Goal: Task Accomplishment & Management: Manage account settings

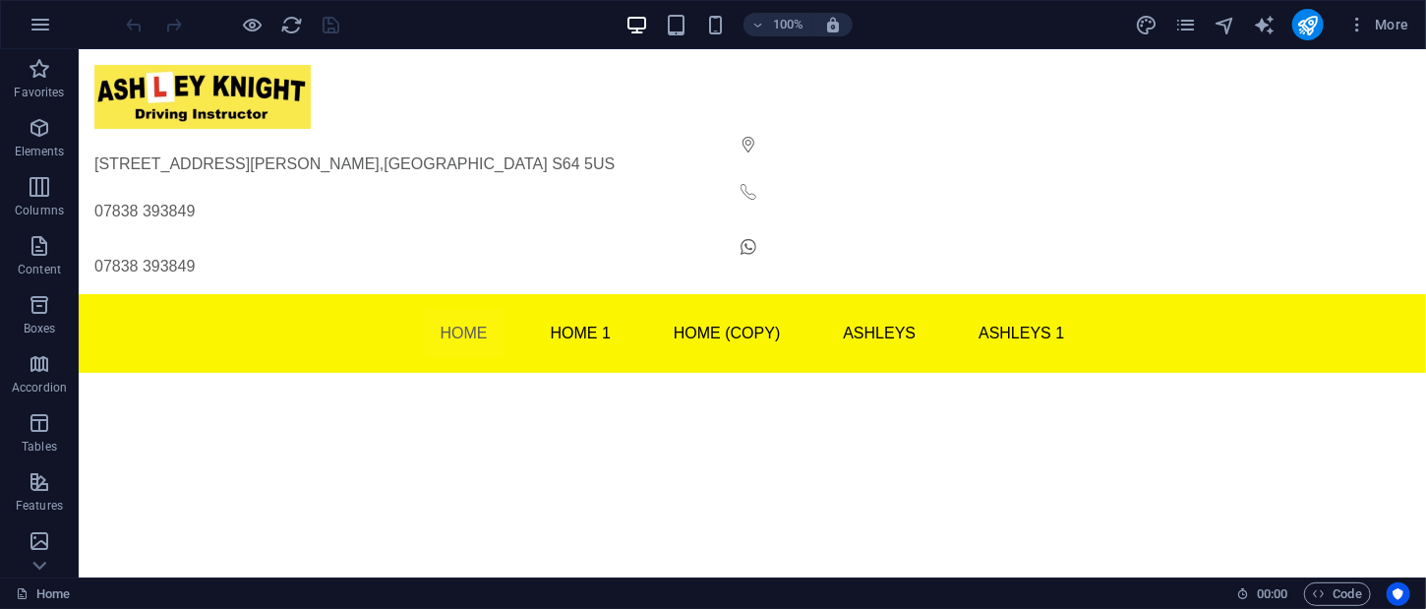
click at [502, 372] on html "Skip to main content 4 Hartley Close , Mexborough S64 5US 07838 393849 07838 39…" at bounding box center [751, 210] width 1347 height 324
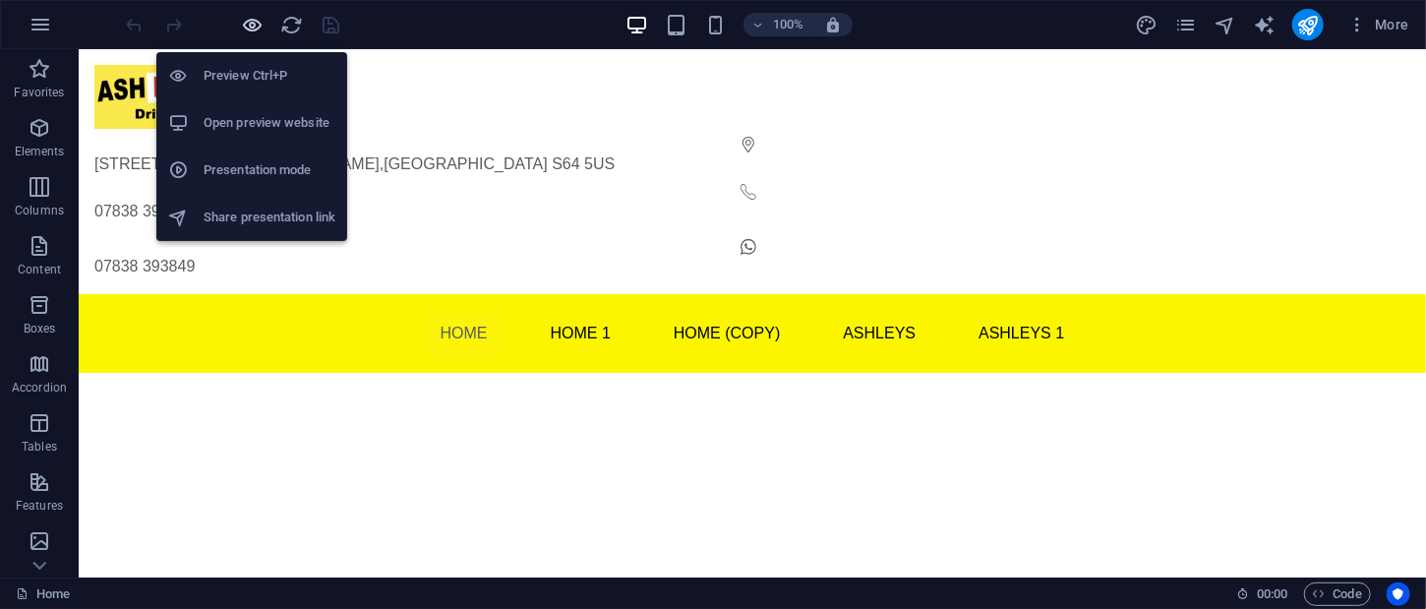
click at [248, 32] on icon "button" at bounding box center [253, 25] width 23 height 23
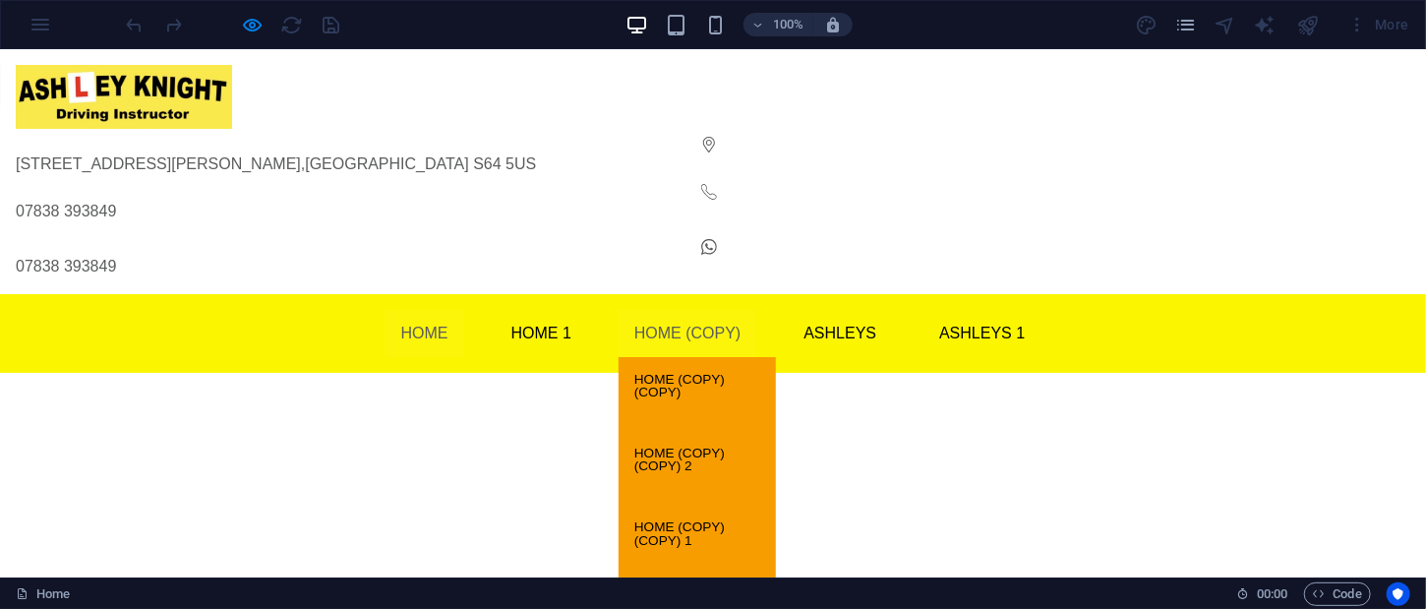
click at [657, 309] on link "Home (Copy)" at bounding box center [687, 332] width 138 height 47
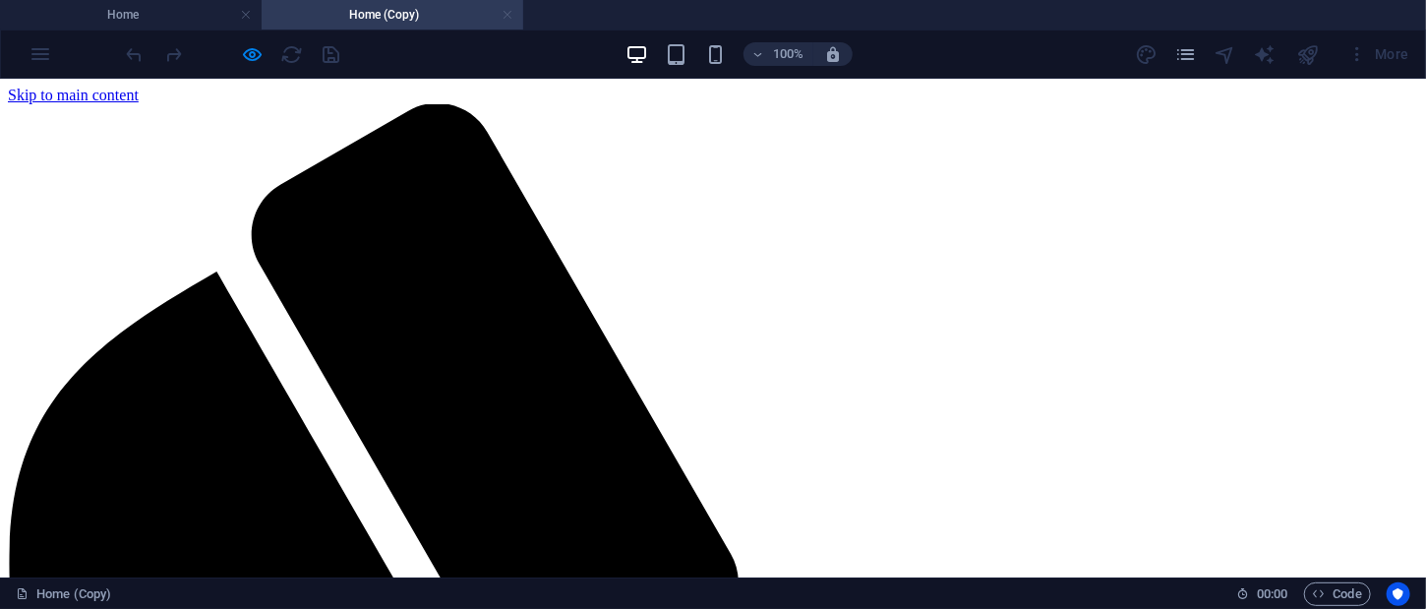
click at [506, 15] on link at bounding box center [507, 15] width 12 height 19
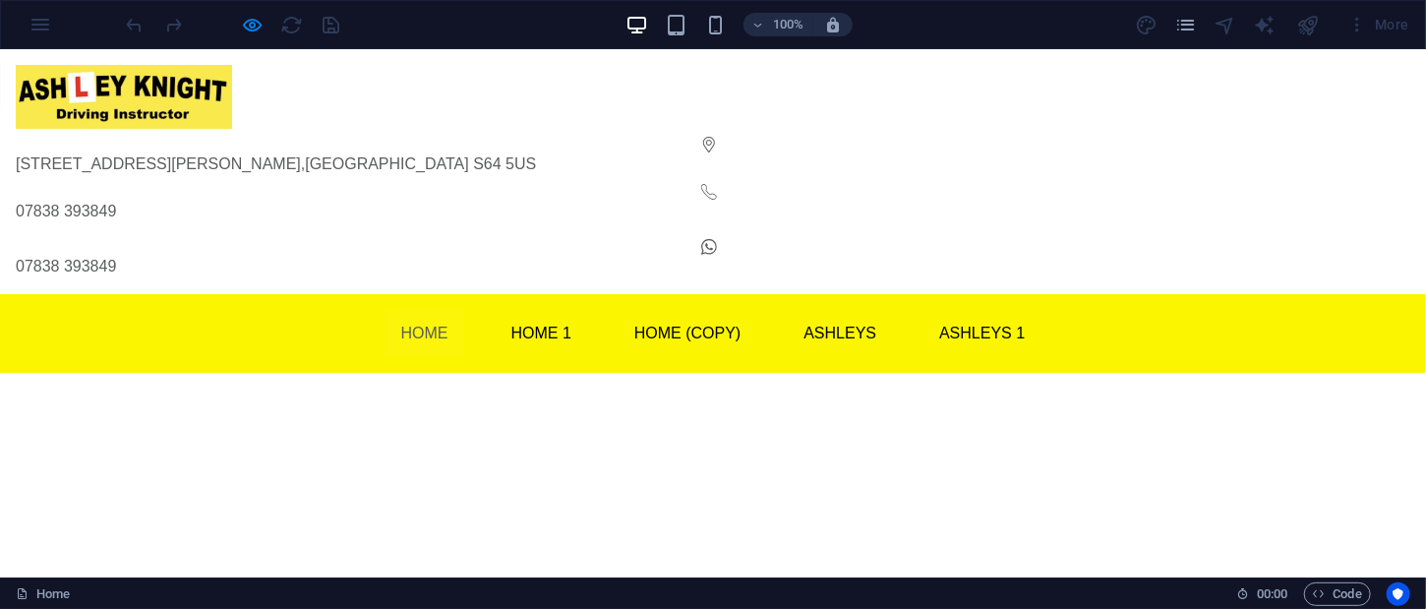
click at [331, 358] on html "Skip to main content 4 Hartley Close , Mexborough S64 5US 07838 393849 07838 39…" at bounding box center [713, 210] width 1426 height 324
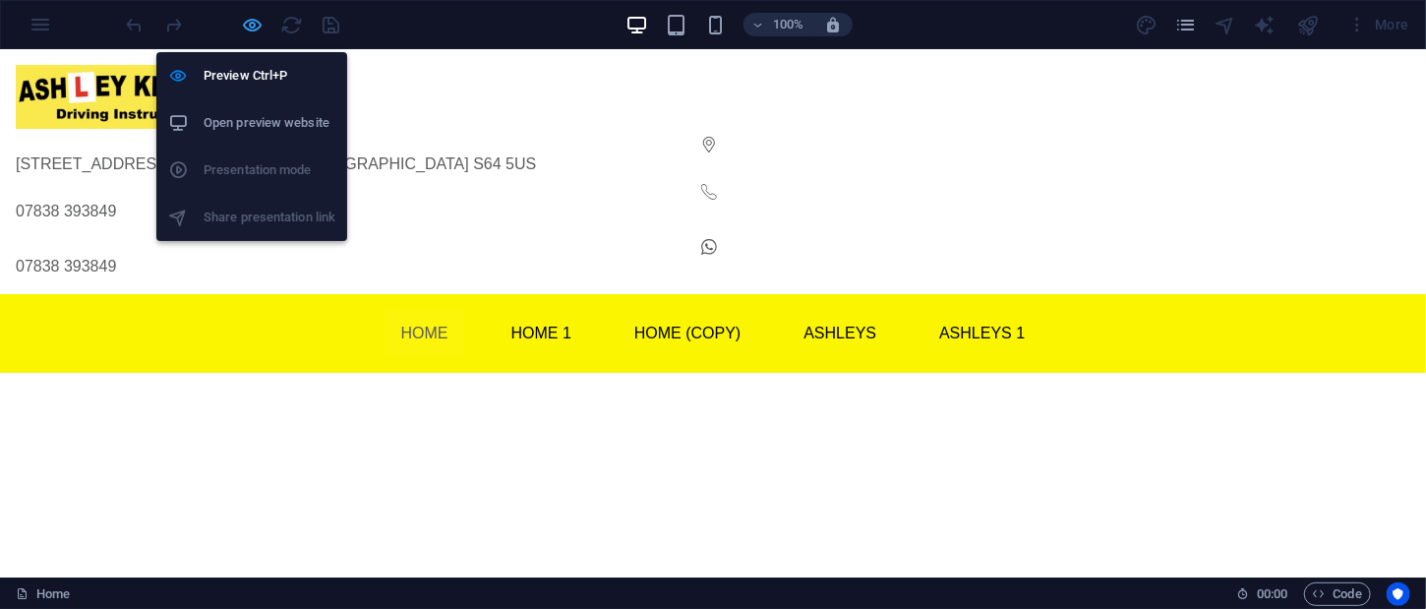
click at [249, 29] on icon "button" at bounding box center [253, 25] width 23 height 23
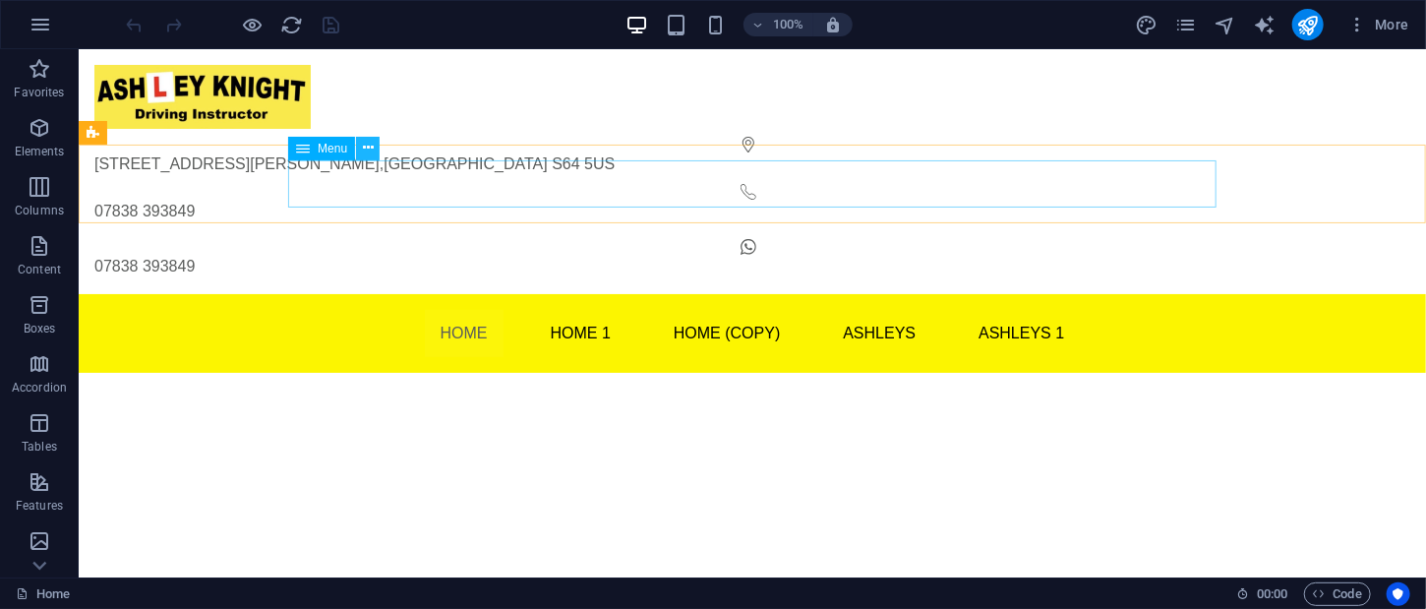
click at [370, 152] on icon at bounding box center [368, 148] width 11 height 21
click at [322, 147] on span "Menu" at bounding box center [332, 149] width 29 height 12
click at [332, 152] on span "Menu" at bounding box center [332, 149] width 29 height 12
click at [331, 152] on span "Menu" at bounding box center [332, 149] width 29 height 12
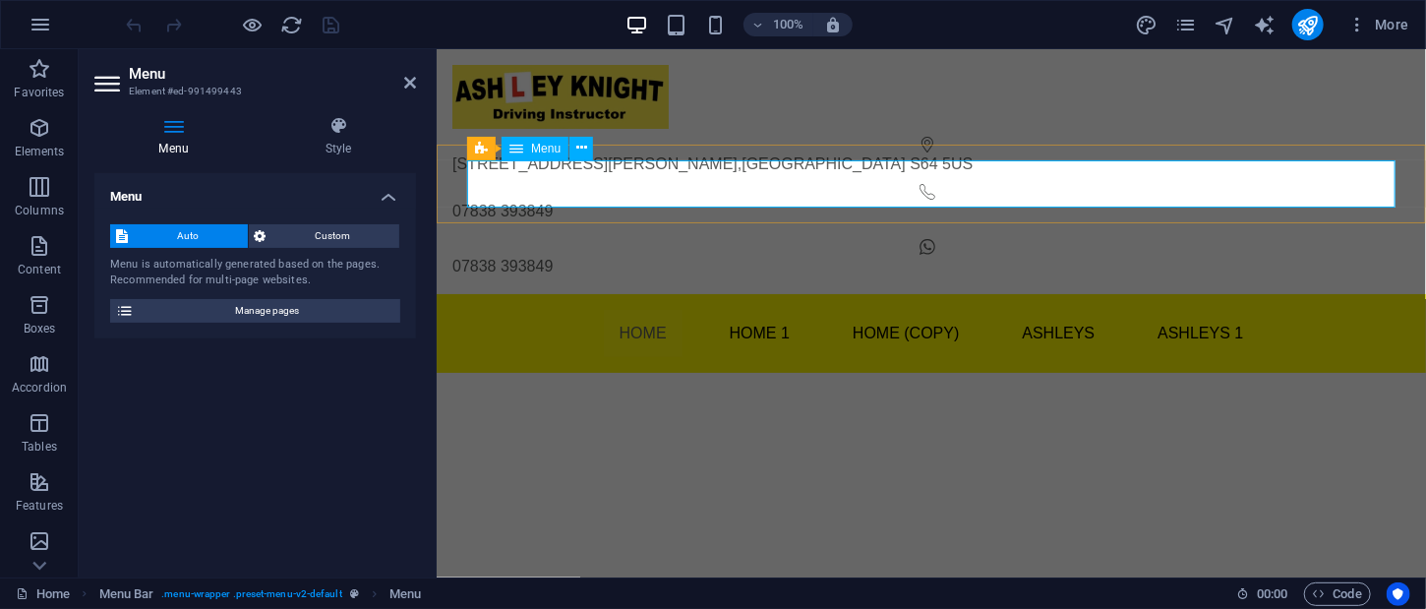
click at [880, 309] on nav "Home Home 1 Home (Copy) Home (Copy) (Copy) Home (Copy) (Copy) 2 Home (Copy) (Co…" at bounding box center [930, 332] width 928 height 47
click at [879, 309] on nav "Home Home 1 Home (Copy) Home (Copy) (Copy) Home (Copy) (Copy) 2 Home (Copy) (Co…" at bounding box center [930, 332] width 928 height 47
click at [582, 149] on icon at bounding box center [581, 148] width 11 height 21
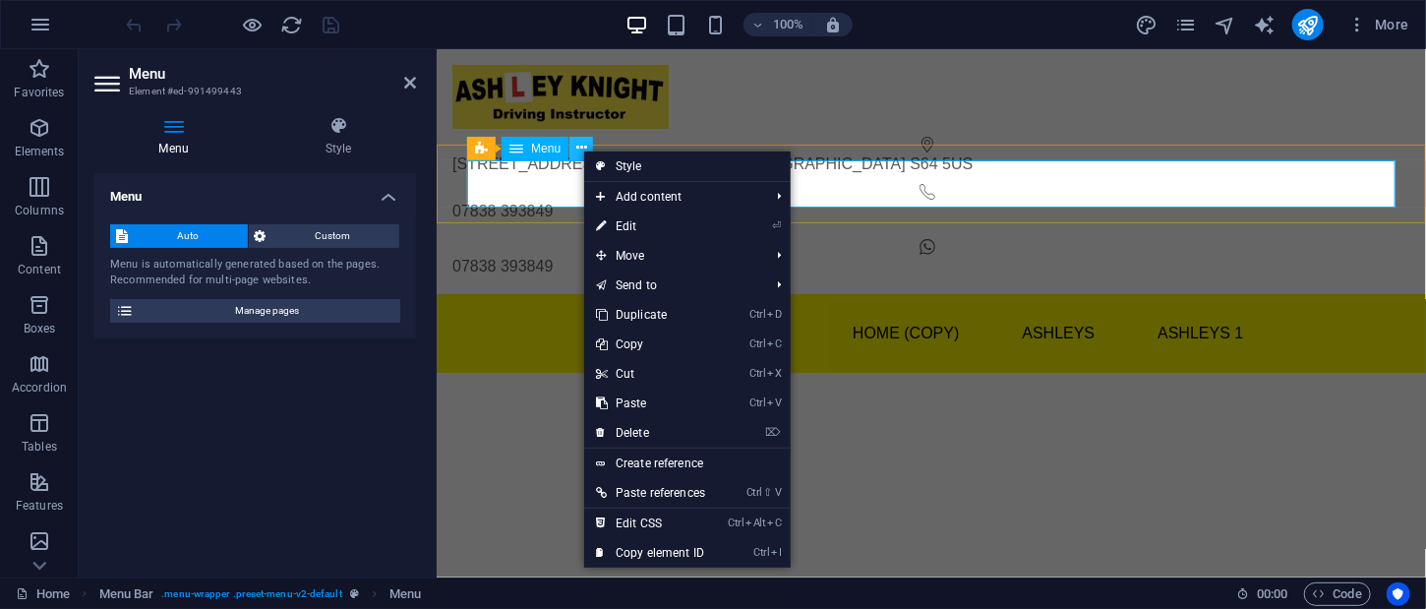
click at [582, 149] on icon at bounding box center [581, 148] width 11 height 21
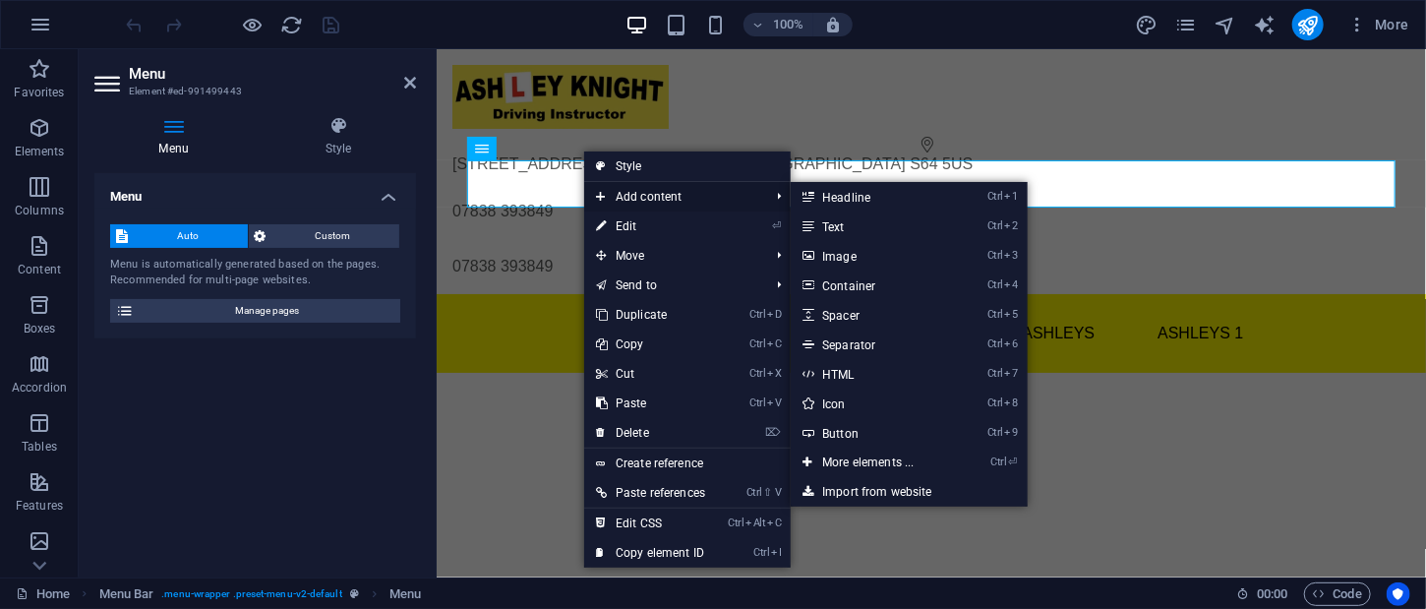
click at [629, 199] on span "Add content" at bounding box center [672, 196] width 177 height 29
click at [592, 192] on span "Add content" at bounding box center [672, 196] width 177 height 29
click at [597, 194] on icon at bounding box center [601, 196] width 10 height 29
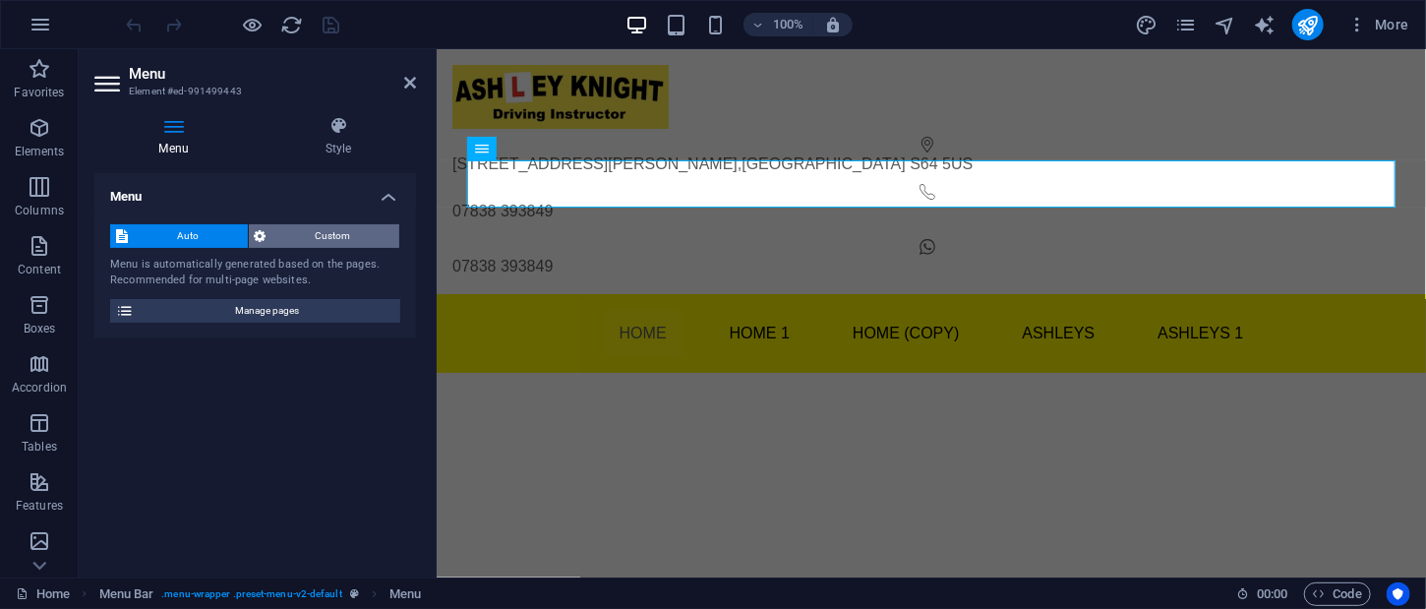
click at [318, 239] on span "Custom" at bounding box center [333, 236] width 122 height 24
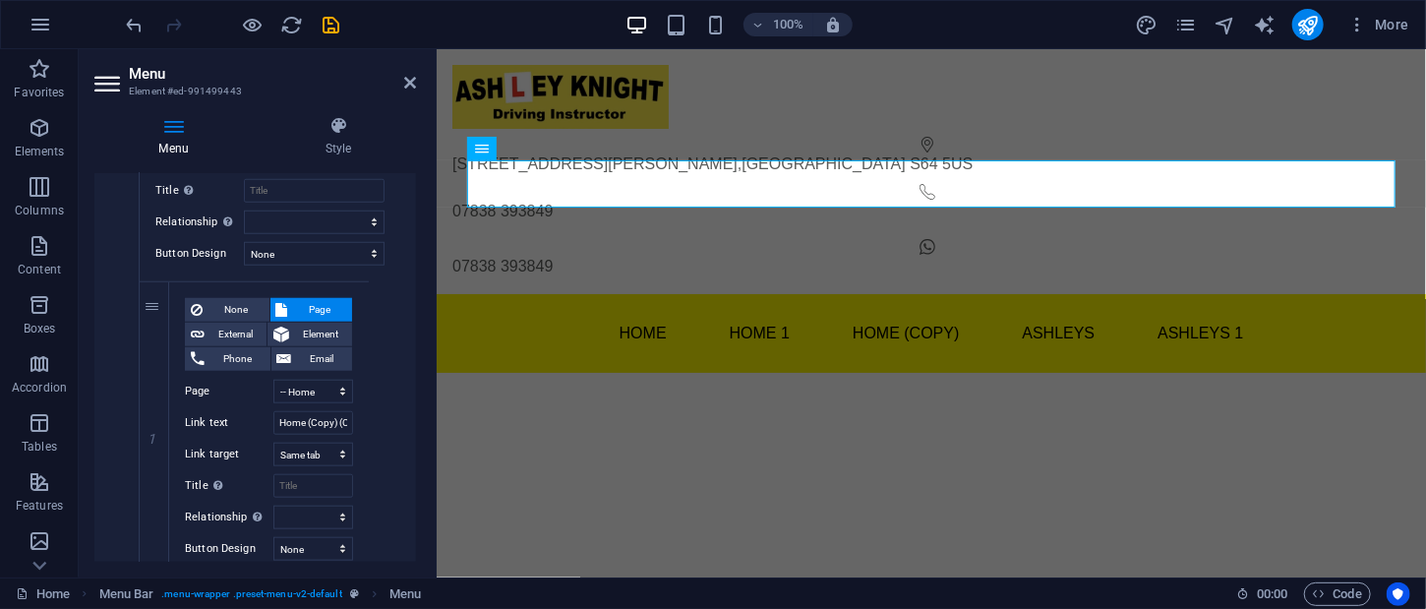
scroll to position [917, 0]
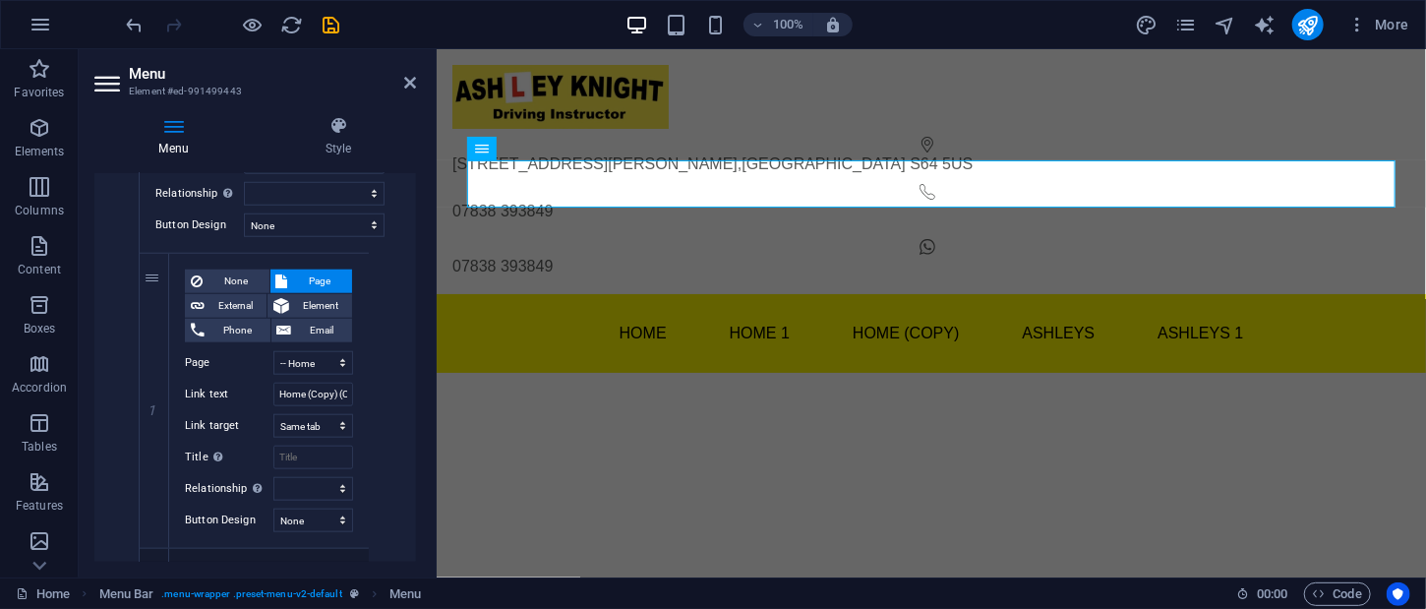
click at [605, 249] on html "Skip to main content 4 Hartley Close , Mexborough S64 5US 07838 393849 07838 39…" at bounding box center [930, 210] width 989 height 324
click at [409, 79] on icon at bounding box center [410, 83] width 12 height 16
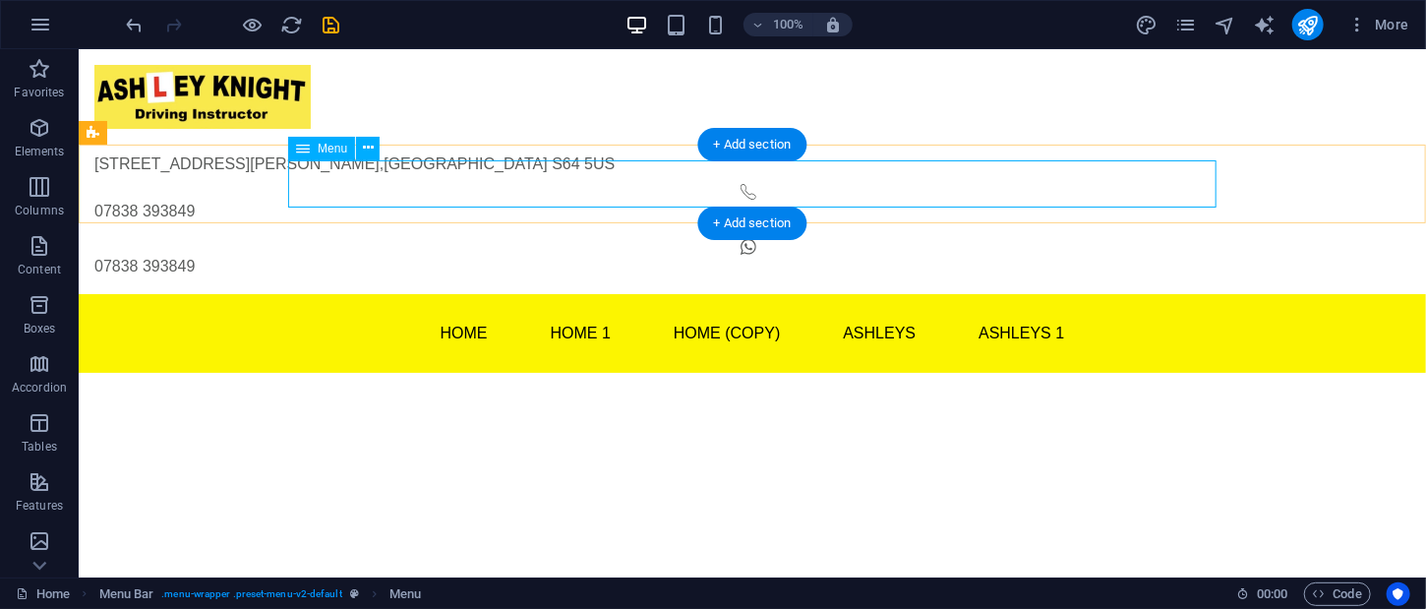
click at [1108, 309] on nav "Home Home 1 Home (Copy) Home (Copy) (Copy) Home (Copy) (Copy) 2 Home (Copy) (Co…" at bounding box center [751, 332] width 928 height 47
drag, startPoint x: 1108, startPoint y: 182, endPoint x: 678, endPoint y: 182, distance: 429.7
click at [1108, 309] on nav "Home Home 1 Home (Copy) Home (Copy) (Copy) Home (Copy) (Copy) 2 Home (Copy) (Co…" at bounding box center [751, 332] width 928 height 47
select select
select select "1"
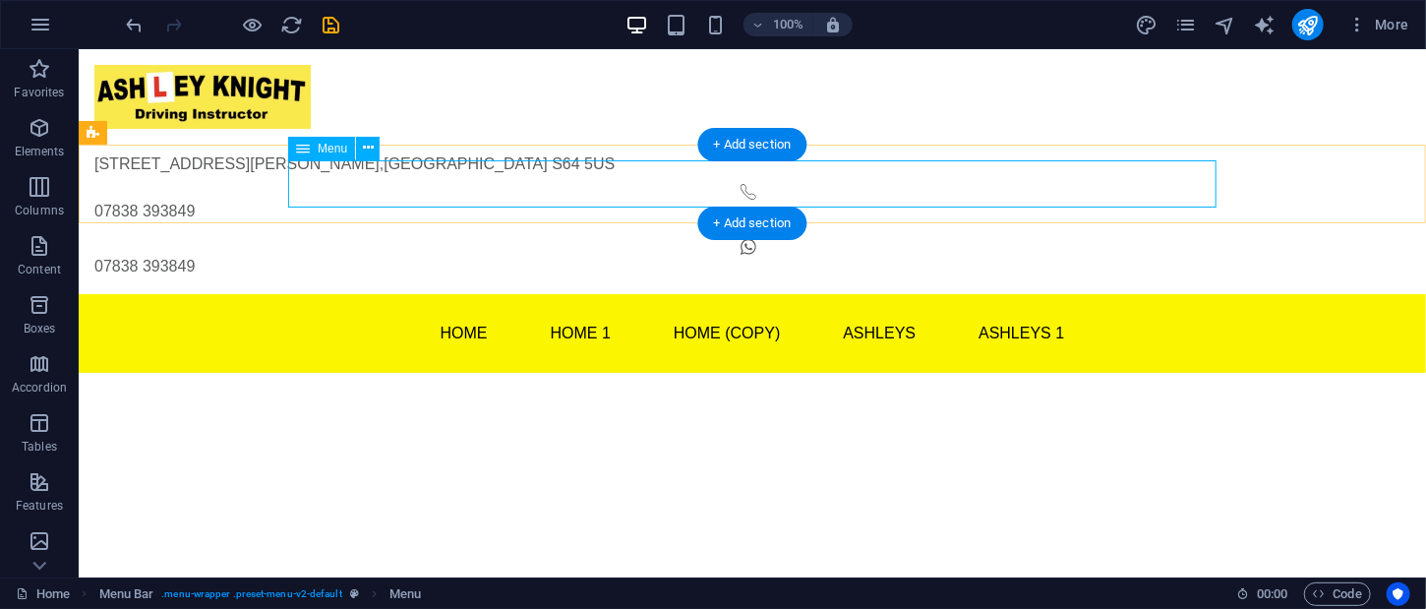
select select
select select "2"
select select
select select "3"
select select
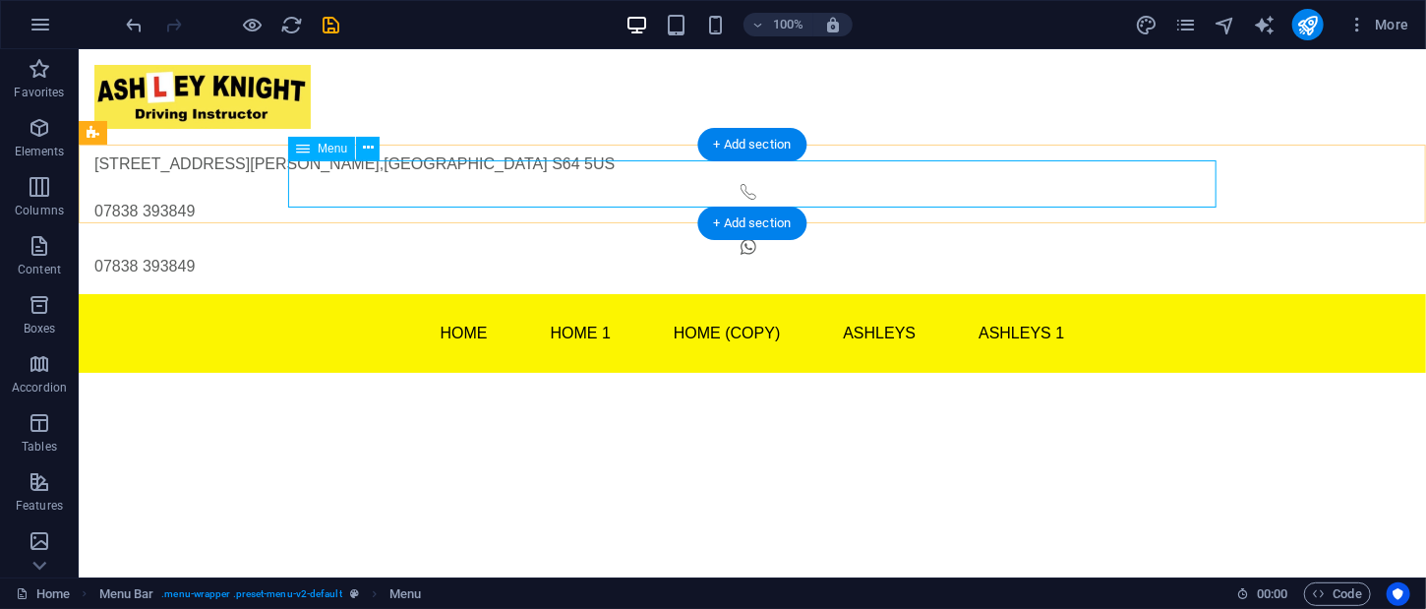
select select "4"
select select
select select "5"
select select
select select "6"
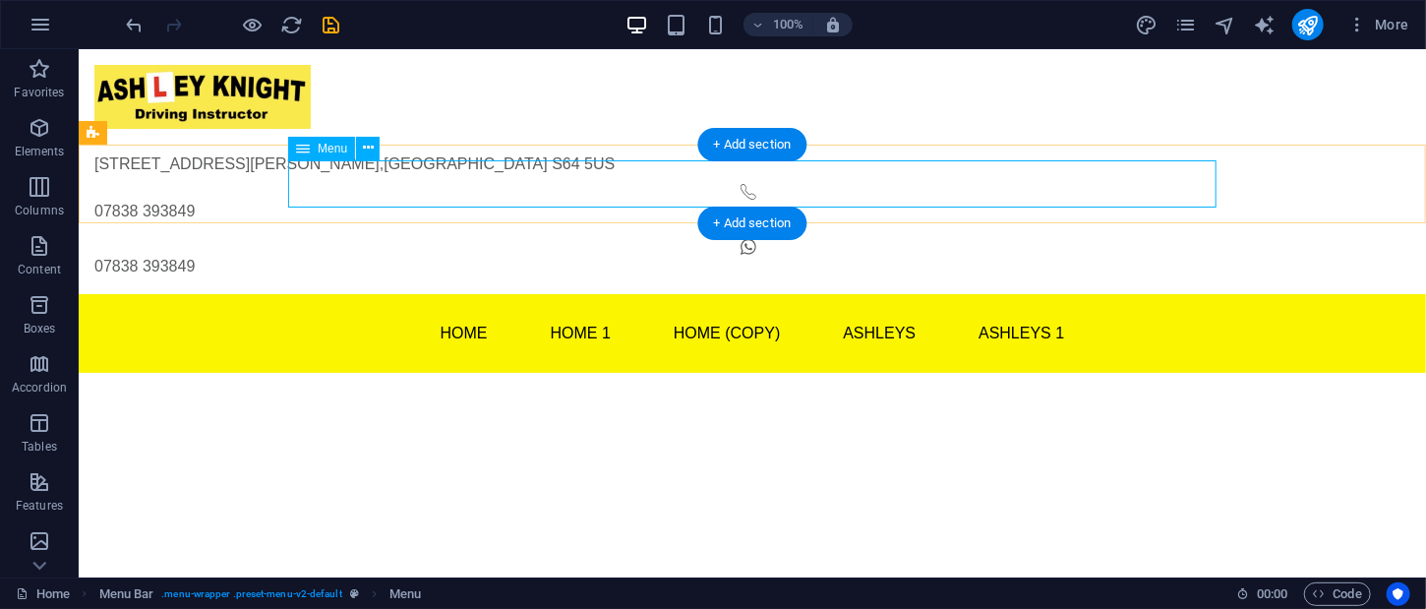
select select
select select "7"
select select
select select "8"
select select
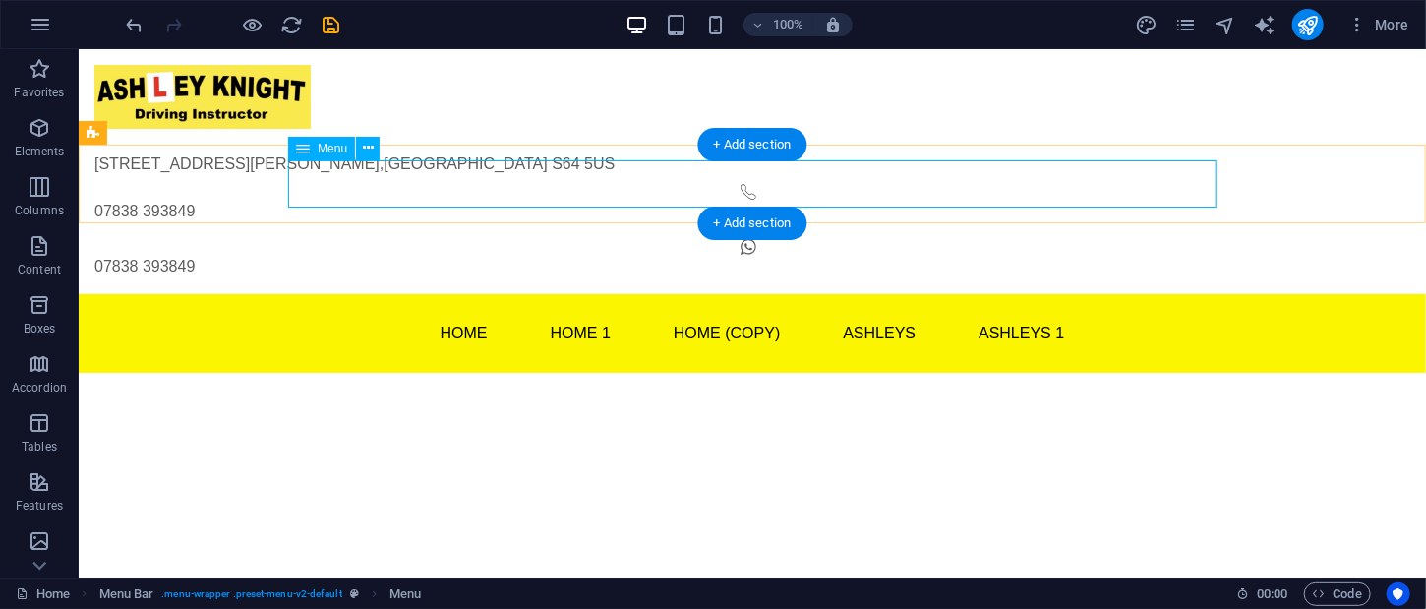
select select "9"
select select
select select "10"
select select
select select "11"
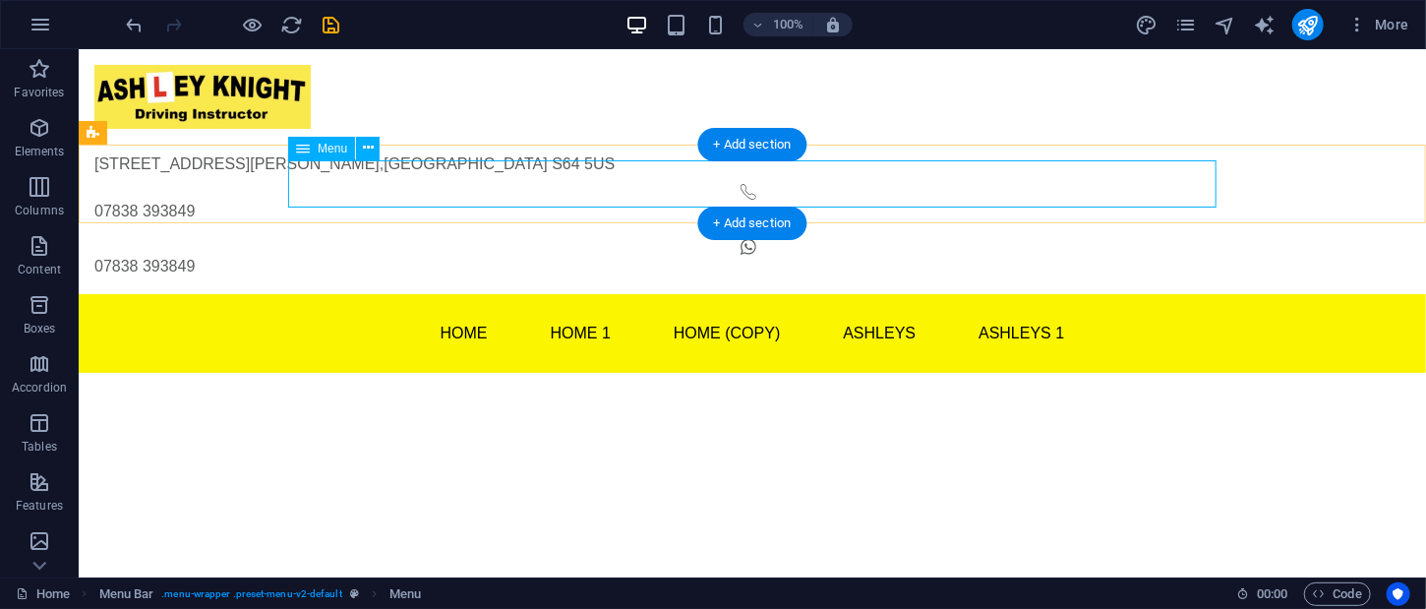
select select
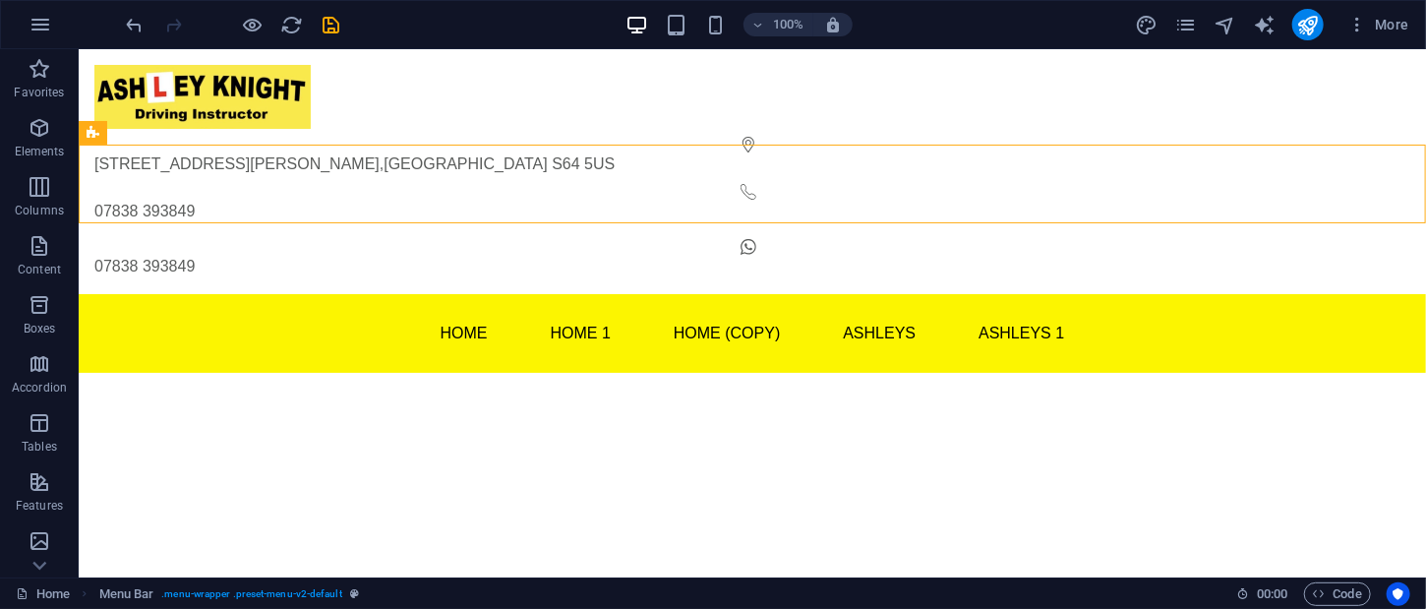
click at [92, 130] on icon at bounding box center [93, 133] width 13 height 24
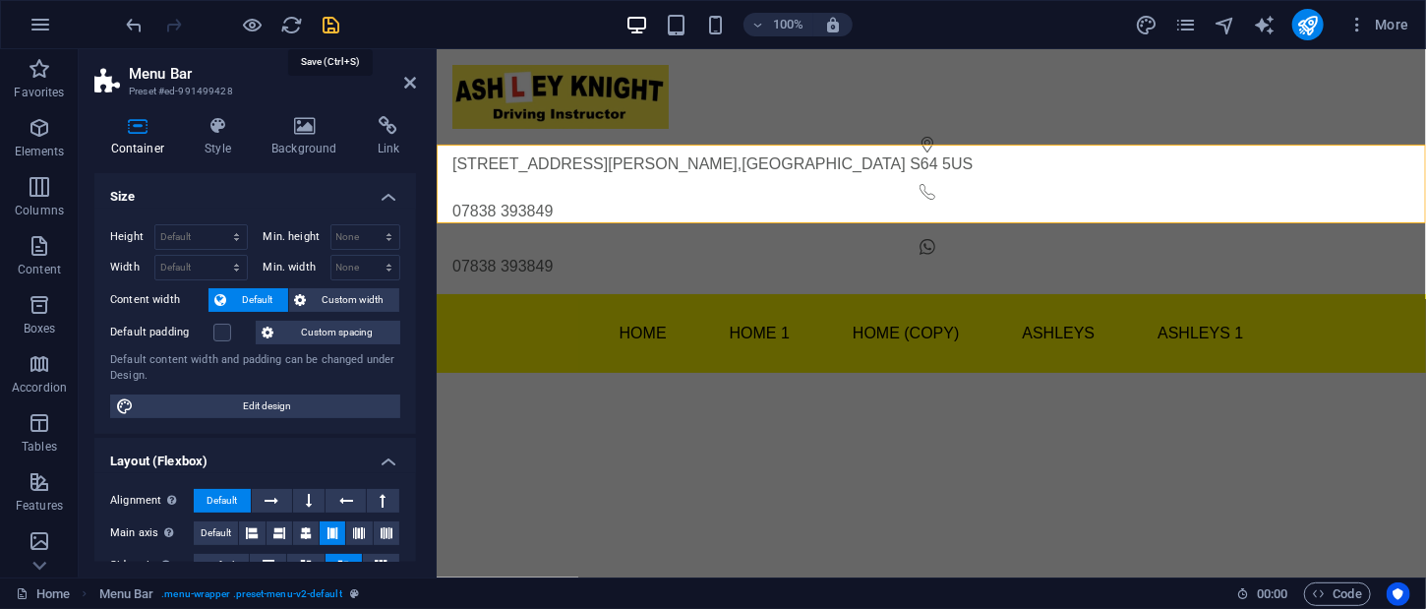
click at [332, 23] on icon "save" at bounding box center [332, 25] width 23 height 23
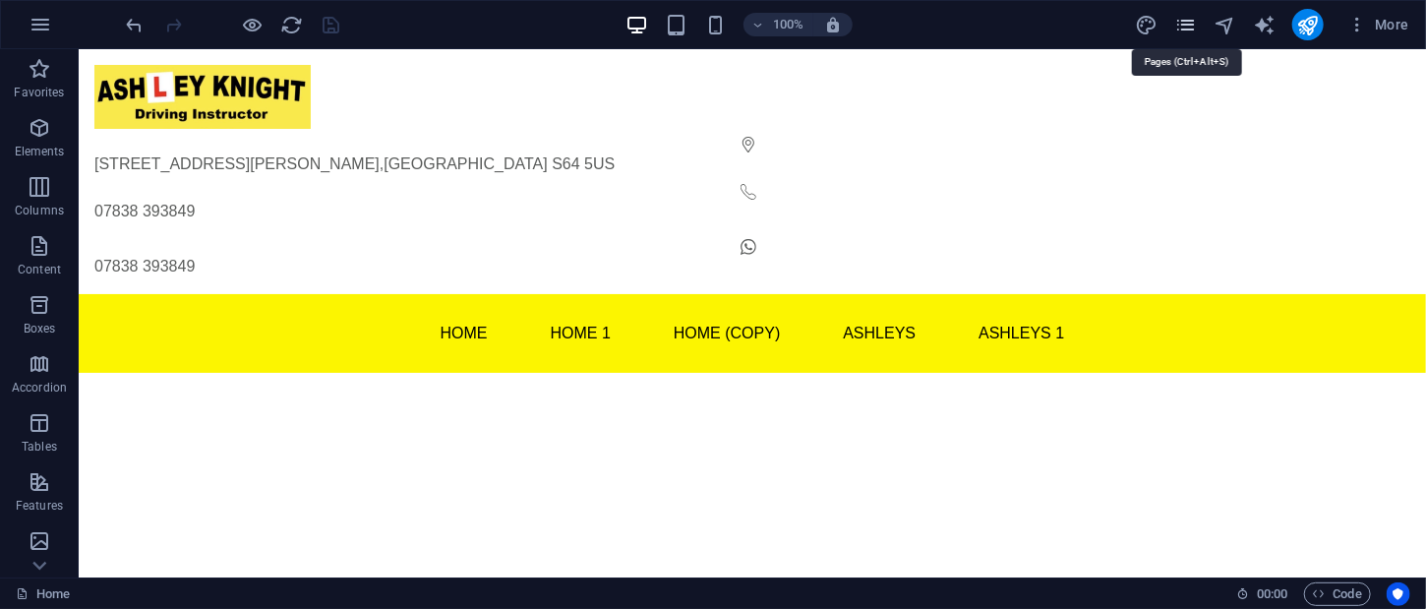
click at [1185, 20] on icon "pages" at bounding box center [1185, 25] width 23 height 23
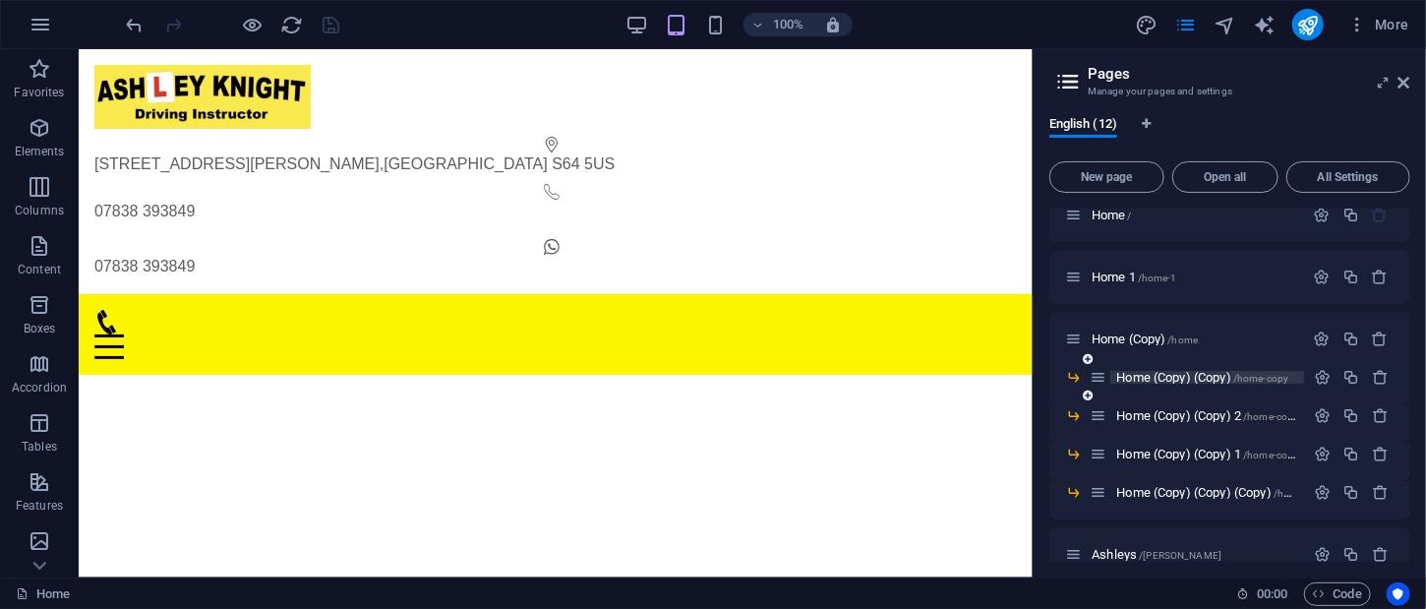
scroll to position [0, 0]
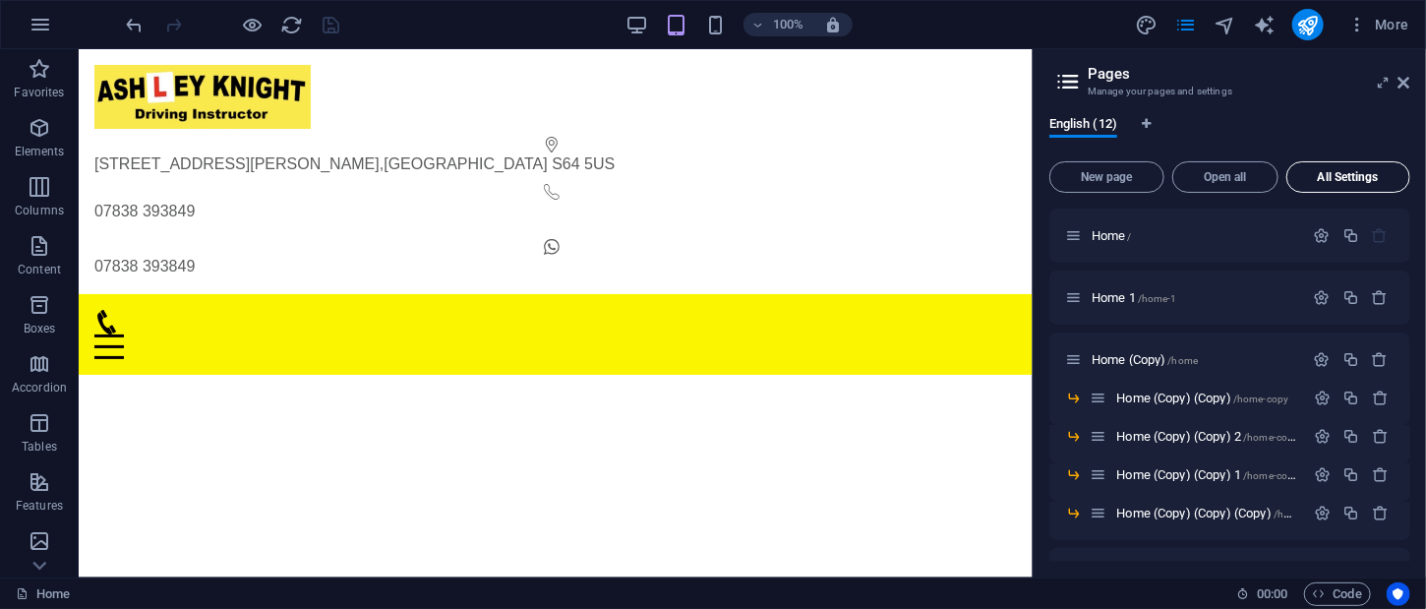
click at [1319, 183] on span "All Settings" at bounding box center [1348, 177] width 106 height 12
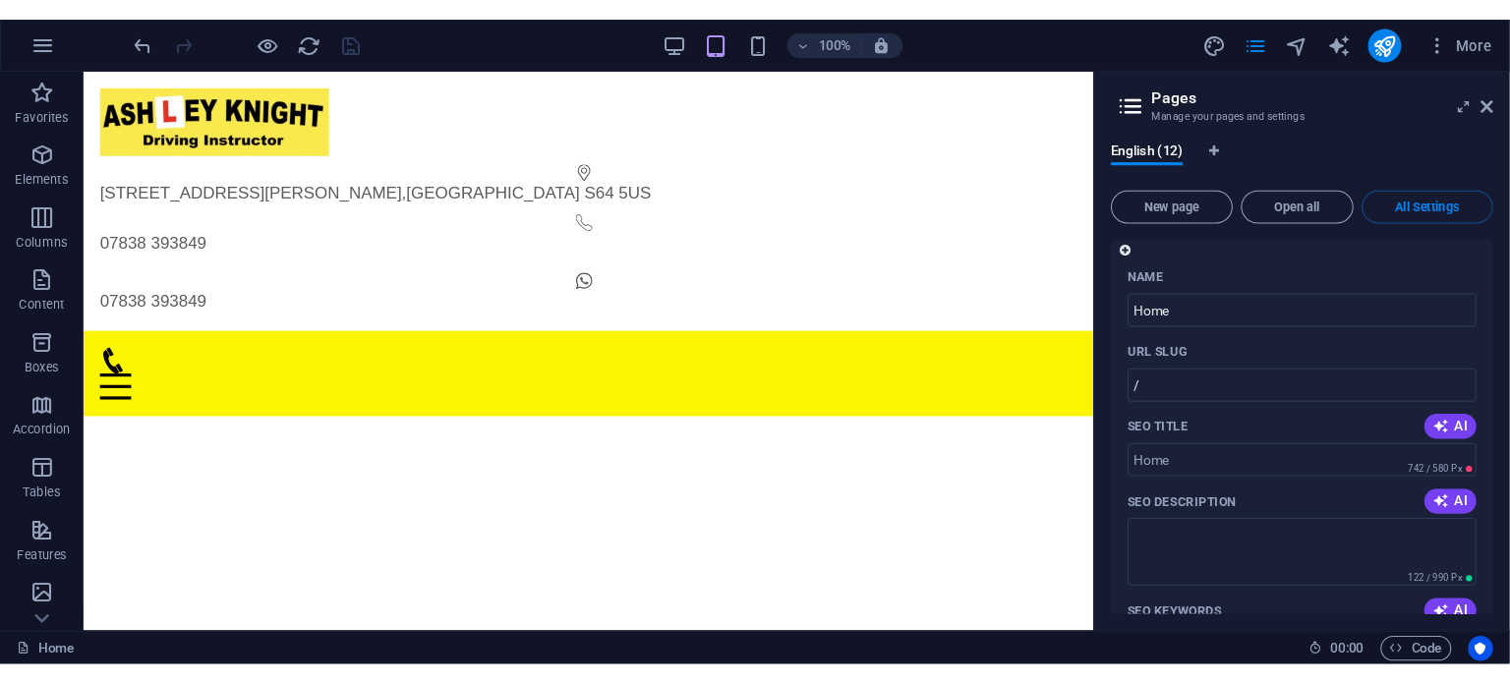
scroll to position [131, 0]
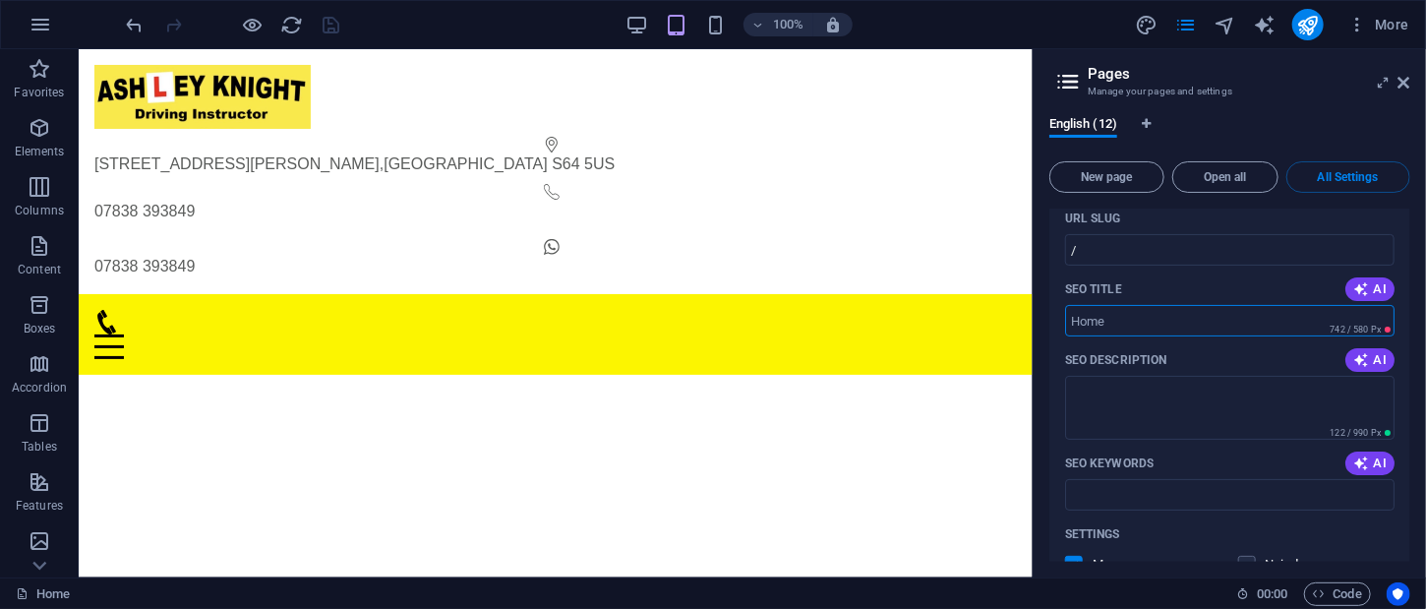
drag, startPoint x: 1210, startPoint y: 370, endPoint x: 1025, endPoint y: 320, distance: 192.5
type input "Driving Instructor in Mexborough and Rotherham"
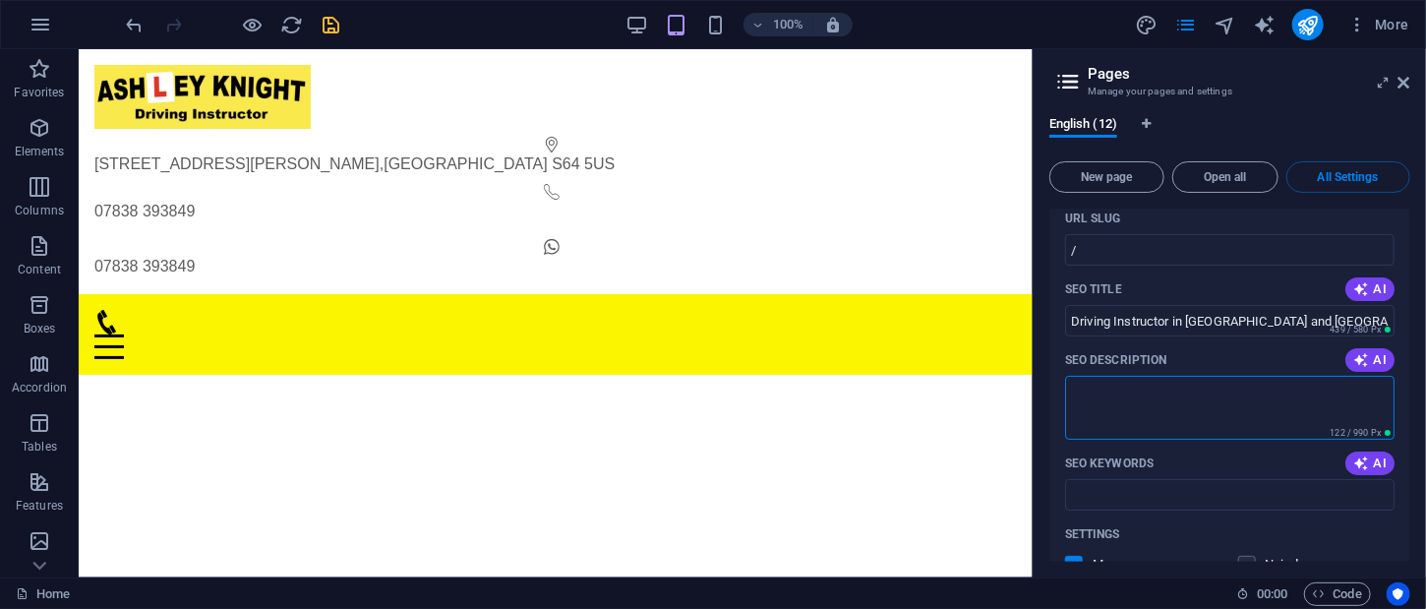
click at [1087, 401] on textarea "SEO Description" at bounding box center [1229, 408] width 329 height 64
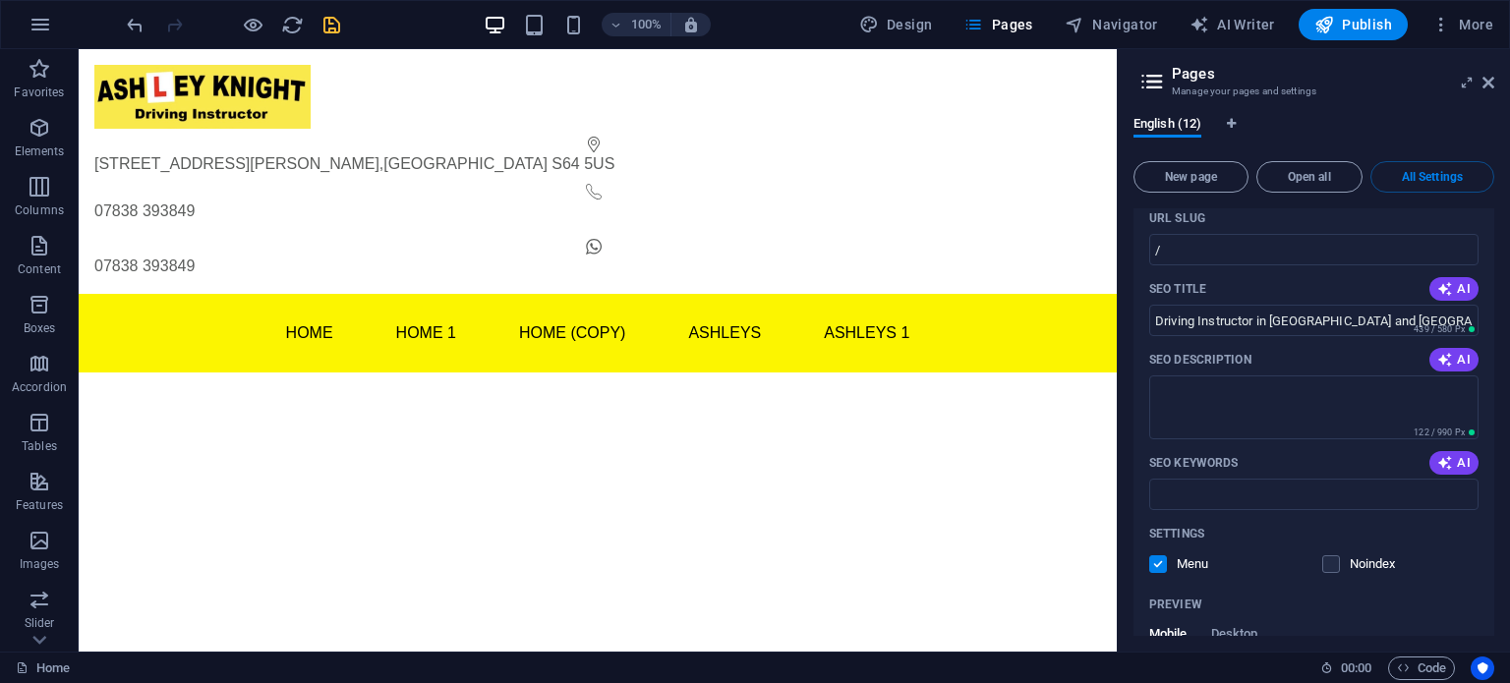
click at [1406, 182] on span "All Settings" at bounding box center [1433, 177] width 106 height 12
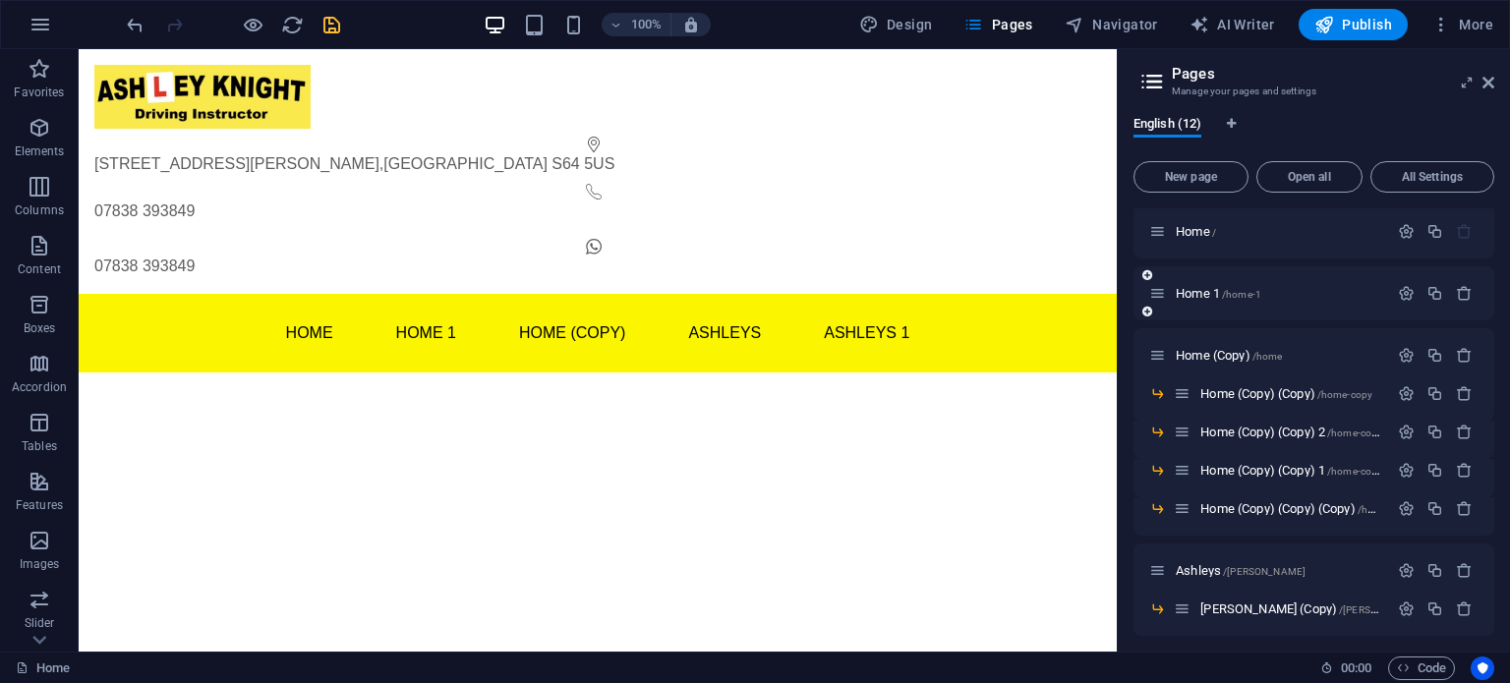
scroll to position [0, 0]
click at [1184, 298] on span "Home 1 /home-1" at bounding box center [1219, 297] width 86 height 15
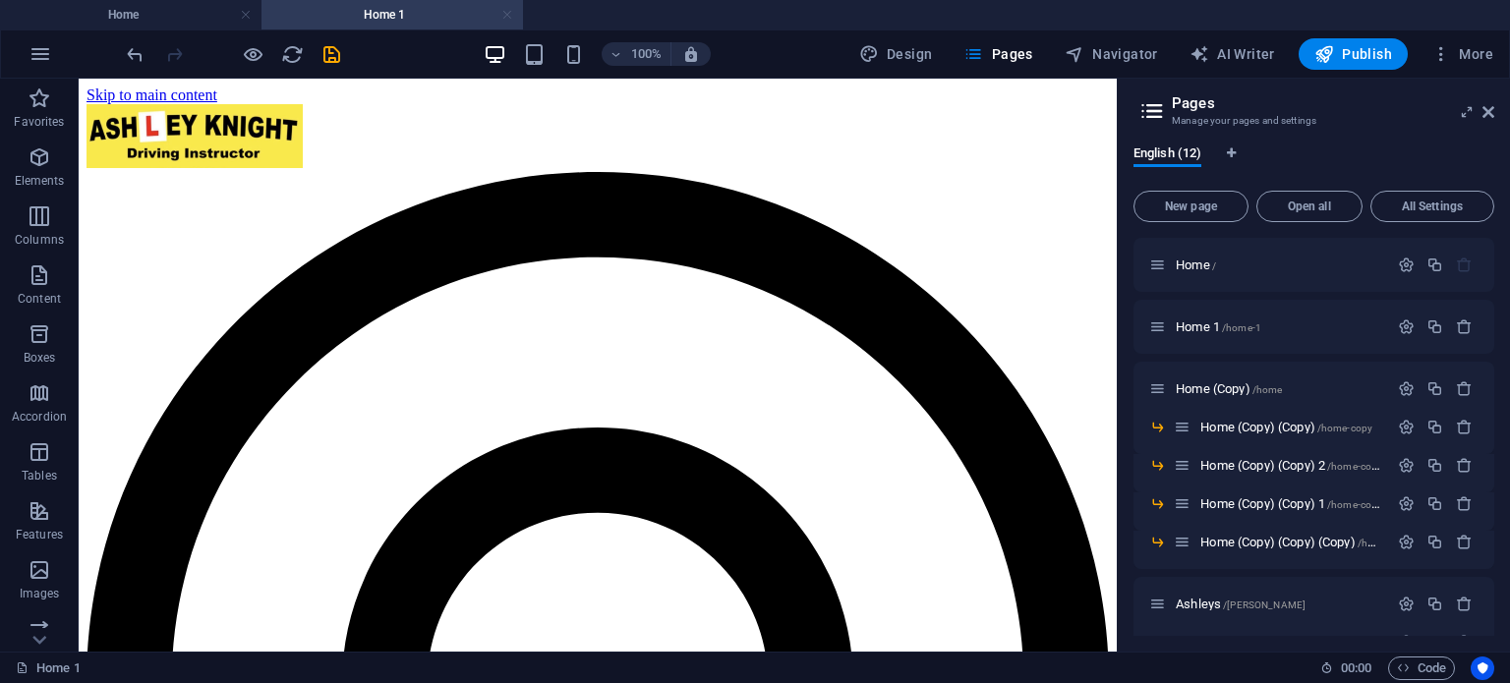
click at [509, 12] on link at bounding box center [507, 15] width 12 height 19
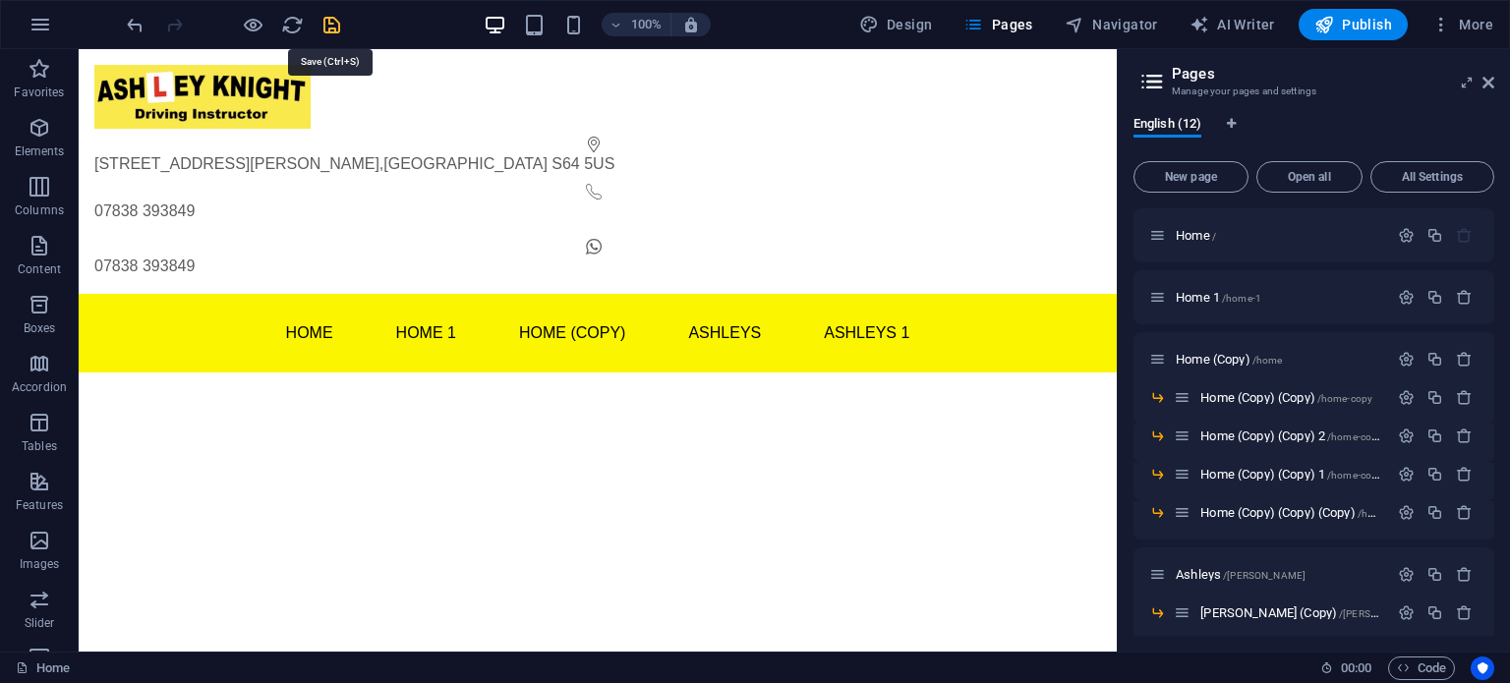
click at [334, 23] on icon "save" at bounding box center [332, 25] width 23 height 23
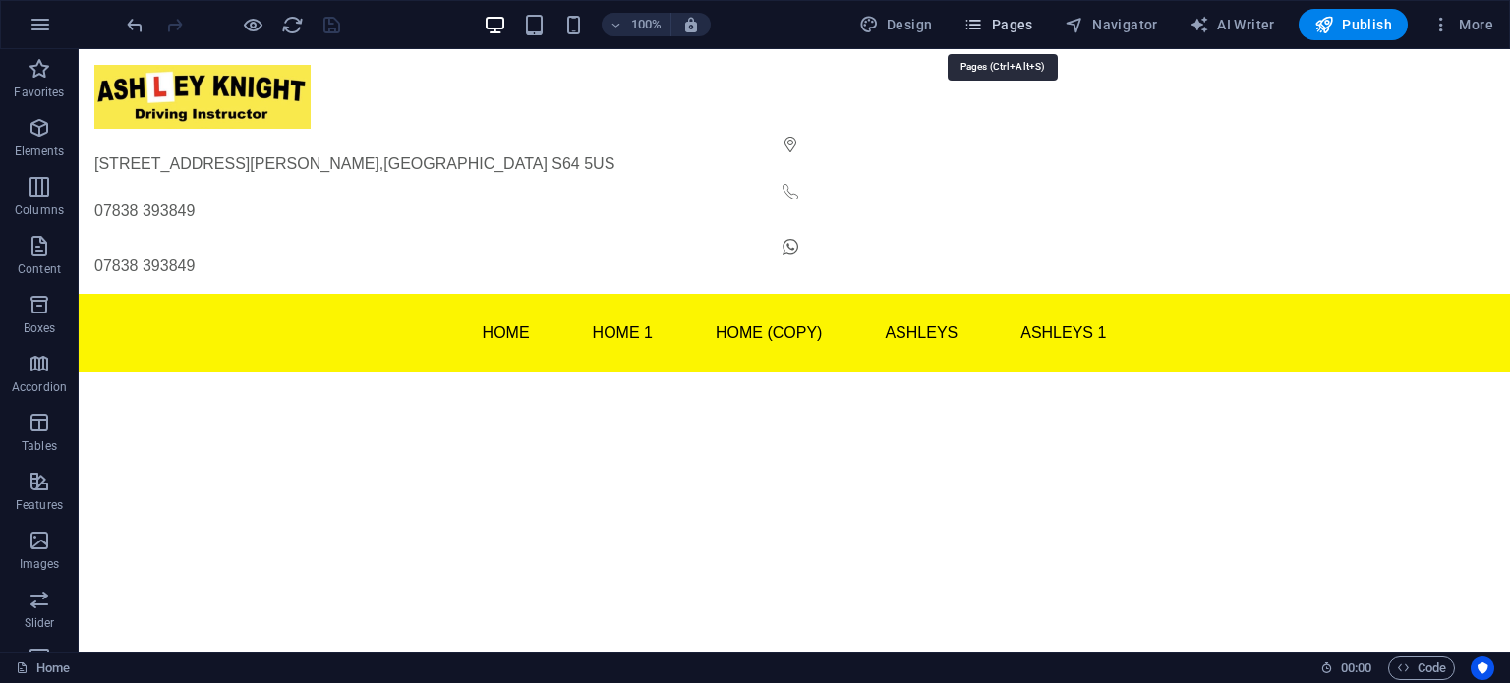
click at [1003, 32] on span "Pages" at bounding box center [998, 25] width 69 height 20
click at [39, 77] on icon "button" at bounding box center [40, 69] width 24 height 24
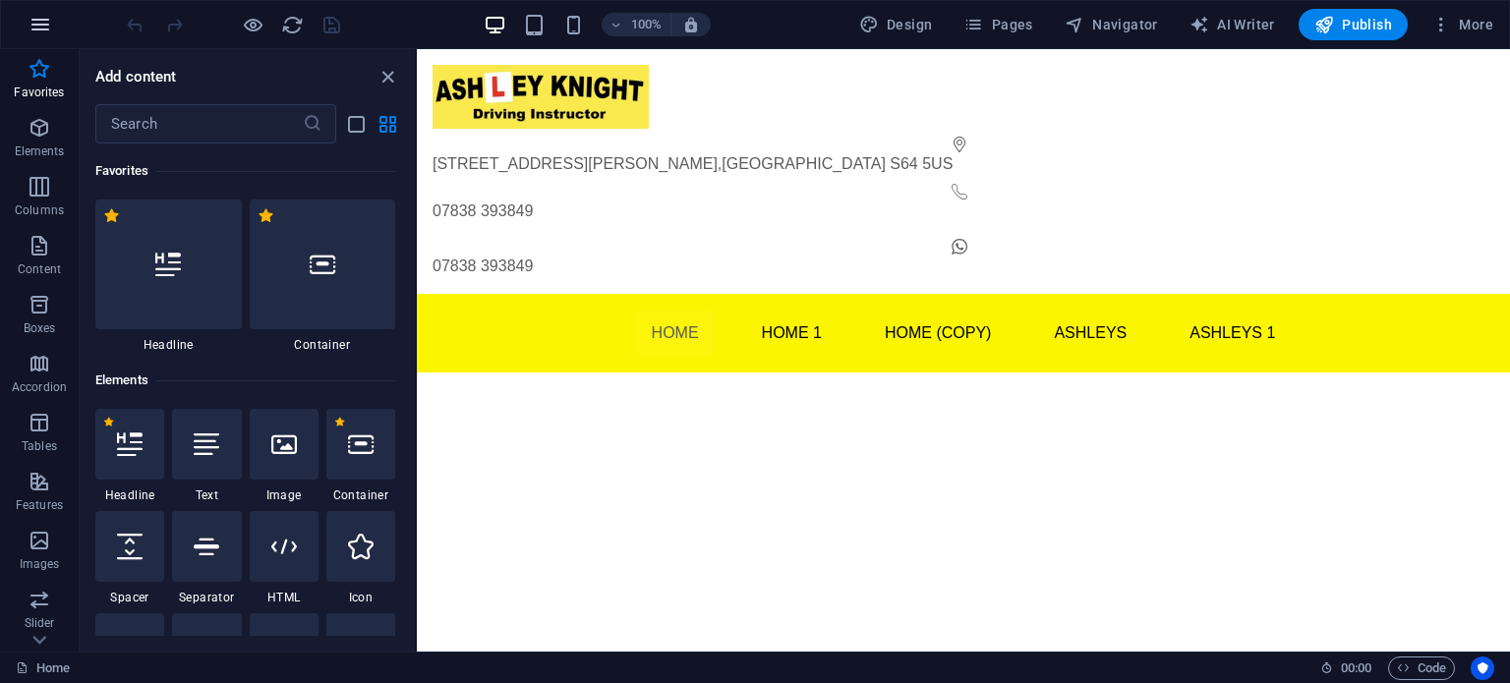
click at [41, 28] on icon "button" at bounding box center [41, 25] width 24 height 24
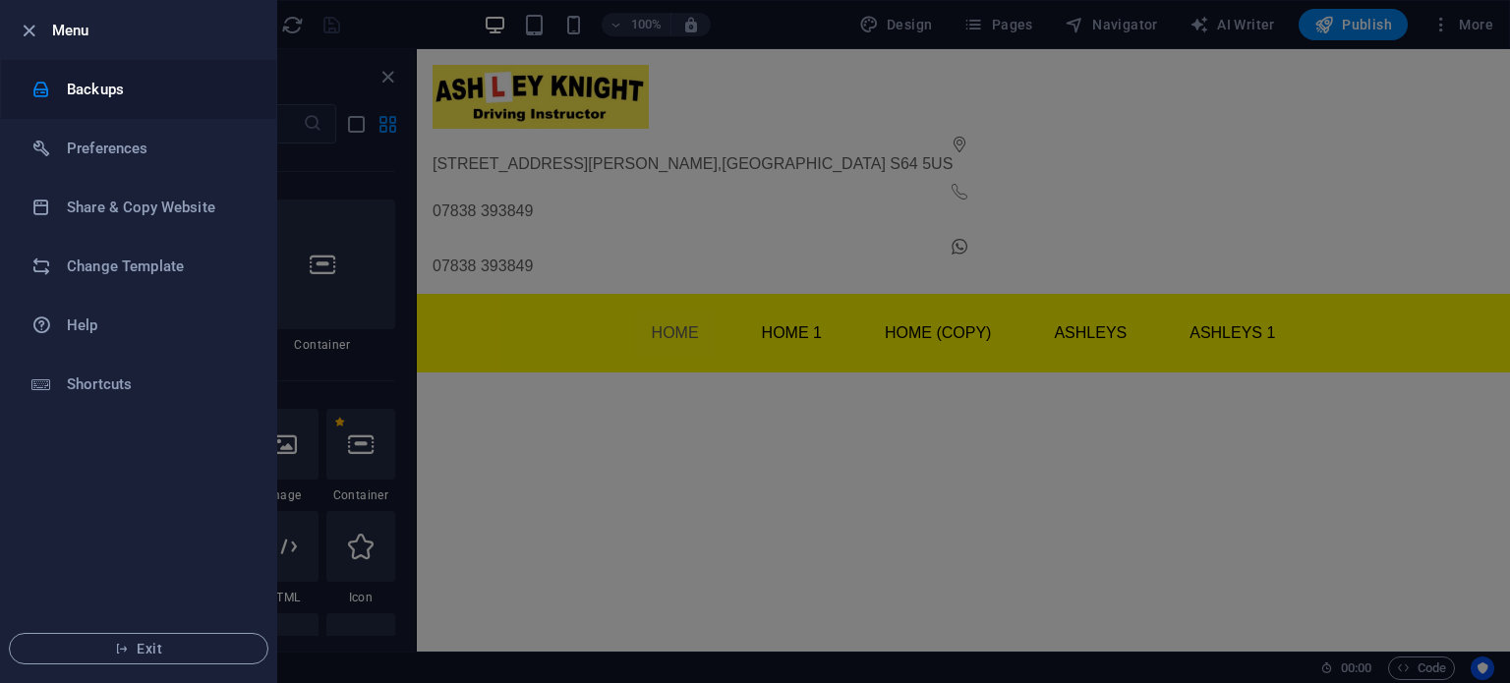
click at [58, 92] on div at bounding box center [48, 90] width 35 height 20
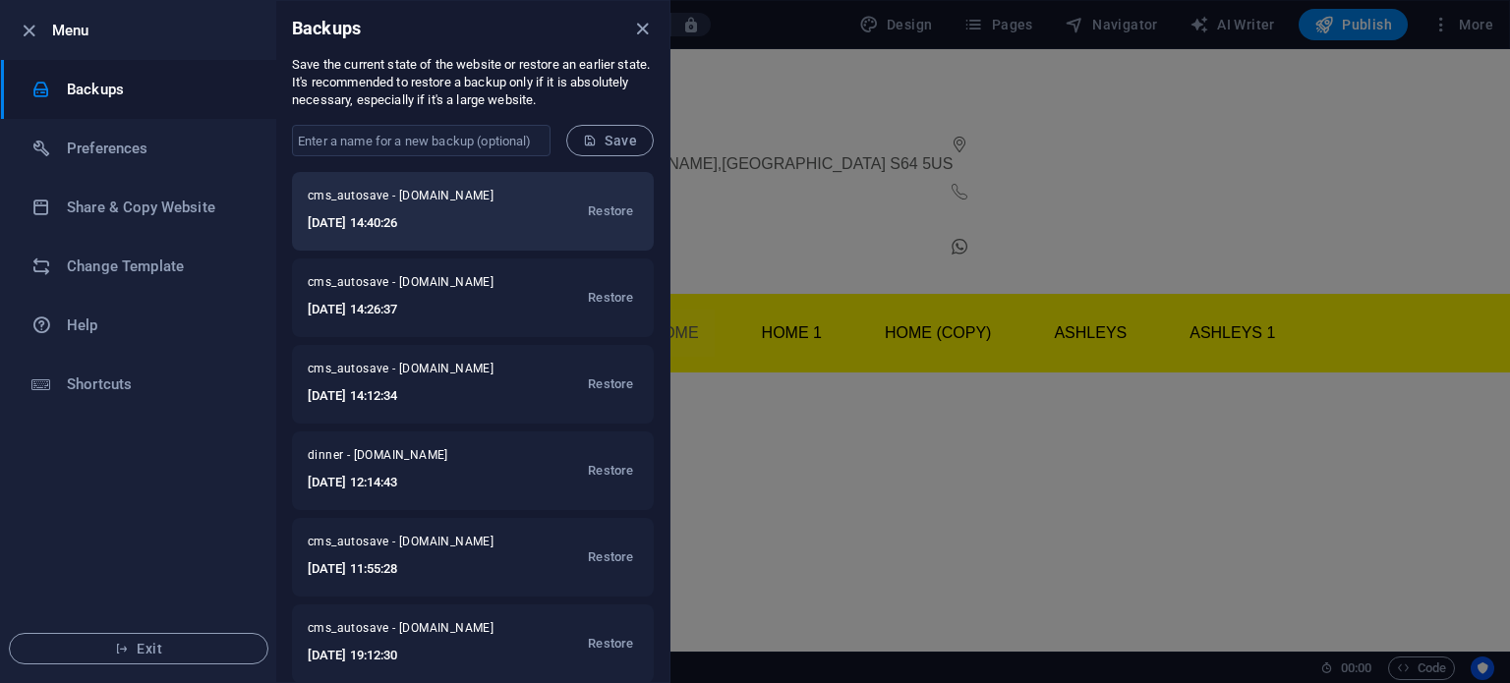
click at [382, 207] on span "cms_autosave - ashley-knight.co.uk" at bounding box center [413, 200] width 211 height 24
click at [606, 210] on span "Restore" at bounding box center [610, 212] width 45 height 24
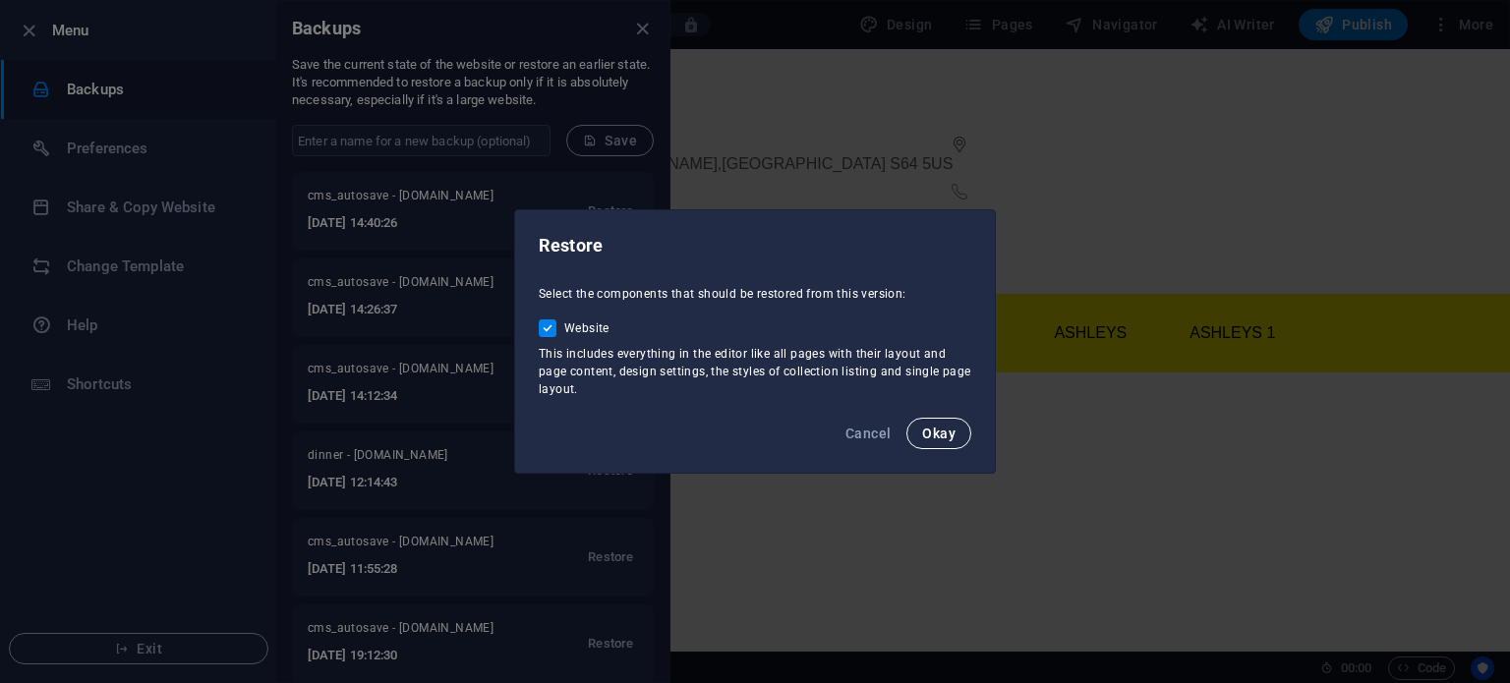
click at [934, 429] on span "Okay" at bounding box center [938, 434] width 33 height 16
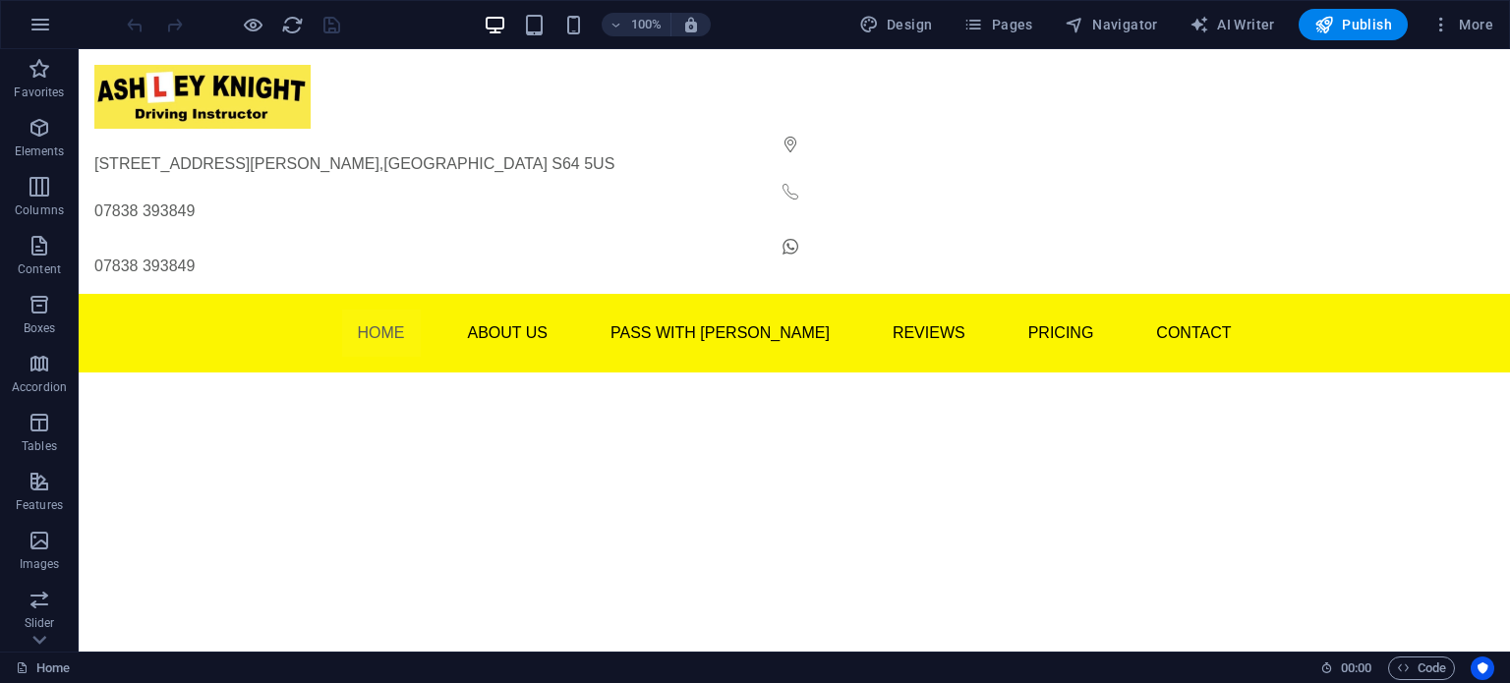
click at [265, 21] on div at bounding box center [233, 24] width 220 height 31
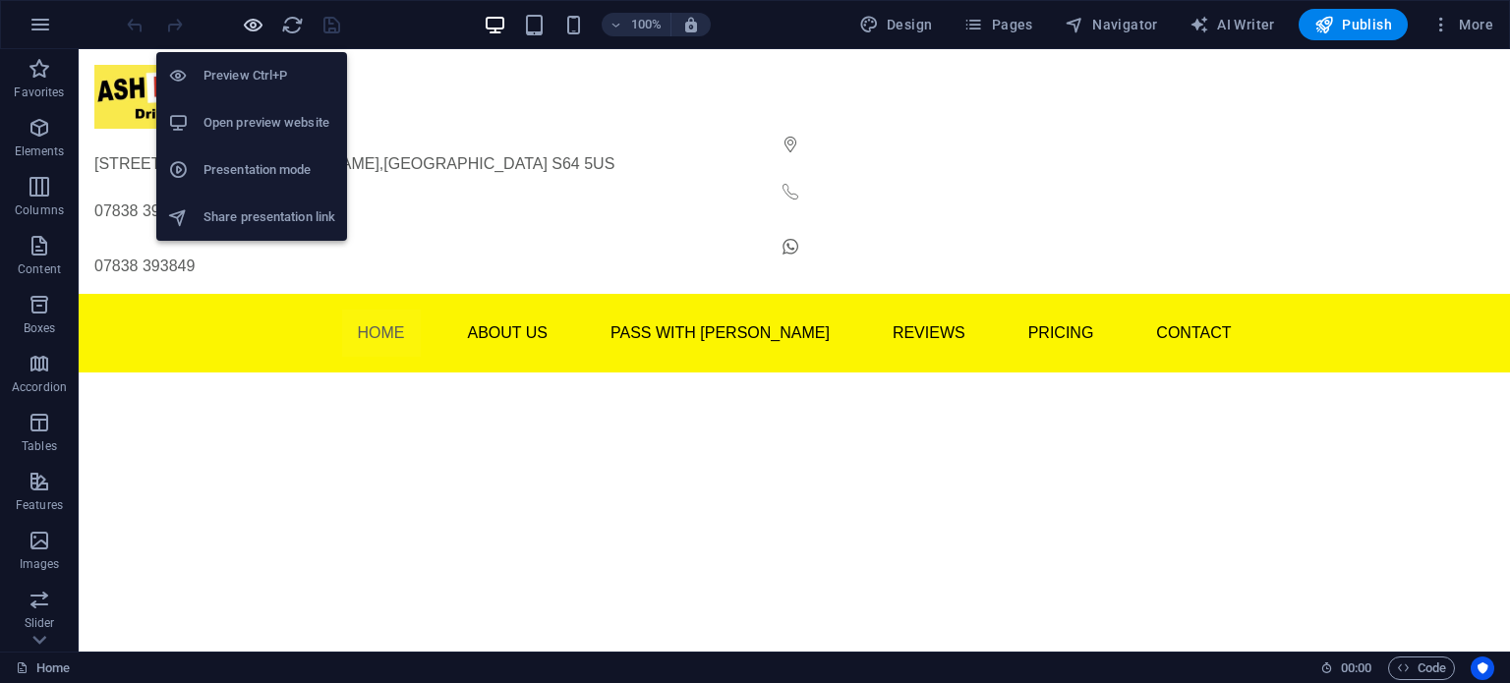
click at [254, 20] on icon "button" at bounding box center [253, 25] width 23 height 23
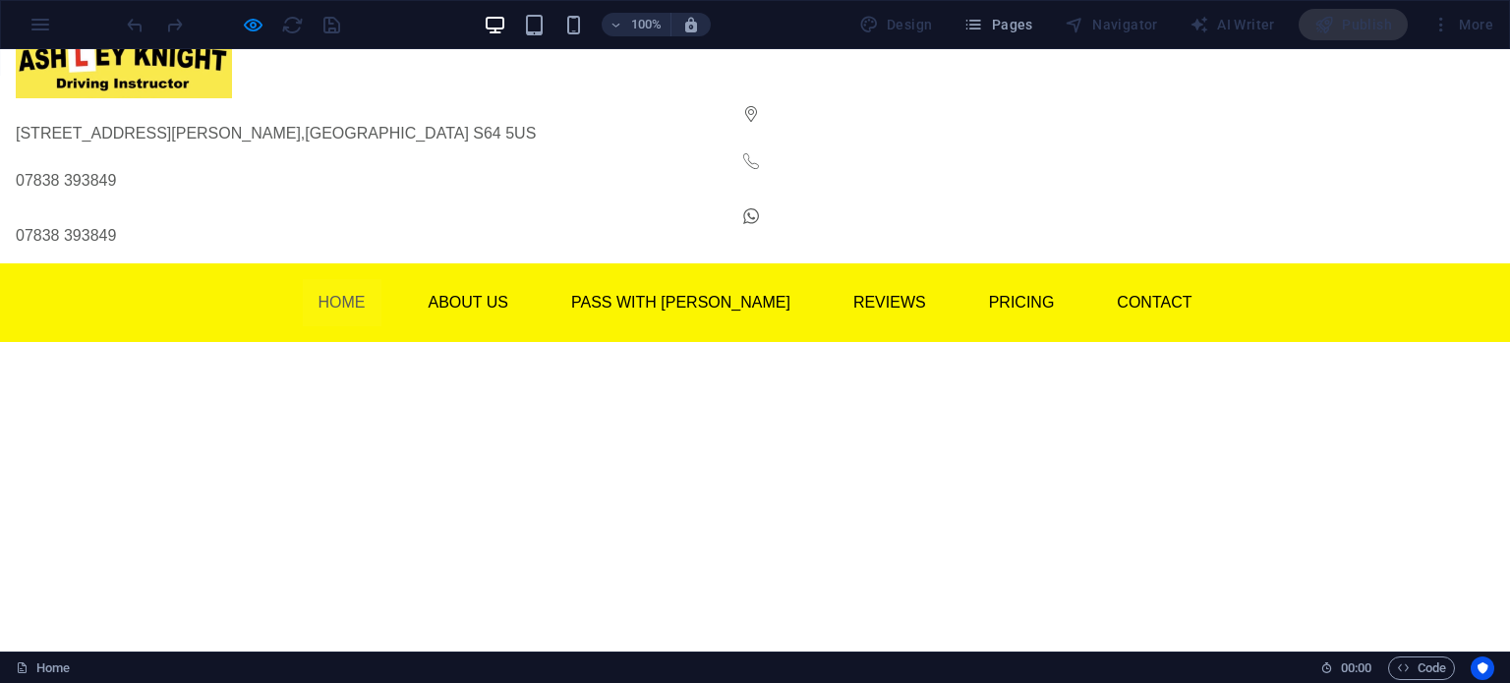
scroll to position [63, 0]
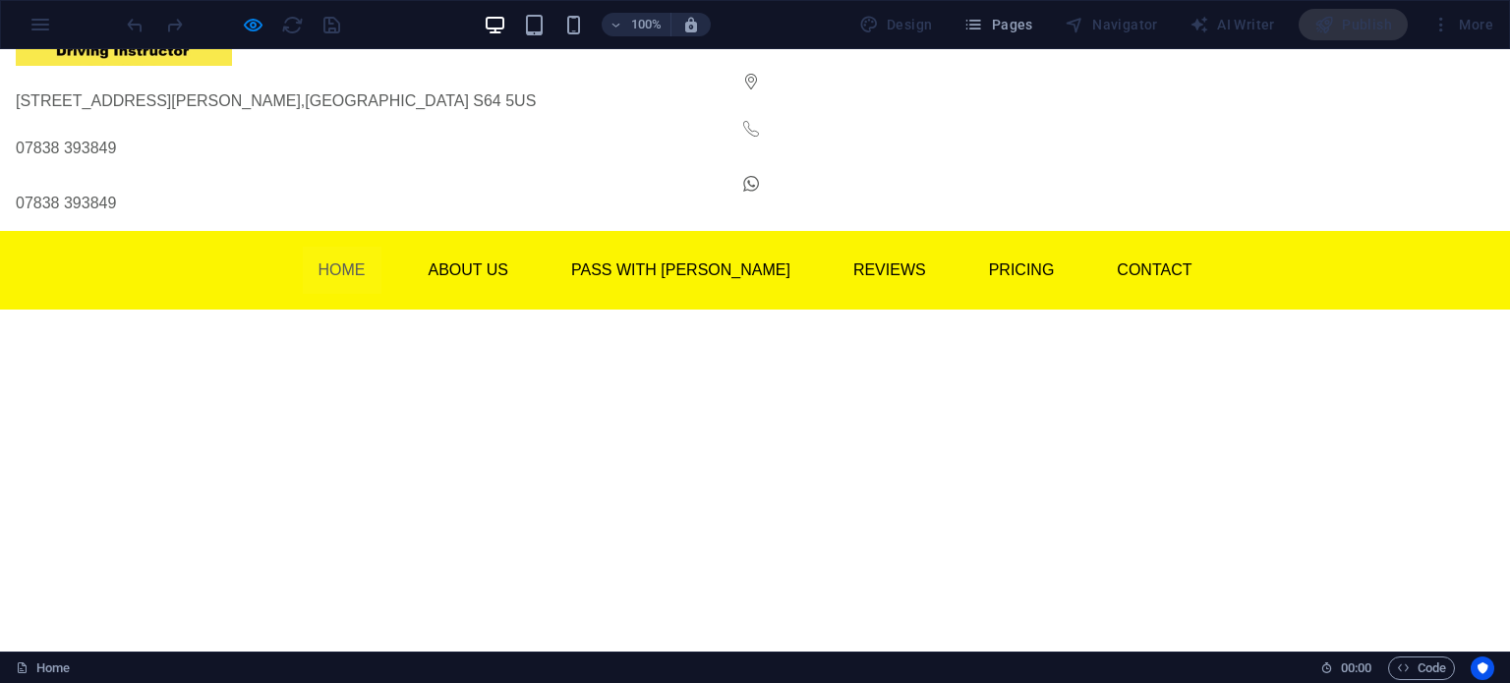
drag, startPoint x: 771, startPoint y: 554, endPoint x: 797, endPoint y: 614, distance: 65.6
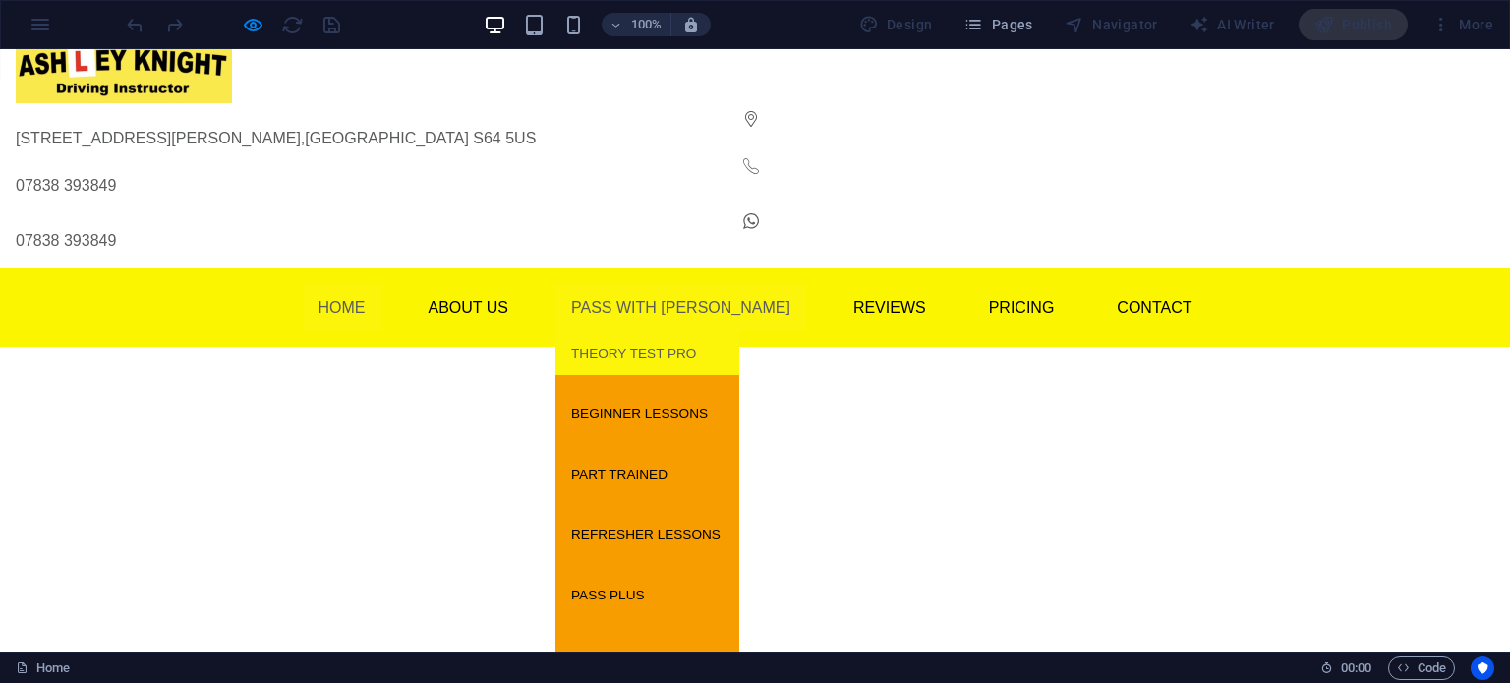
scroll to position [0, 0]
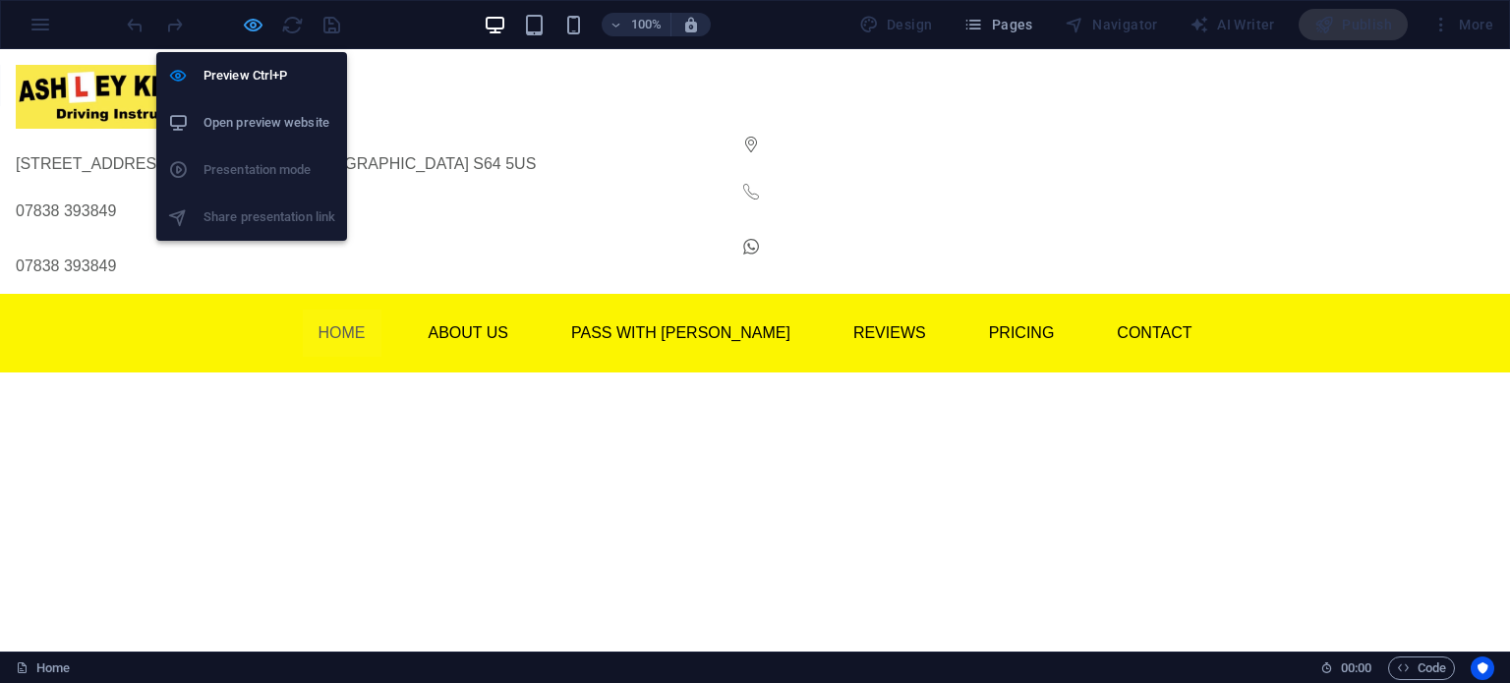
click at [246, 27] on icon "button" at bounding box center [253, 25] width 23 height 23
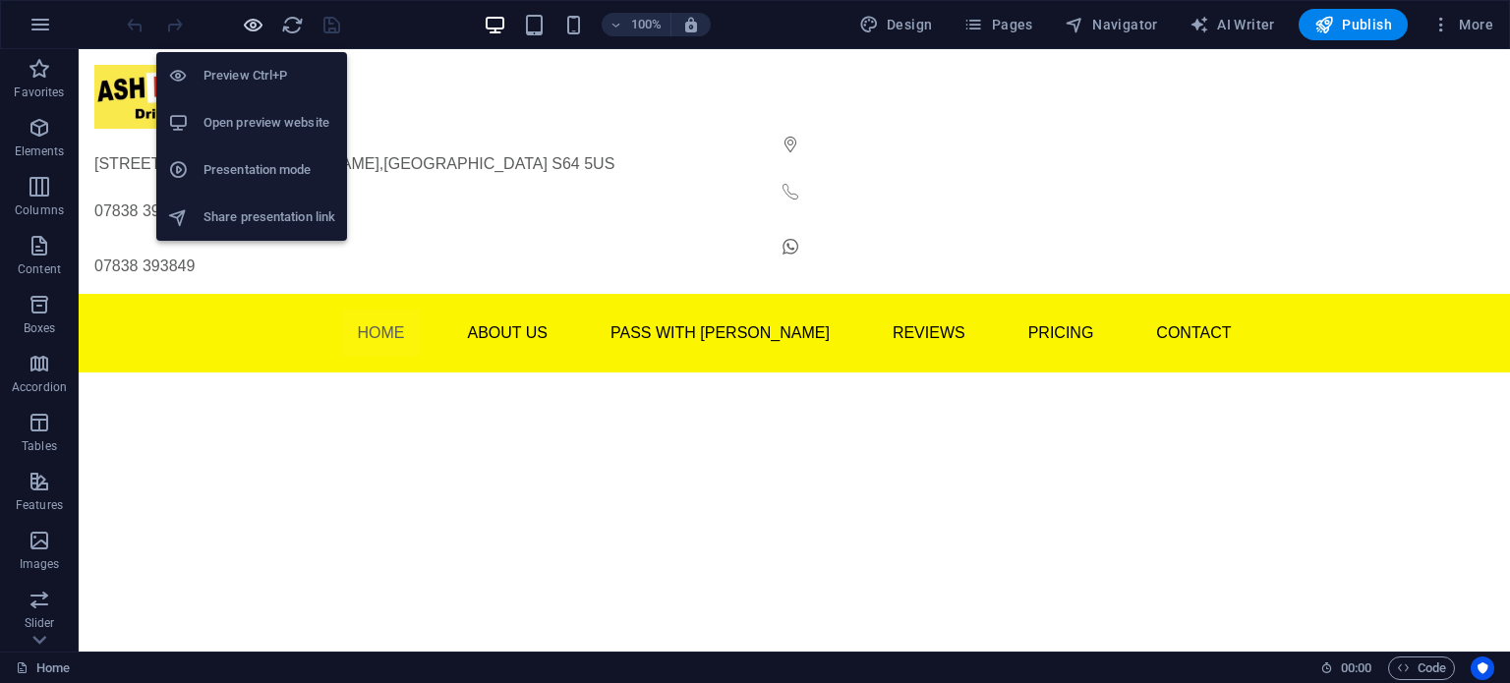
click at [248, 24] on icon "button" at bounding box center [253, 25] width 23 height 23
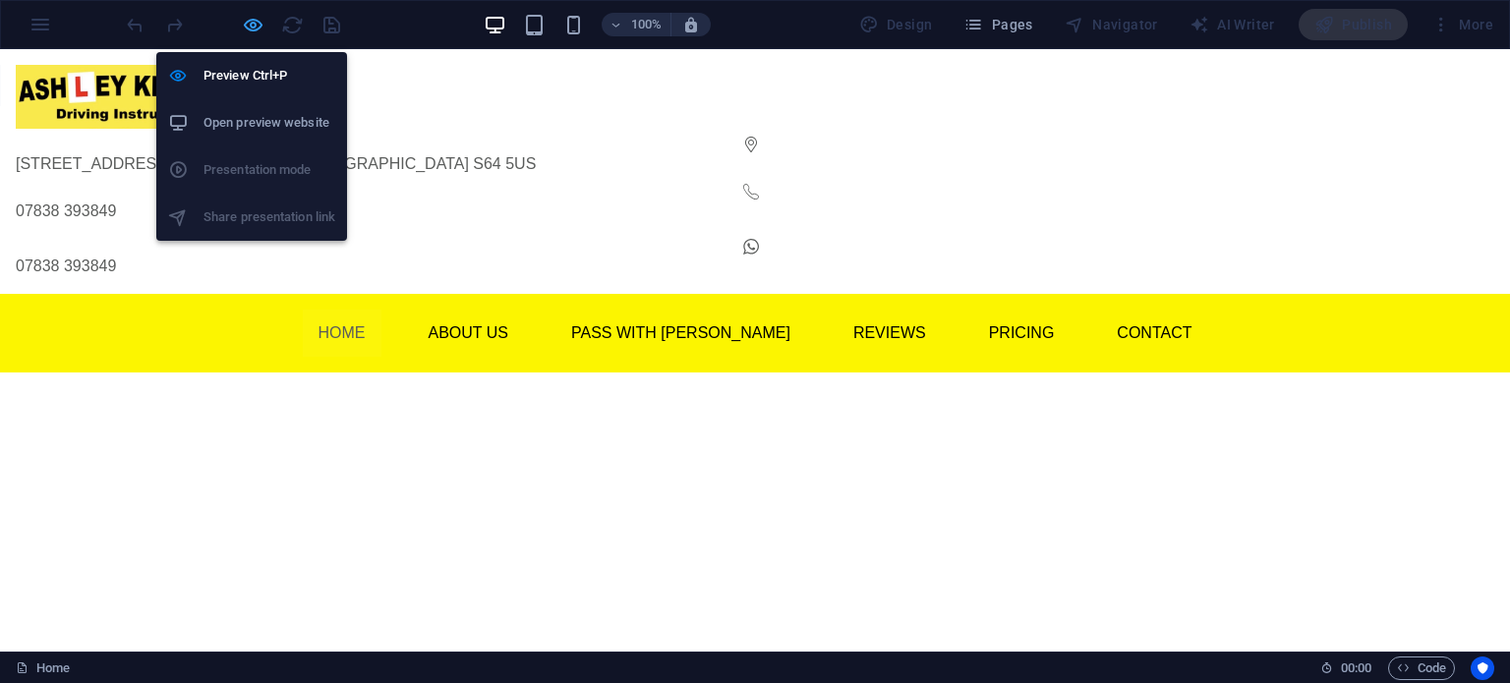
click at [252, 20] on icon "button" at bounding box center [253, 25] width 23 height 23
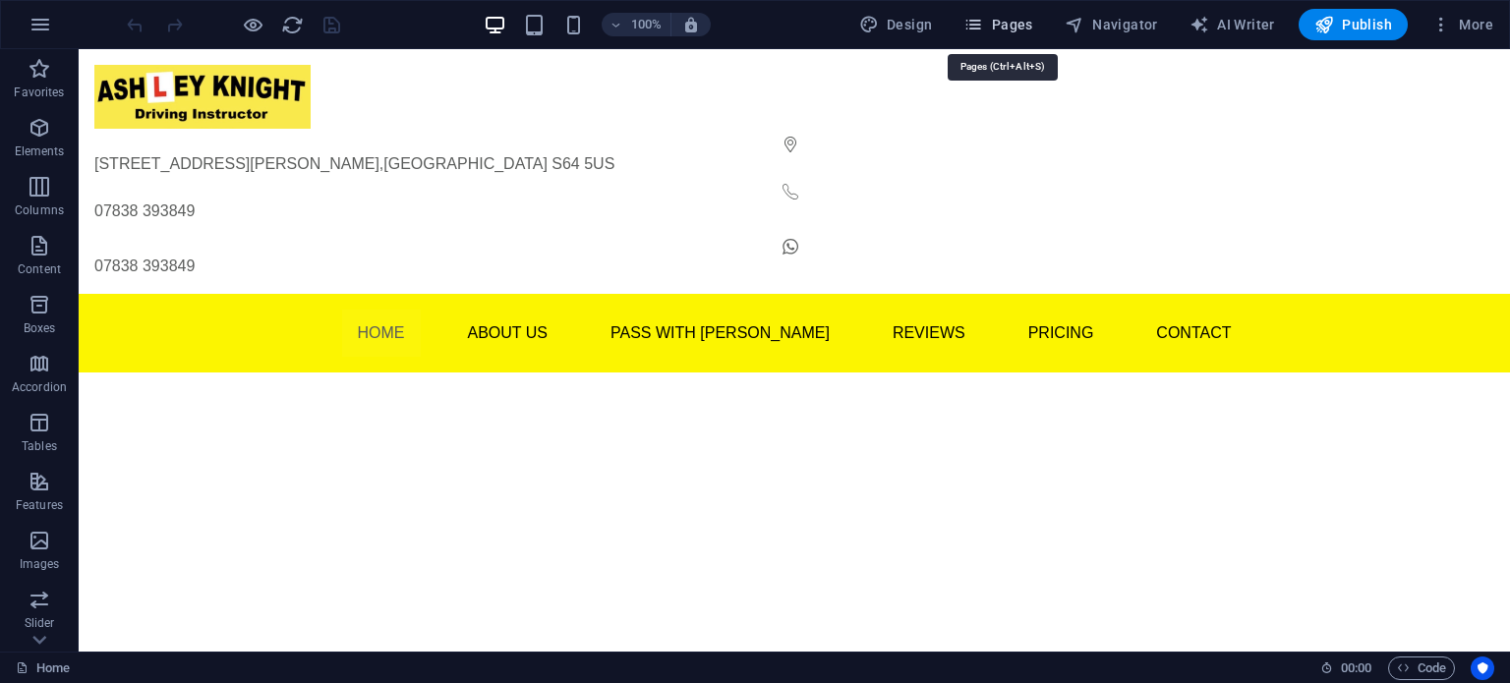
click at [1000, 29] on span "Pages" at bounding box center [998, 25] width 69 height 20
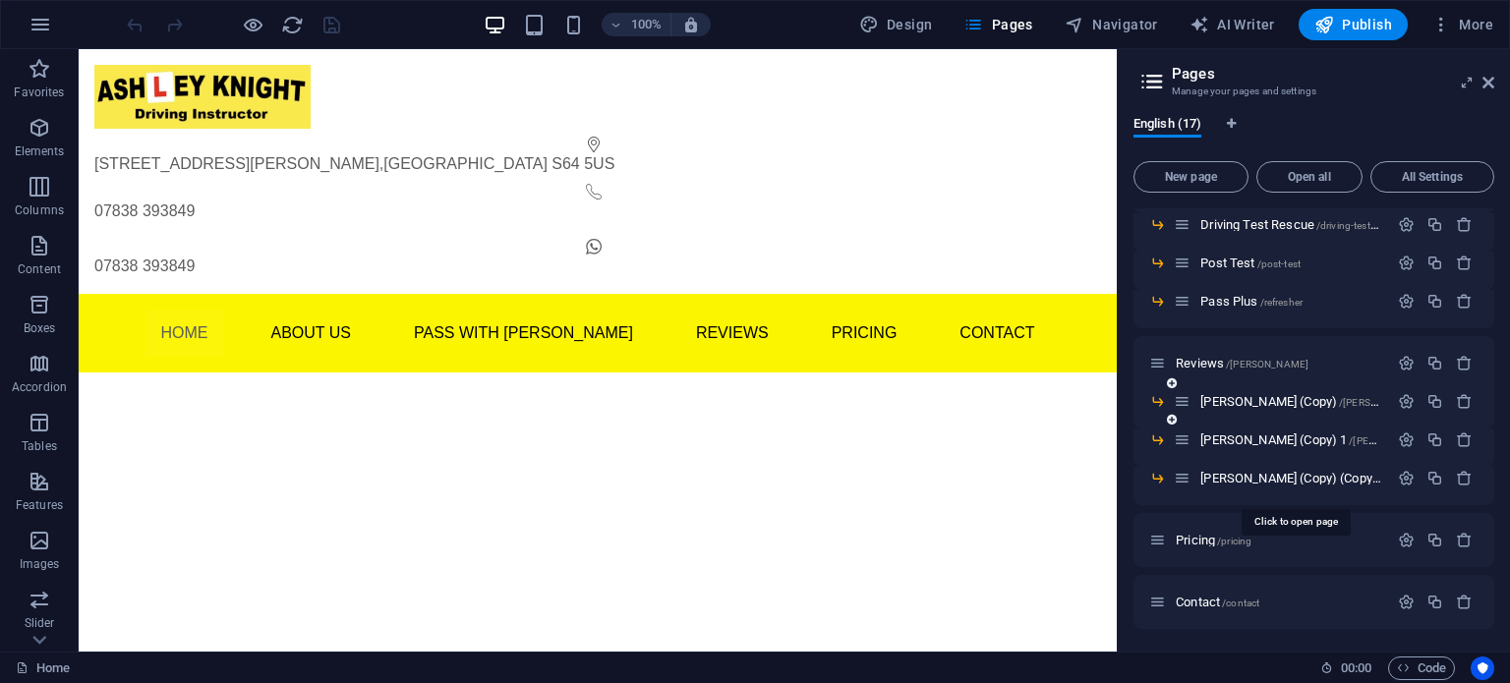
scroll to position [366, 0]
click at [1466, 400] on icon "button" at bounding box center [1464, 400] width 17 height 17
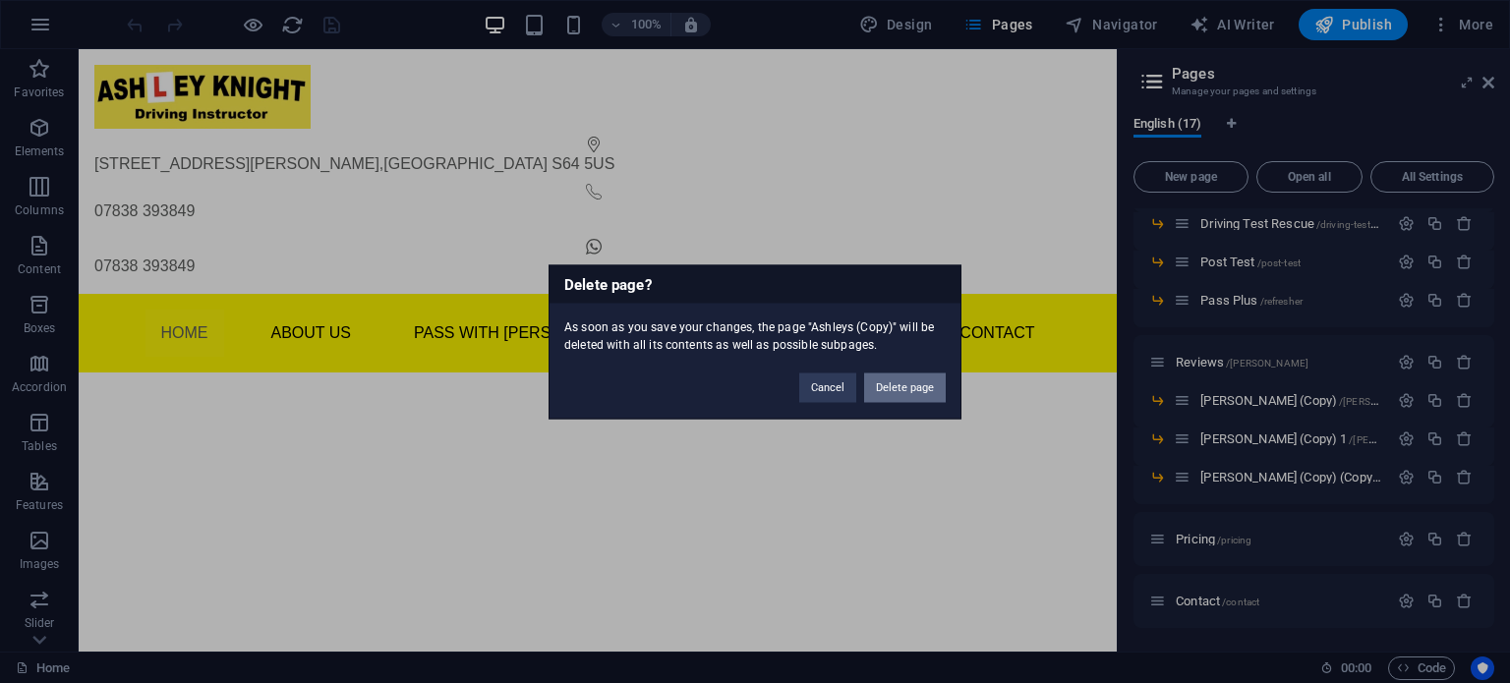
click at [918, 380] on button "Delete page" at bounding box center [905, 387] width 82 height 29
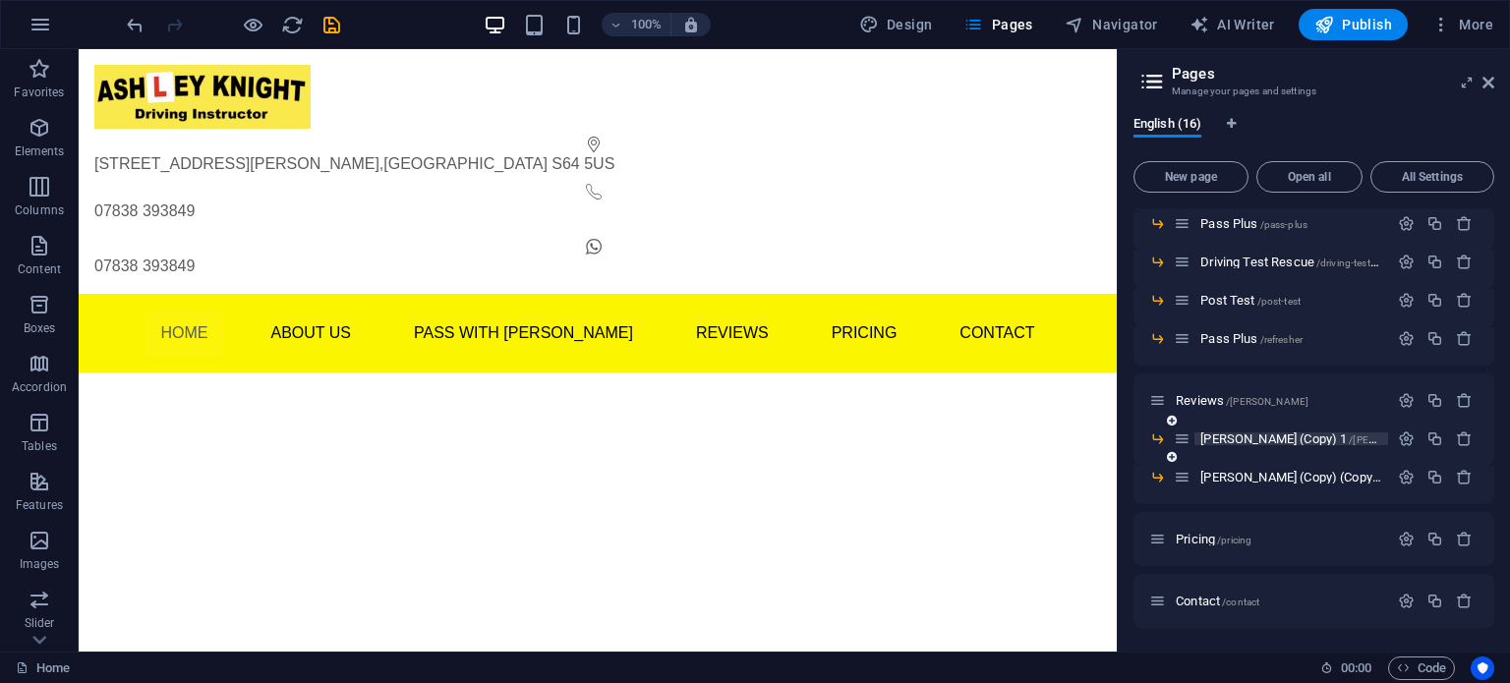
scroll to position [326, 0]
click at [1461, 446] on icon "button" at bounding box center [1464, 440] width 17 height 17
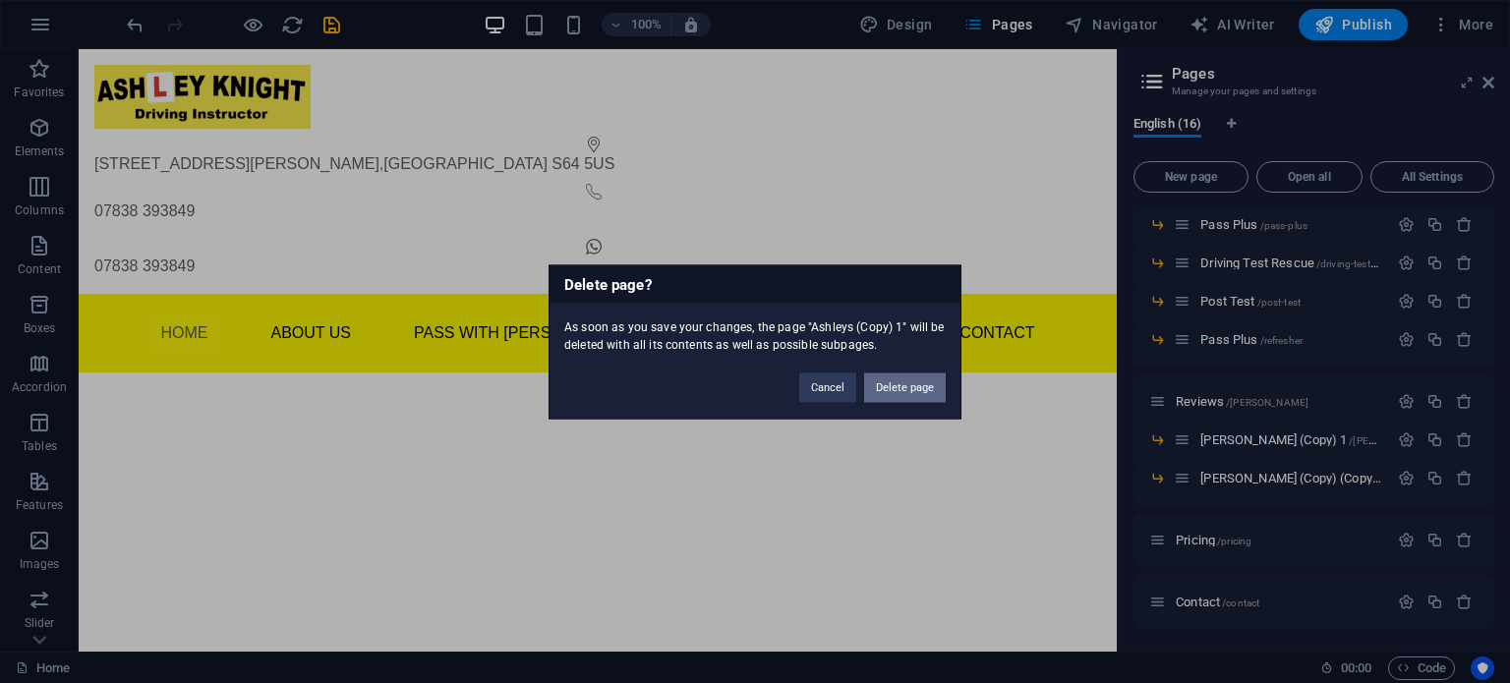
click at [923, 381] on button "Delete page" at bounding box center [905, 387] width 82 height 29
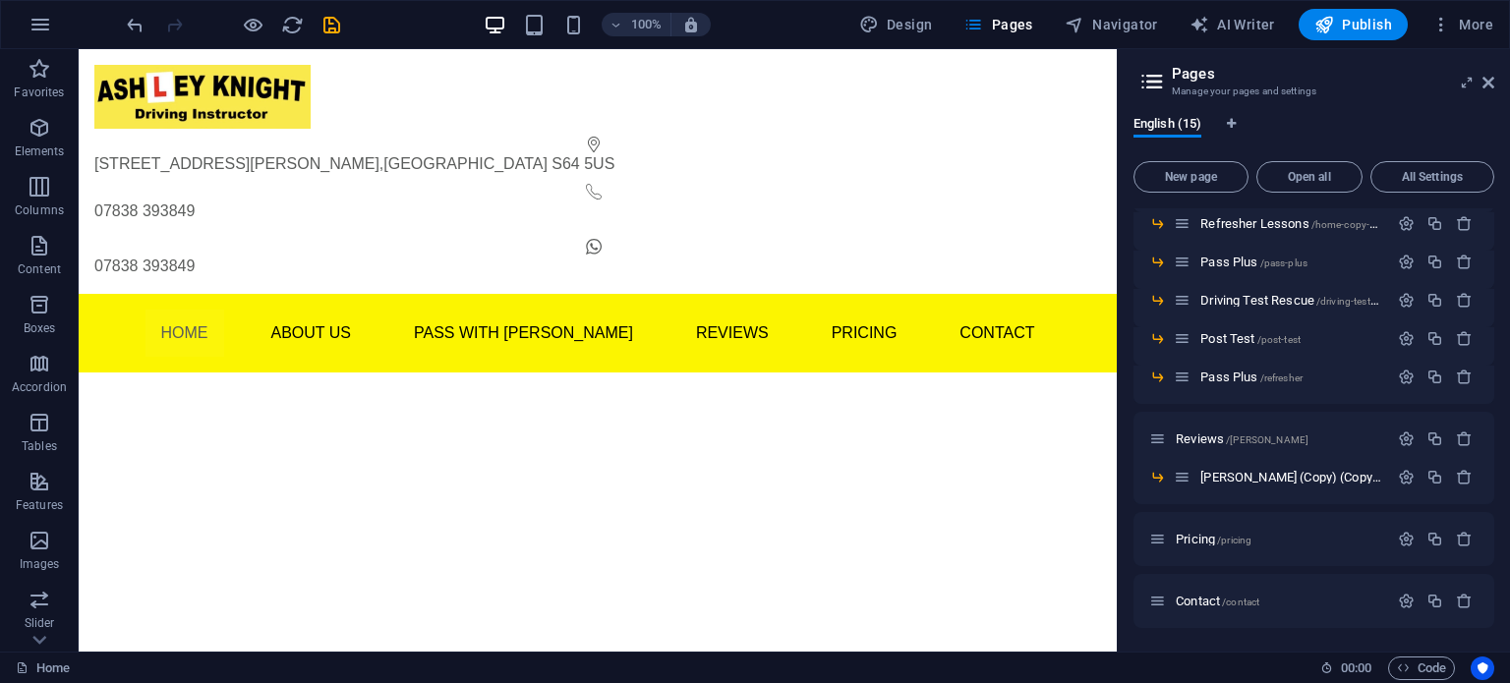
scroll to position [288, 0]
click at [1463, 475] on icon "button" at bounding box center [1464, 478] width 17 height 17
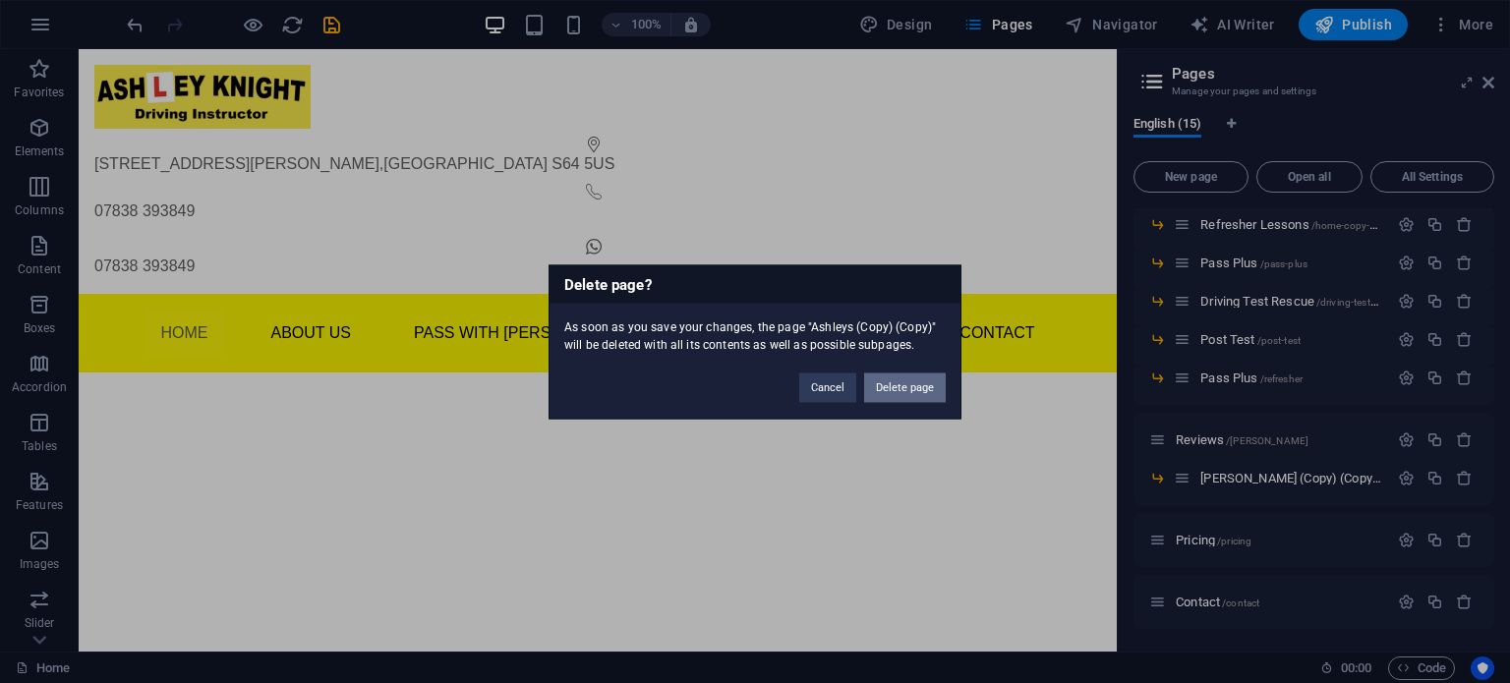
drag, startPoint x: 915, startPoint y: 390, endPoint x: 960, endPoint y: 384, distance: 44.6
click at [915, 390] on button "Delete page" at bounding box center [905, 387] width 82 height 29
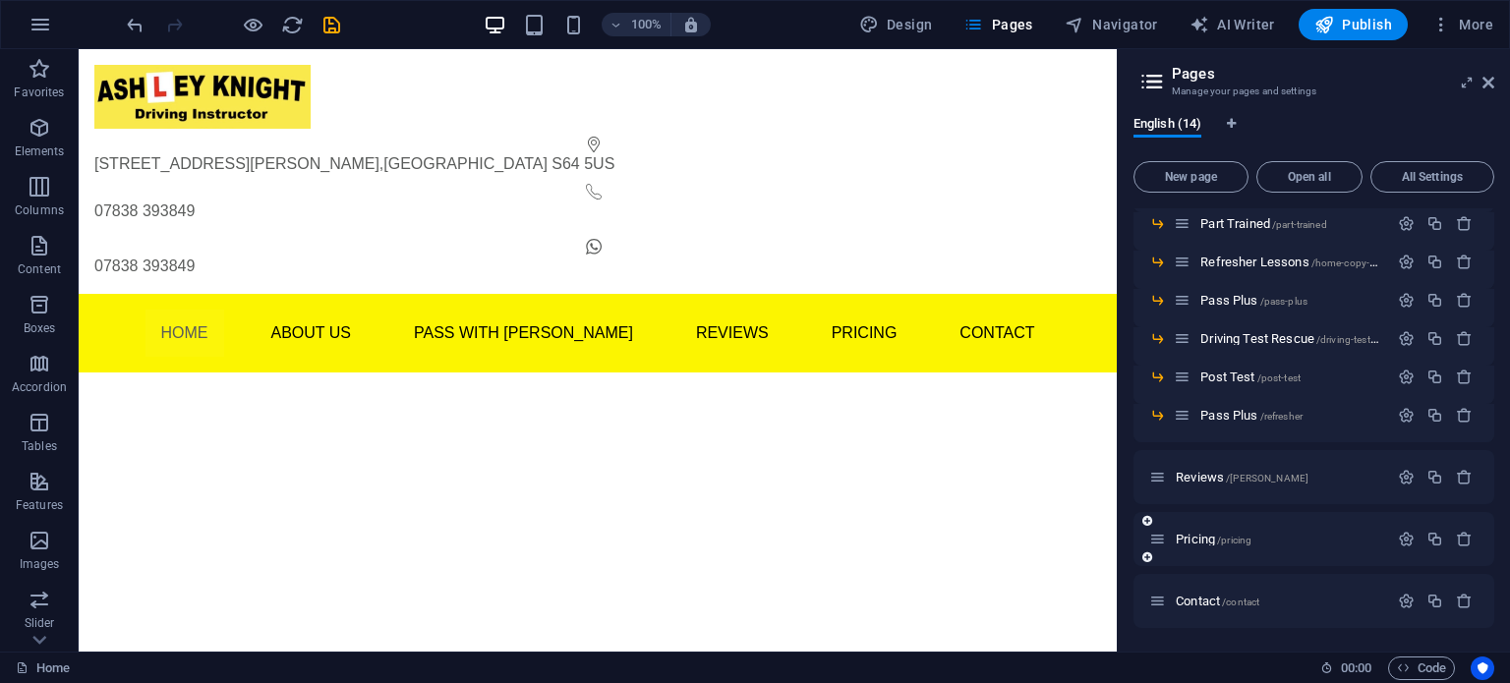
scroll to position [251, 0]
click at [1489, 87] on icon at bounding box center [1489, 83] width 12 height 16
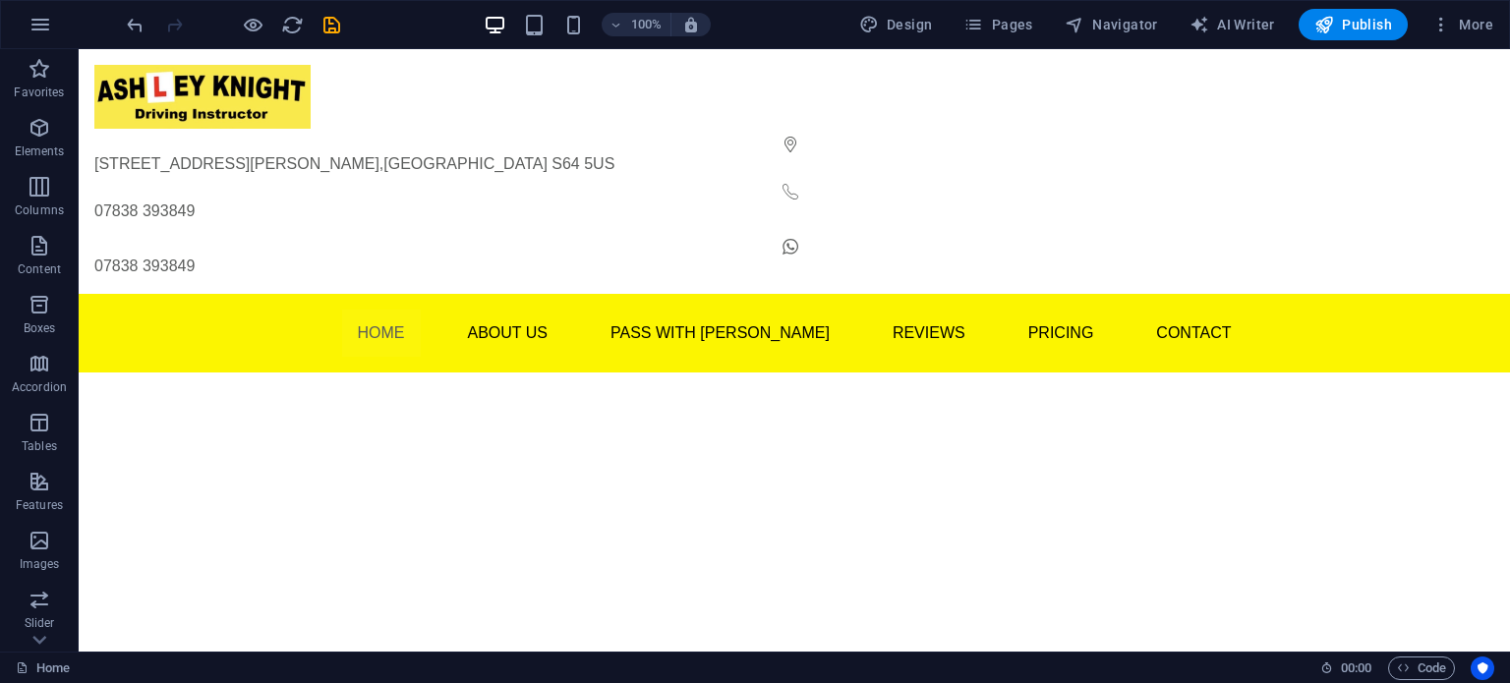
click at [1055, 331] on html "Skip to main content [STREET_ADDRESS][PERSON_NAME] 07838 393849 07838 393849 Me…" at bounding box center [795, 211] width 1432 height 324
click at [235, 29] on div at bounding box center [233, 24] width 220 height 31
click at [323, 27] on icon "save" at bounding box center [332, 25] width 23 height 23
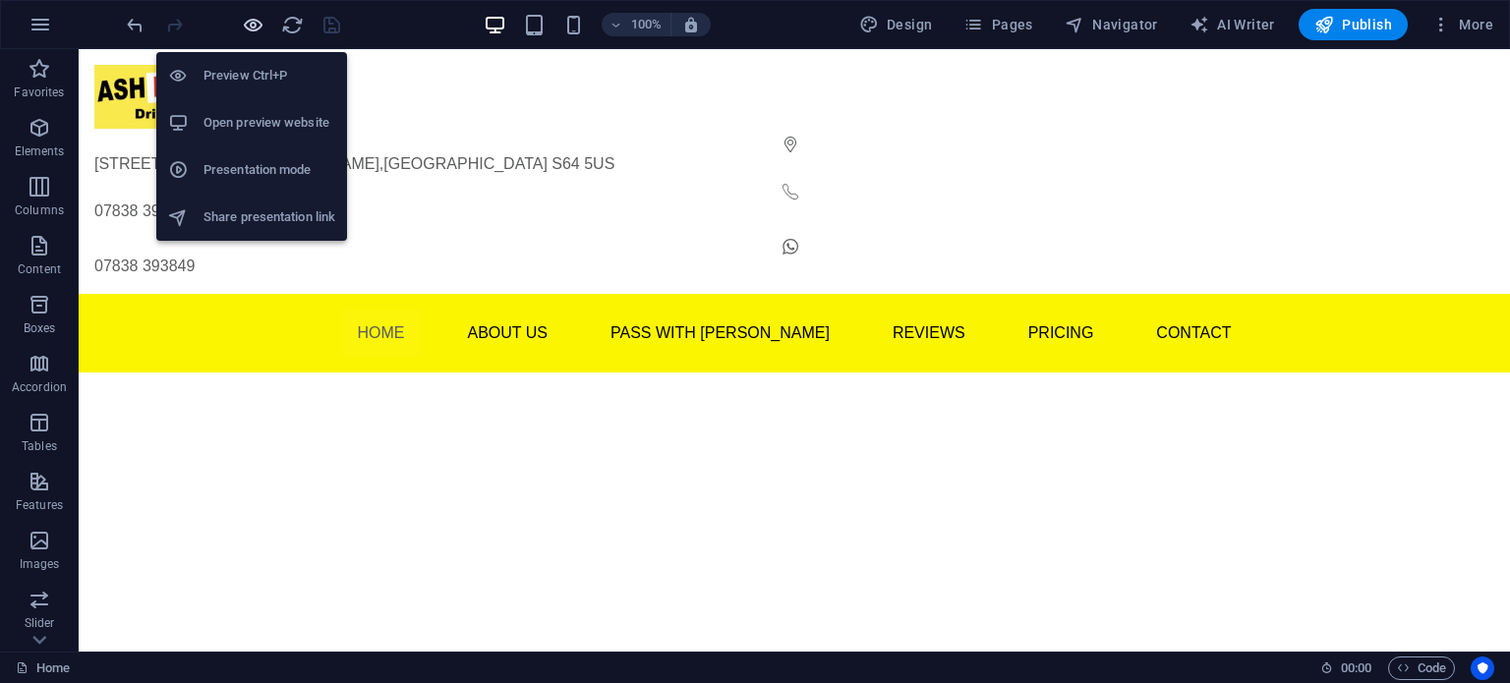
click at [245, 23] on icon "button" at bounding box center [253, 25] width 23 height 23
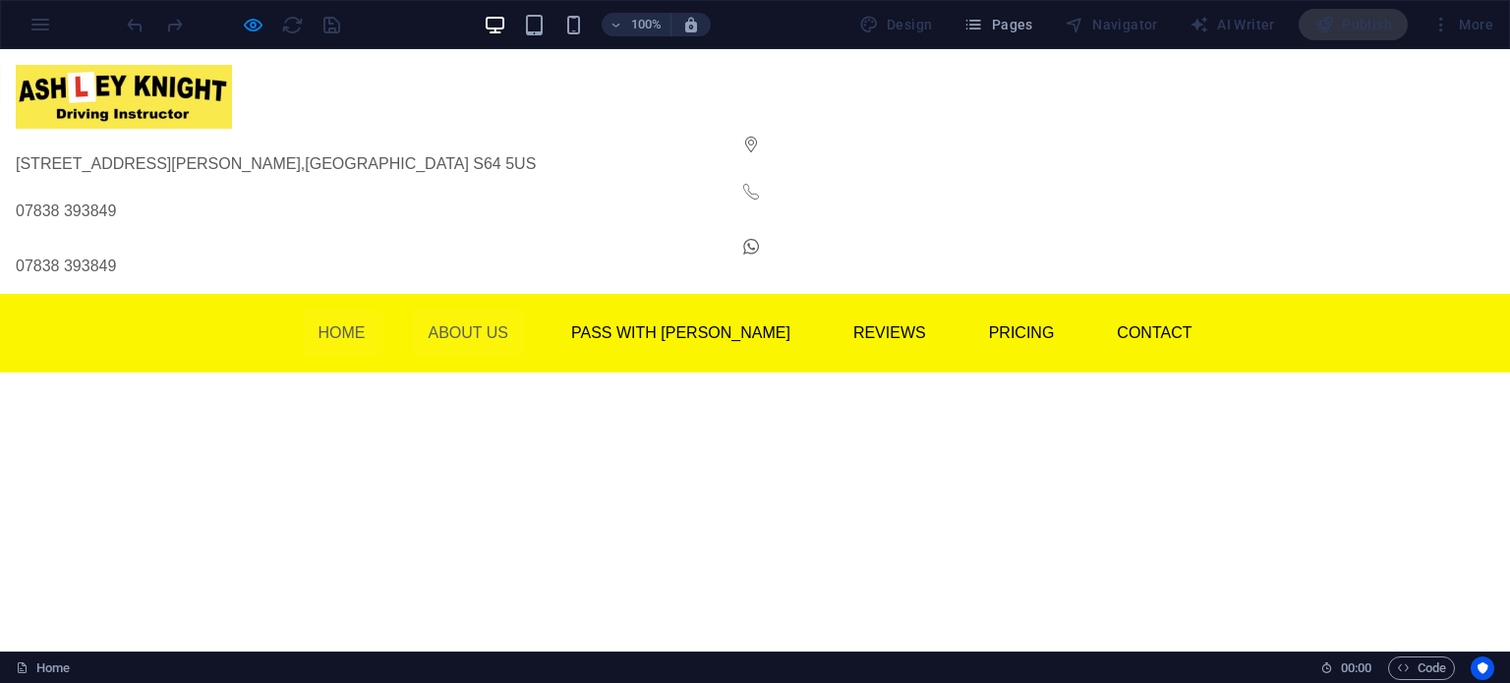
click at [515, 310] on link "About Us" at bounding box center [469, 333] width 112 height 47
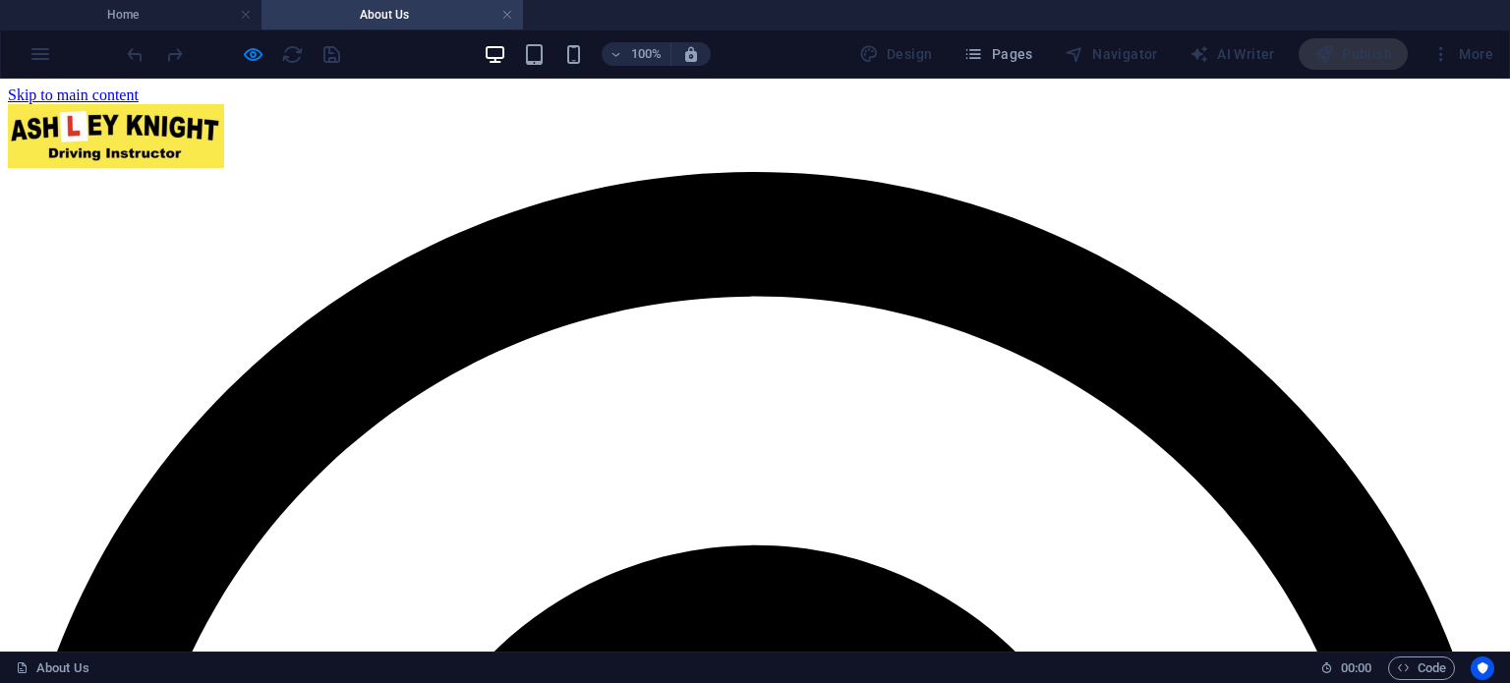
scroll to position [0, 0]
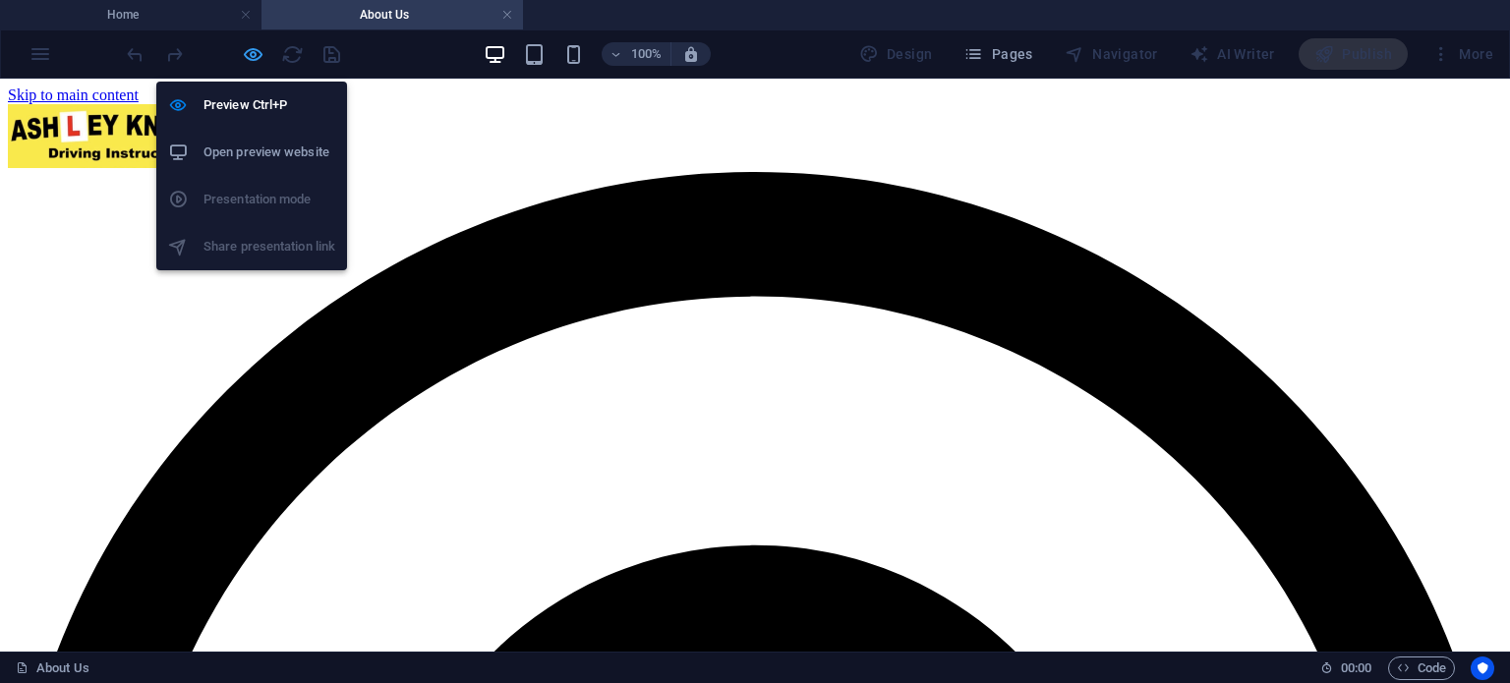
click at [247, 50] on icon "button" at bounding box center [253, 54] width 23 height 23
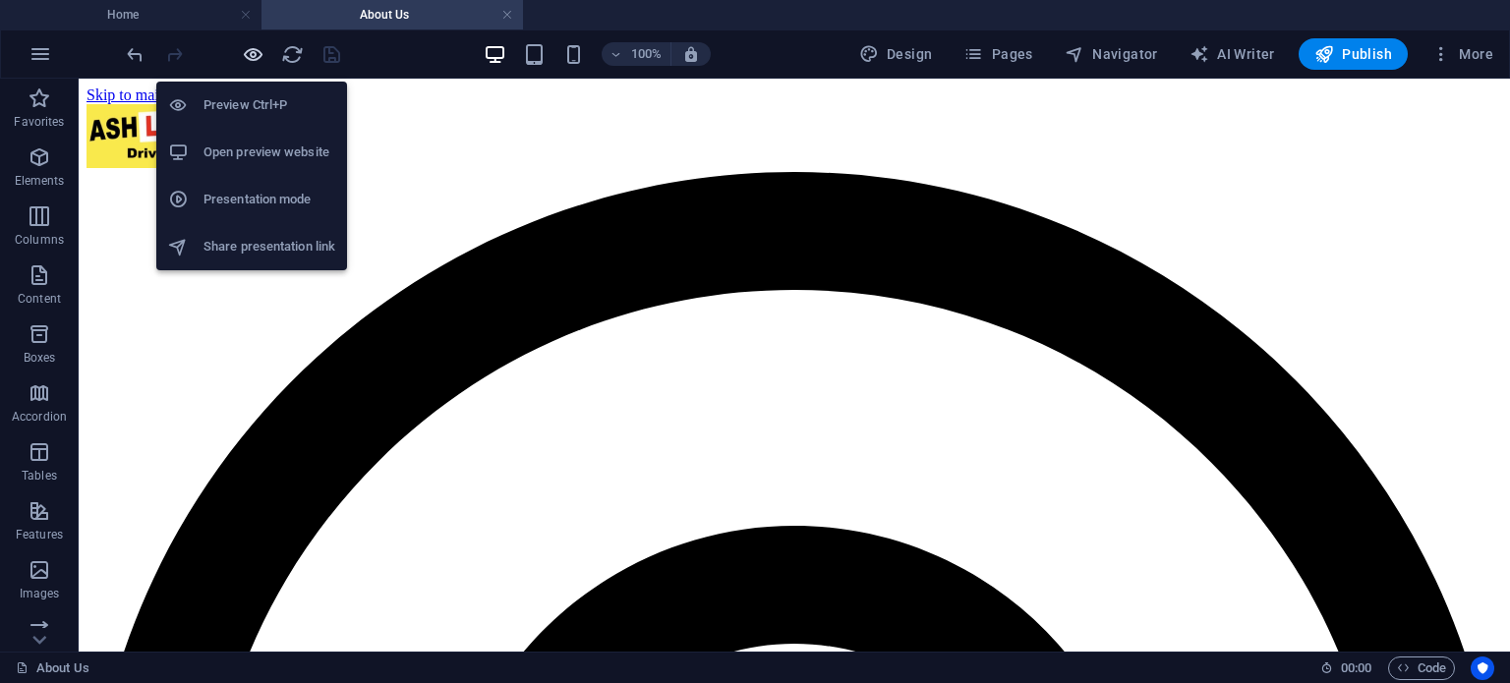
click at [251, 48] on icon "button" at bounding box center [253, 54] width 23 height 23
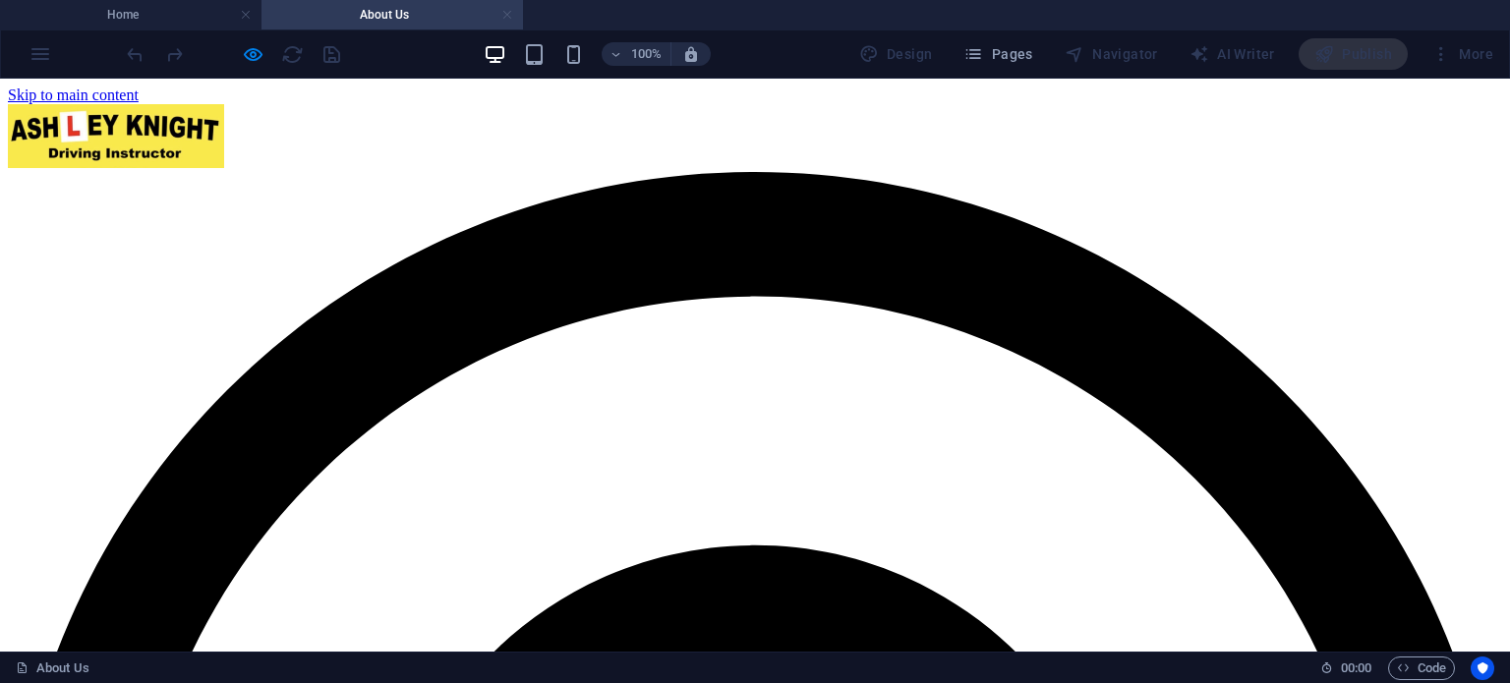
click at [505, 11] on link at bounding box center [507, 15] width 12 height 19
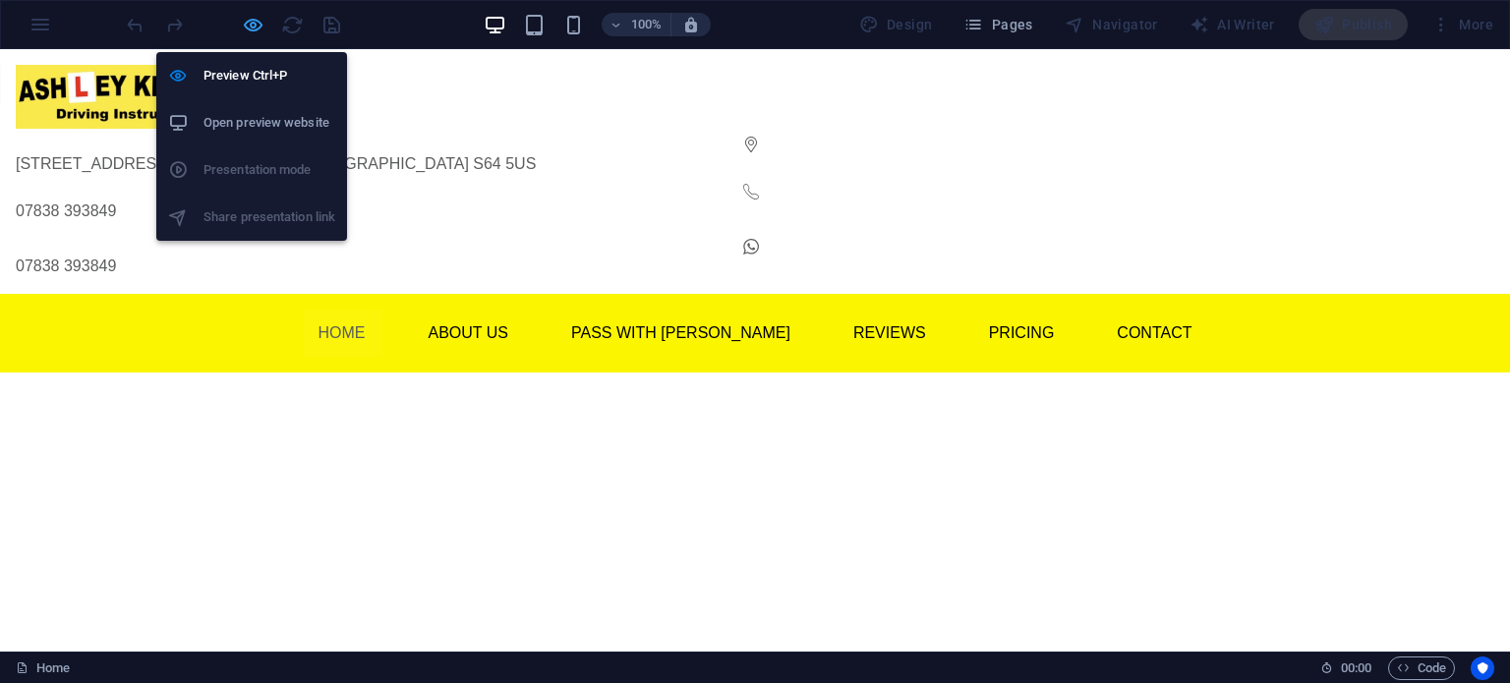
click at [250, 18] on icon "button" at bounding box center [253, 25] width 23 height 23
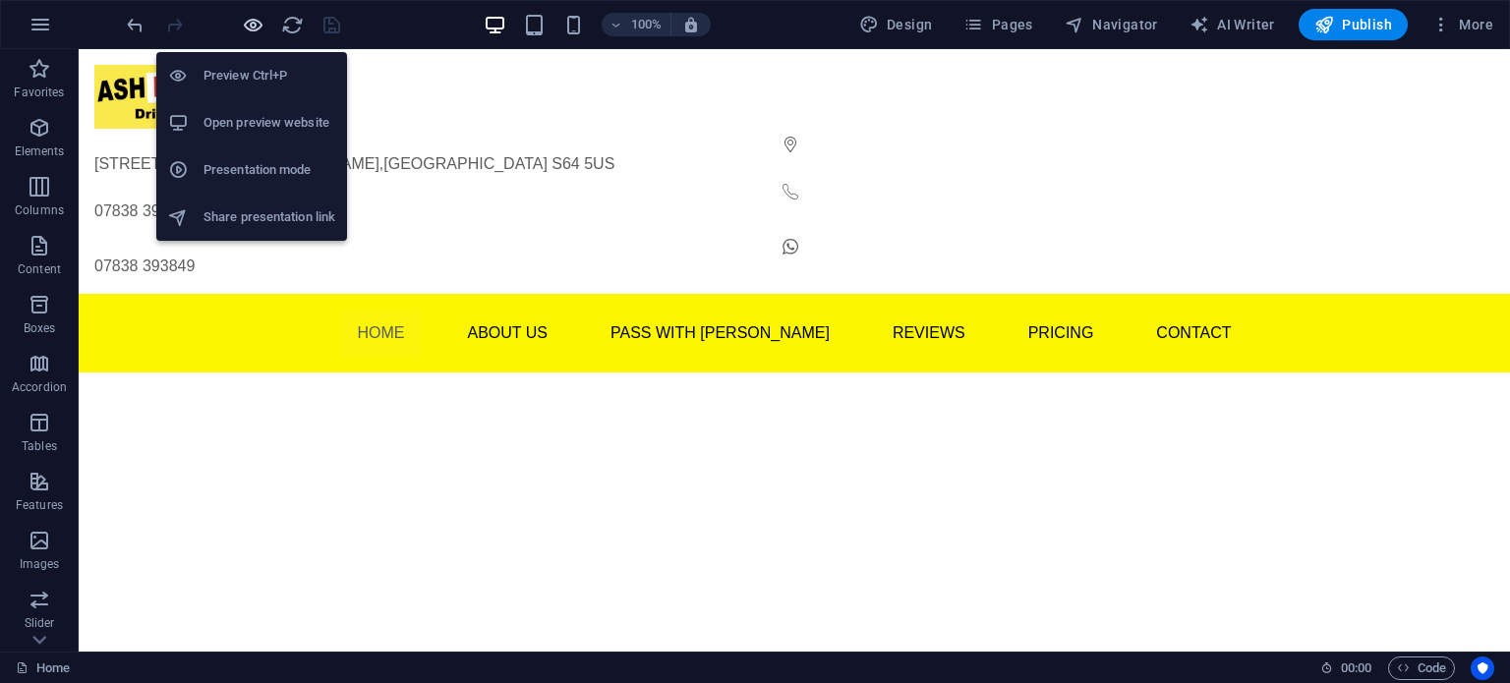
click at [260, 20] on icon "button" at bounding box center [253, 25] width 23 height 23
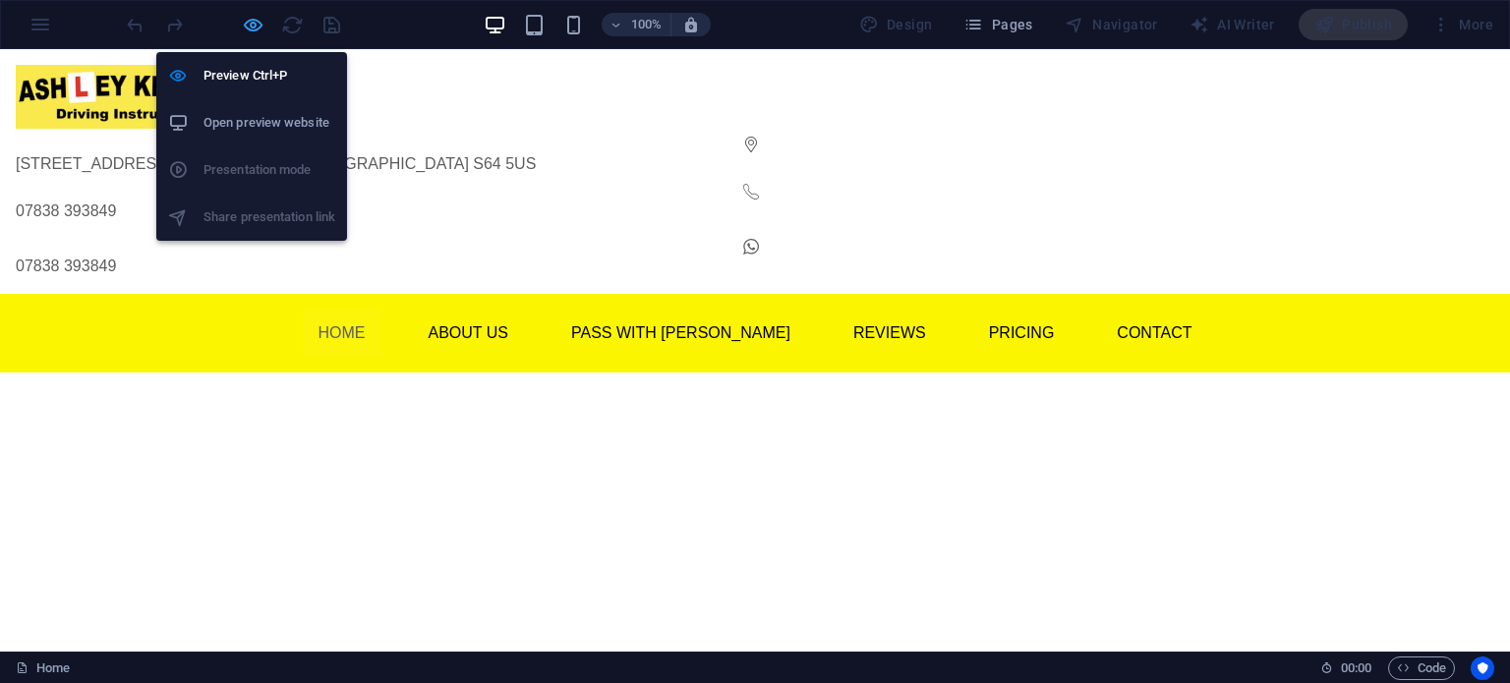
click at [253, 21] on icon "button" at bounding box center [253, 25] width 23 height 23
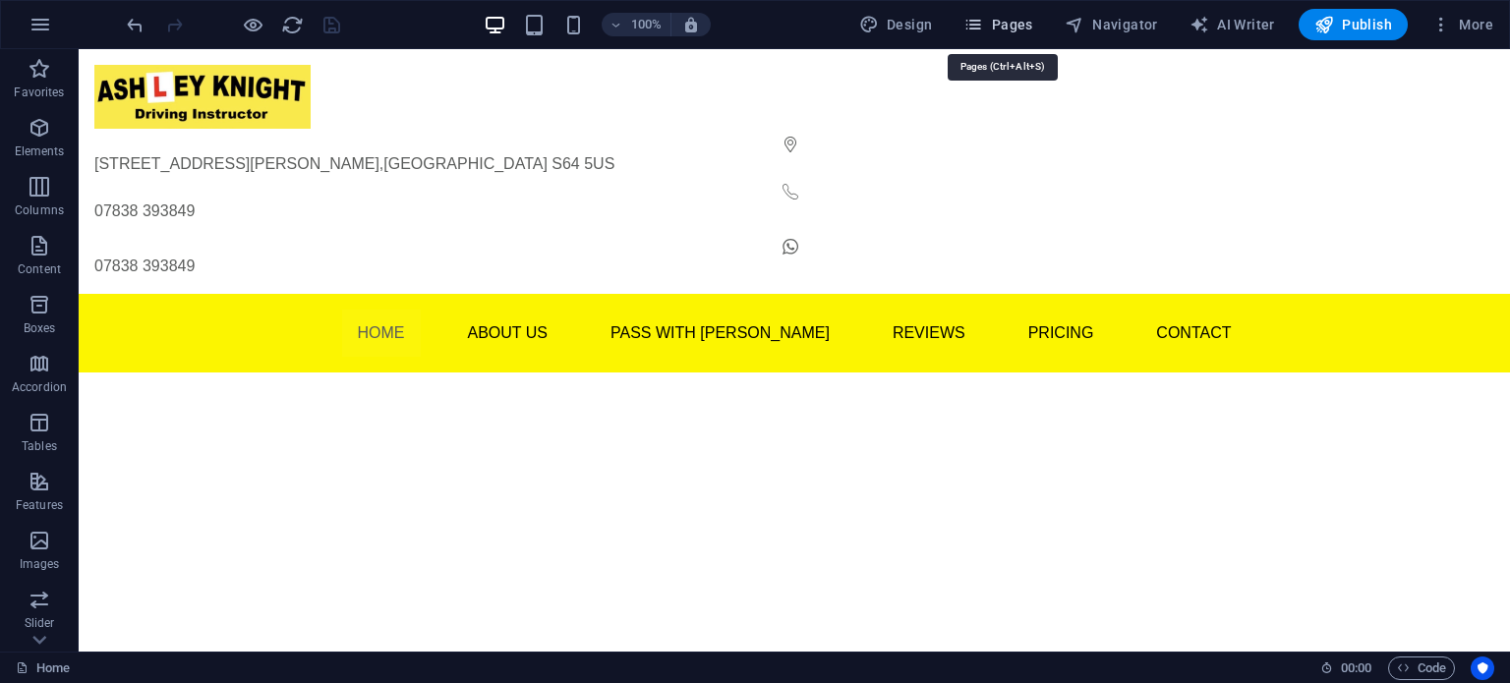
click at [1011, 27] on span "Pages" at bounding box center [998, 25] width 69 height 20
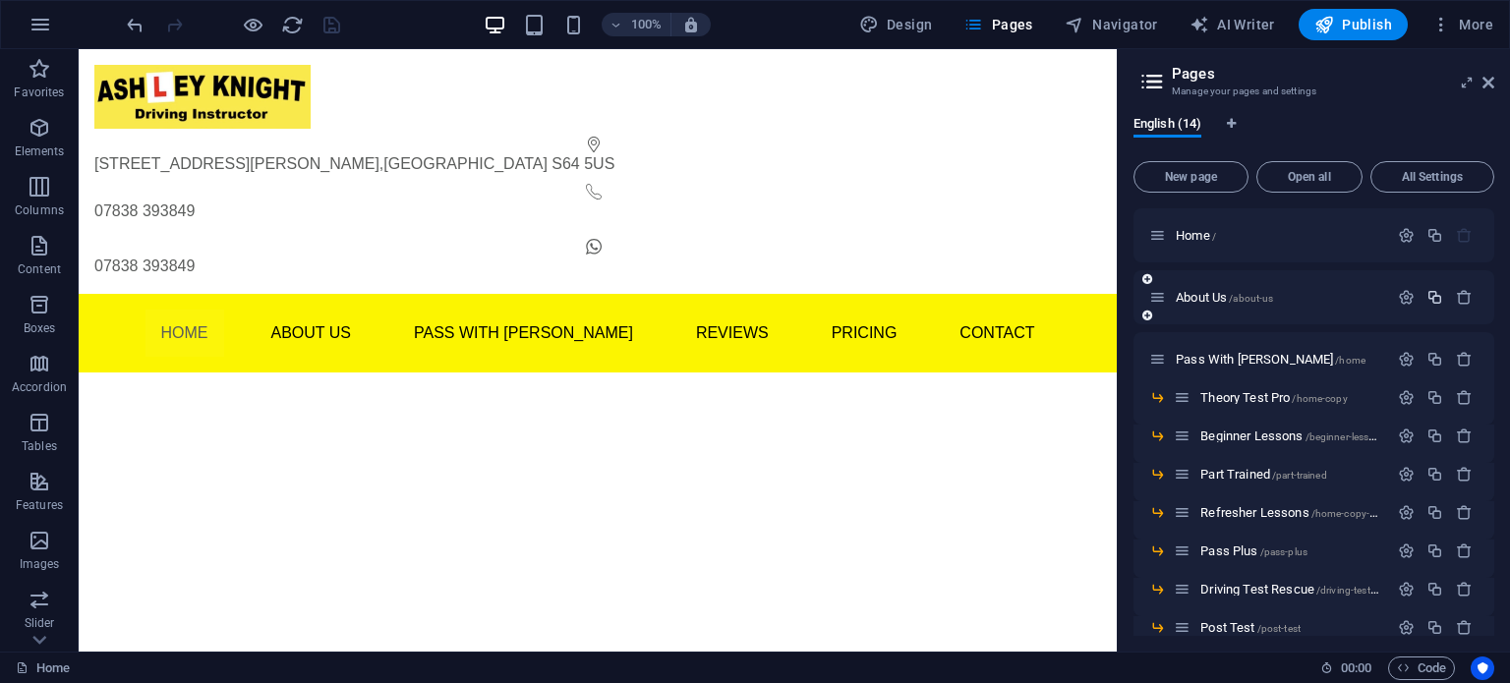
click at [1438, 297] on icon "button" at bounding box center [1435, 297] width 17 height 17
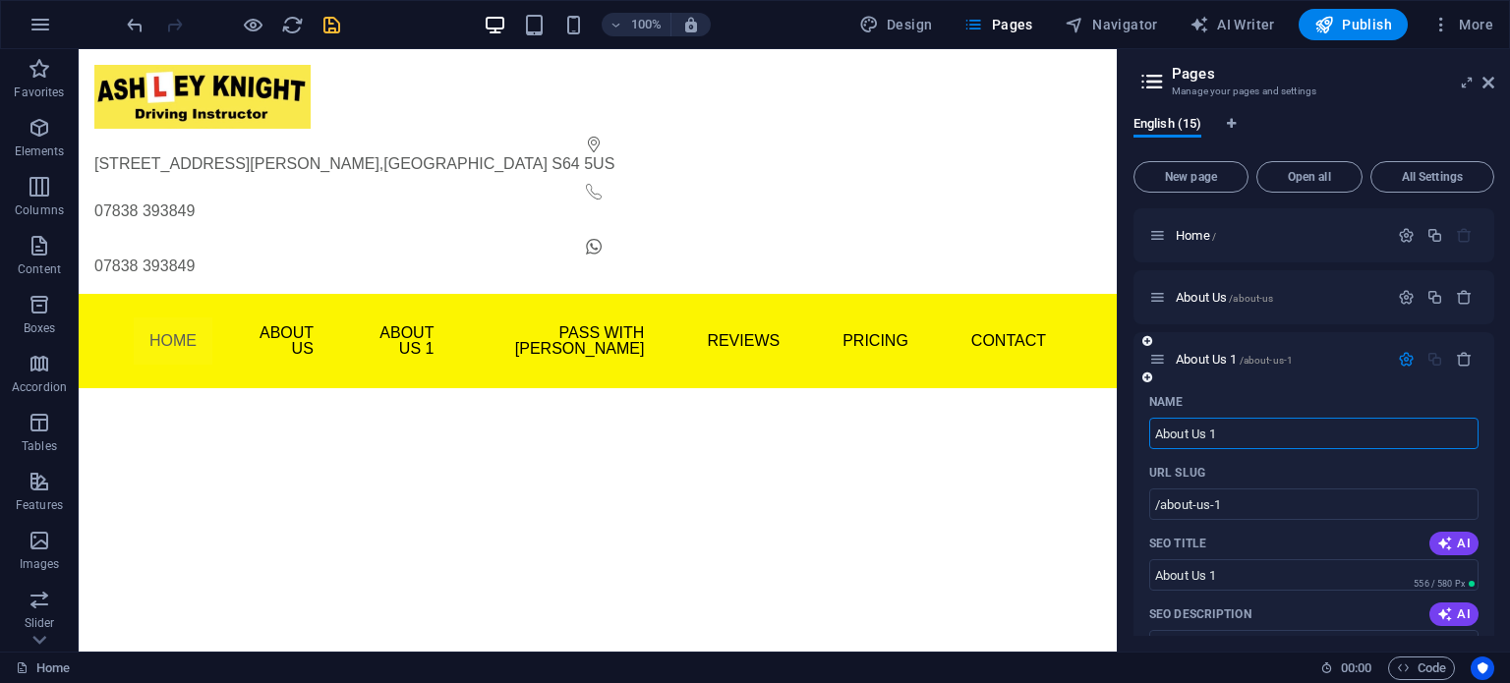
click at [1230, 433] on input "About Us 1" at bounding box center [1313, 433] width 329 height 31
type input "Why"
type input "/w"
type input "W"
type input "Why"
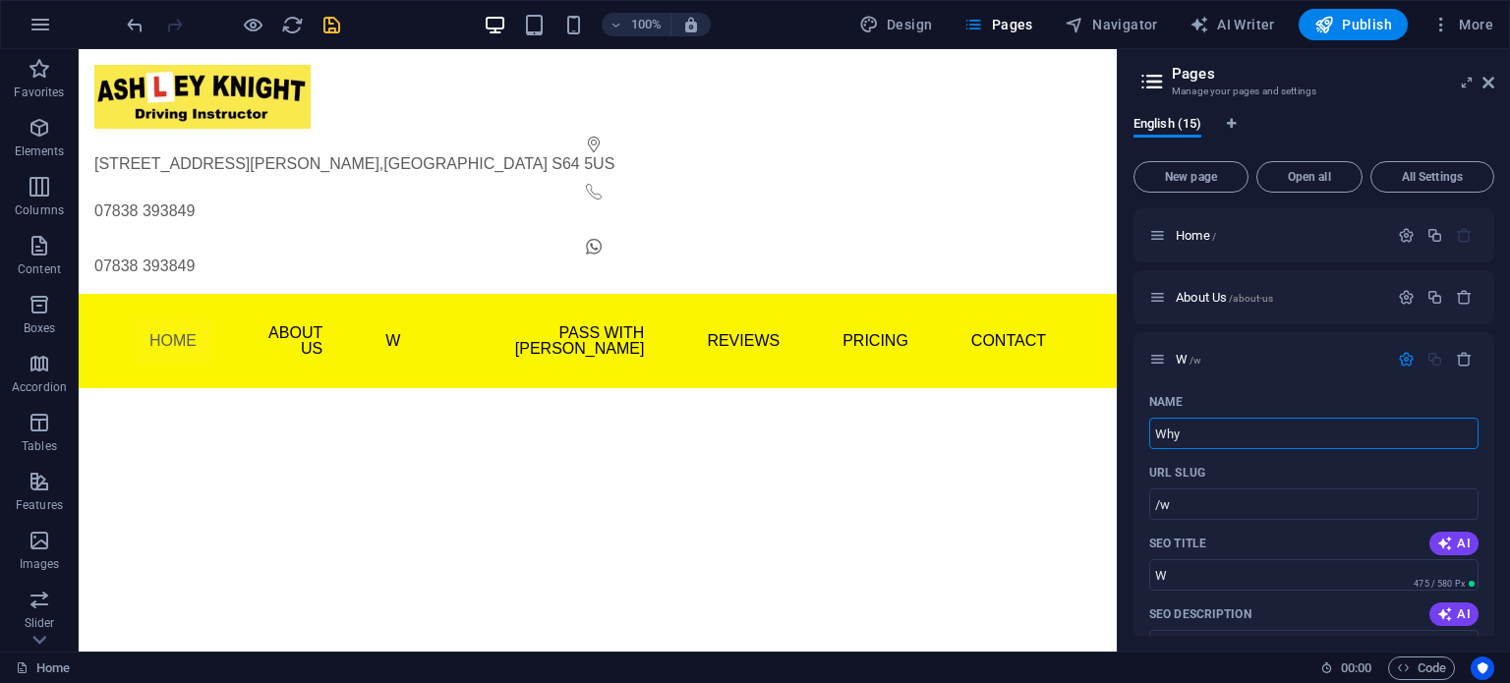
type input "/why"
type input "Why"
type input "Why Ch"
type input "/why-c"
type input "Why C"
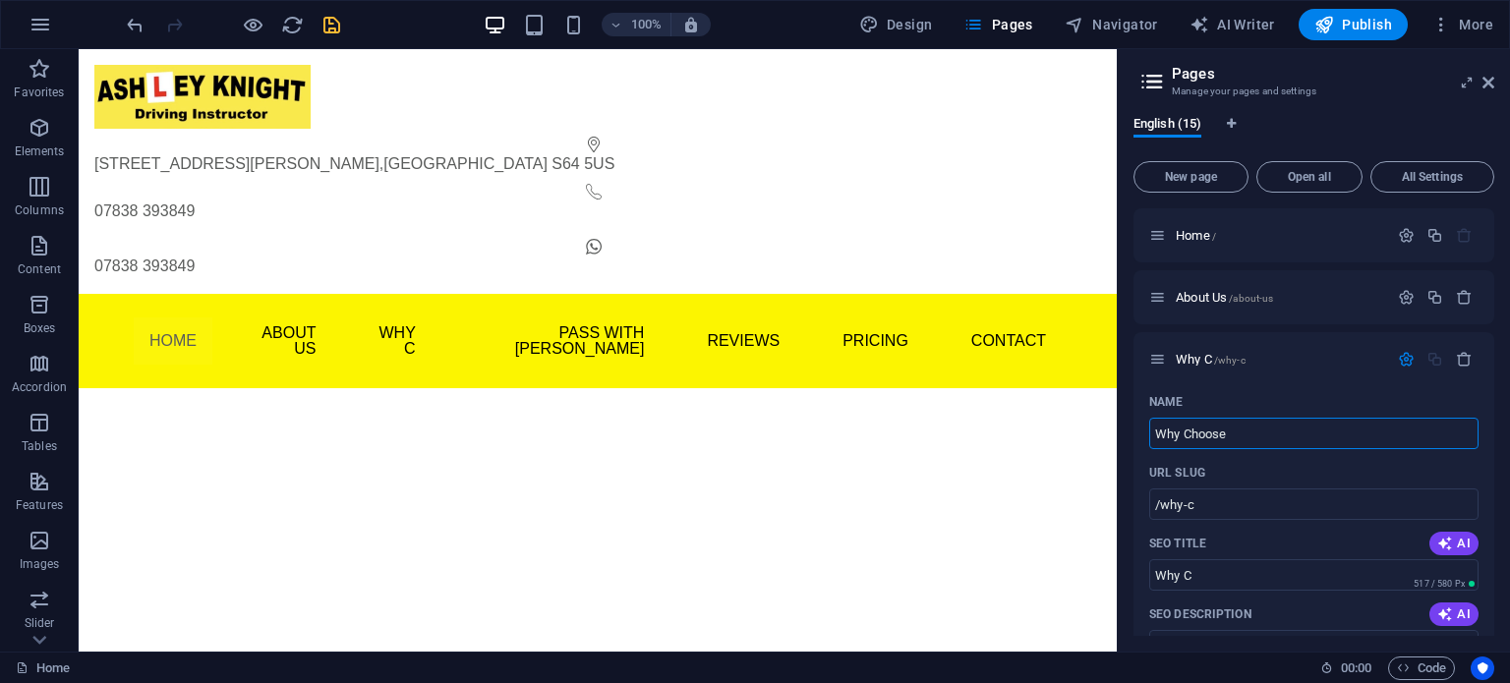
type input "Why Choose"
type input "/why-choose"
type input "Why Choose"
type input "Why Choose Ash"
type input "/why-choose-as"
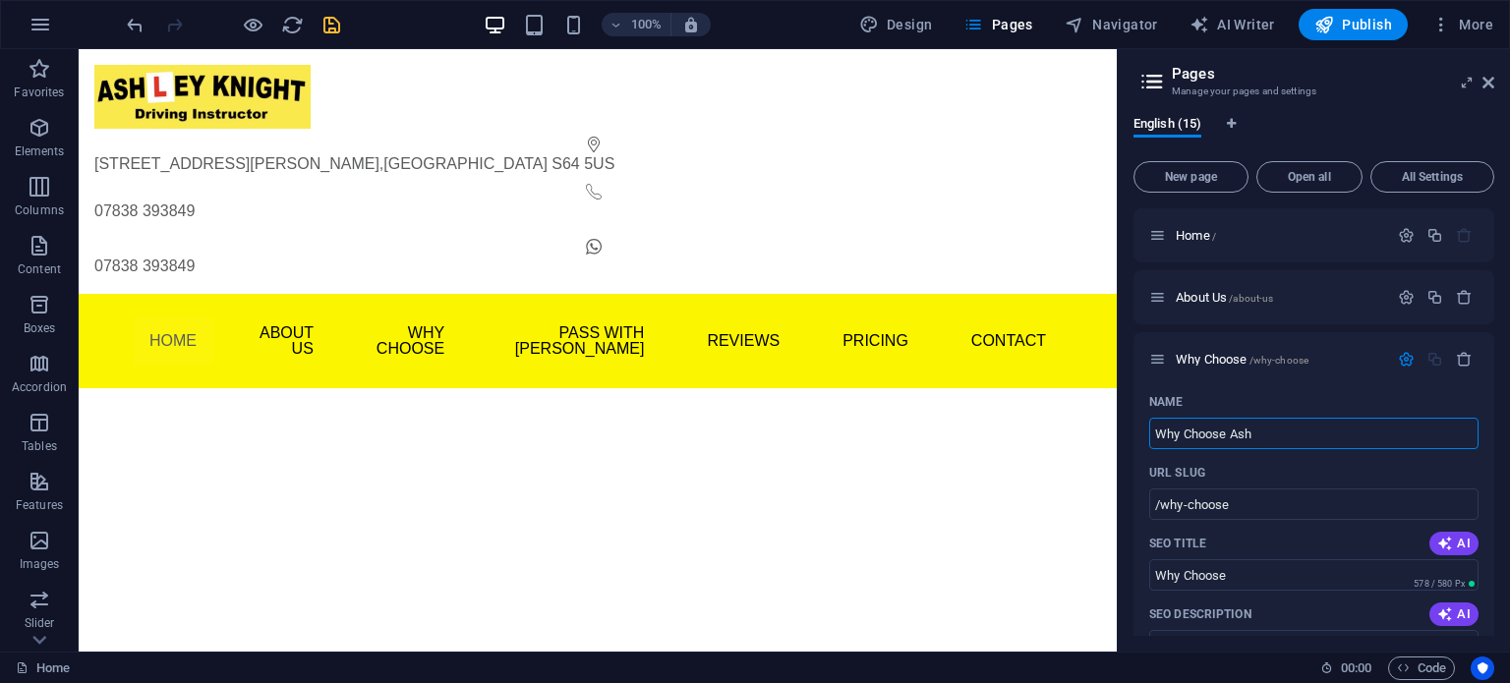
type input "Why Choose As"
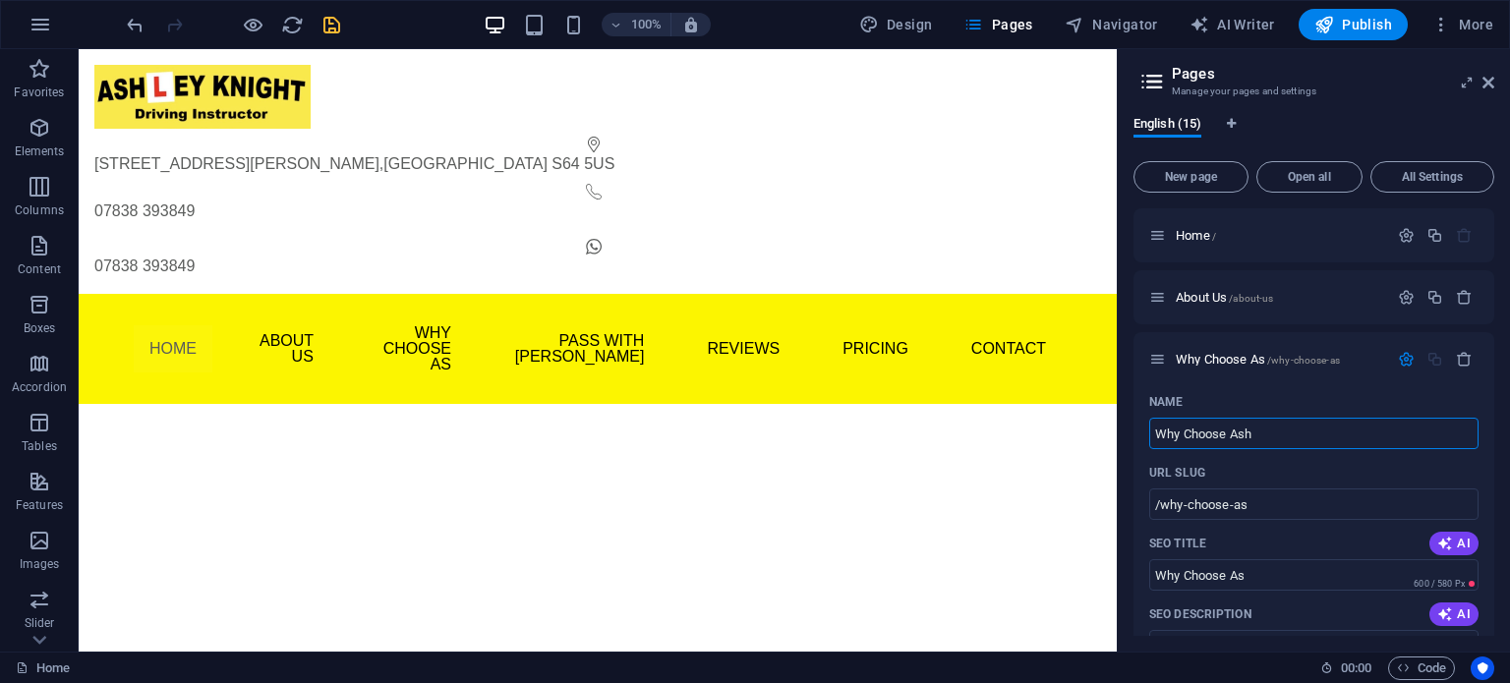
type input "Why Choose Ash"
type input "/why-choose-ash"
type input "Why Choose Ash"
click at [1398, 357] on icon "button" at bounding box center [1406, 359] width 17 height 17
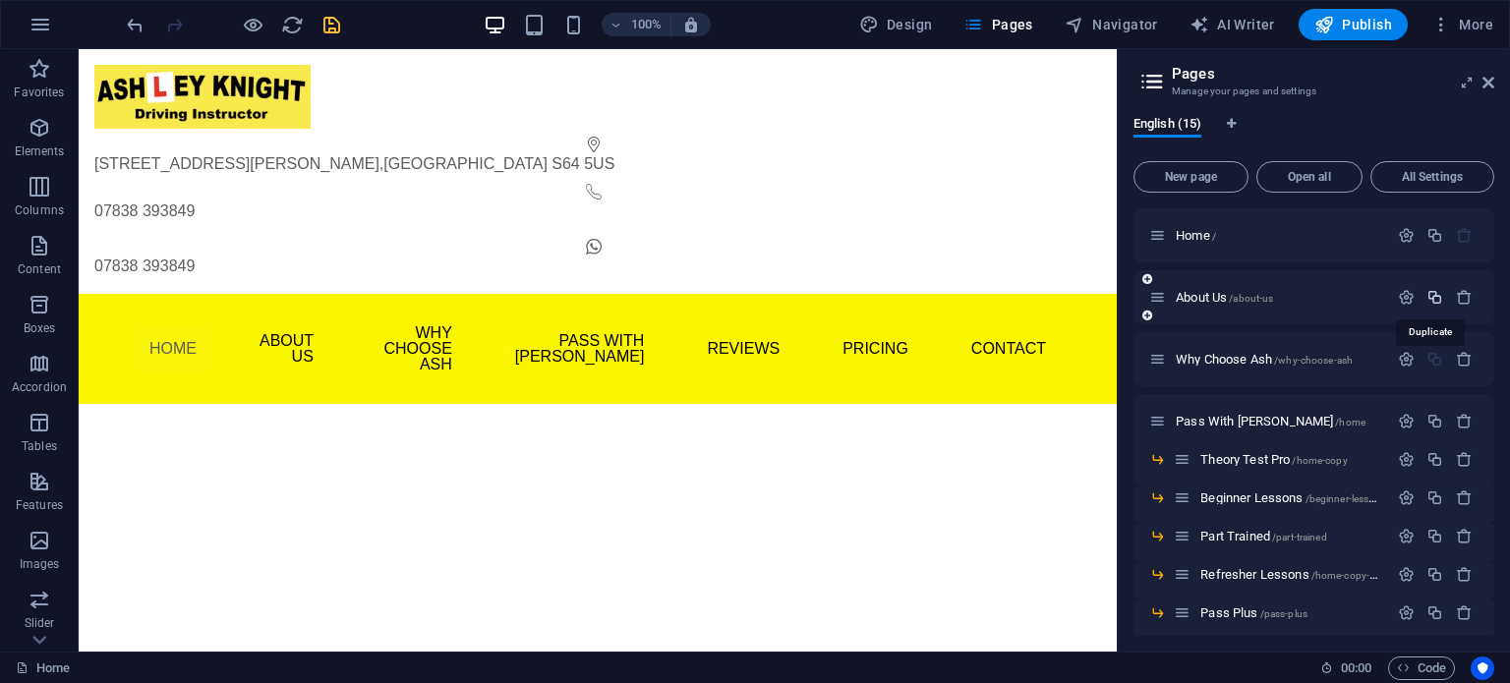
click at [1434, 289] on icon "button" at bounding box center [1435, 297] width 17 height 17
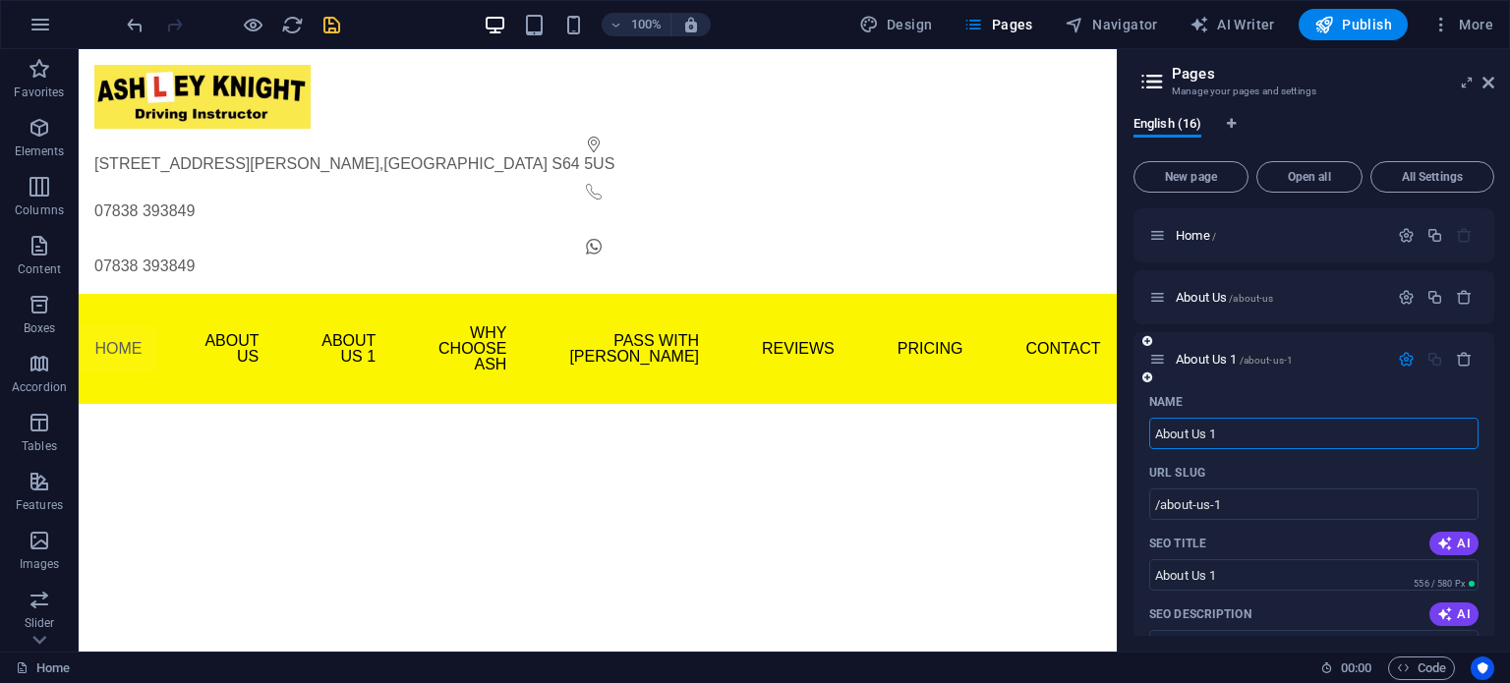
click at [1161, 360] on icon at bounding box center [1157, 359] width 17 height 17
click at [1403, 358] on icon "button" at bounding box center [1406, 359] width 17 height 17
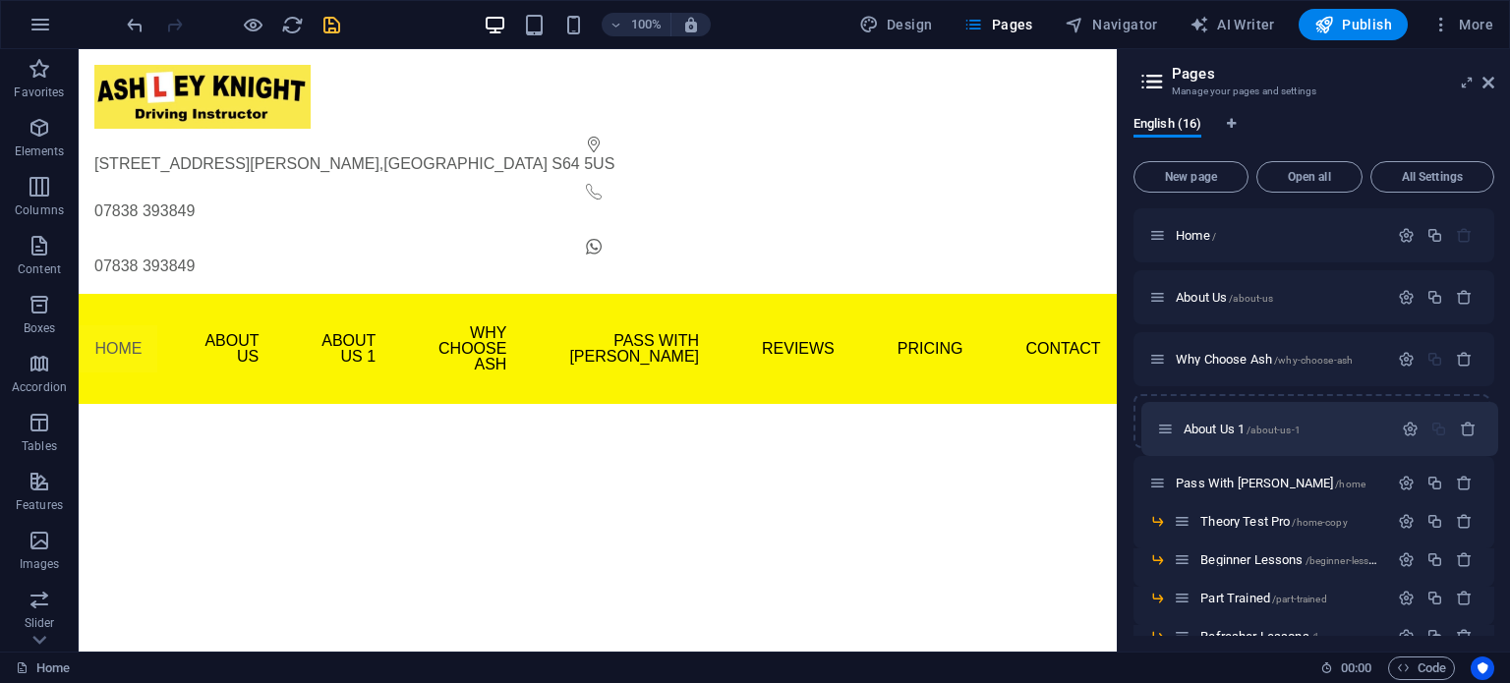
drag, startPoint x: 1158, startPoint y: 358, endPoint x: 1164, endPoint y: 433, distance: 75.0
click at [1164, 433] on div "Home / About Us /about-us About Us 1 /about-us-1 Why Choose Ash /why-choose-ash…" at bounding box center [1314, 605] width 361 height 795
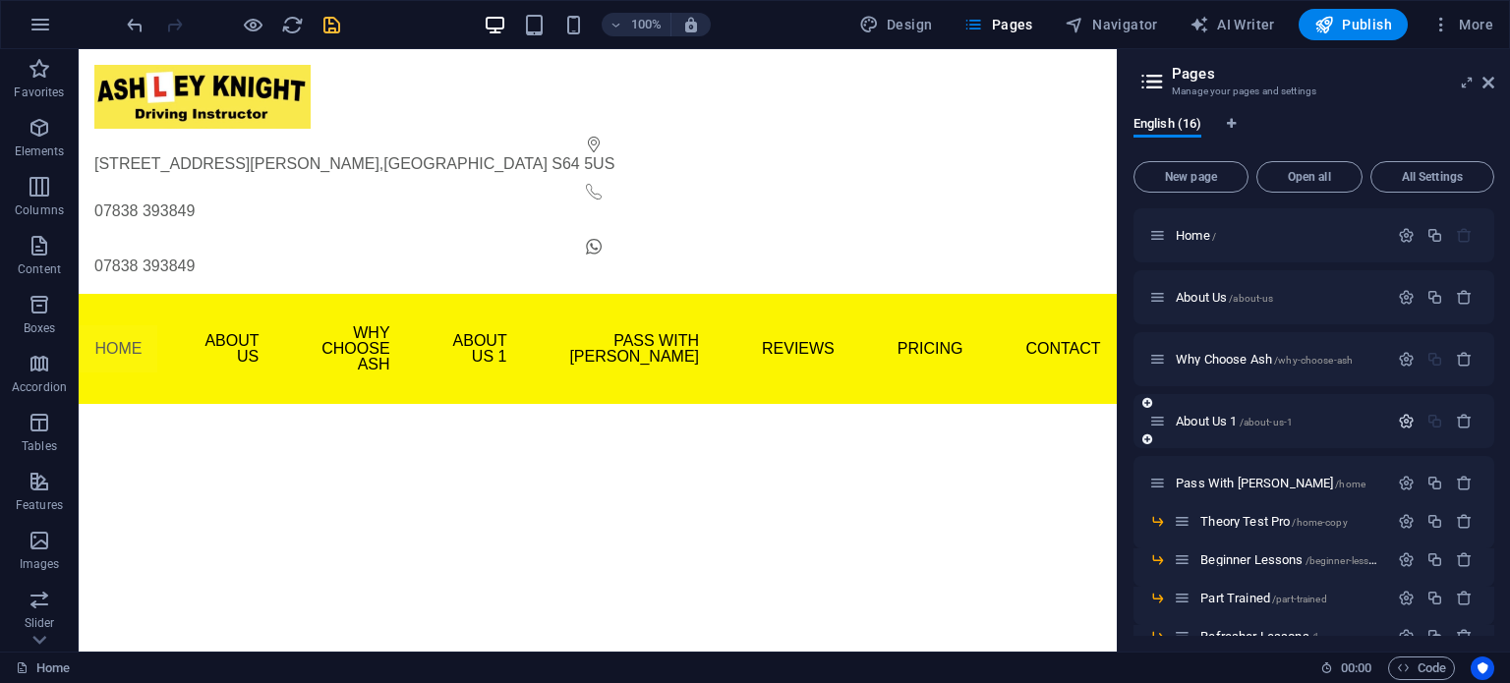
click at [1408, 422] on icon "button" at bounding box center [1406, 421] width 17 height 17
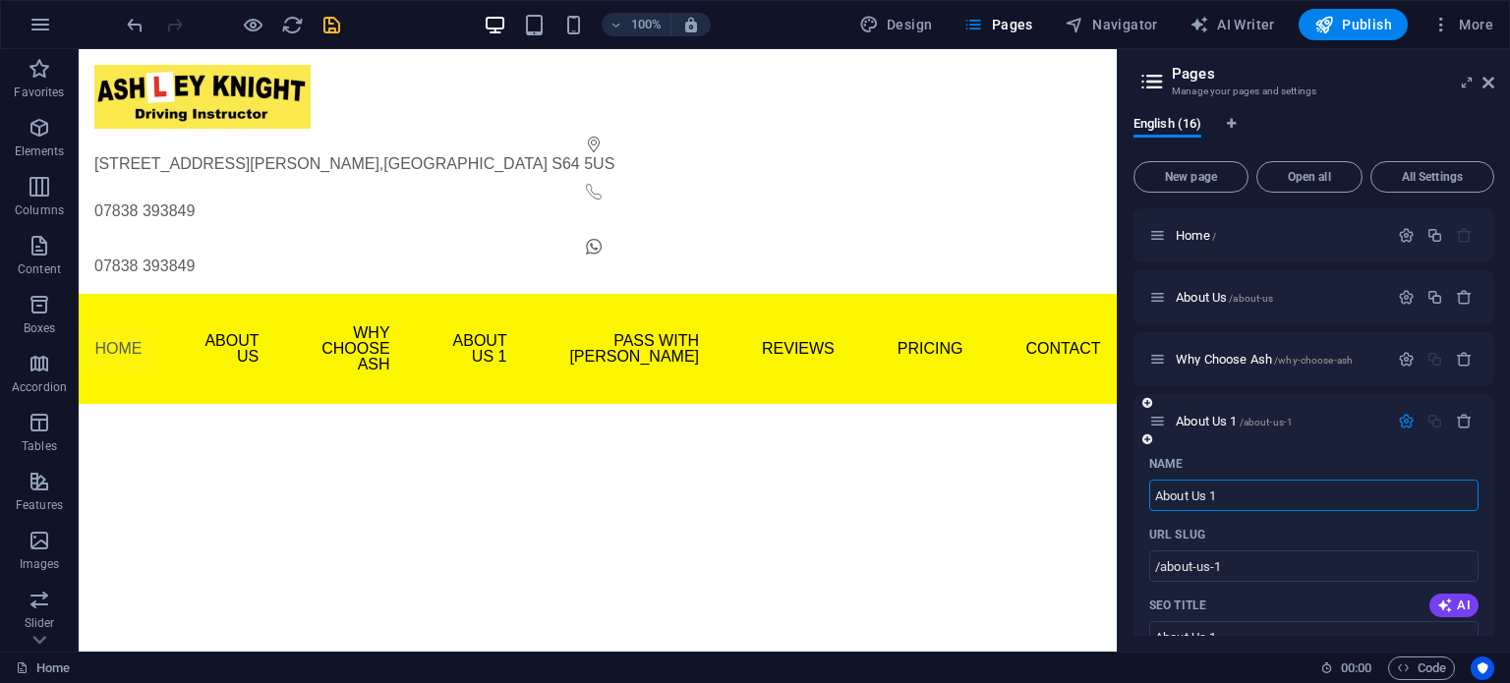
click at [1283, 495] on input "About Us 1" at bounding box center [1313, 495] width 329 height 31
click at [1459, 417] on icon "button" at bounding box center [1464, 421] width 17 height 17
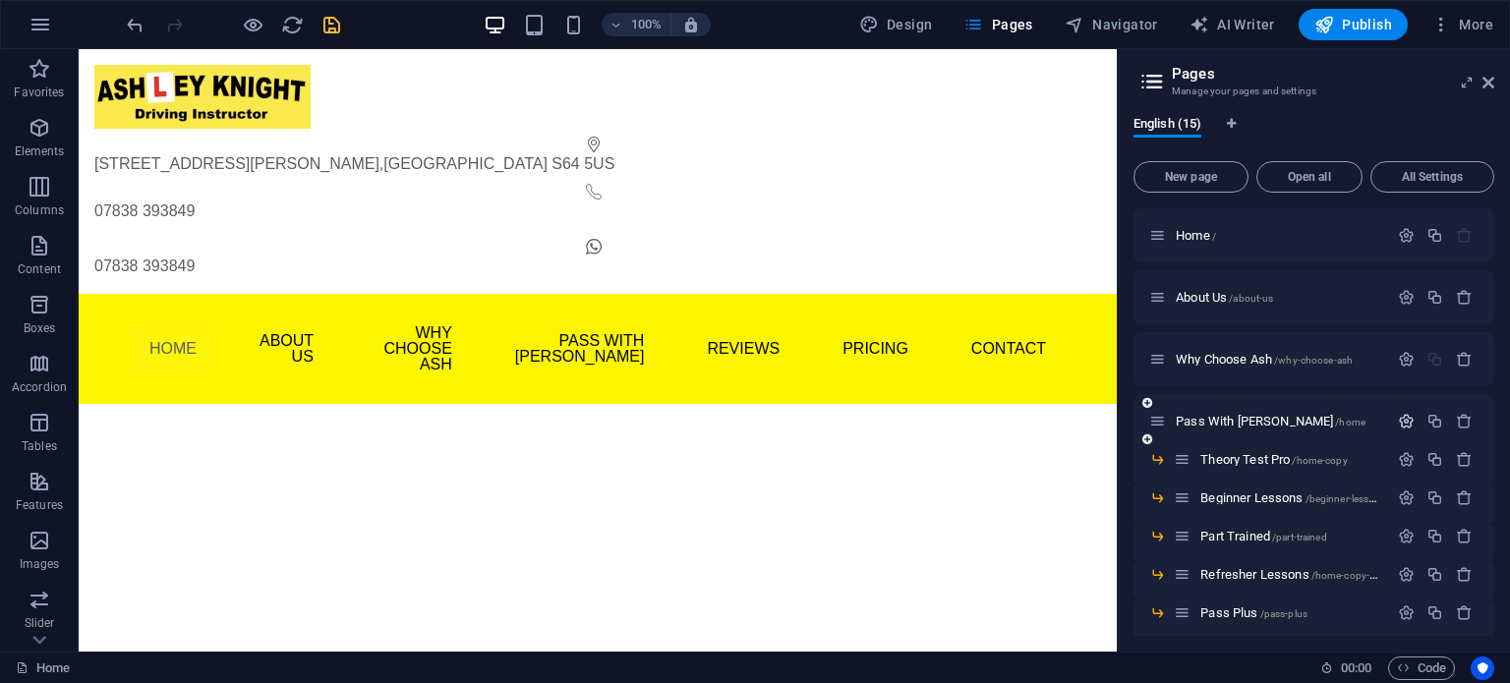
click at [1404, 424] on icon "button" at bounding box center [1406, 421] width 17 height 17
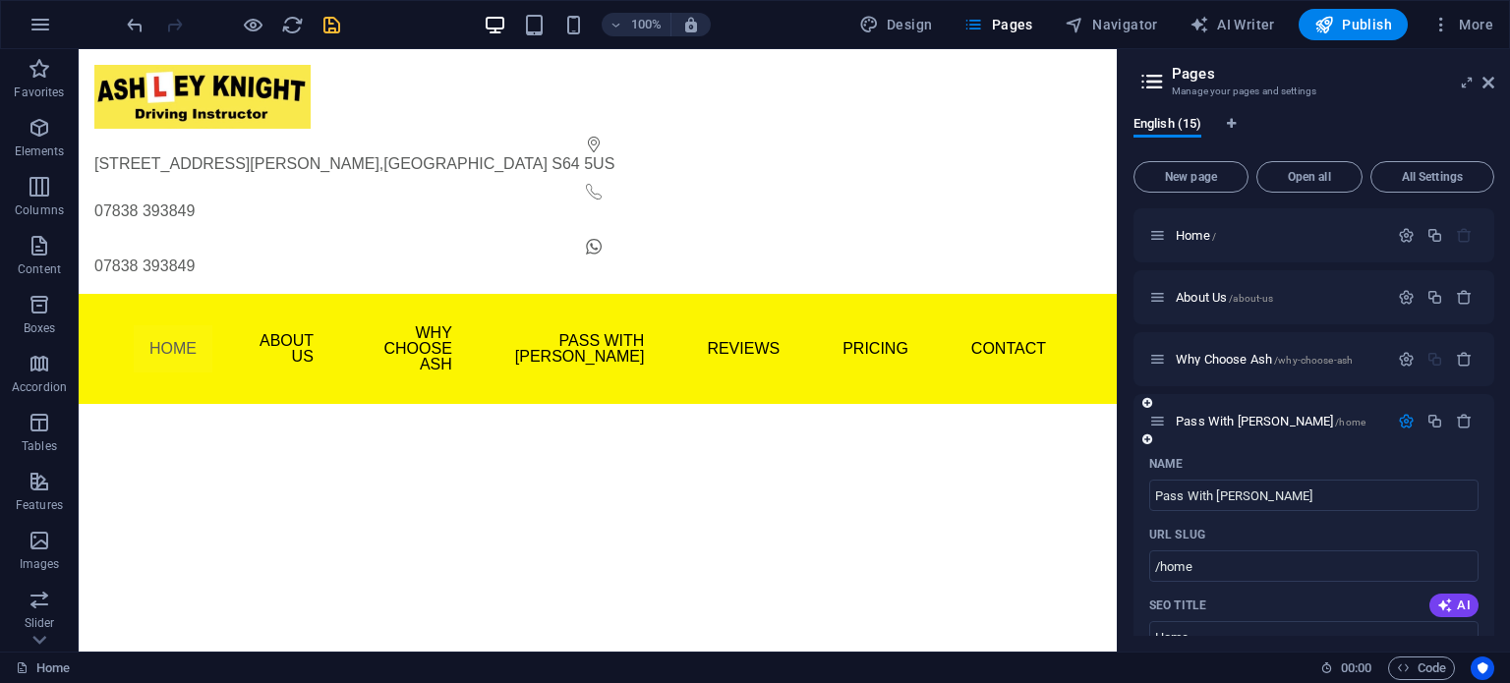
click at [1404, 424] on icon "button" at bounding box center [1406, 421] width 17 height 17
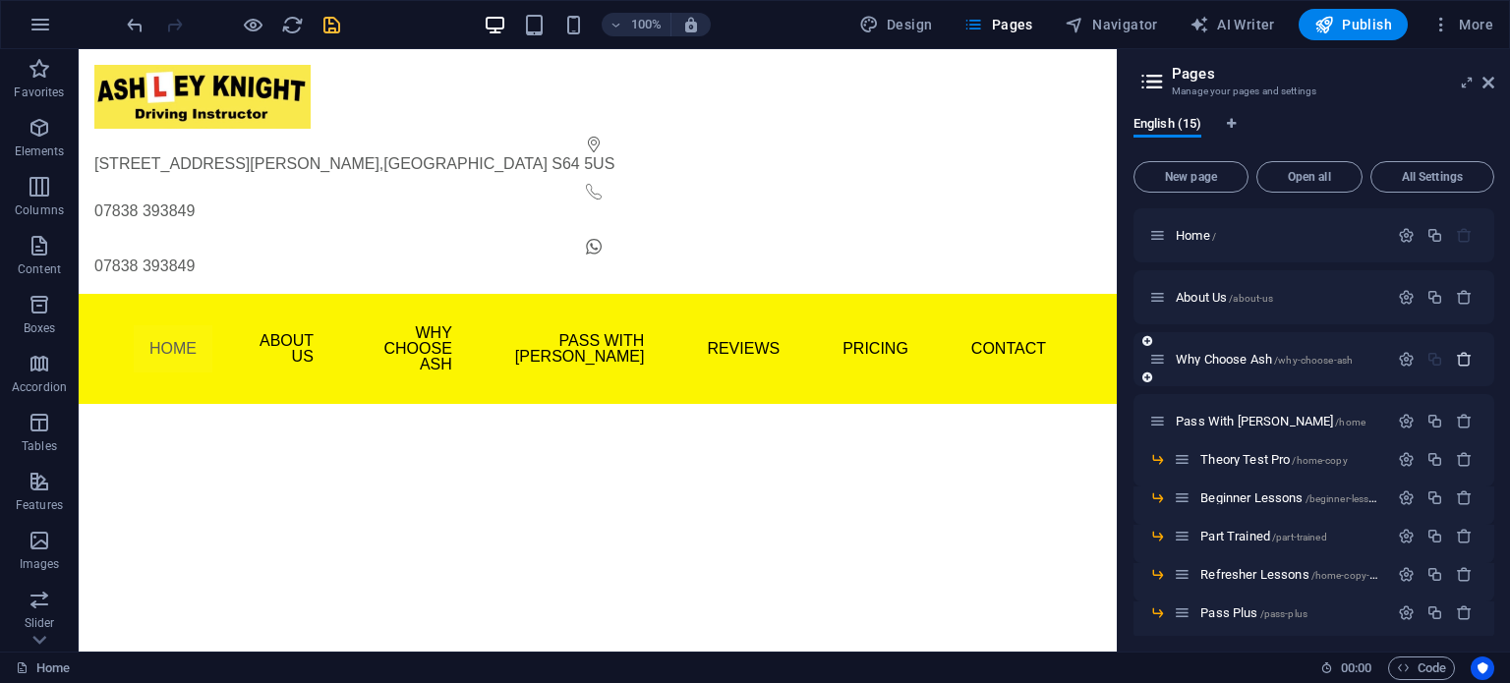
click at [1465, 358] on icon "button" at bounding box center [1464, 359] width 17 height 17
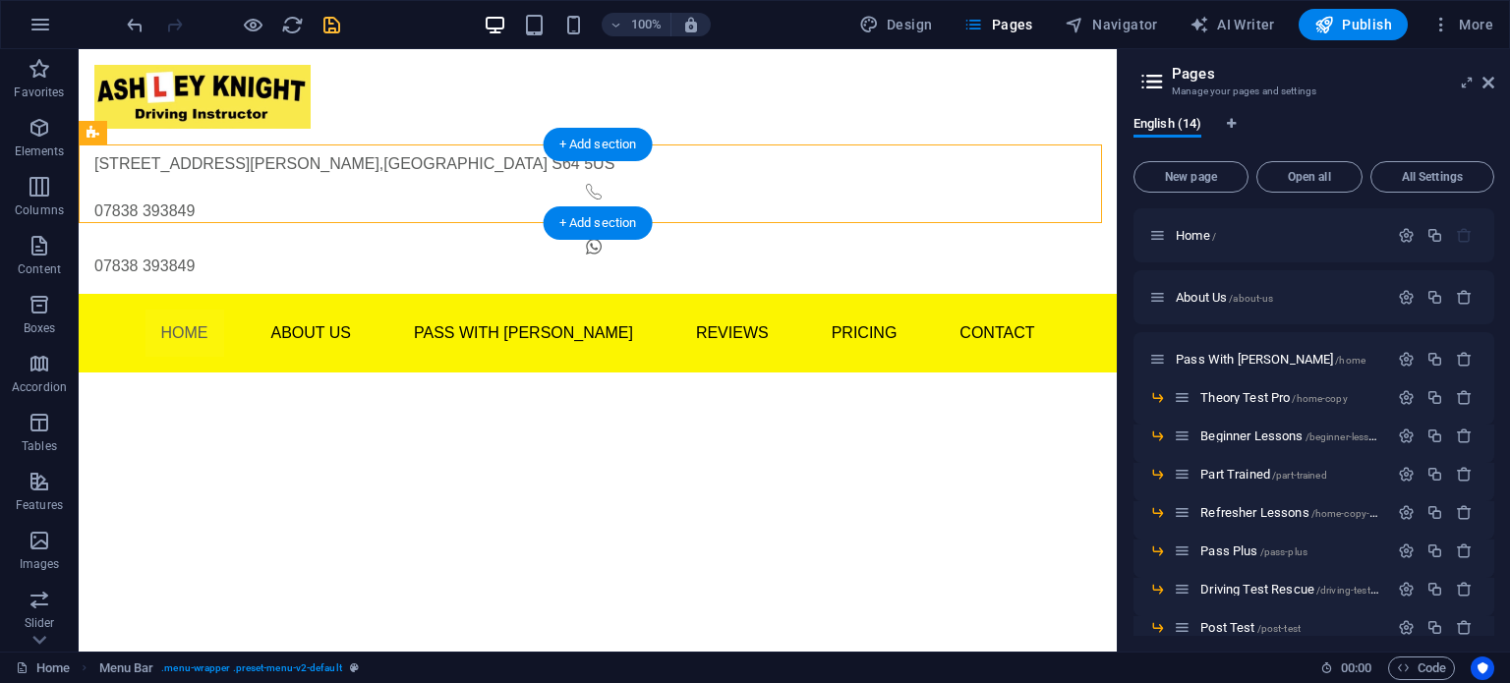
click at [343, 310] on nav "Home About Us Pass With Ash Theory Test Pro Beginner Lessons Part Trained Refre…" at bounding box center [598, 333] width 928 height 47
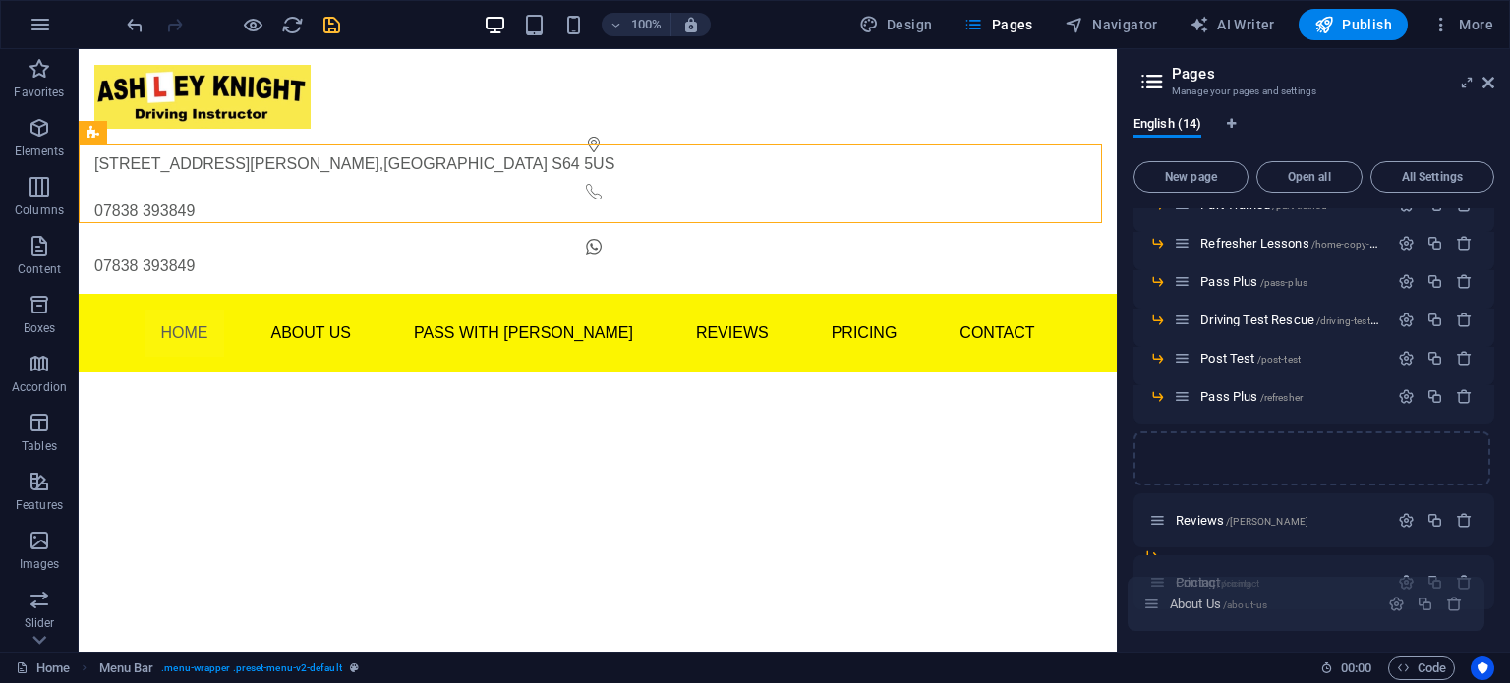
scroll to position [251, 0]
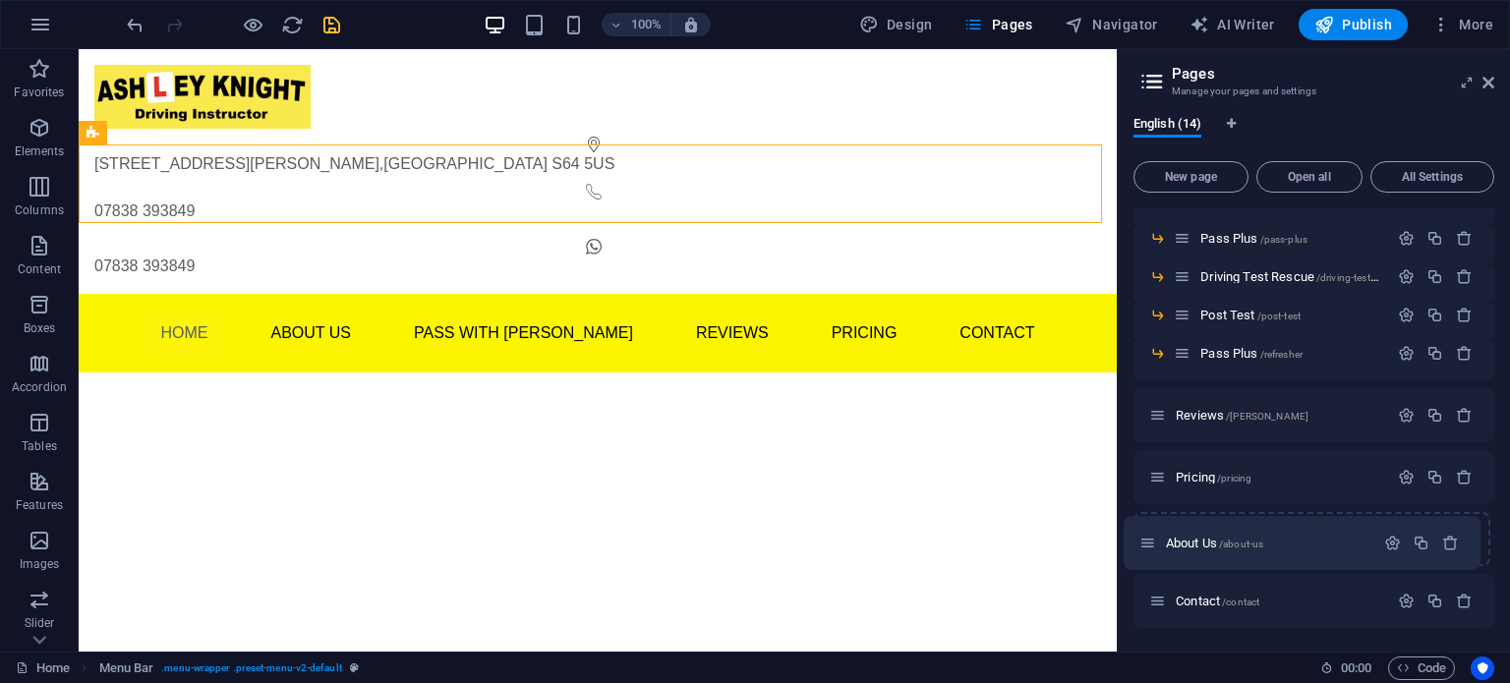
drag, startPoint x: 1162, startPoint y: 301, endPoint x: 1152, endPoint y: 552, distance: 250.9
click at [1152, 552] on div "Home / About Us /about-us Pass With Ash /home Theory Test Pro /home-copy Beginn…" at bounding box center [1314, 293] width 361 height 671
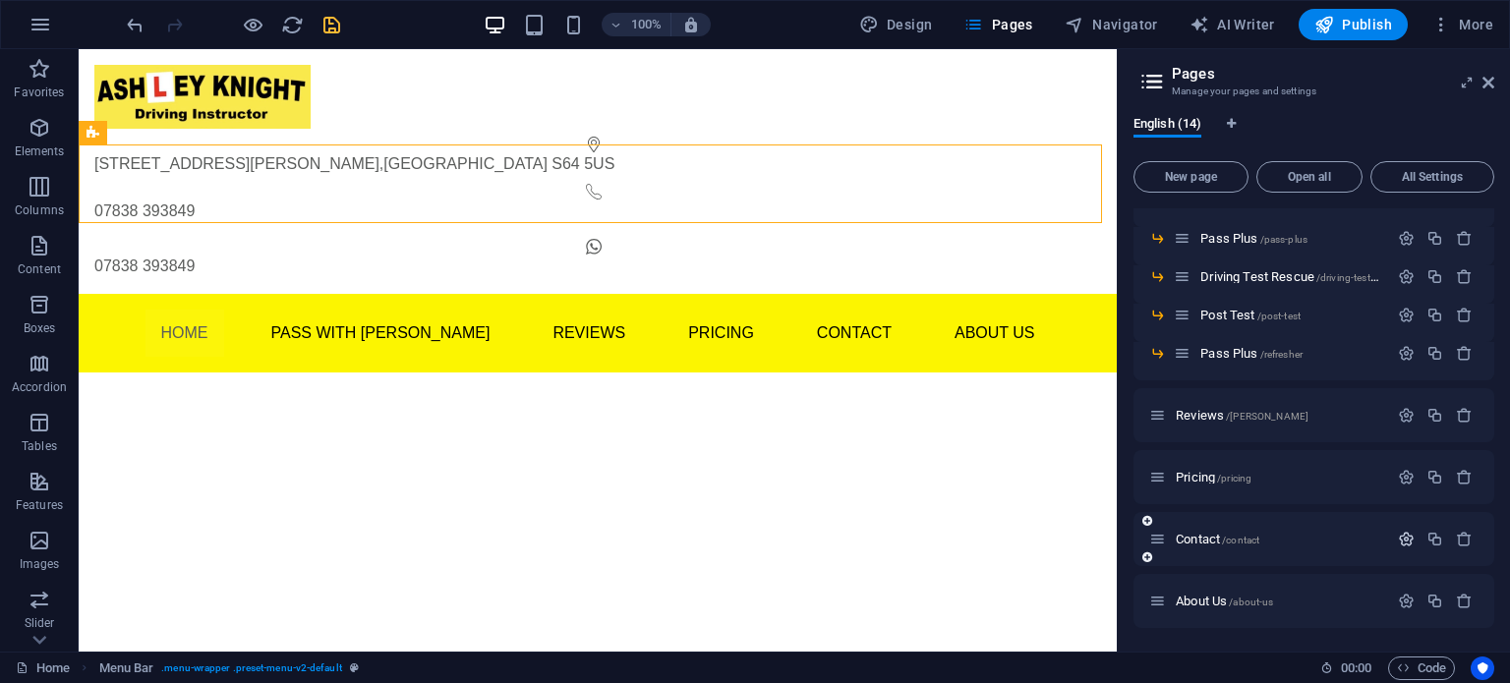
click at [1412, 541] on button "button" at bounding box center [1406, 539] width 29 height 17
drag, startPoint x: 1204, startPoint y: 614, endPoint x: 1145, endPoint y: 611, distance: 59.1
type input "F"
type input "/f"
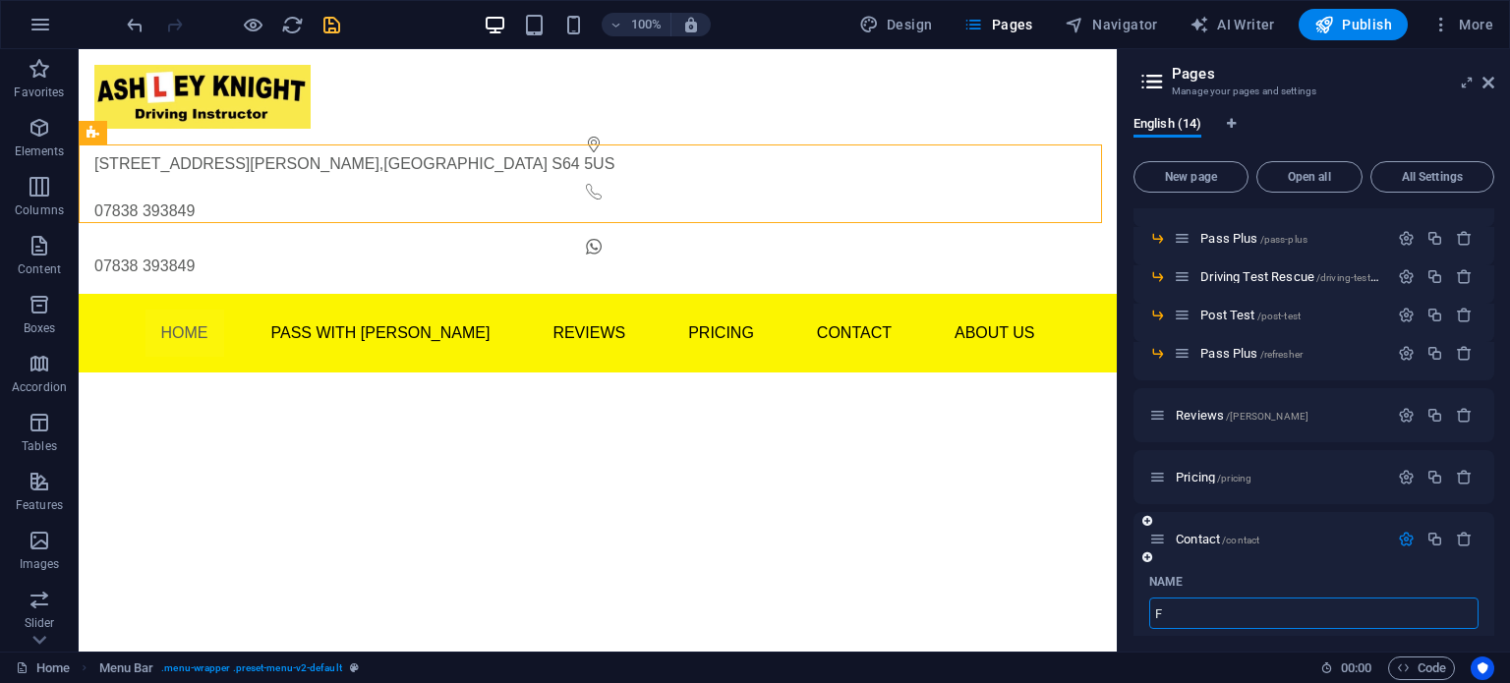
type input "F"
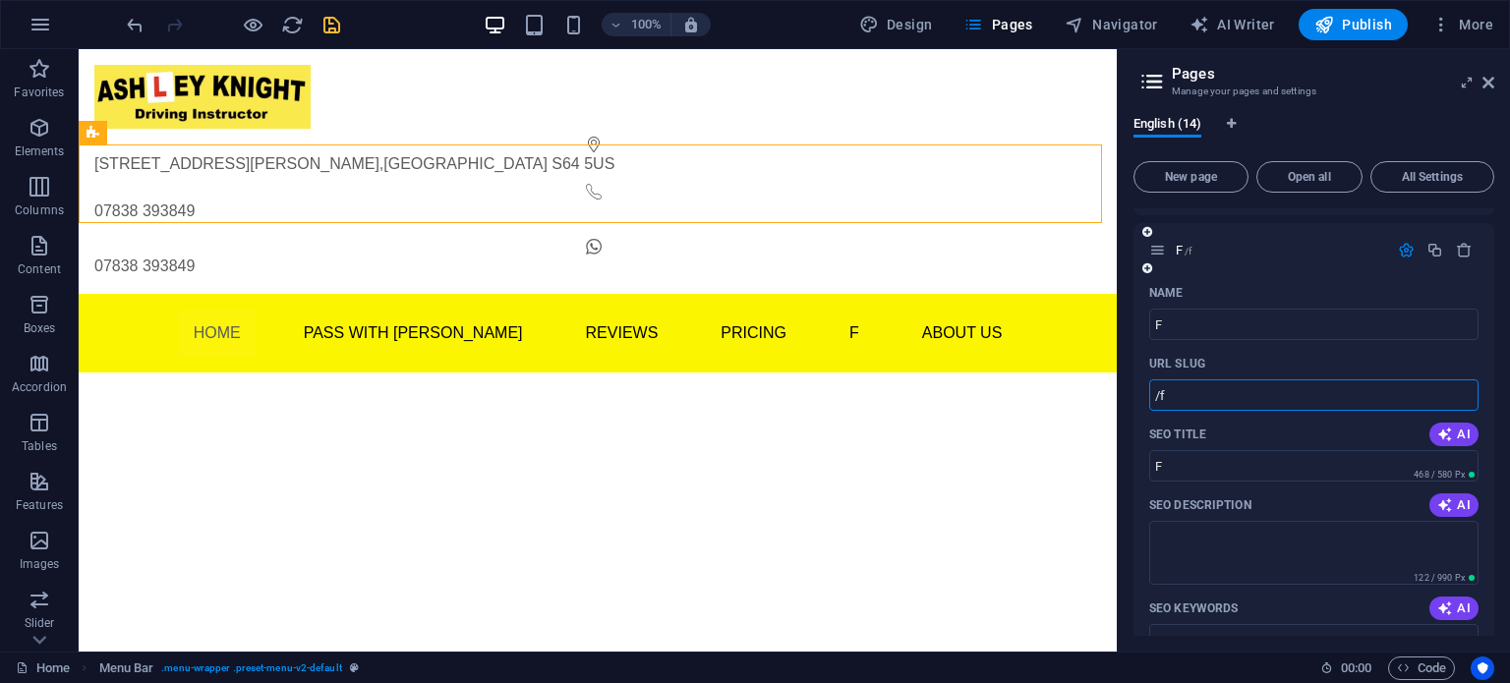
scroll to position [578, 0]
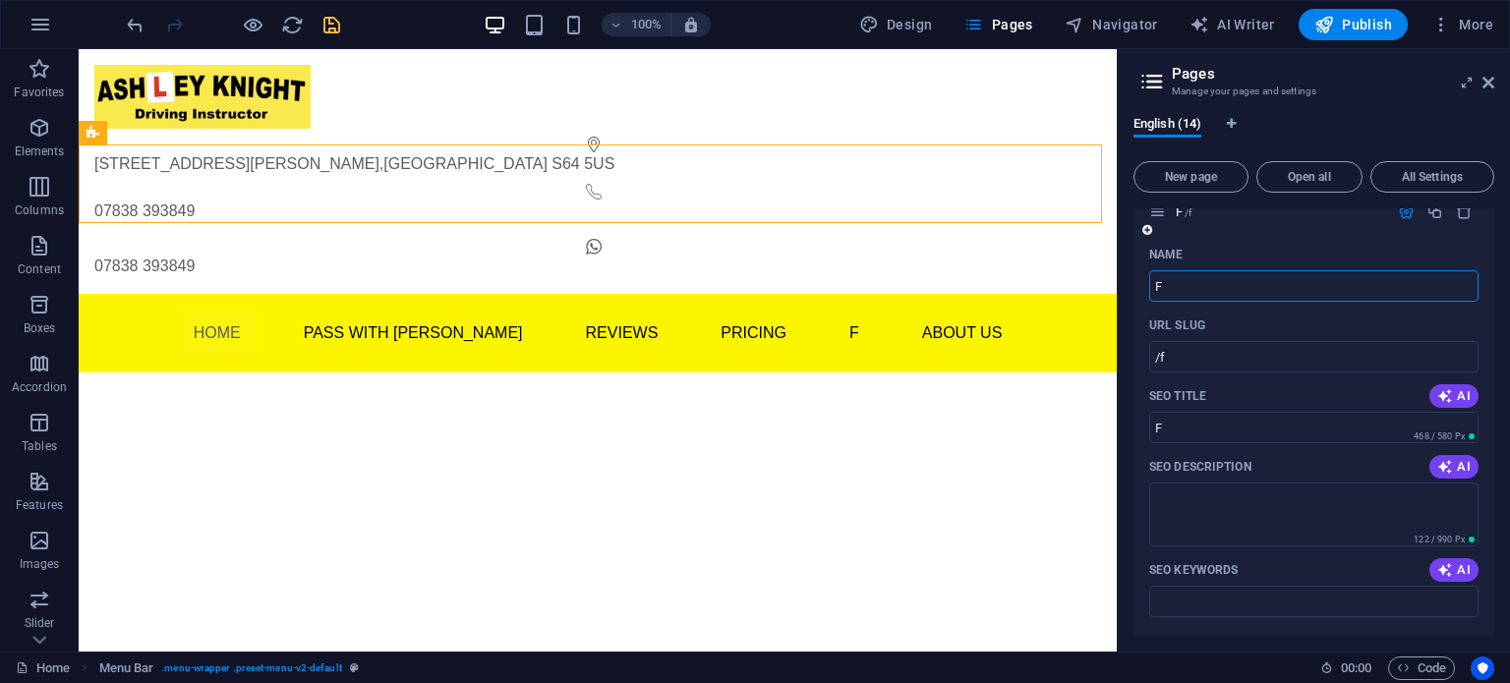
click at [1181, 282] on input "F" at bounding box center [1313, 285] width 329 height 31
type input "FAG"
type input "/fa"
type input "FA"
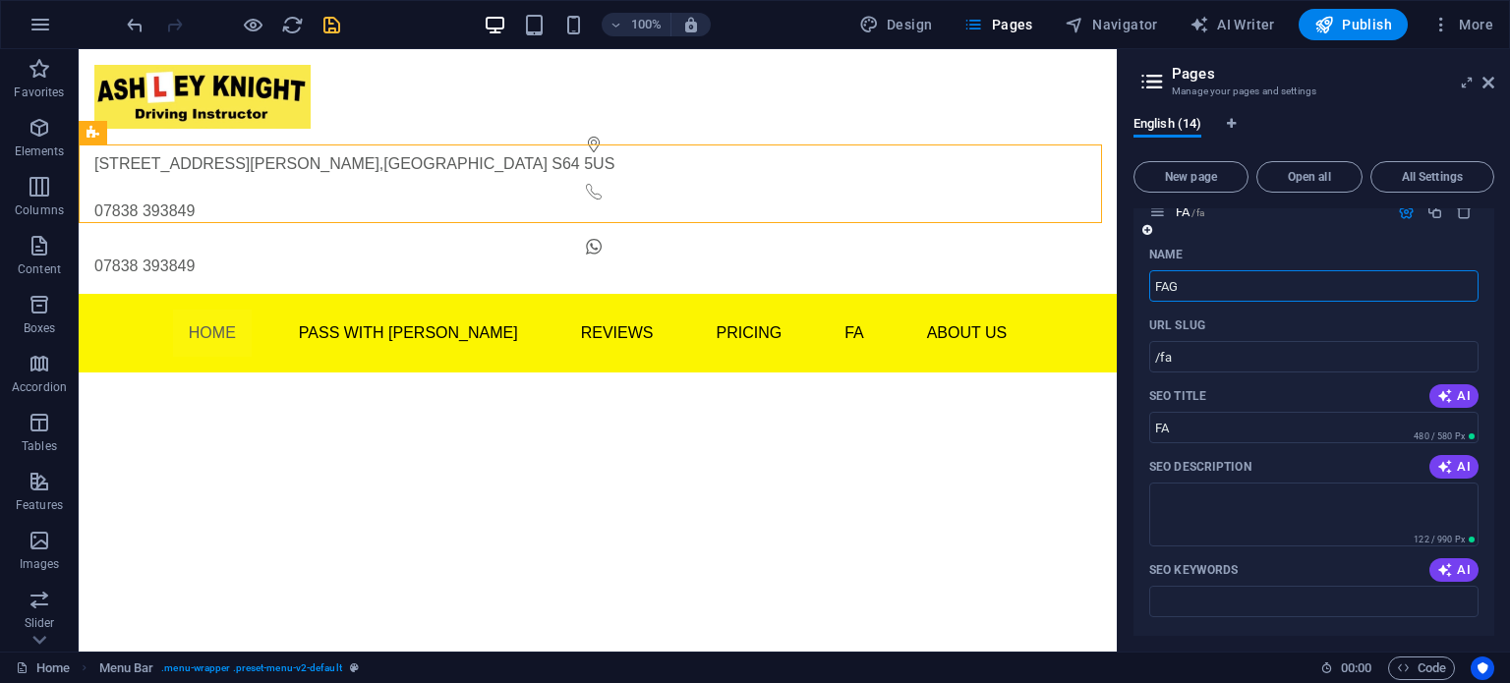
type input "/fag"
type input "FAG"
type input "FAQ"
type input "/faq"
type input "FAQ"
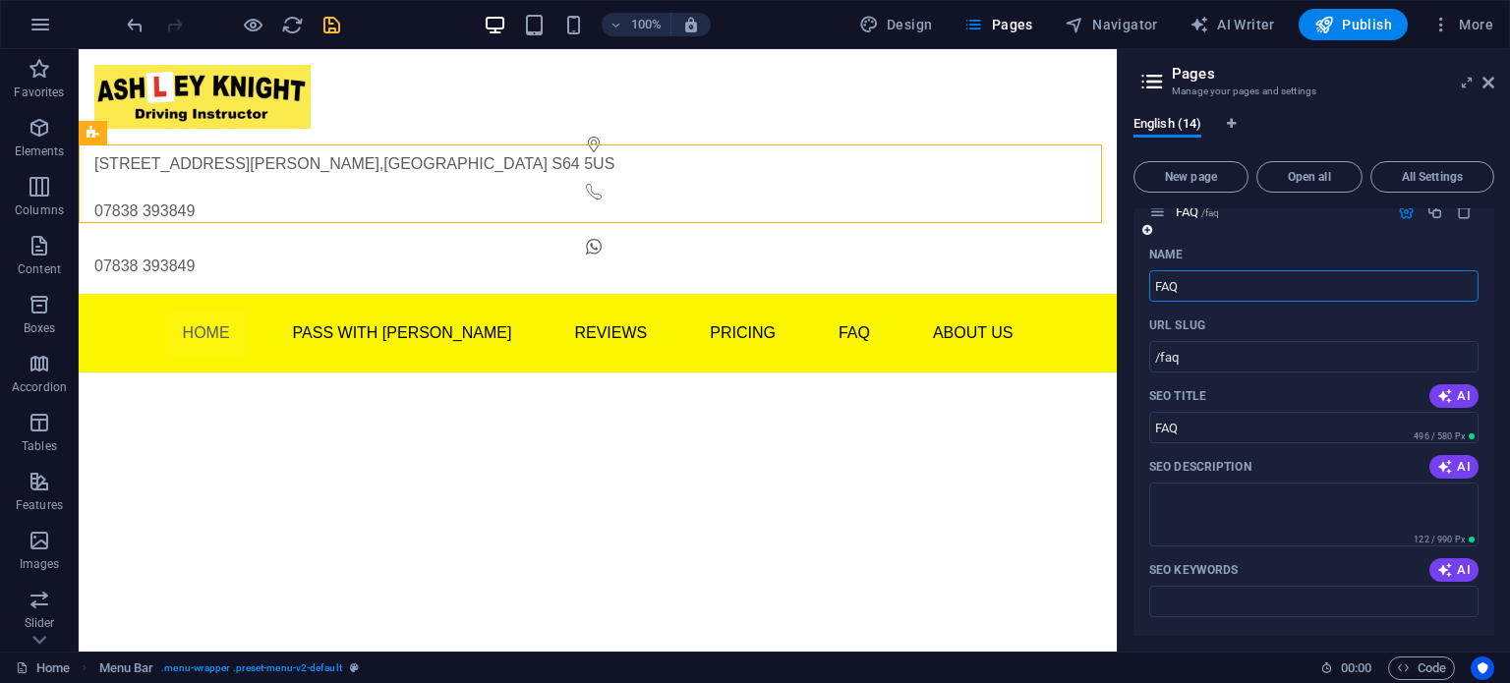
type input "FAQ"
click at [1141, 501] on div "Name FAQ ​ URL SLUG /faq ​ SEO Title AI FAQ ​ 496 / 580 Px SEO Description AI ​…" at bounding box center [1314, 633] width 361 height 788
drag, startPoint x: 1196, startPoint y: 429, endPoint x: 1136, endPoint y: 423, distance: 60.3
click at [1136, 423] on div "Name FAQ ​ URL SLUG /faq ​ SEO Title AI FAQ ​ 496 / 580 Px SEO Description AI ​…" at bounding box center [1314, 633] width 361 height 788
type input "d"
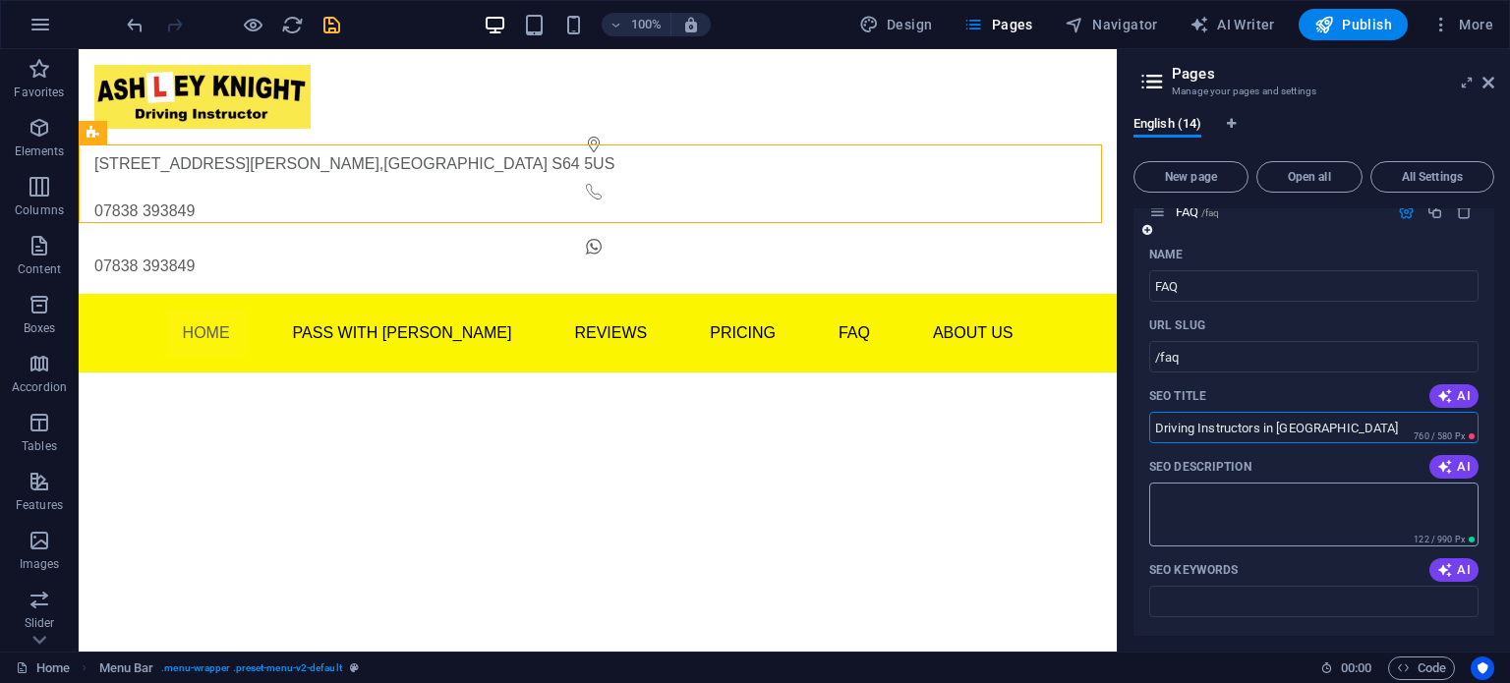
click at [1191, 518] on textarea "SEO Description" at bounding box center [1313, 515] width 329 height 64
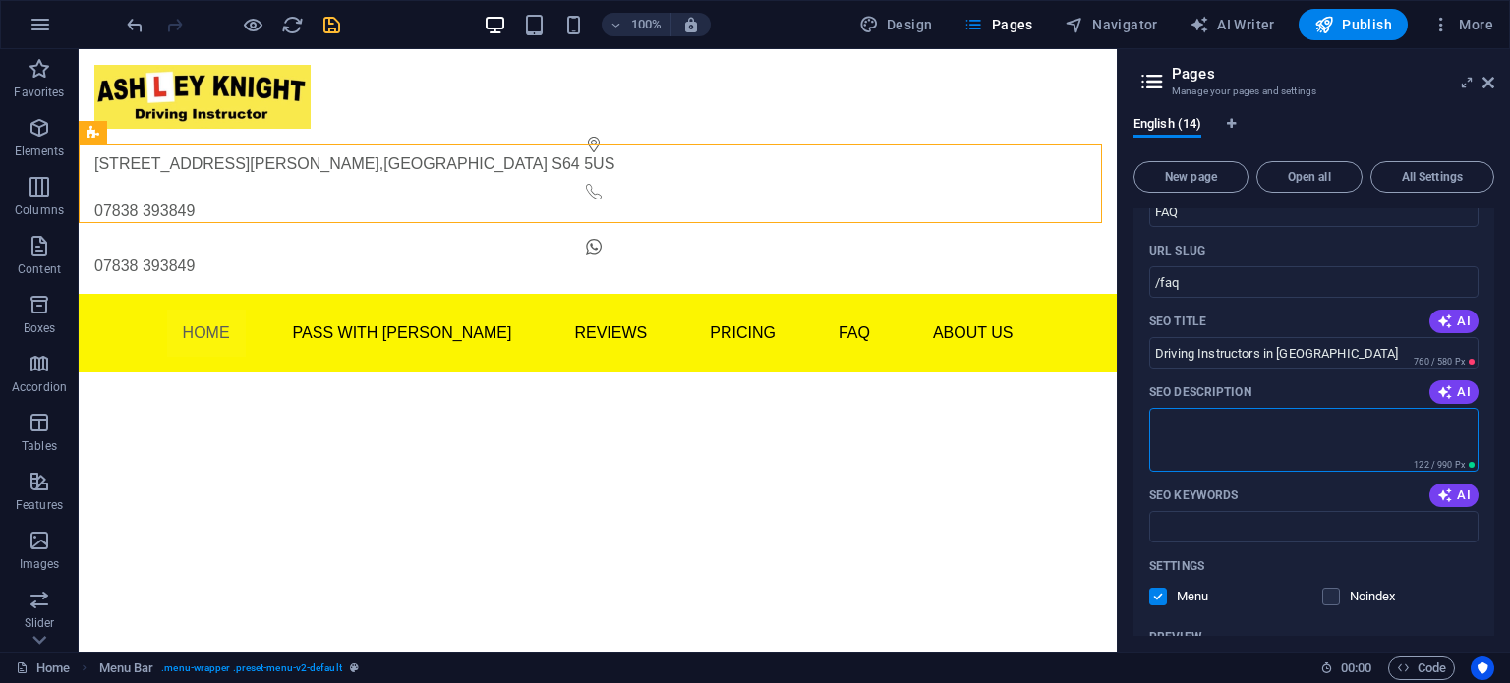
scroll to position [742, 0]
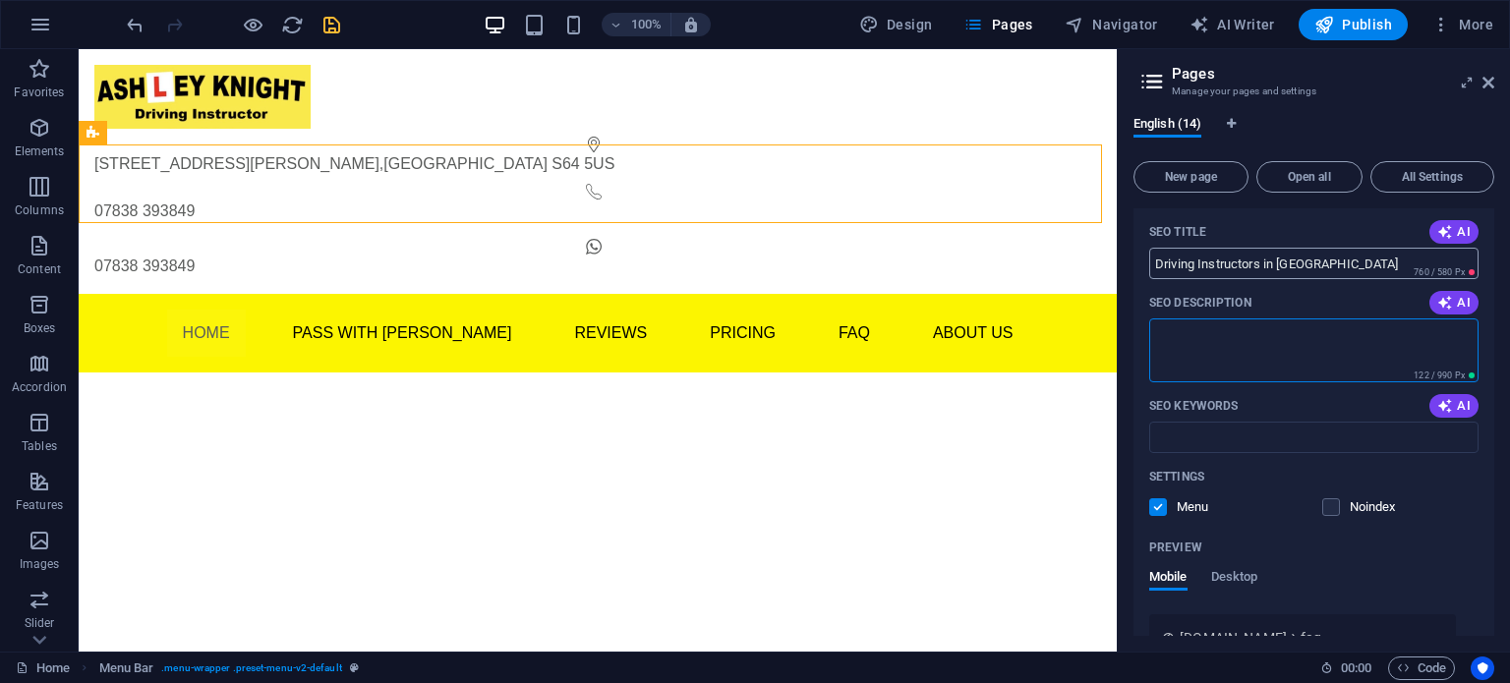
click at [1396, 263] on input "Driving Instructors in Mexborough" at bounding box center [1313, 263] width 329 height 31
click at [1387, 287] on div "SEO Description AI" at bounding box center [1313, 302] width 329 height 31
drag, startPoint x: 1279, startPoint y: 259, endPoint x: 1380, endPoint y: 255, distance: 100.4
click at [1379, 255] on input "Driving Instructors in Mexborough" at bounding box center [1313, 263] width 329 height 31
click at [1331, 300] on div "SEO Description AI" at bounding box center [1313, 302] width 329 height 31
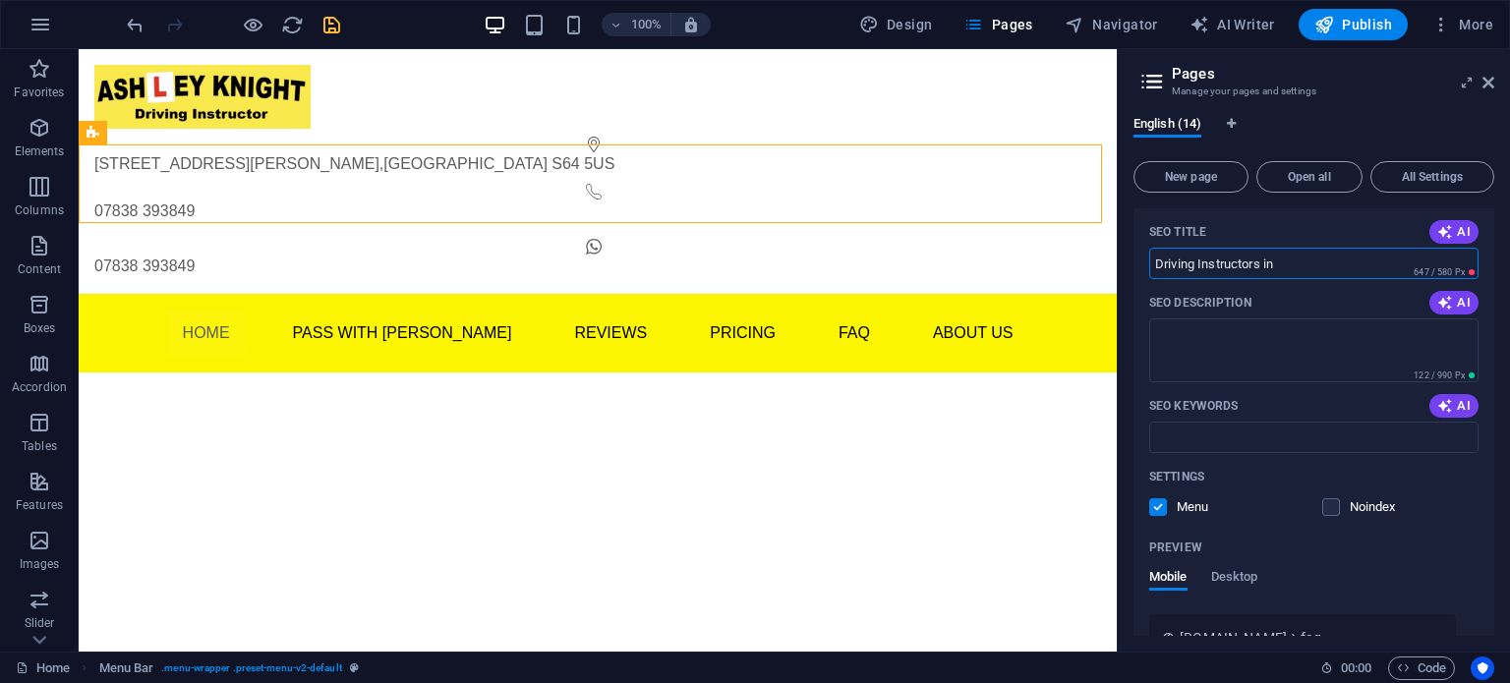
drag, startPoint x: 1206, startPoint y: 268, endPoint x: 1319, endPoint y: 258, distance: 113.6
click at [1311, 258] on input "Driving Instructors in" at bounding box center [1313, 263] width 329 height 31
click at [1325, 294] on div "SEO Description AI" at bounding box center [1313, 302] width 329 height 31
drag, startPoint x: 1234, startPoint y: 266, endPoint x: 1137, endPoint y: 254, distance: 98.2
click at [1137, 254] on div "Name FAQ ​ URL SLUG /faq ​ SEO Title AI Driving I ​ 531 / 580 Px SEO Descriptio…" at bounding box center [1314, 469] width 361 height 788
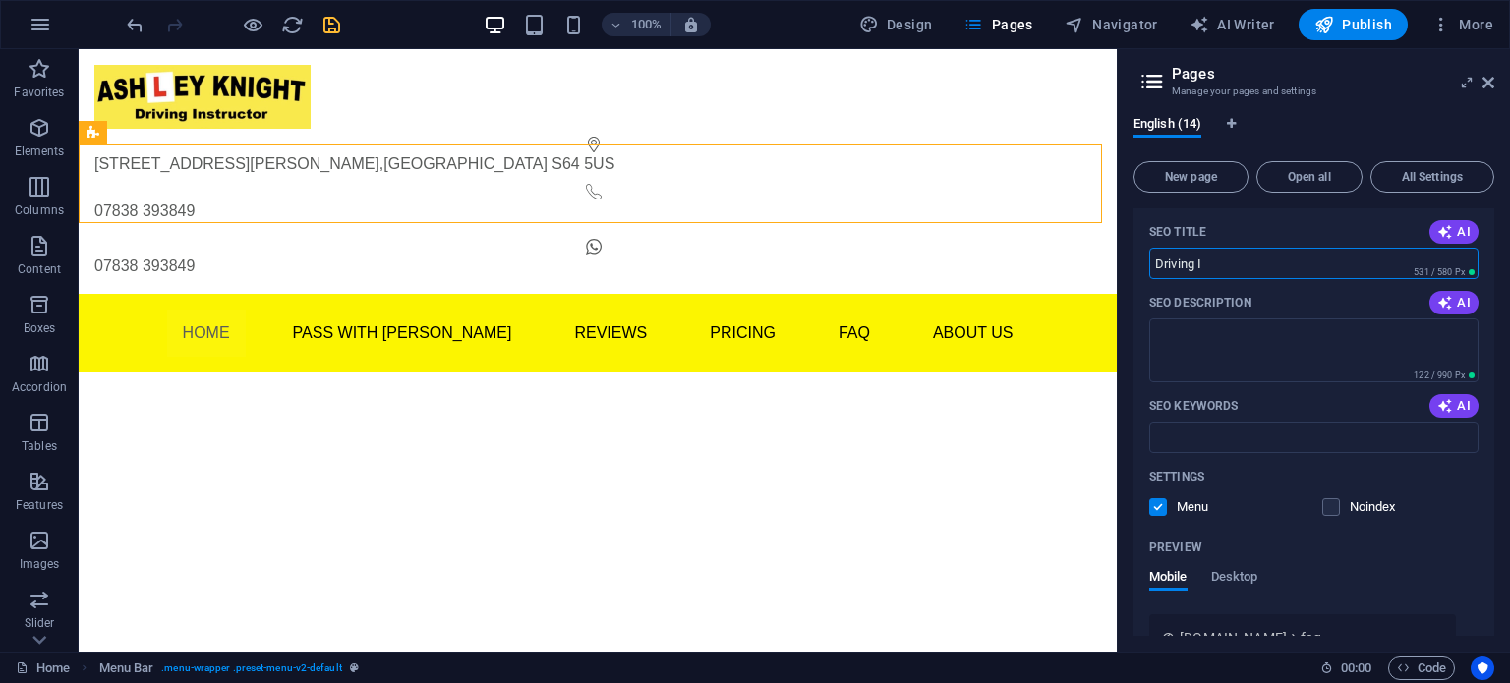
click at [1203, 254] on input "Driving I" at bounding box center [1313, 263] width 329 height 31
click at [1216, 271] on input "Driving I" at bounding box center [1313, 263] width 329 height 31
type input "Driving Instructor"
click at [1232, 355] on textarea "SEO Description" at bounding box center [1313, 351] width 329 height 64
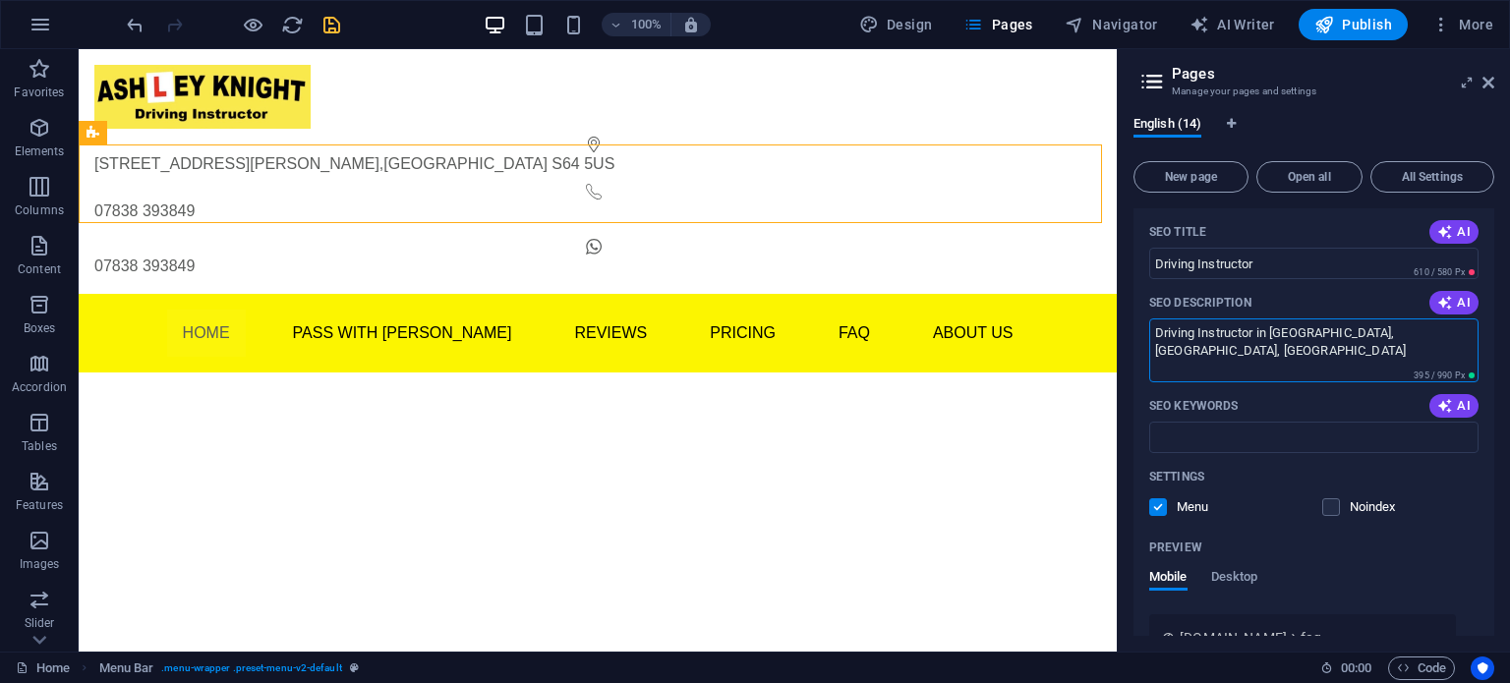
click at [1221, 346] on textarea "Driving Instructor in Mexborough, Swinton, Wath Upon Deanre" at bounding box center [1313, 351] width 329 height 64
type textarea "Driving Instructor in Mexborough, Swinton, Wath Upon Dearne"
click at [1008, 373] on html "Skip to main content 4 Hartley Close , Mexborough S64 5US 07838 393849 07838 39…" at bounding box center [598, 211] width 1038 height 324
click at [336, 23] on icon "save" at bounding box center [332, 25] width 23 height 23
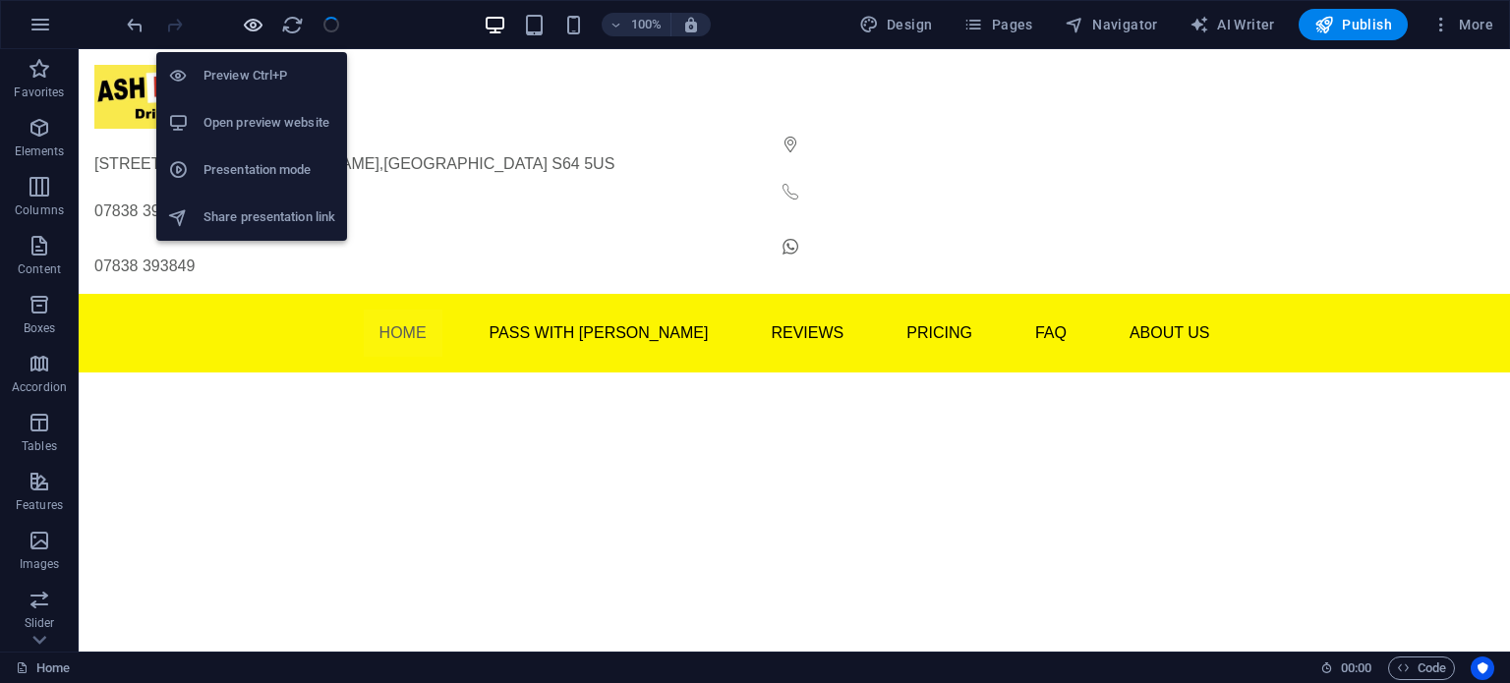
click at [249, 22] on icon "button" at bounding box center [253, 25] width 23 height 23
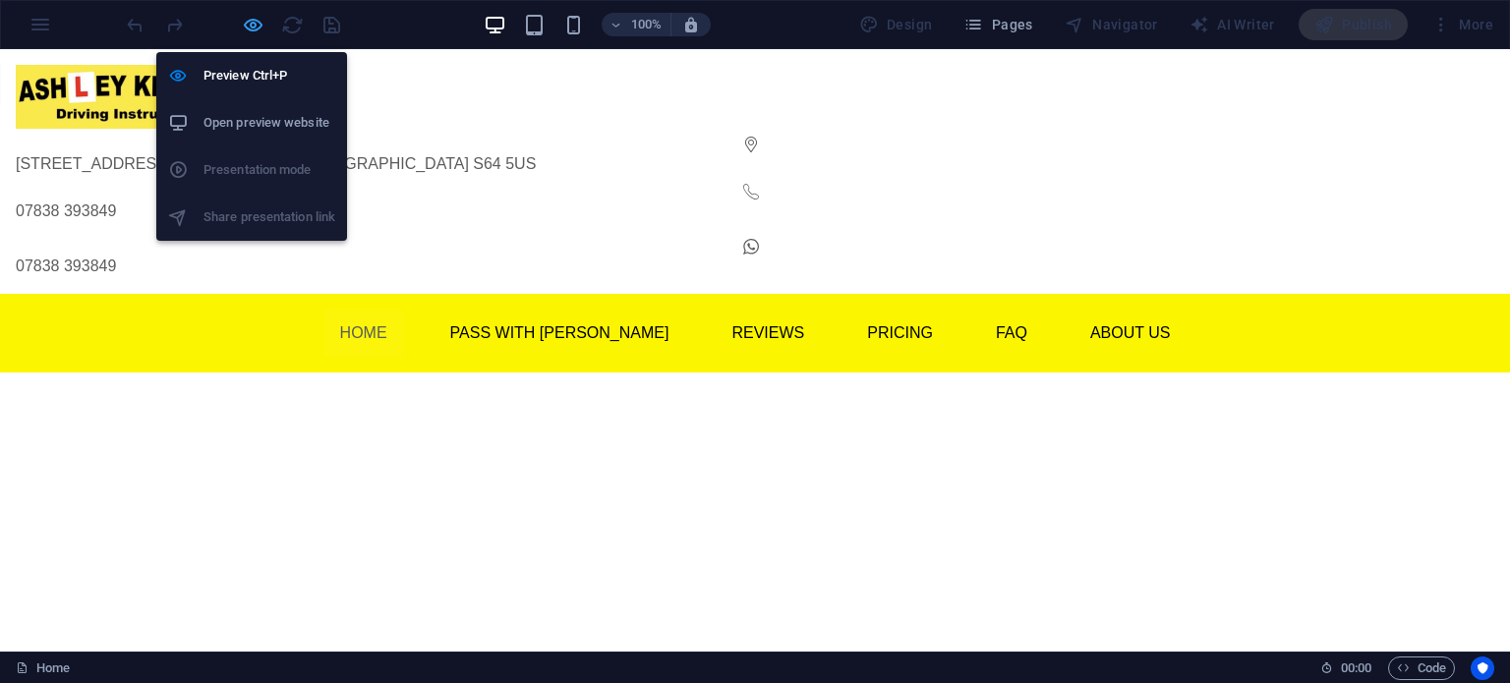
click at [252, 19] on icon "button" at bounding box center [253, 25] width 23 height 23
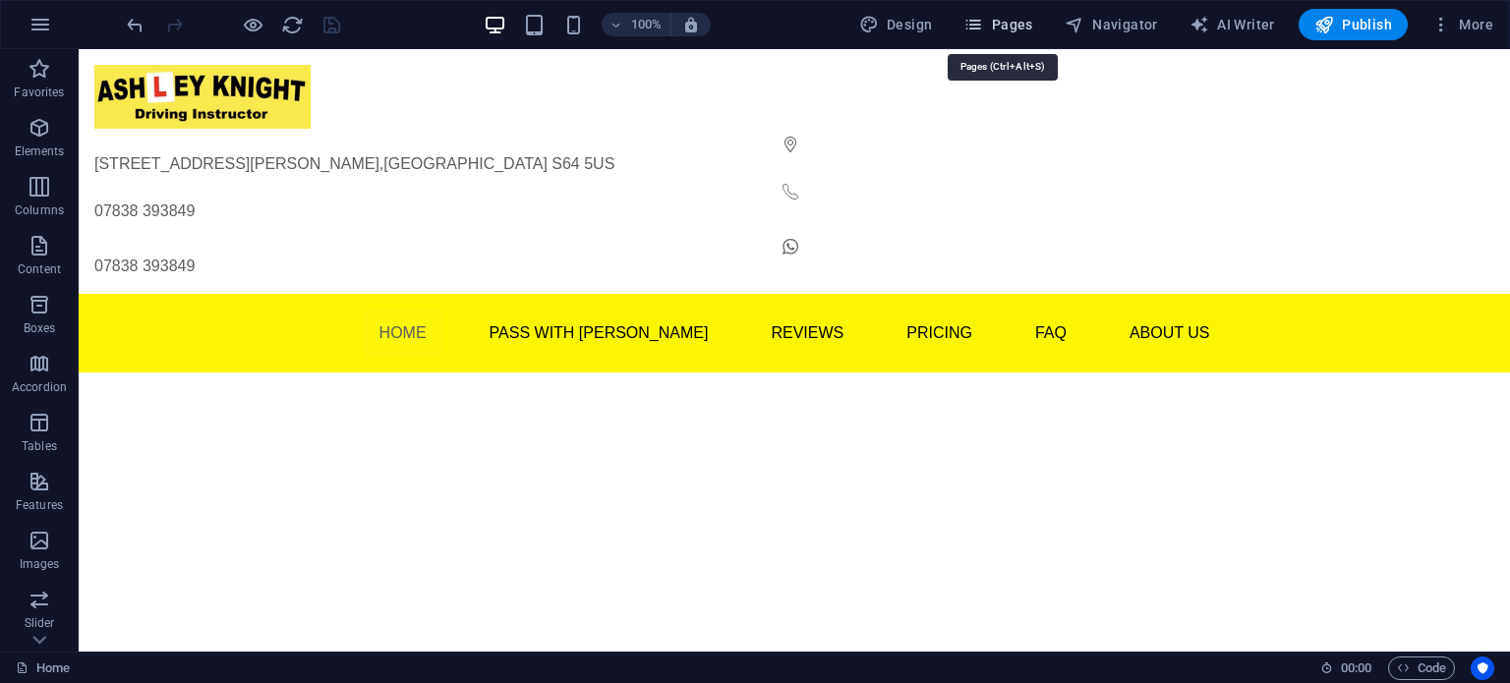
click at [1022, 22] on span "Pages" at bounding box center [998, 25] width 69 height 20
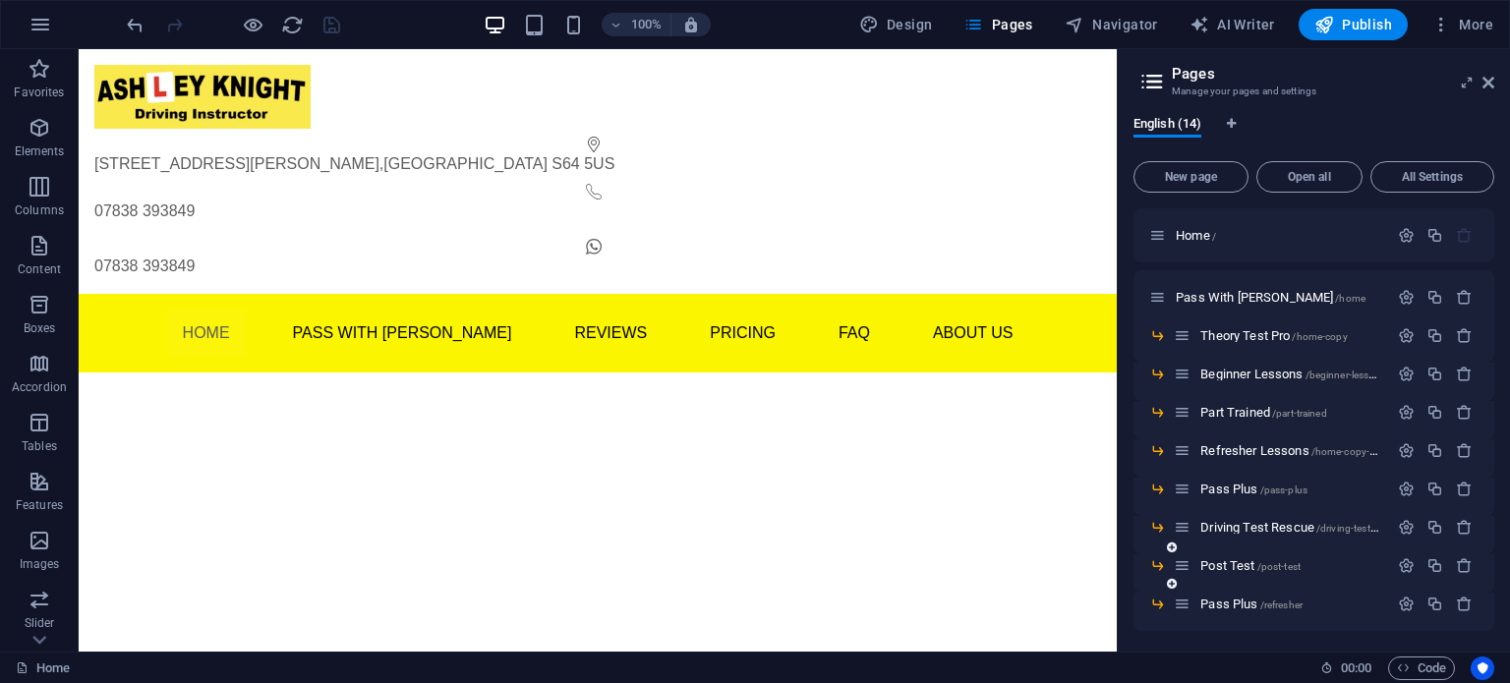
scroll to position [0, 0]
click at [936, 256] on html "Skip to main content 4 Hartley Close , Mexborough S64 5US 07838 393849 07838 39…" at bounding box center [598, 211] width 1038 height 324
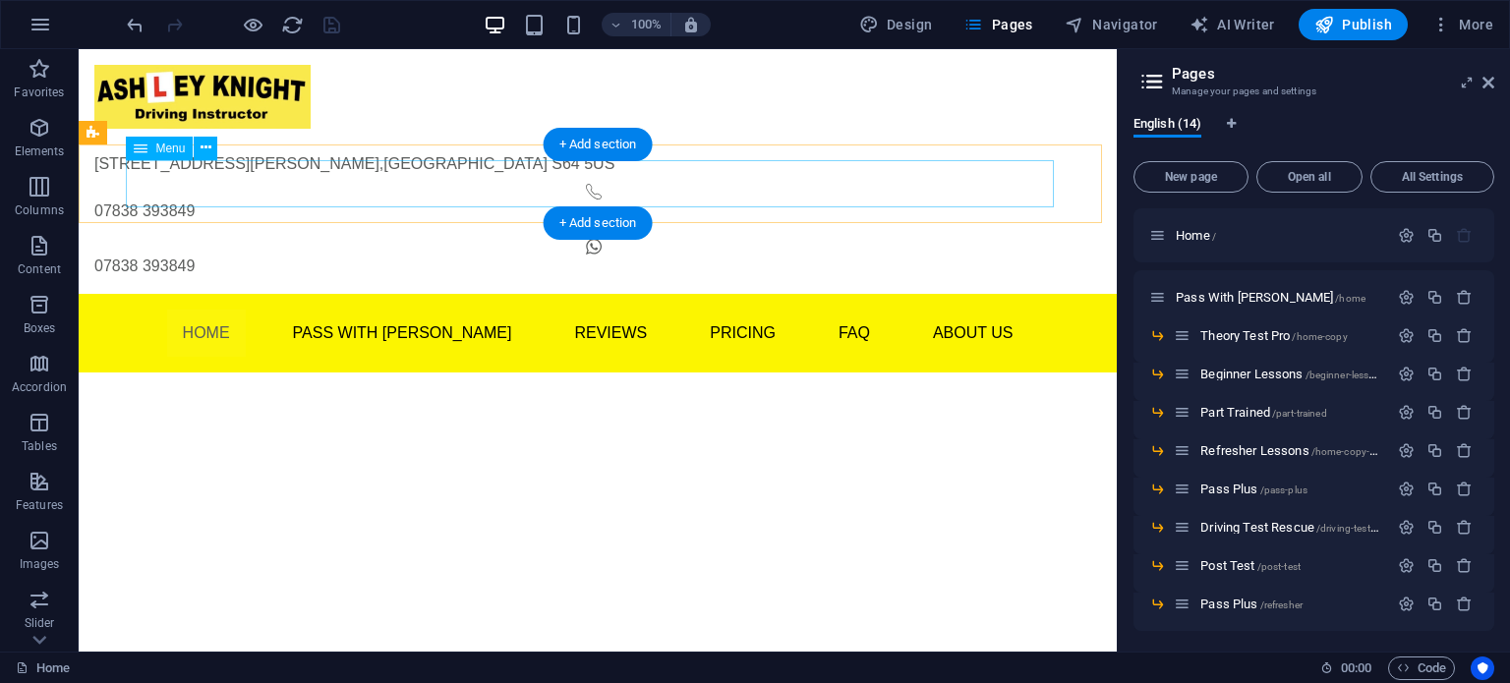
click at [564, 310] on nav "Home Pass With Ash Theory Test Pro Beginner Lessons Part Trained Refresher Less…" at bounding box center [598, 333] width 928 height 47
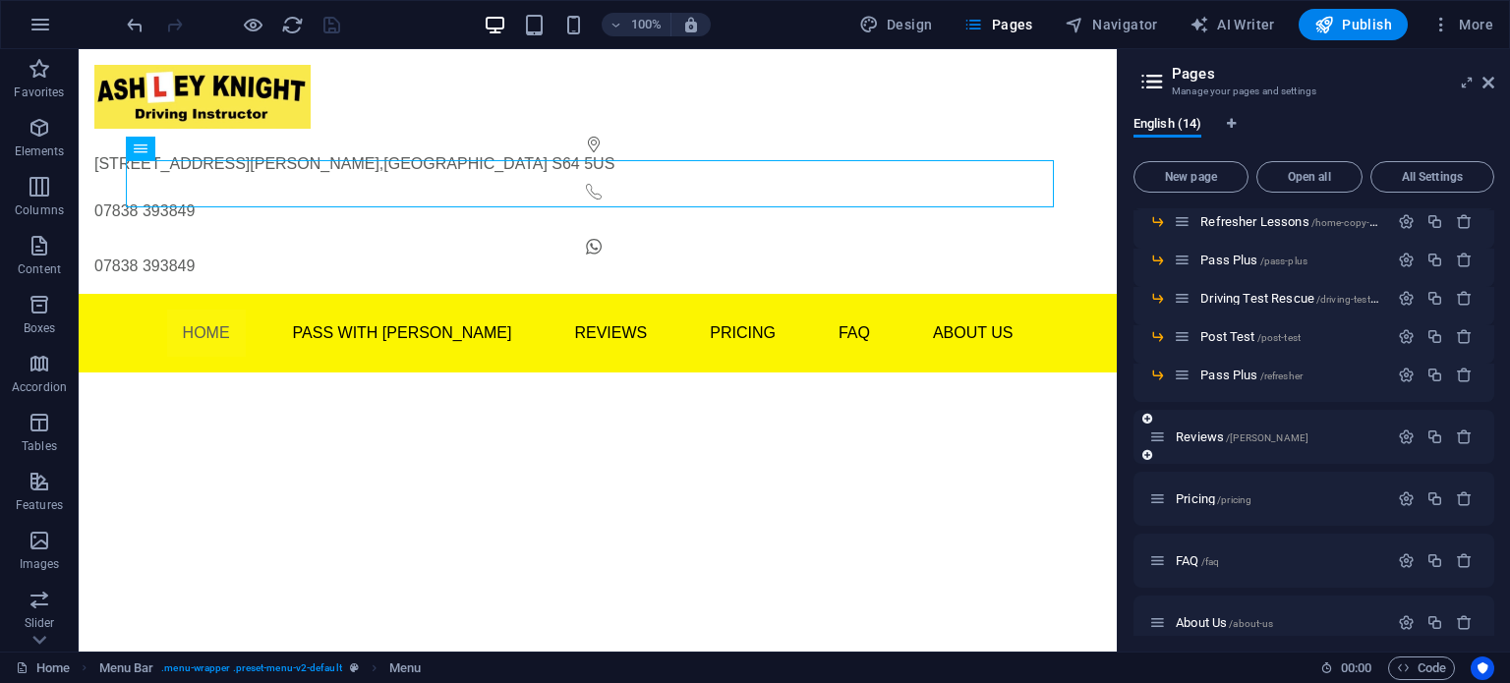
scroll to position [251, 0]
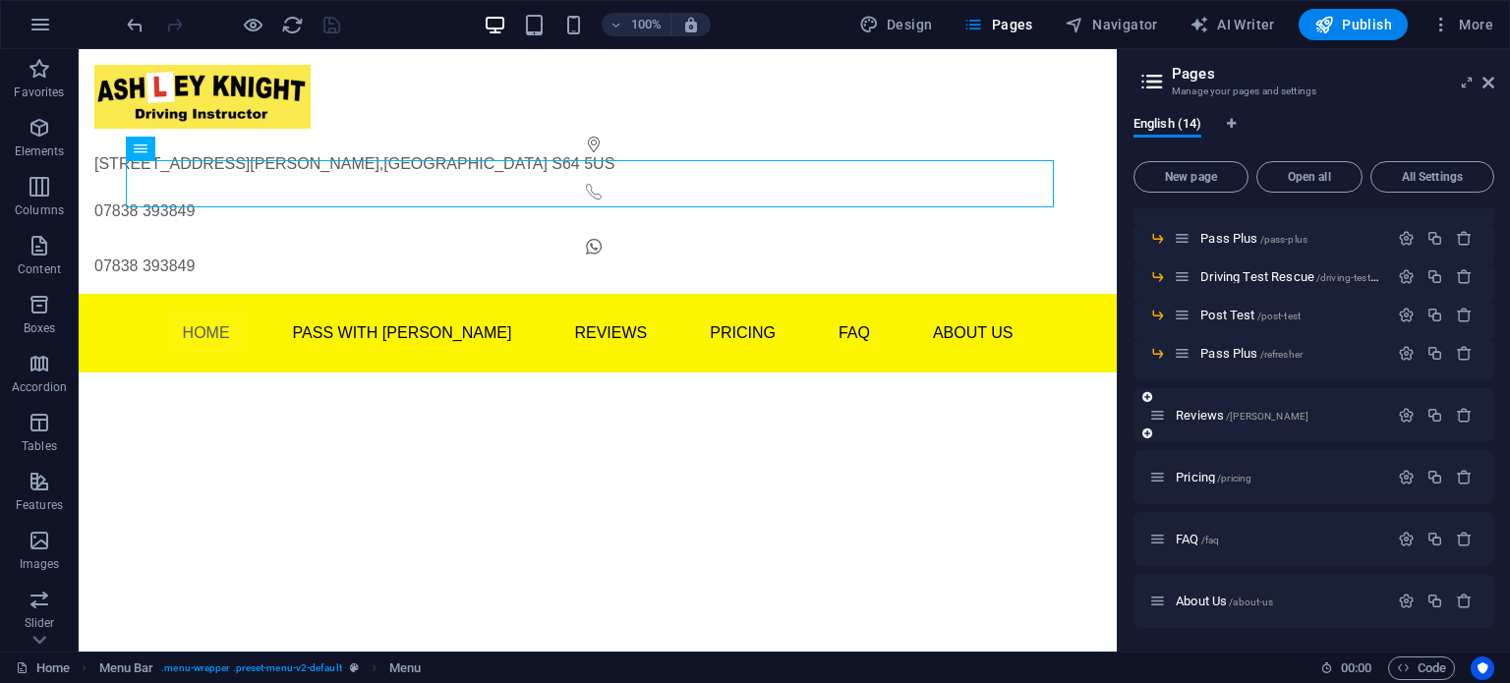
drag, startPoint x: 1207, startPoint y: 413, endPoint x: 1179, endPoint y: 423, distance: 30.2
click at [1179, 423] on div "Reviews /ashley-knight" at bounding box center [1268, 415] width 239 height 23
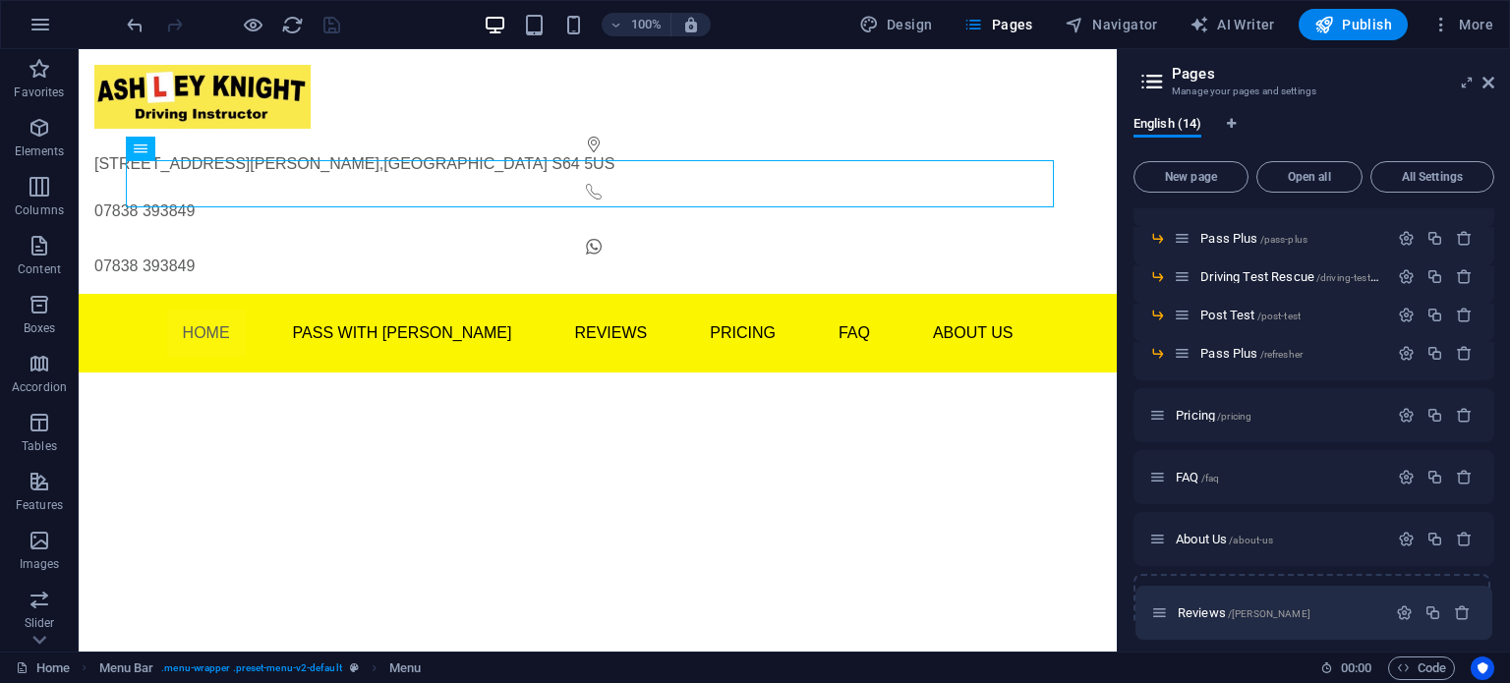
drag, startPoint x: 1163, startPoint y: 416, endPoint x: 1164, endPoint y: 618, distance: 202.6
click at [1164, 618] on div "Home / Pass With Ash /home Theory Test Pro /home-copy Beginner Lessons /beginne…" at bounding box center [1314, 293] width 361 height 671
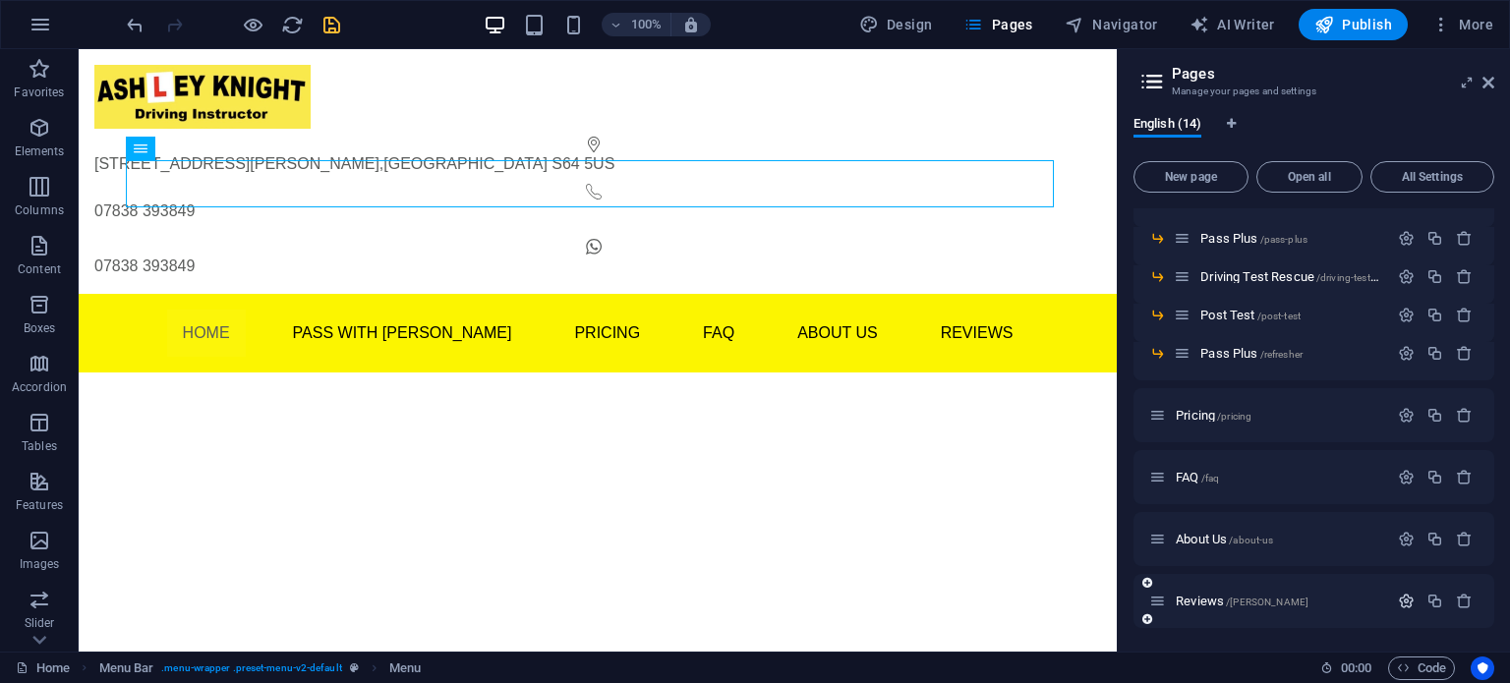
click at [1403, 605] on icon "button" at bounding box center [1406, 601] width 17 height 17
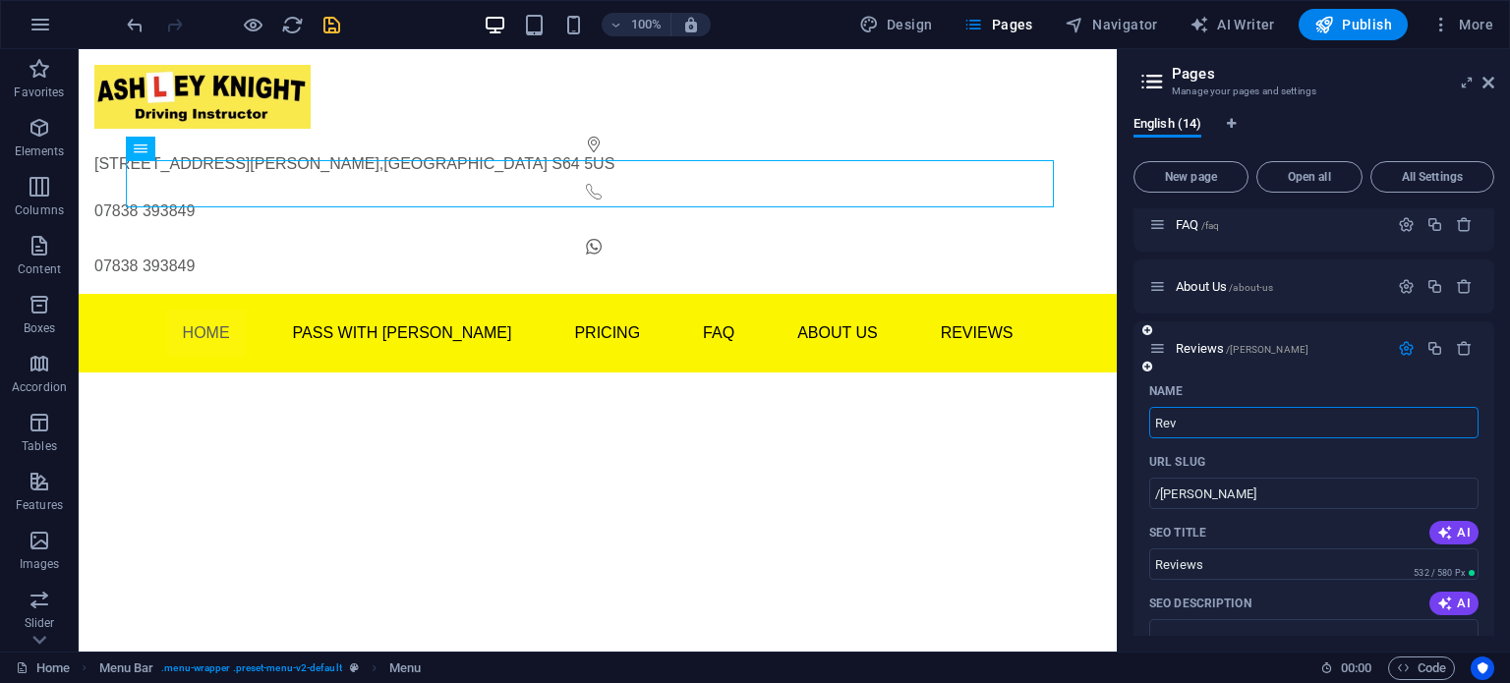
type input "Re"
type input "Review"
type input "R"
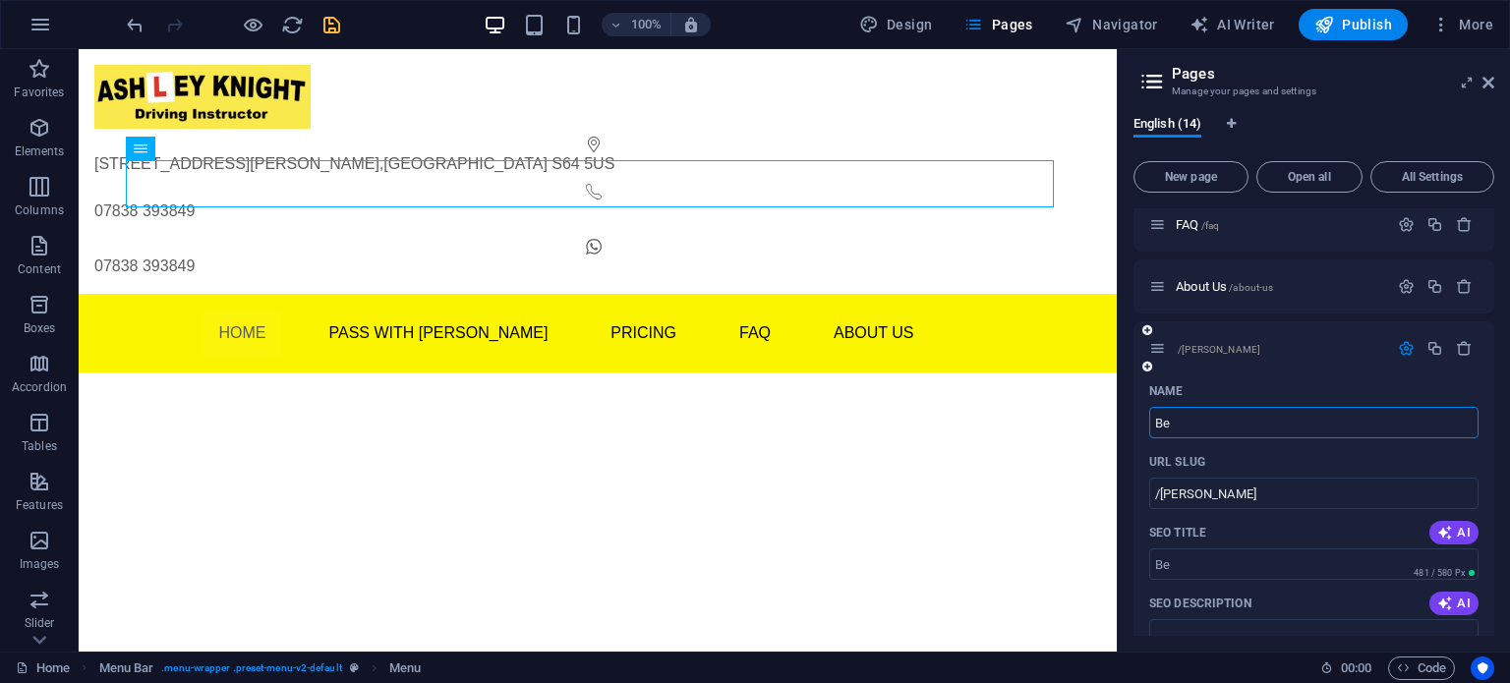
type input "Bec"
type input "Be"
type input "Becom"
type input "Beco"
type input "Becom"
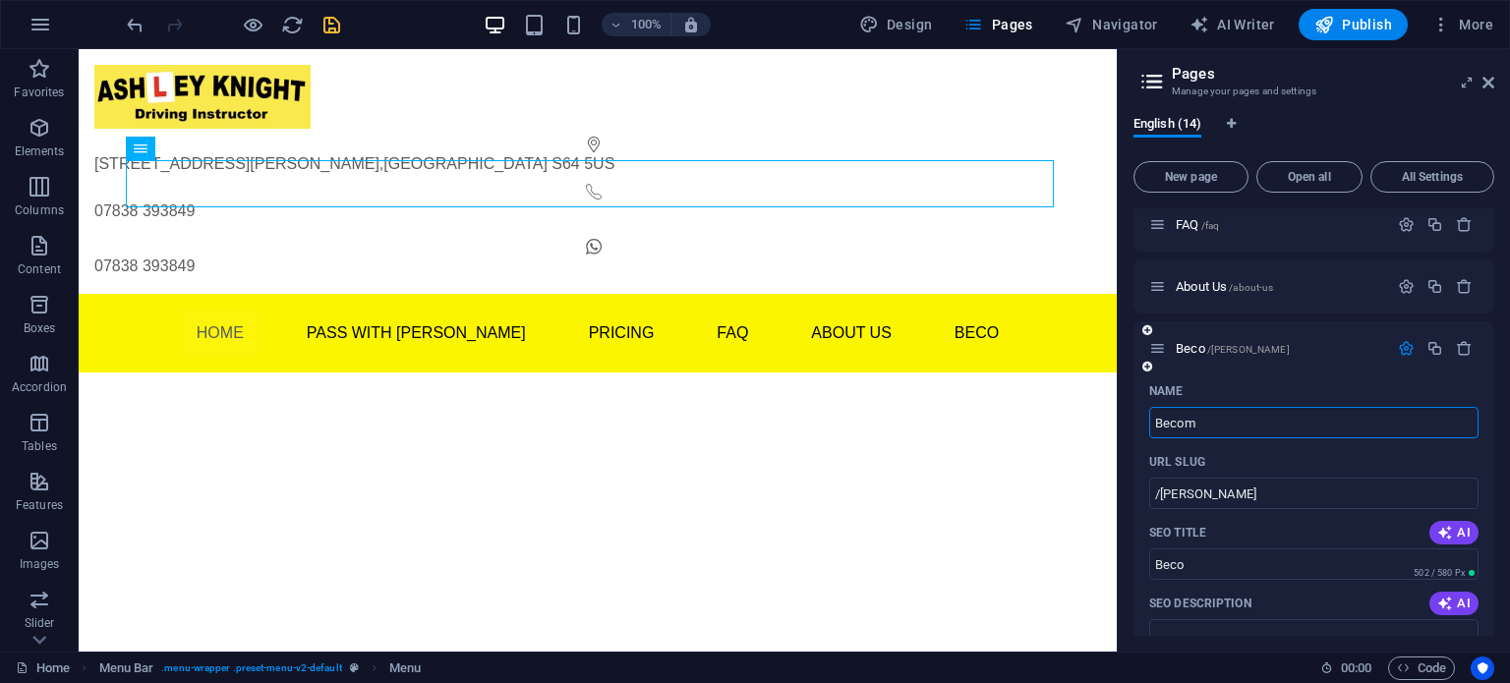
type input "Becom"
type input "Become"
type input "Become a"
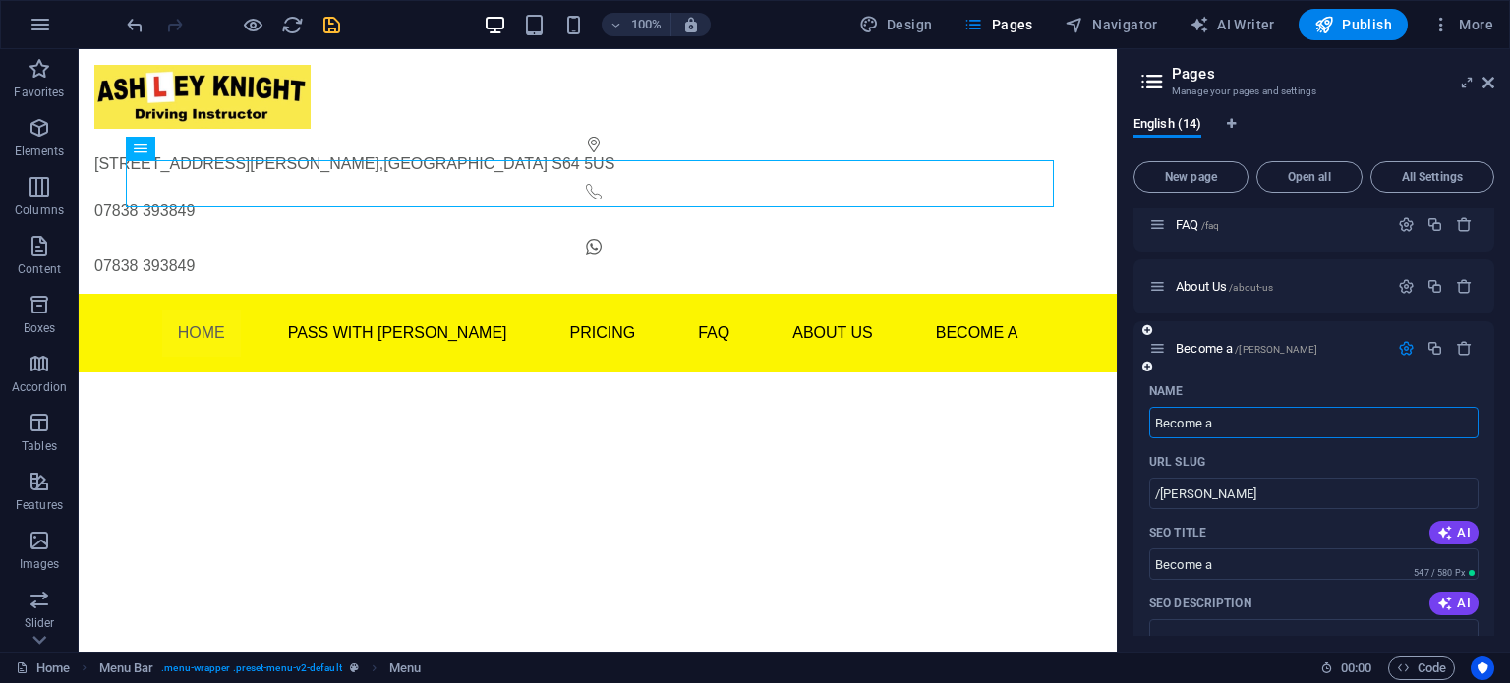
type input "Become a"
type input "Become a Driving"
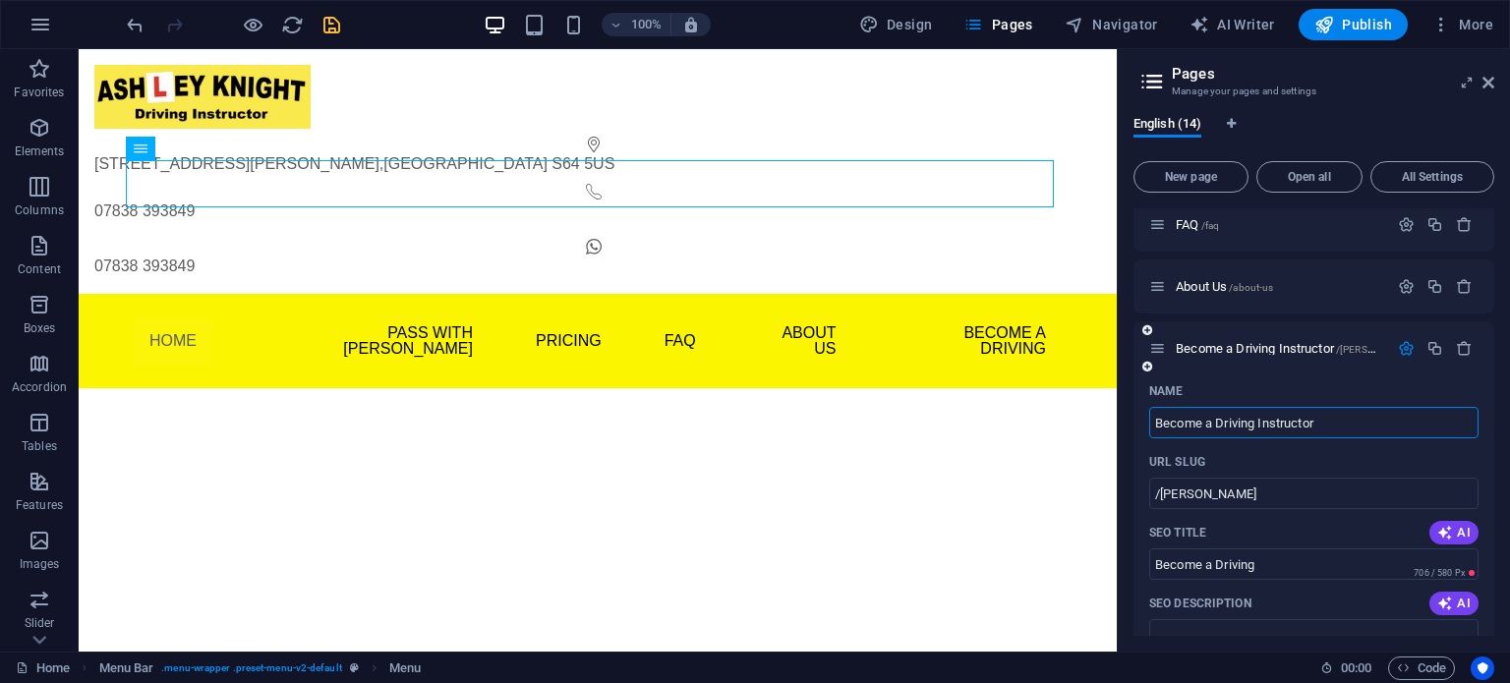
type input "Become a Driving Instructor"
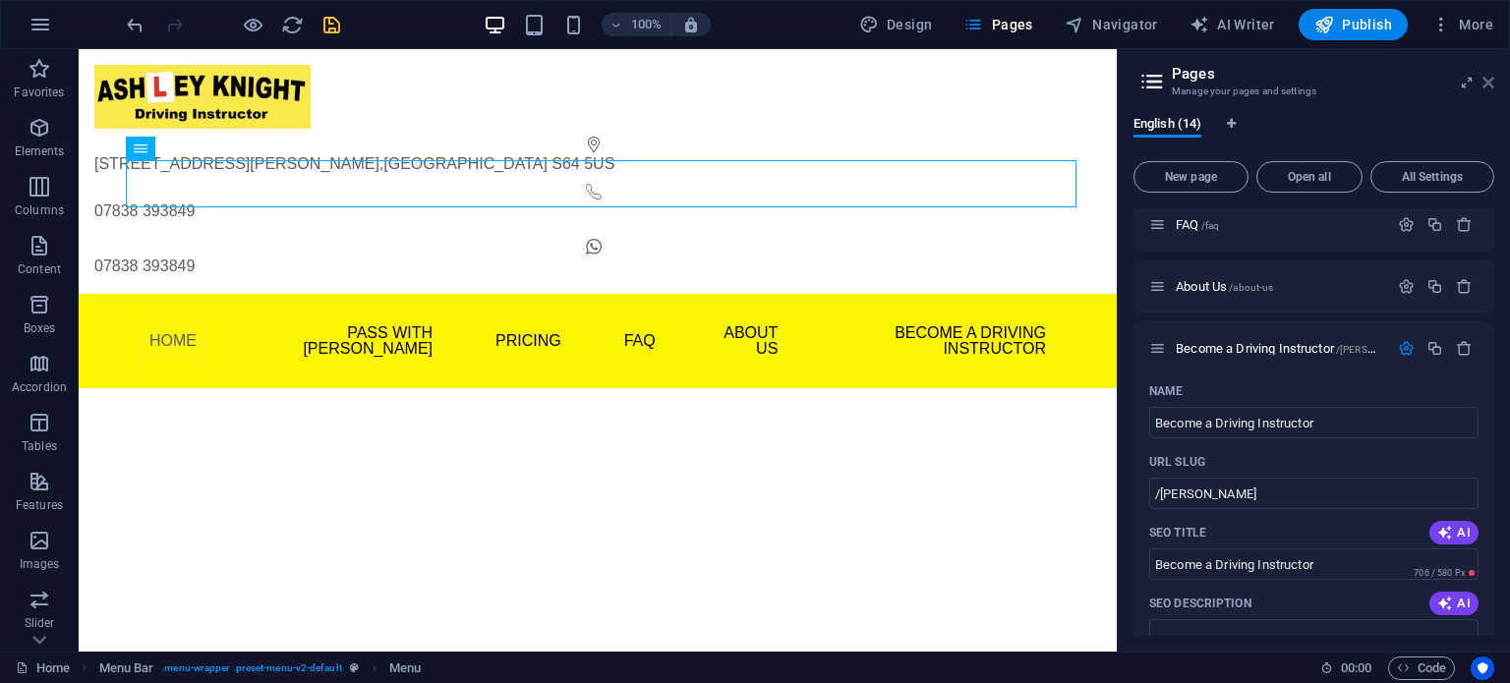
click at [1484, 78] on icon at bounding box center [1489, 83] width 12 height 16
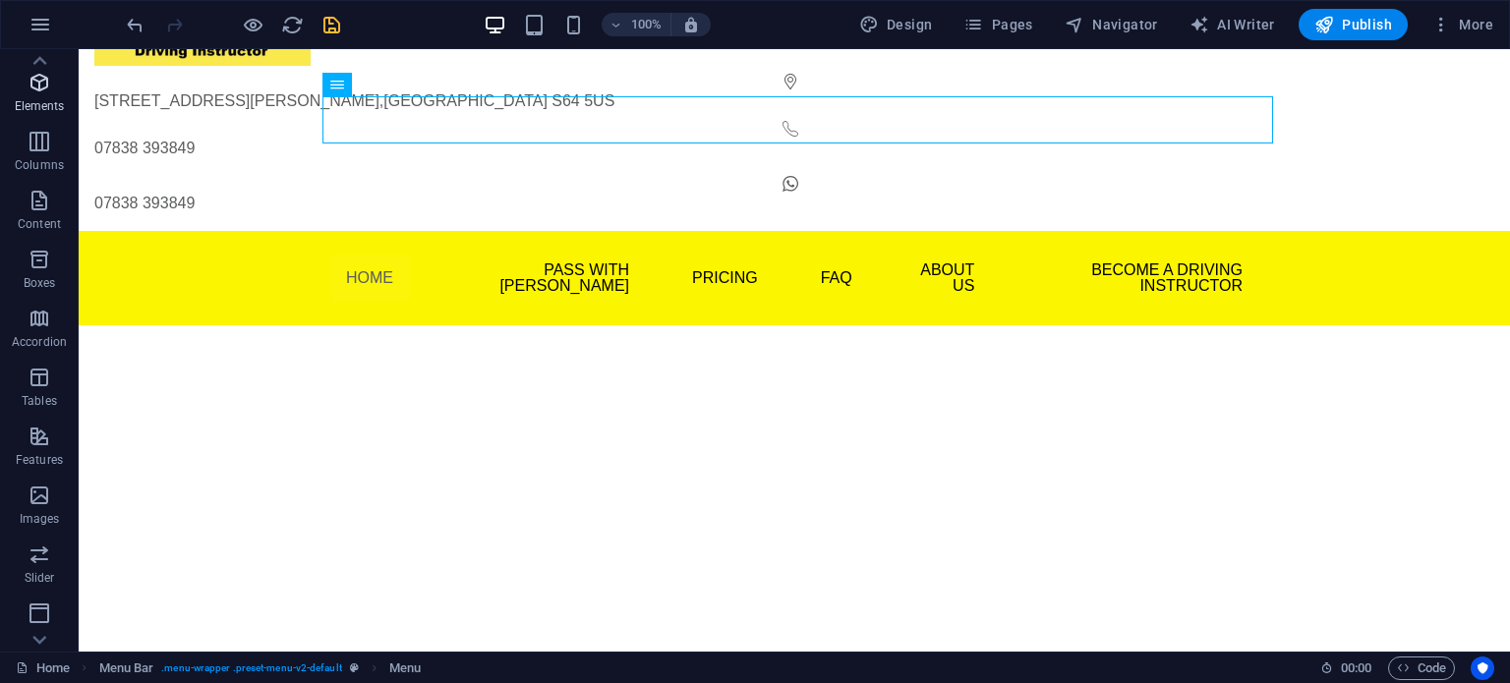
scroll to position [0, 0]
click at [40, 129] on icon "button" at bounding box center [40, 128] width 24 height 24
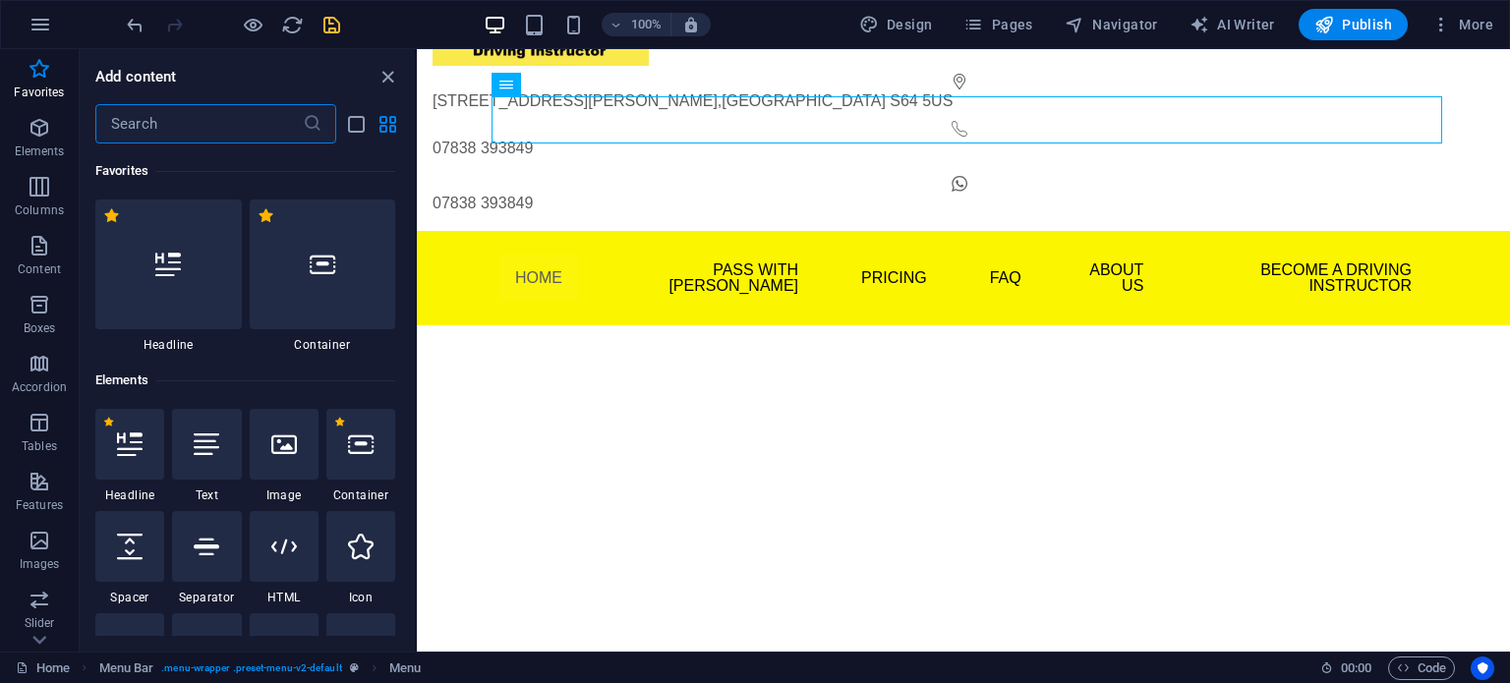
click at [192, 126] on input "text" at bounding box center [198, 123] width 207 height 39
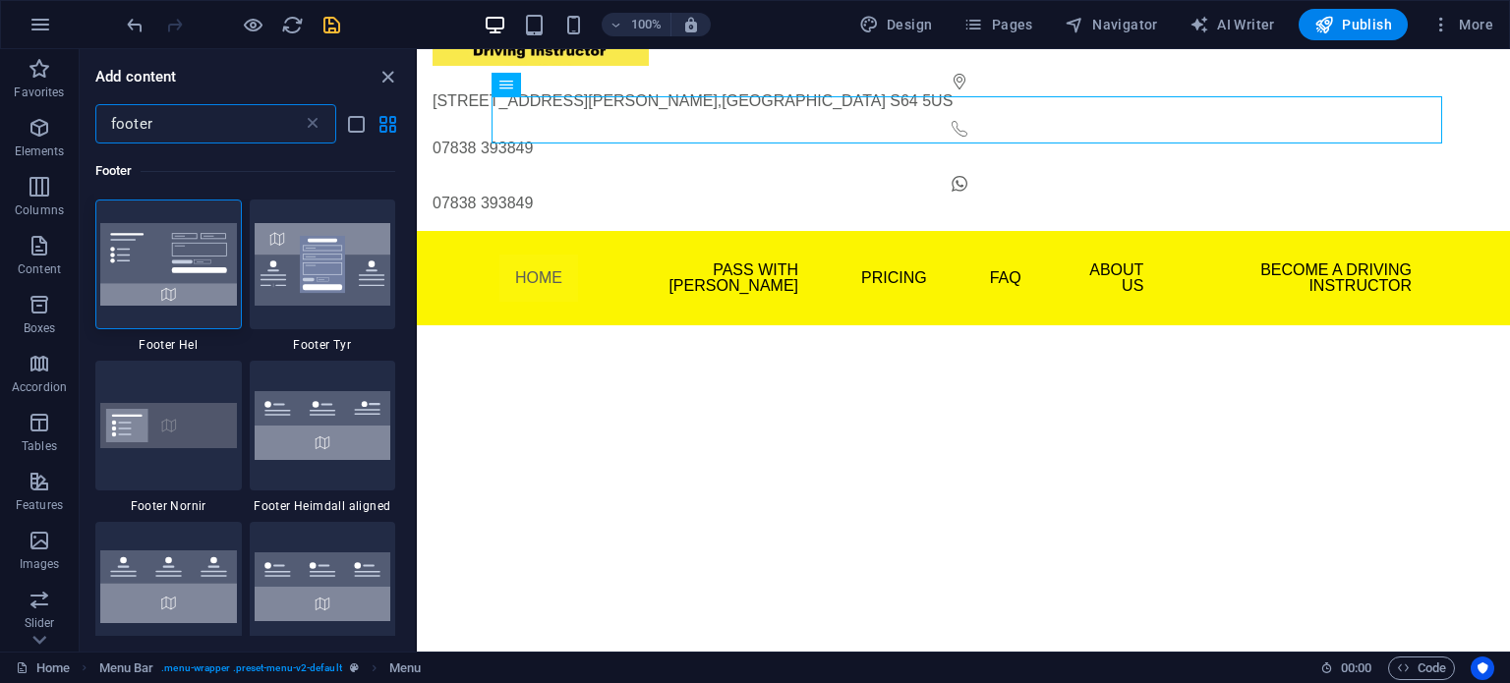
type input "footer"
click at [323, 129] on div "footer ​" at bounding box center [215, 123] width 241 height 39
click at [308, 120] on icon at bounding box center [313, 124] width 20 height 20
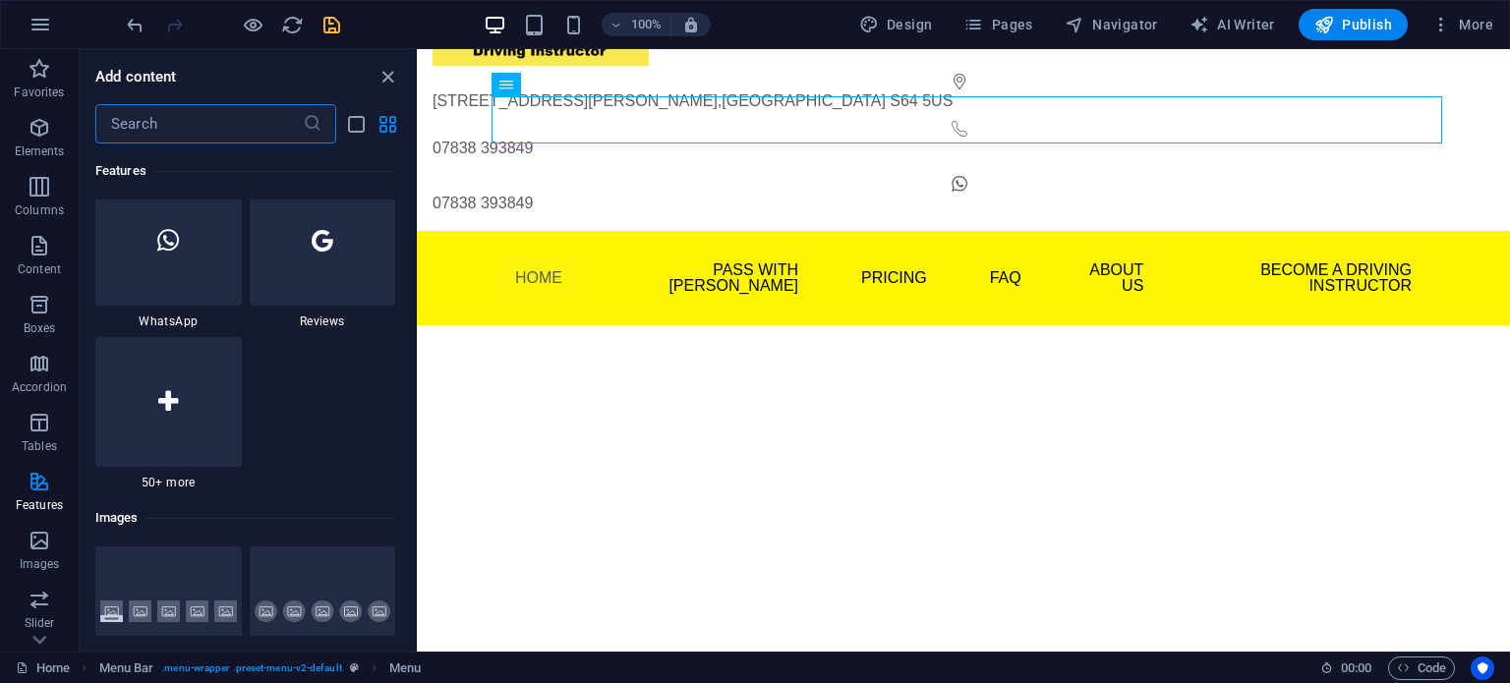
scroll to position [9530, 0]
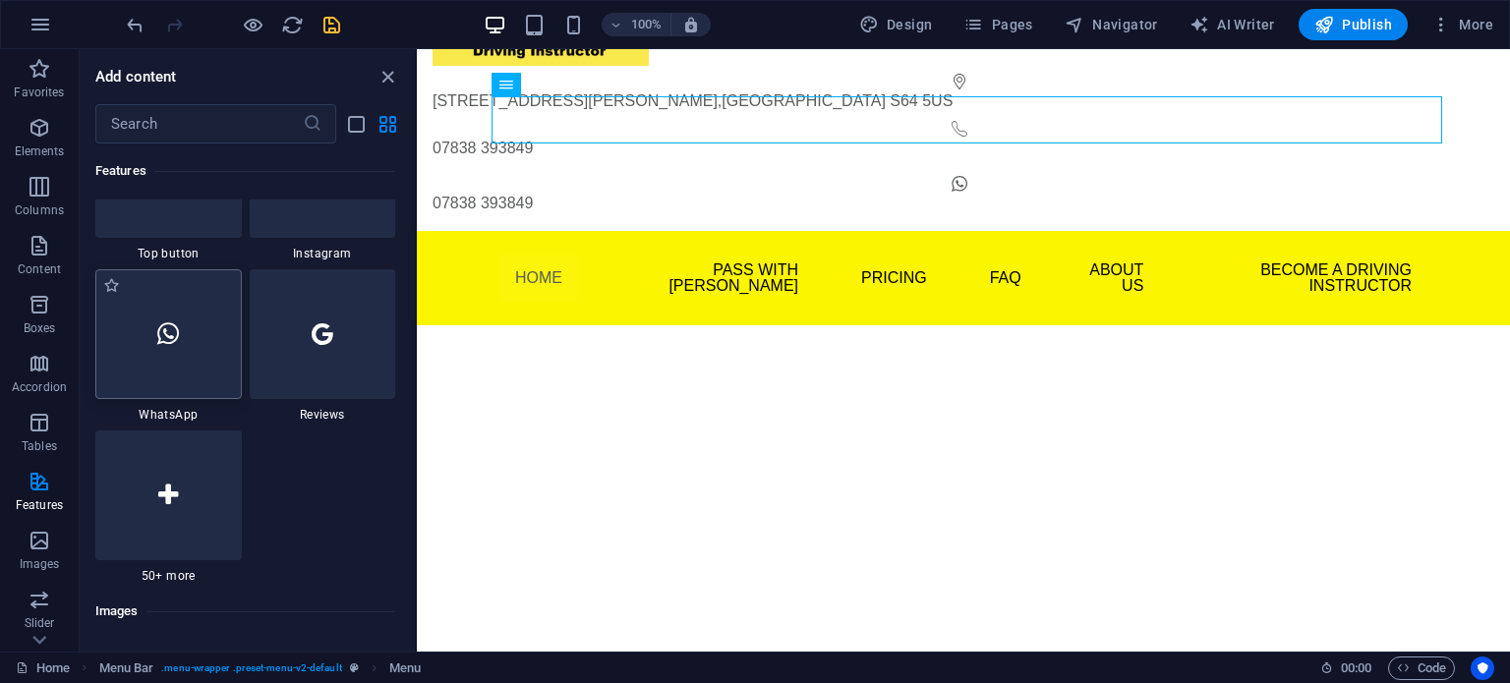
click at [172, 347] on div at bounding box center [168, 334] width 147 height 130
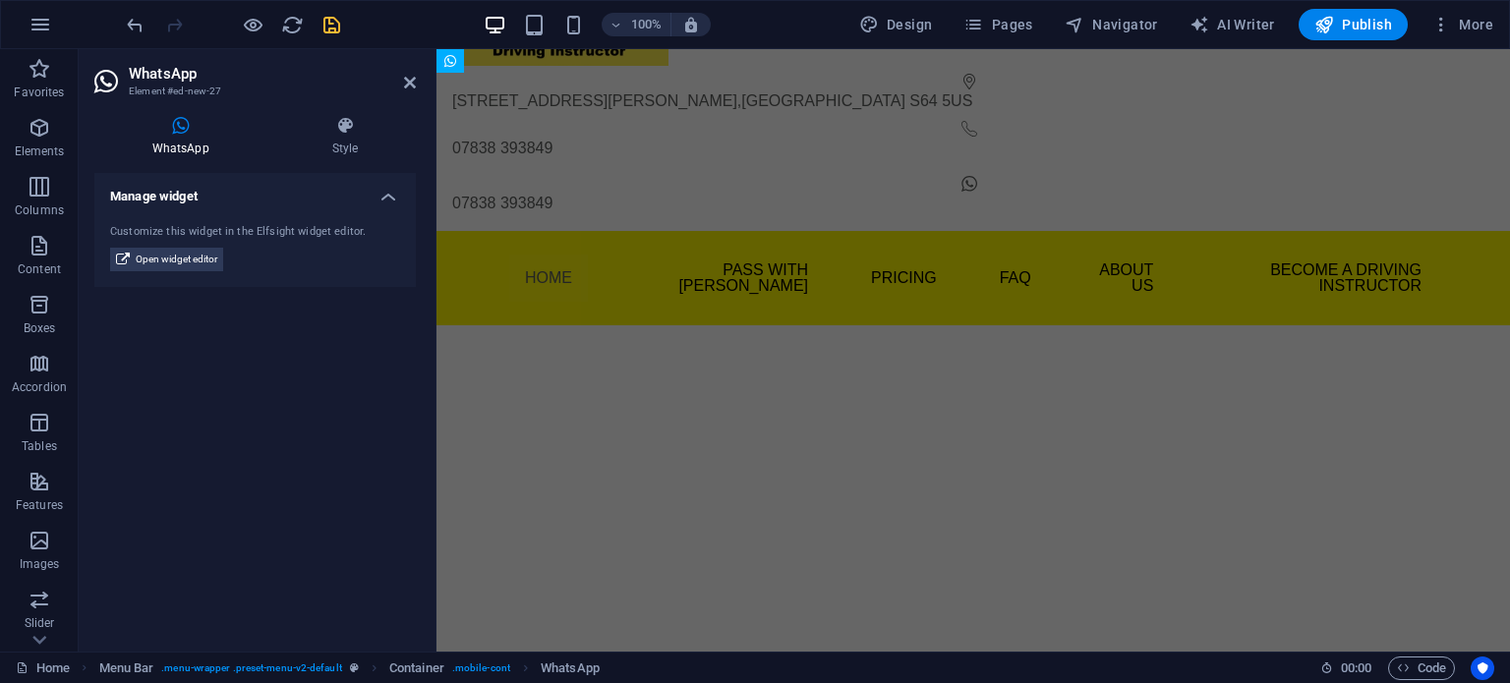
scroll to position [0, 0]
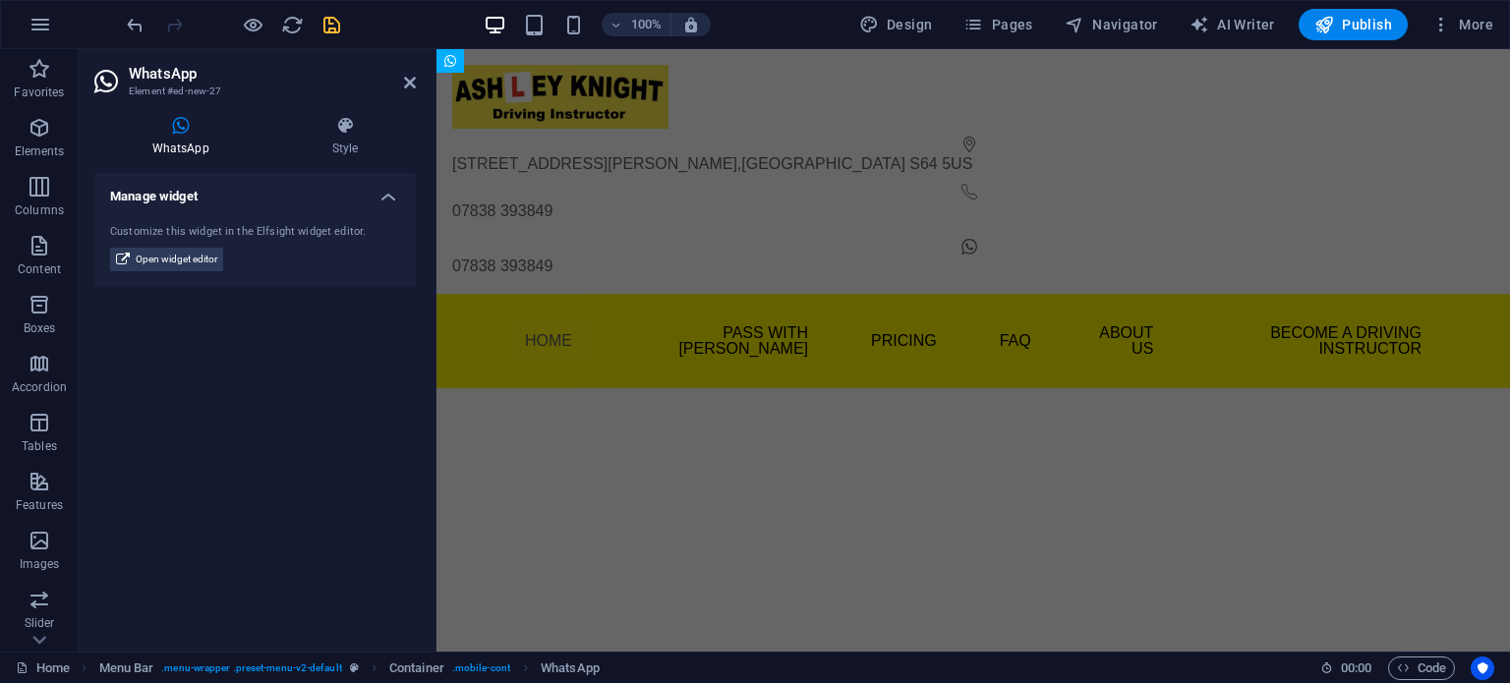
click at [574, 345] on html "Skip to main content 4 Hartley Close , Mexborough S64 5US 07838 393849 07838 39…" at bounding box center [974, 218] width 1074 height 339
click at [199, 252] on span "Open widget editor" at bounding box center [177, 260] width 82 height 24
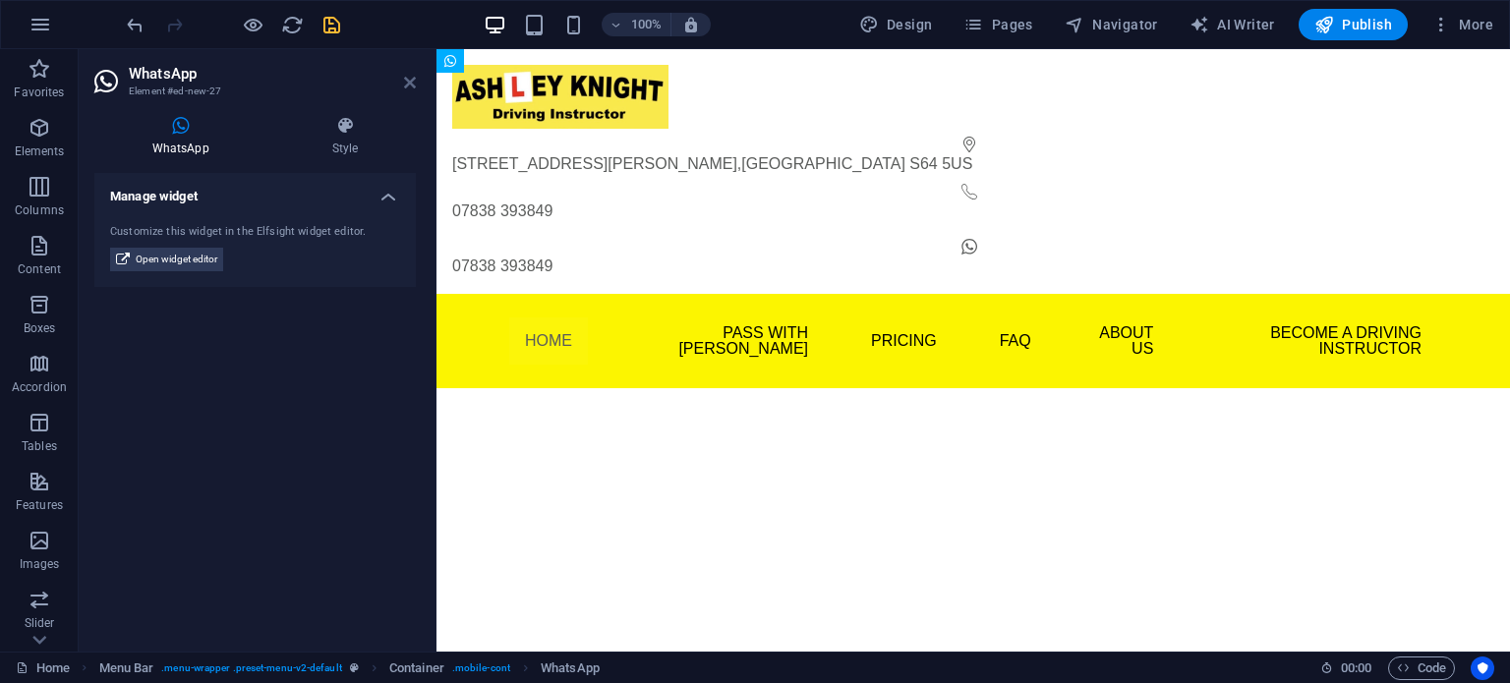
click at [410, 79] on icon at bounding box center [410, 83] width 12 height 16
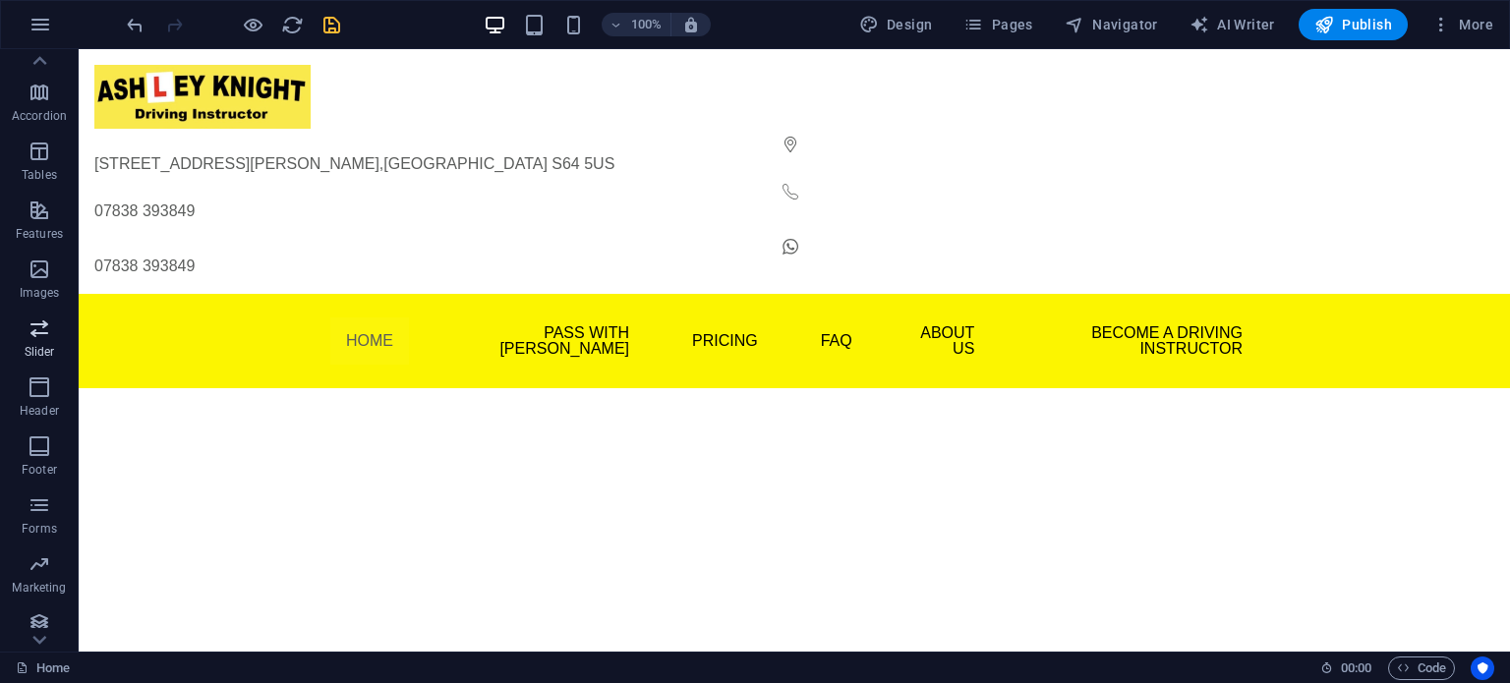
scroll to position [281, 0]
click at [38, 441] on icon "button" at bounding box center [40, 437] width 24 height 24
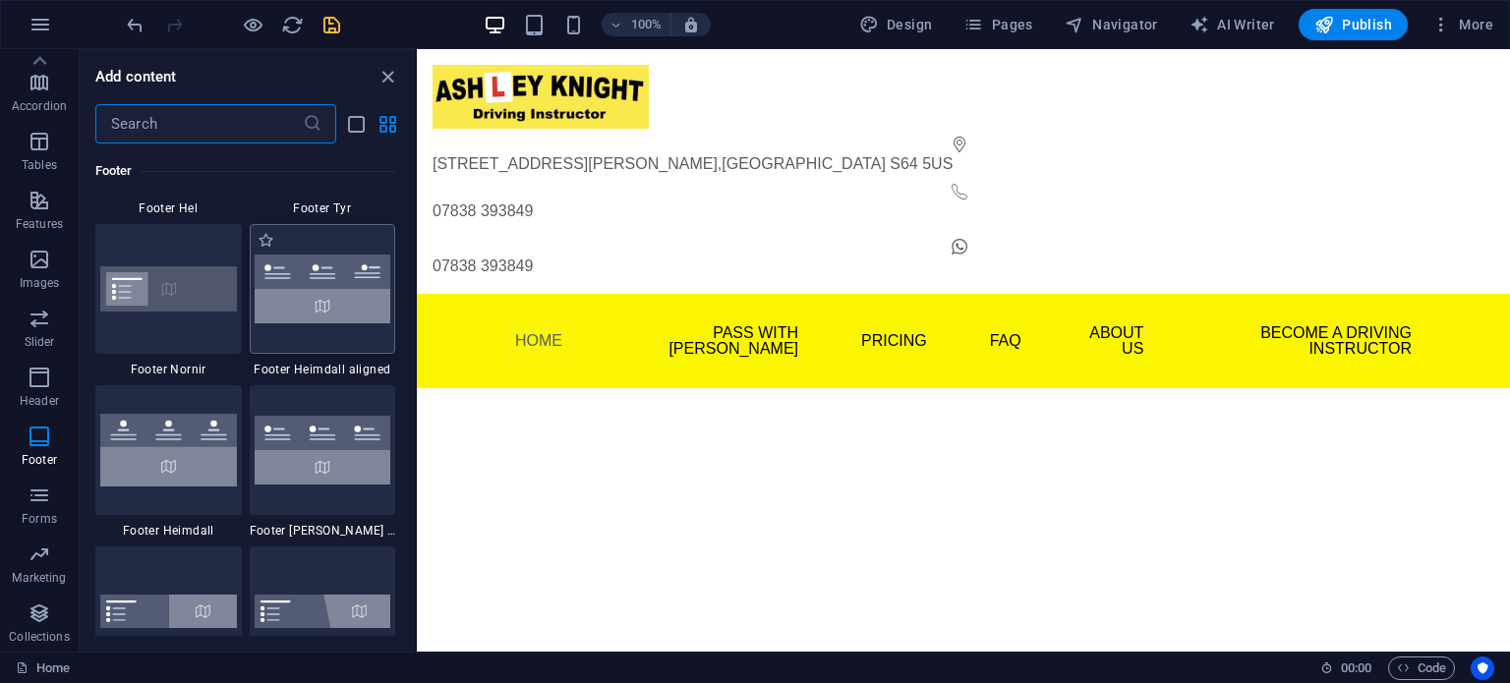
scroll to position [13181, 0]
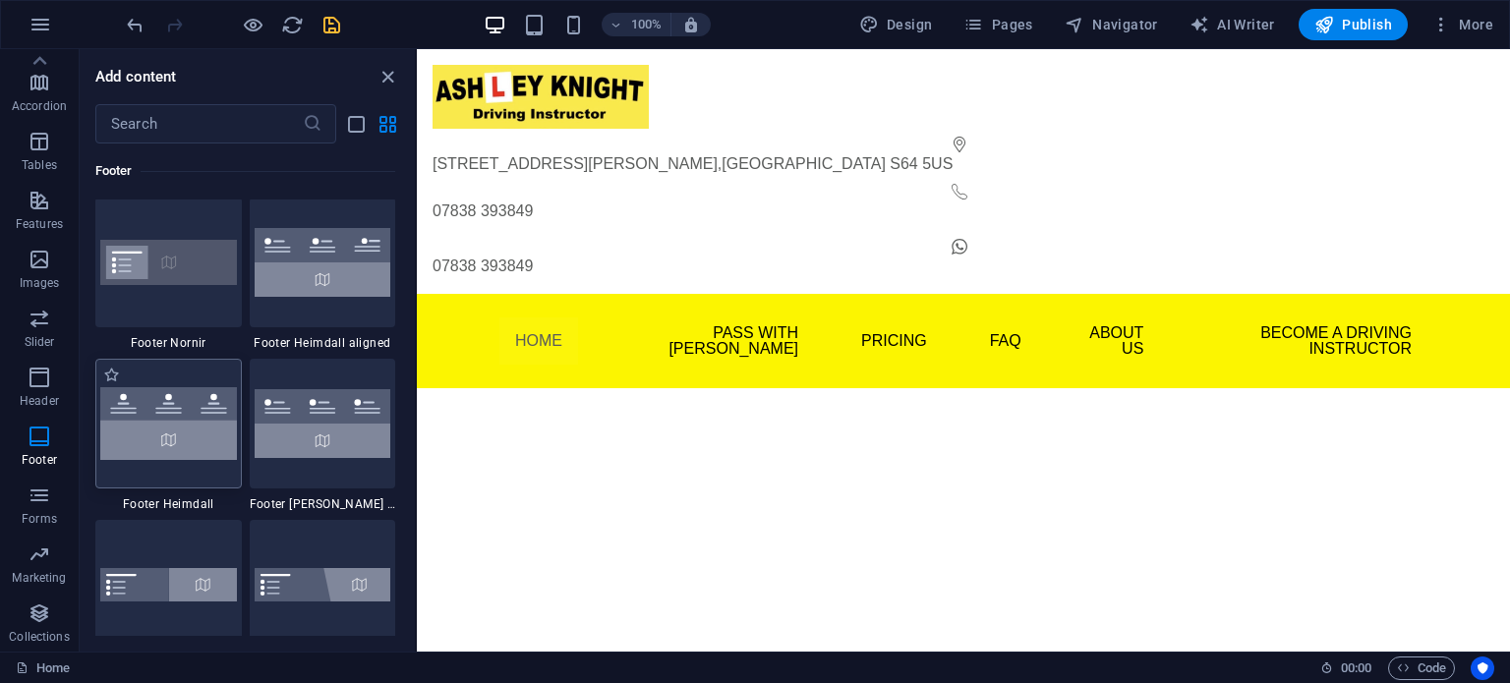
click at [209, 421] on img at bounding box center [168, 423] width 137 height 72
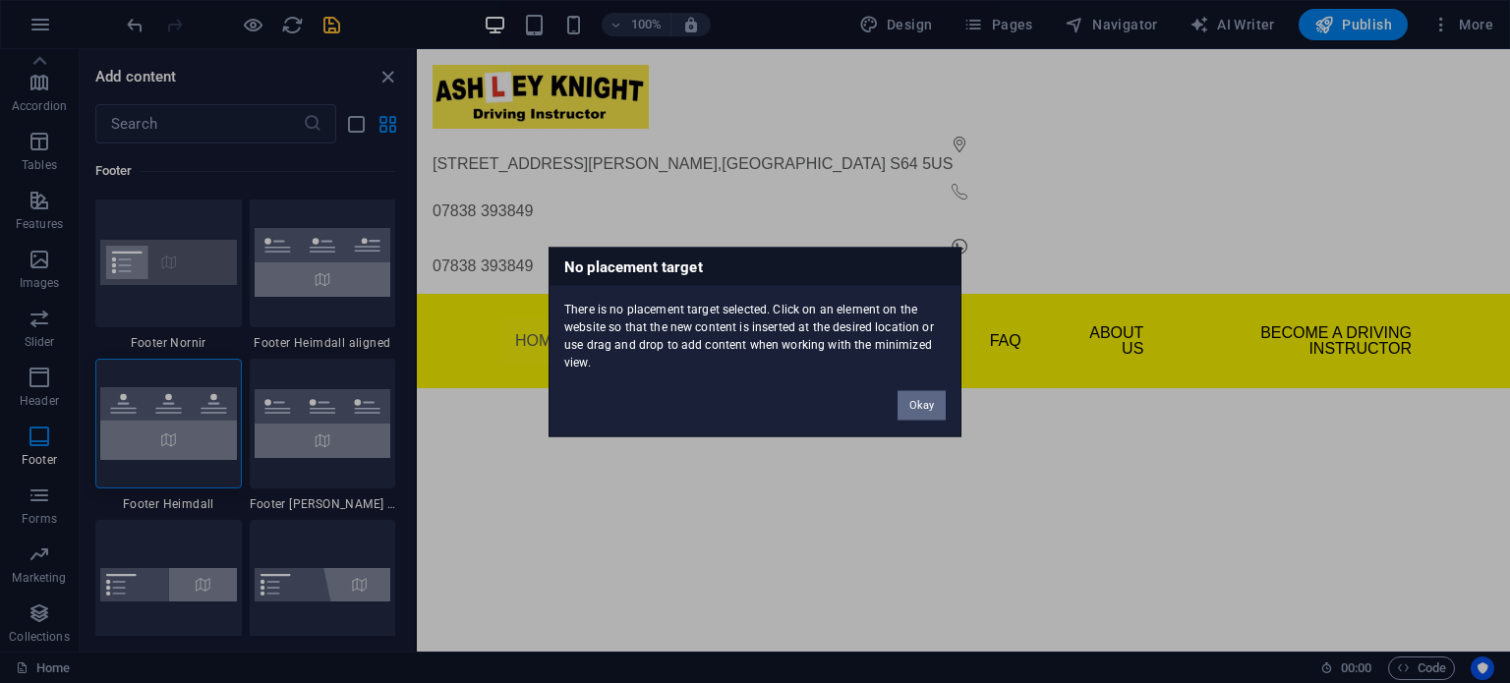
click at [920, 404] on button "Okay" at bounding box center [922, 404] width 48 height 29
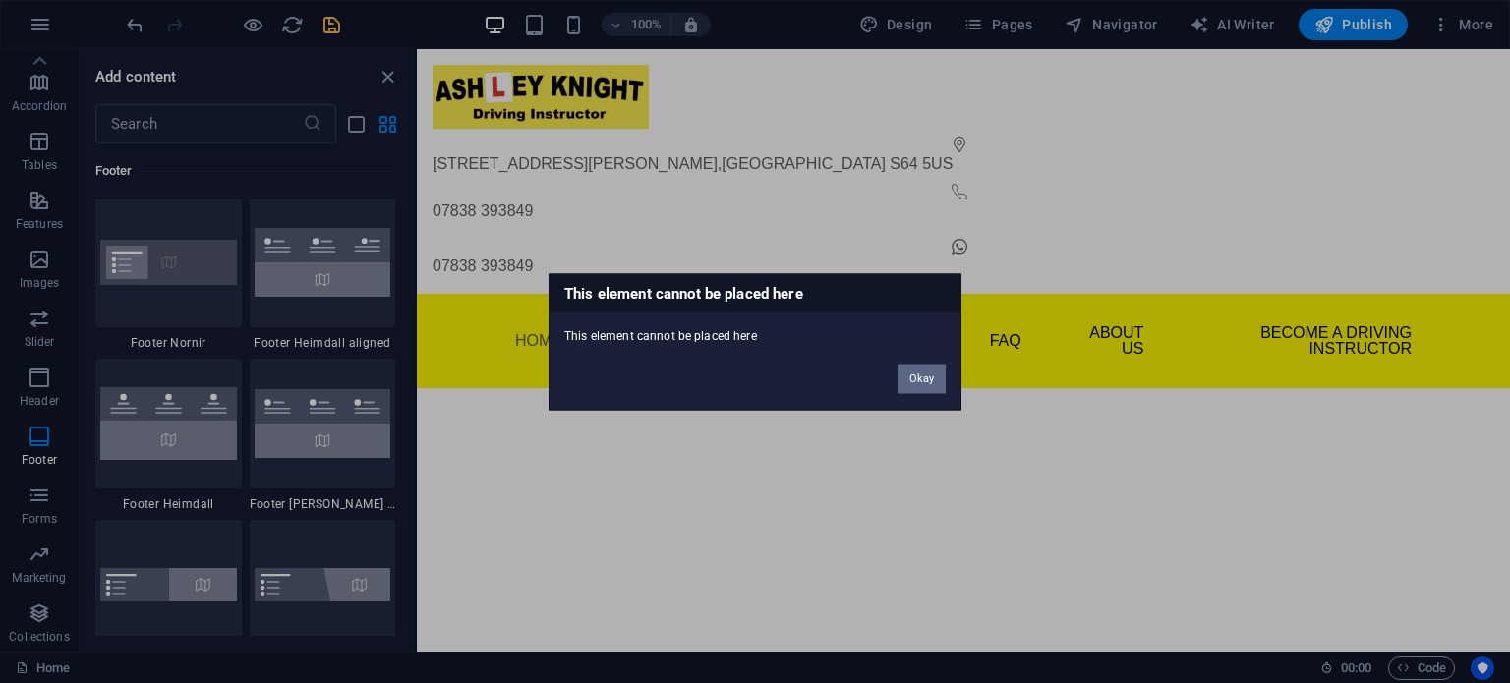
click at [916, 377] on button "Okay" at bounding box center [922, 378] width 48 height 29
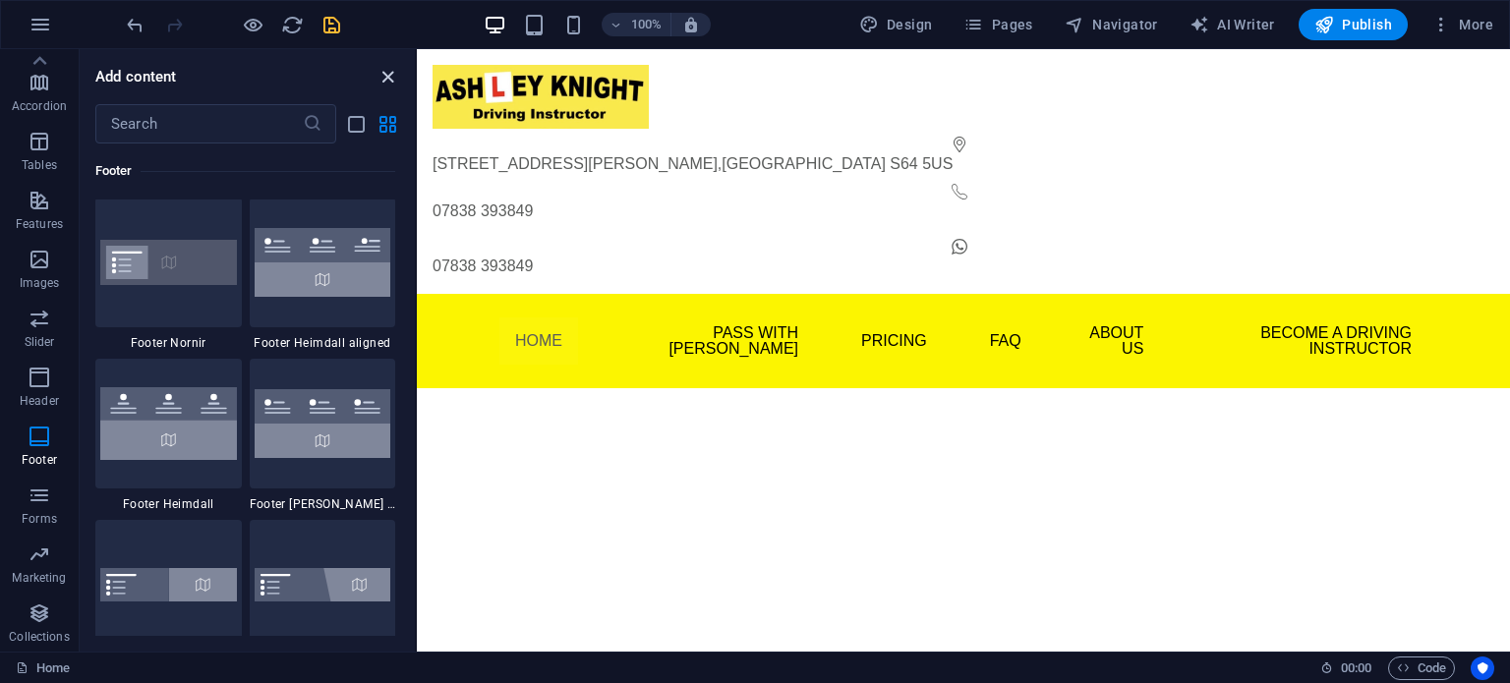
drag, startPoint x: 379, startPoint y: 82, endPoint x: 317, endPoint y: 48, distance: 70.4
click at [379, 82] on icon "close panel" at bounding box center [388, 77] width 23 height 23
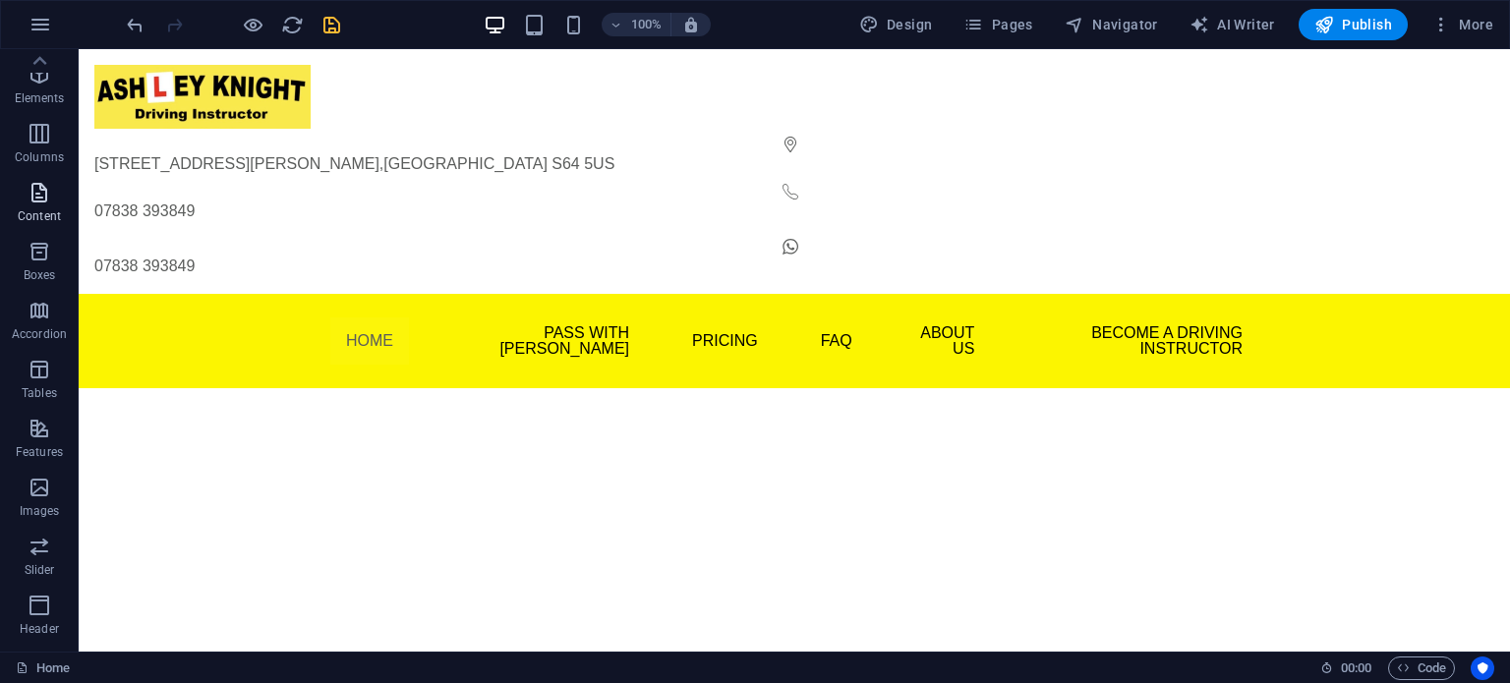
scroll to position [0, 0]
drag, startPoint x: 122, startPoint y: 181, endPoint x: 245, endPoint y: 427, distance: 274.8
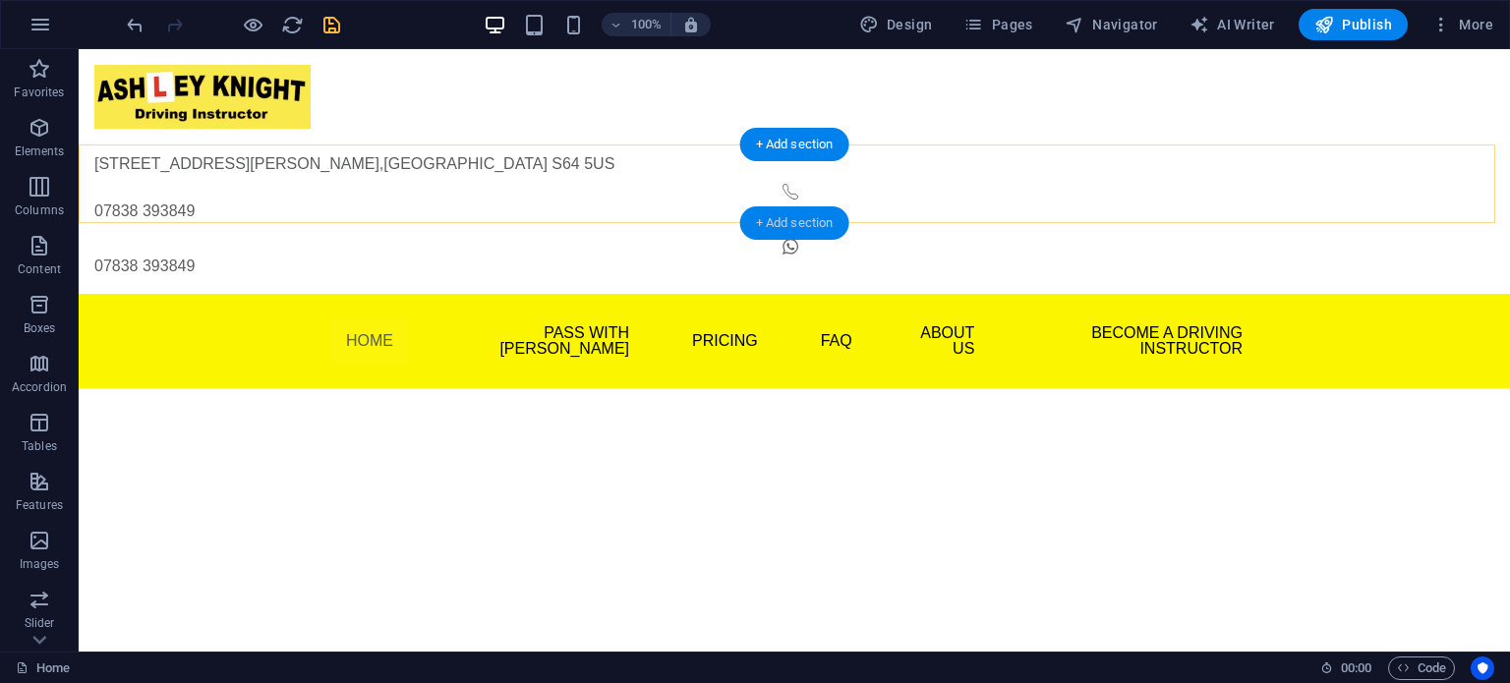
click at [787, 221] on div "+ Add section" at bounding box center [794, 222] width 109 height 33
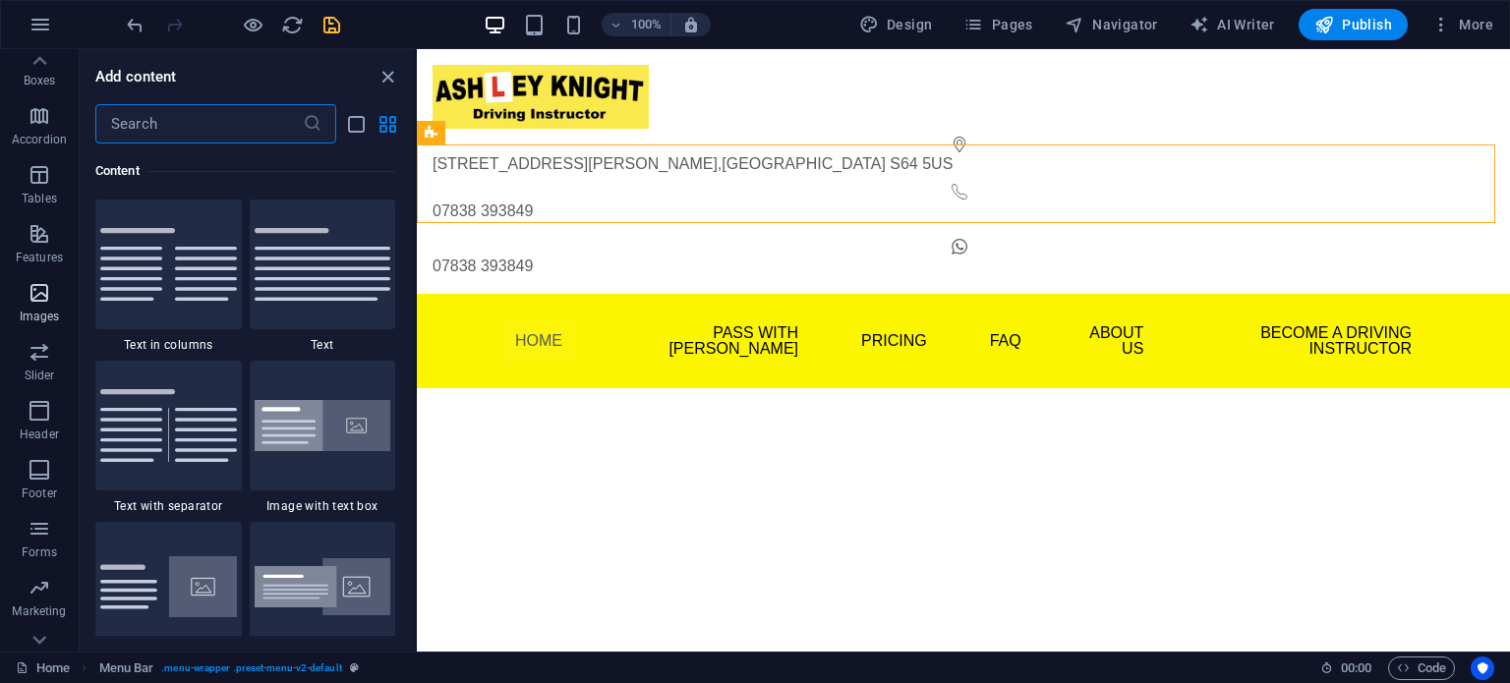
scroll to position [262, 0]
click at [35, 452] on icon "button" at bounding box center [40, 456] width 24 height 24
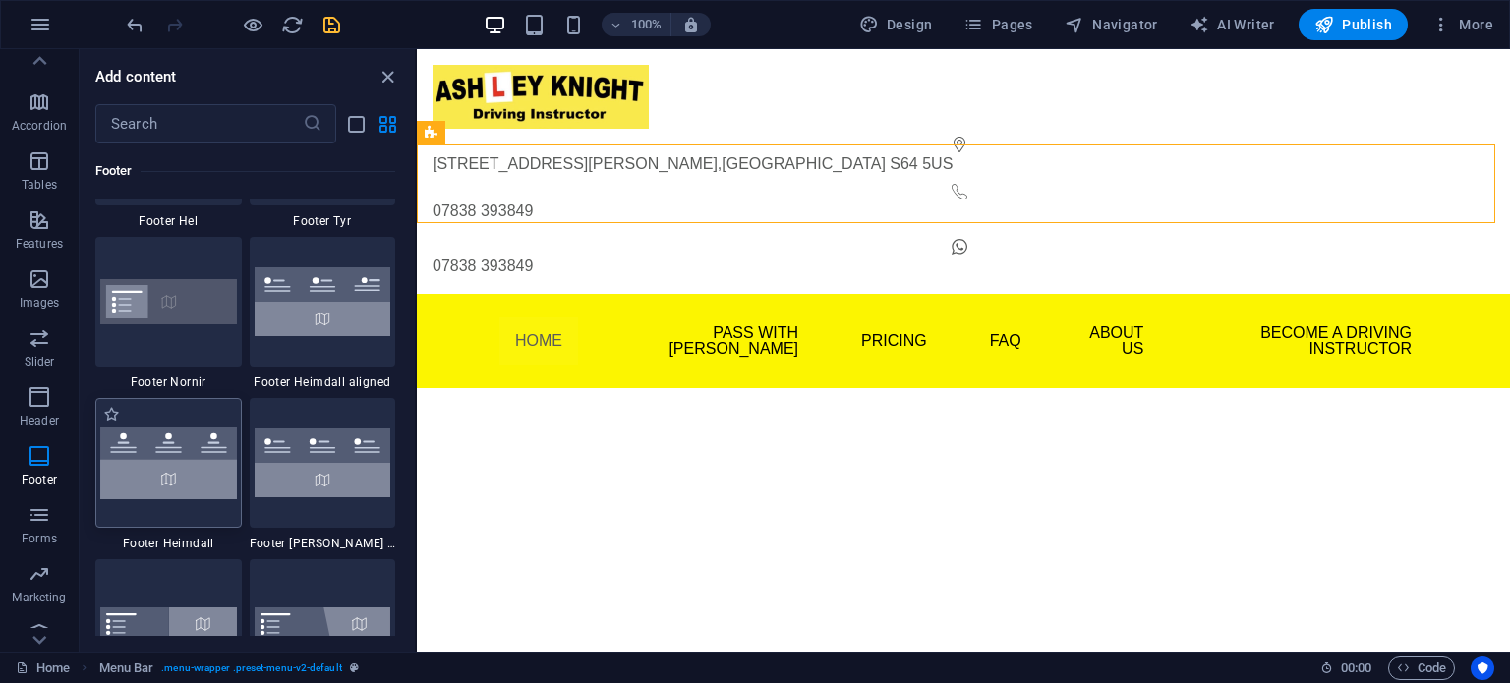
scroll to position [13149, 0]
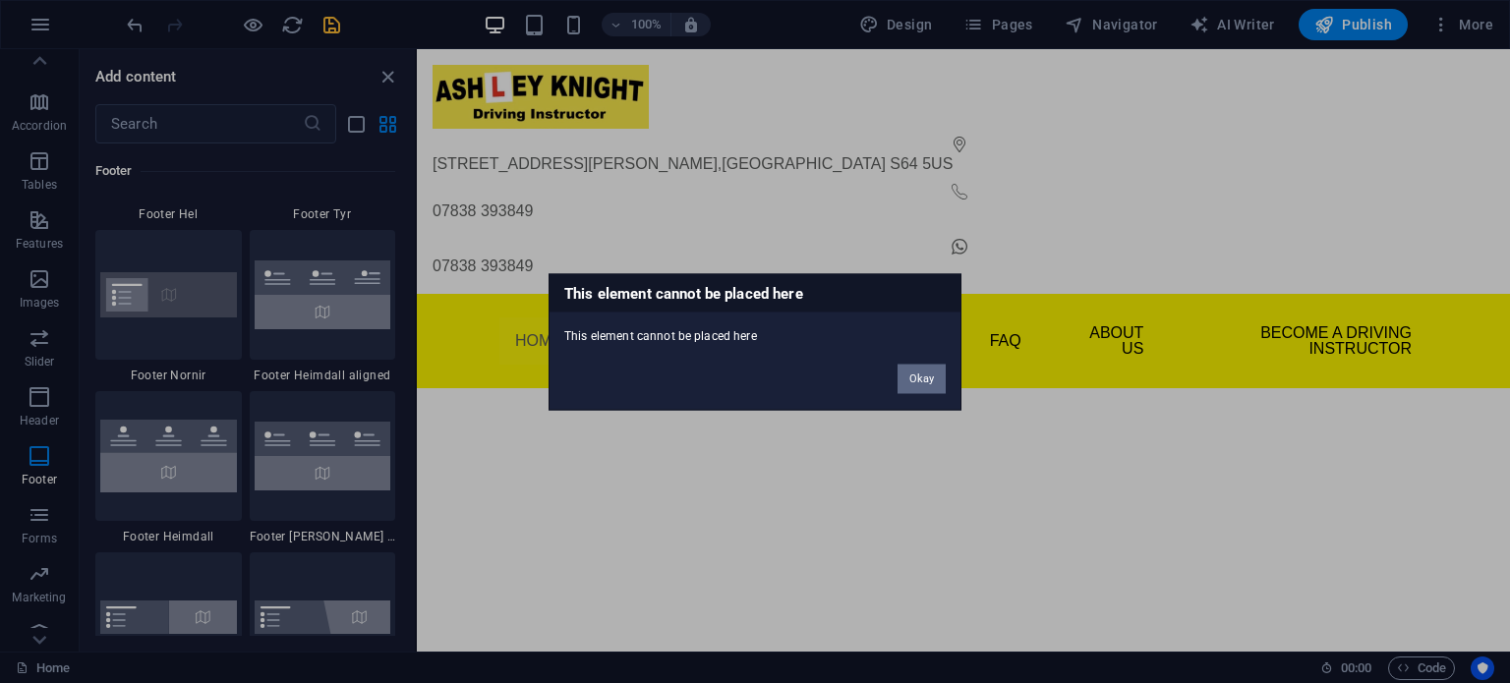
drag, startPoint x: 937, startPoint y: 370, endPoint x: 506, endPoint y: 356, distance: 430.9
click at [937, 370] on button "Okay" at bounding box center [922, 378] width 48 height 29
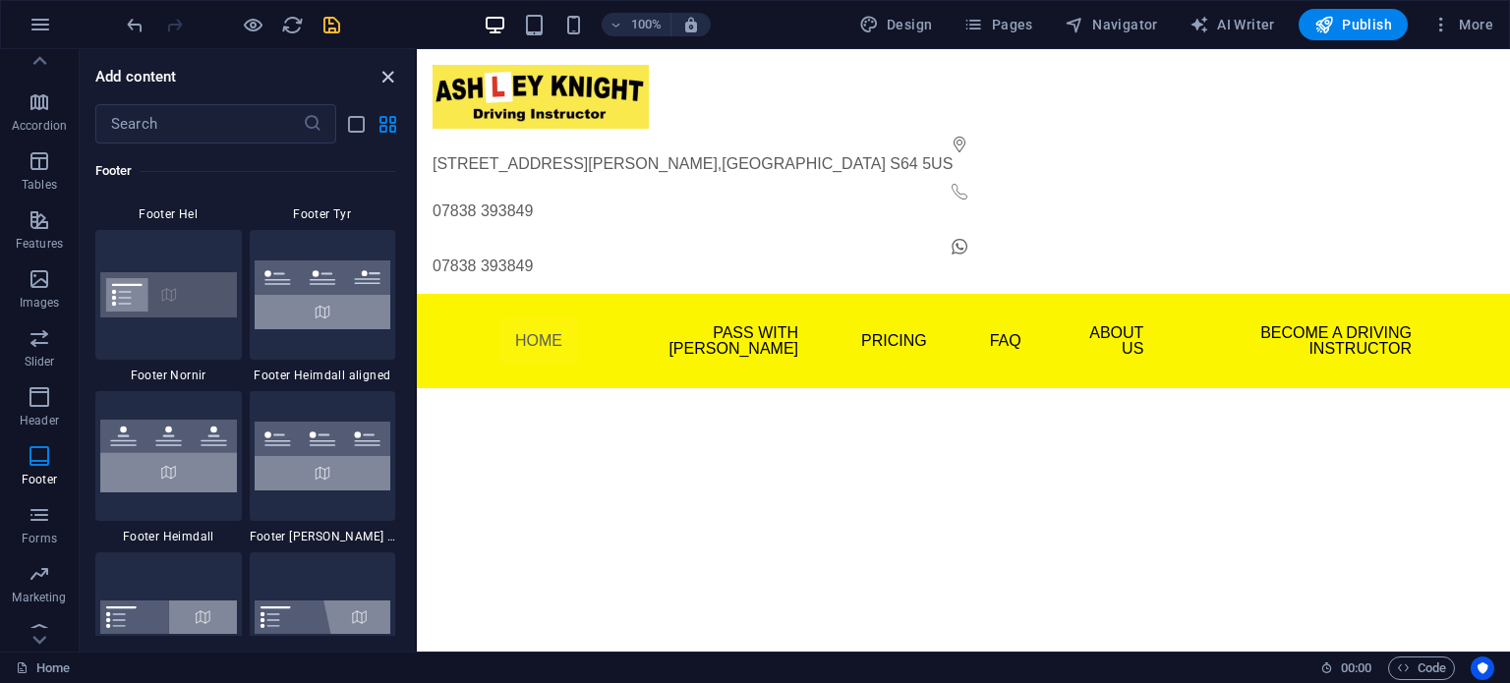
drag, startPoint x: 395, startPoint y: 75, endPoint x: 316, endPoint y: 29, distance: 92.1
click at [396, 75] on icon "close panel" at bounding box center [388, 77] width 23 height 23
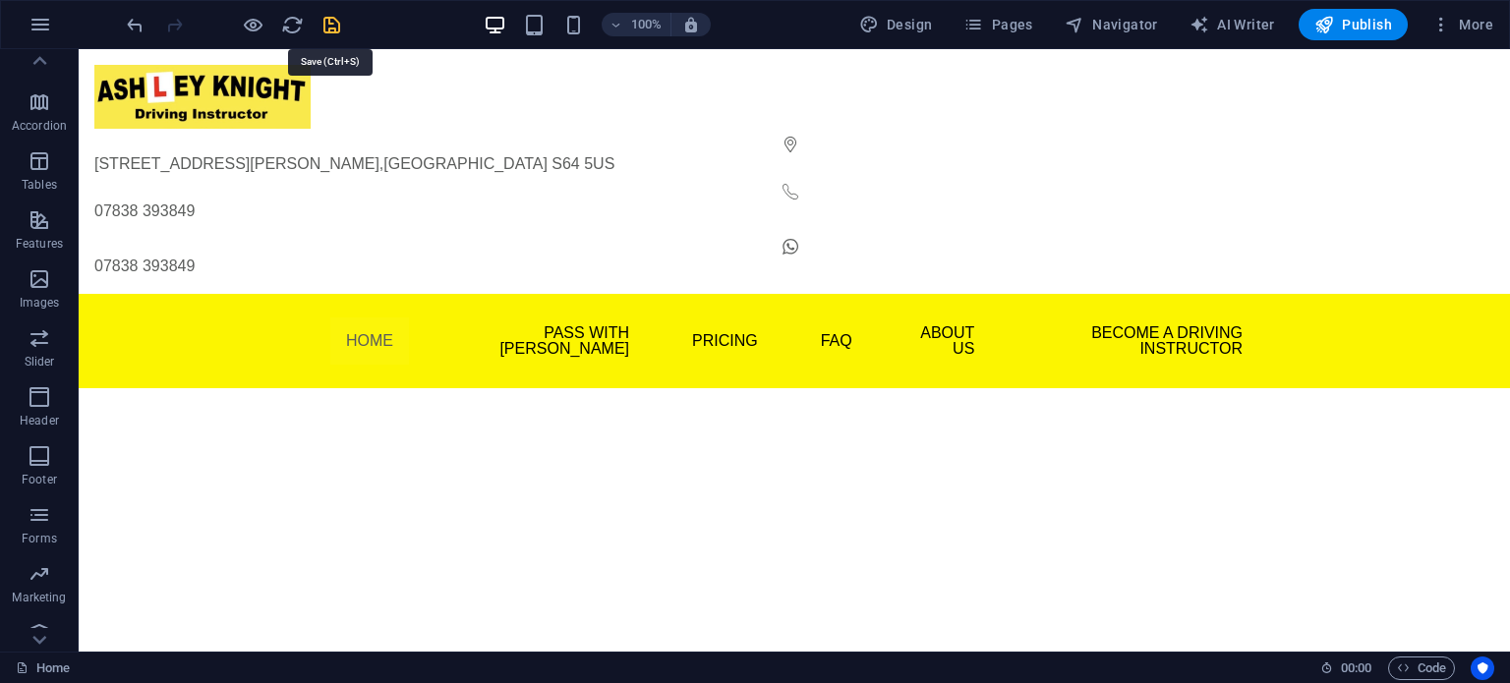
click at [323, 22] on icon "save" at bounding box center [332, 25] width 23 height 23
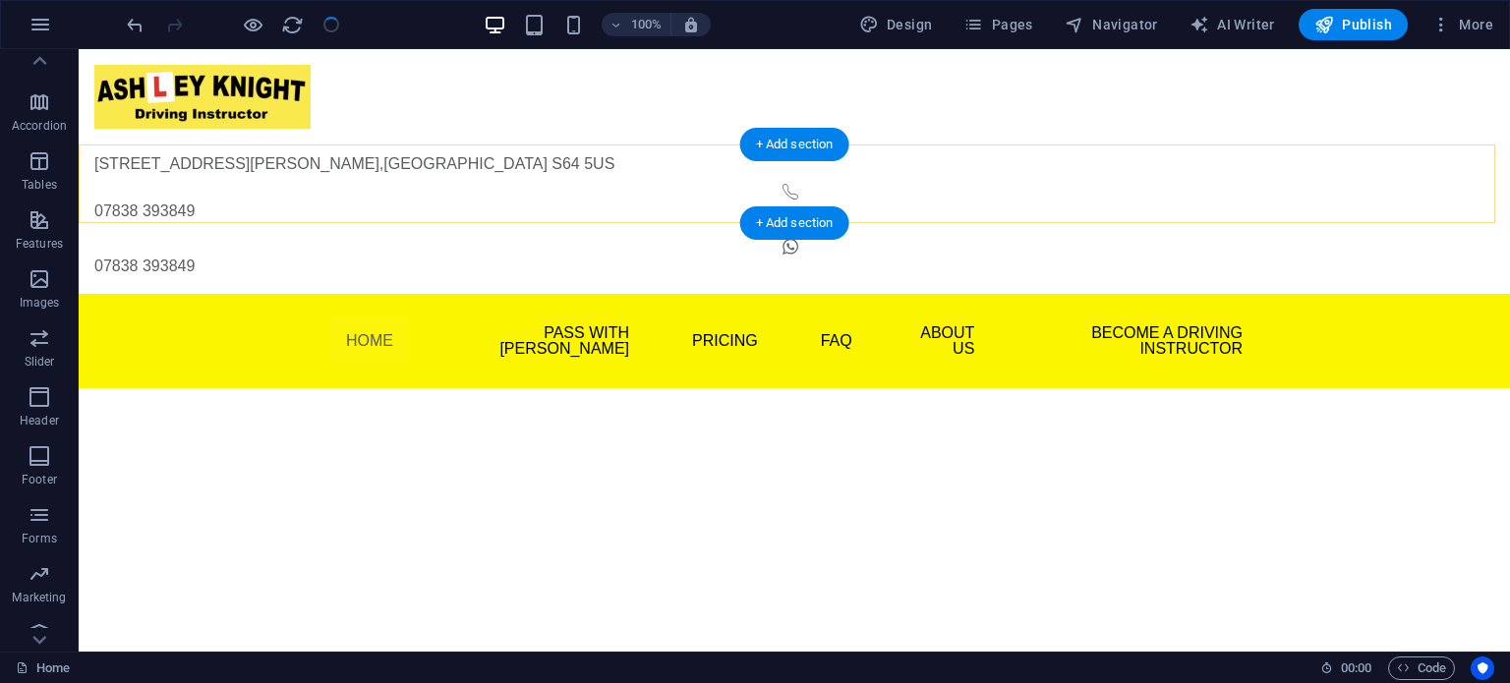
click at [773, 218] on div "+ Add section" at bounding box center [794, 222] width 109 height 33
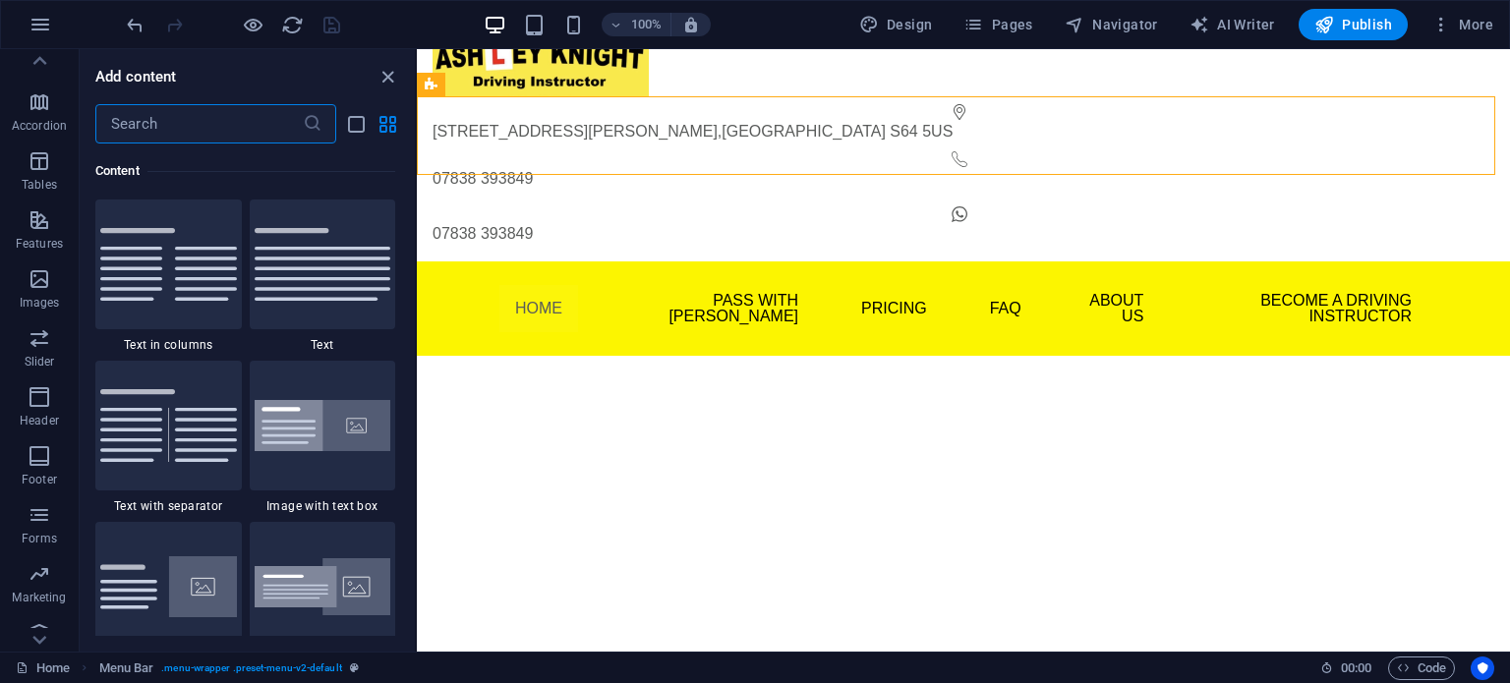
scroll to position [0, 0]
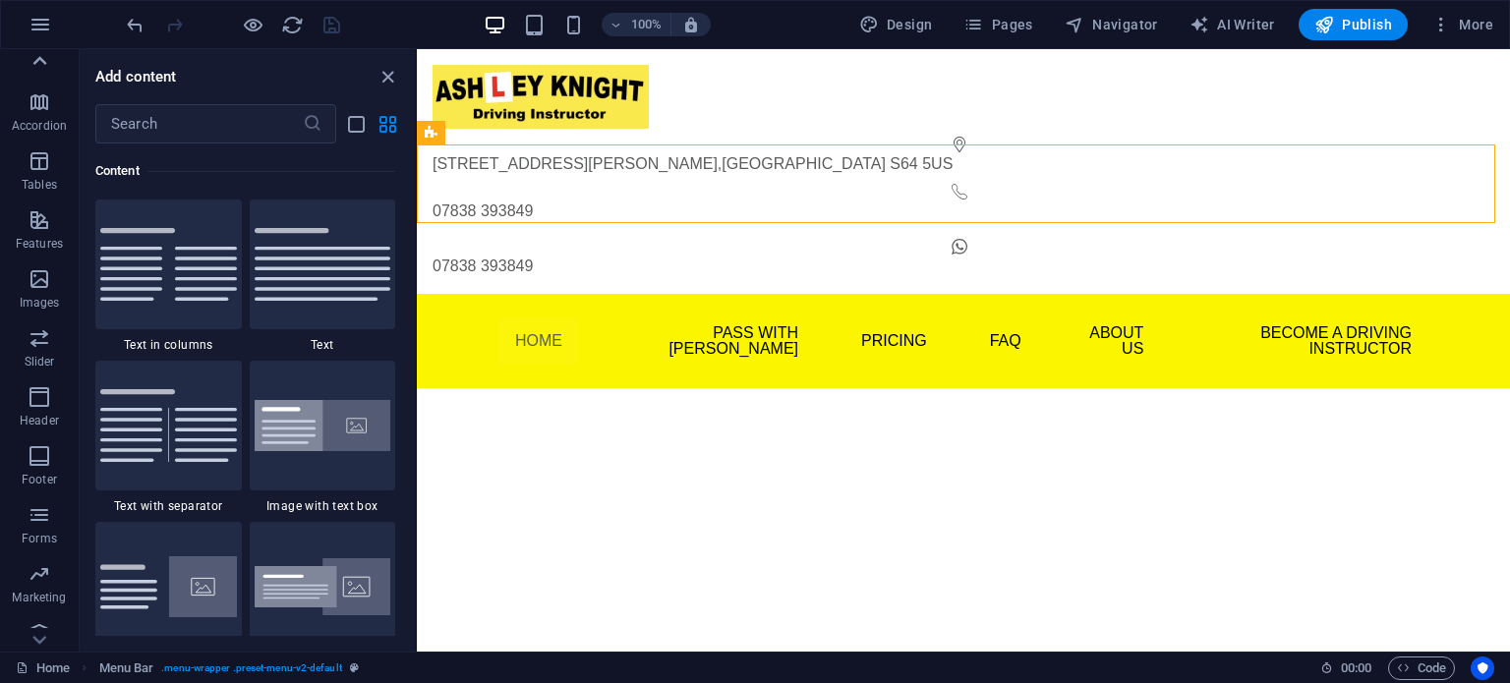
click at [34, 58] on icon at bounding box center [40, 61] width 28 height 28
click at [36, 65] on icon "button" at bounding box center [40, 69] width 24 height 24
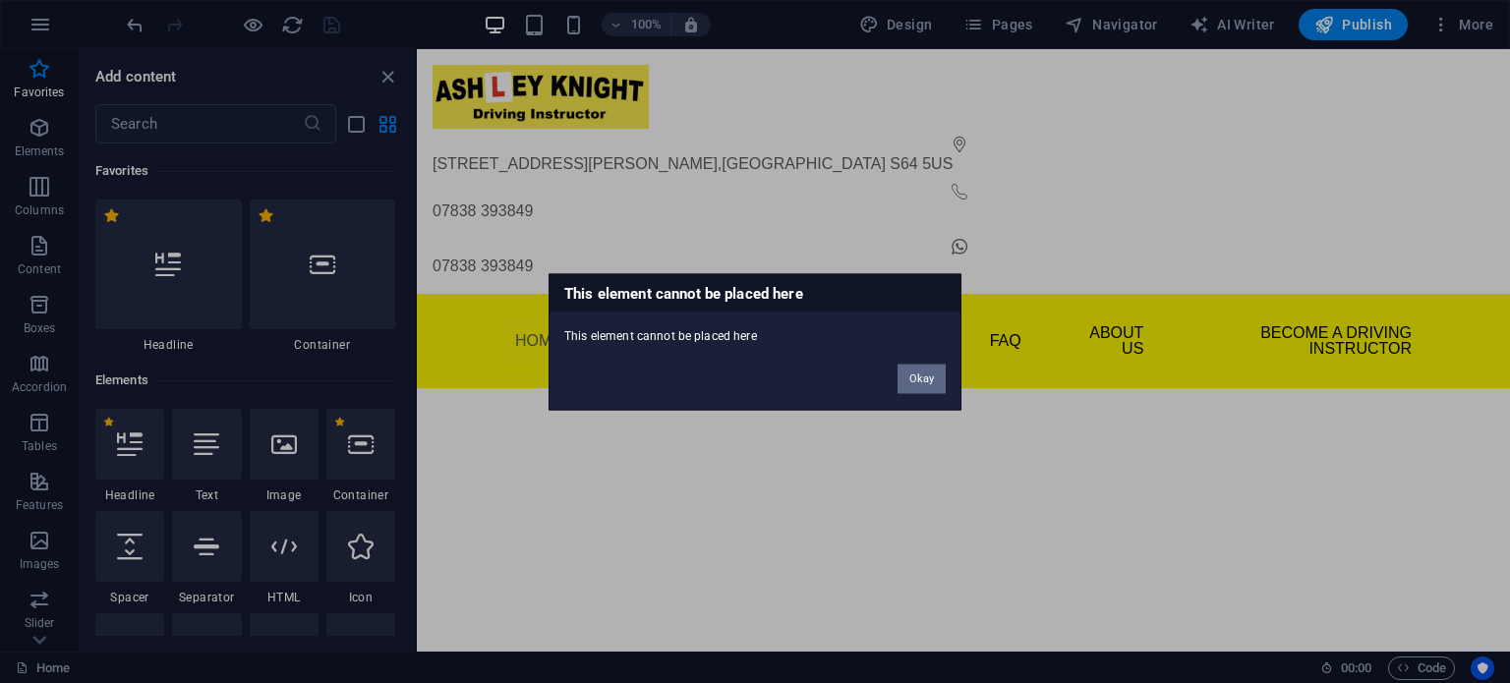
click at [917, 383] on button "Okay" at bounding box center [922, 378] width 48 height 29
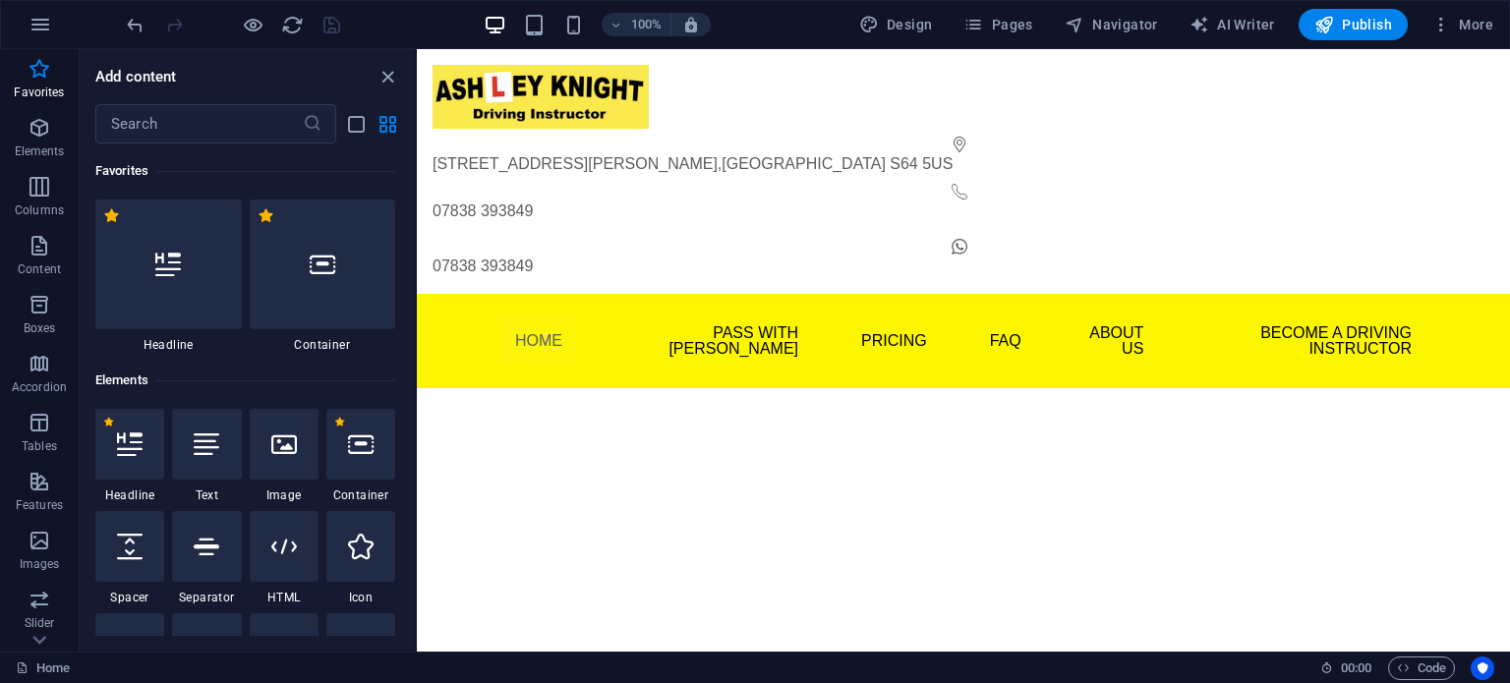
click at [544, 246] on html "Skip to main content 4 Hartley Close , Mexborough S64 5US 07838 393849 07838 39…" at bounding box center [963, 218] width 1093 height 339
click at [944, 137] on div "+ Add section" at bounding box center [964, 144] width 109 height 33
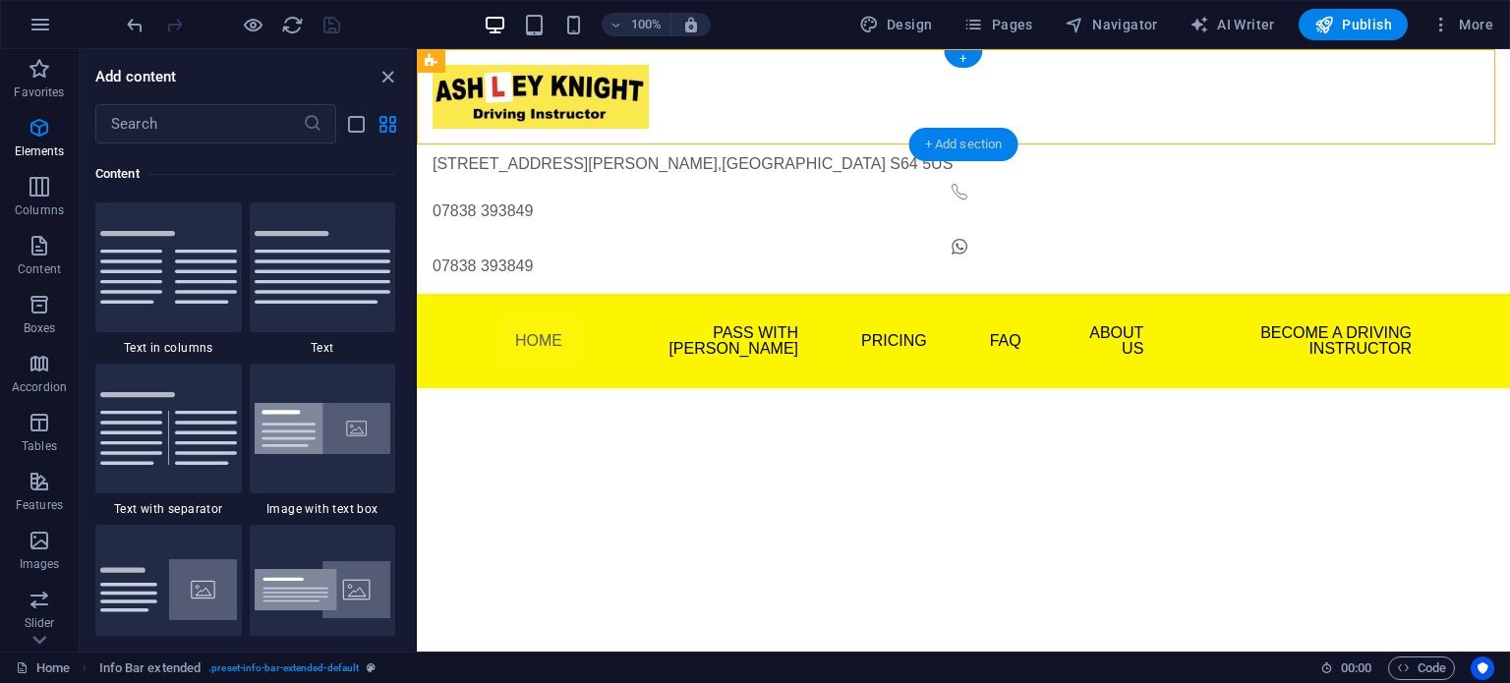
scroll to position [3441, 0]
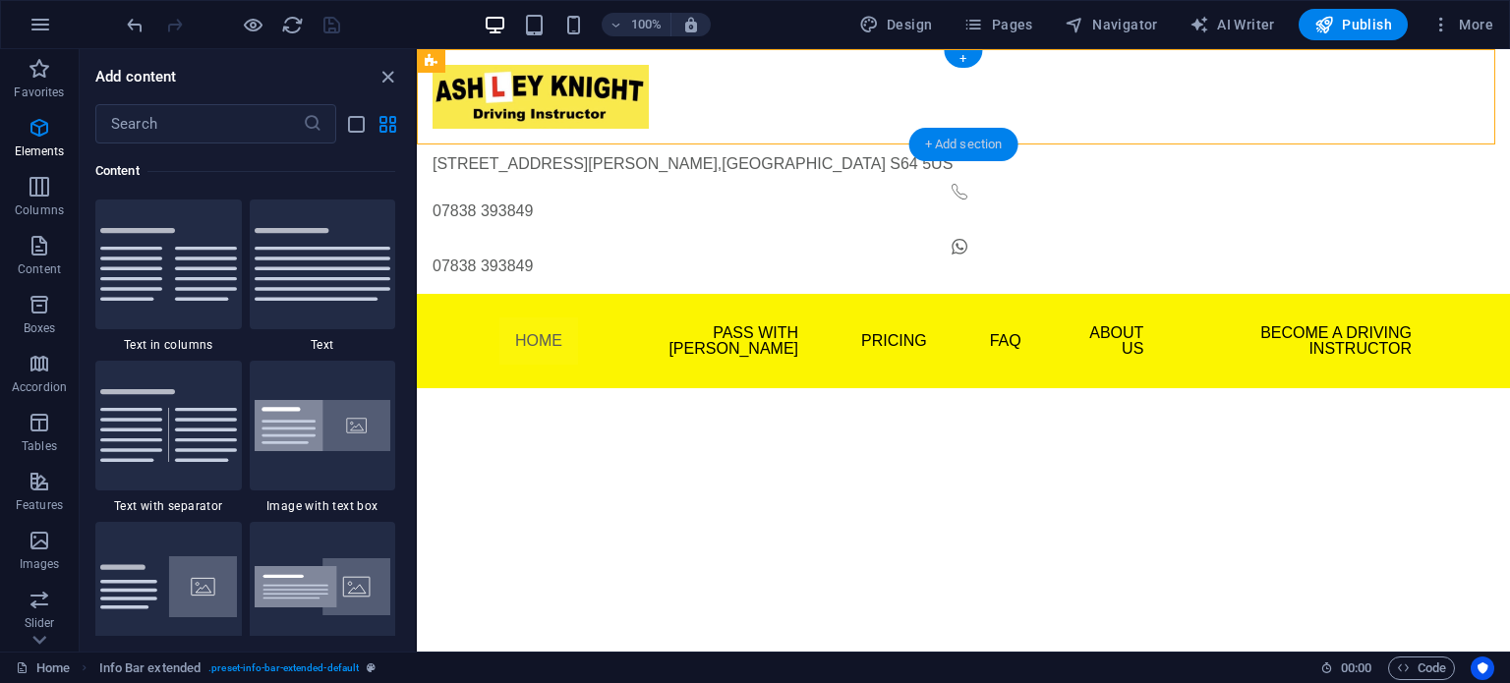
click at [944, 138] on div "+ Add section" at bounding box center [964, 144] width 109 height 33
drag, startPoint x: 521, startPoint y: 151, endPoint x: 935, endPoint y: 224, distance: 420.3
click at [935, 224] on div "+ Add section" at bounding box center [964, 222] width 109 height 33
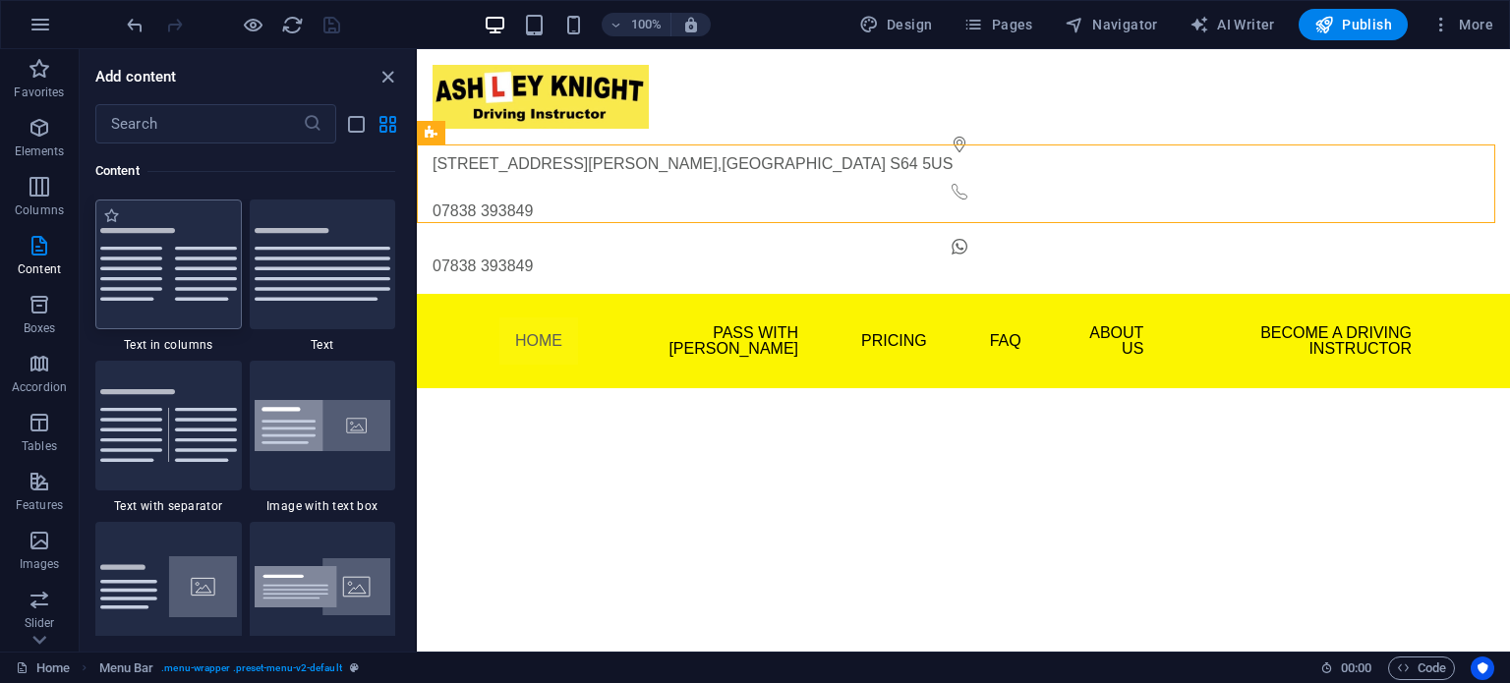
click at [171, 277] on img at bounding box center [168, 264] width 137 height 73
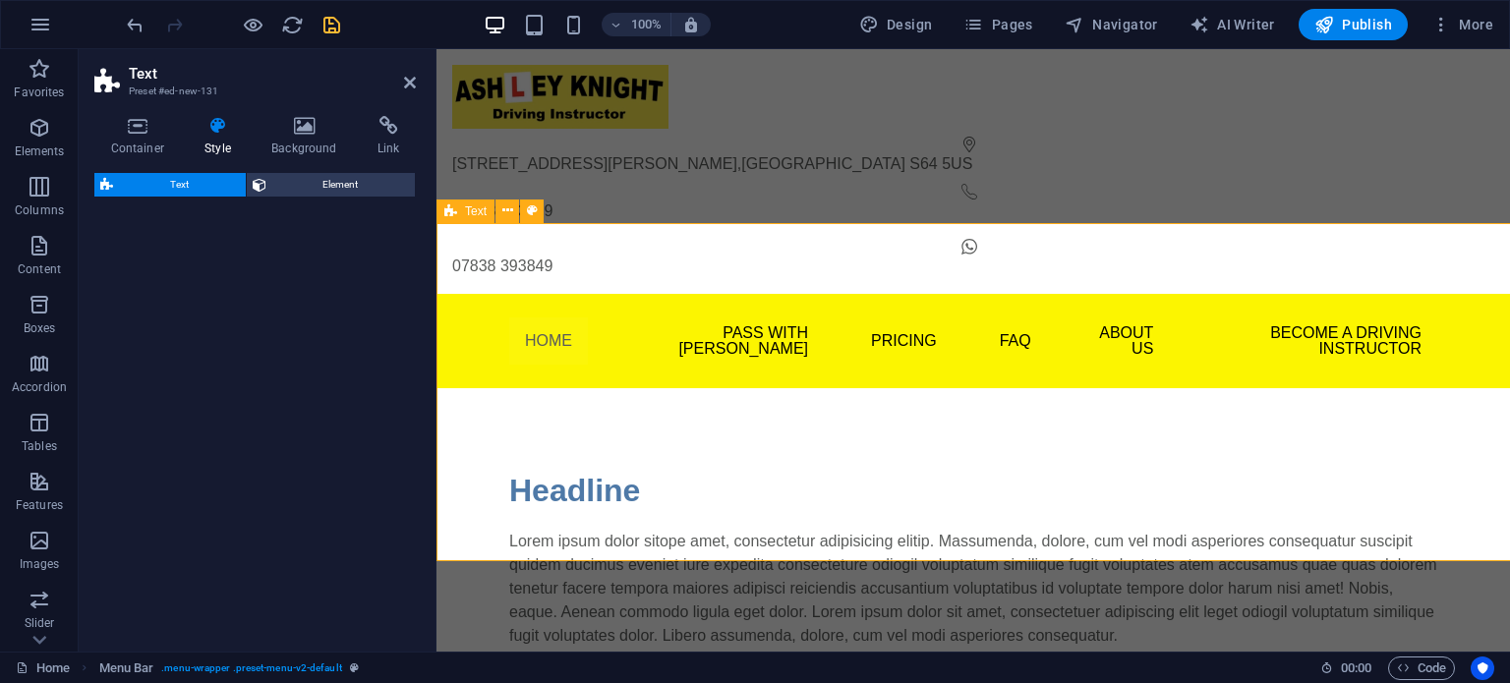
select select "rem"
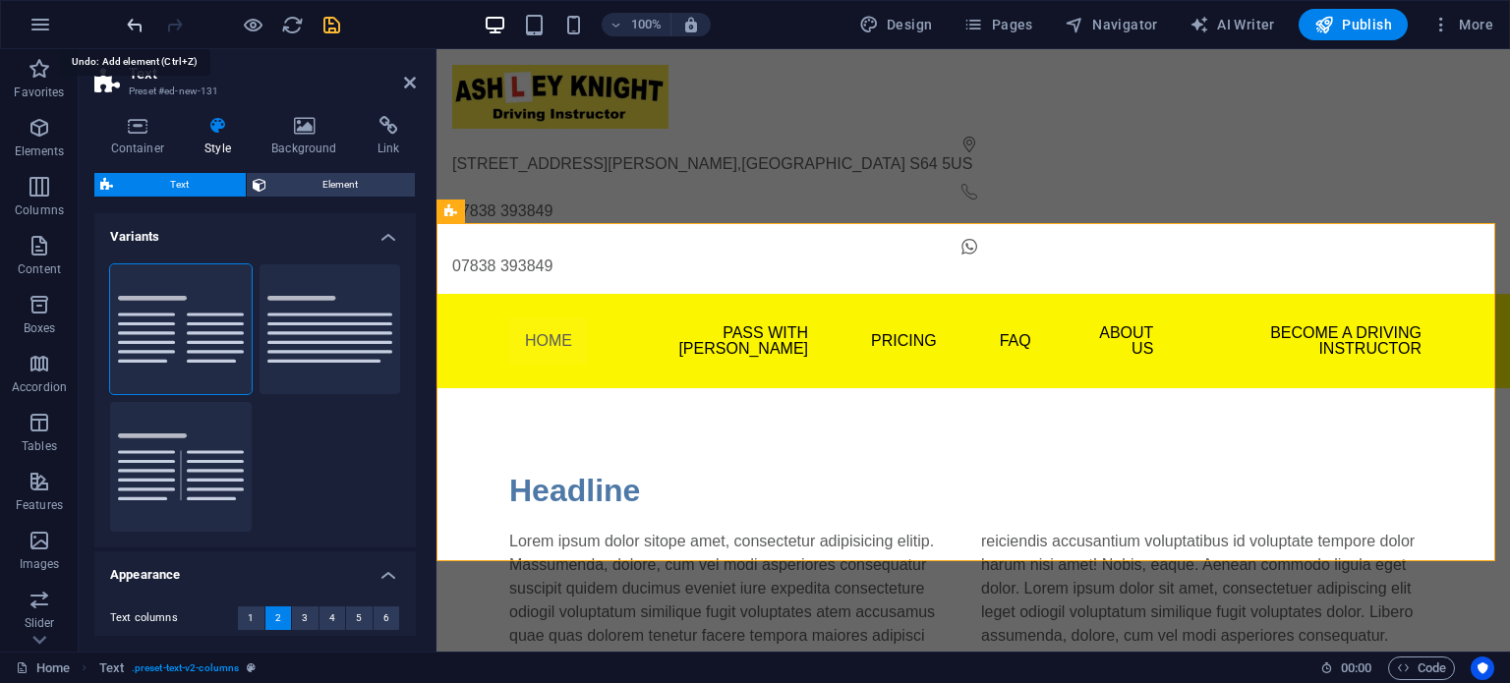
click at [131, 23] on icon "undo" at bounding box center [135, 25] width 23 height 23
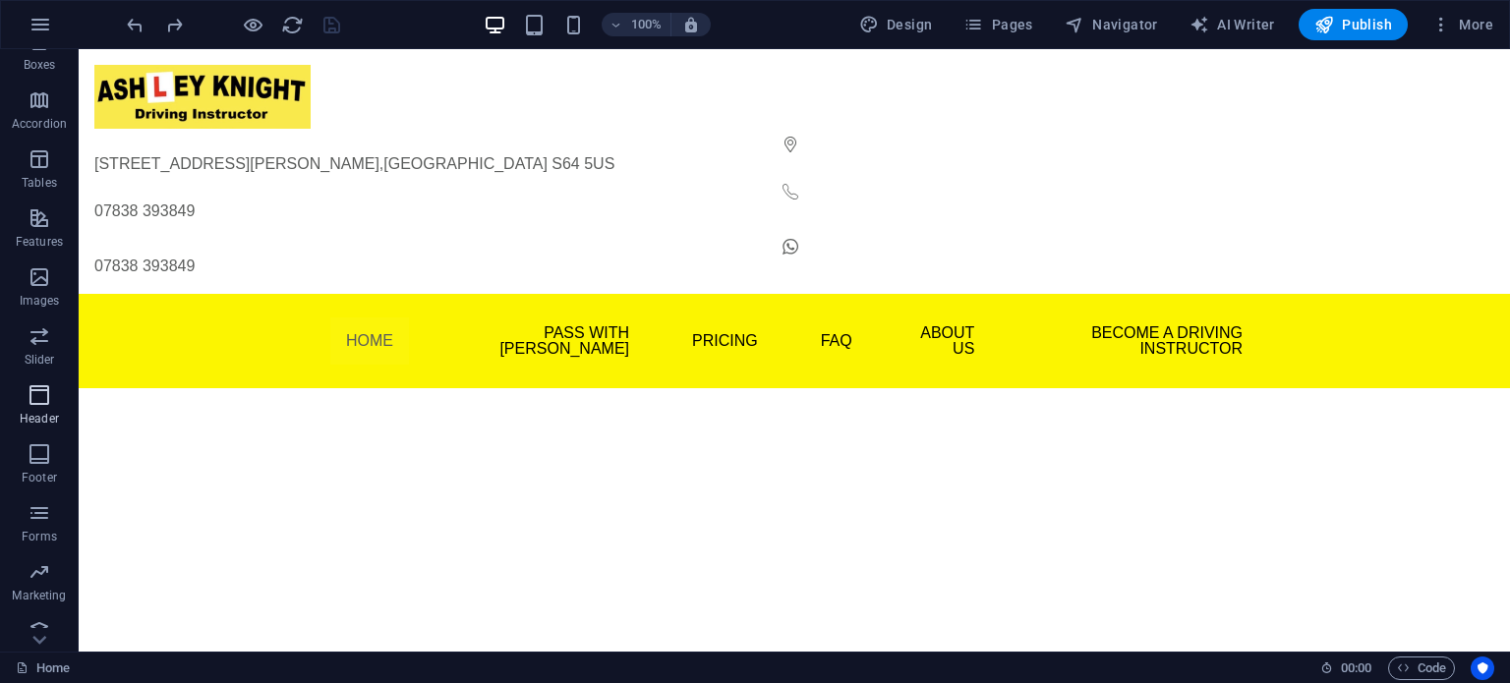
scroll to position [281, 0]
drag, startPoint x: 46, startPoint y: 437, endPoint x: 56, endPoint y: 432, distance: 11.0
click at [46, 436] on icon "button" at bounding box center [40, 437] width 24 height 24
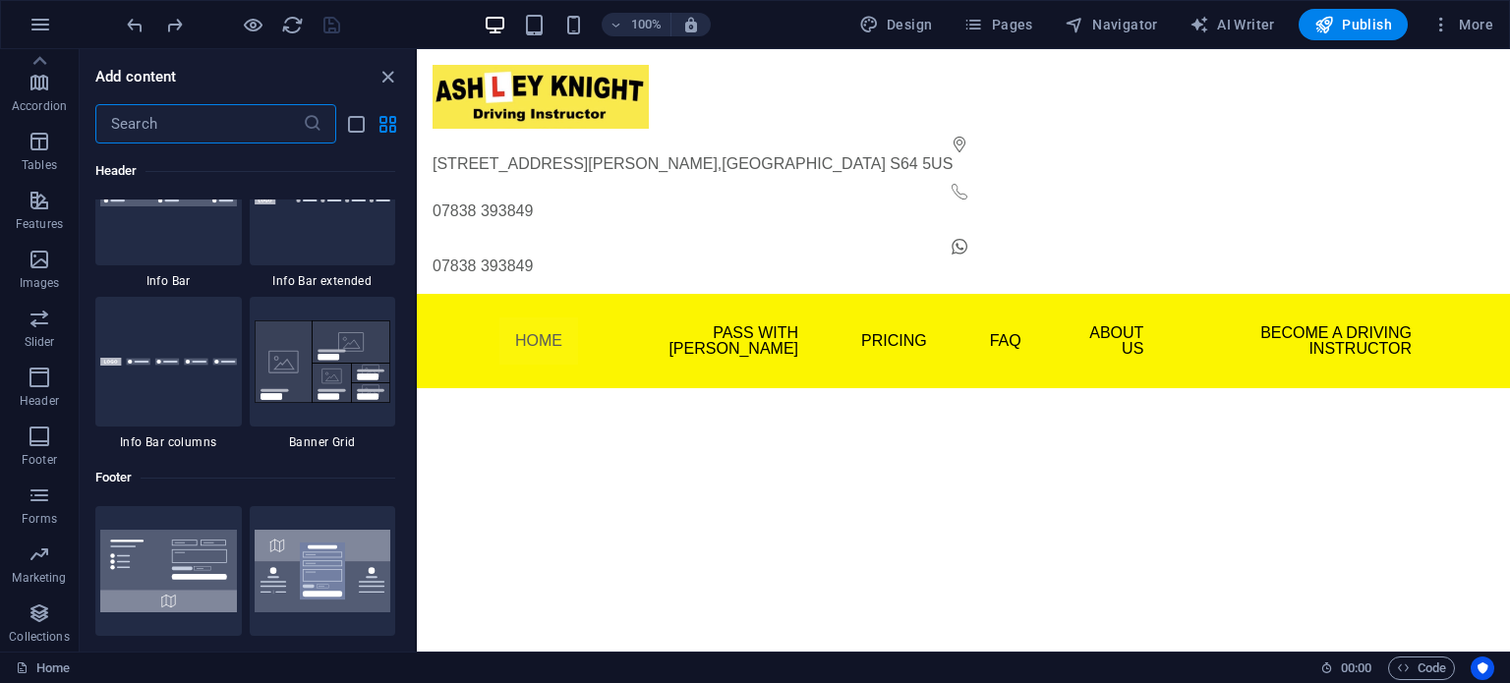
scroll to position [13018, 0]
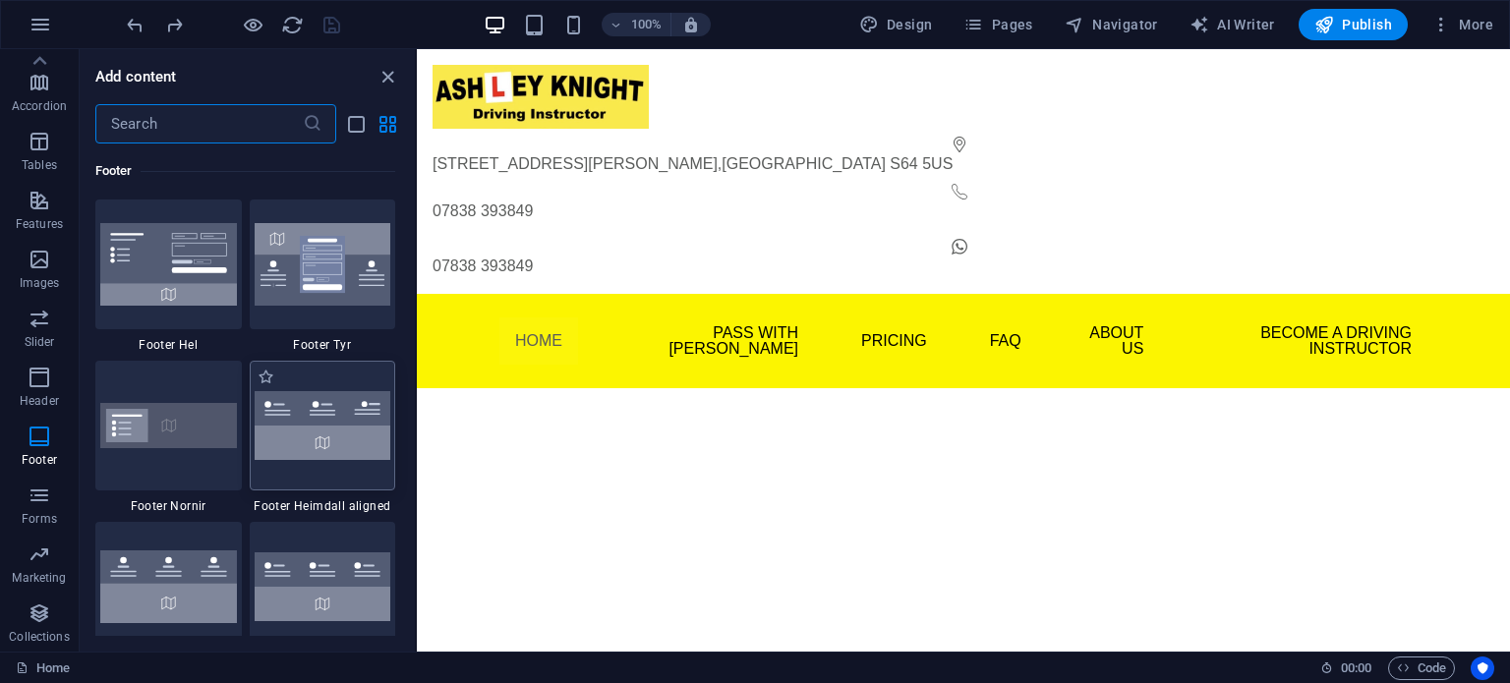
click at [327, 426] on img at bounding box center [323, 425] width 137 height 69
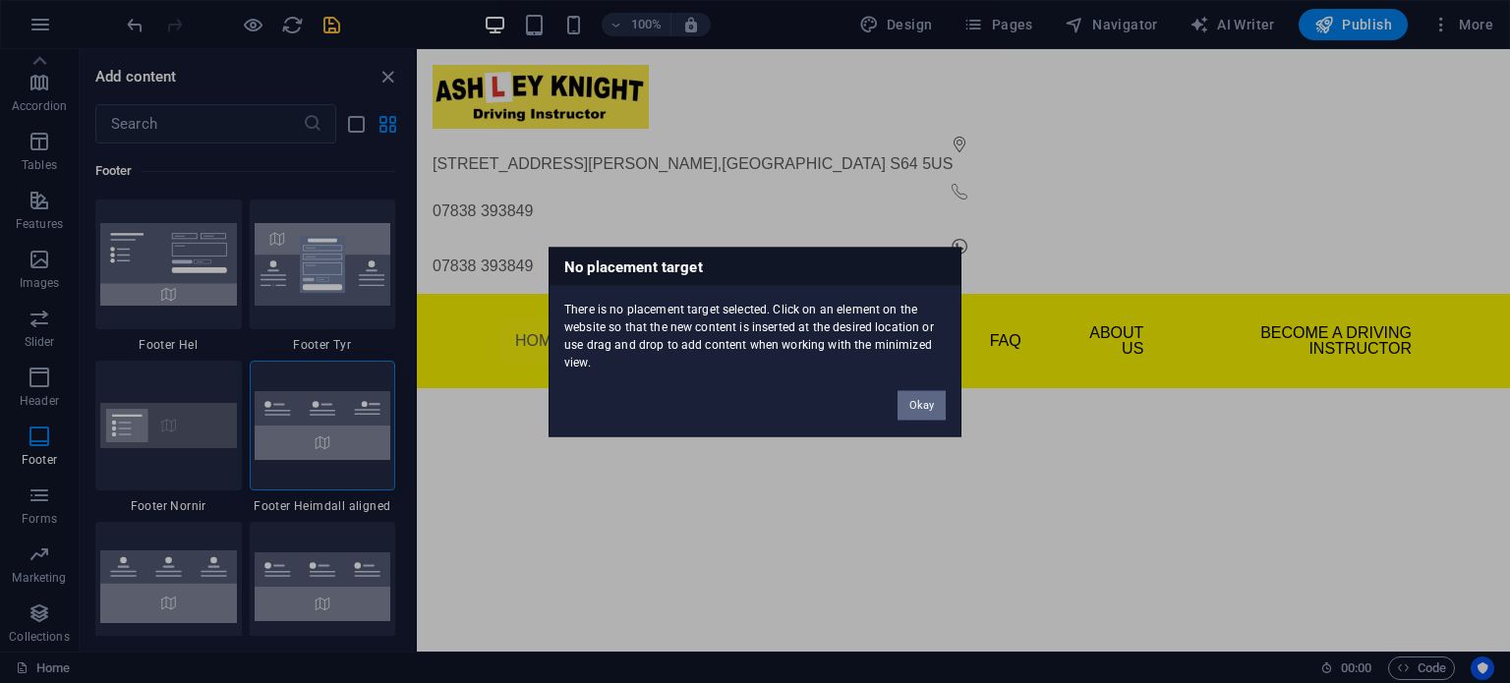
click at [915, 406] on button "Okay" at bounding box center [922, 404] width 48 height 29
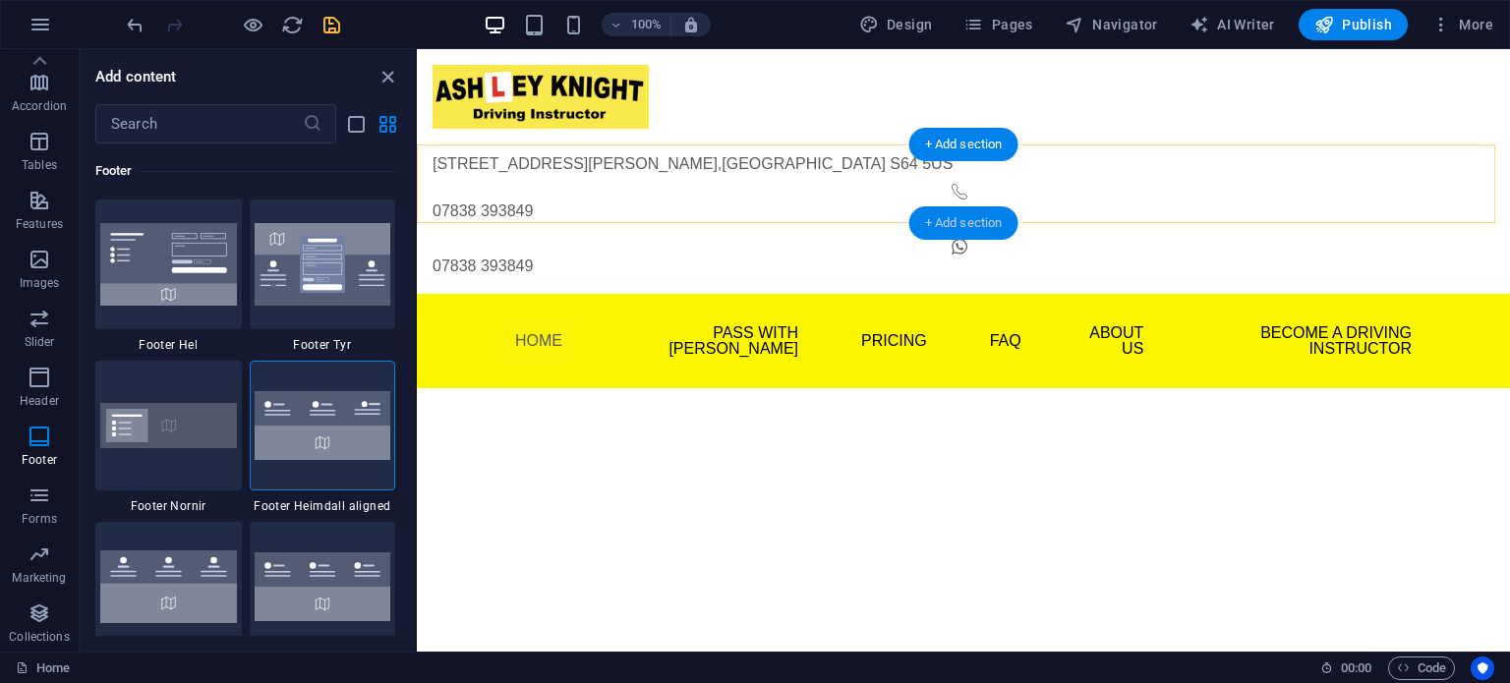
click at [956, 224] on div "+ Add section" at bounding box center [964, 222] width 109 height 33
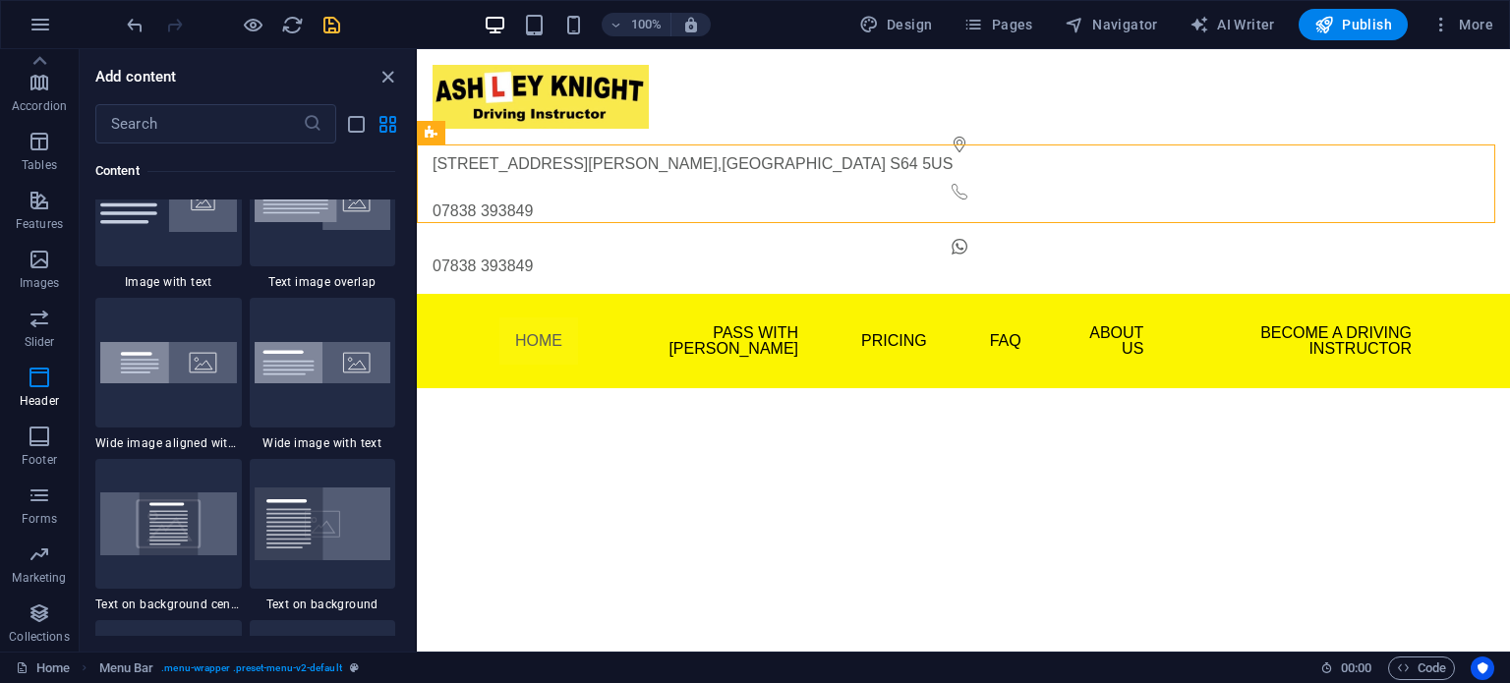
scroll to position [3441, 0]
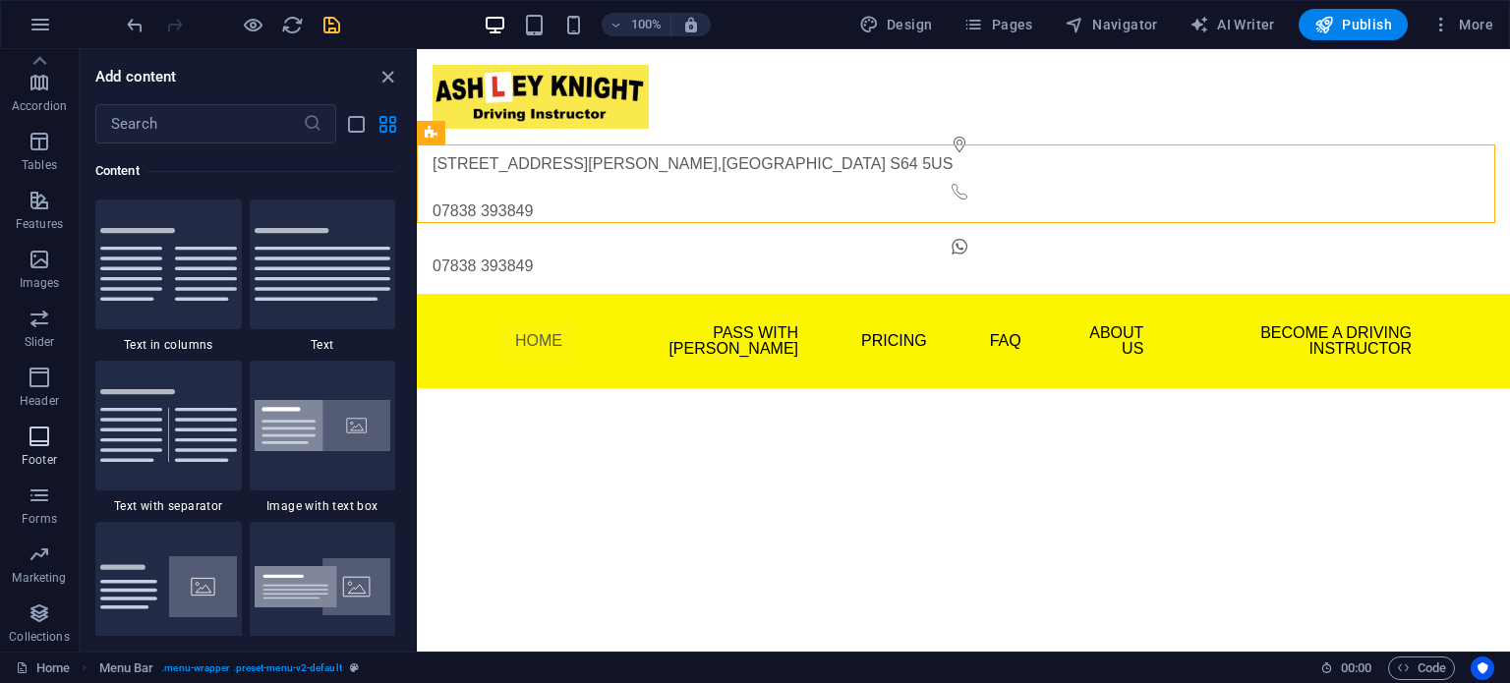
click at [48, 441] on icon "button" at bounding box center [40, 437] width 24 height 24
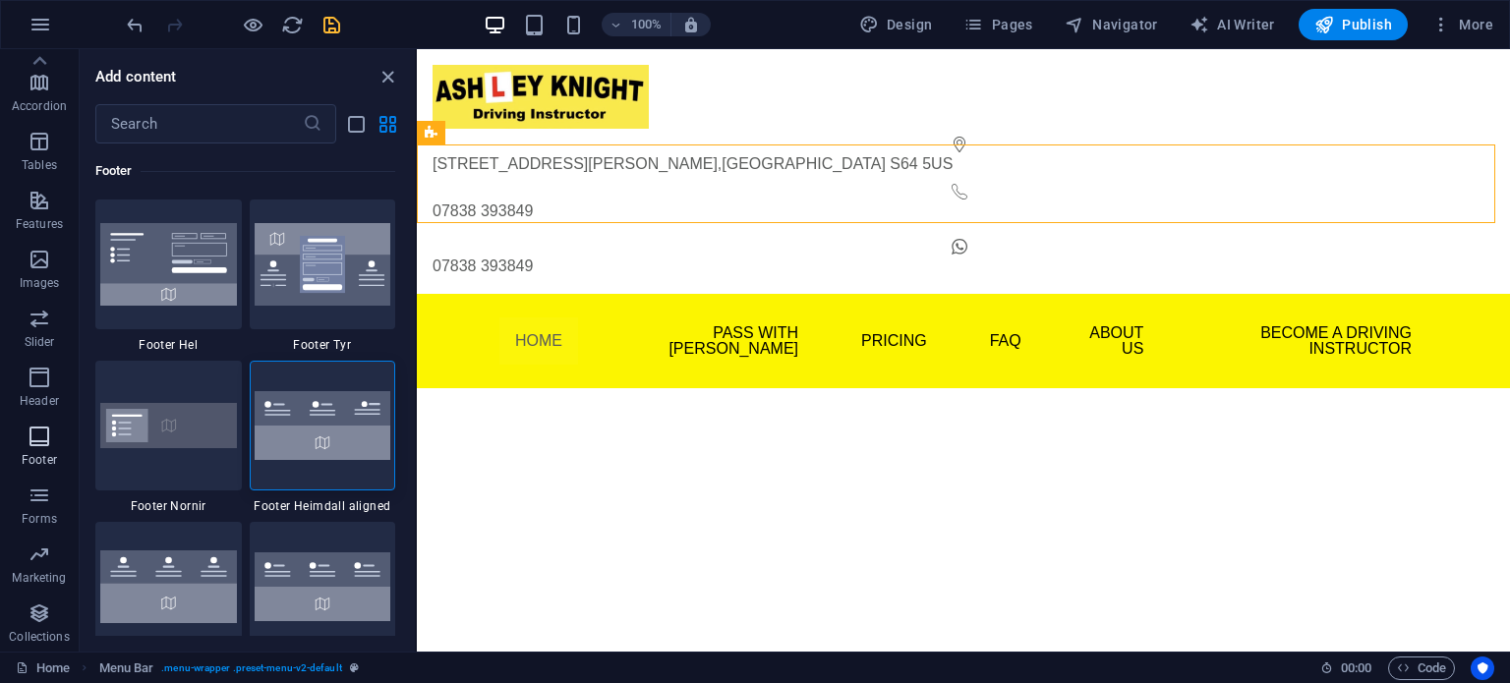
scroll to position [13018, 0]
click at [346, 438] on img at bounding box center [323, 425] width 137 height 69
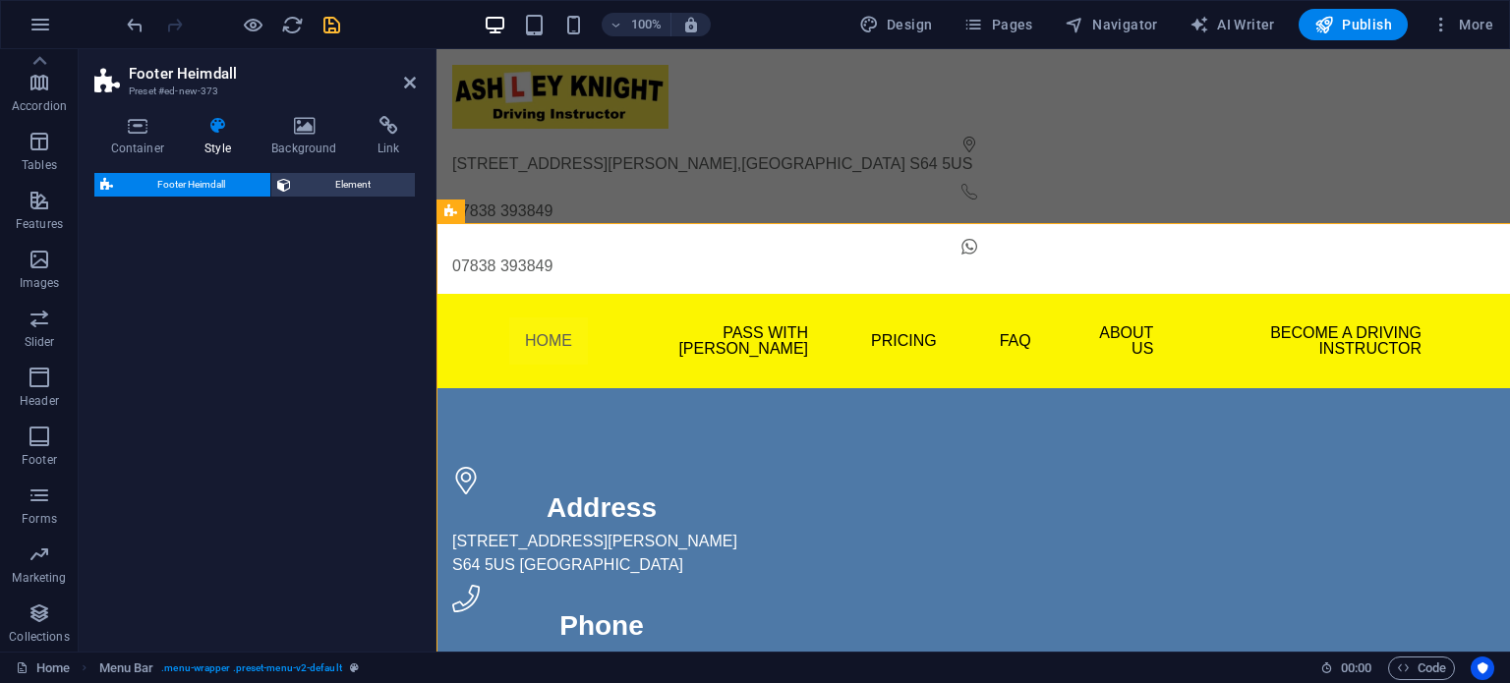
select select "rem"
select select "preset-footer-heimdall-v2-alignments"
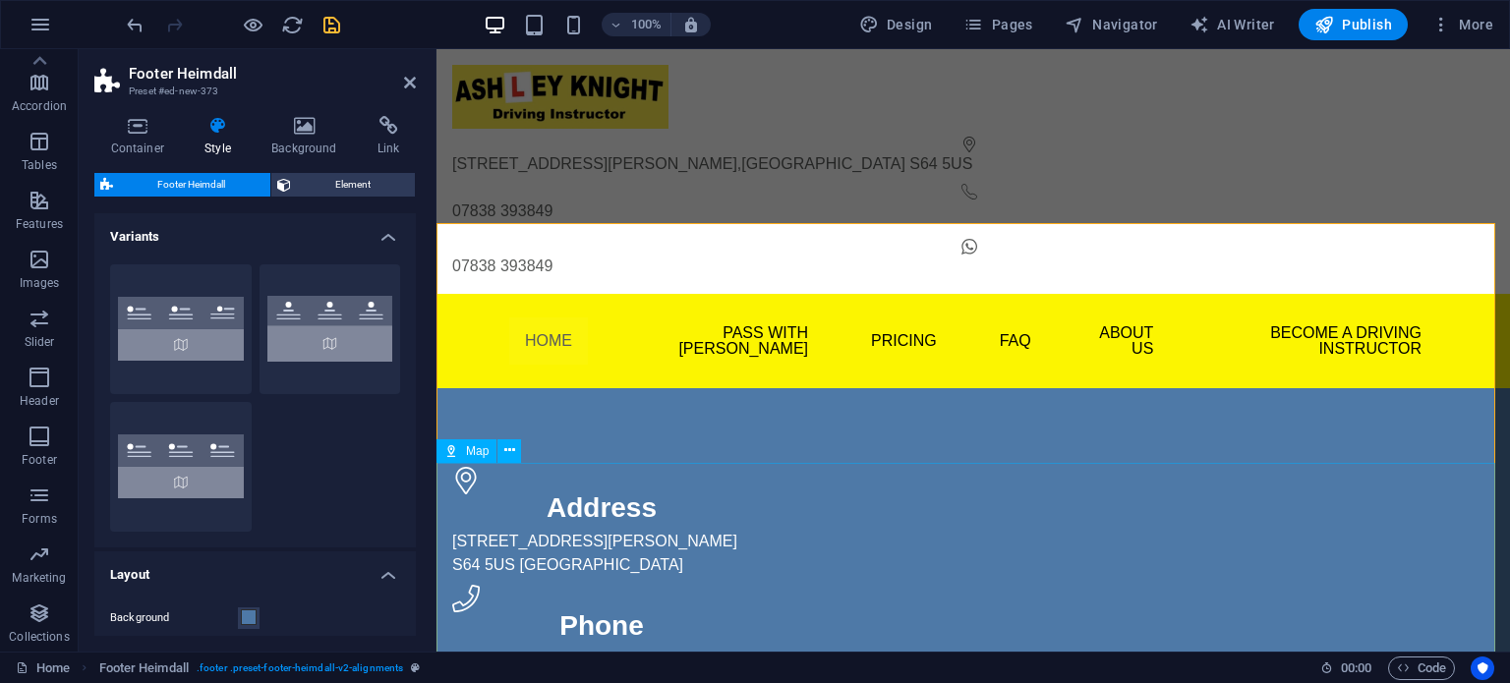
click at [515, 451] on button at bounding box center [510, 452] width 24 height 24
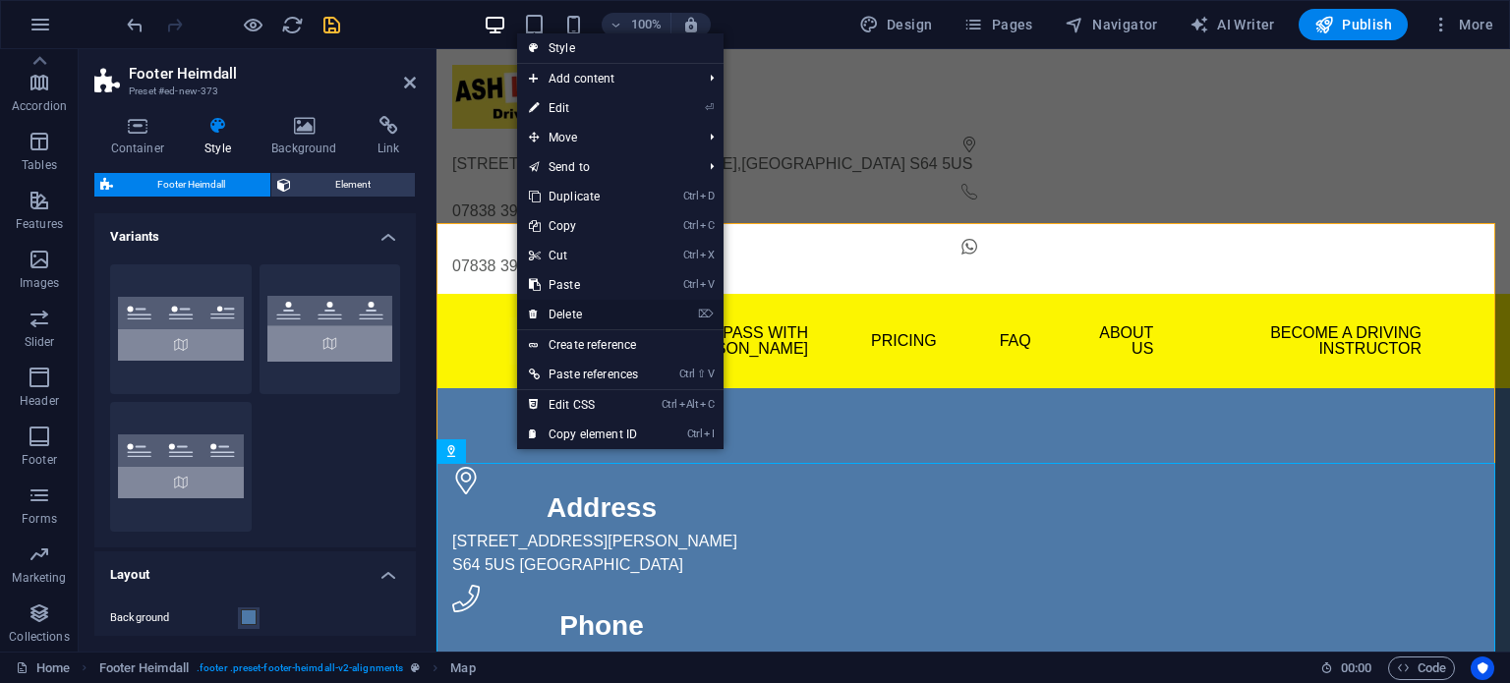
click at [571, 306] on link "⌦ Delete" at bounding box center [583, 314] width 133 height 29
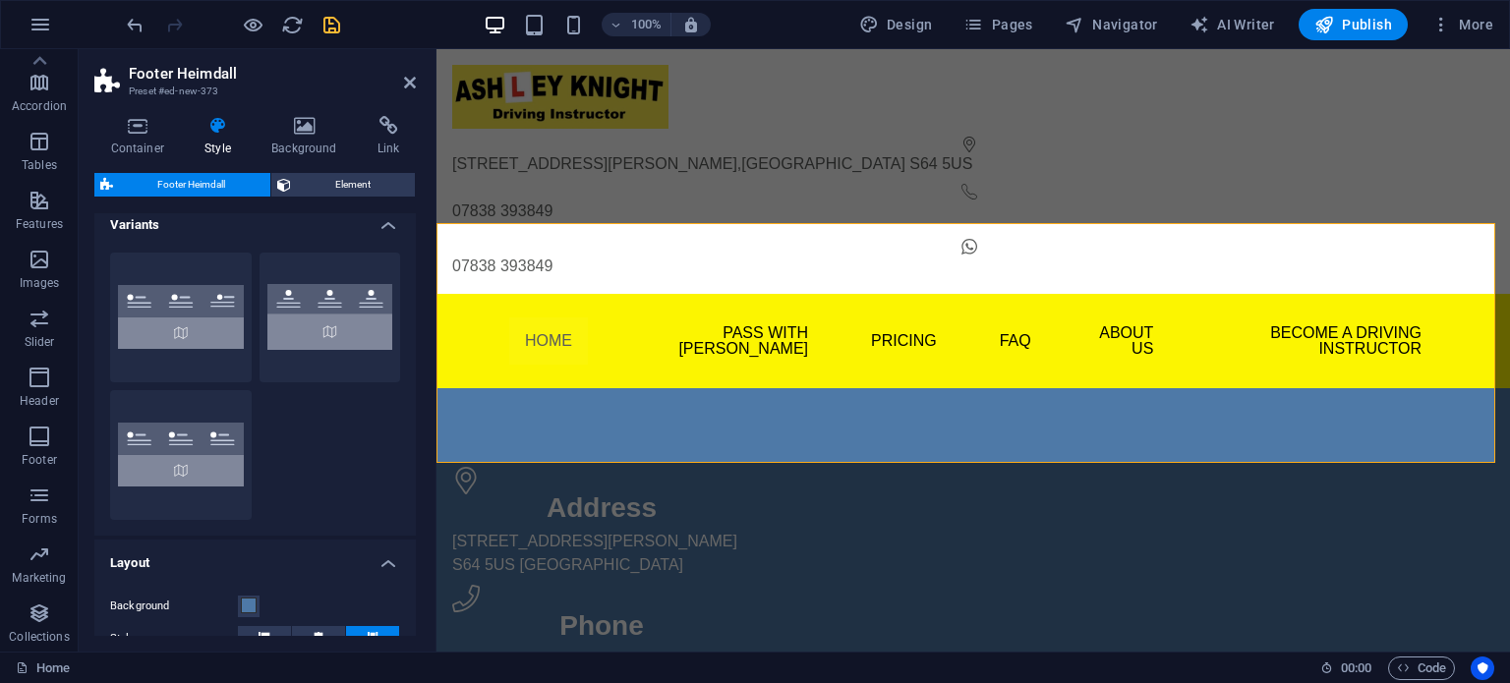
scroll to position [0, 0]
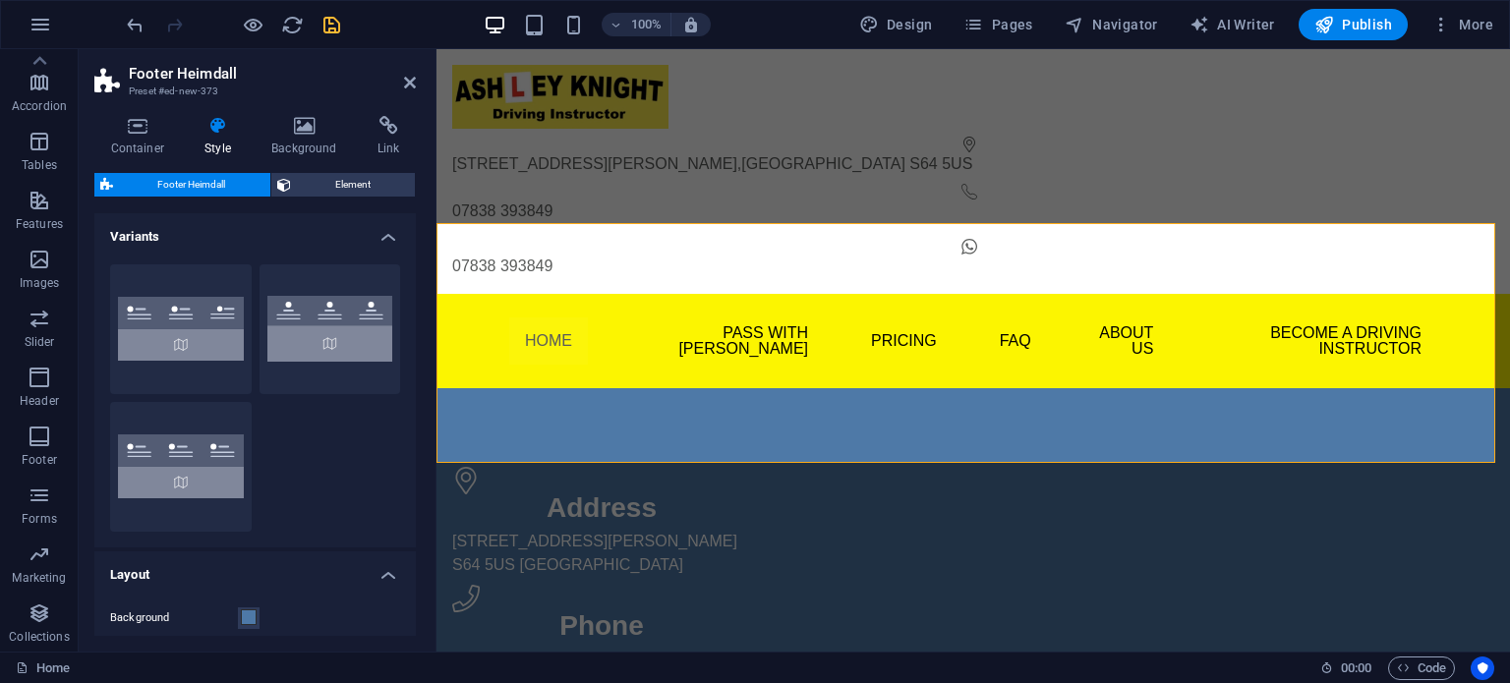
click at [122, 25] on div "100% Design Pages Navigator AI Writer Publish More" at bounding box center [755, 24] width 1508 height 47
click at [130, 24] on icon "undo" at bounding box center [135, 25] width 23 height 23
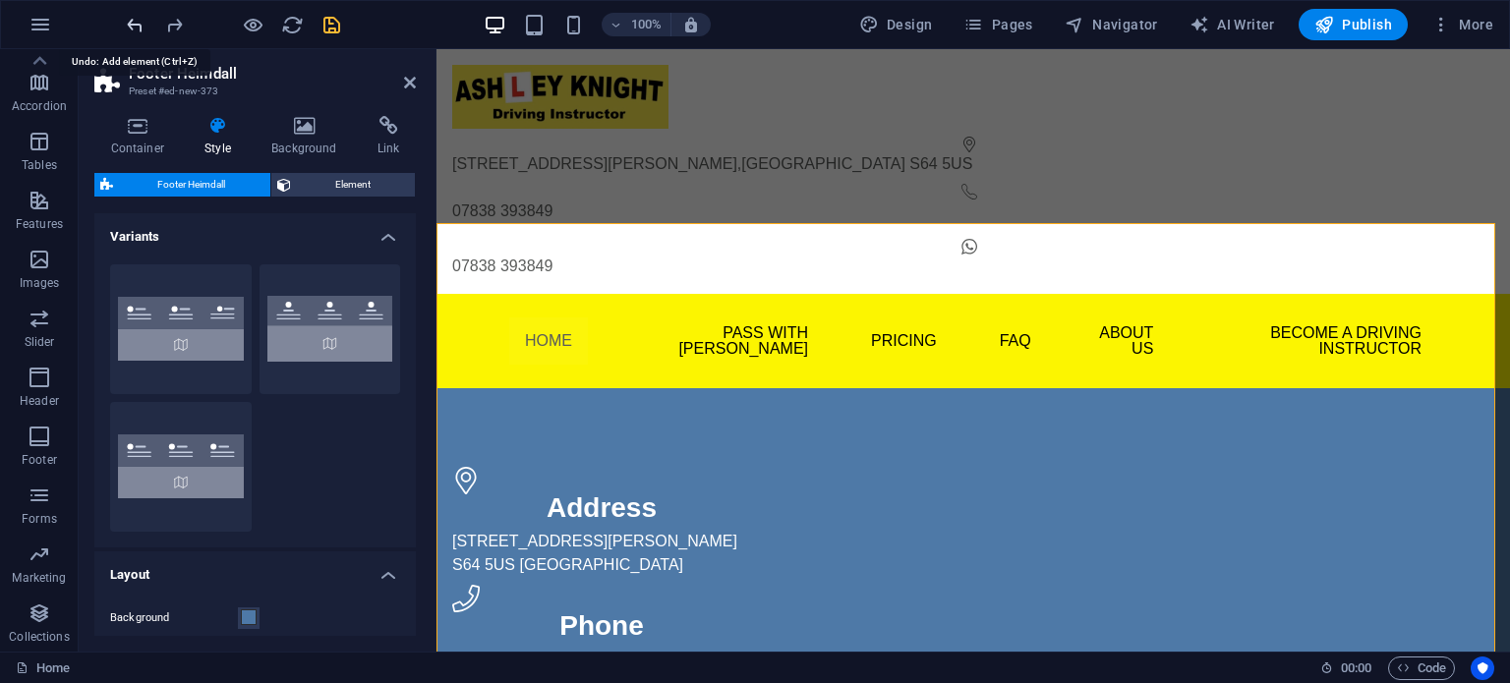
click at [130, 24] on icon "undo" at bounding box center [135, 25] width 23 height 23
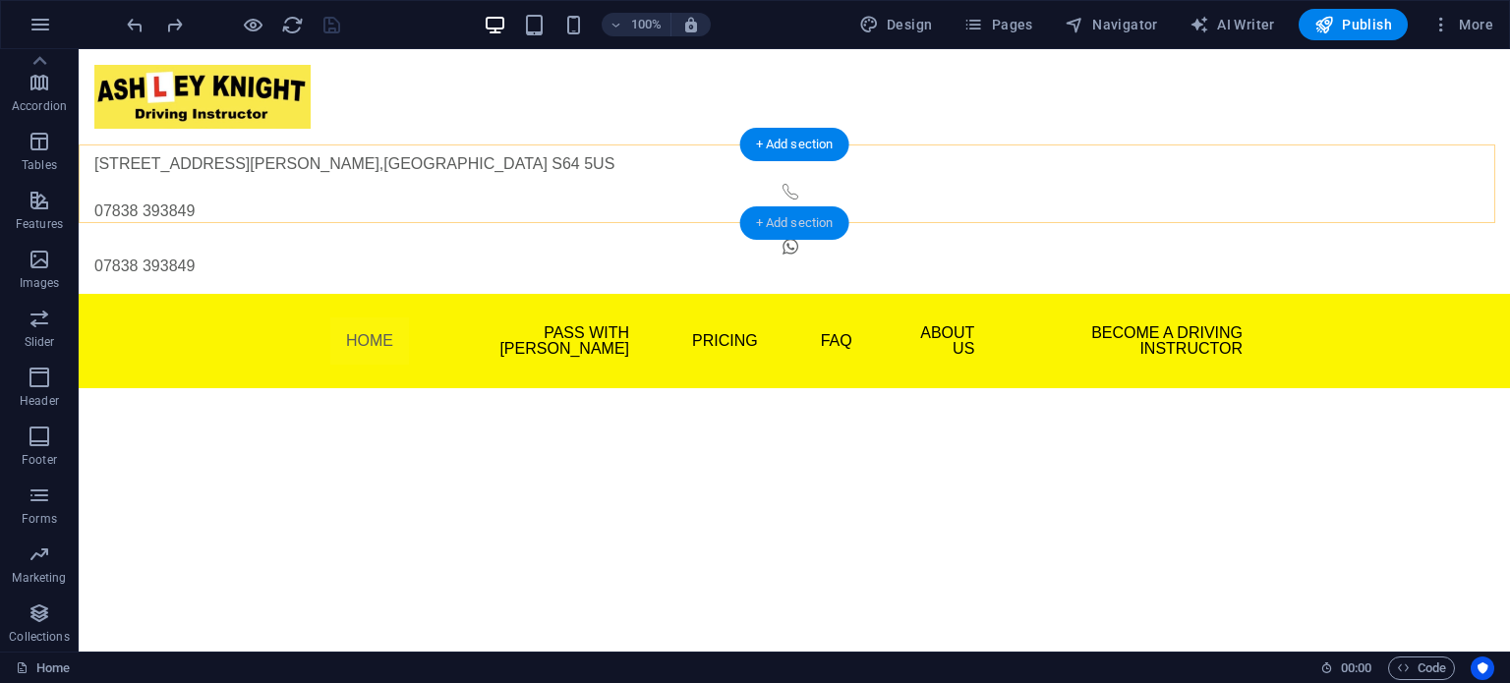
drag, startPoint x: 783, startPoint y: 219, endPoint x: 237, endPoint y: 218, distance: 545.7
click at [783, 220] on div "+ Add section" at bounding box center [794, 222] width 109 height 33
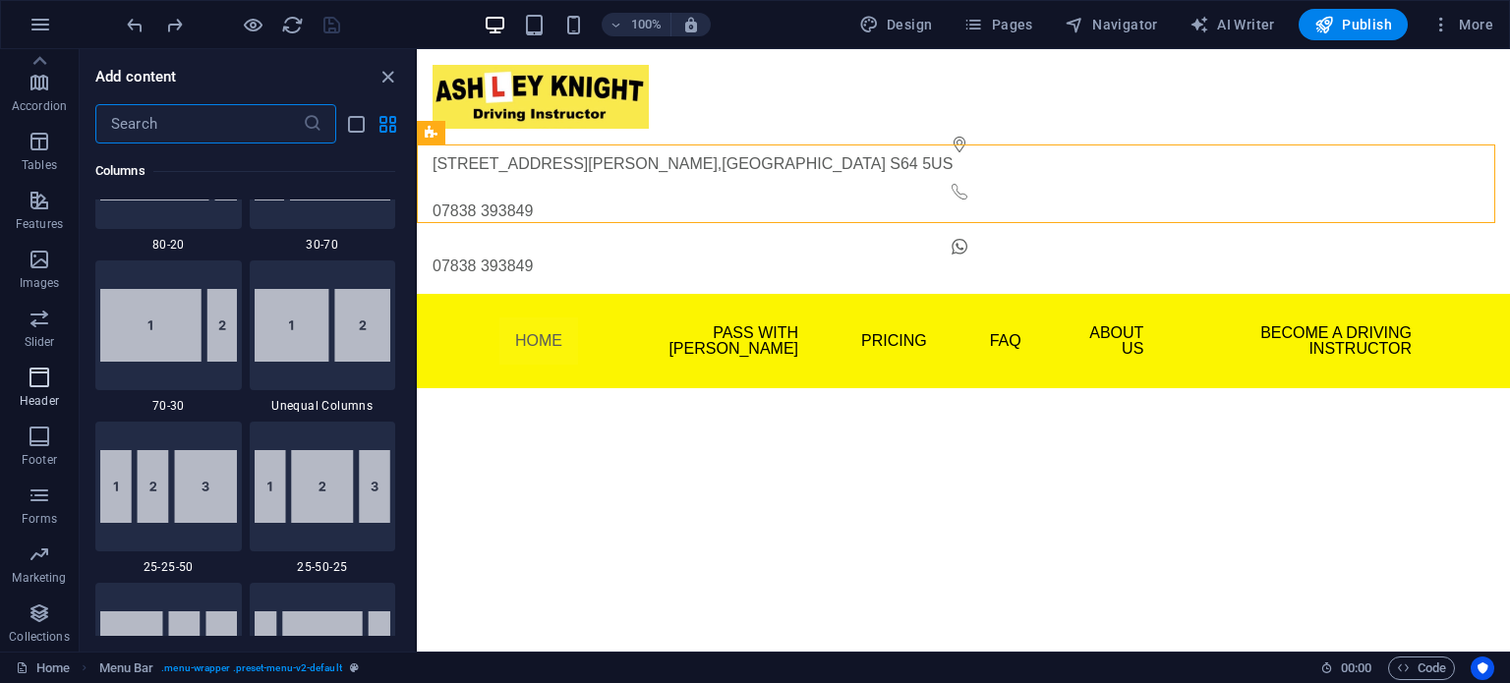
scroll to position [3441, 0]
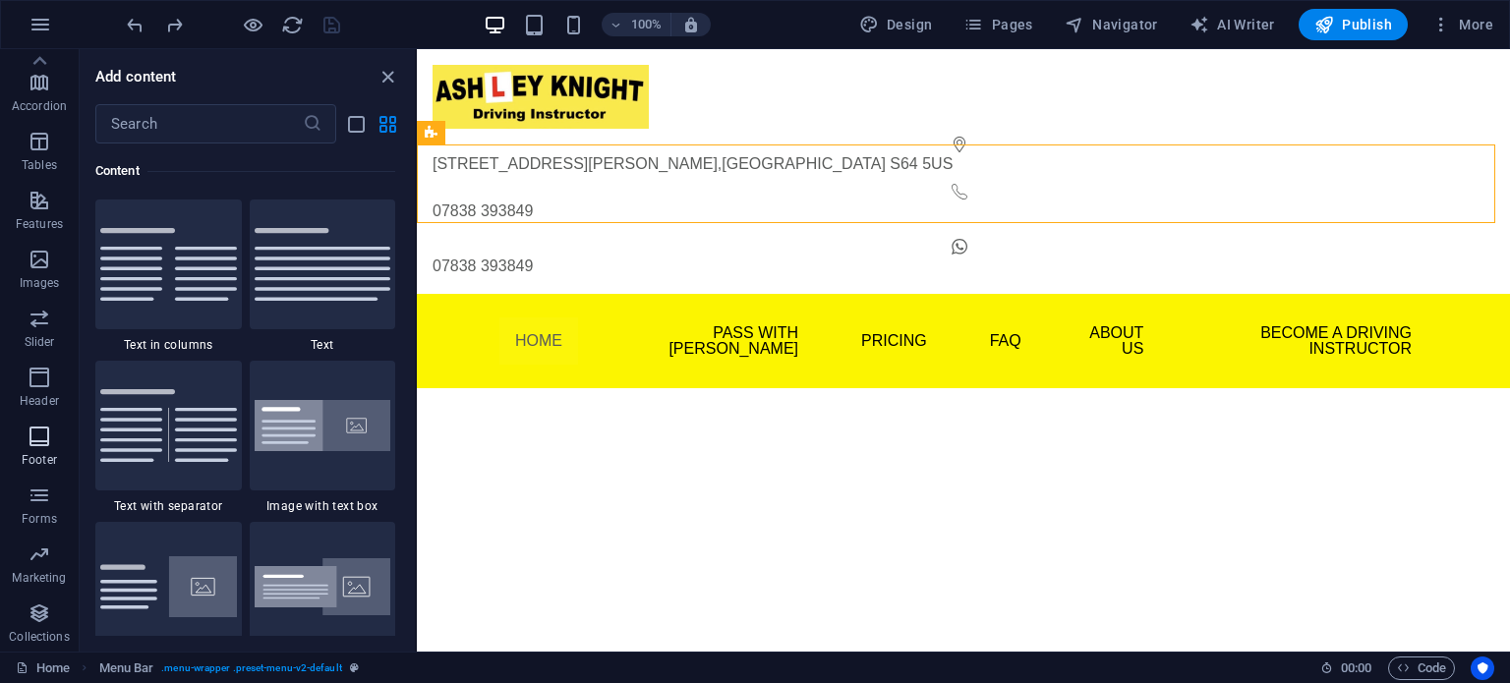
click at [35, 449] on span "Footer" at bounding box center [39, 448] width 79 height 47
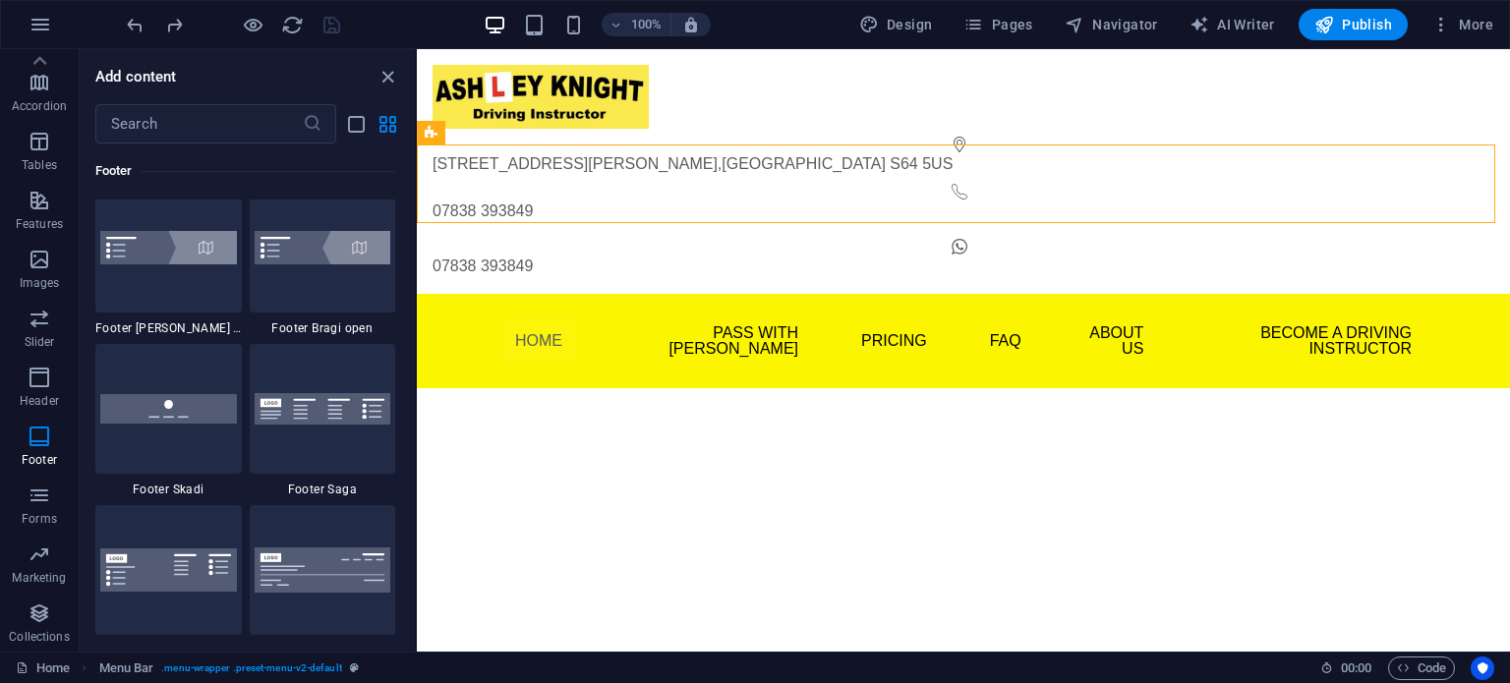
scroll to position [13640, 0]
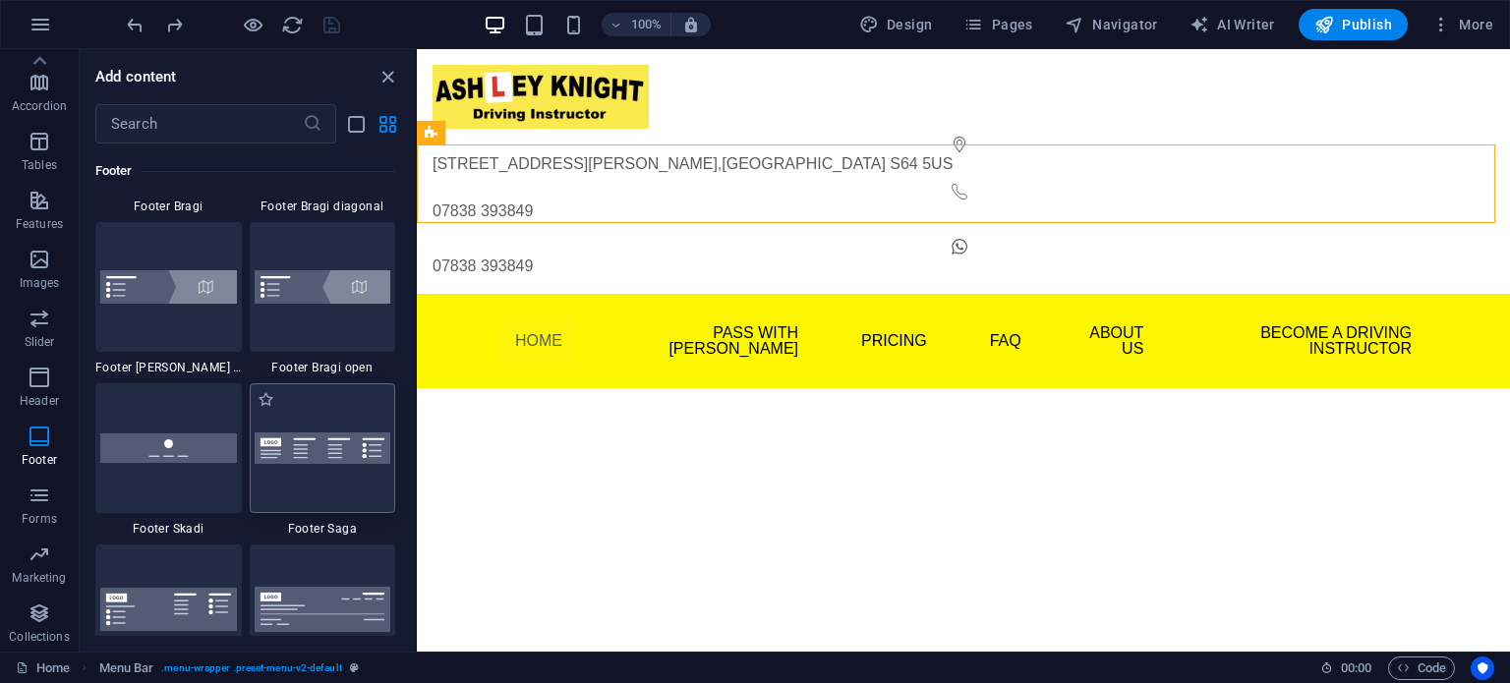
click at [316, 455] on img at bounding box center [323, 449] width 137 height 32
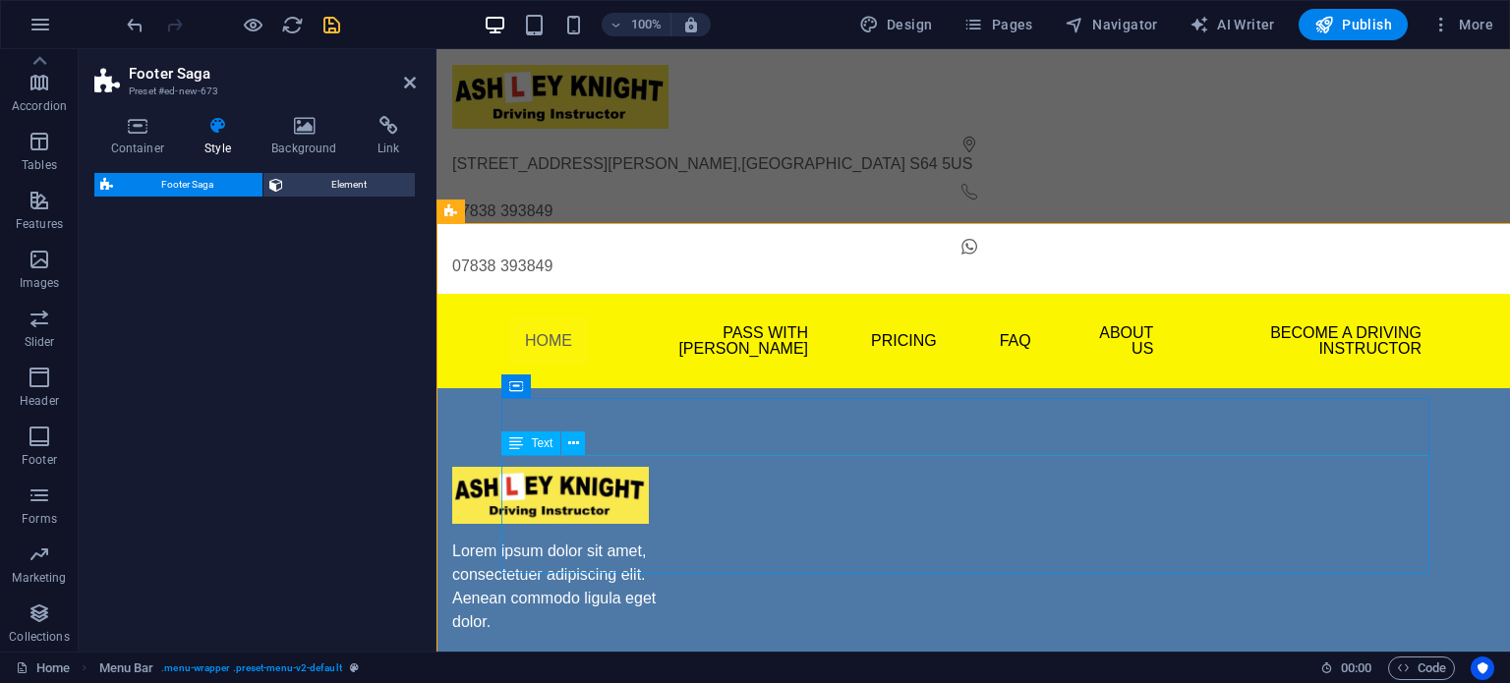
select select "rem"
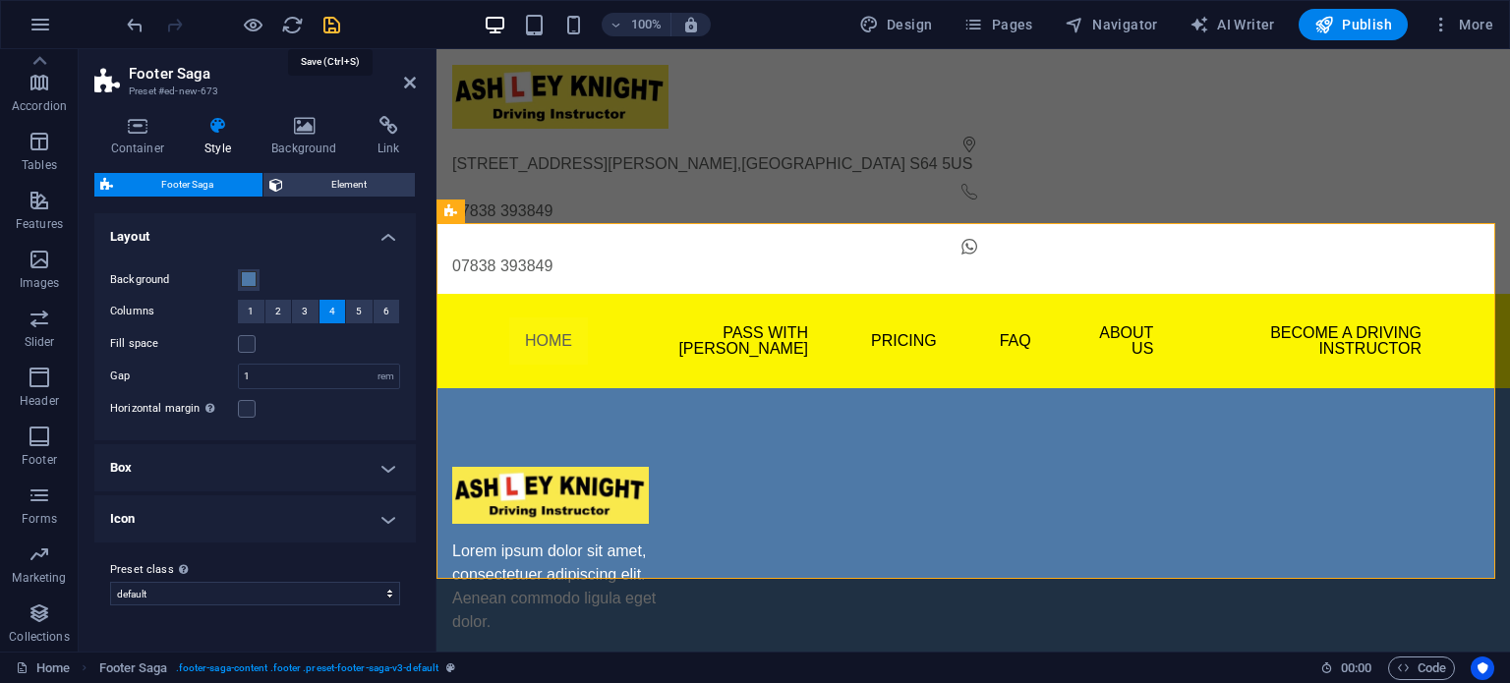
click at [326, 26] on icon "save" at bounding box center [332, 25] width 23 height 23
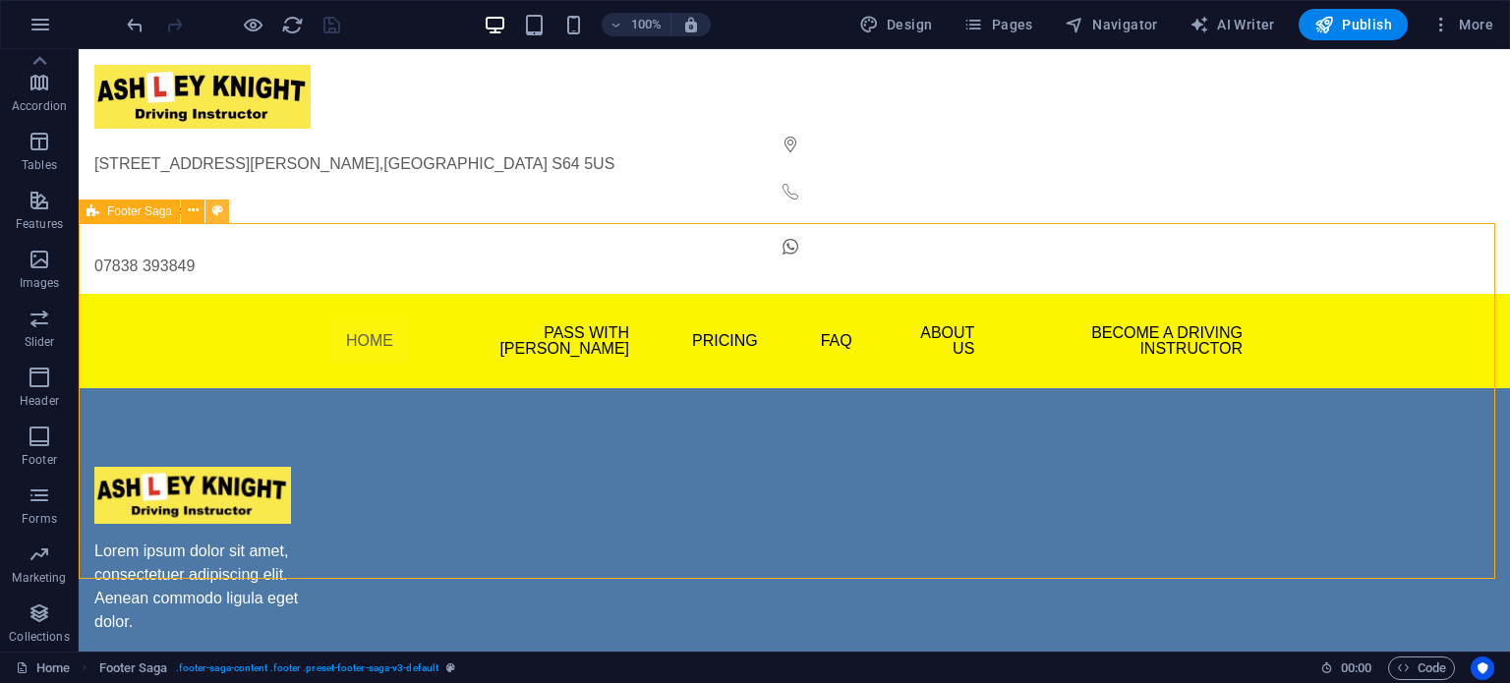
click at [219, 208] on icon at bounding box center [217, 211] width 11 height 21
select select "rem"
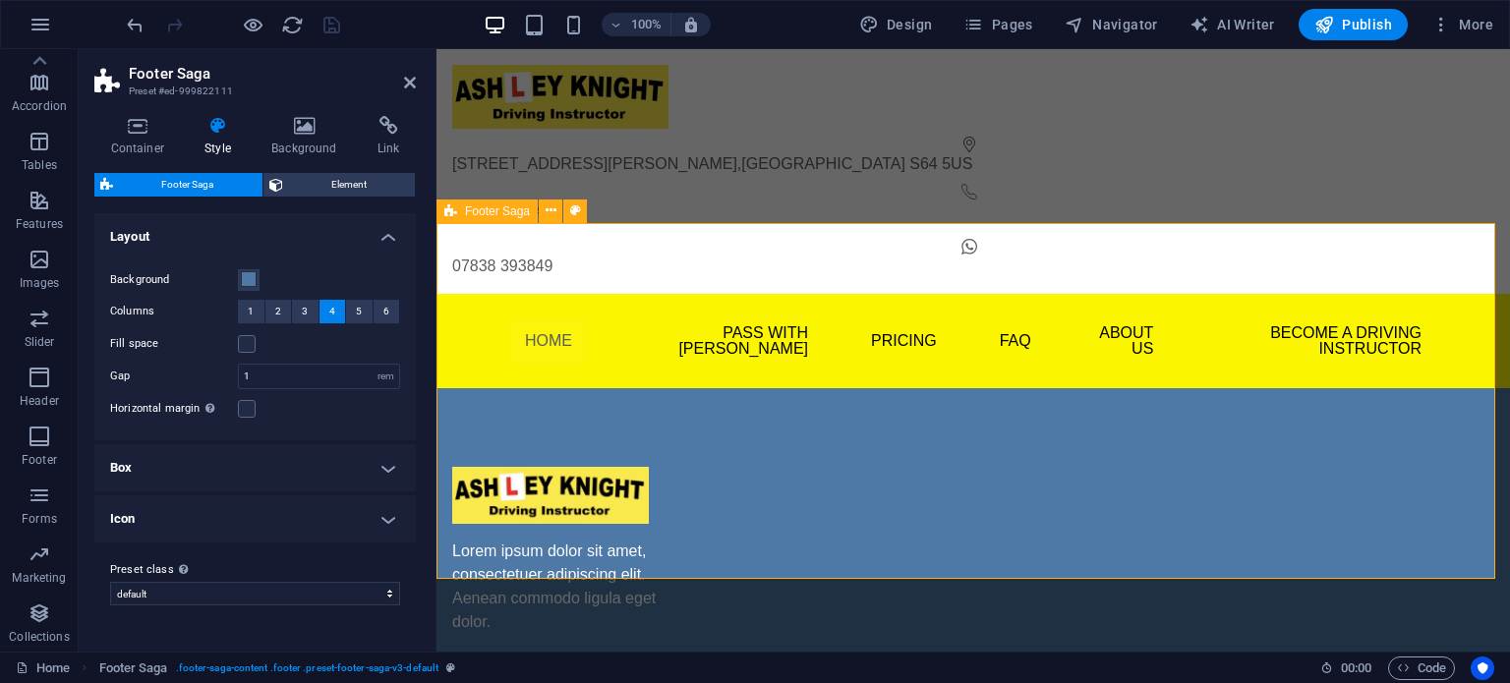
click at [576, 210] on icon at bounding box center [575, 211] width 11 height 21
click at [246, 286] on span at bounding box center [249, 279] width 16 height 16
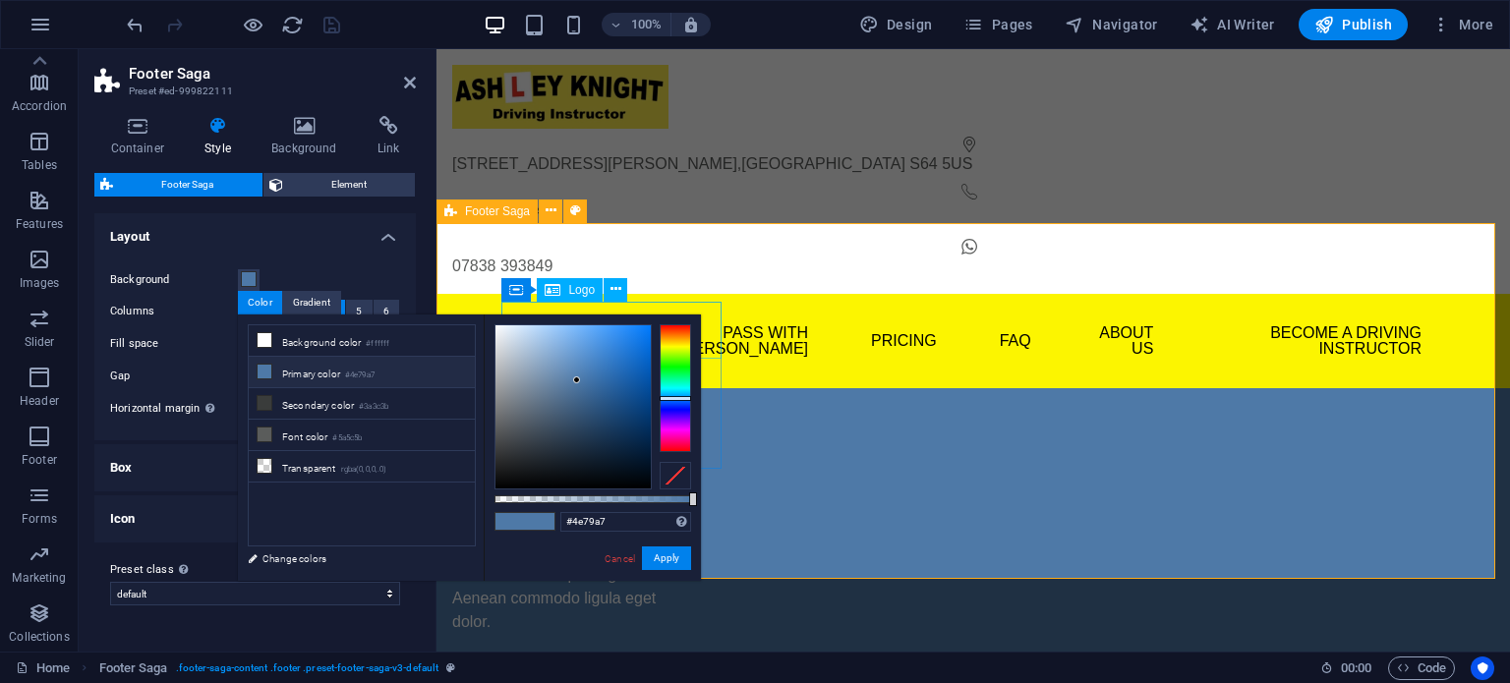
click at [508, 467] on div at bounding box center [562, 496] width 220 height 58
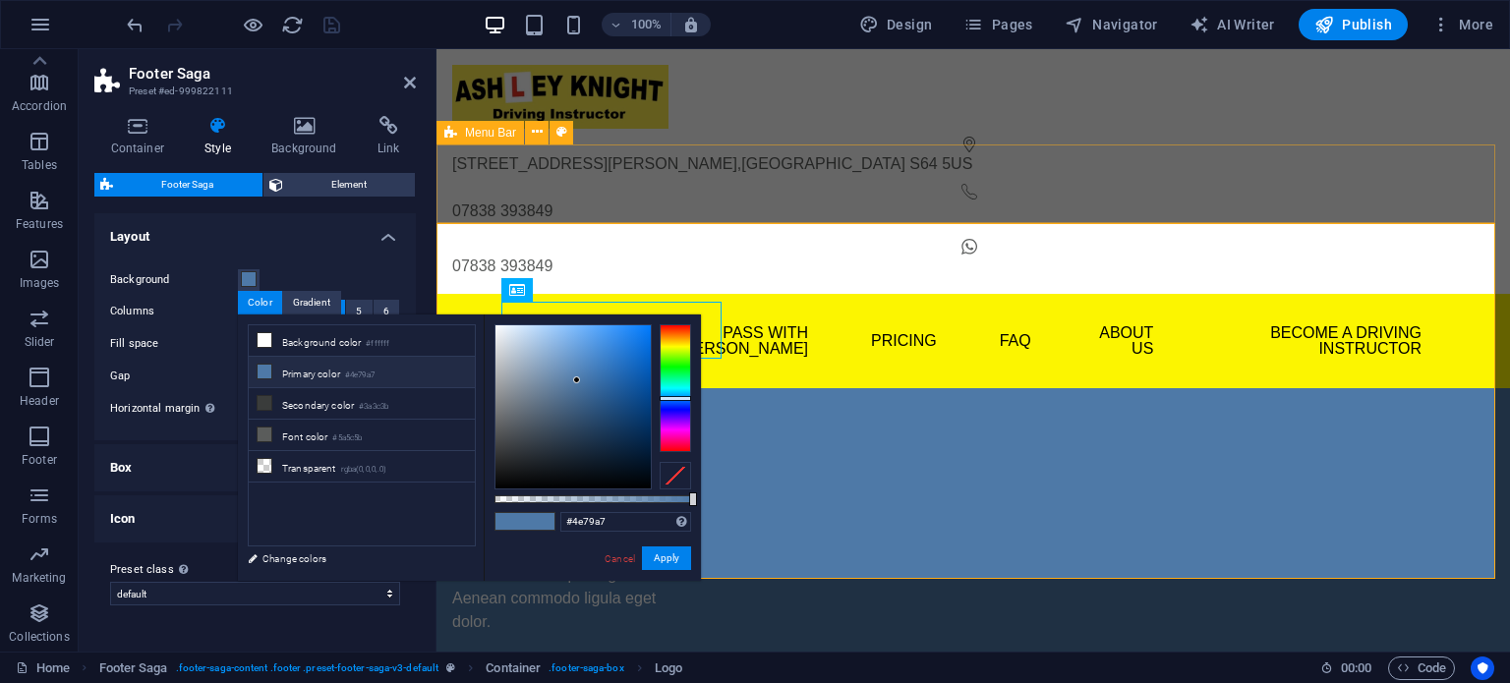
click at [474, 294] on div "Menu Home Pass With Ash Theory Test Pro Beginner Lessons Part Trained Refresher…" at bounding box center [974, 341] width 1074 height 94
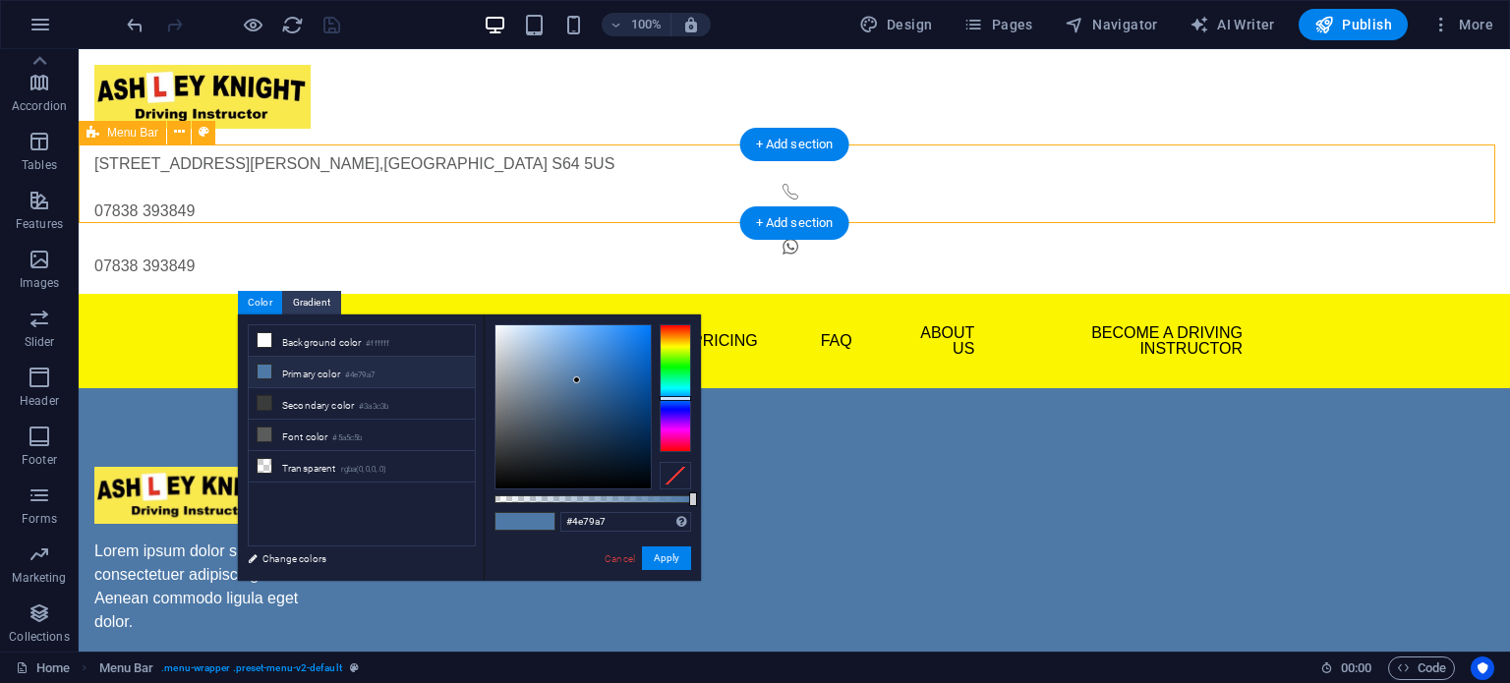
click at [290, 294] on div "Menu Home Pass With Ash Theory Test Pro Beginner Lessons Part Trained Refresher…" at bounding box center [795, 341] width 1432 height 94
select select "rem"
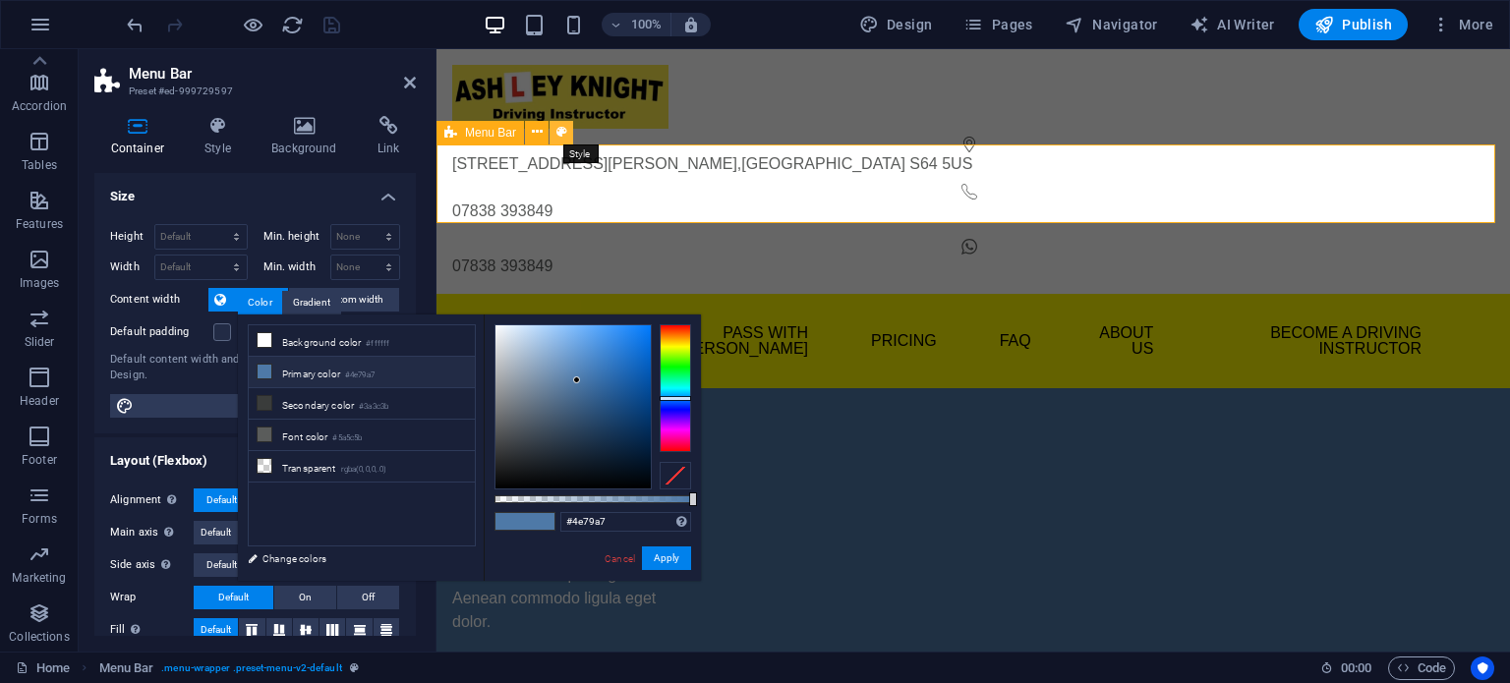
click at [560, 134] on icon at bounding box center [562, 132] width 11 height 21
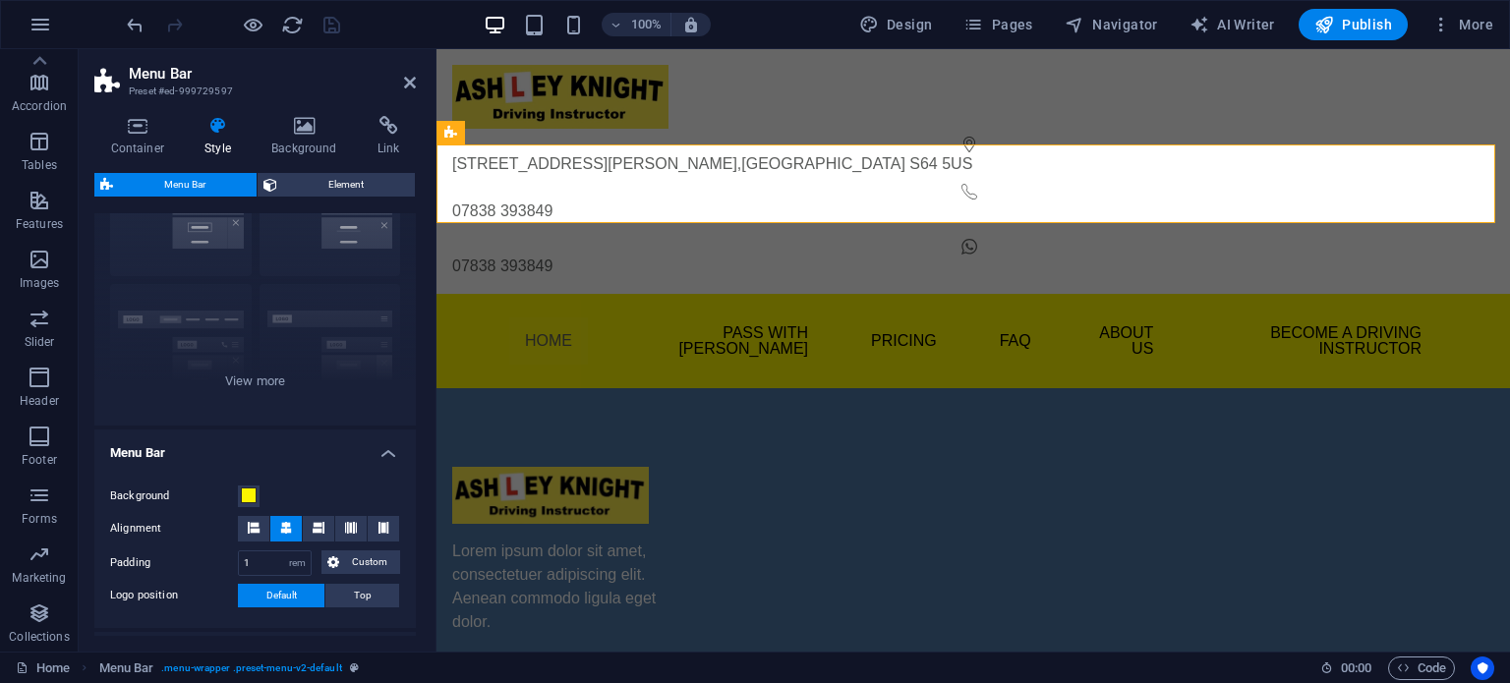
scroll to position [131, 0]
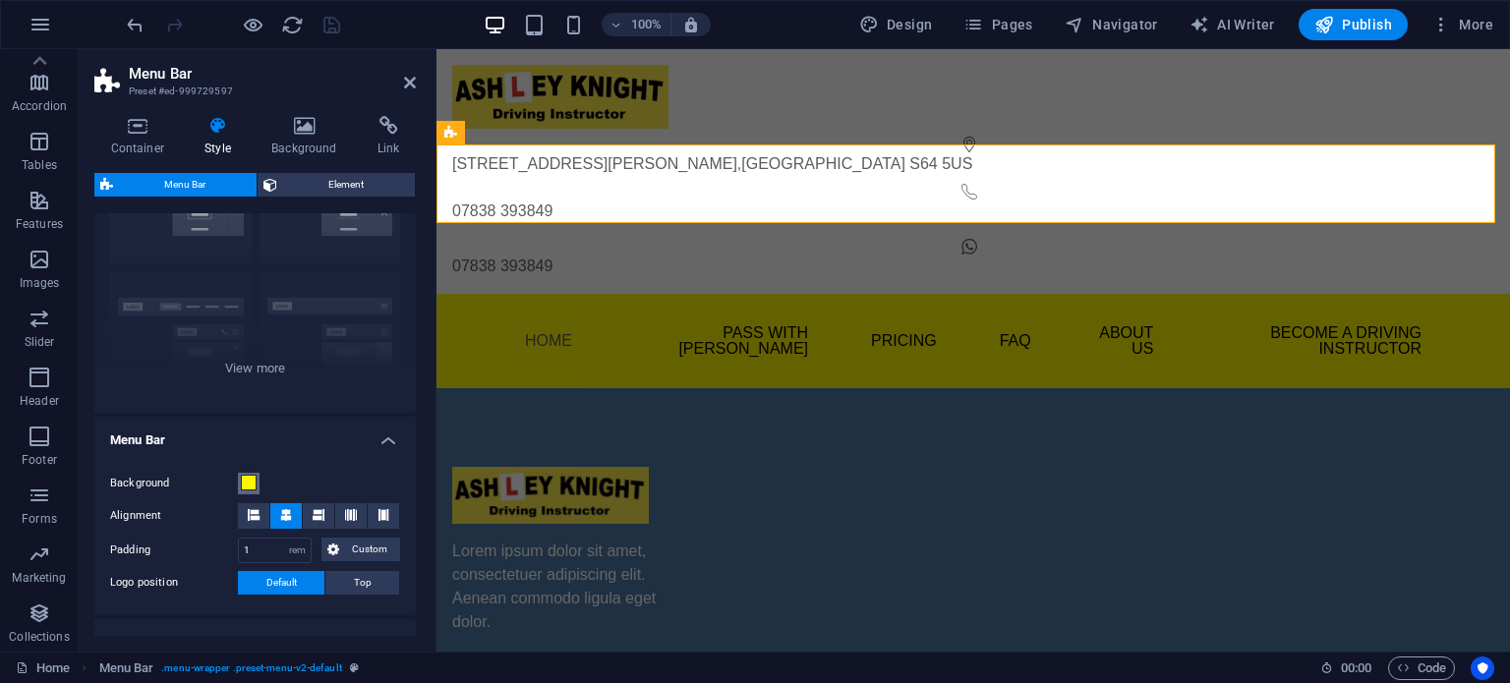
click at [250, 477] on span at bounding box center [249, 483] width 16 height 16
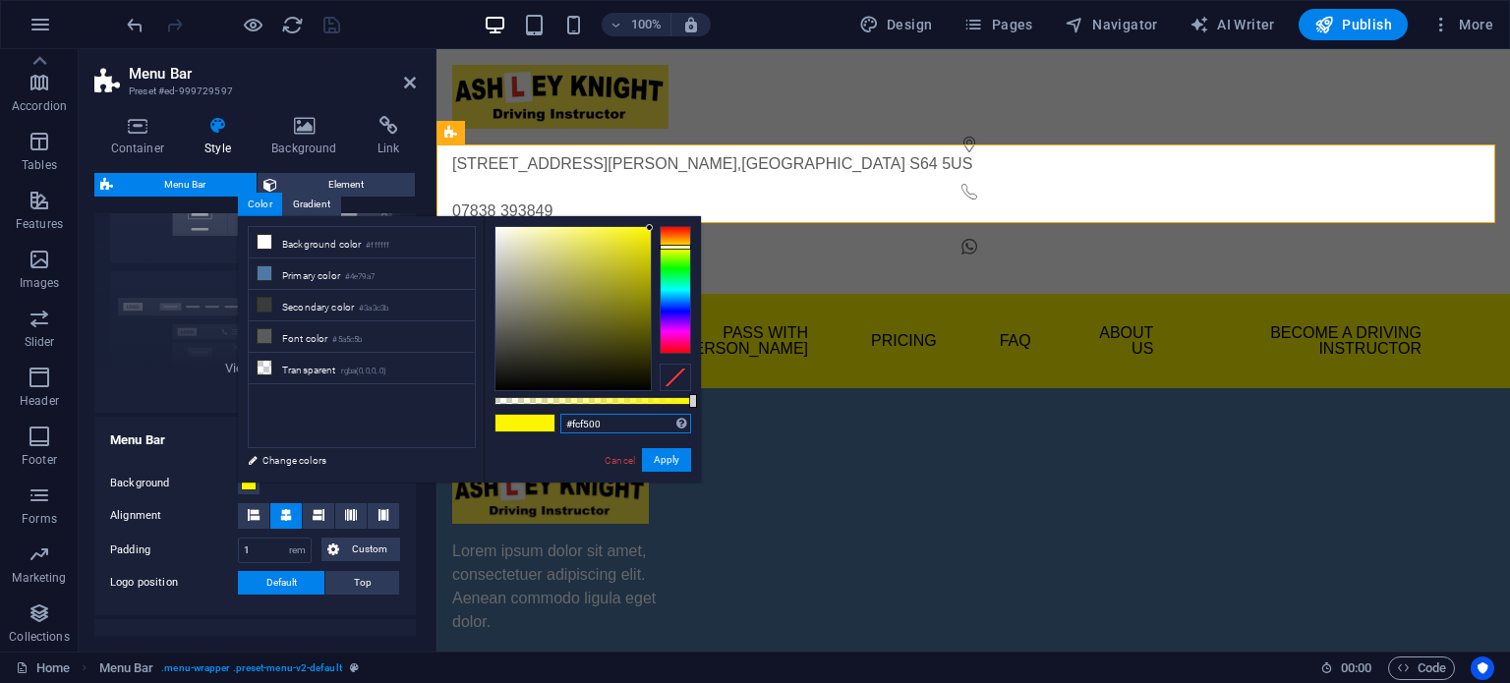
drag, startPoint x: 618, startPoint y: 426, endPoint x: 555, endPoint y: 420, distance: 64.2
click at [555, 420] on div "#fcf500 Supported formats #0852ed rgb(8, 82, 237) rgba(8, 82, 237, 90%) hsv(221…" at bounding box center [592, 492] width 217 height 552
click at [407, 83] on icon at bounding box center [410, 83] width 12 height 16
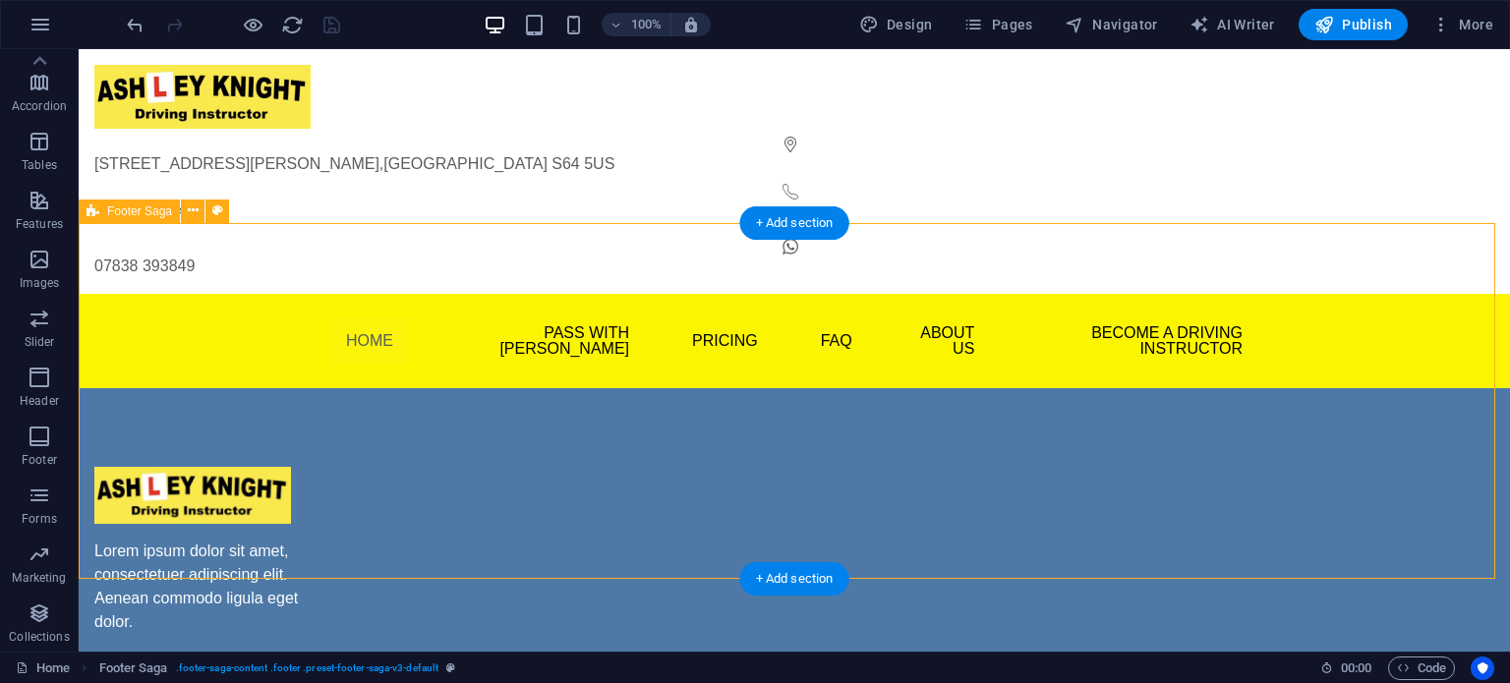
select select "rem"
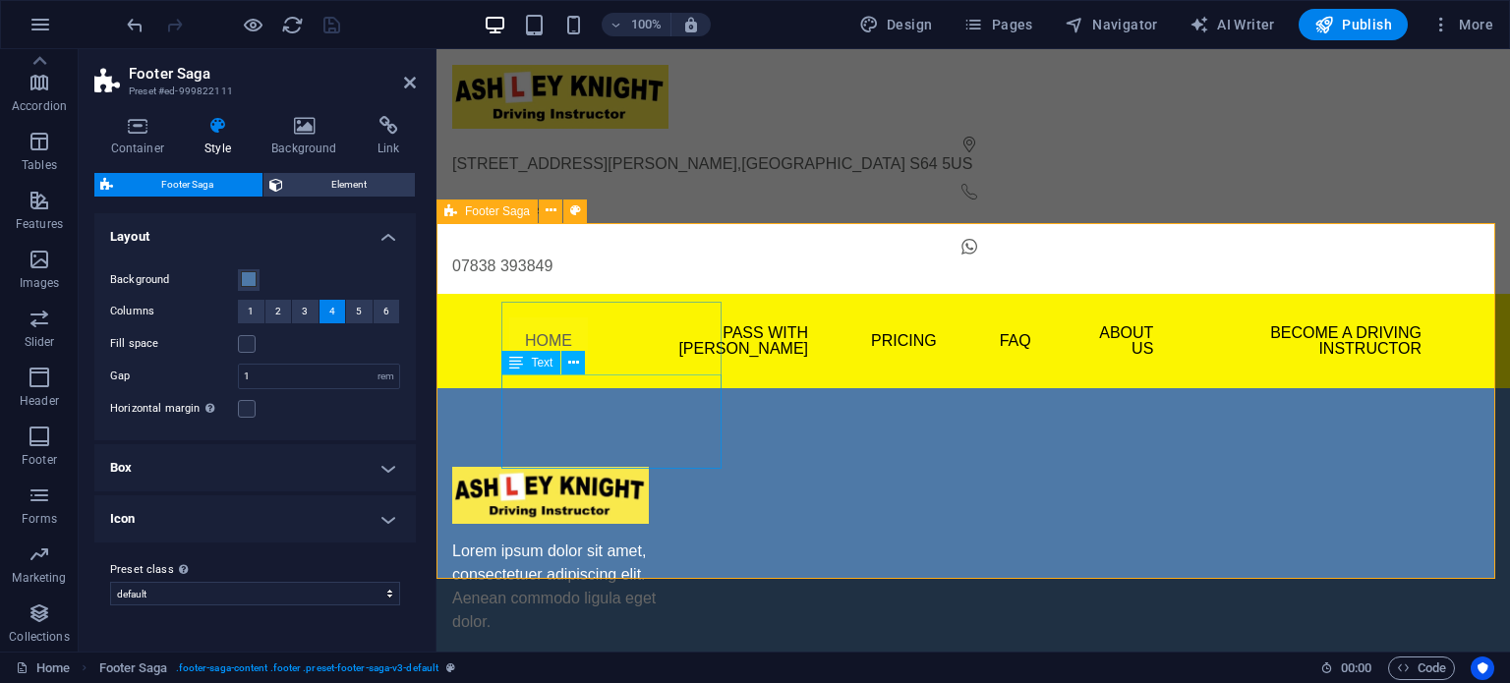
click at [598, 540] on div "Lorem ipsum dolor sit amet, consectetuer adipiscing elit. Aenean commodo ligula…" at bounding box center [562, 587] width 220 height 94
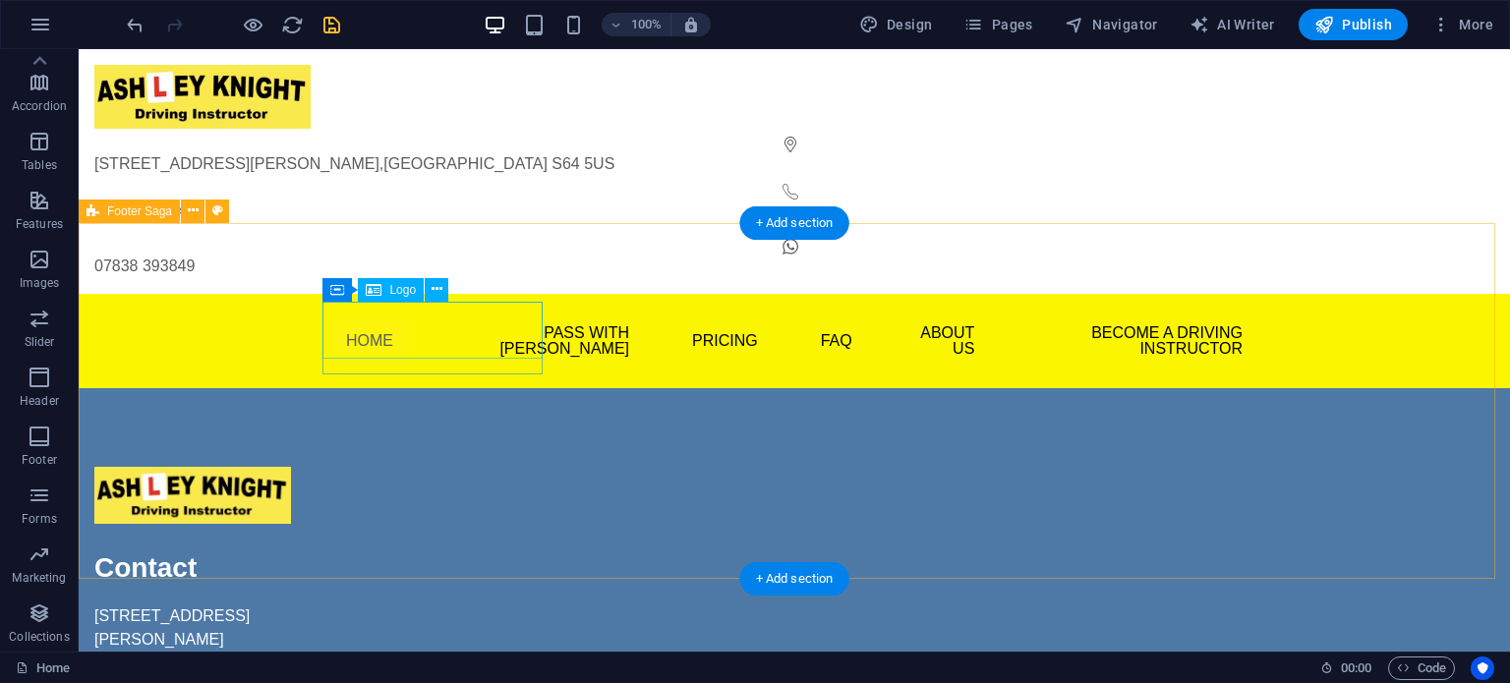
click at [315, 467] on div at bounding box center [204, 496] width 220 height 58
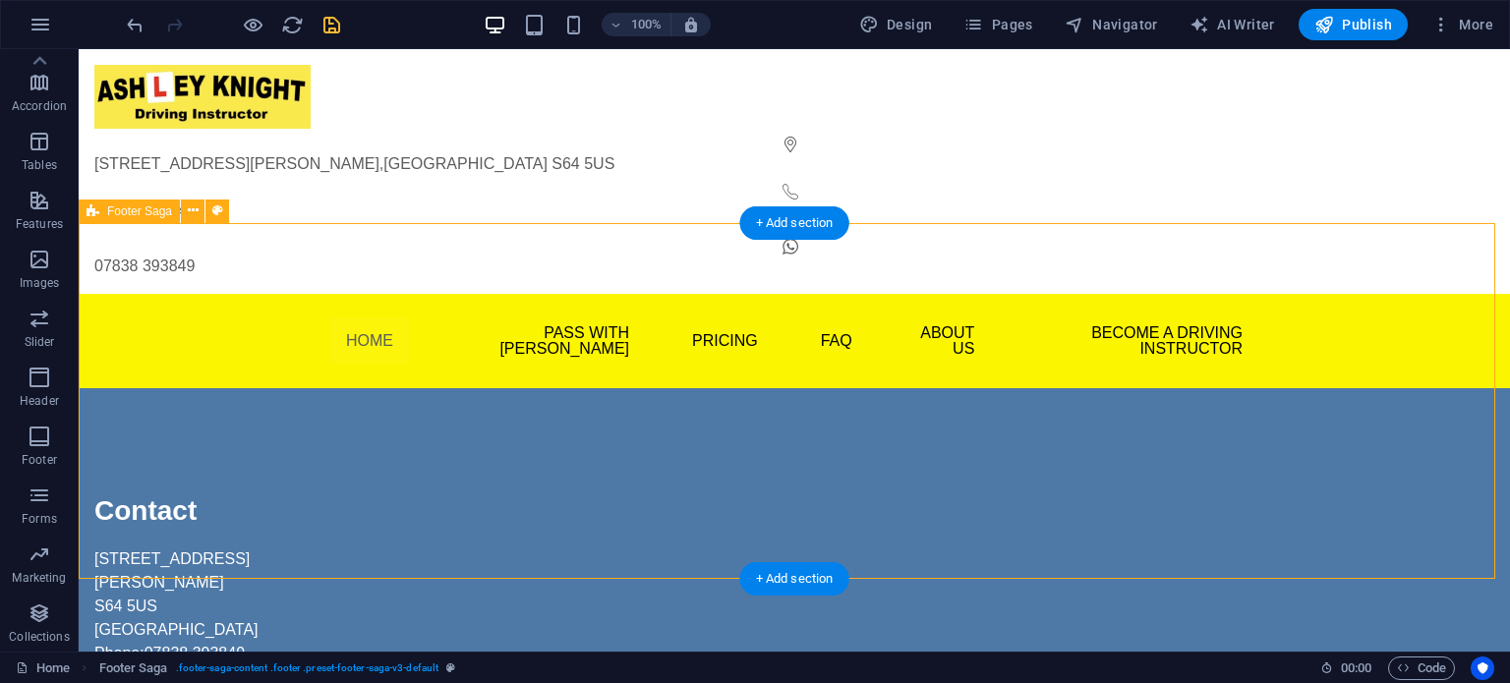
drag, startPoint x: 932, startPoint y: 527, endPoint x: 850, endPoint y: 303, distance: 238.9
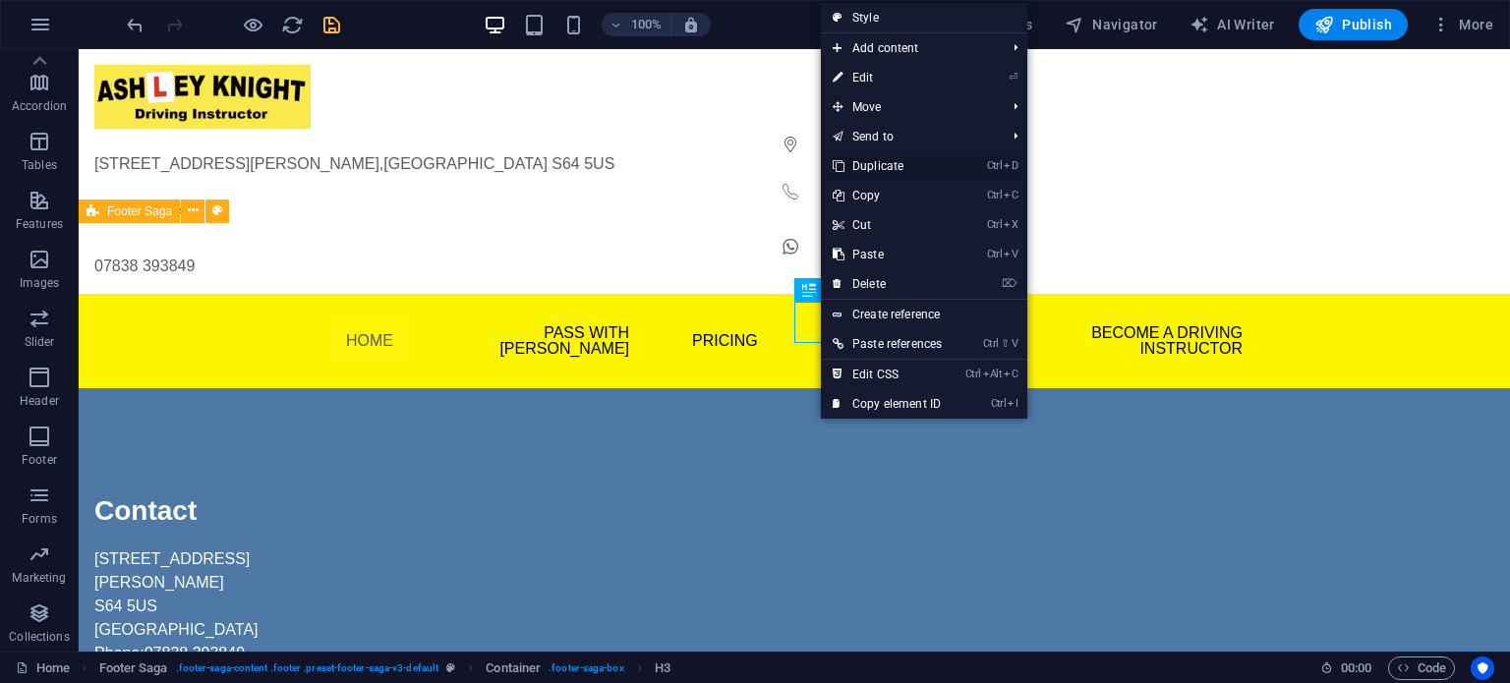
click at [885, 164] on link "Ctrl D Duplicate" at bounding box center [887, 165] width 133 height 29
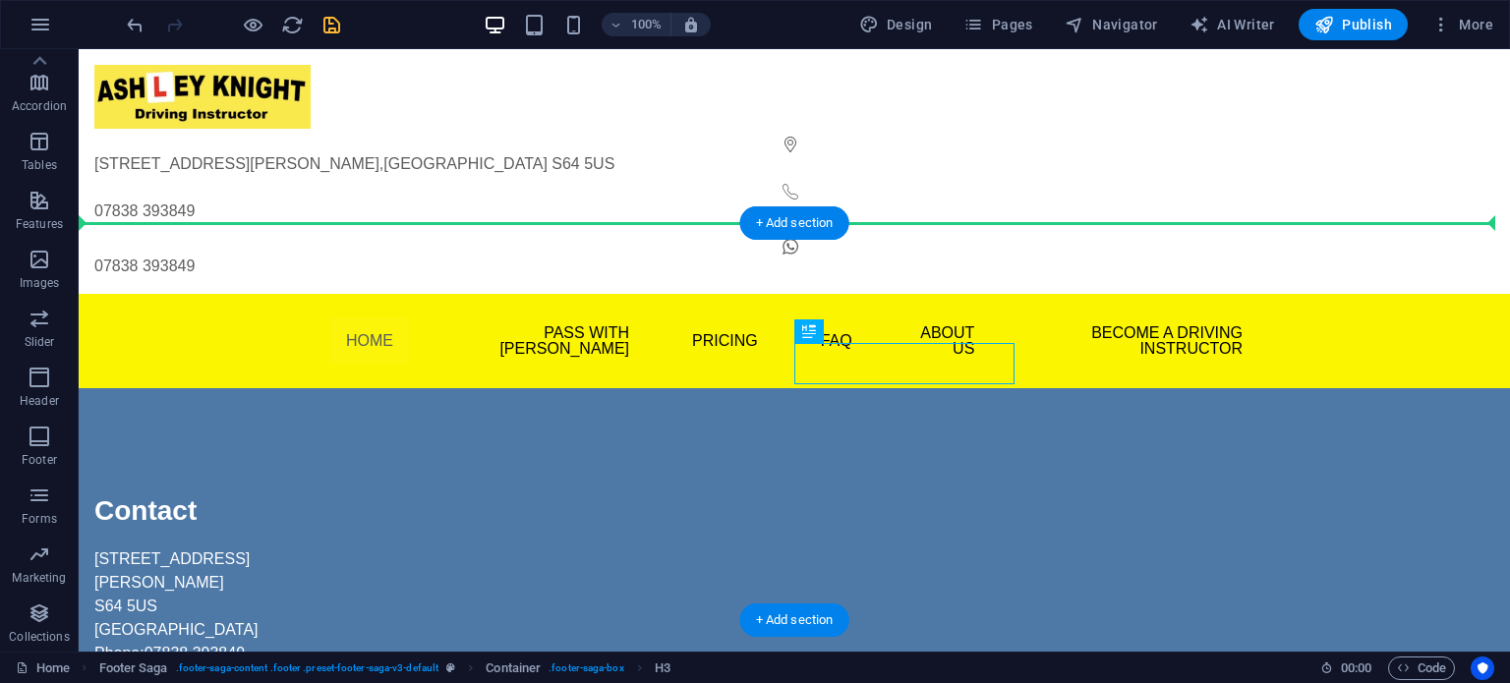
drag, startPoint x: 830, startPoint y: 368, endPoint x: 485, endPoint y: 336, distance: 346.6
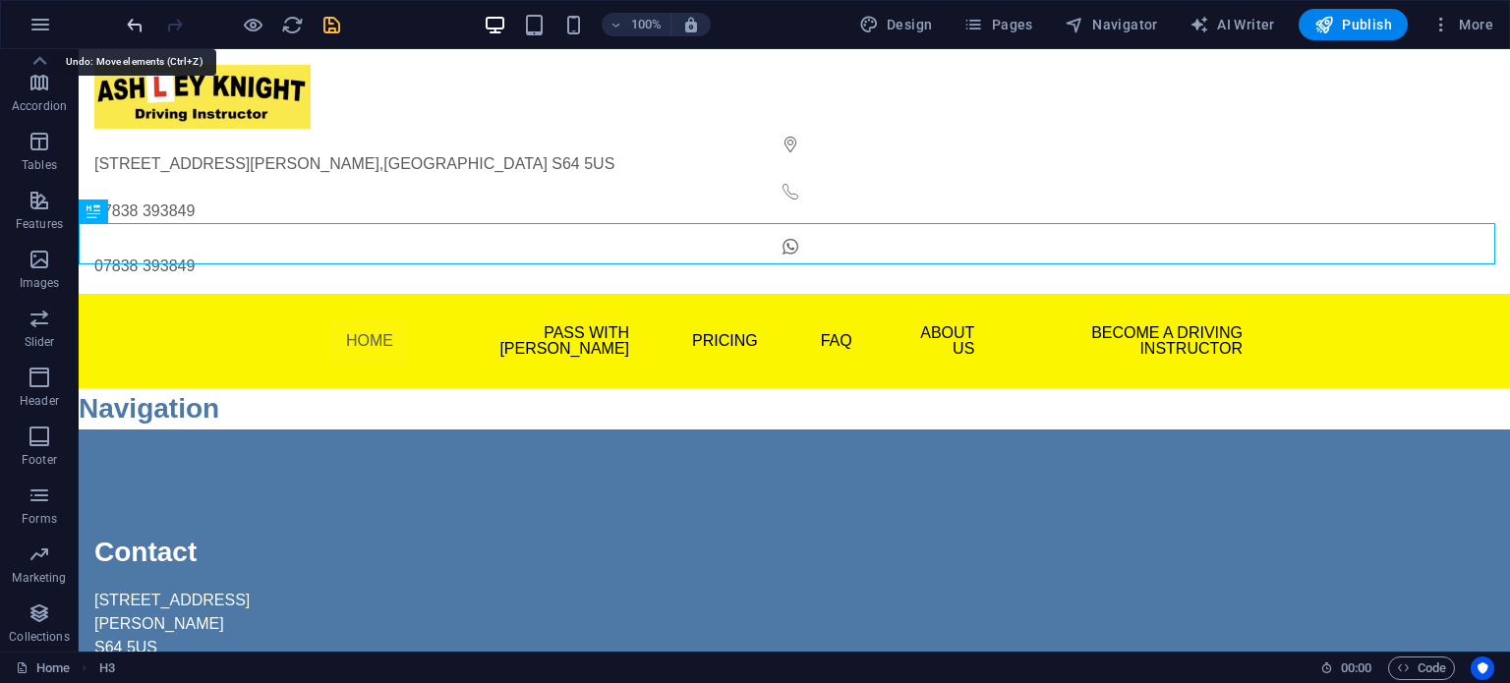
click at [132, 29] on icon "undo" at bounding box center [135, 25] width 23 height 23
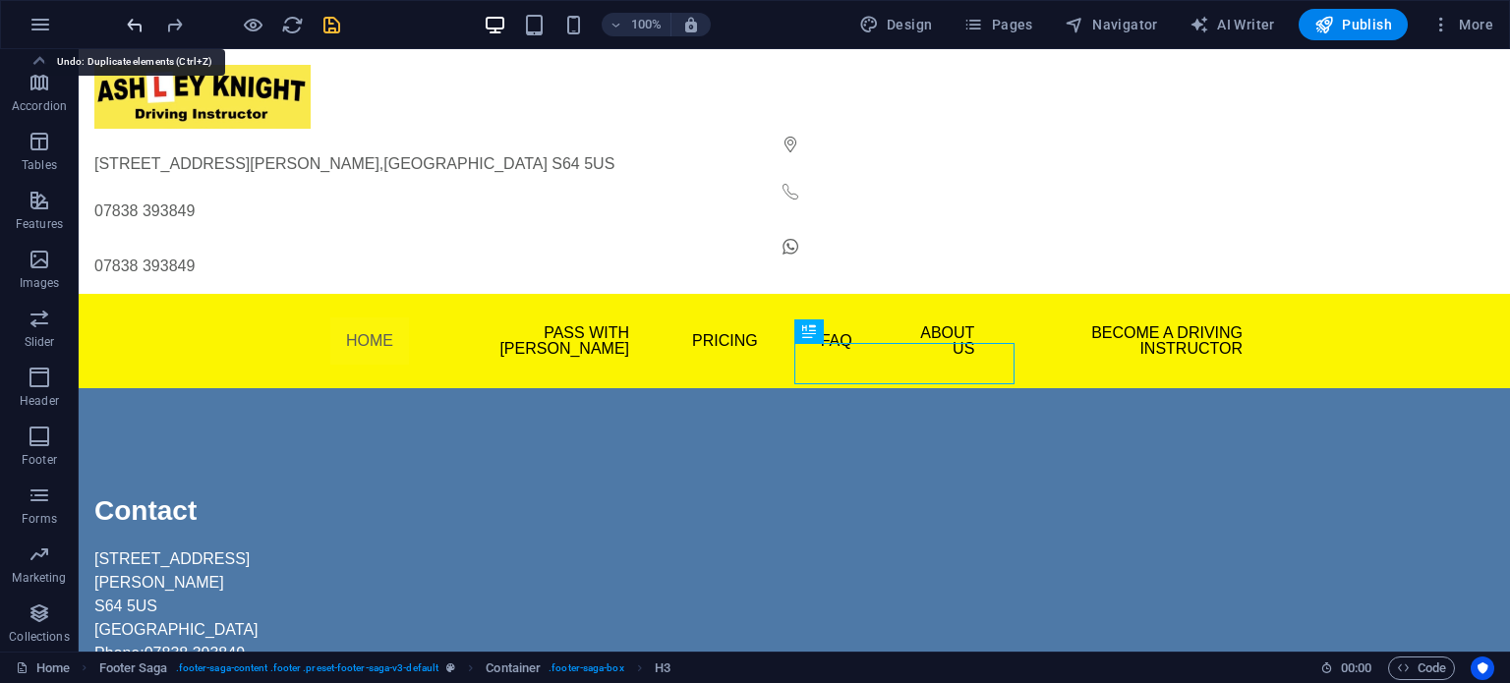
click at [132, 28] on icon "undo" at bounding box center [135, 25] width 23 height 23
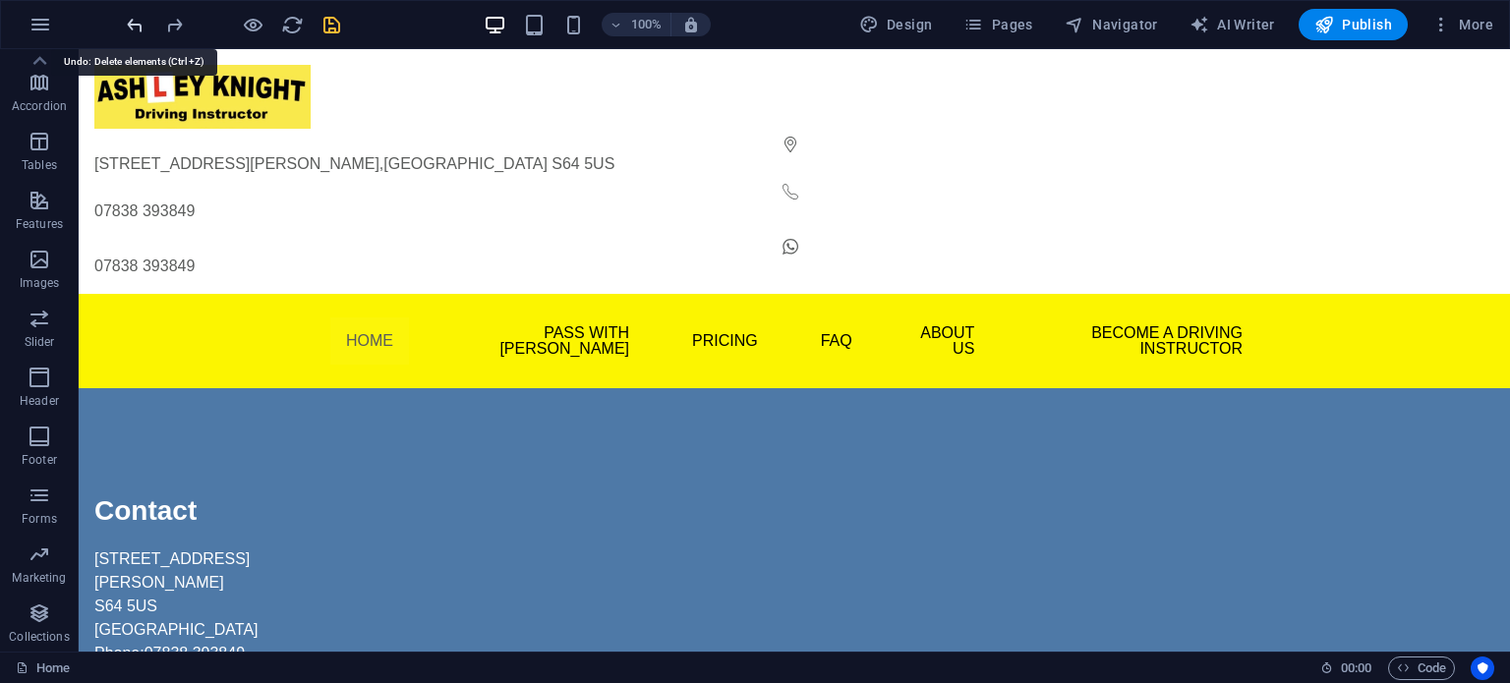
click at [132, 28] on icon "undo" at bounding box center [135, 25] width 23 height 23
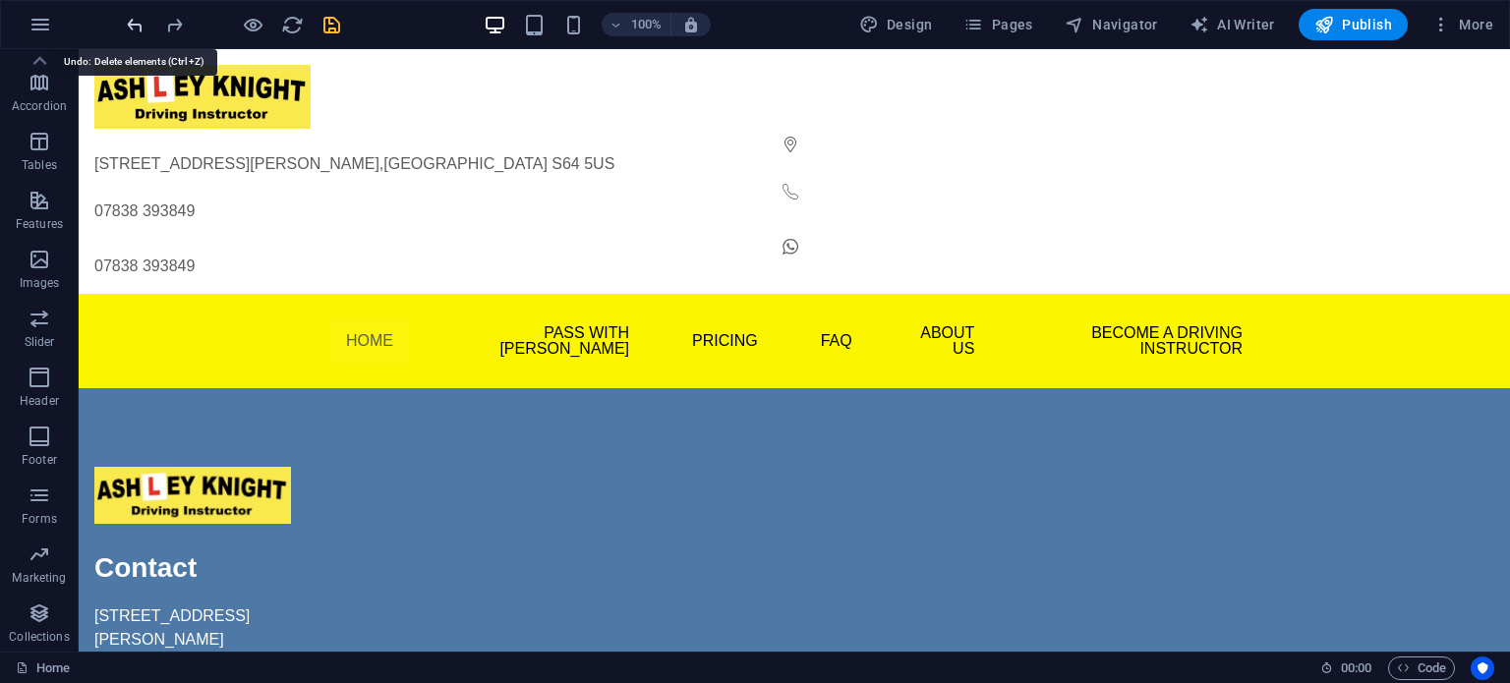
click at [132, 28] on icon "undo" at bounding box center [135, 25] width 23 height 23
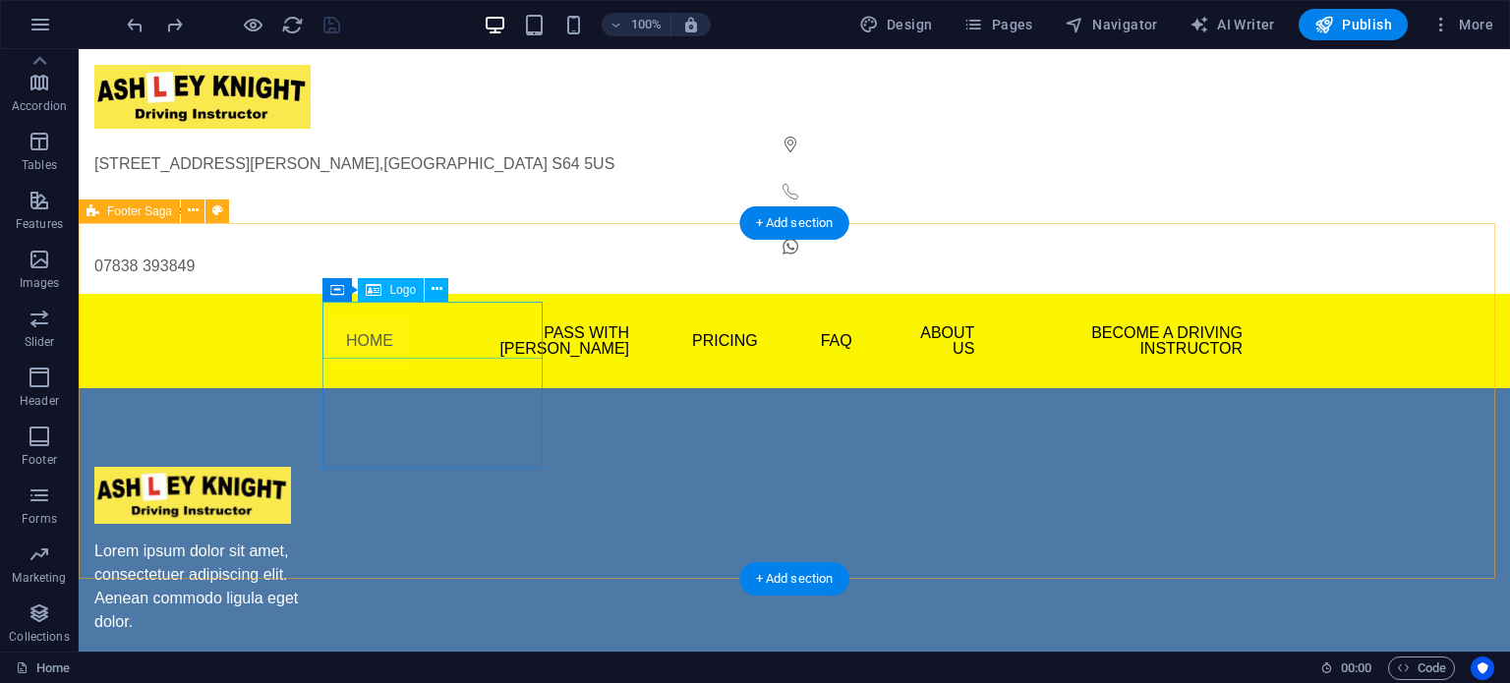
click at [315, 467] on div at bounding box center [204, 496] width 220 height 58
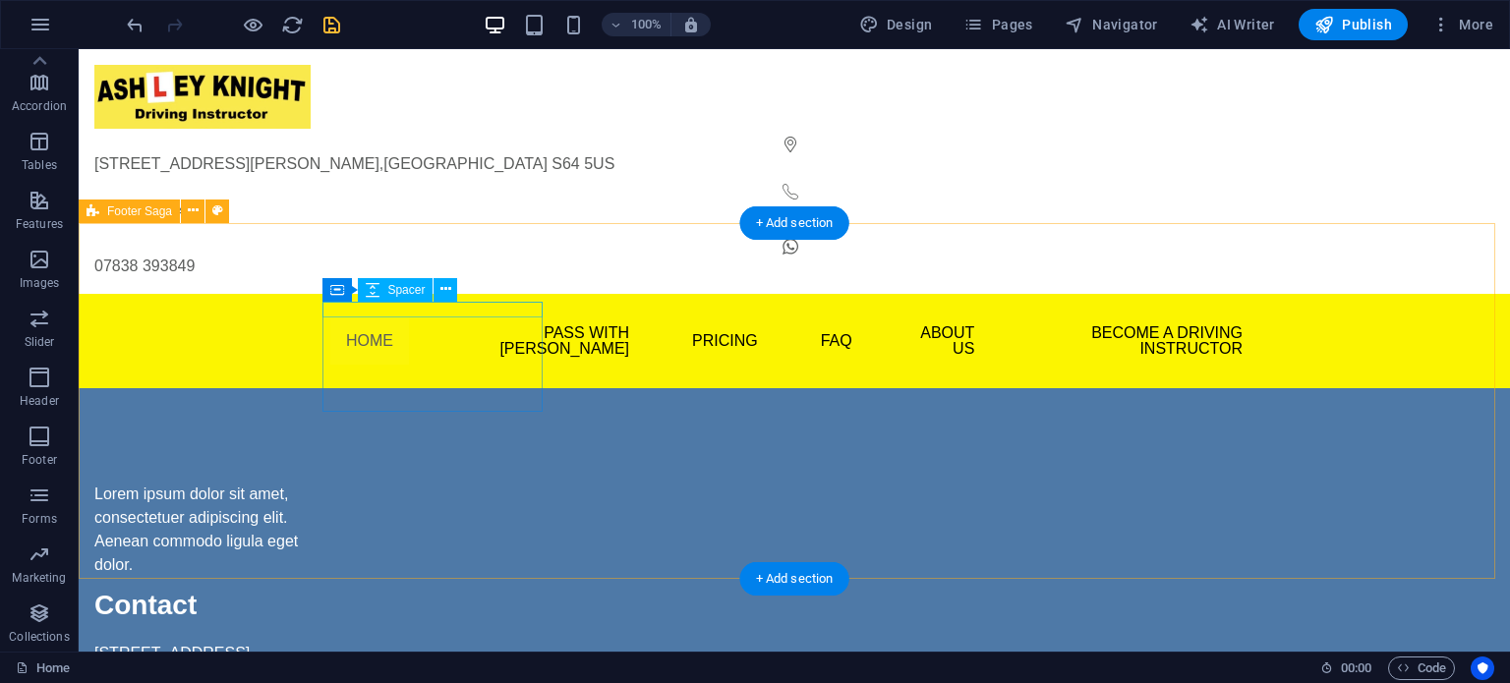
click at [315, 467] on div at bounding box center [204, 475] width 220 height 16
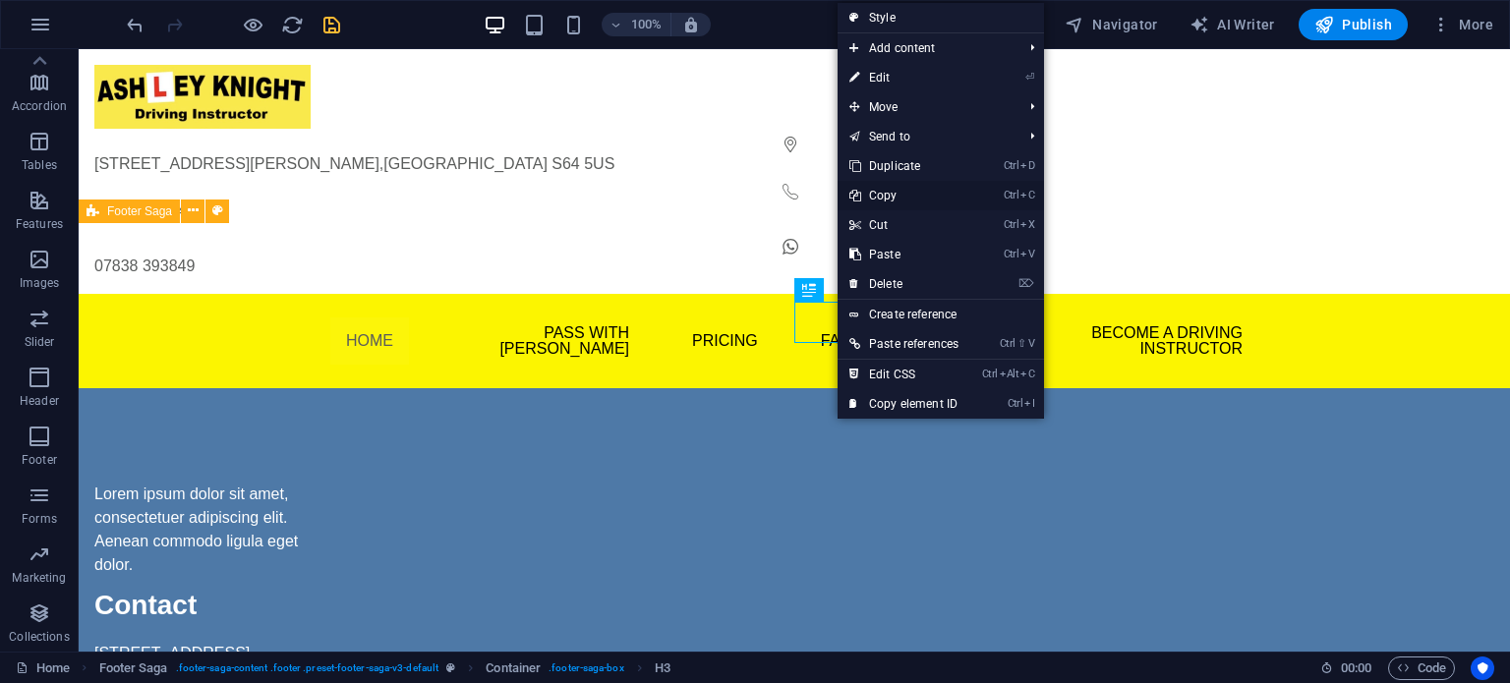
click at [878, 196] on link "Ctrl C Copy" at bounding box center [904, 195] width 133 height 29
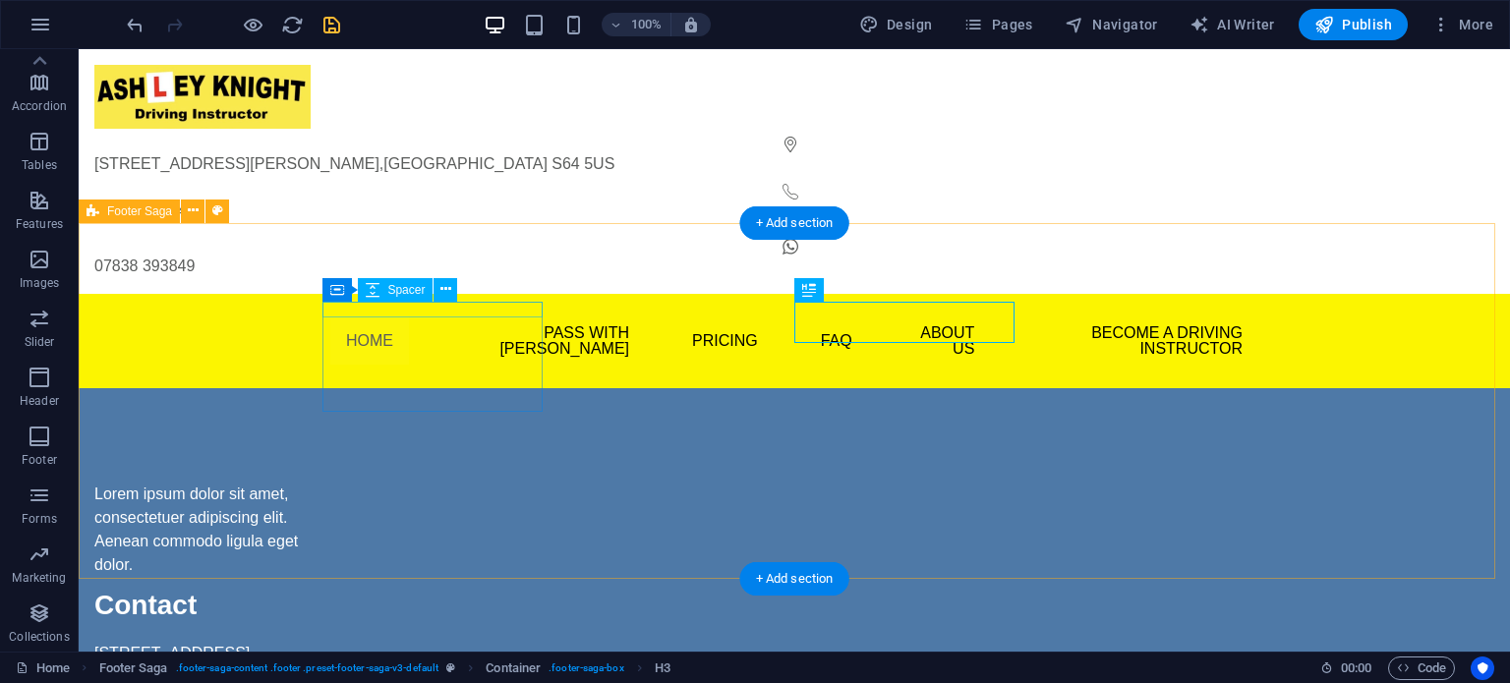
click at [315, 467] on div at bounding box center [204, 475] width 220 height 16
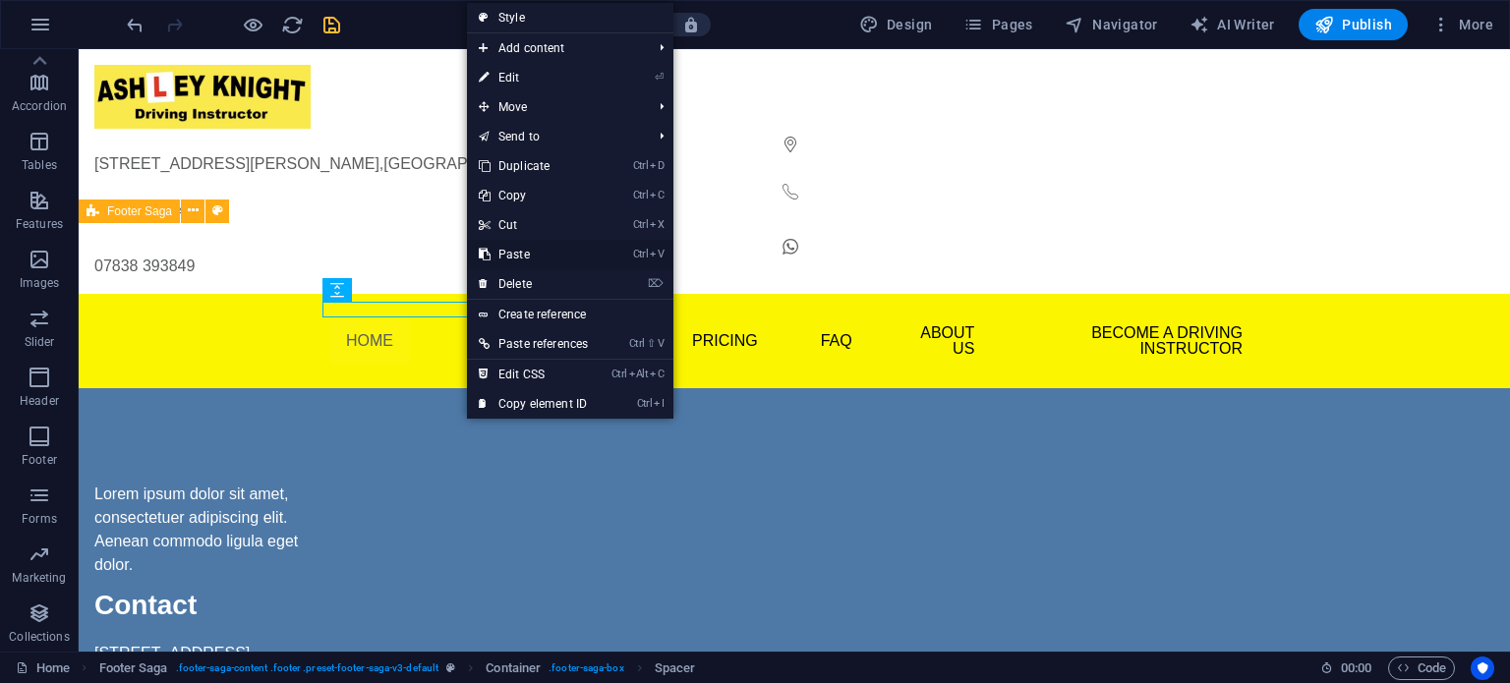
click at [521, 254] on link "Ctrl V Paste" at bounding box center [533, 254] width 133 height 29
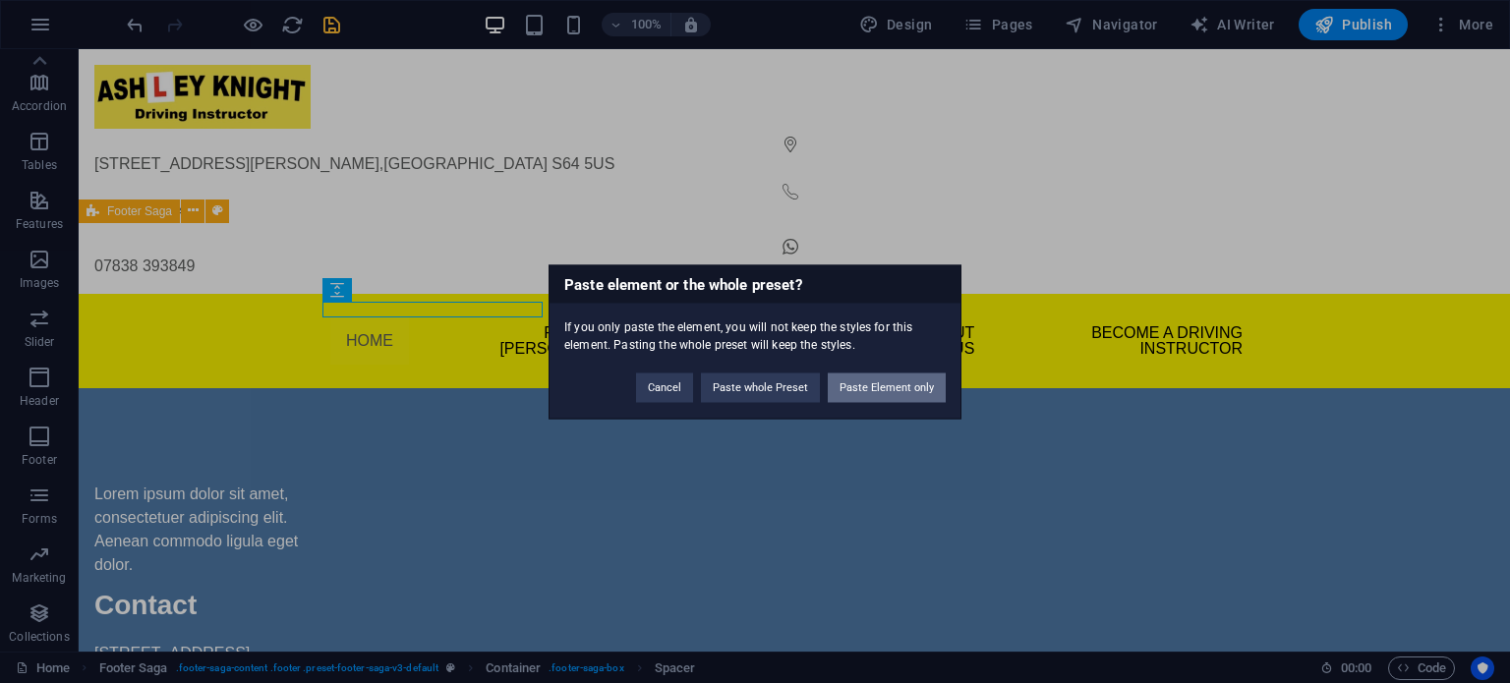
click at [872, 388] on button "Paste Element only" at bounding box center [887, 387] width 118 height 29
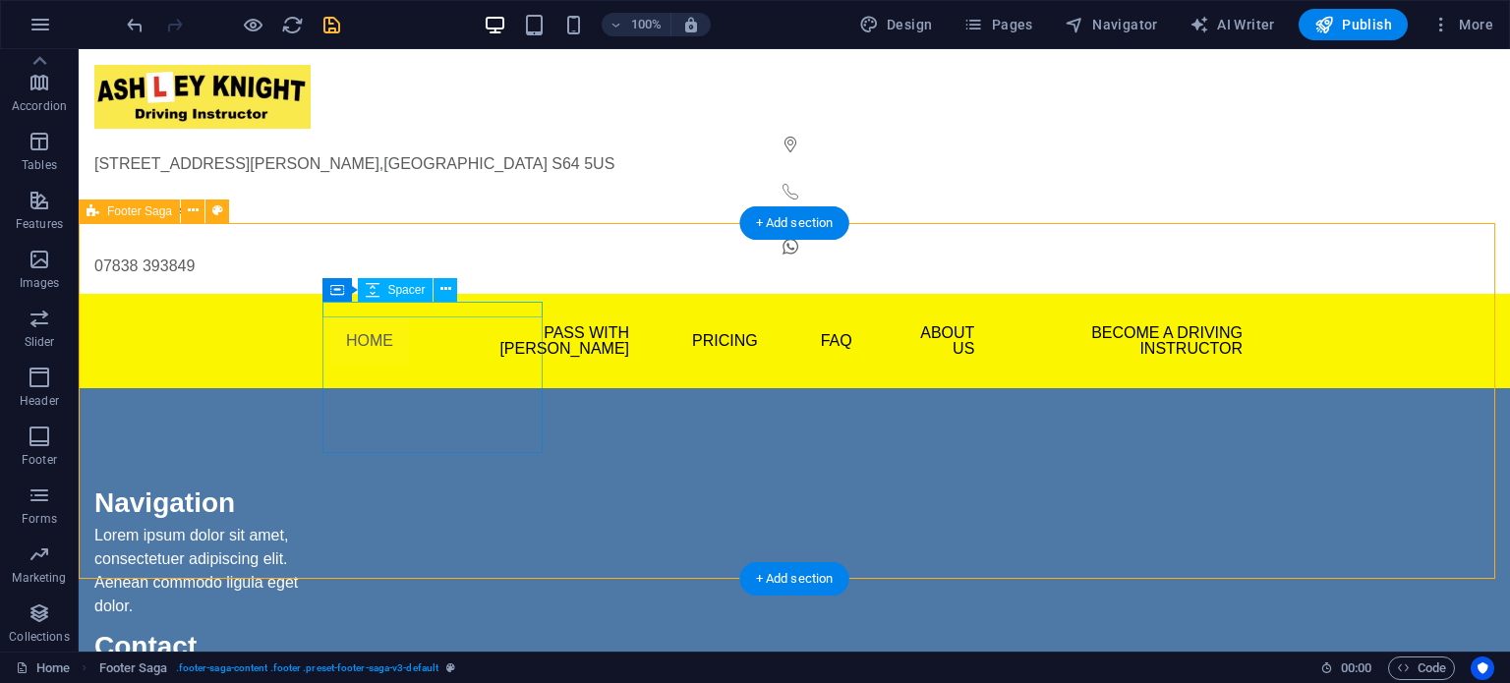
click at [315, 467] on div at bounding box center [204, 475] width 220 height 16
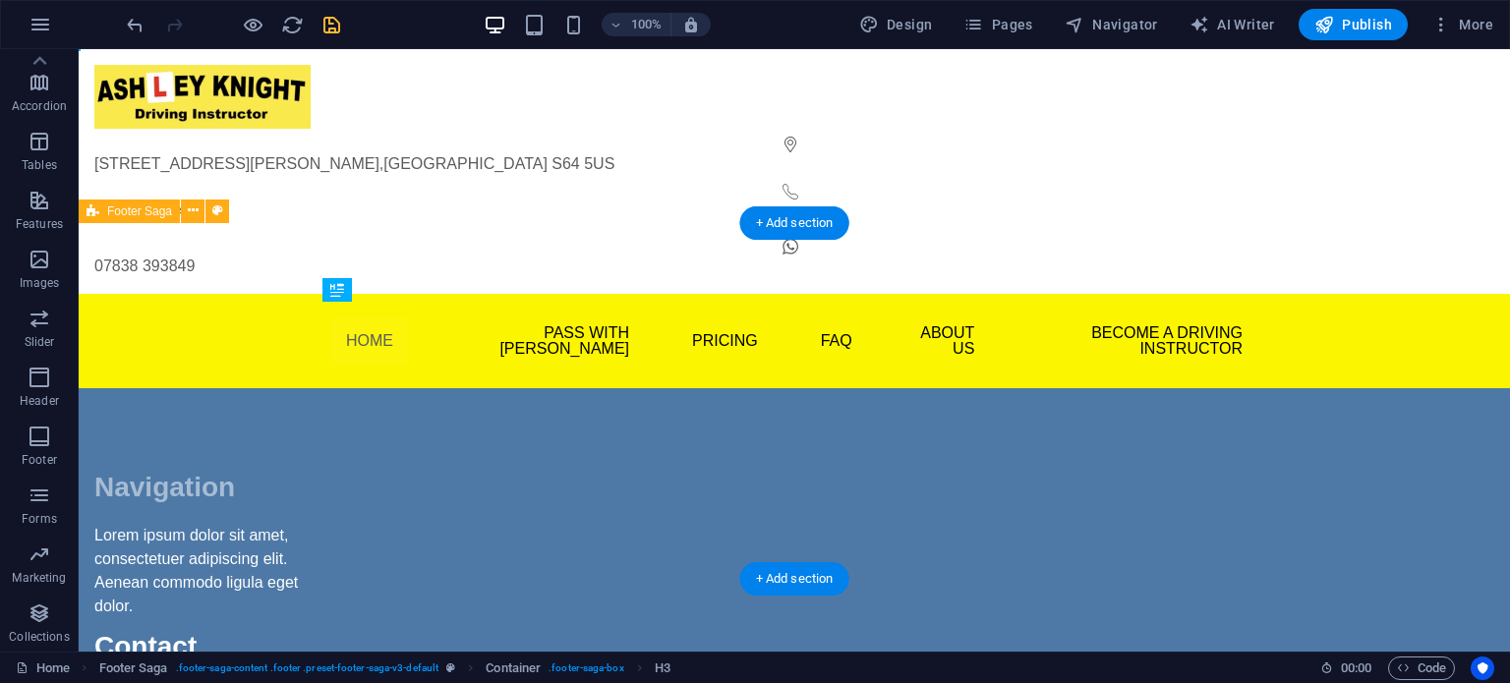
drag, startPoint x: 392, startPoint y: 345, endPoint x: 437, endPoint y: 308, distance: 57.9
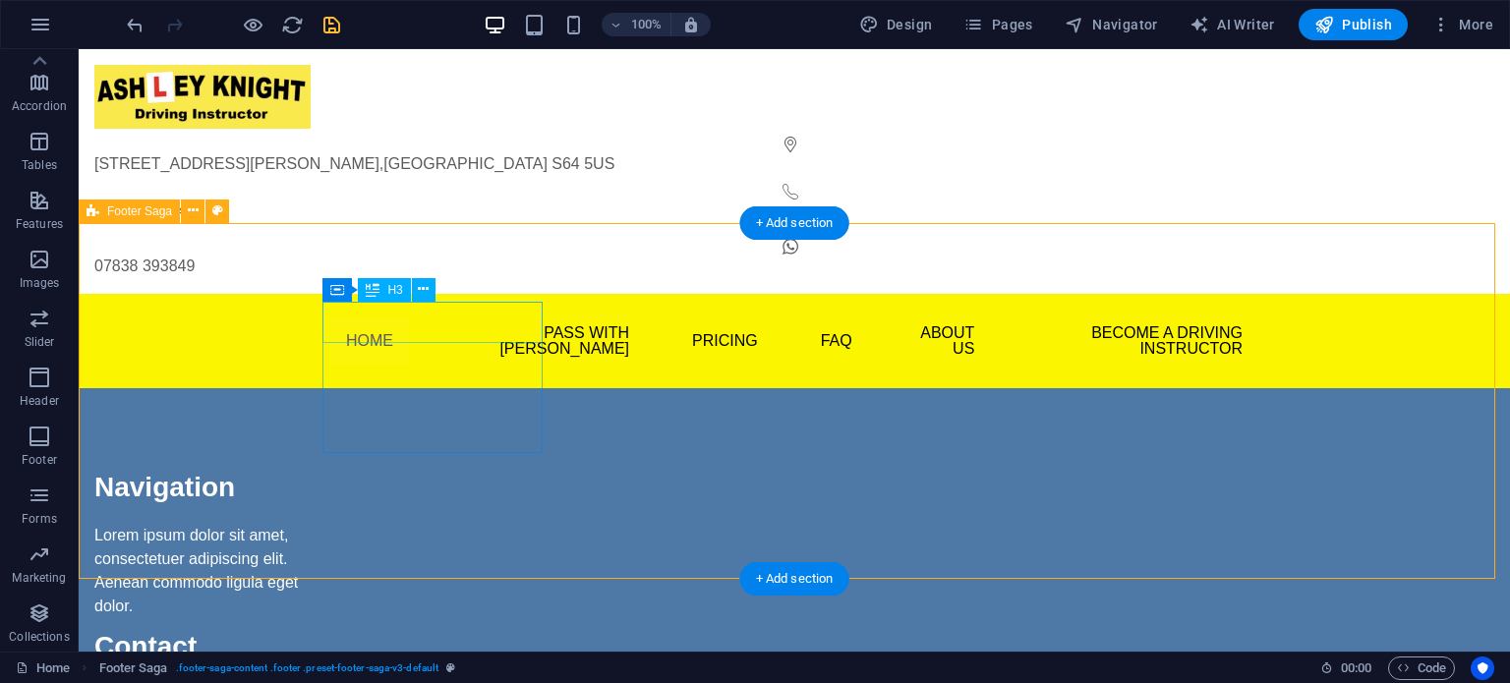
click at [315, 467] on div "Navigation" at bounding box center [204, 487] width 220 height 41
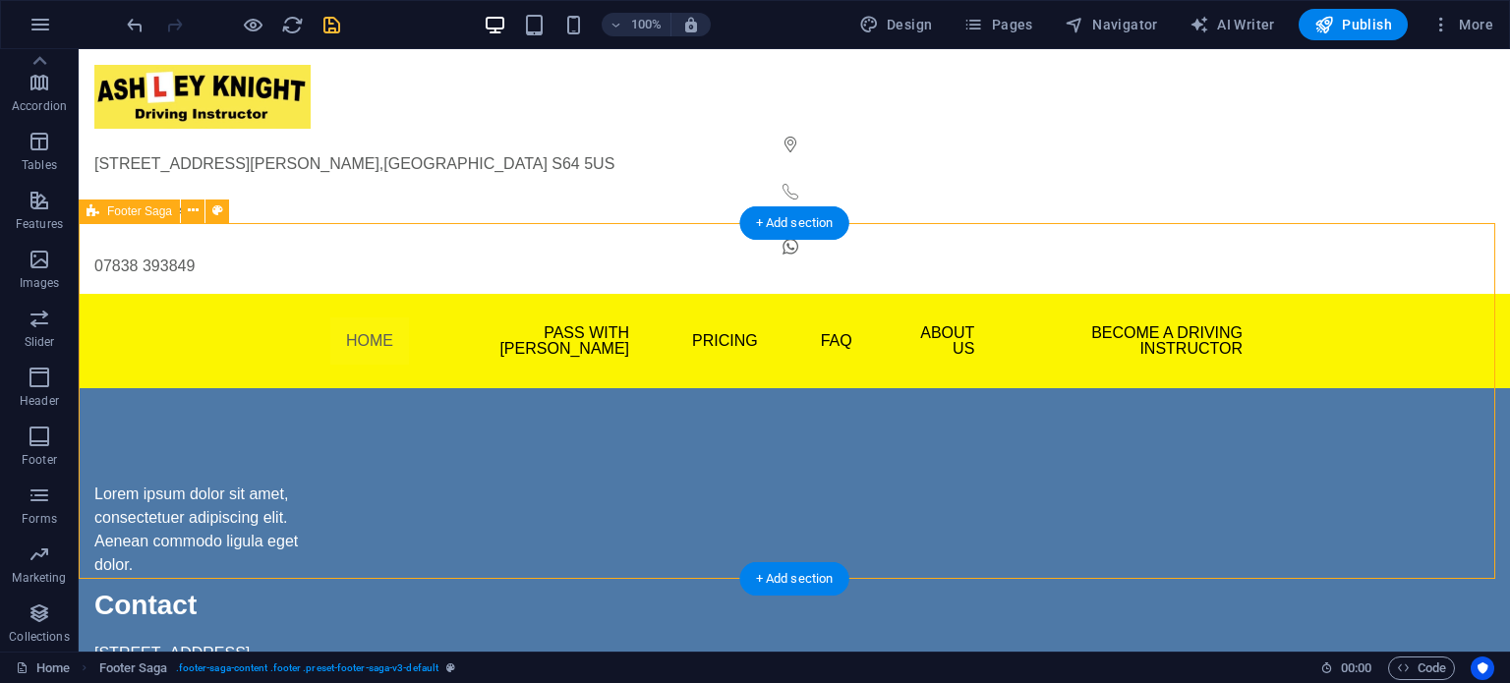
drag, startPoint x: 704, startPoint y: 370, endPoint x: 618, endPoint y: 311, distance: 103.9
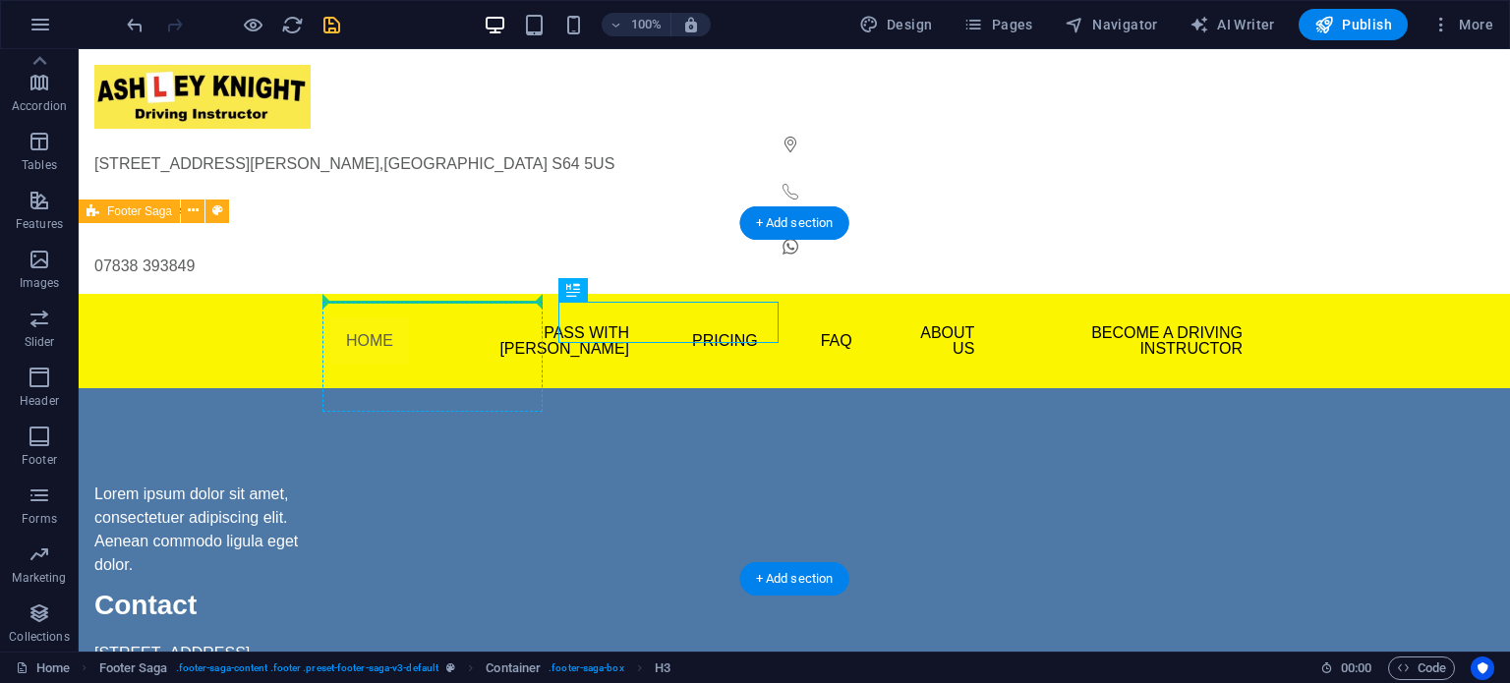
drag, startPoint x: 609, startPoint y: 327, endPoint x: 458, endPoint y: 306, distance: 152.0
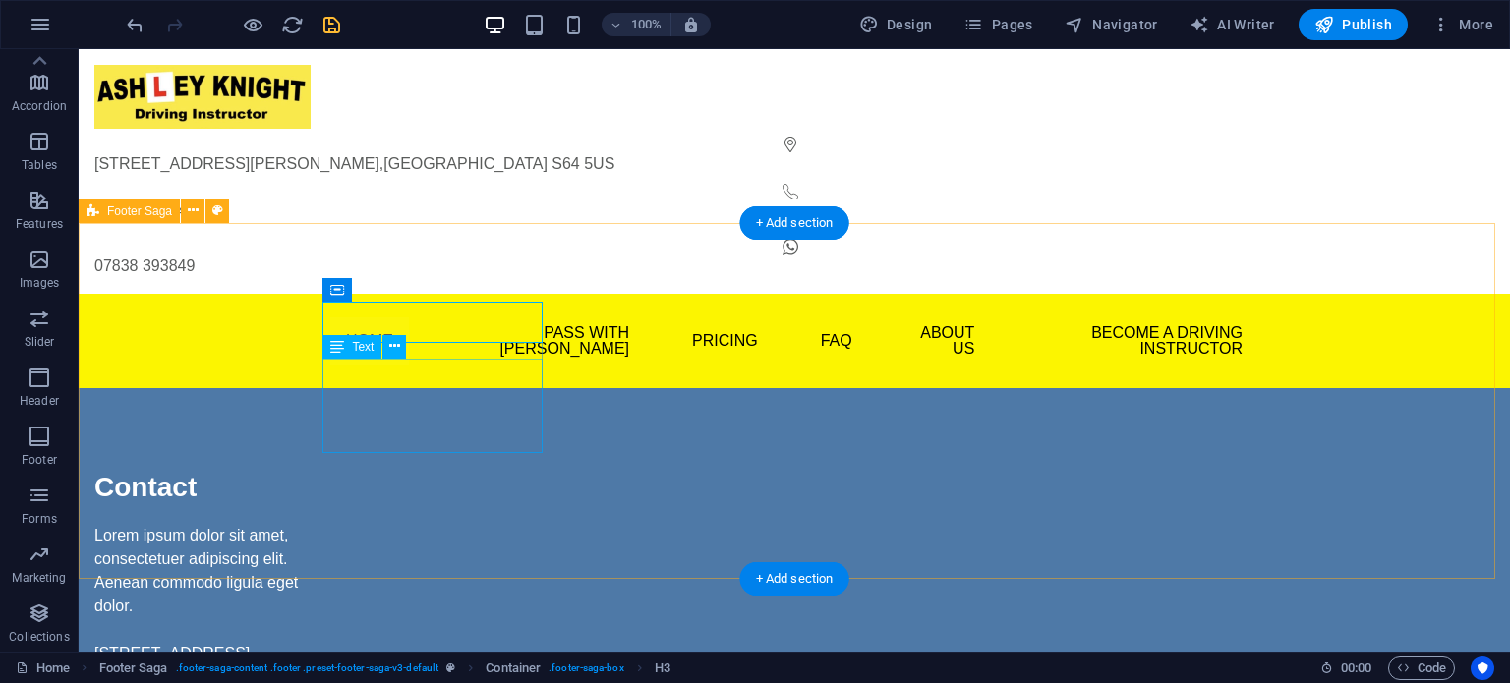
click at [315, 524] on div "Lorem ipsum dolor sit amet, consectetuer adipiscing elit. Aenean commodo ligula…" at bounding box center [204, 571] width 220 height 94
drag, startPoint x: 560, startPoint y: 326, endPoint x: 736, endPoint y: 415, distance: 197.9
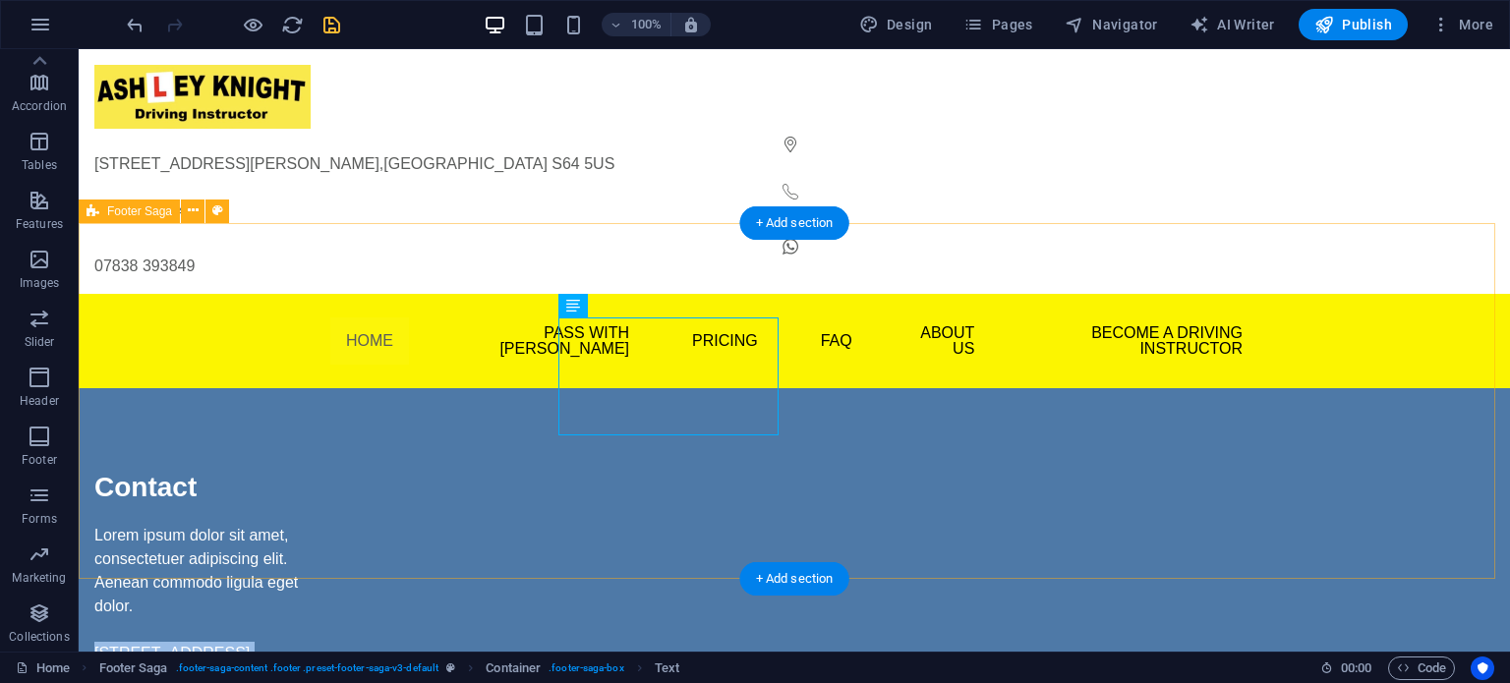
drag, startPoint x: 562, startPoint y: 487, endPoint x: 536, endPoint y: 447, distance: 47.5
drag, startPoint x: 632, startPoint y: 282, endPoint x: 661, endPoint y: 274, distance: 29.6
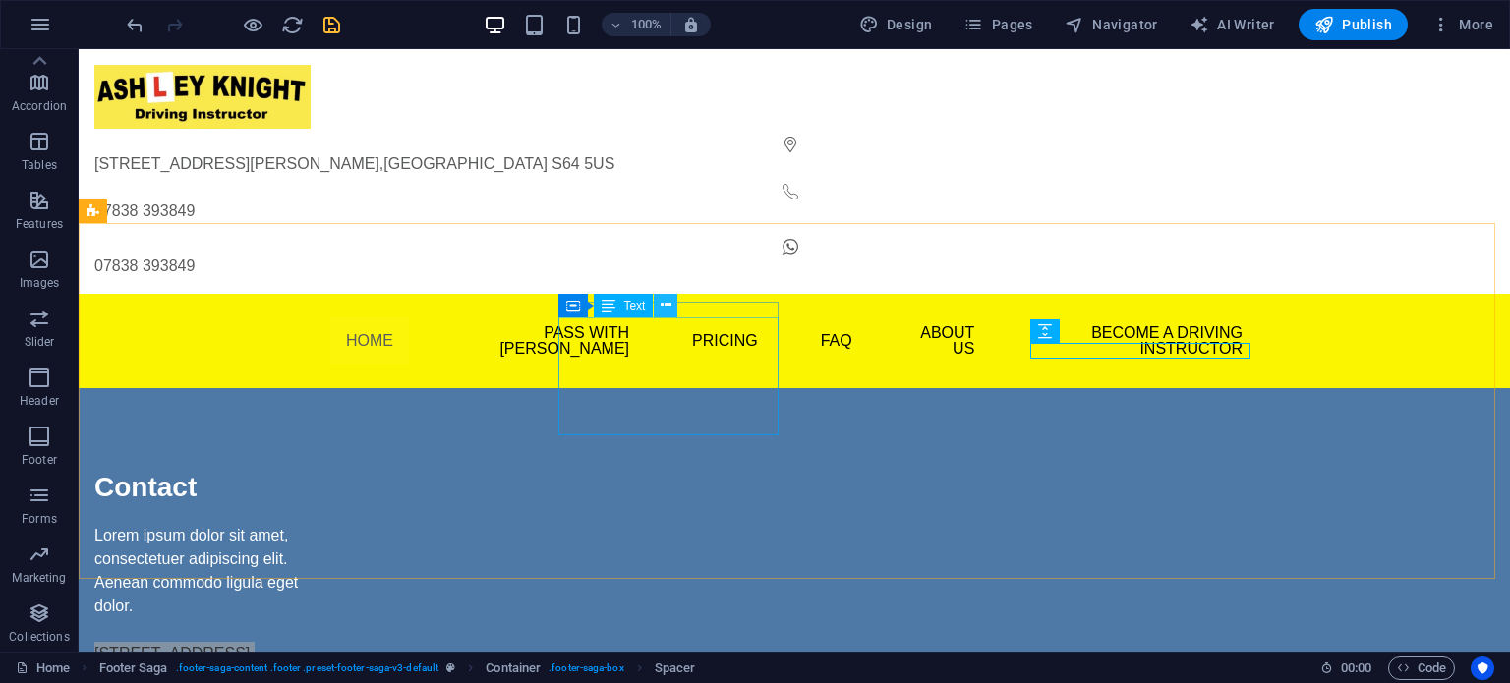
click at [663, 307] on icon at bounding box center [666, 305] width 11 height 21
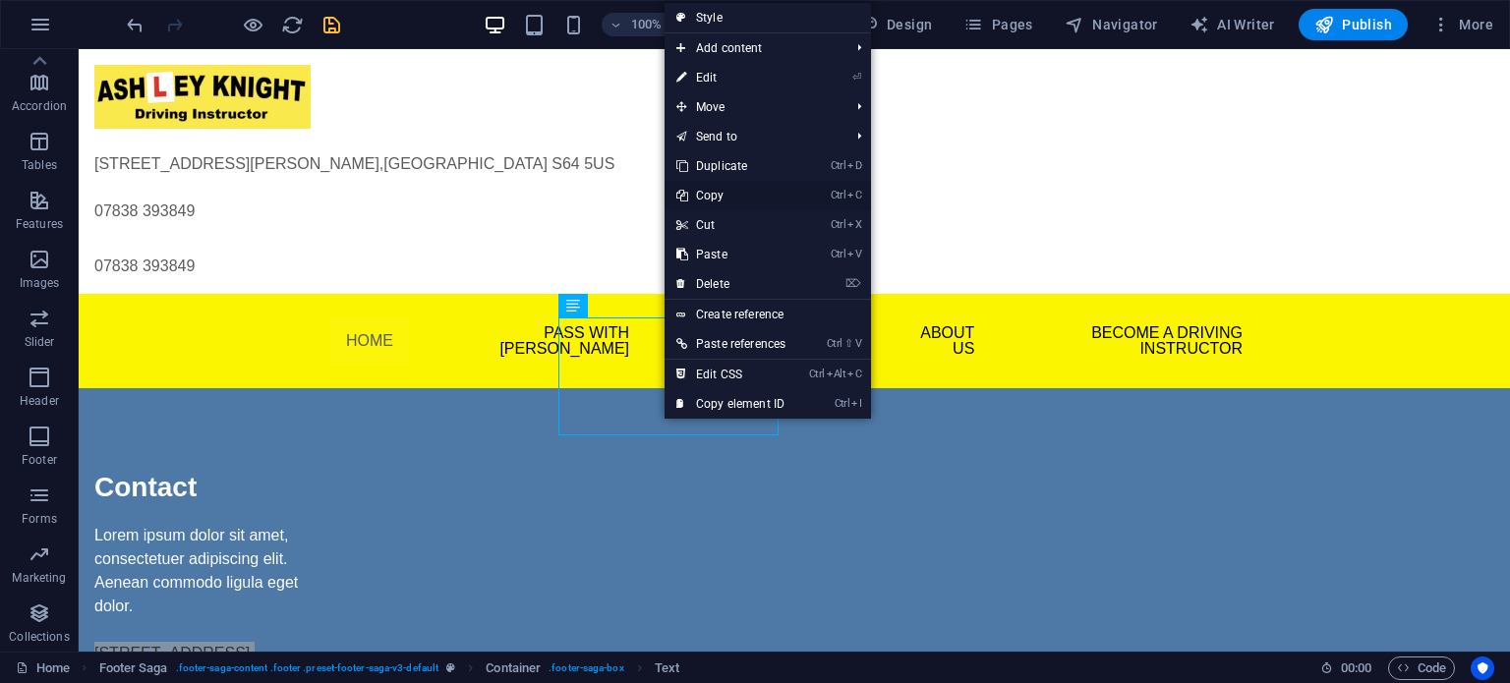
click at [712, 193] on link "Ctrl C Copy" at bounding box center [731, 195] width 133 height 29
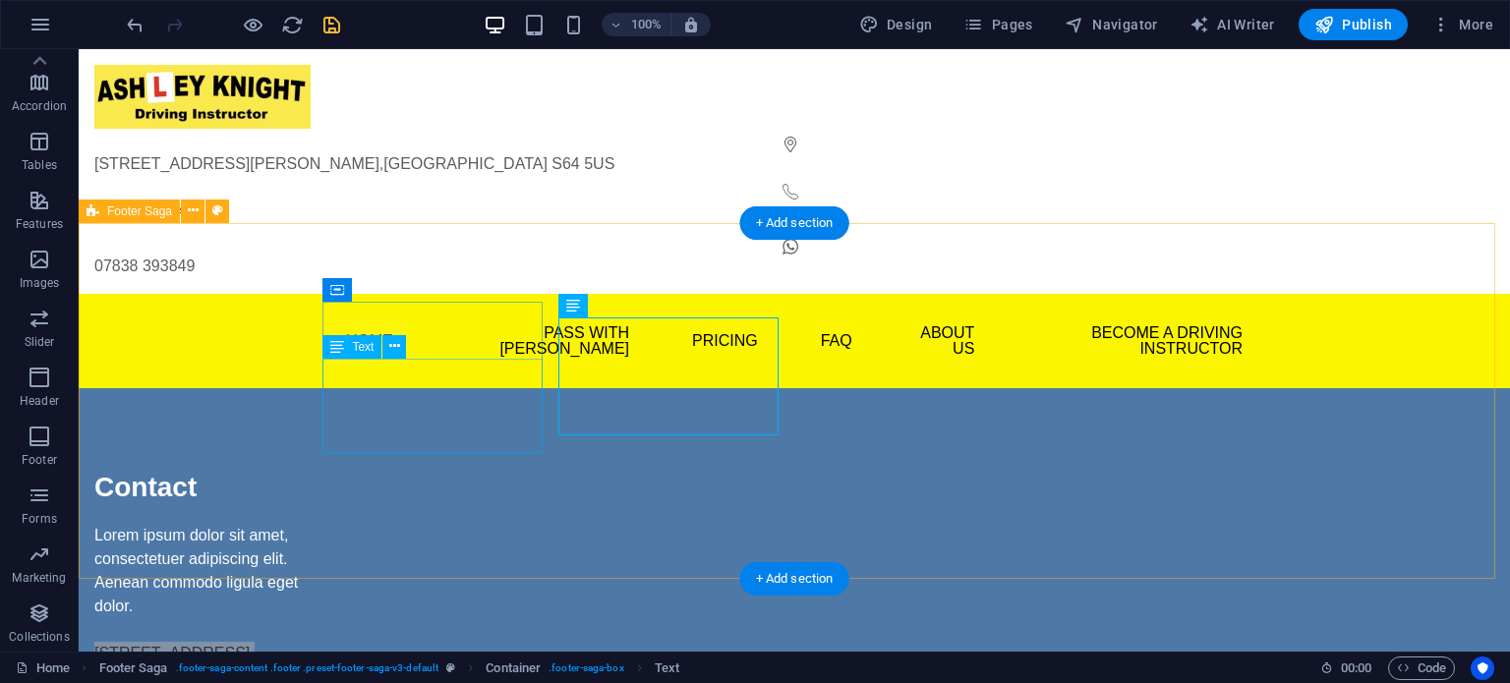
click at [315, 524] on div "Lorem ipsum dolor sit amet, consectetuer adipiscing elit. Aenean commodo ligula…" at bounding box center [204, 571] width 220 height 94
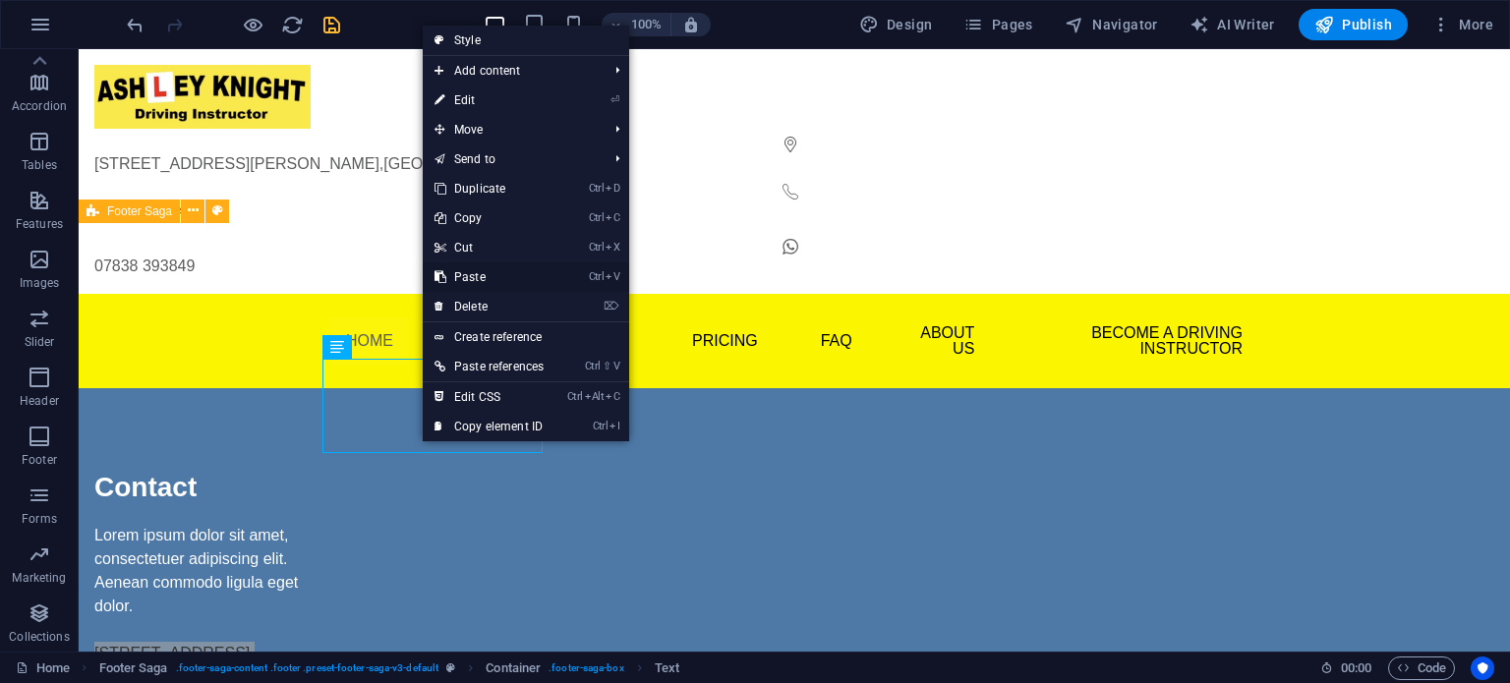
click at [479, 277] on link "Ctrl V Paste" at bounding box center [489, 277] width 133 height 29
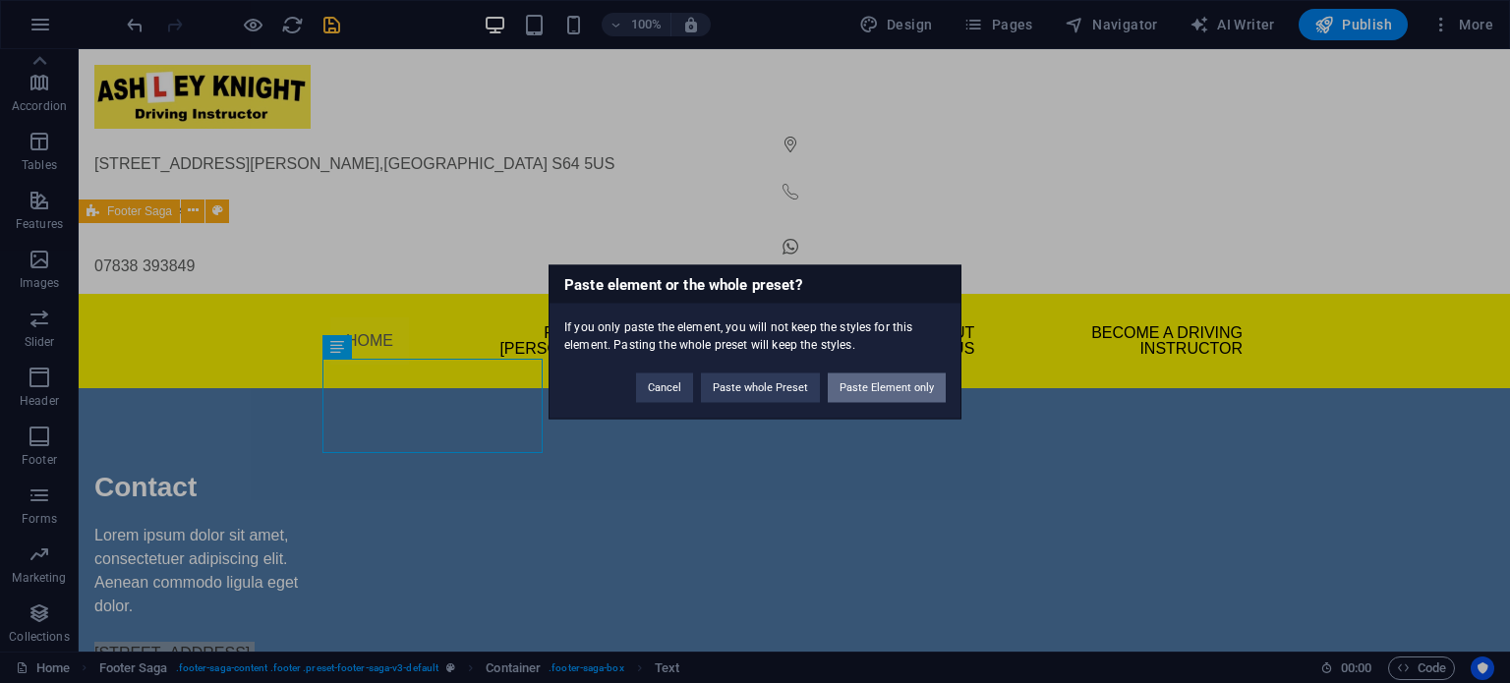
click at [883, 394] on button "Paste Element only" at bounding box center [887, 387] width 118 height 29
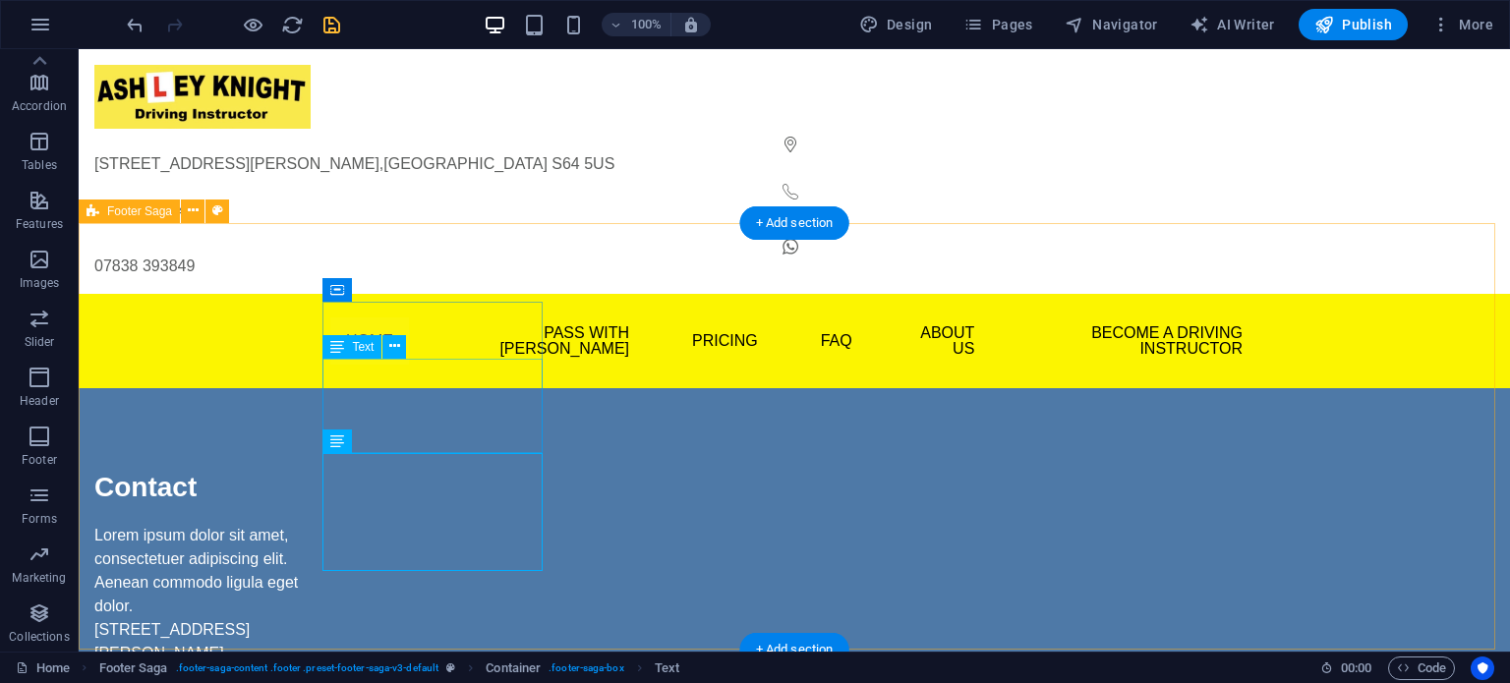
click at [315, 524] on div "Lorem ipsum dolor sit amet, consectetuer adipiscing elit. Aenean commodo ligula…" at bounding box center [204, 571] width 220 height 94
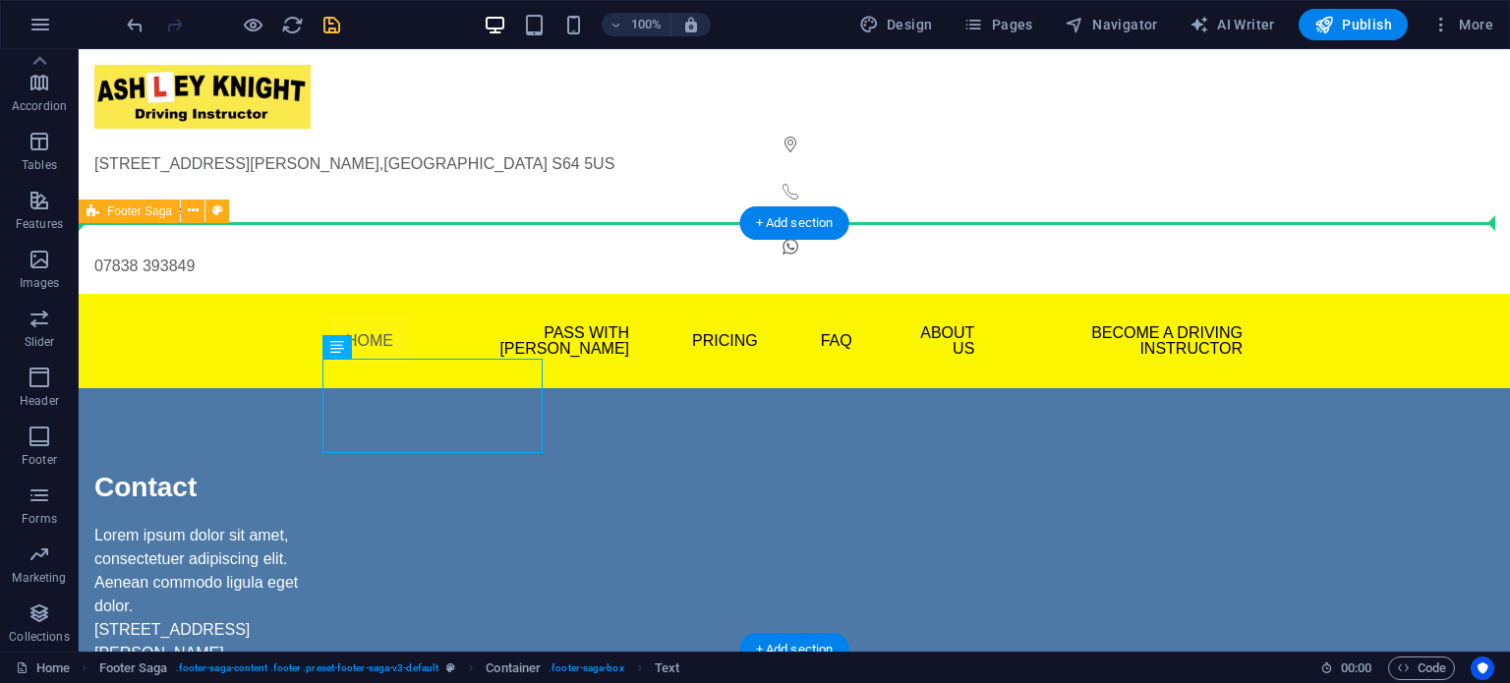
drag, startPoint x: 374, startPoint y: 442, endPoint x: 352, endPoint y: 428, distance: 25.6
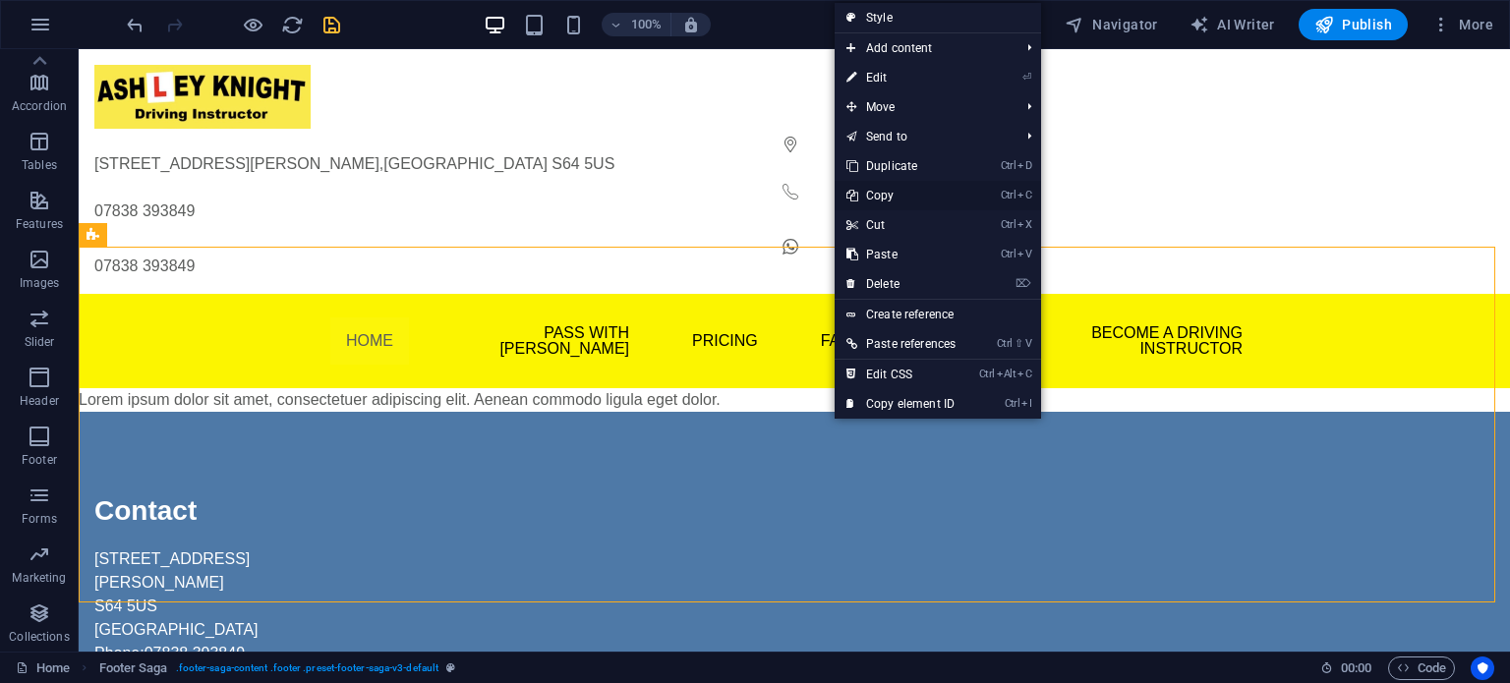
click at [884, 191] on link "Ctrl C Copy" at bounding box center [901, 195] width 133 height 29
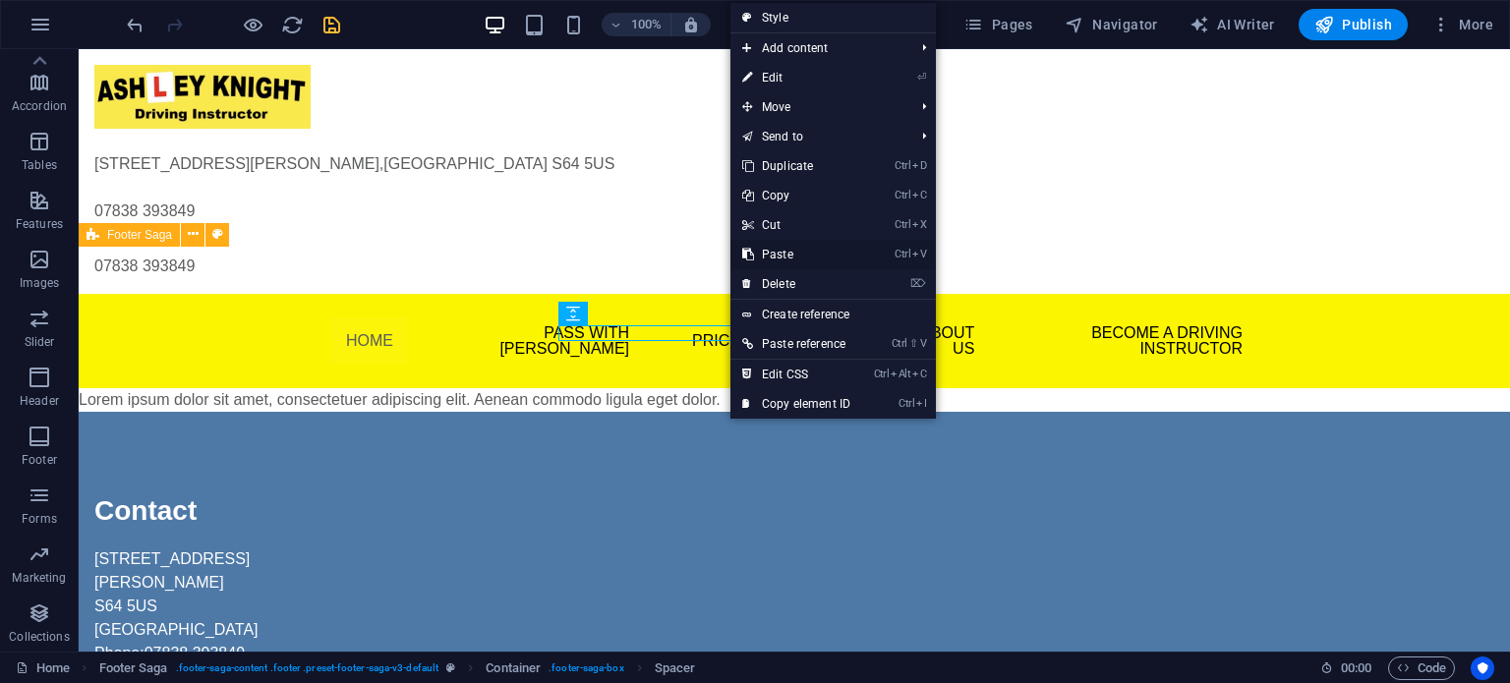
click at [783, 253] on link "Ctrl V Paste" at bounding box center [797, 254] width 132 height 29
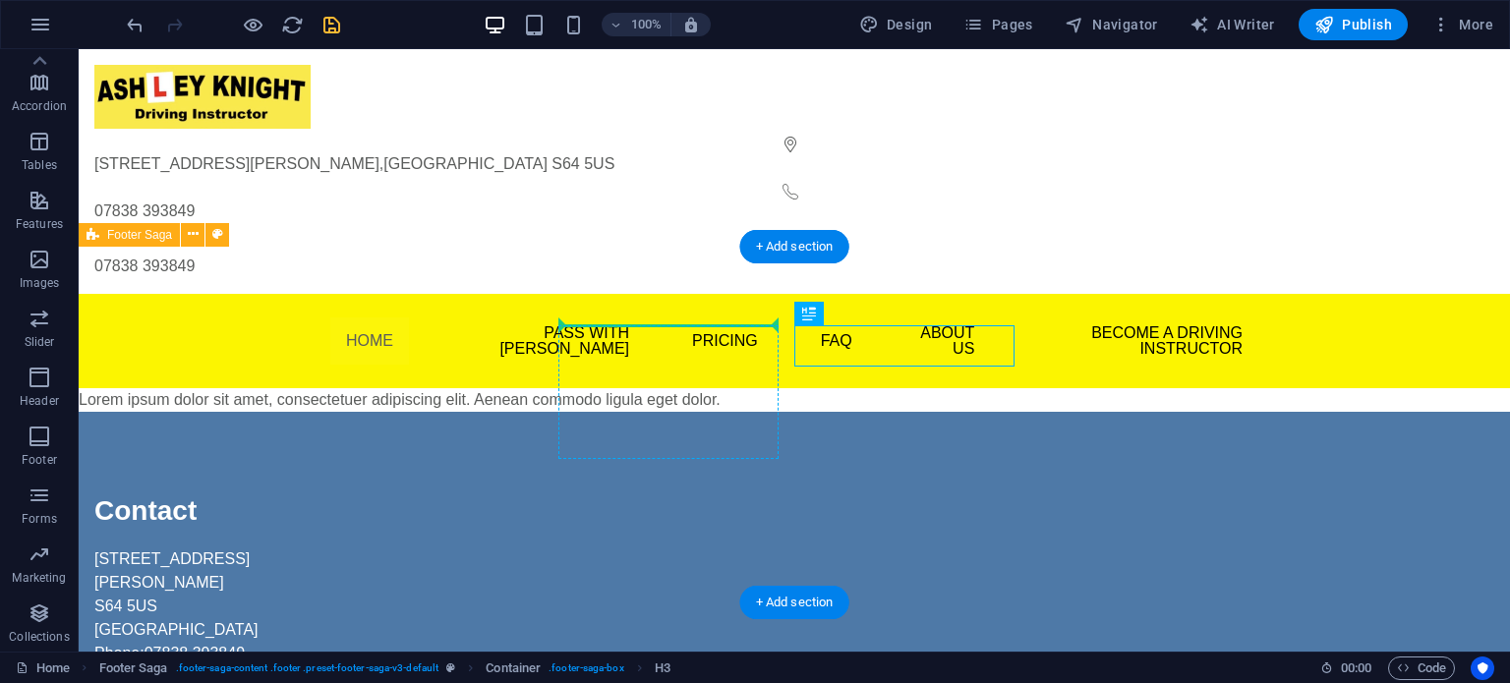
drag, startPoint x: 842, startPoint y: 347, endPoint x: 677, endPoint y: 328, distance: 165.3
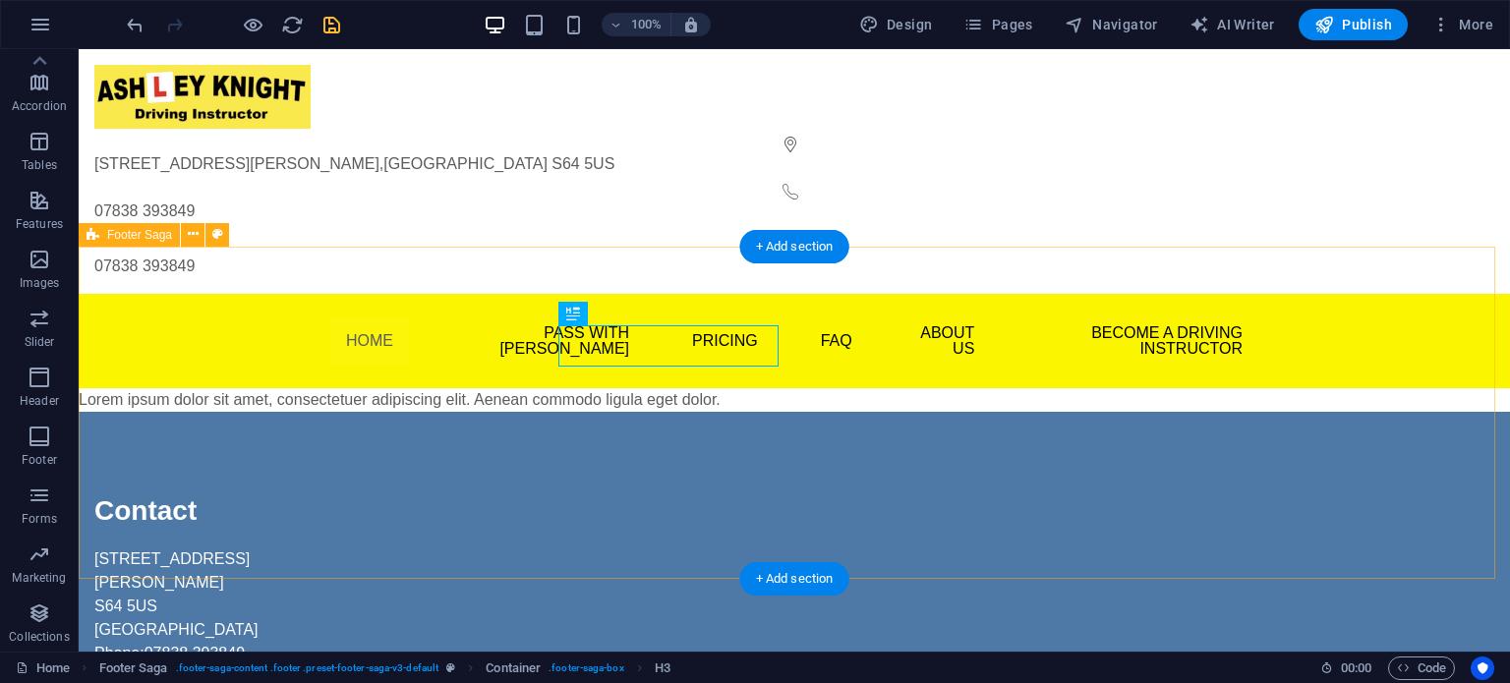
drag, startPoint x: 361, startPoint y: 554, endPoint x: 379, endPoint y: 546, distance: 19.4
drag, startPoint x: 613, startPoint y: 518, endPoint x: 657, endPoint y: 475, distance: 61.9
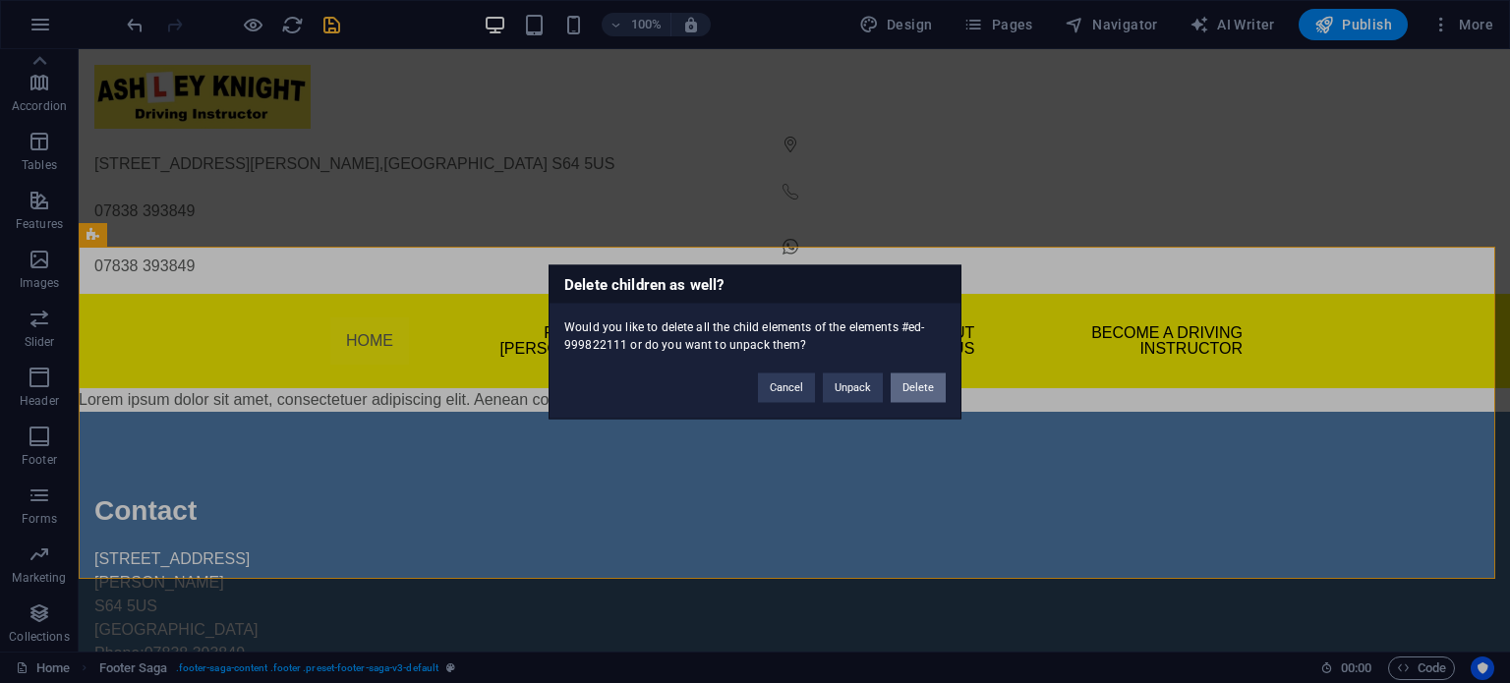
click at [910, 387] on button "Delete" at bounding box center [918, 387] width 55 height 29
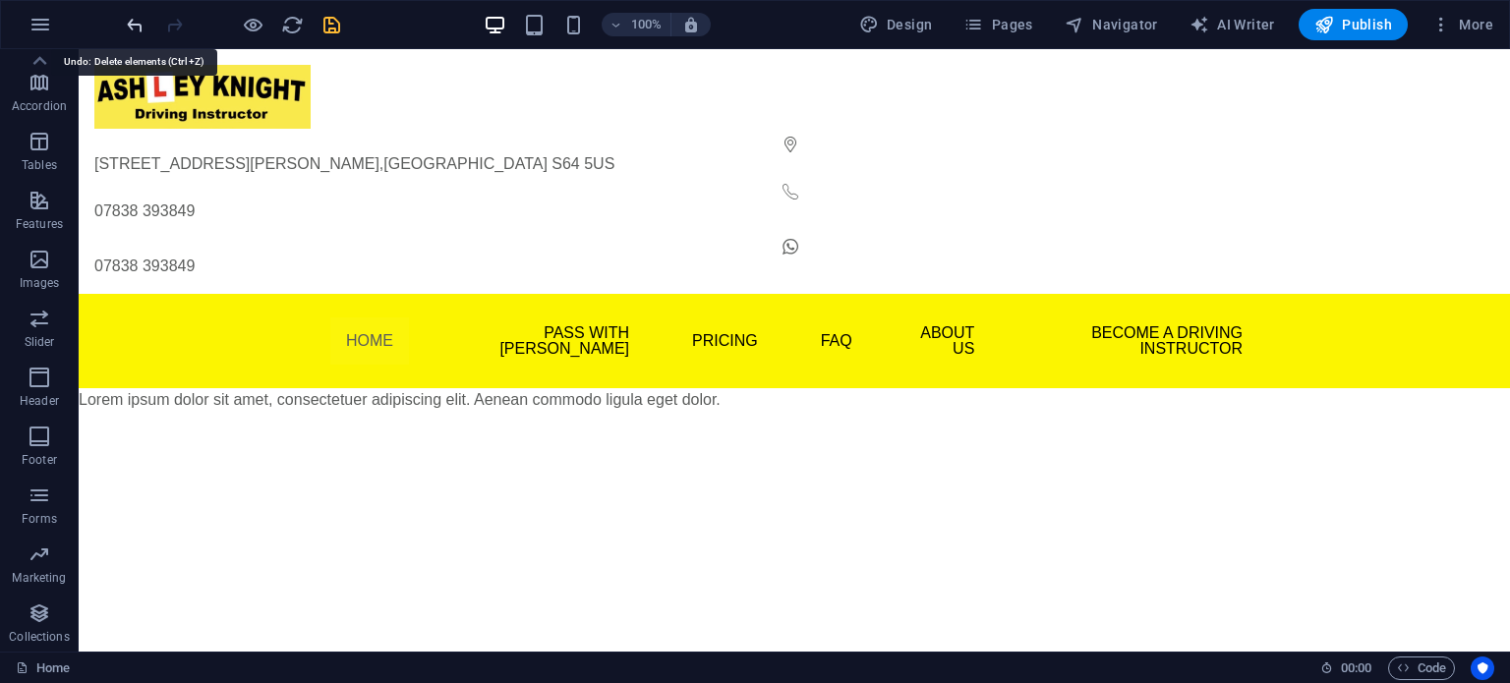
click at [133, 15] on icon "undo" at bounding box center [135, 25] width 23 height 23
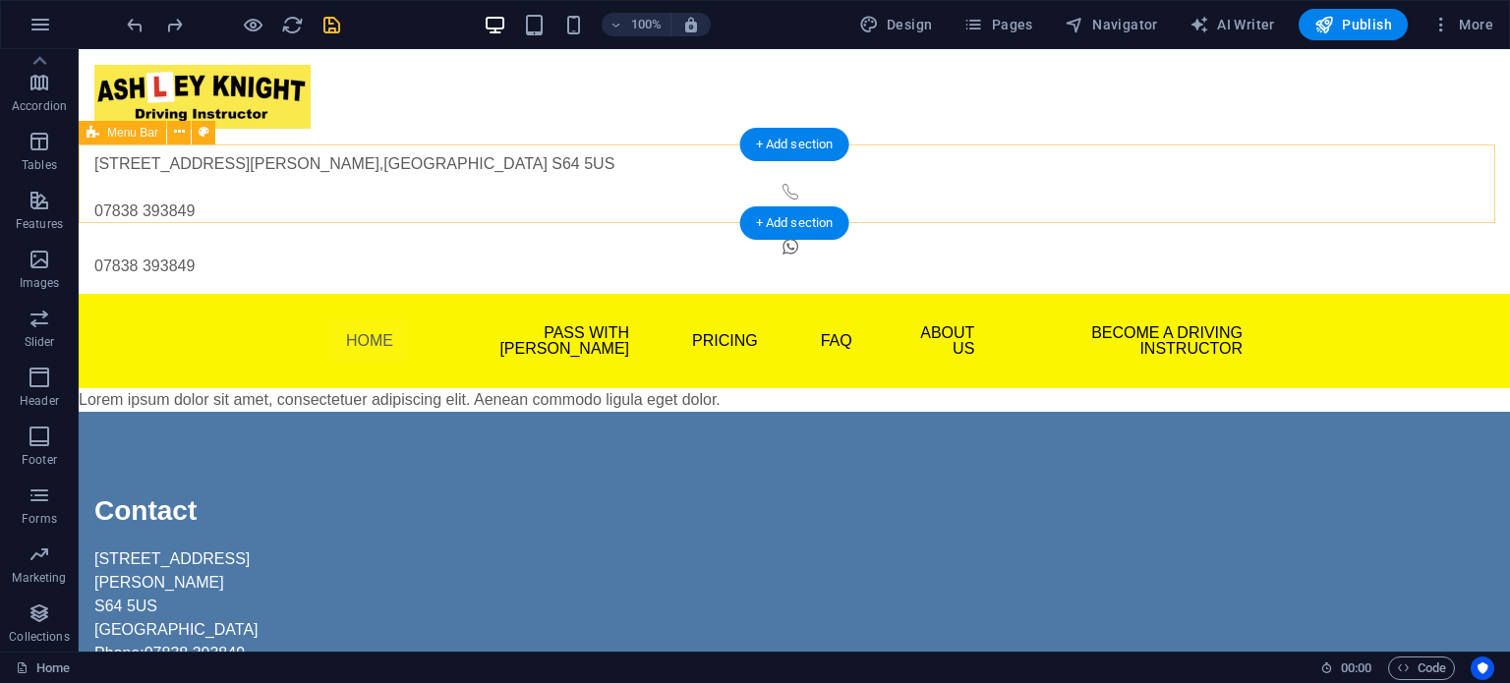
click at [735, 294] on div "Menu Home Pass With Ash Theory Test Pro Beginner Lessons Part Trained Refresher…" at bounding box center [795, 341] width 1432 height 94
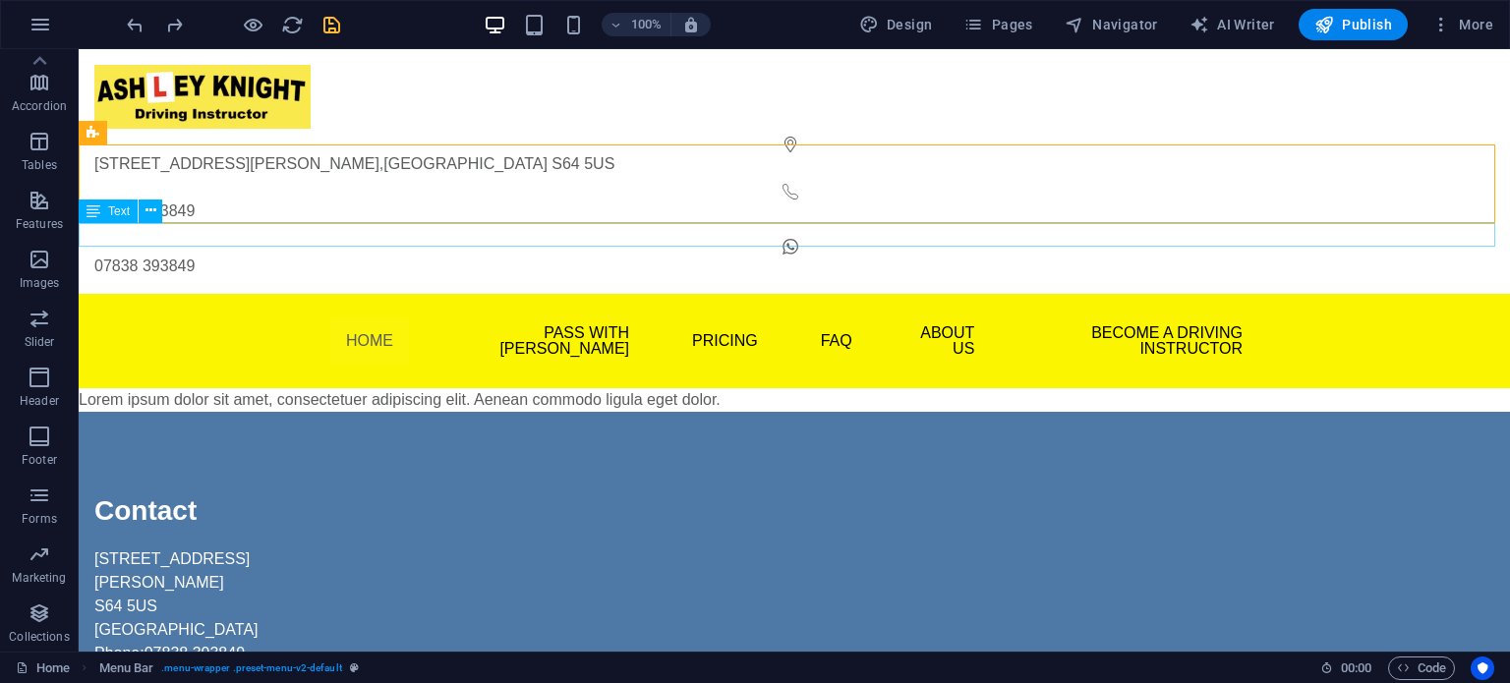
click at [726, 388] on div "Lorem ipsum dolor sit amet, consectetuer adipiscing elit. Aenean commodo ligula…" at bounding box center [795, 400] width 1432 height 24
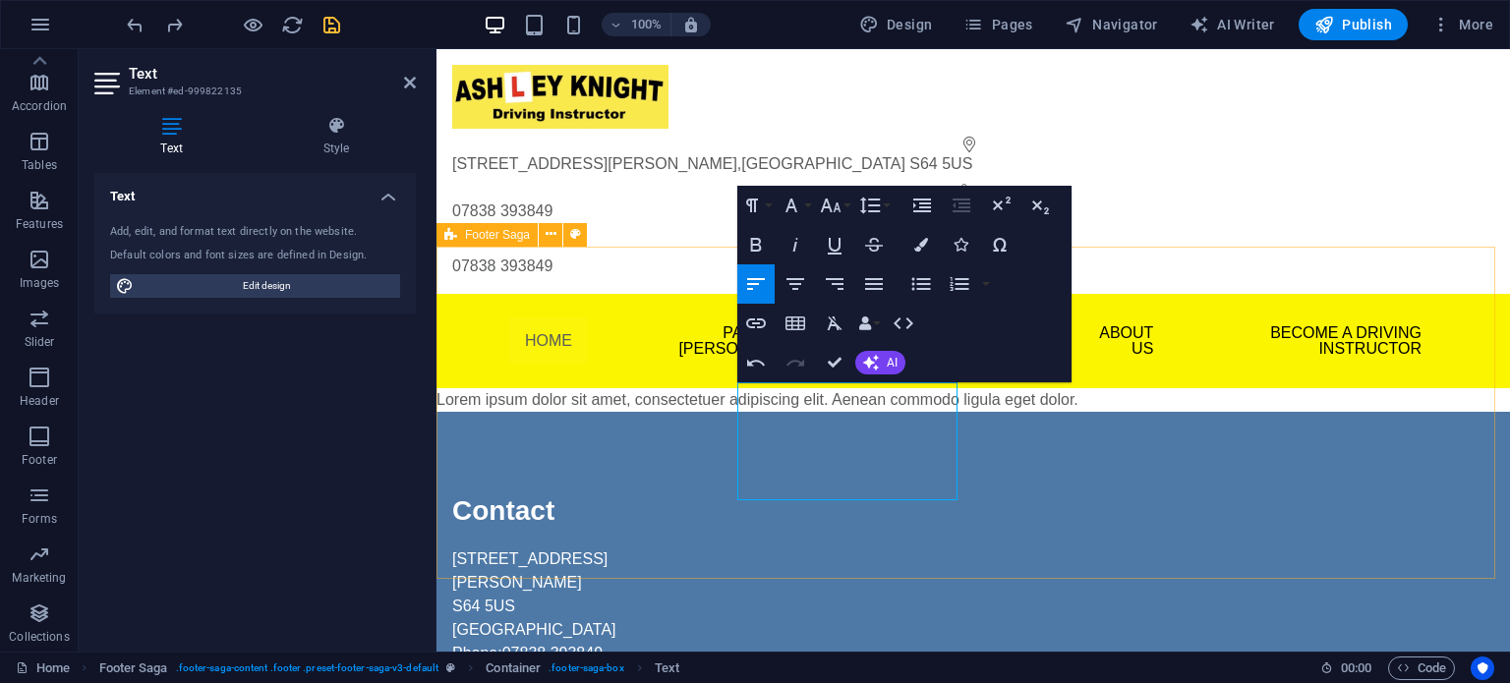
drag, startPoint x: 952, startPoint y: 482, endPoint x: 743, endPoint y: 415, distance: 218.9
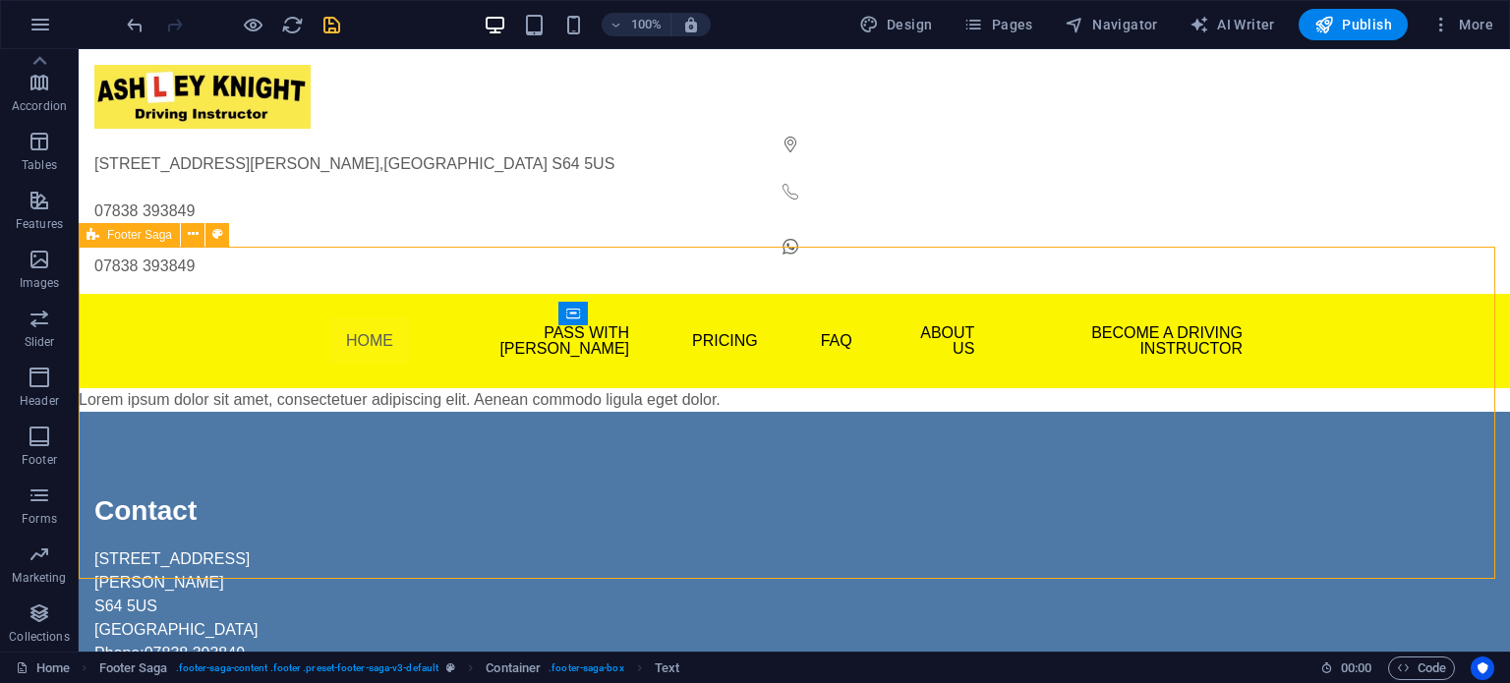
drag, startPoint x: 683, startPoint y: 558, endPoint x: 680, endPoint y: 546, distance: 12.2
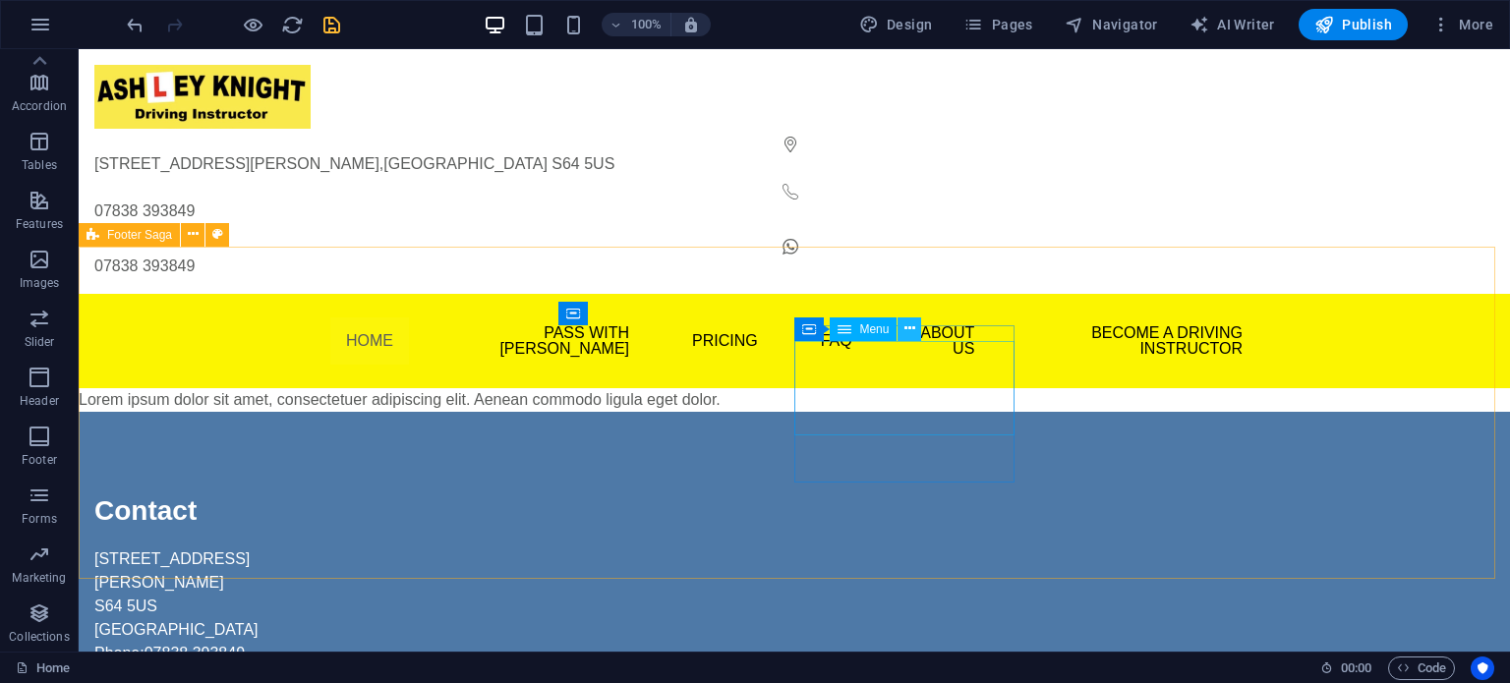
click at [912, 331] on icon at bounding box center [910, 329] width 11 height 21
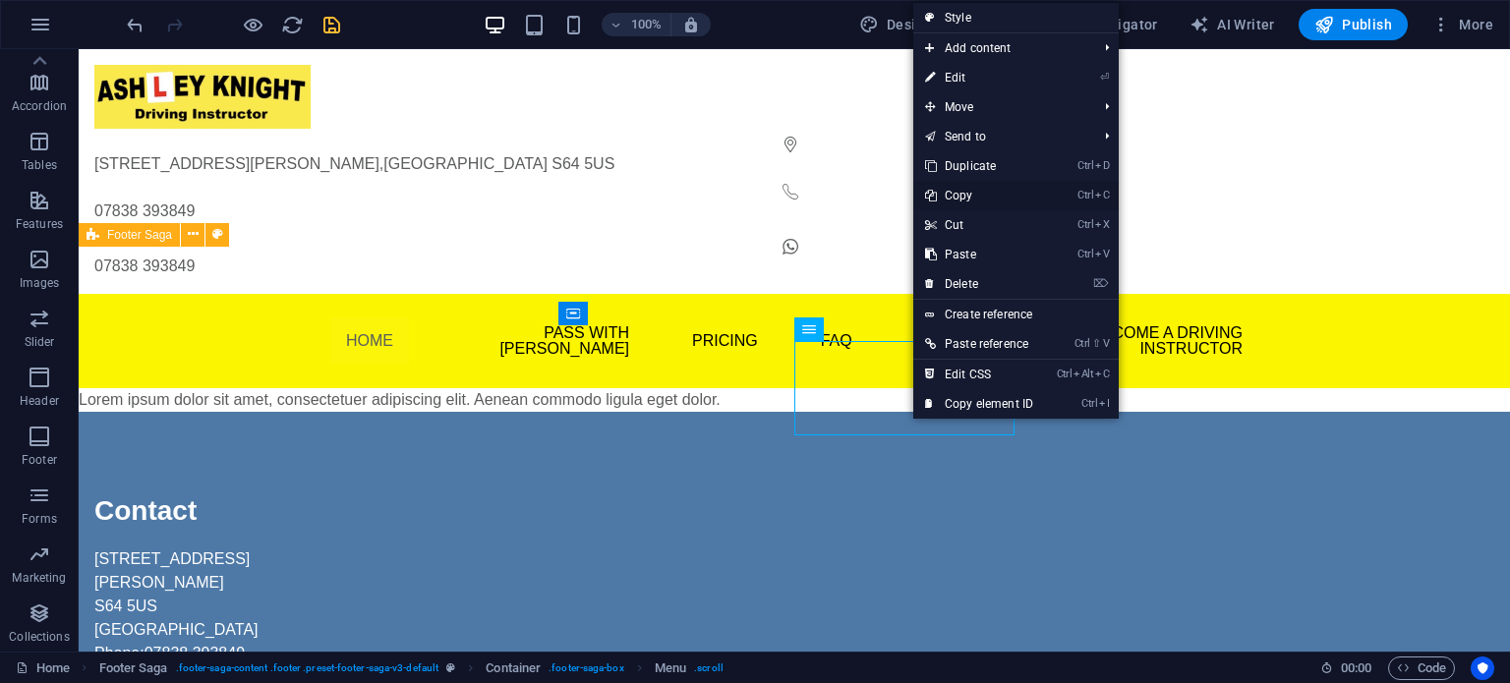
click at [958, 203] on link "Ctrl C Copy" at bounding box center [979, 195] width 132 height 29
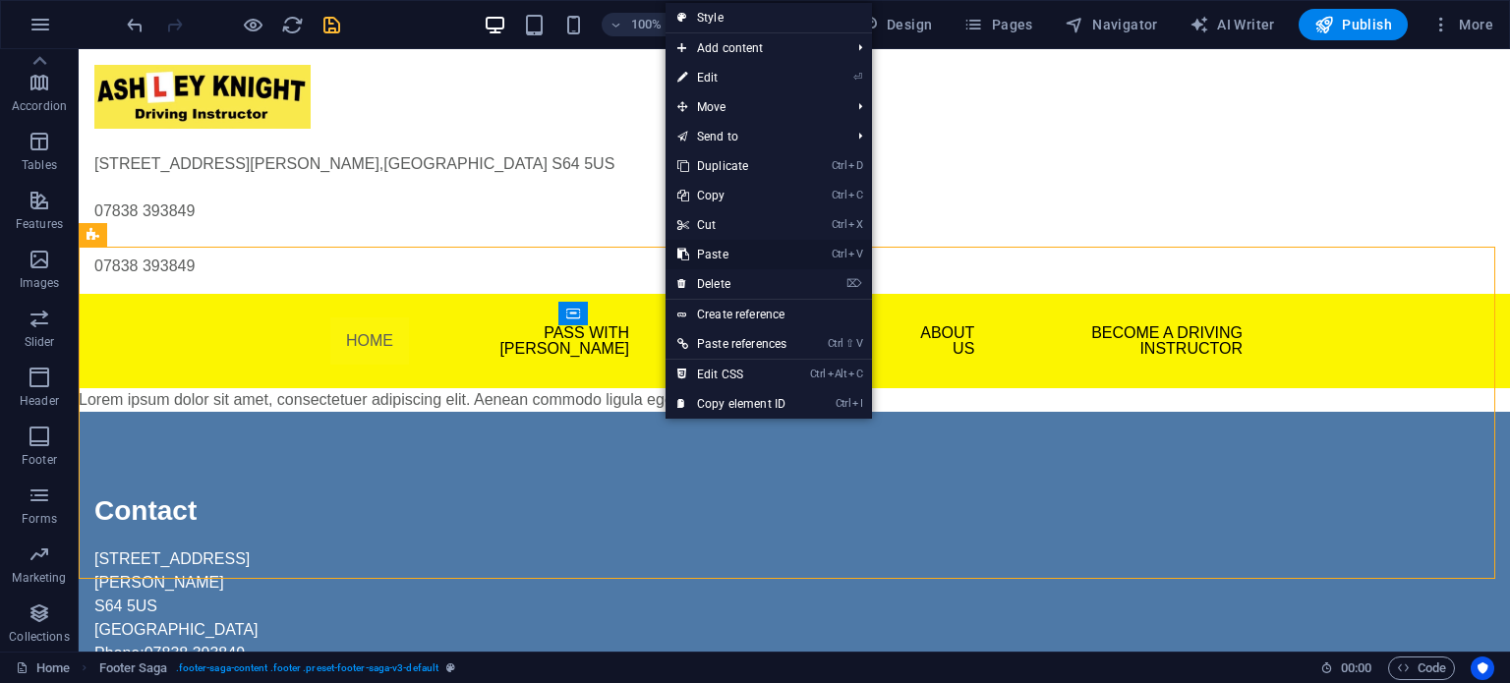
click at [724, 251] on link "Ctrl V Paste" at bounding box center [732, 254] width 133 height 29
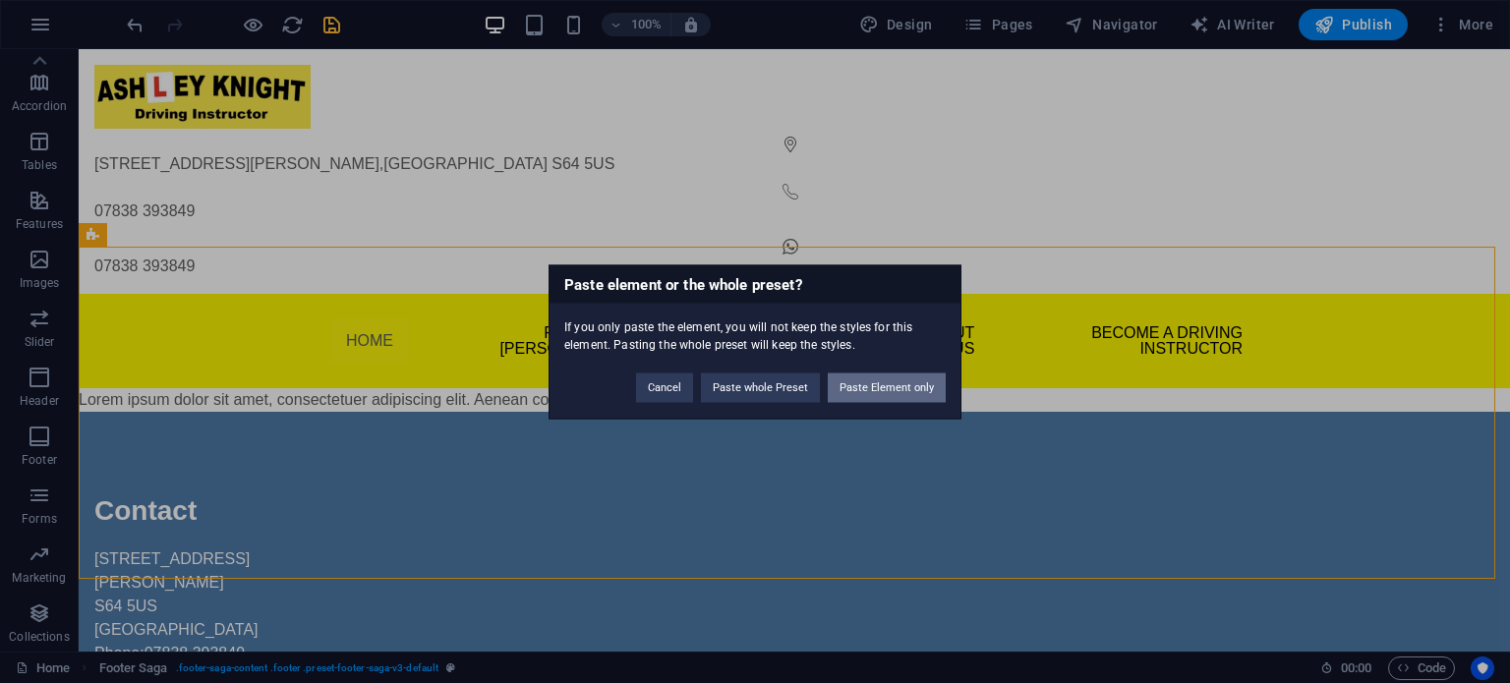
click at [851, 394] on button "Paste Element only" at bounding box center [887, 387] width 118 height 29
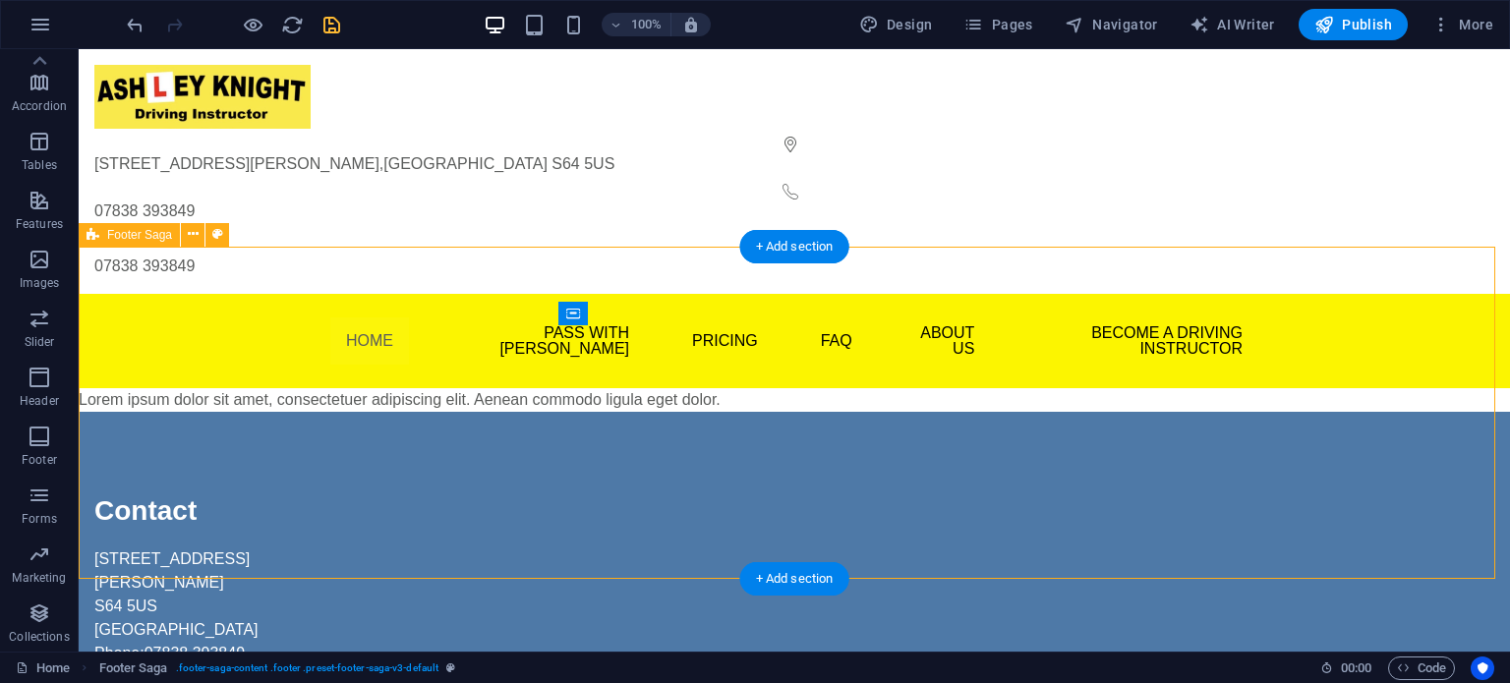
click at [315, 532] on div at bounding box center [204, 540] width 220 height 16
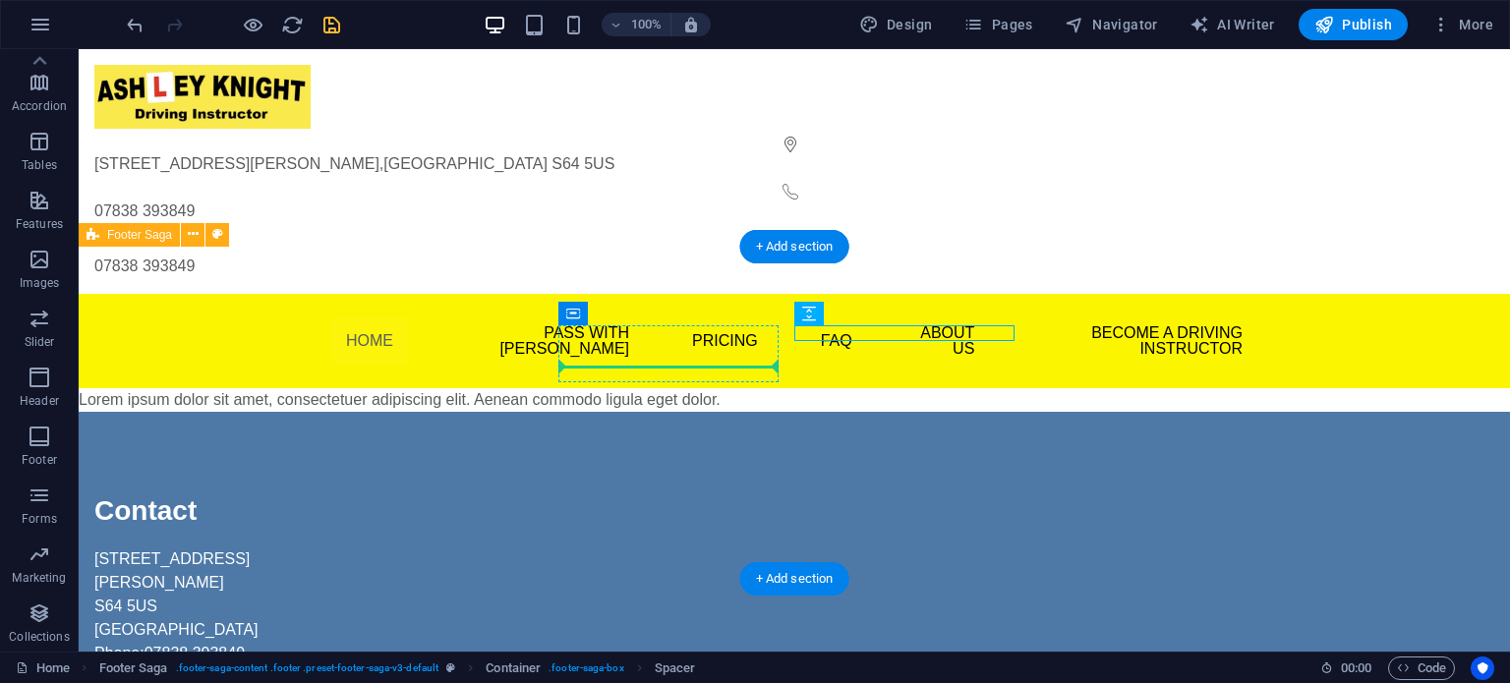
drag, startPoint x: 821, startPoint y: 333, endPoint x: 668, endPoint y: 369, distance: 157.4
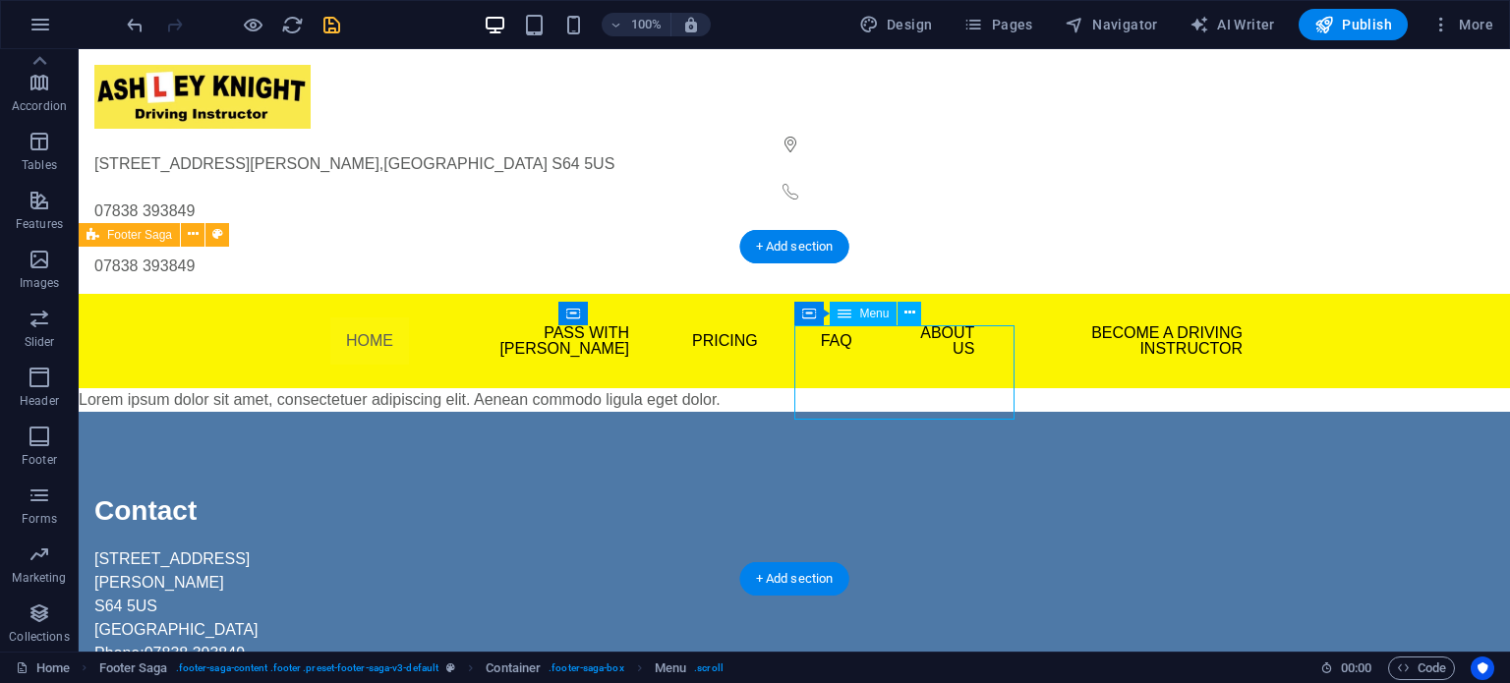
drag, startPoint x: 838, startPoint y: 396, endPoint x: 803, endPoint y: 342, distance: 64.1
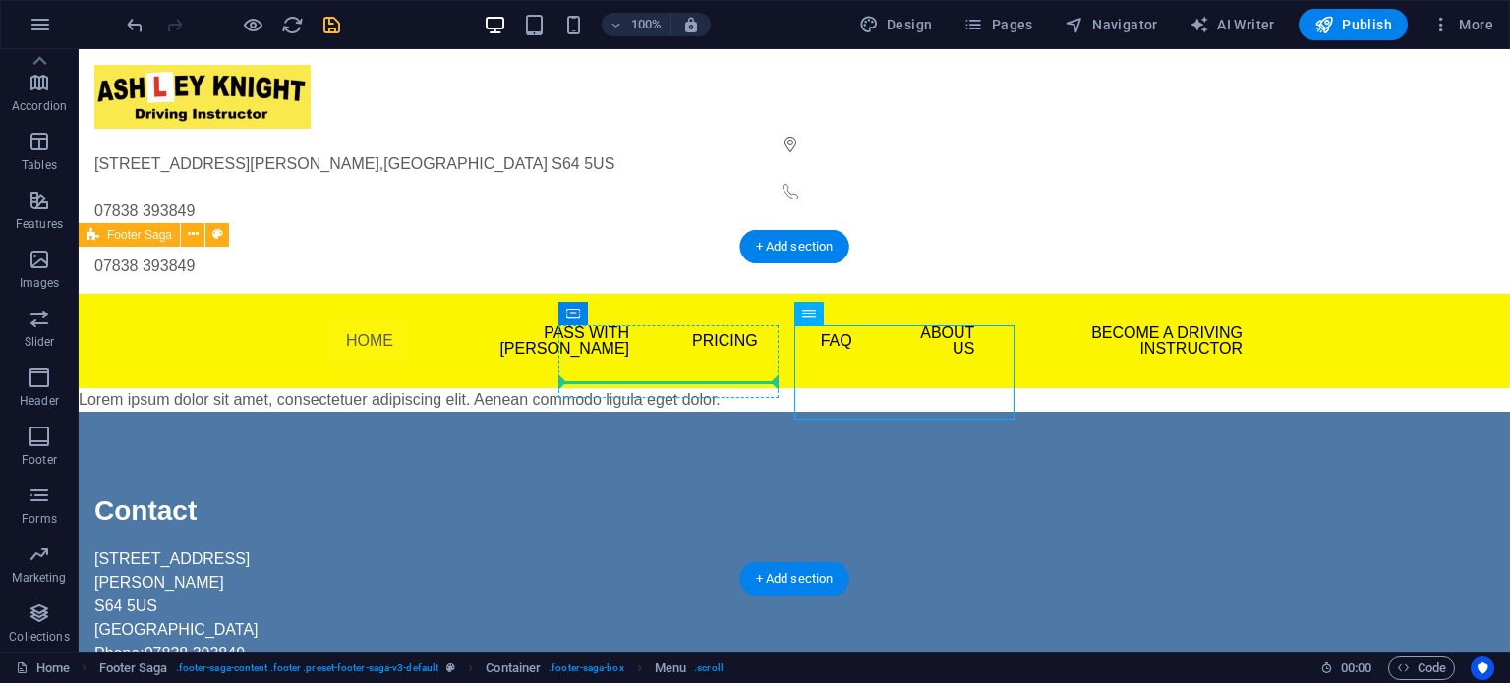
drag, startPoint x: 819, startPoint y: 358, endPoint x: 651, endPoint y: 385, distance: 170.4
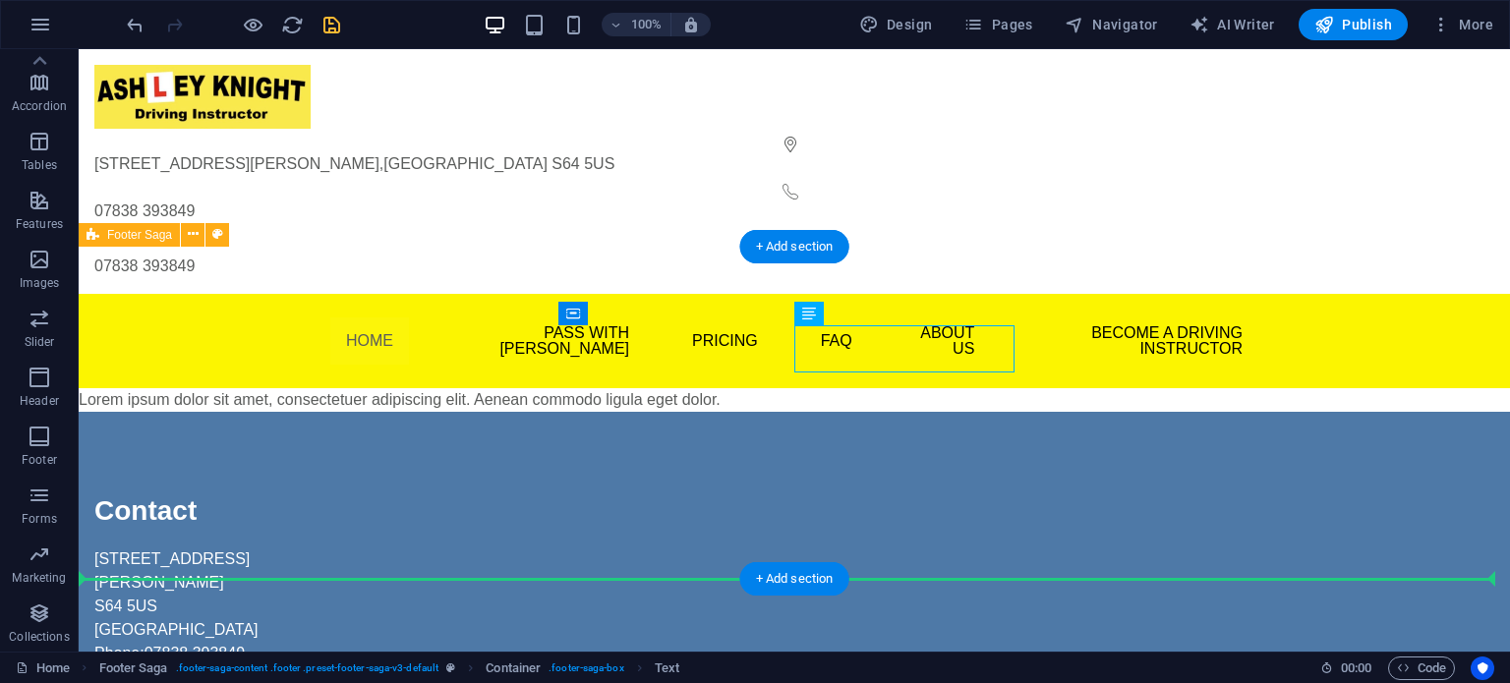
drag, startPoint x: 851, startPoint y: 350, endPoint x: 625, endPoint y: 496, distance: 268.1
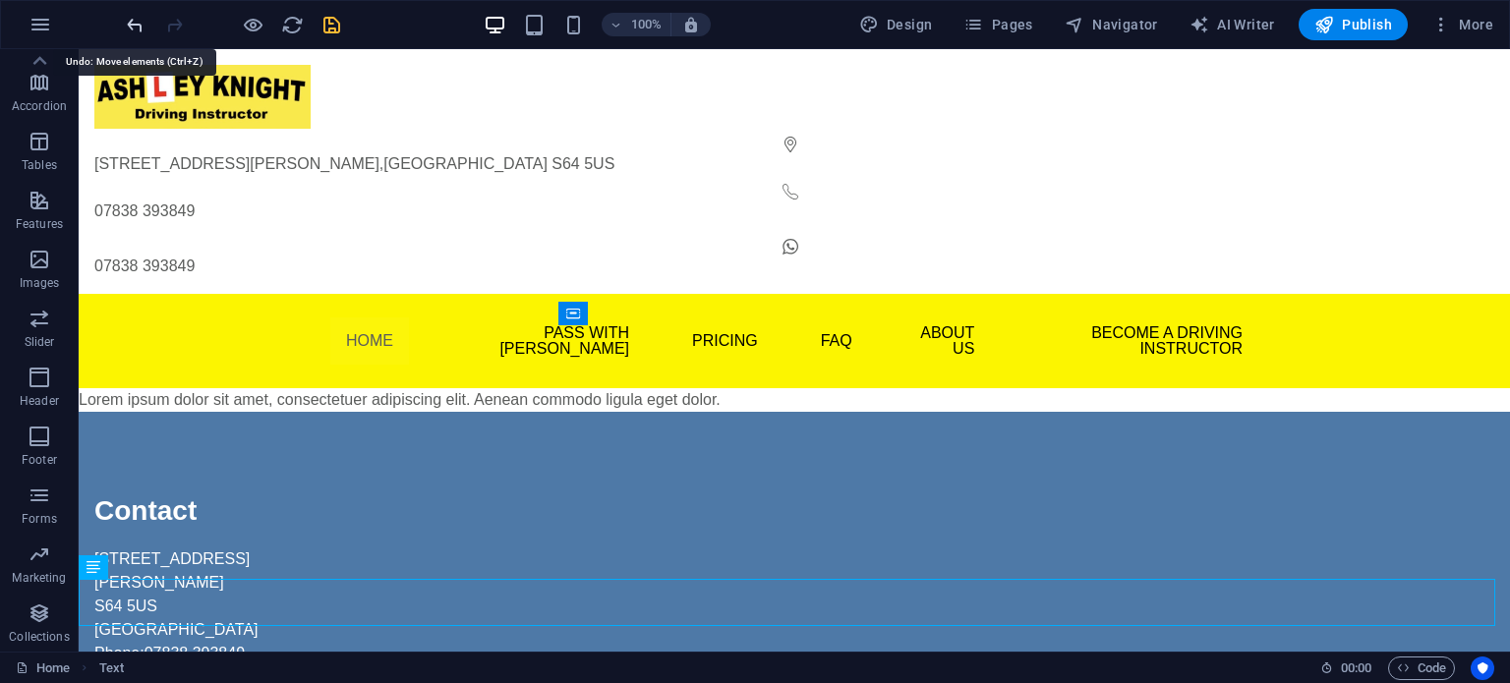
click at [130, 26] on icon "undo" at bounding box center [135, 25] width 23 height 23
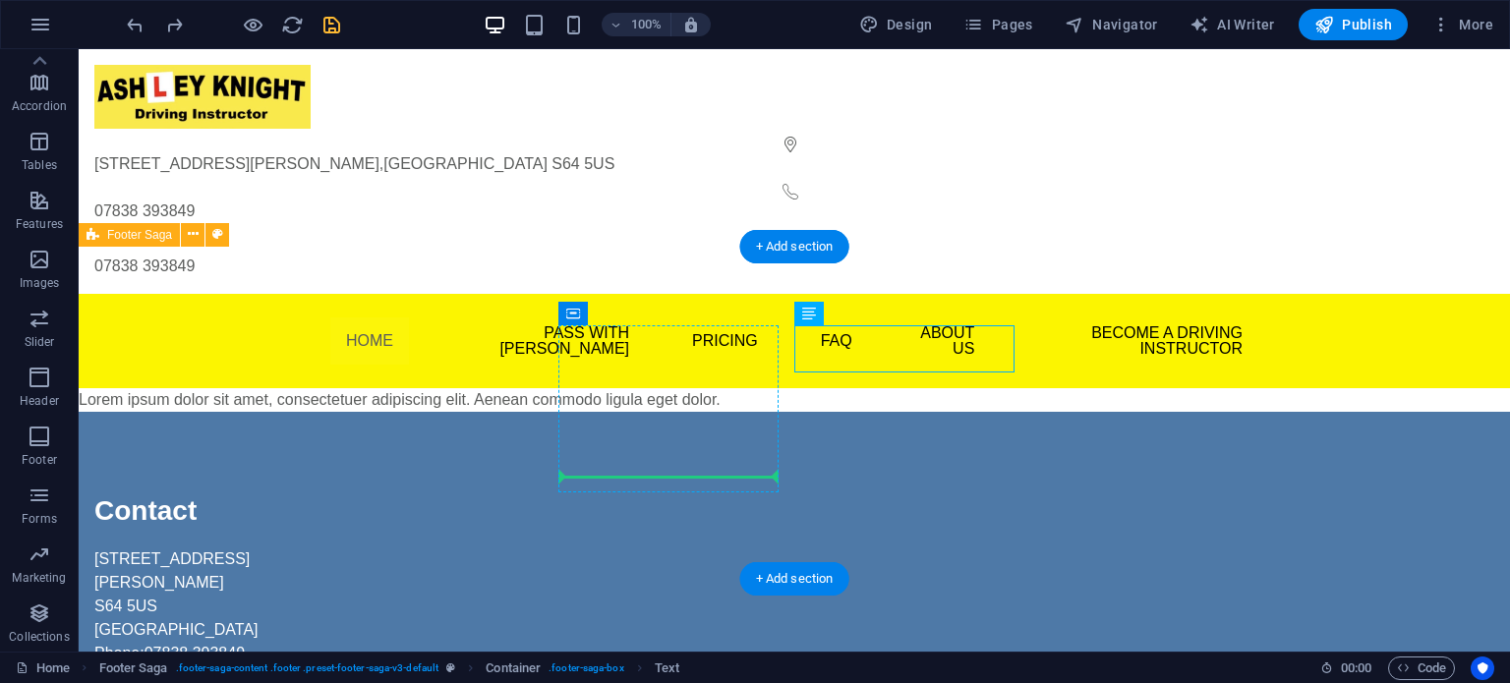
drag, startPoint x: 838, startPoint y: 353, endPoint x: 638, endPoint y: 480, distance: 236.5
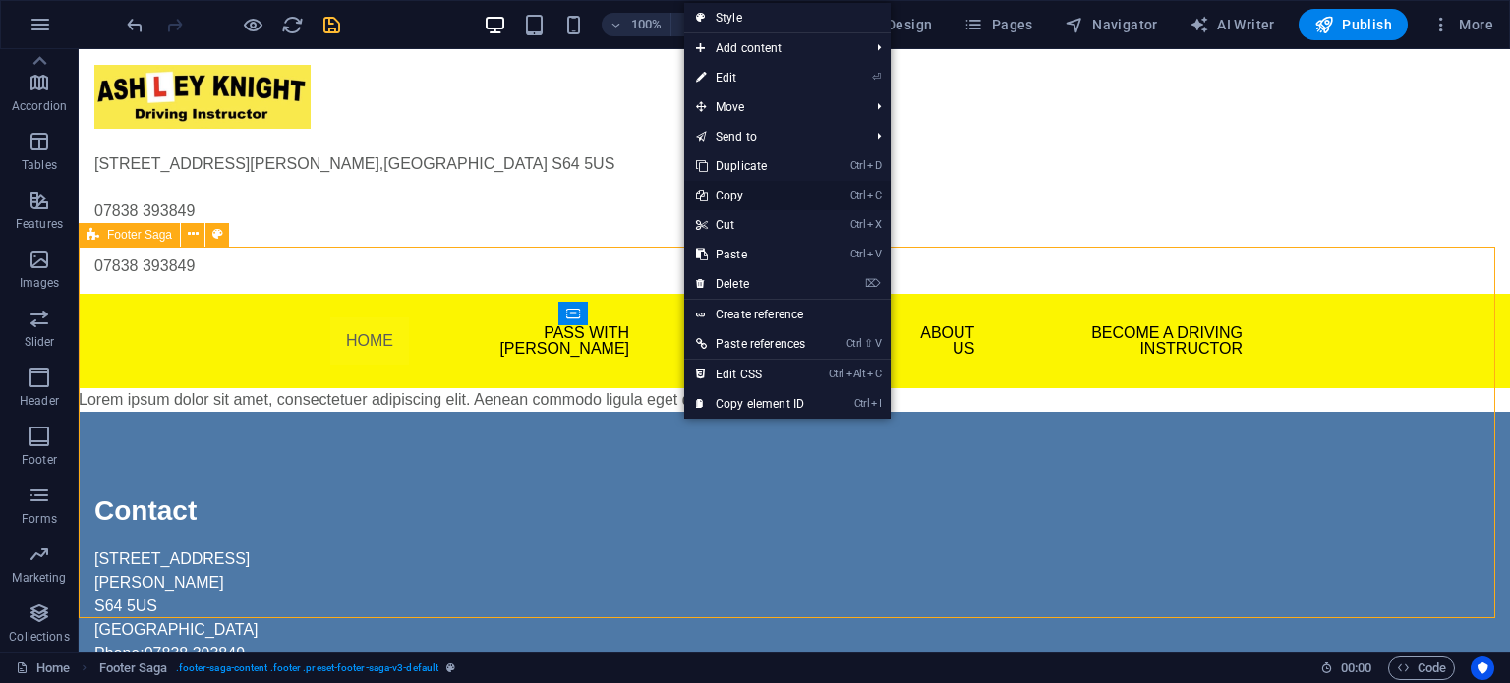
click at [738, 192] on link "Ctrl C Copy" at bounding box center [750, 195] width 133 height 29
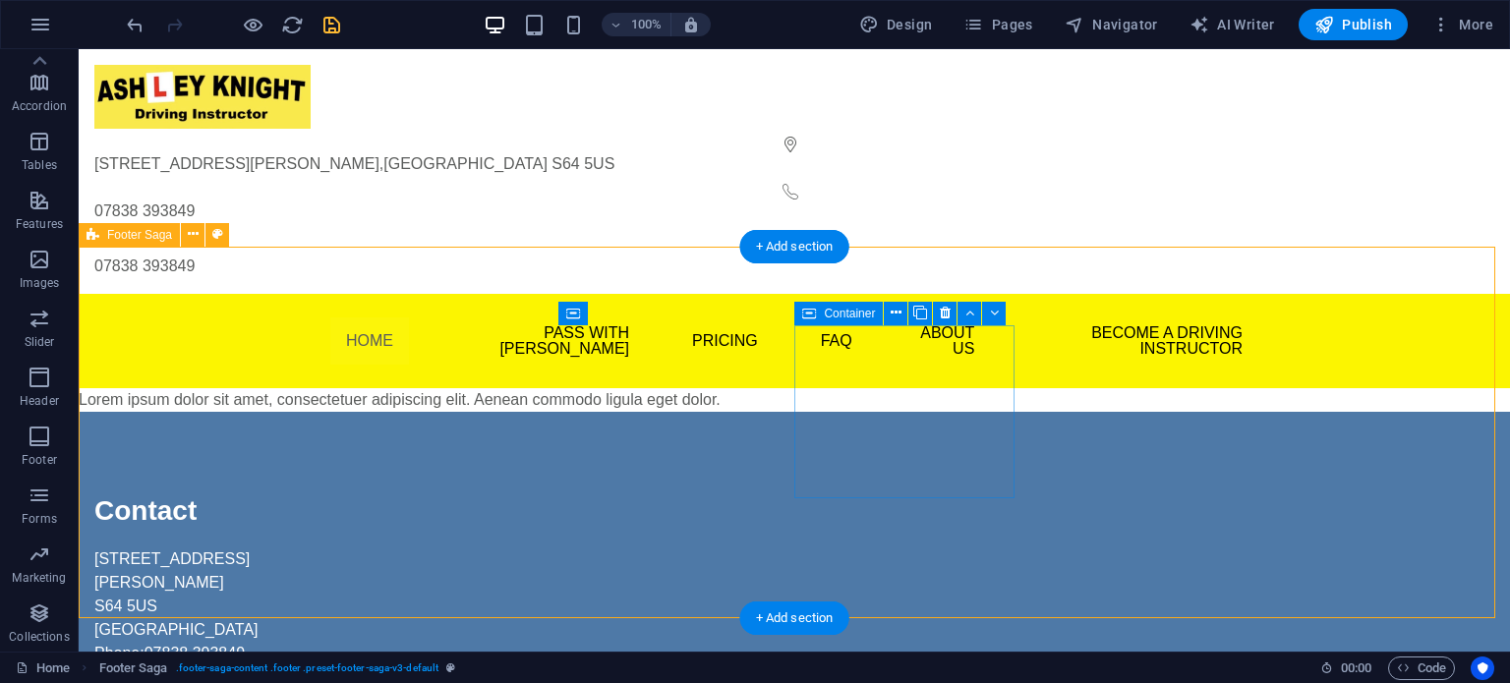
drag, startPoint x: 760, startPoint y: 560, endPoint x: 656, endPoint y: 311, distance: 270.6
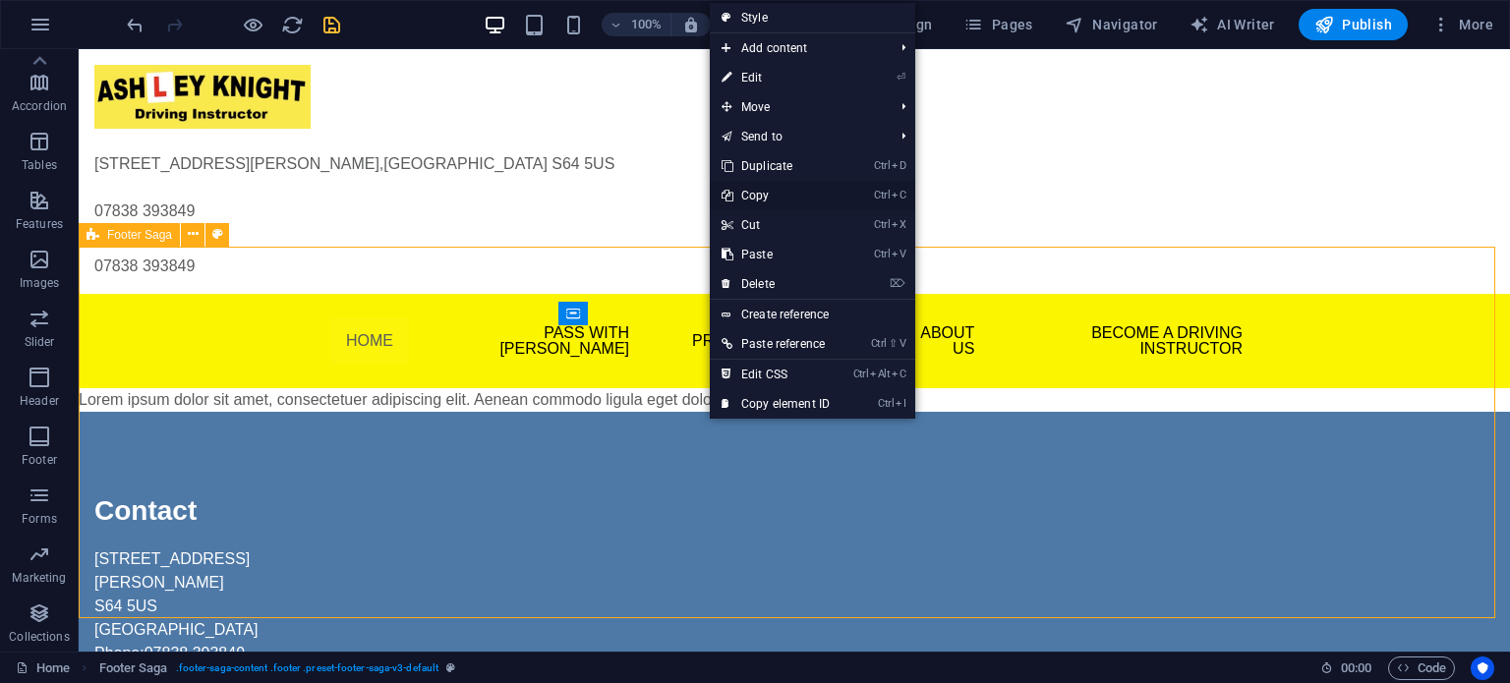
click at [764, 199] on link "Ctrl C Copy" at bounding box center [776, 195] width 132 height 29
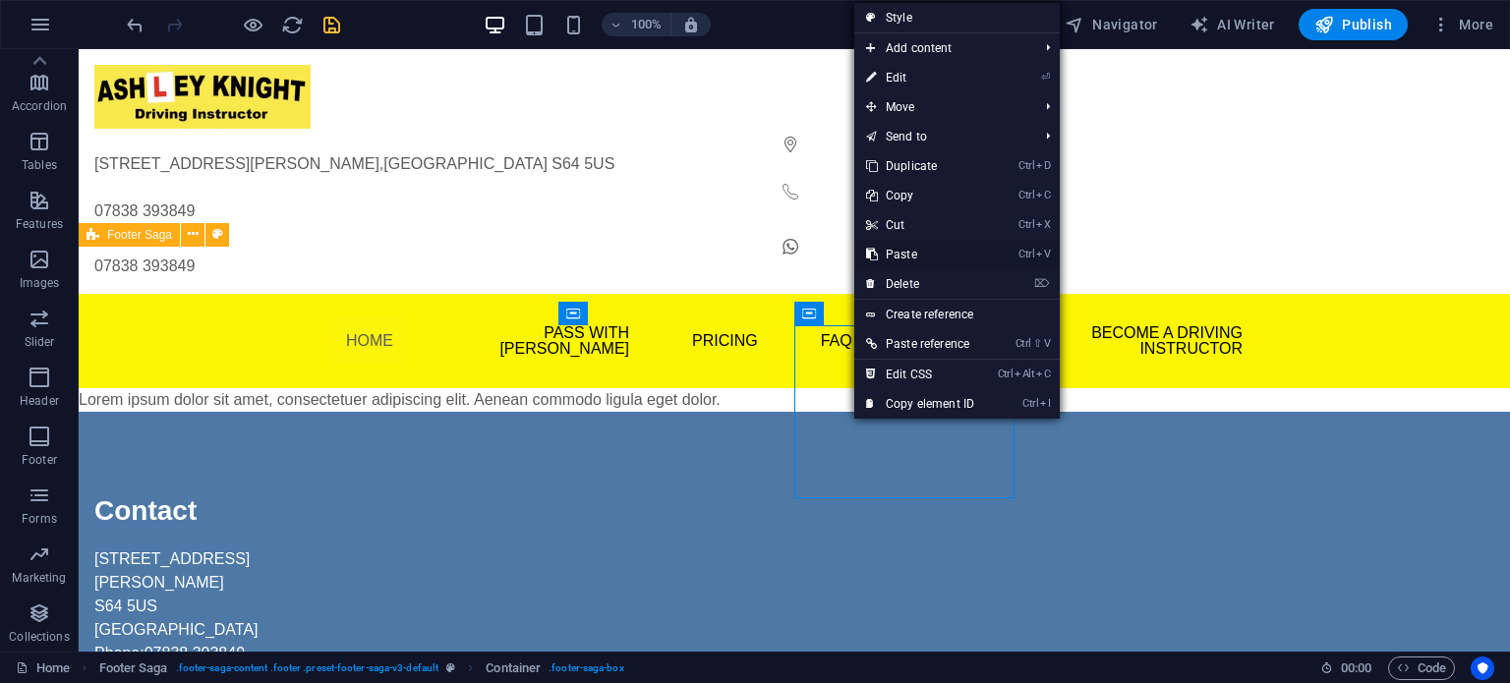
click at [898, 255] on link "Ctrl V Paste" at bounding box center [920, 254] width 132 height 29
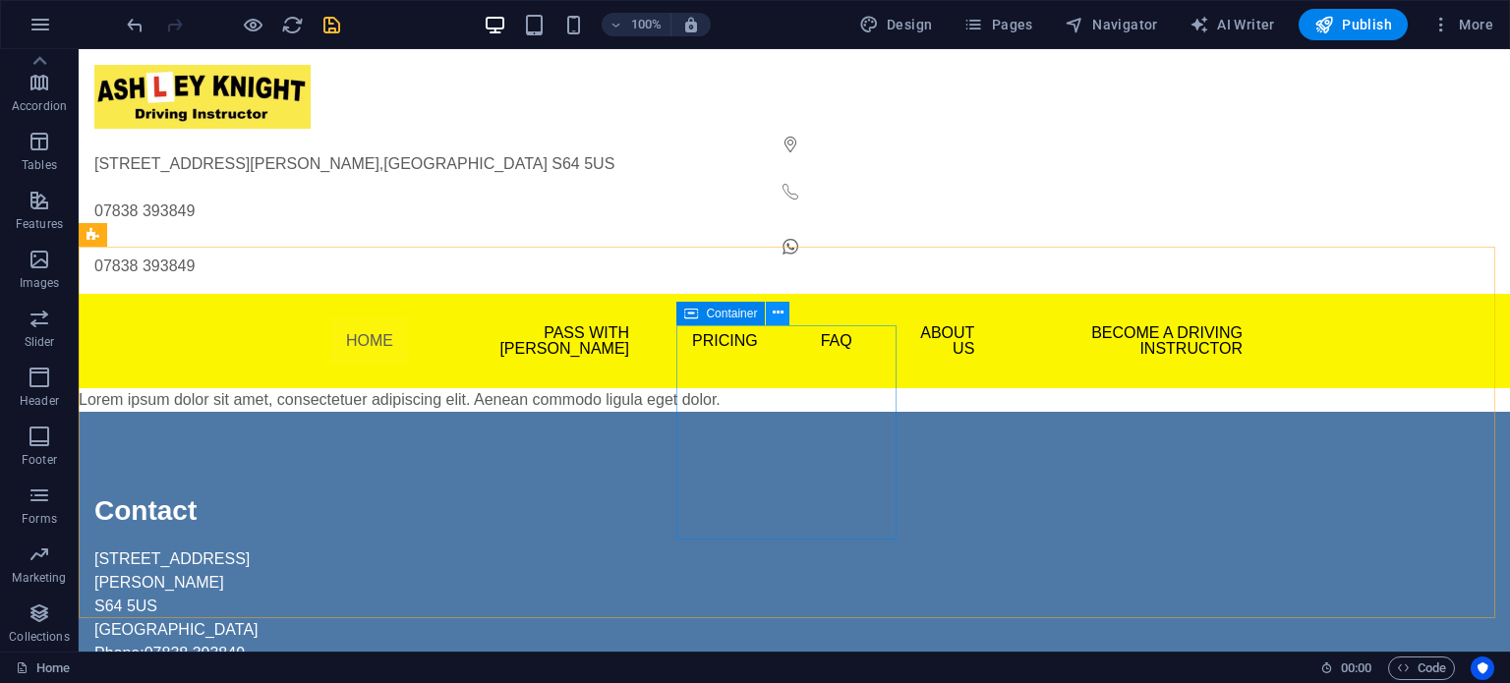
click at [777, 316] on icon at bounding box center [778, 313] width 11 height 21
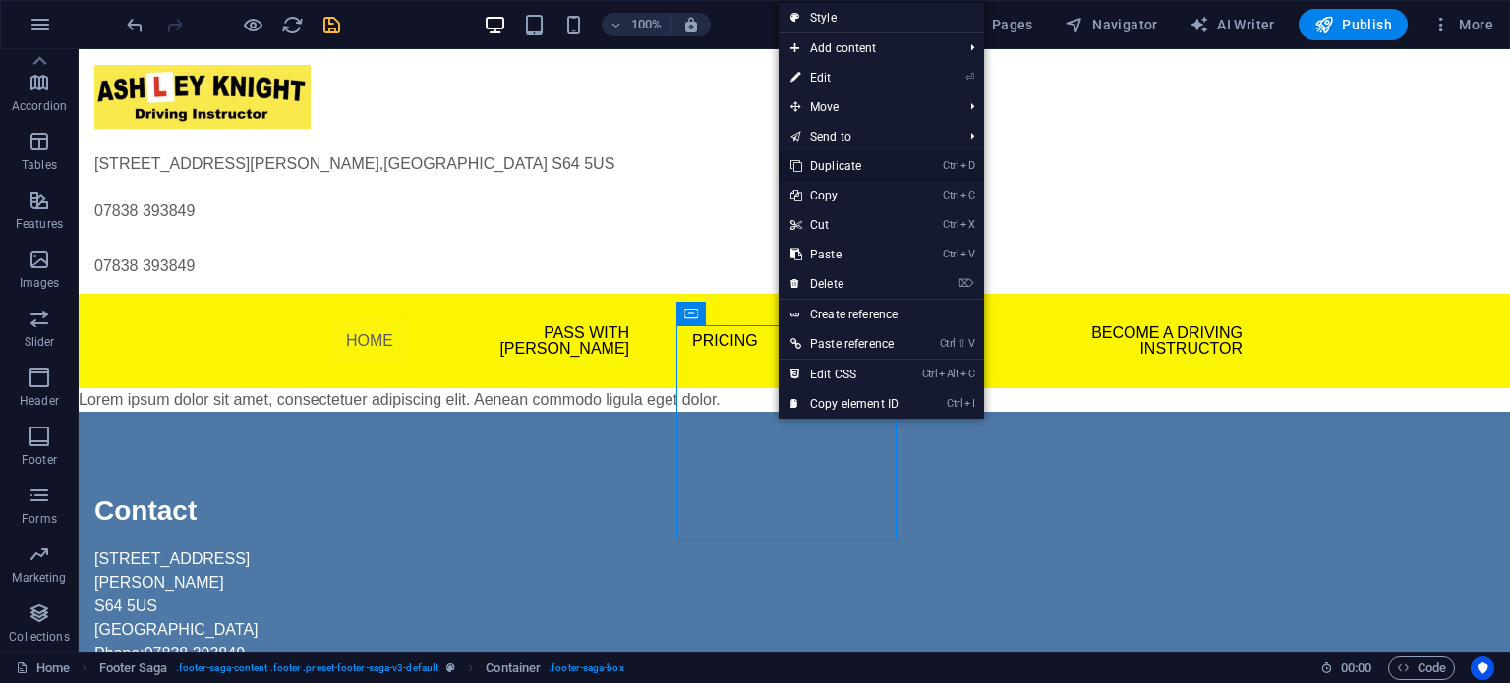
click at [838, 164] on link "Ctrl D Duplicate" at bounding box center [845, 165] width 132 height 29
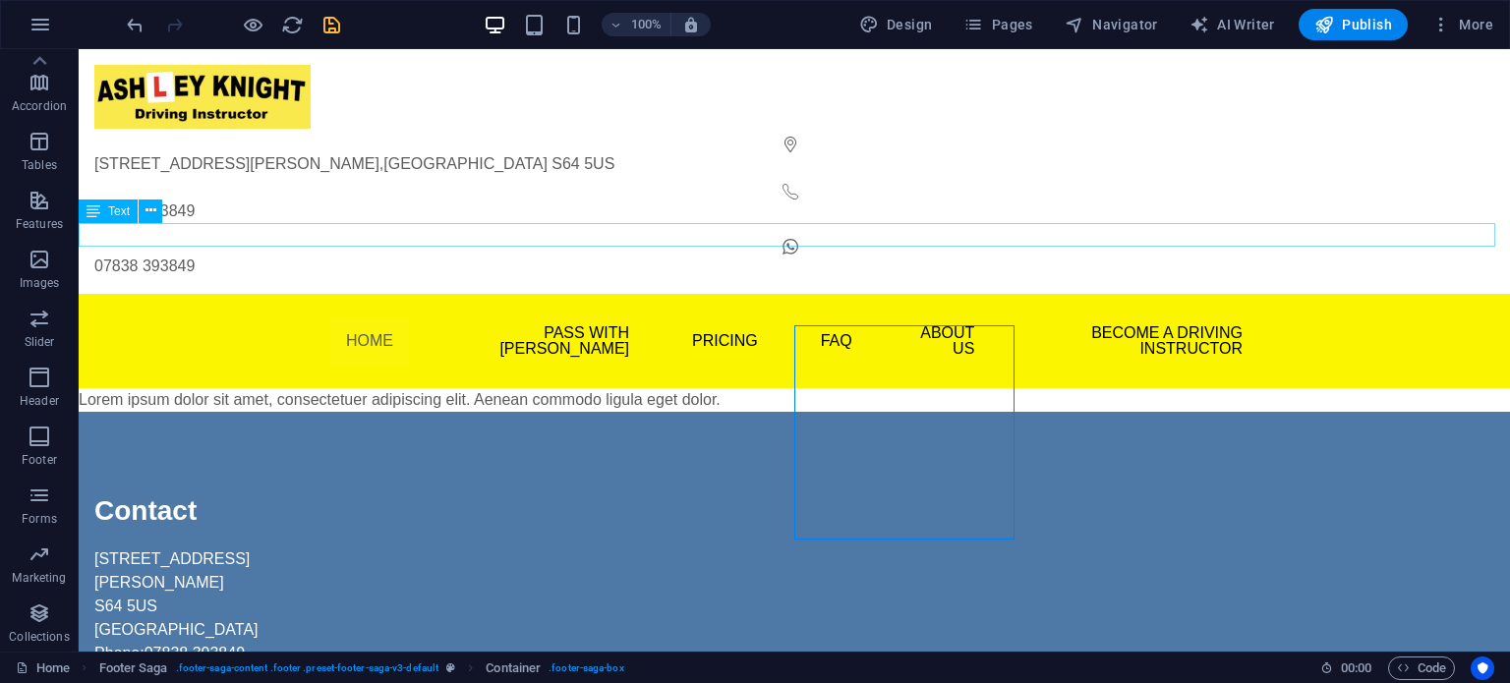
click at [573, 388] on div "Lorem ipsum dolor sit amet, consectetuer adipiscing elit. Aenean commodo ligula…" at bounding box center [795, 400] width 1432 height 24
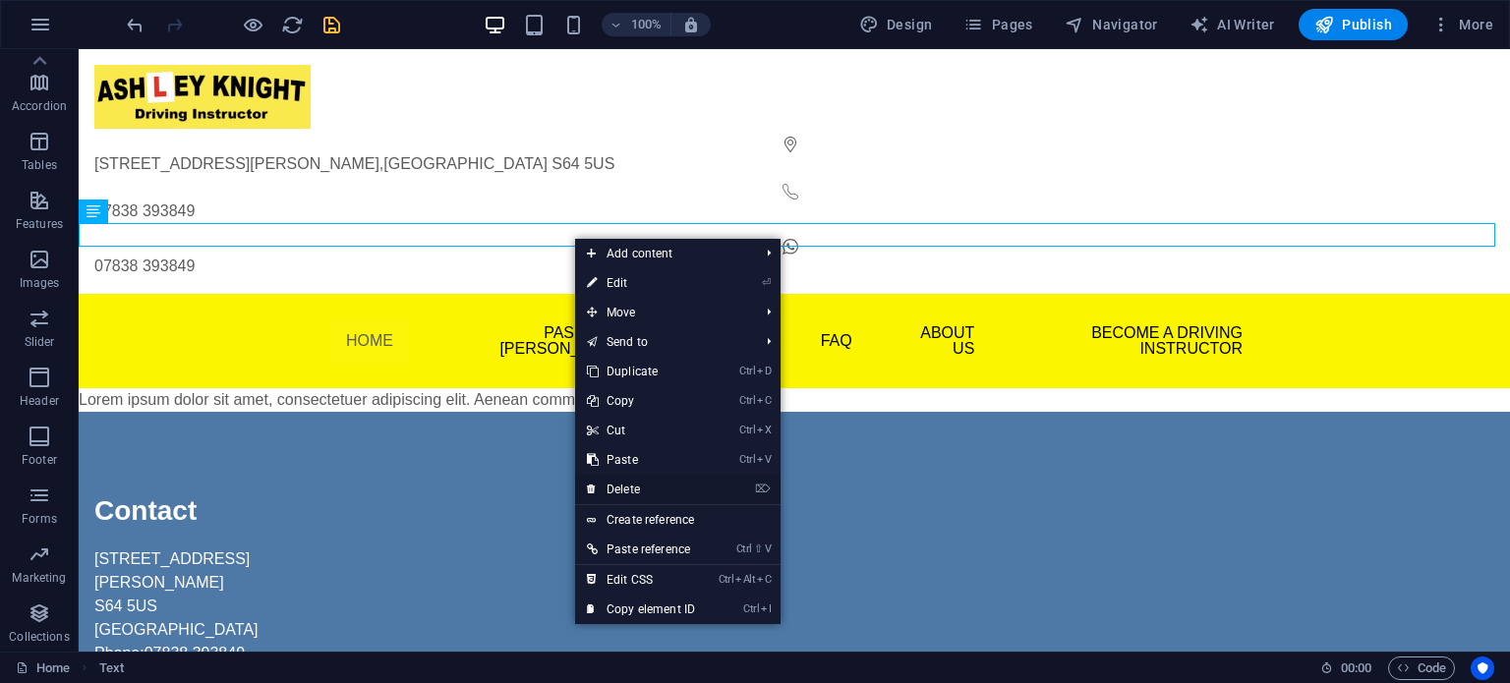
click at [619, 485] on link "⌦ Delete" at bounding box center [641, 489] width 132 height 29
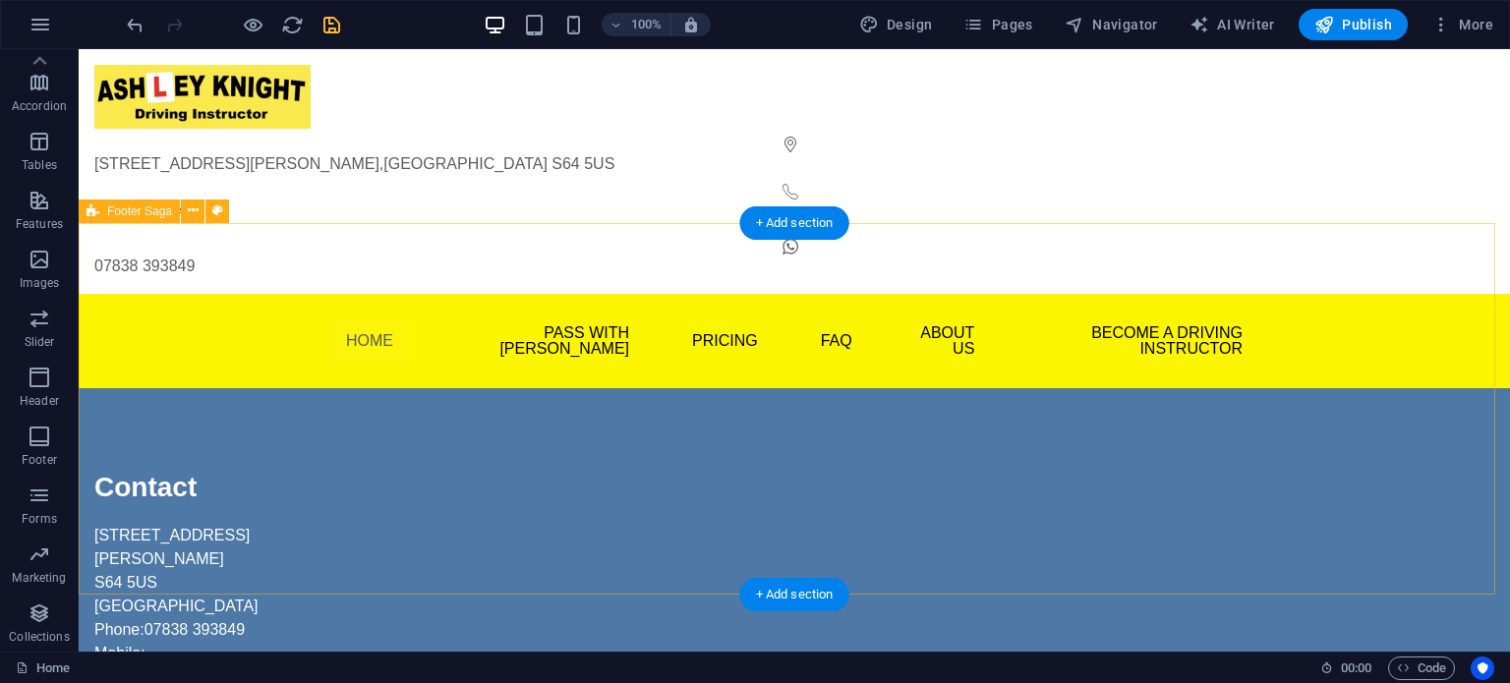
drag, startPoint x: 262, startPoint y: 306, endPoint x: 283, endPoint y: 298, distance: 23.0
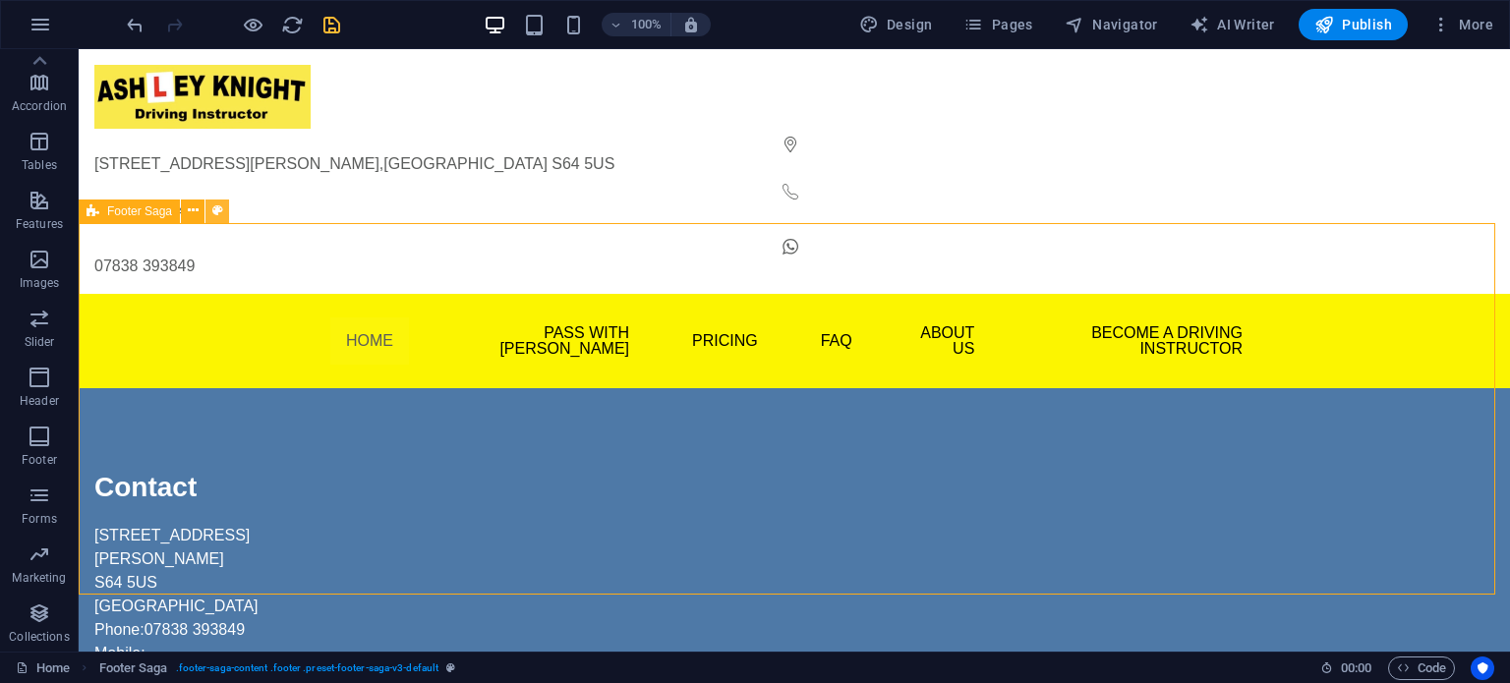
click at [215, 208] on icon at bounding box center [217, 211] width 11 height 21
select select "rem"
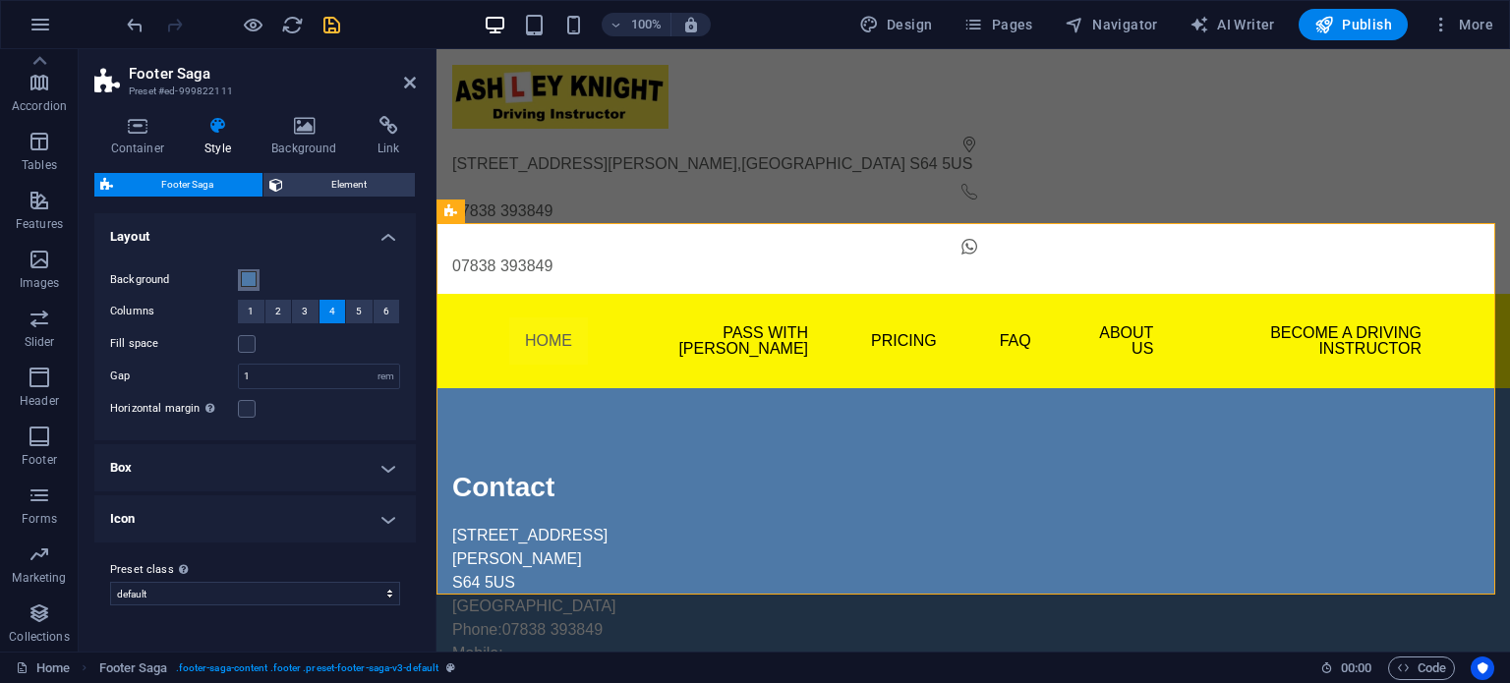
click at [243, 271] on span at bounding box center [249, 279] width 16 height 16
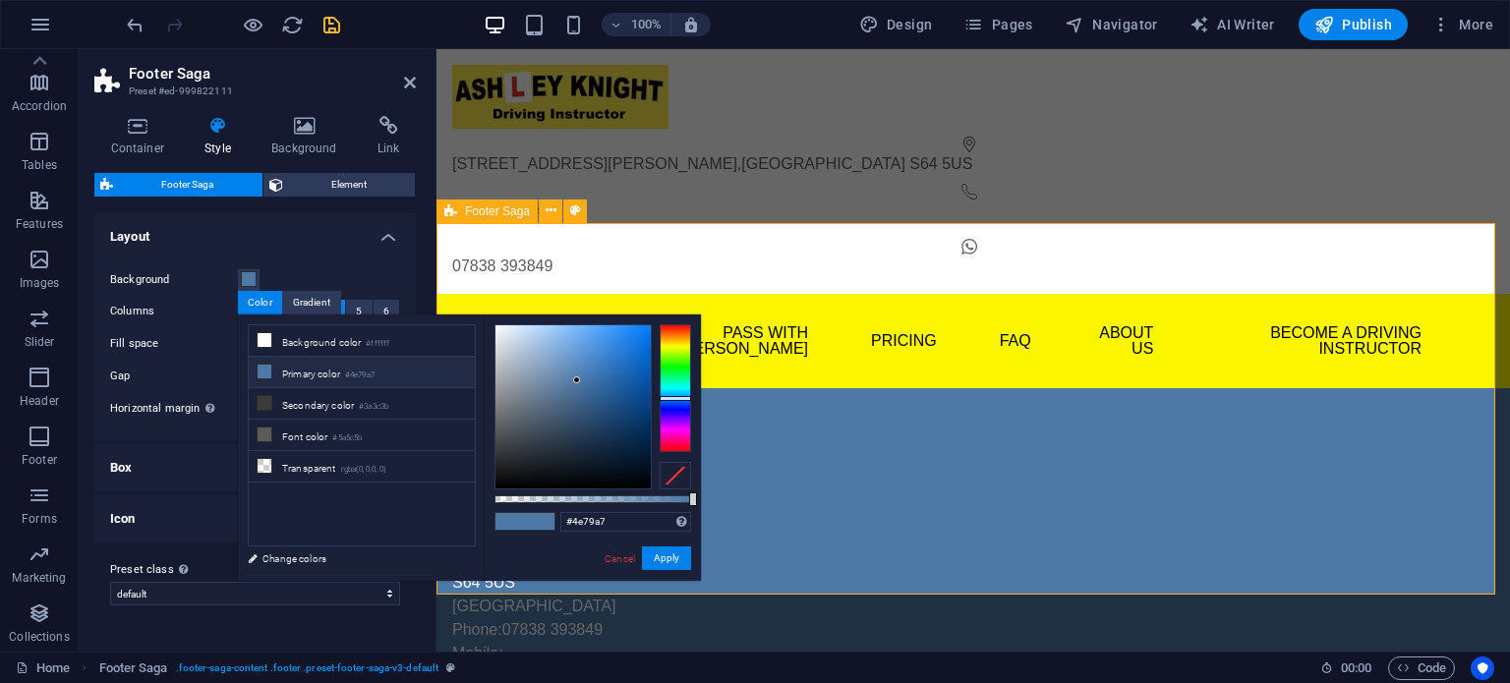
click at [468, 294] on div "Menu Home Pass With Ash Theory Test Pro Beginner Lessons Part Trained Refresher…" at bounding box center [974, 341] width 1074 height 94
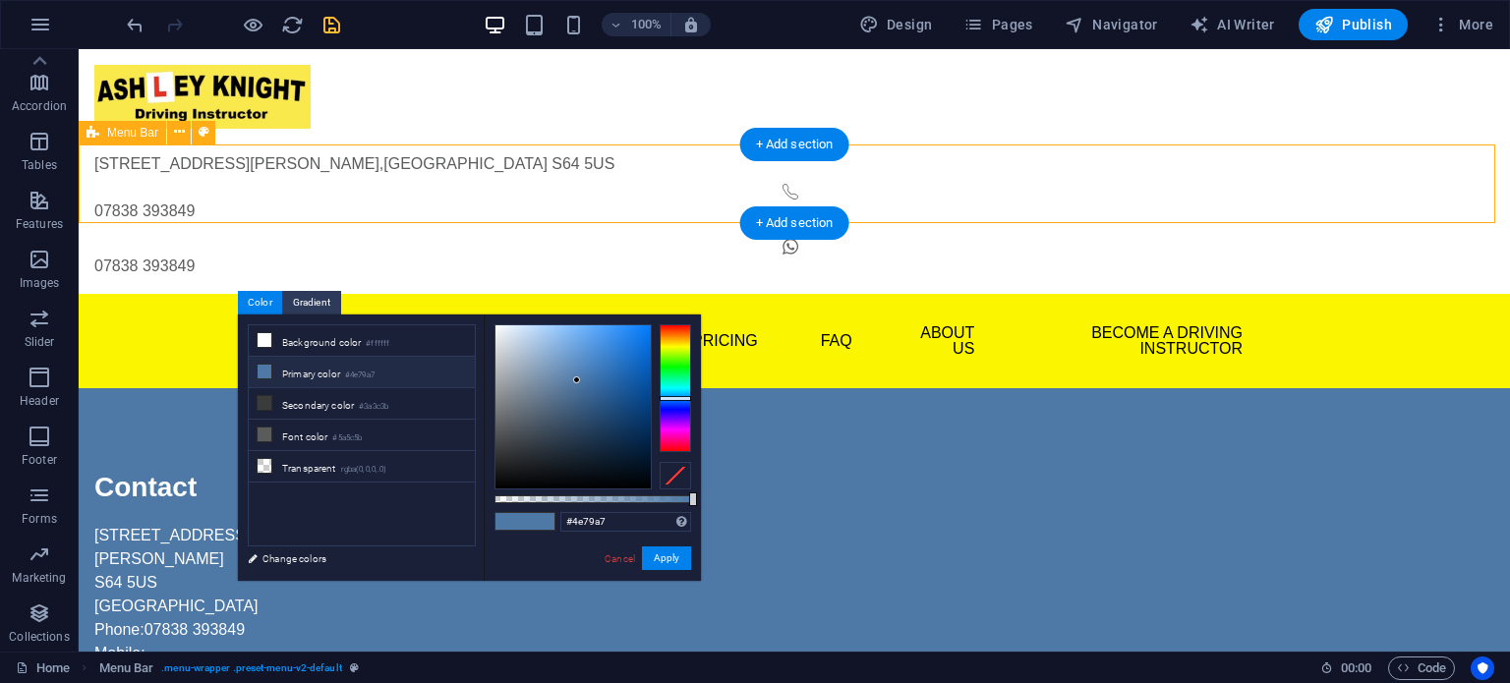
click at [271, 294] on div "Menu Home Pass With Ash Theory Test Pro Beginner Lessons Part Trained Refresher…" at bounding box center [795, 341] width 1432 height 94
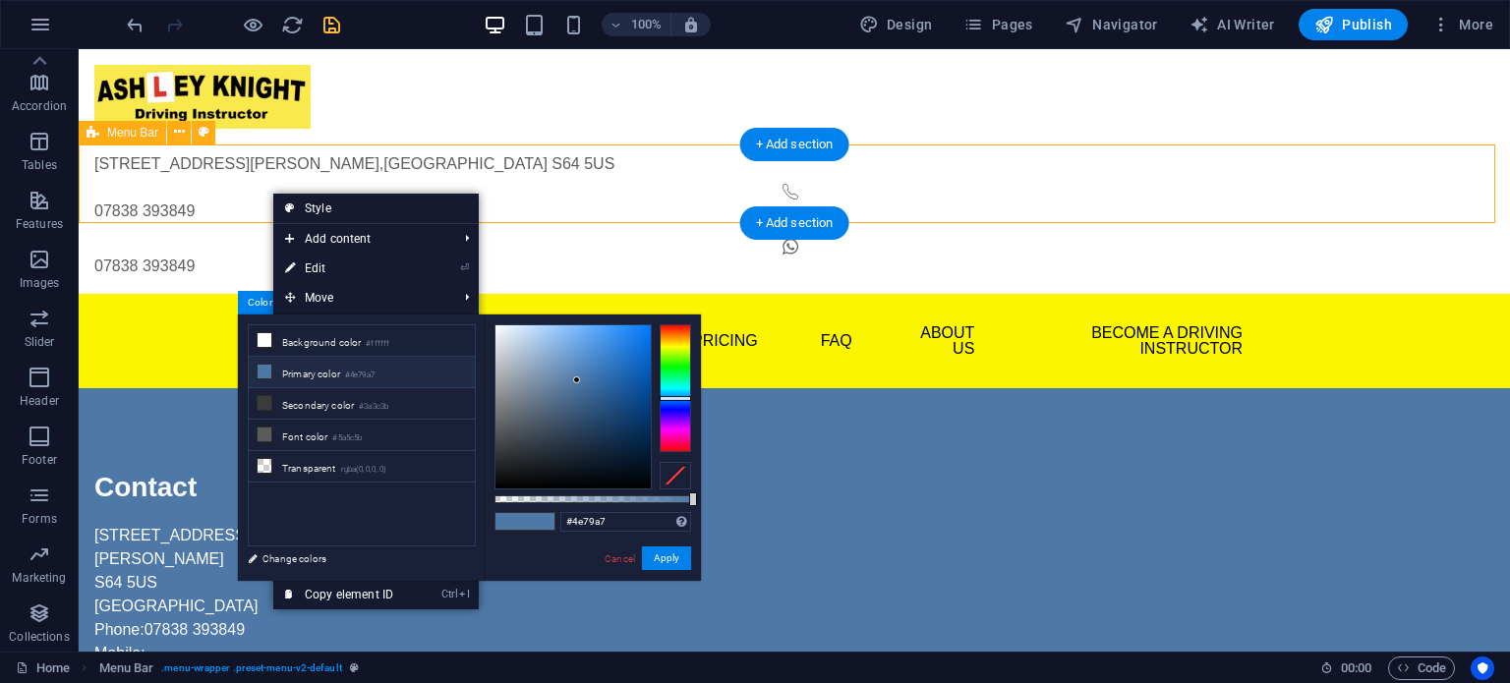
click at [270, 294] on div "Menu Home Pass With Ash Theory Test Pro Beginner Lessons Part Trained Refresher…" at bounding box center [795, 341] width 1432 height 94
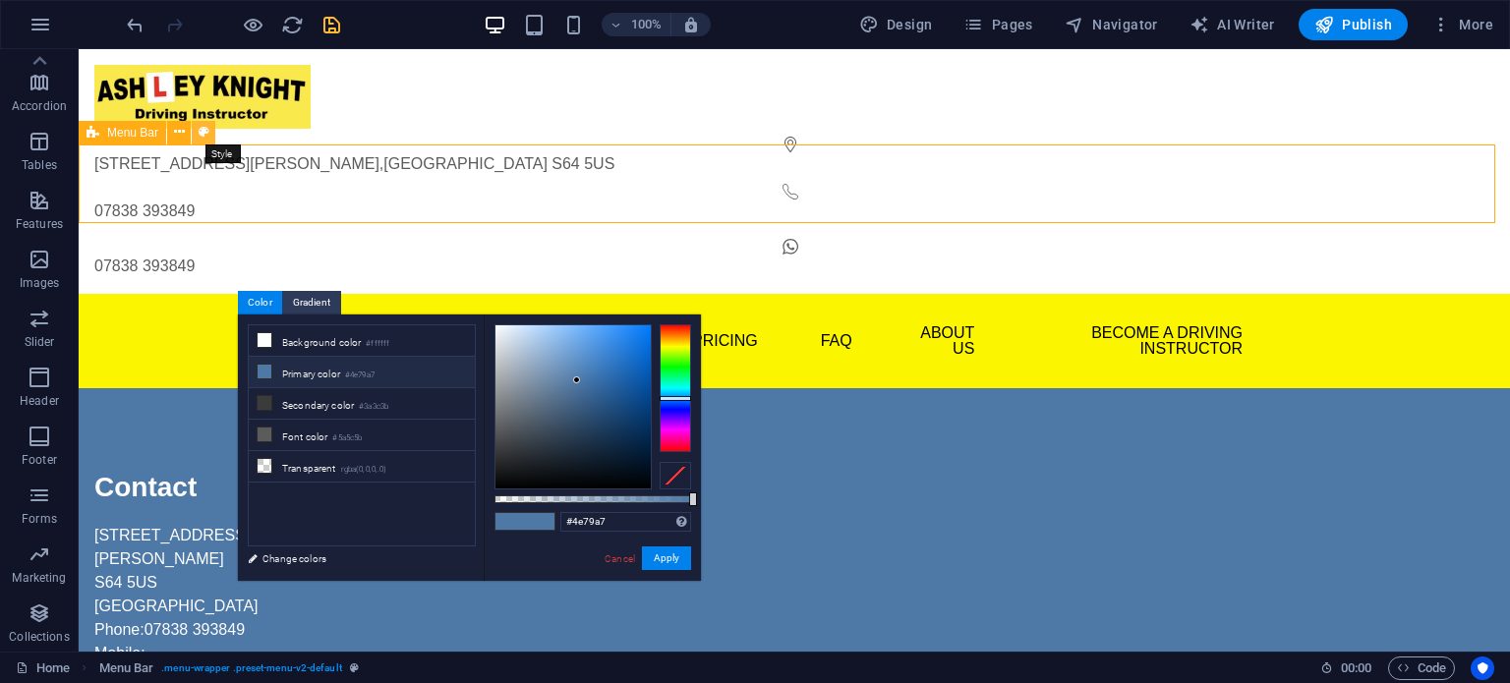
click at [208, 133] on button at bounding box center [204, 133] width 24 height 24
select select "rem"
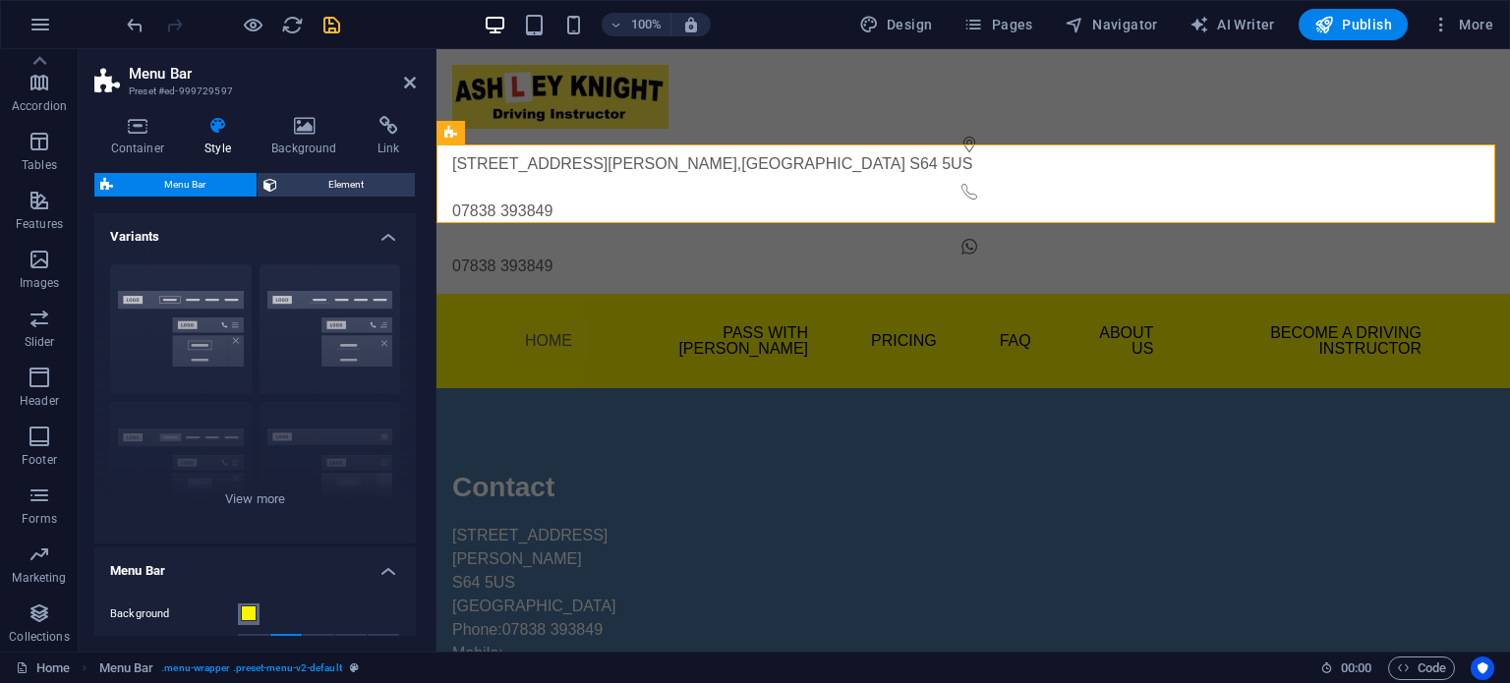
click at [252, 612] on span at bounding box center [249, 614] width 16 height 16
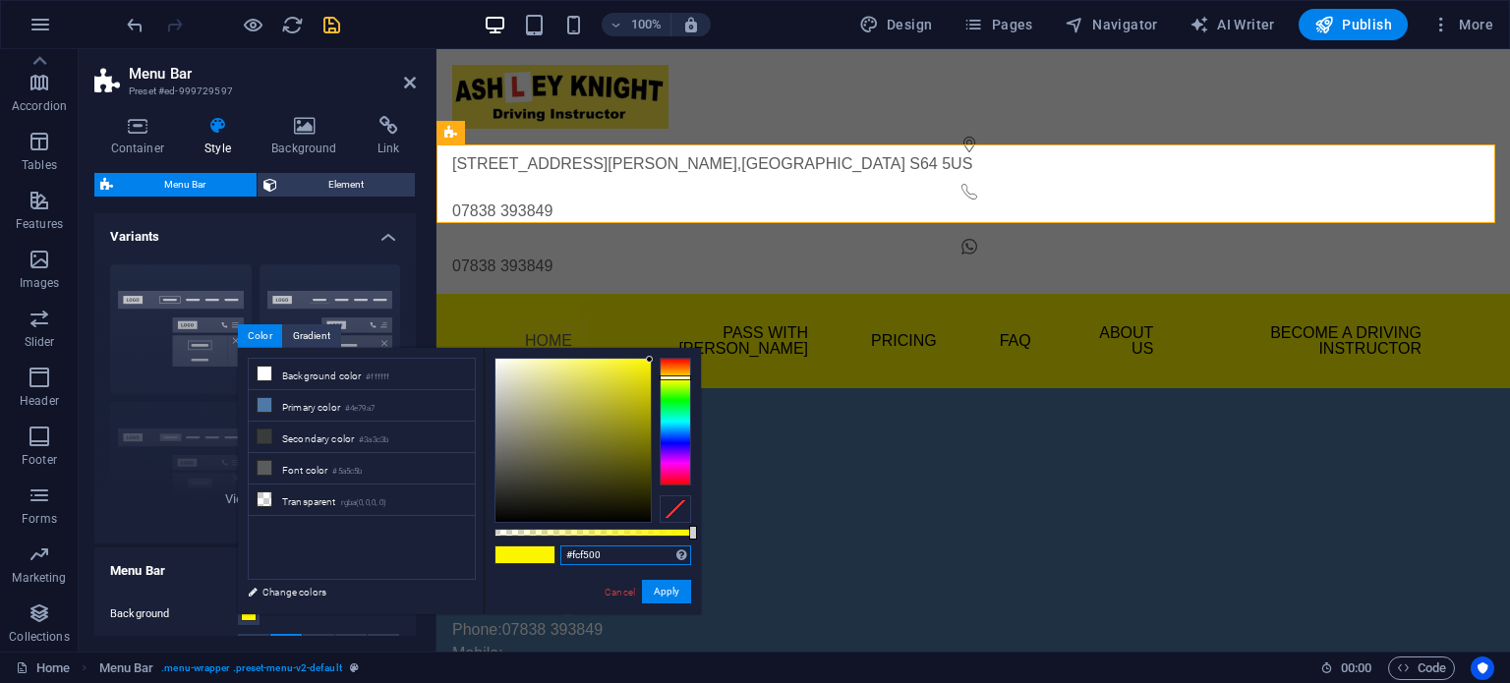
drag, startPoint x: 614, startPoint y: 553, endPoint x: 598, endPoint y: 567, distance: 21.6
click at [559, 550] on div "#fcf500 Supported formats #0852ed rgb(8, 82, 237) rgba(8, 82, 237, 90%) hsv(221…" at bounding box center [592, 624] width 217 height 552
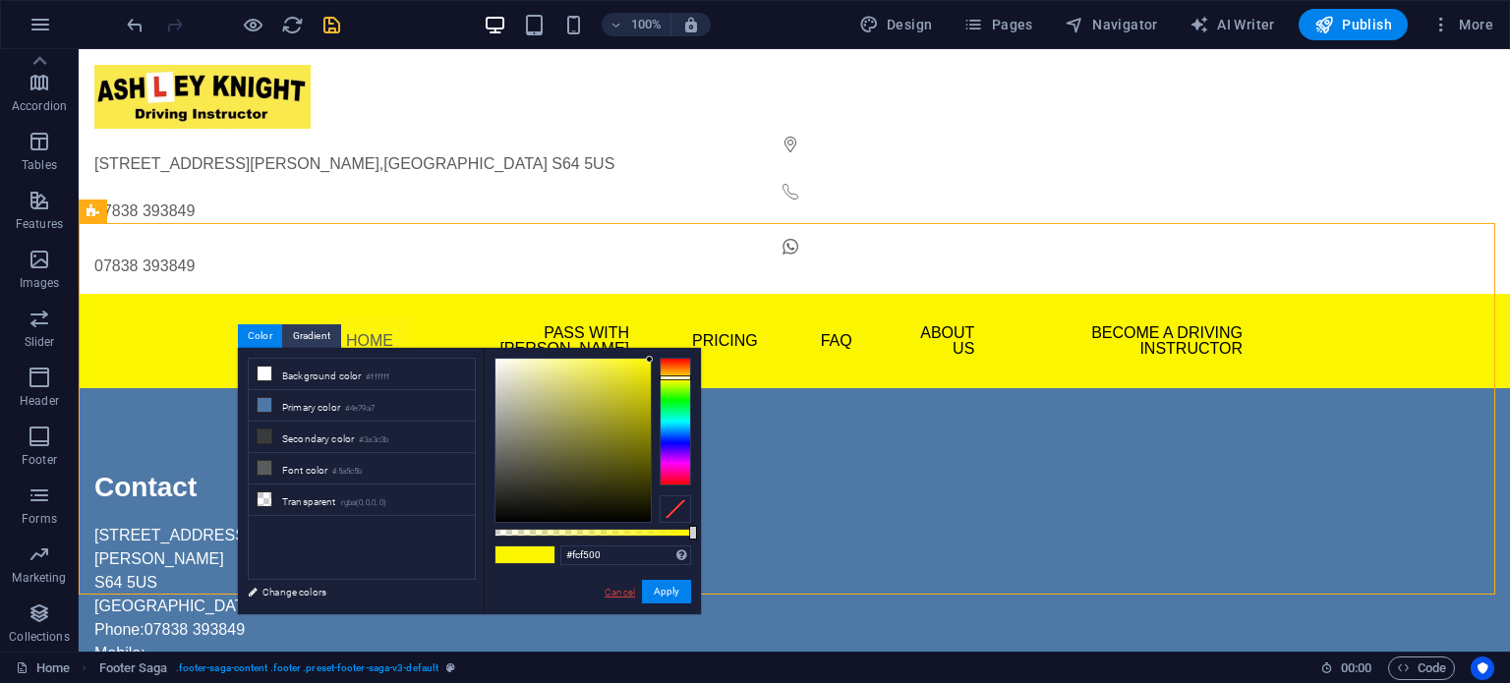
click at [625, 593] on link "Cancel" at bounding box center [620, 592] width 34 height 15
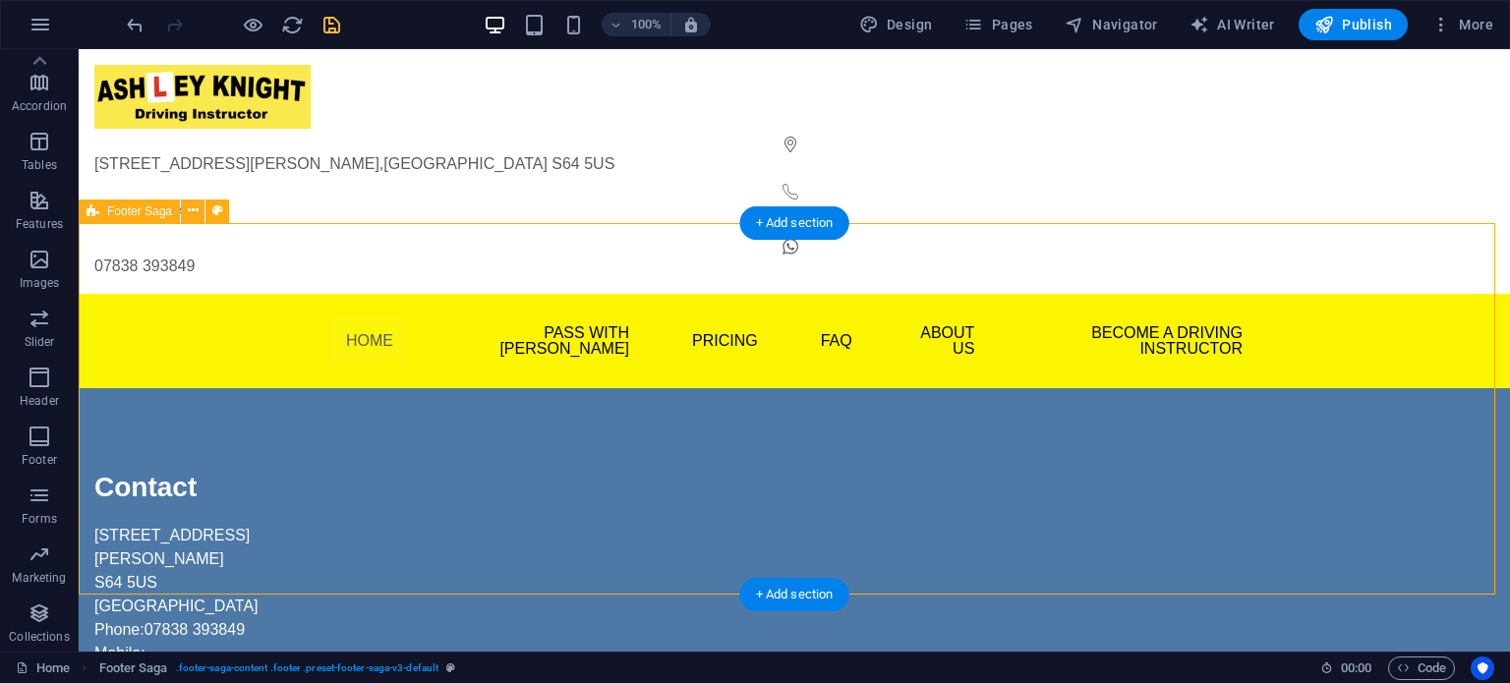
select select "rem"
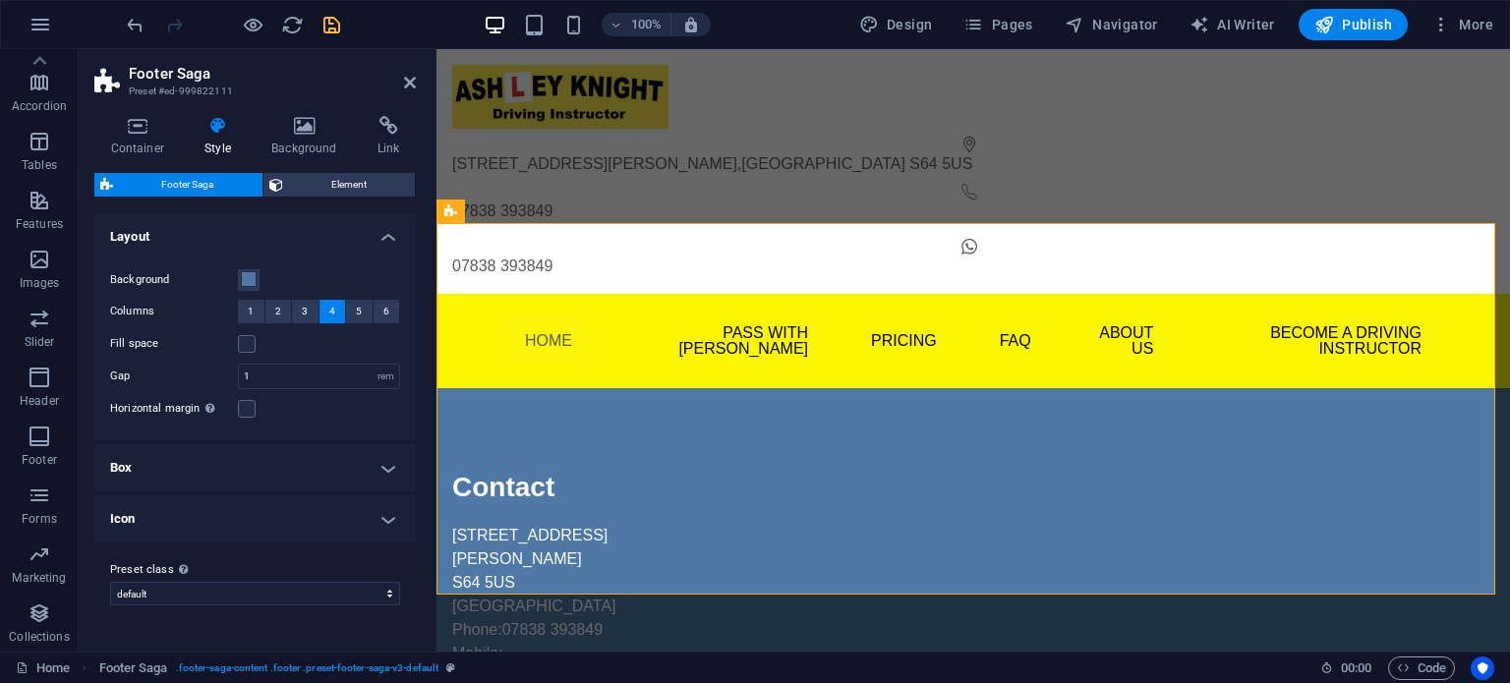
click at [261, 278] on div "Background" at bounding box center [255, 280] width 290 height 24
click at [251, 278] on span at bounding box center [249, 279] width 16 height 16
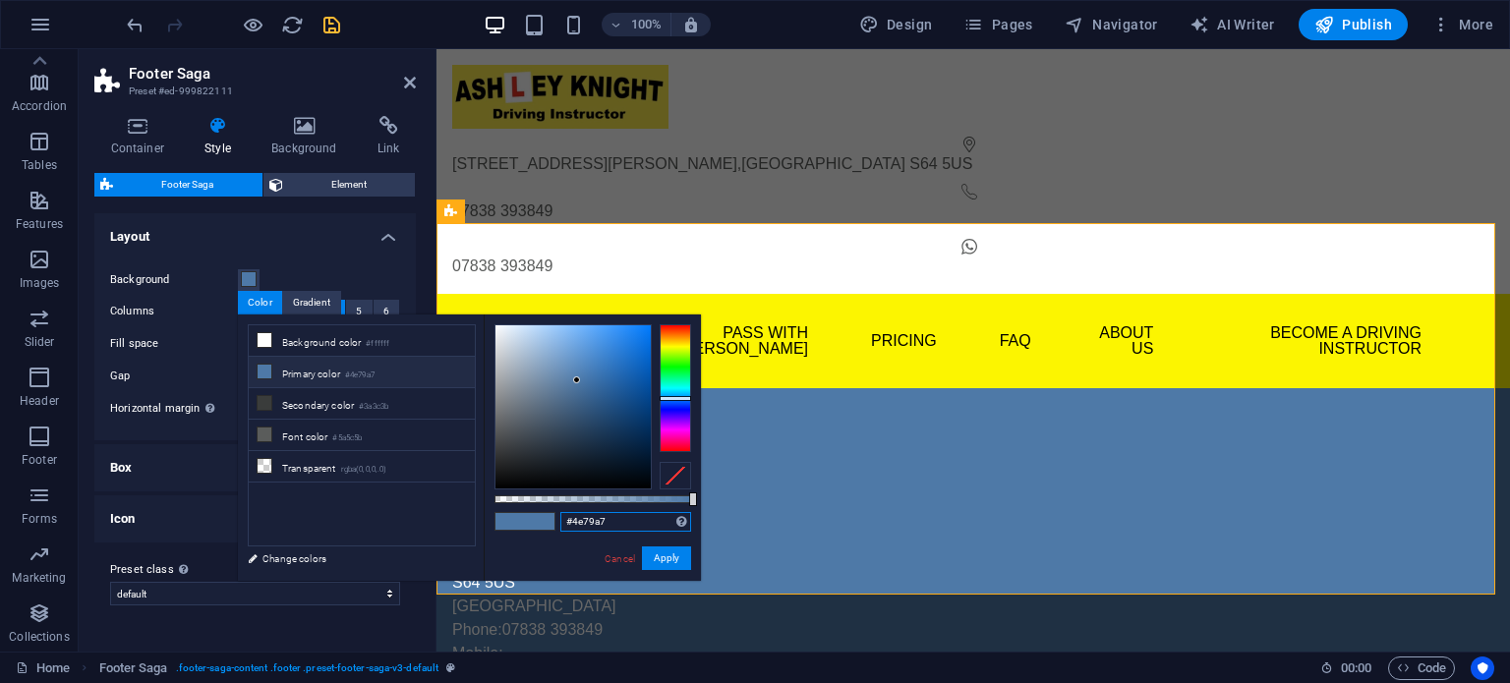
drag, startPoint x: 621, startPoint y: 524, endPoint x: 553, endPoint y: 519, distance: 69.0
click at [553, 519] on div "#4e79a7 Supported formats #0852ed rgb(8, 82, 237) rgba(8, 82, 237, 90%) hsv(221…" at bounding box center [592, 591] width 217 height 552
paste input "fcf500"
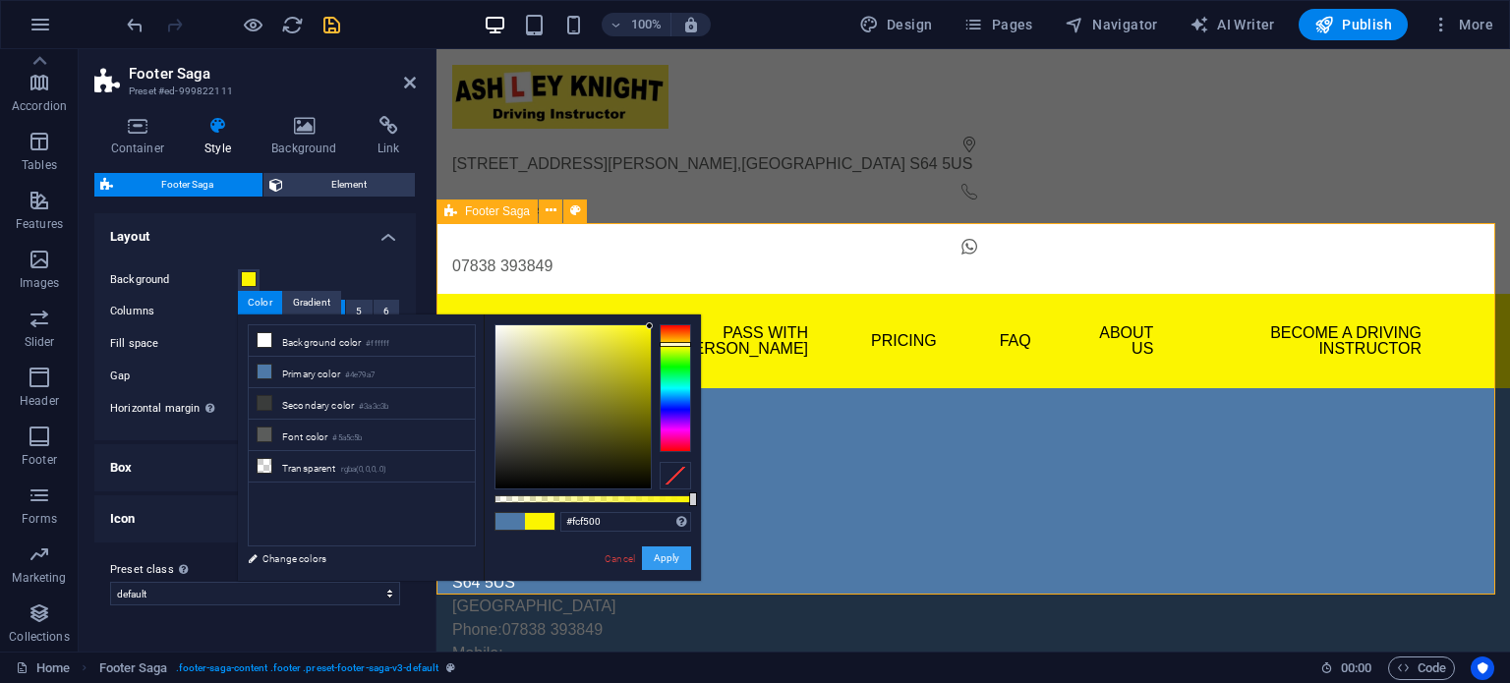
click at [662, 563] on button "Apply" at bounding box center [666, 559] width 49 height 24
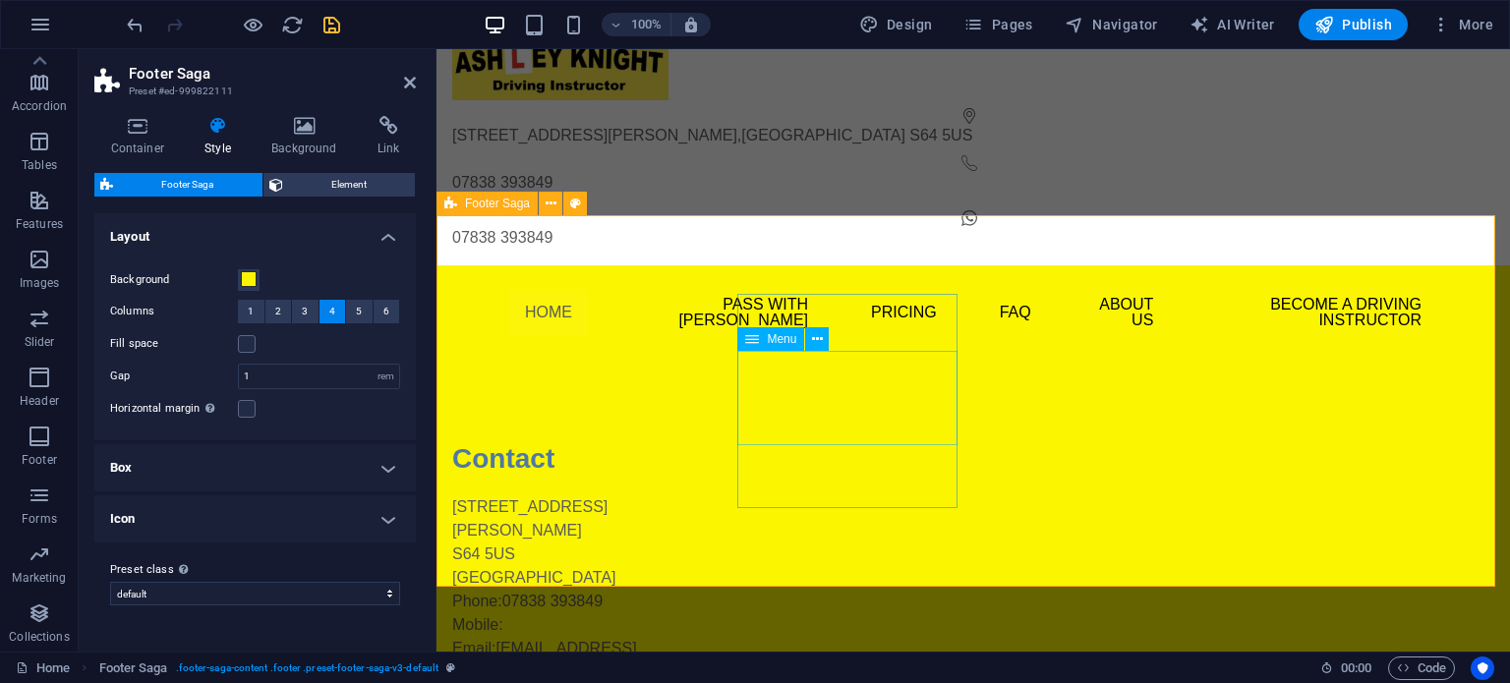
scroll to position [0, 0]
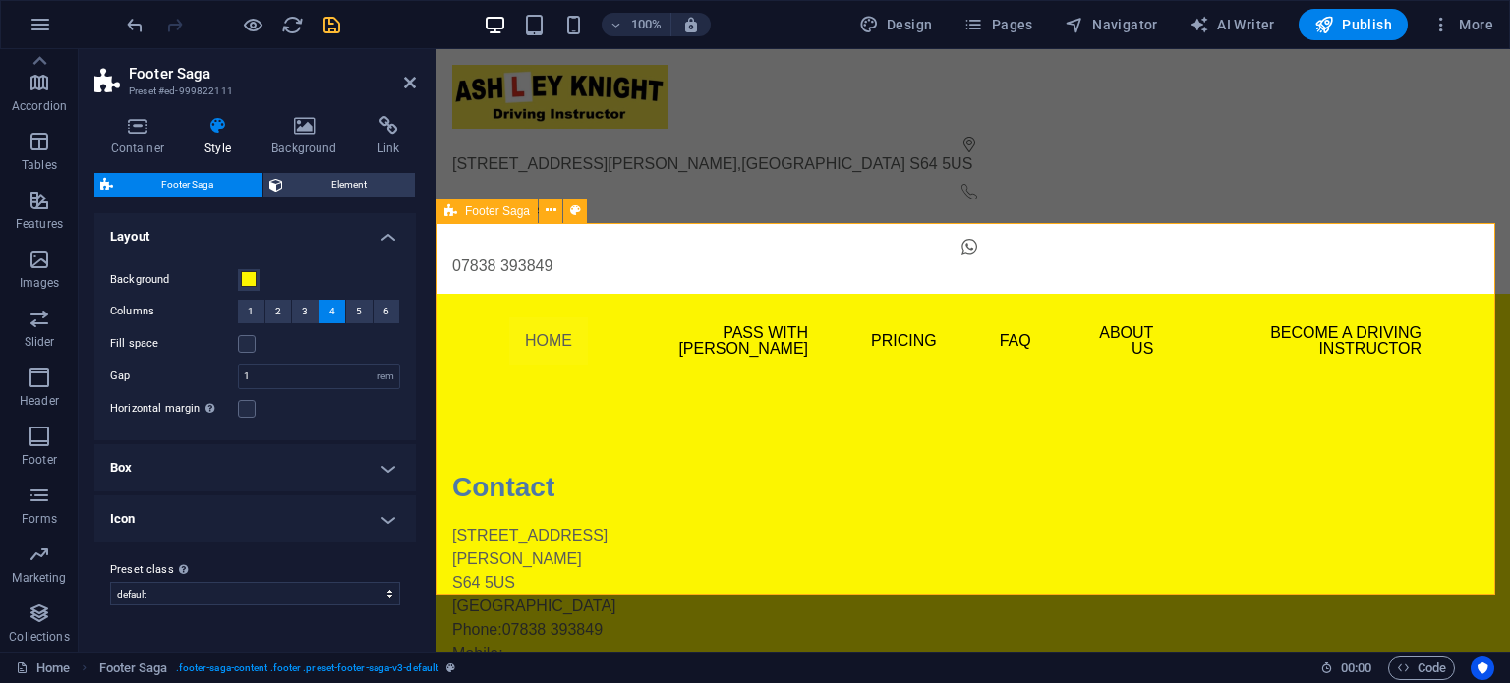
click at [254, 278] on span at bounding box center [249, 279] width 16 height 16
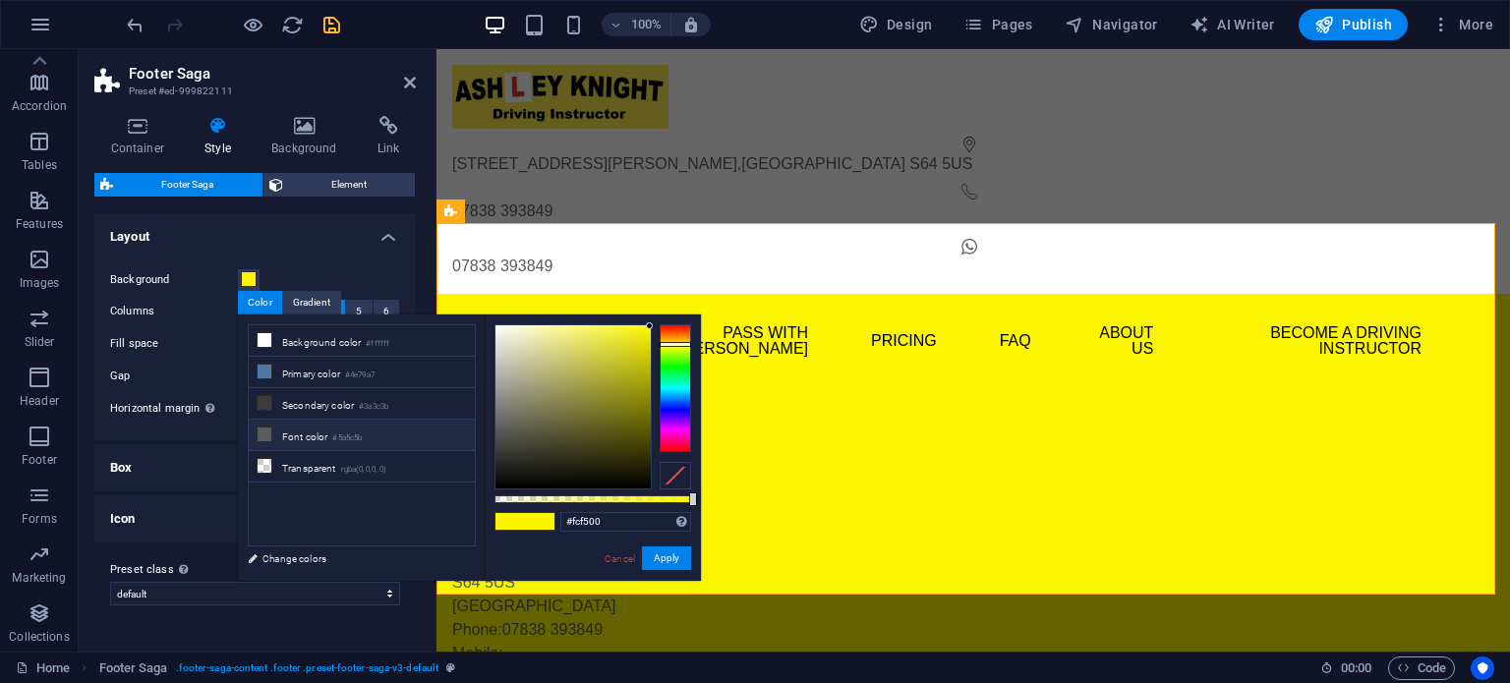
click at [267, 434] on icon at bounding box center [265, 435] width 14 height 14
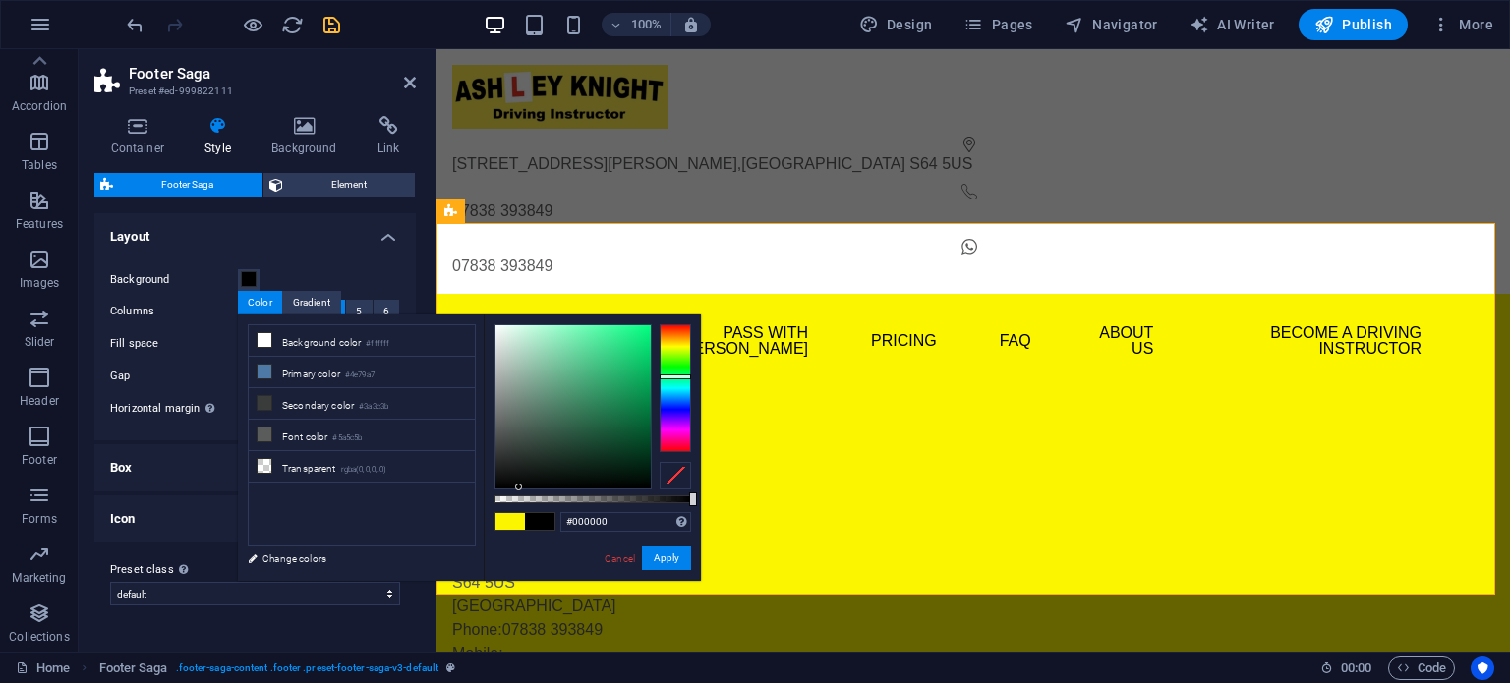
click at [519, 489] on div at bounding box center [573, 406] width 155 height 163
click at [673, 561] on button "Apply" at bounding box center [666, 559] width 49 height 24
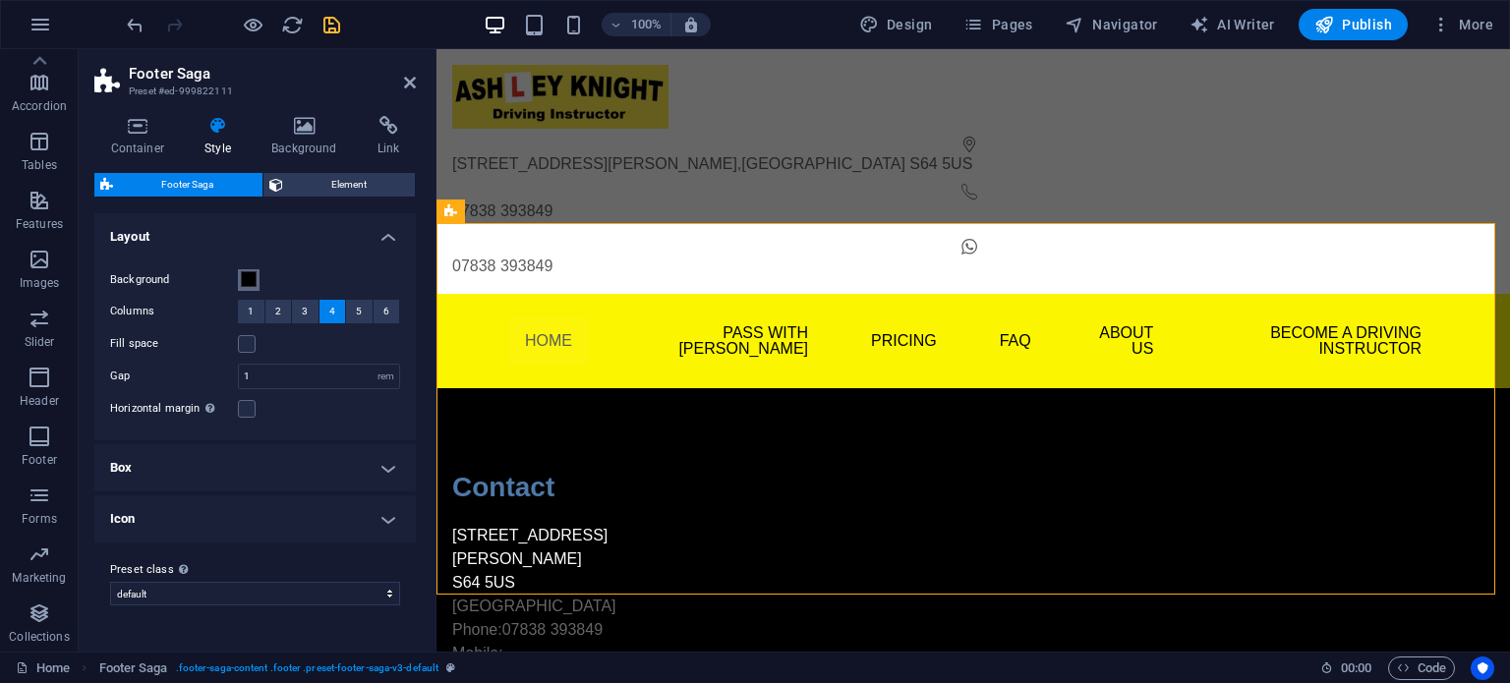
click at [254, 282] on span at bounding box center [249, 279] width 16 height 16
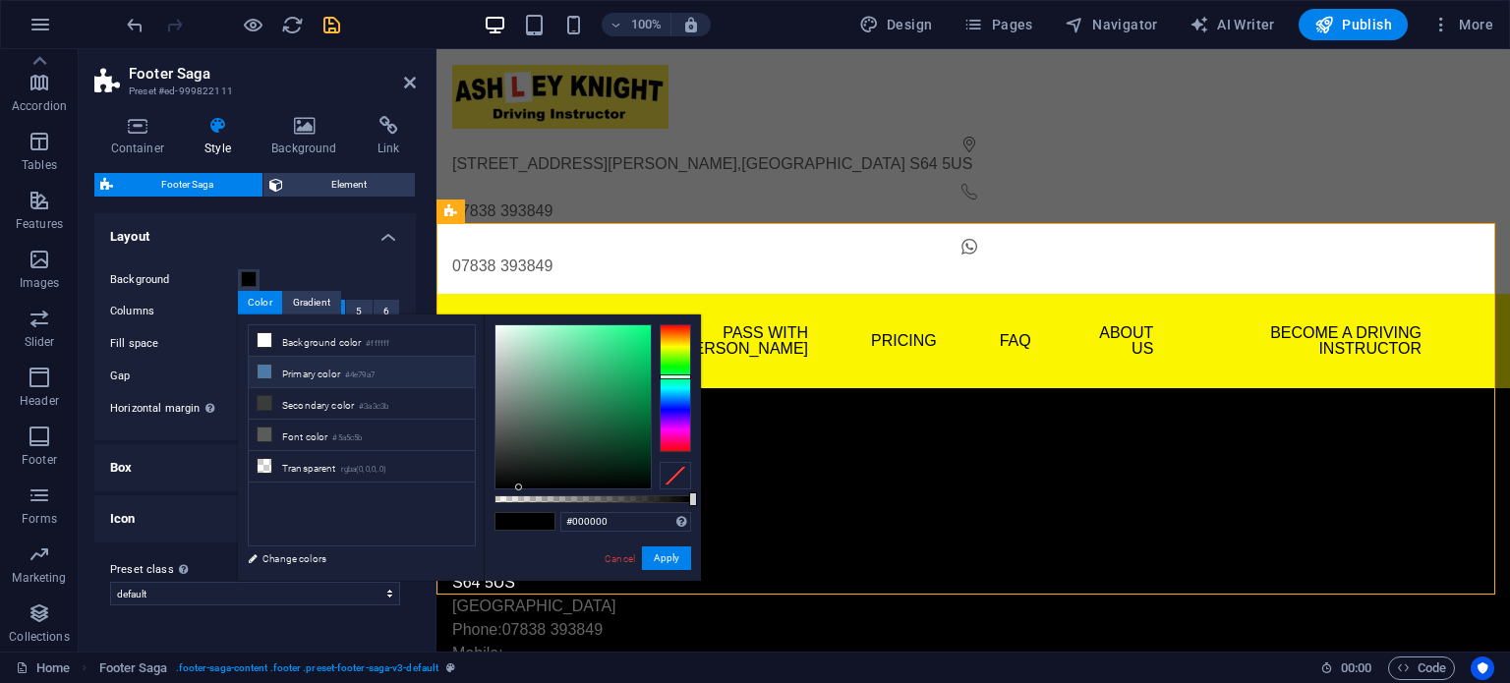
click at [267, 372] on icon at bounding box center [265, 372] width 14 height 14
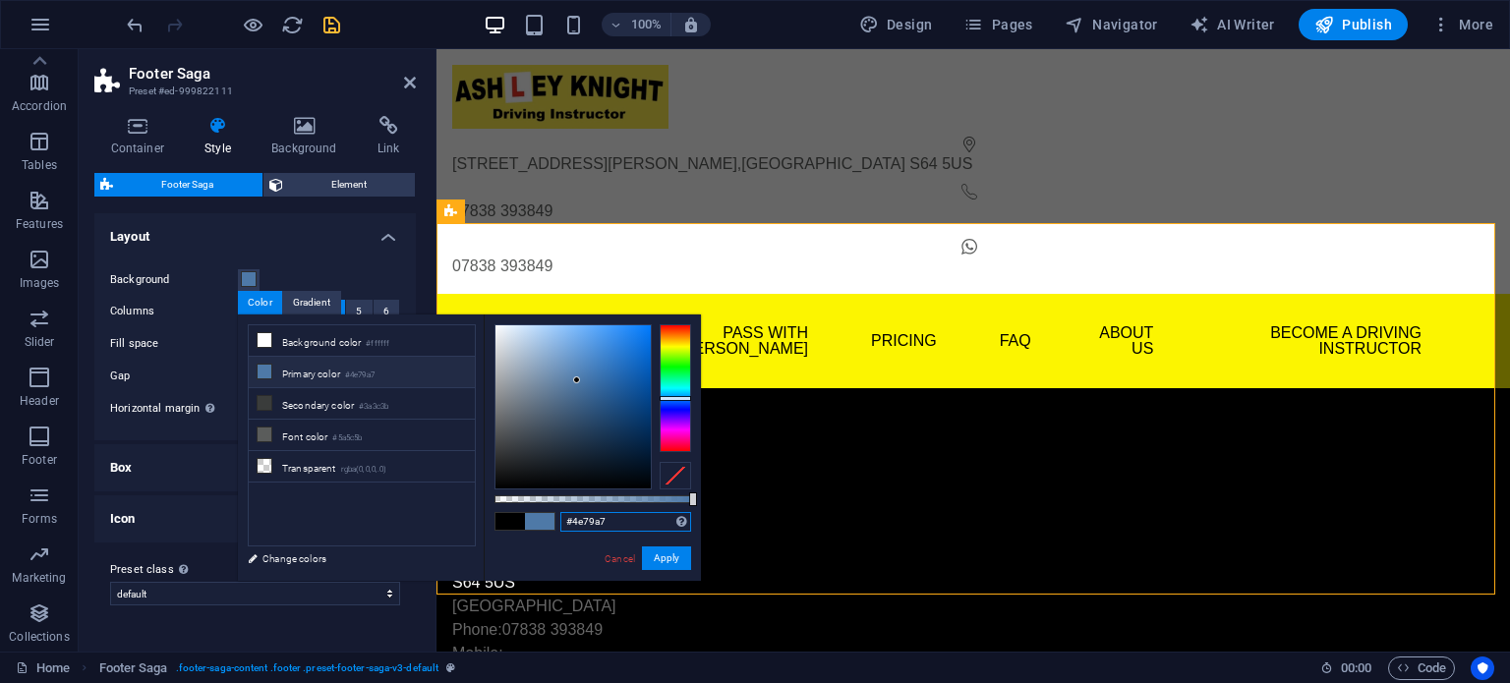
drag, startPoint x: 560, startPoint y: 524, endPoint x: 594, endPoint y: 523, distance: 33.4
click at [560, 523] on input "#4e79a7" at bounding box center [625, 522] width 131 height 20
paste input "fcf500"
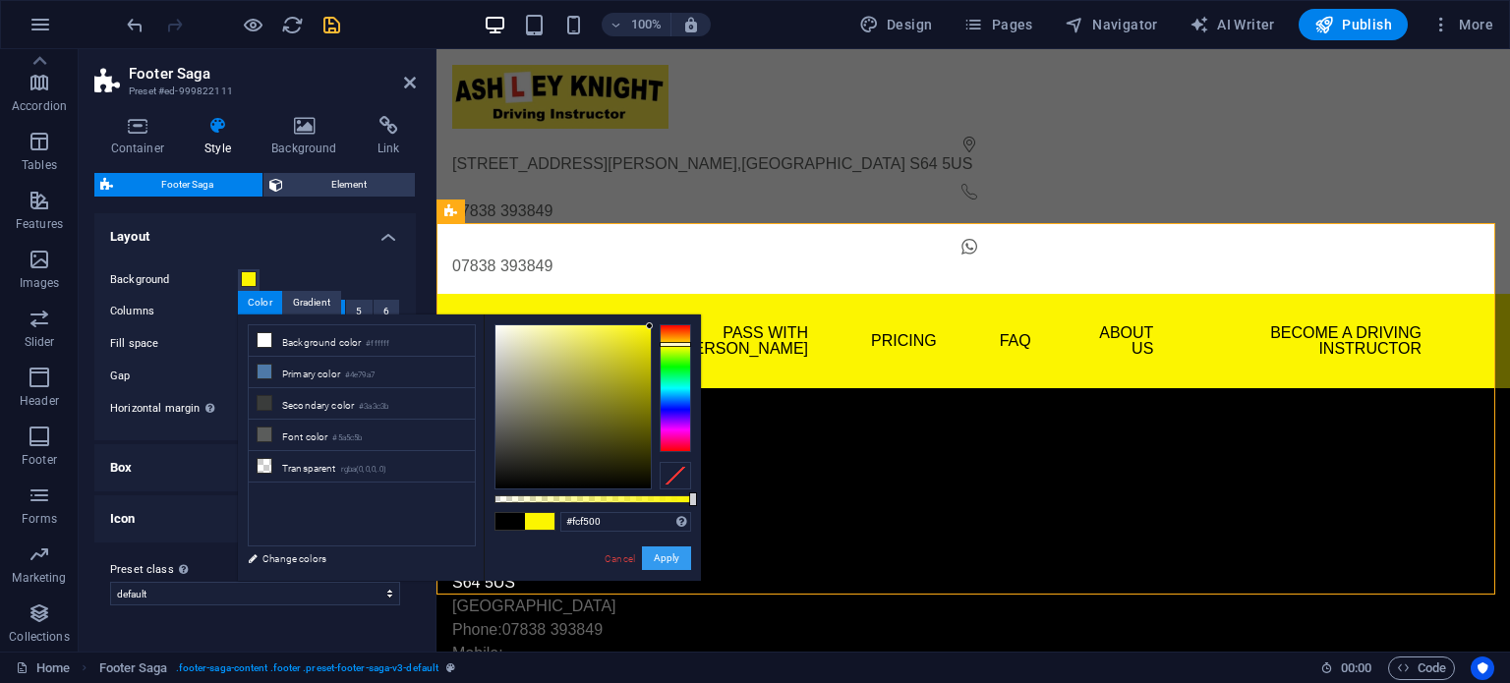
click at [653, 560] on button "Apply" at bounding box center [666, 559] width 49 height 24
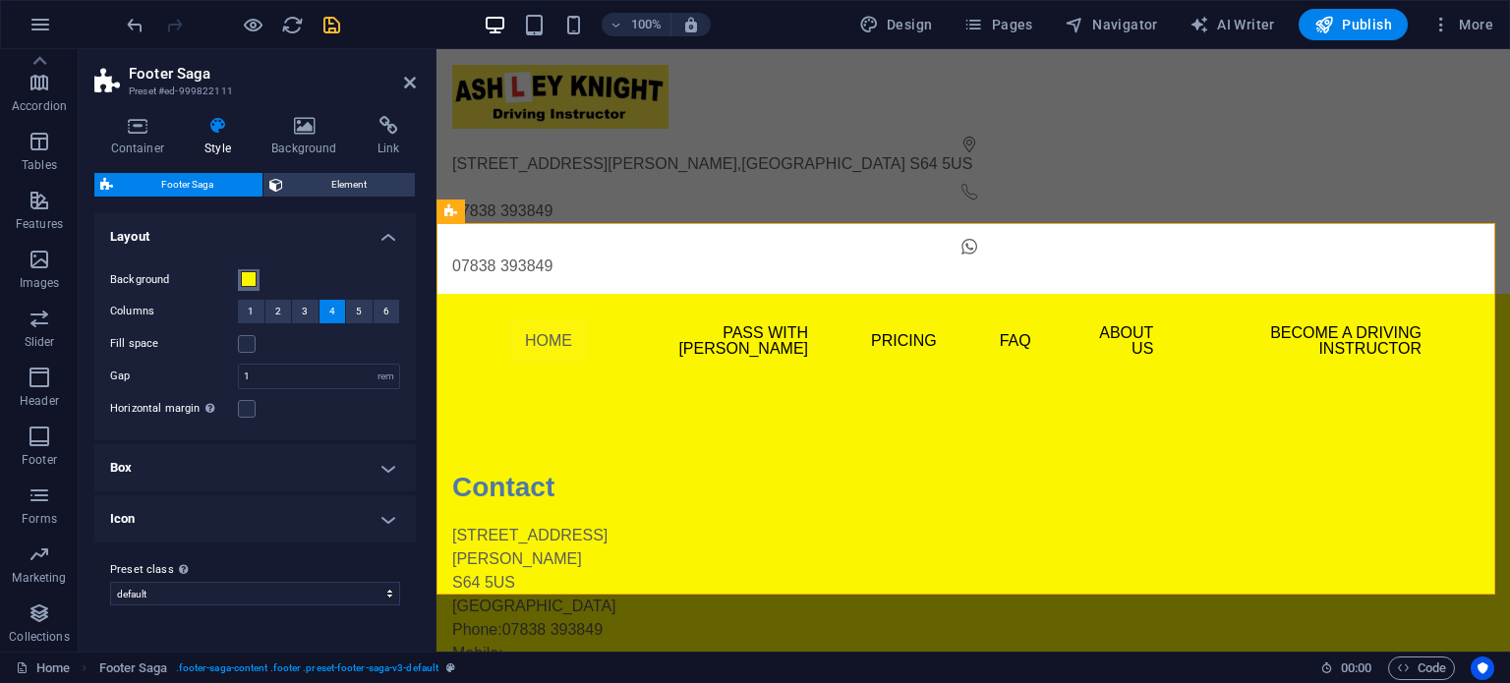
click at [248, 280] on span at bounding box center [249, 279] width 16 height 16
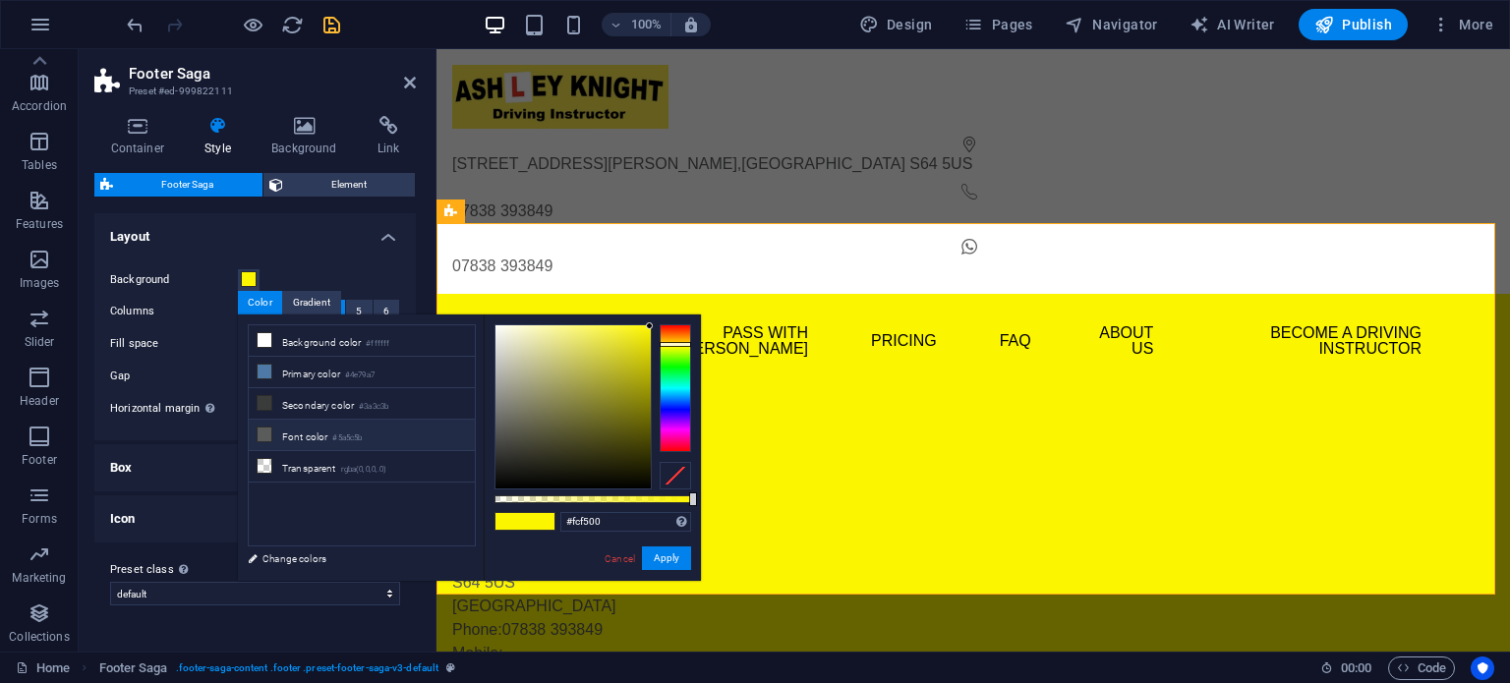
click at [264, 432] on icon at bounding box center [265, 435] width 14 height 14
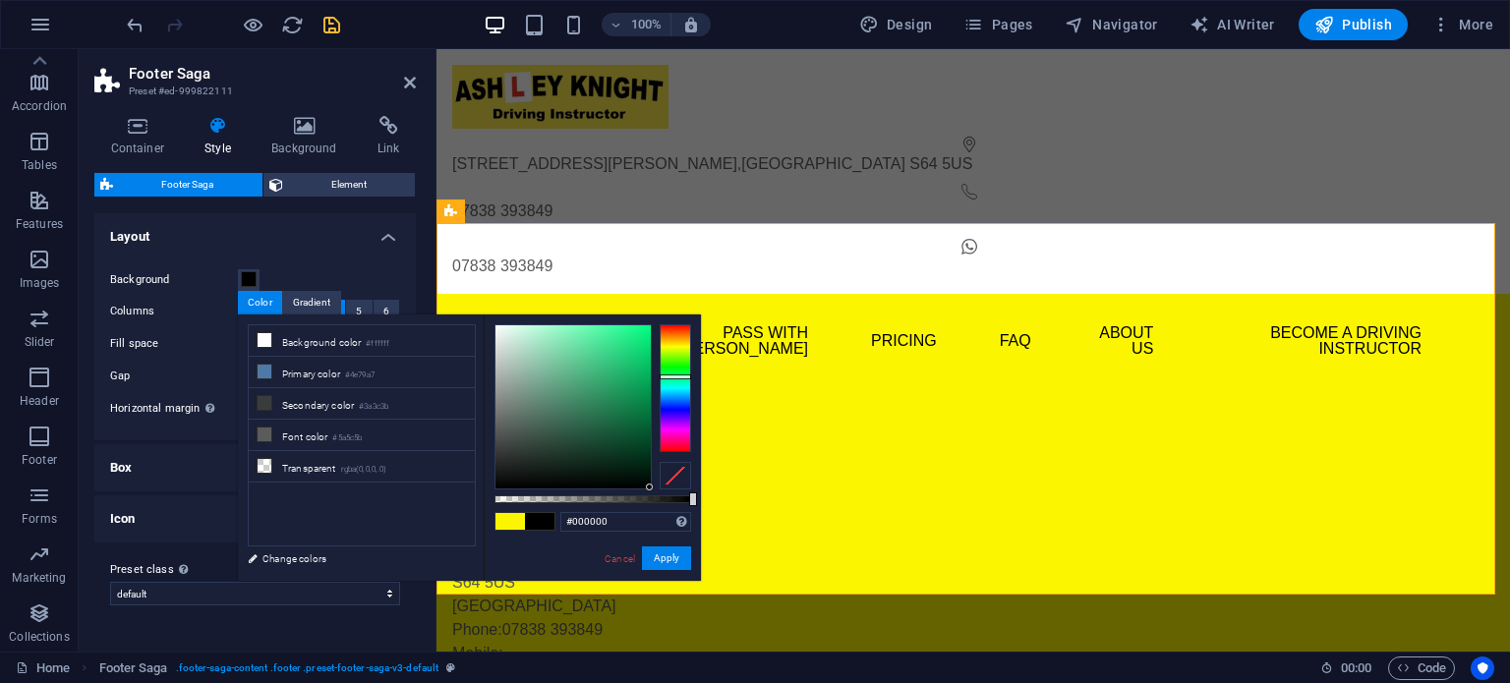
drag, startPoint x: 500, startPoint y: 432, endPoint x: 653, endPoint y: 496, distance: 166.2
click at [653, 490] on div at bounding box center [593, 406] width 197 height 165
drag, startPoint x: 617, startPoint y: 554, endPoint x: 102, endPoint y: 485, distance: 518.9
click at [617, 554] on link "Cancel" at bounding box center [620, 559] width 34 height 15
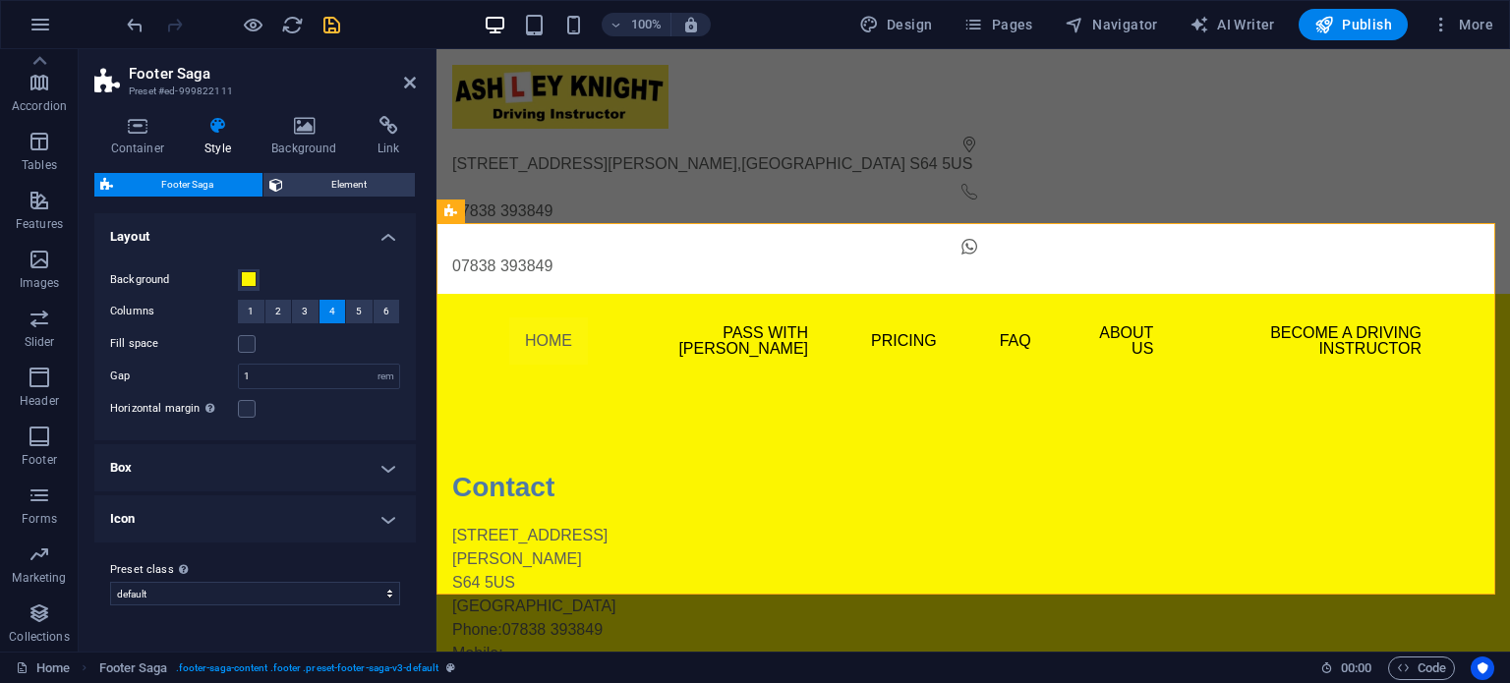
click at [260, 277] on div "Background" at bounding box center [255, 280] width 290 height 24
click at [256, 277] on span at bounding box center [249, 279] width 16 height 16
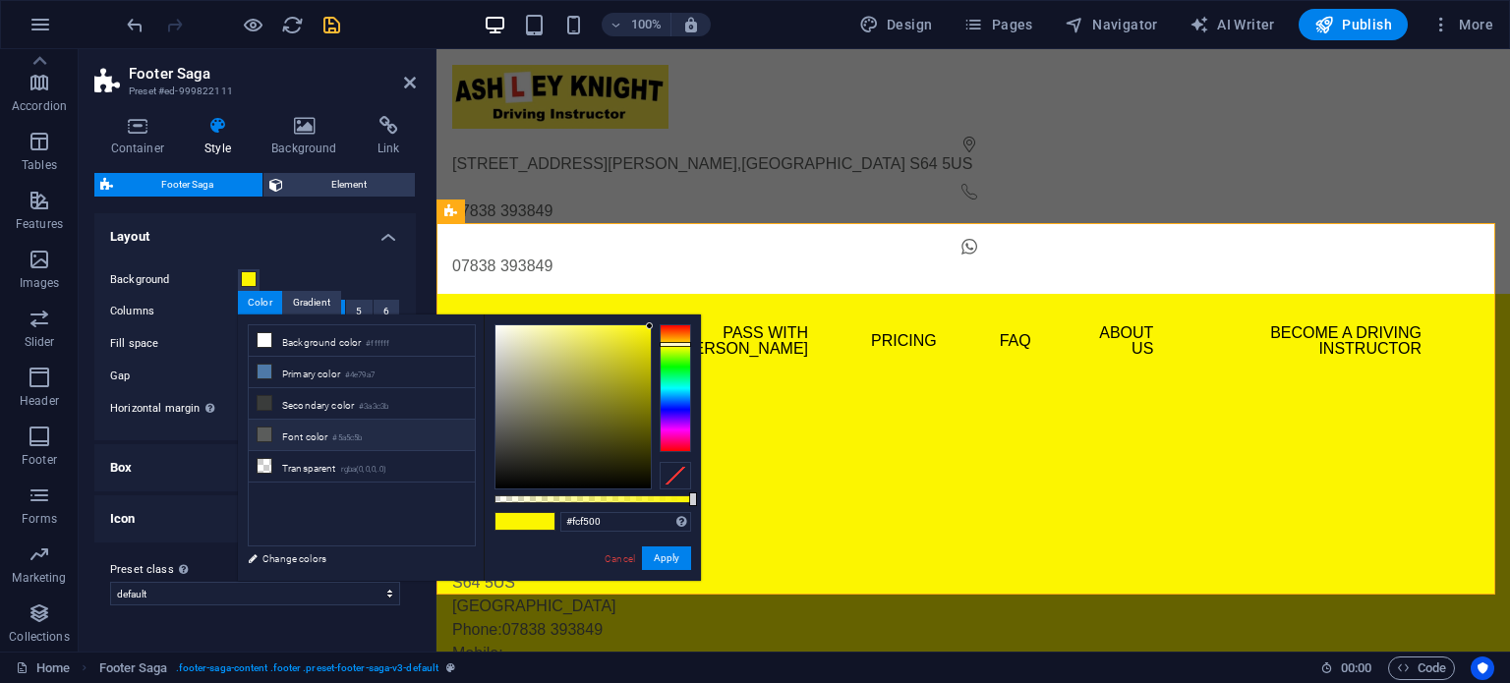
click at [274, 432] on li "Font color #5a5c5b" at bounding box center [362, 435] width 226 height 31
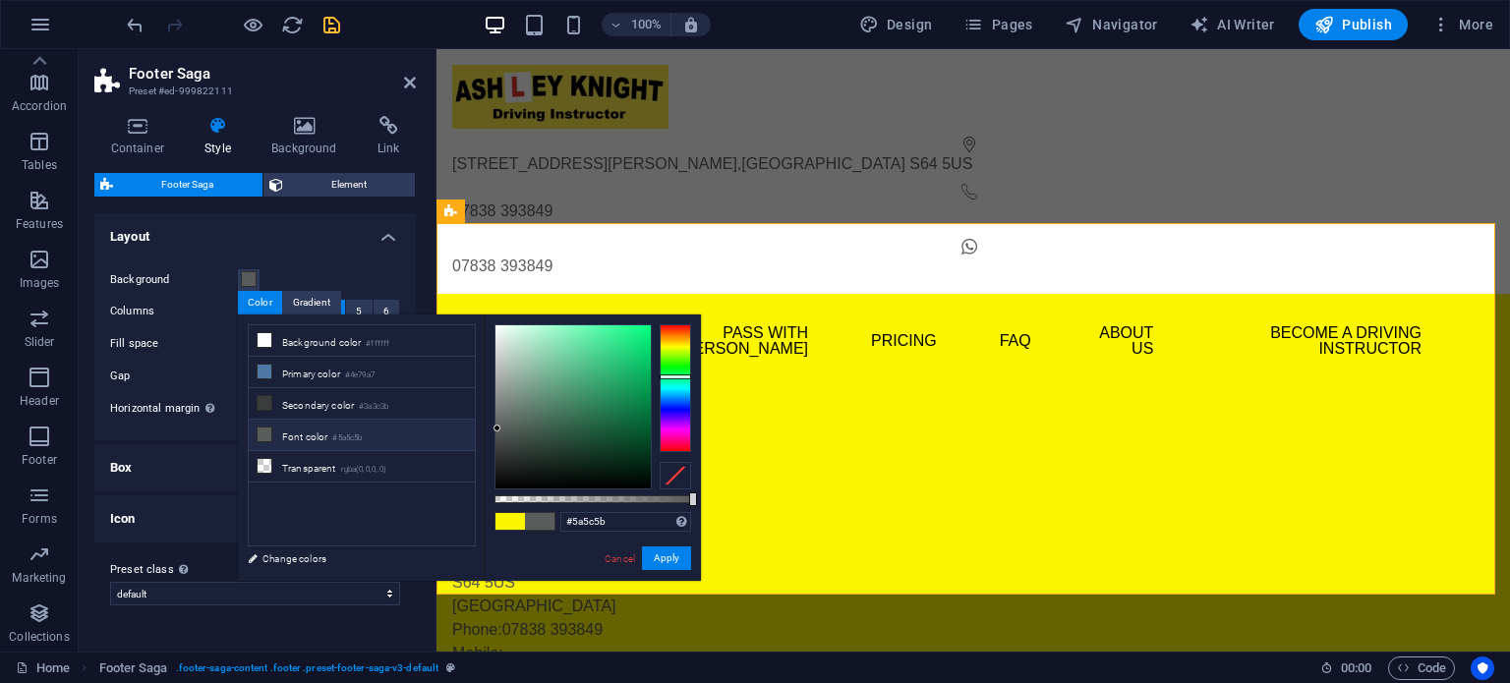
click at [274, 431] on li "Font color #5a5c5b" at bounding box center [362, 435] width 226 height 31
click at [271, 435] on span at bounding box center [265, 435] width 16 height 16
click at [223, 369] on div "Gap 1 rem px % vh vw" at bounding box center [255, 377] width 290 height 26
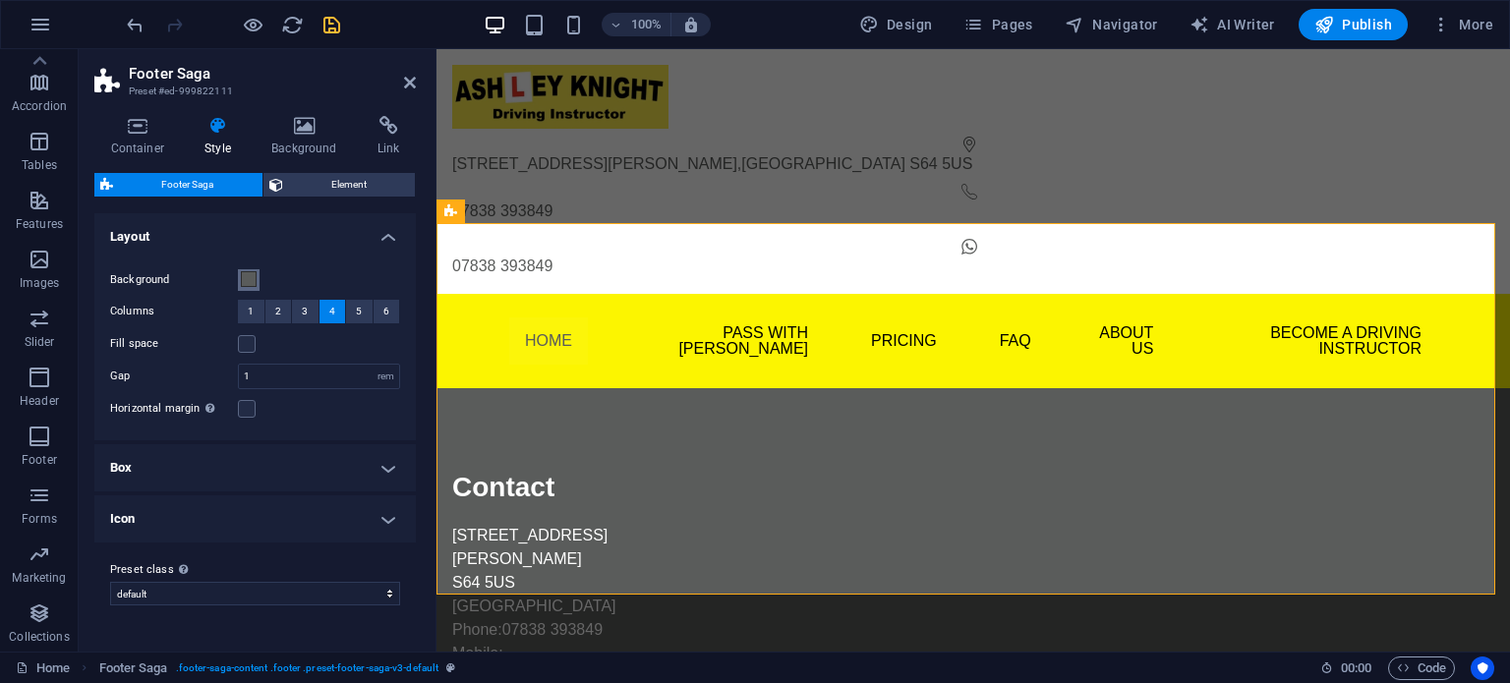
click at [246, 278] on span at bounding box center [249, 279] width 16 height 16
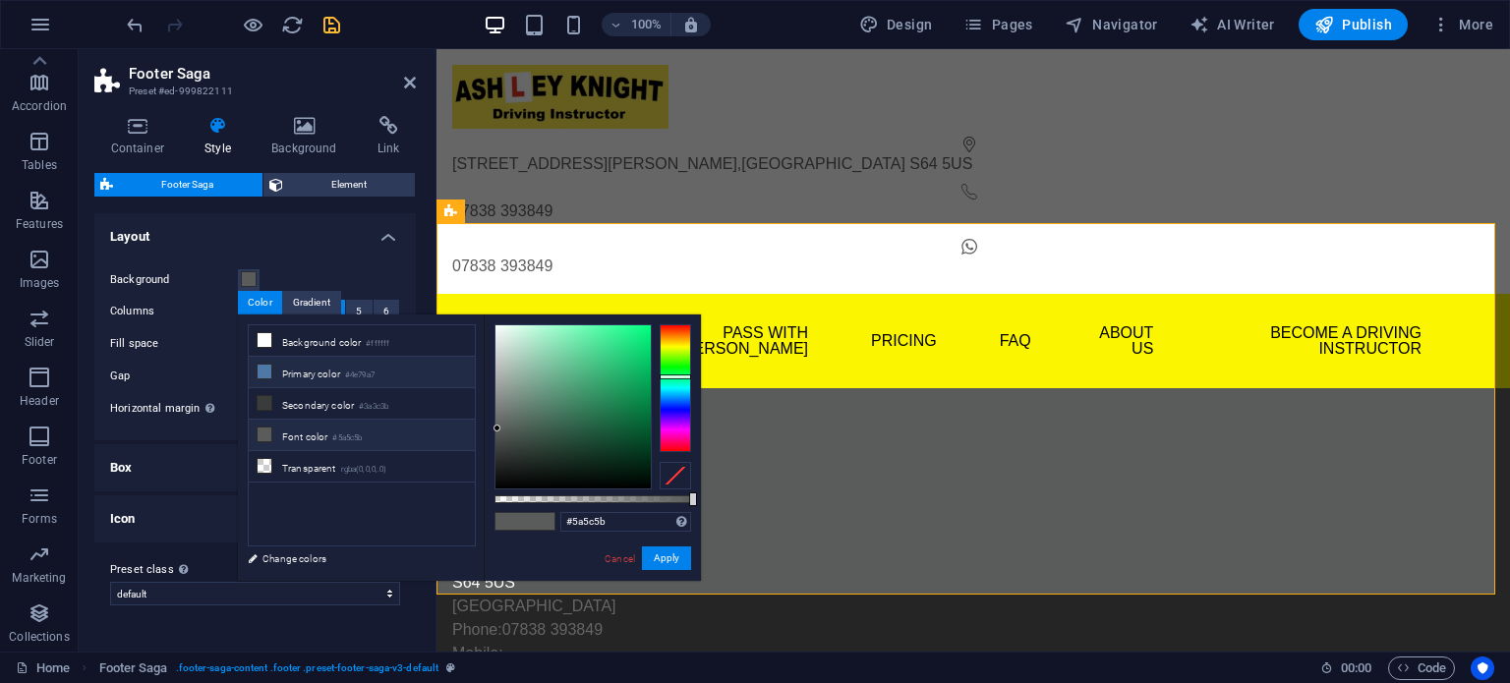
click at [259, 365] on icon at bounding box center [265, 372] width 14 height 14
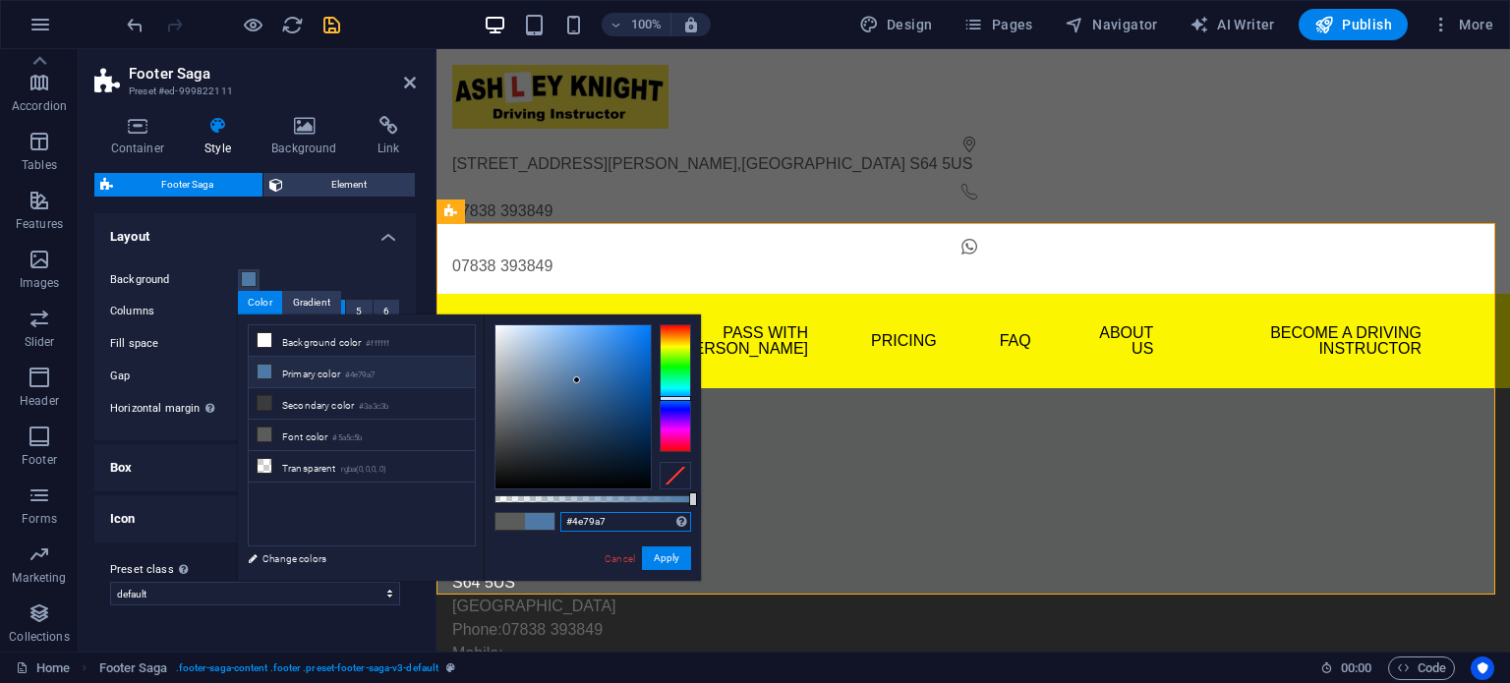
drag, startPoint x: 611, startPoint y: 522, endPoint x: 557, endPoint y: 512, distance: 55.0
click at [552, 511] on div "#4e79a7 Supported formats #0852ed rgb(8, 82, 237) rgba(8, 82, 237, 90%) hsv(221…" at bounding box center [592, 591] width 217 height 552
paste input "fcf500"
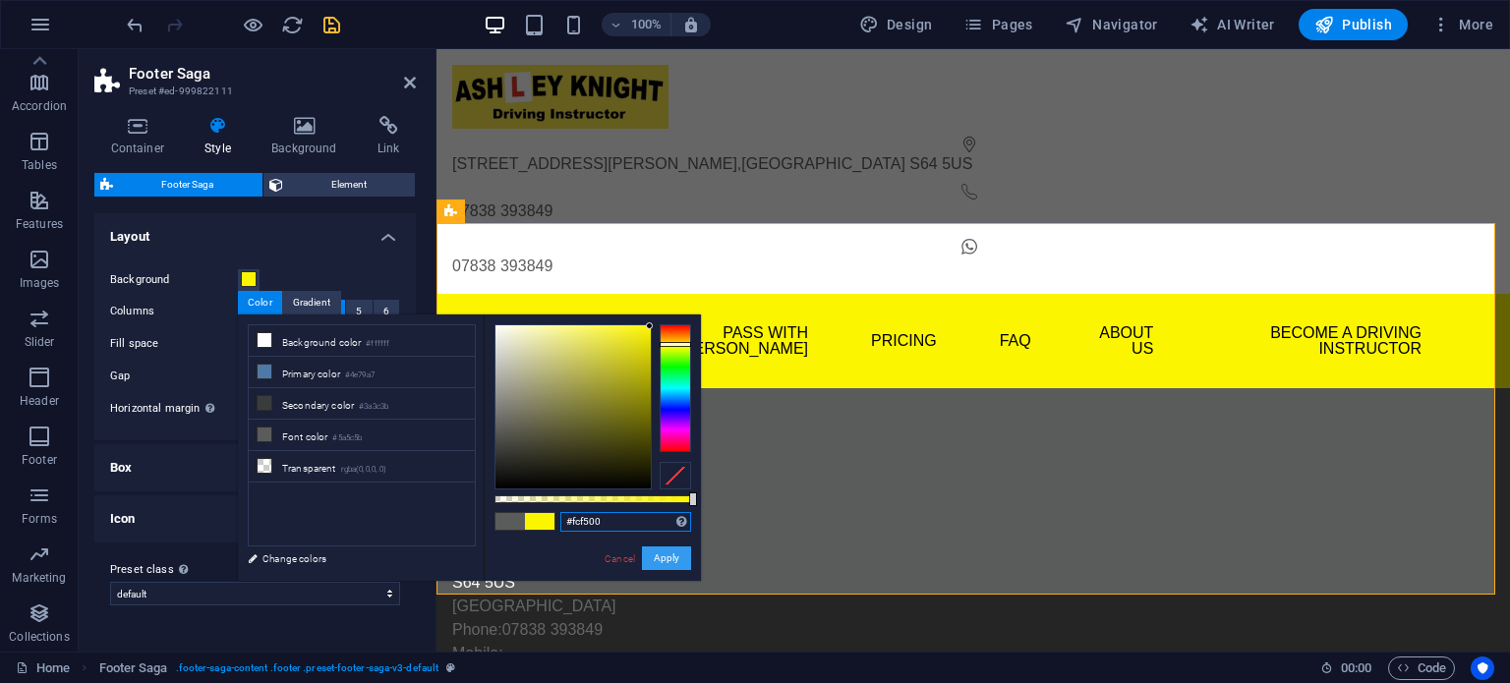
type input "#fcf500"
drag, startPoint x: 662, startPoint y: 558, endPoint x: 150, endPoint y: 520, distance: 512.7
click at [662, 558] on button "Apply" at bounding box center [666, 559] width 49 height 24
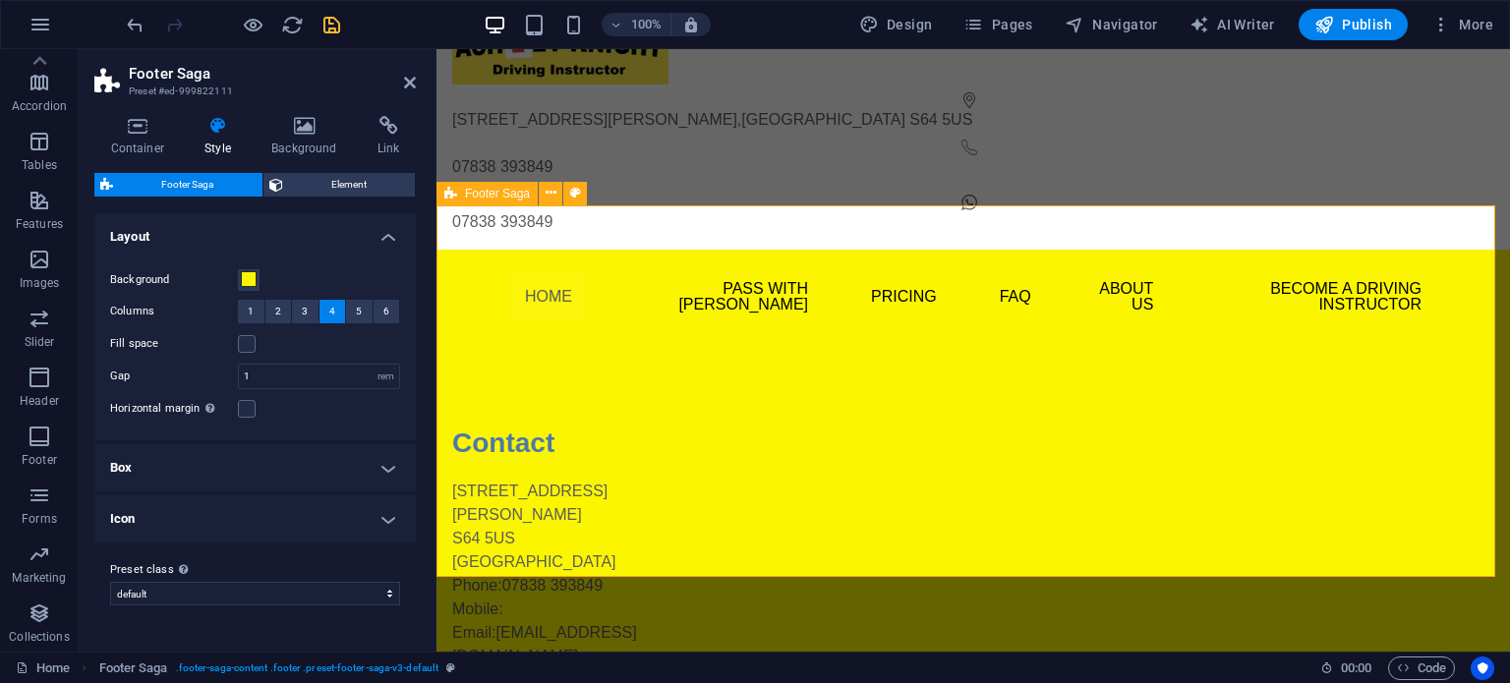
scroll to position [63, 0]
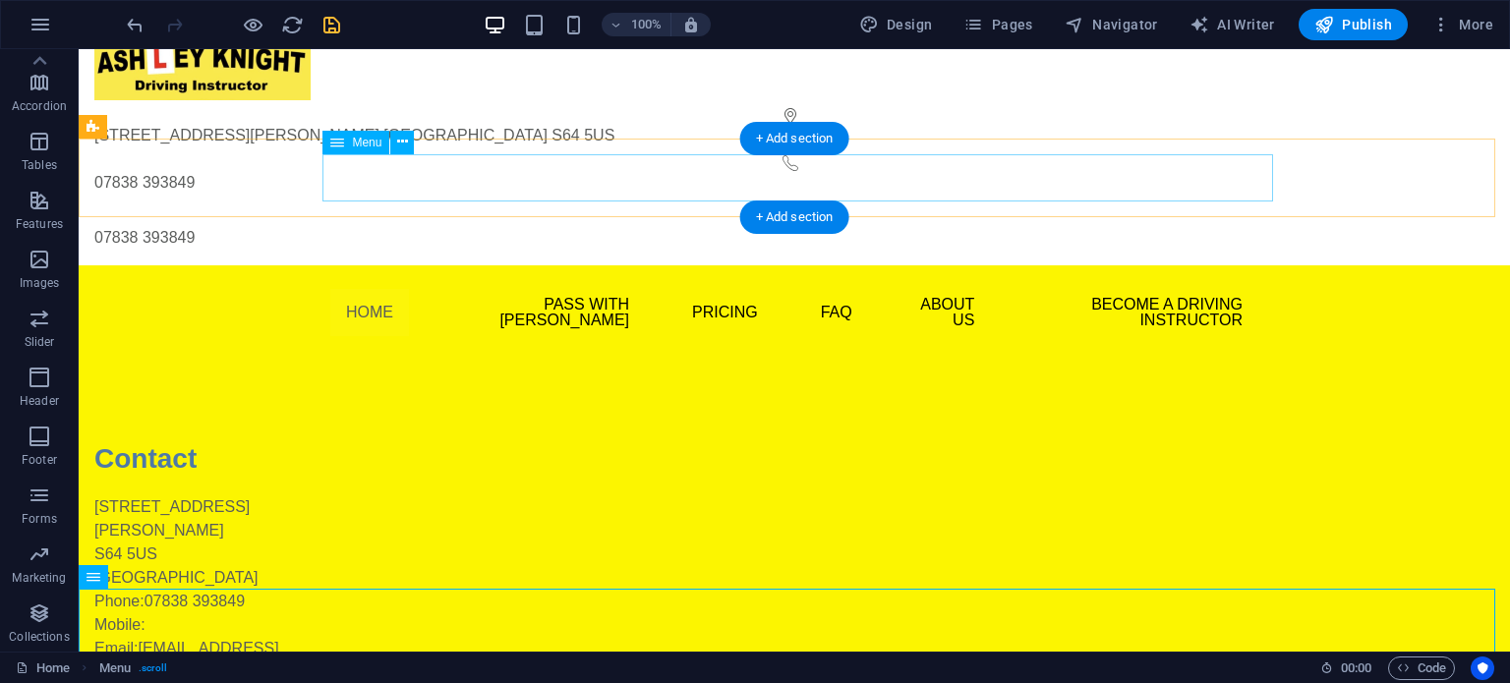
scroll to position [0, 0]
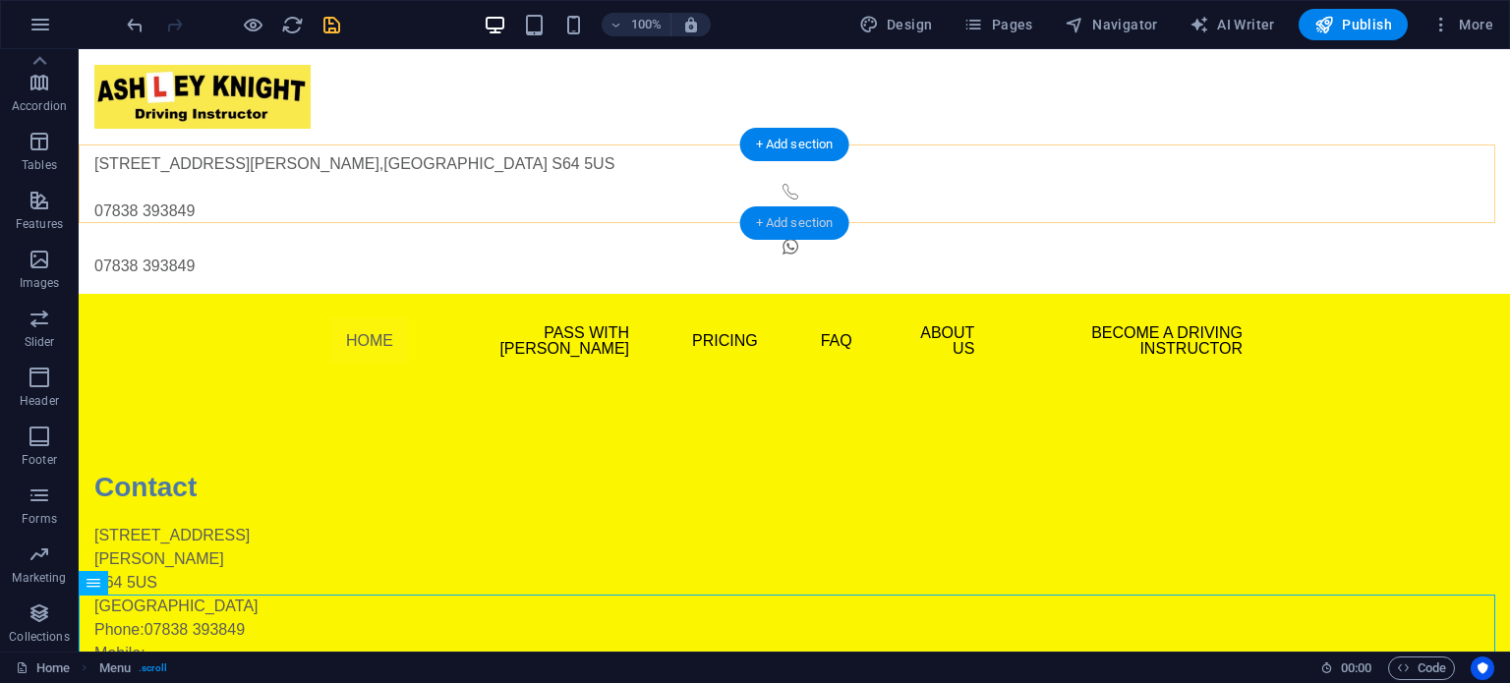
click at [778, 219] on div "+ Add section" at bounding box center [794, 222] width 109 height 33
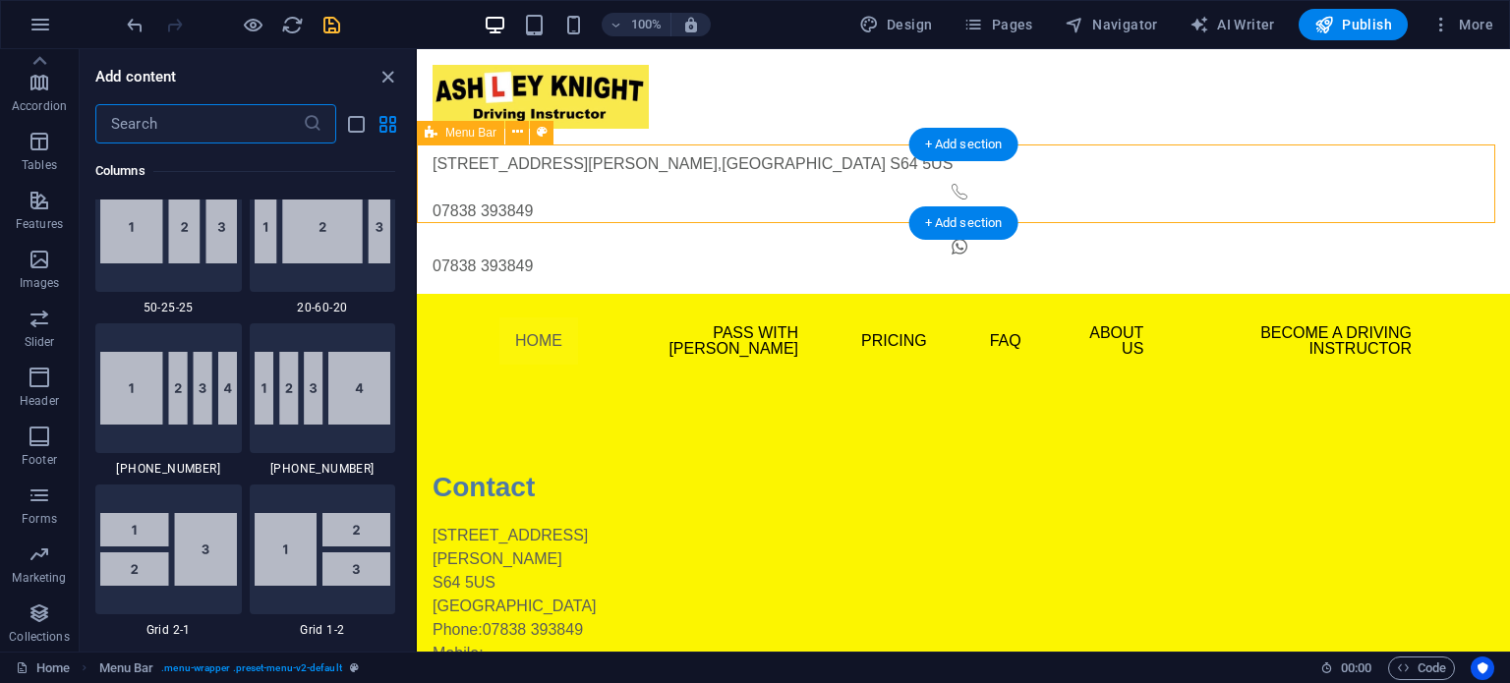
scroll to position [3441, 0]
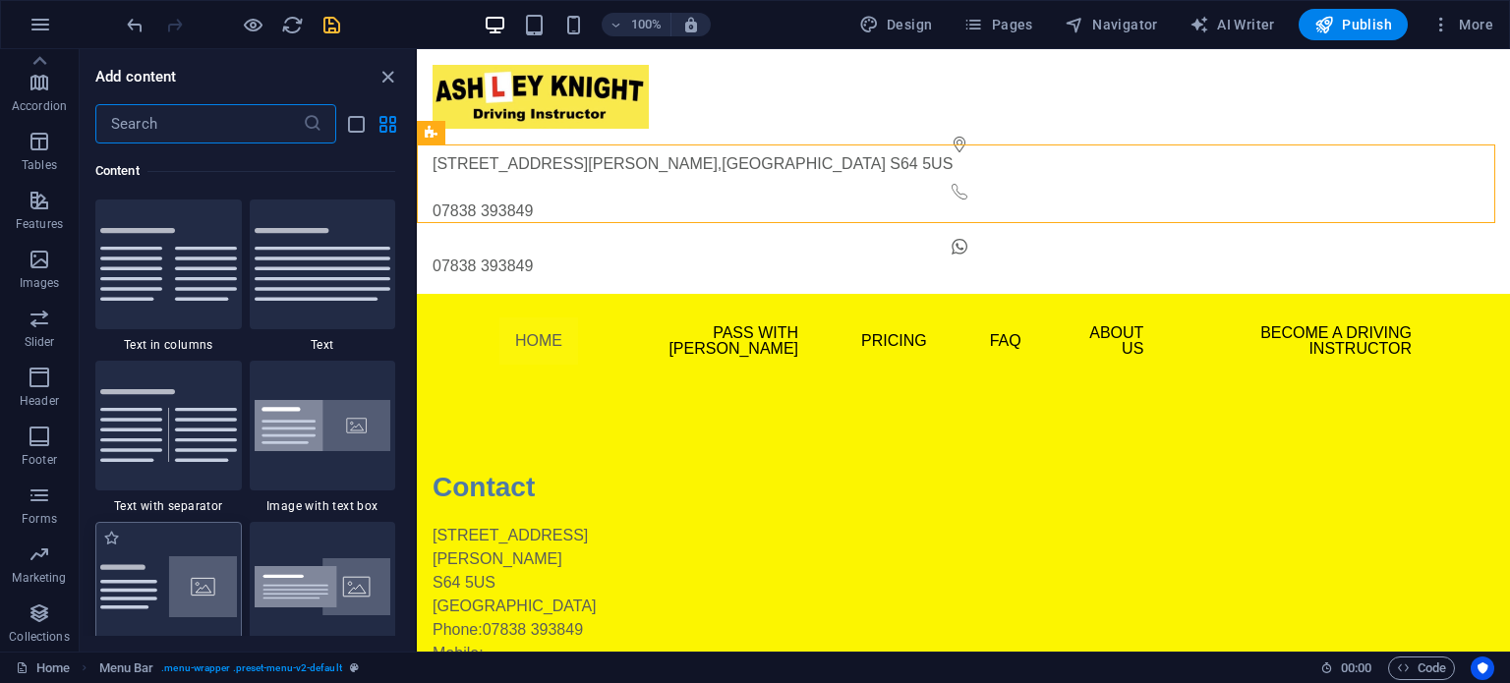
click at [174, 570] on img at bounding box center [168, 587] width 137 height 61
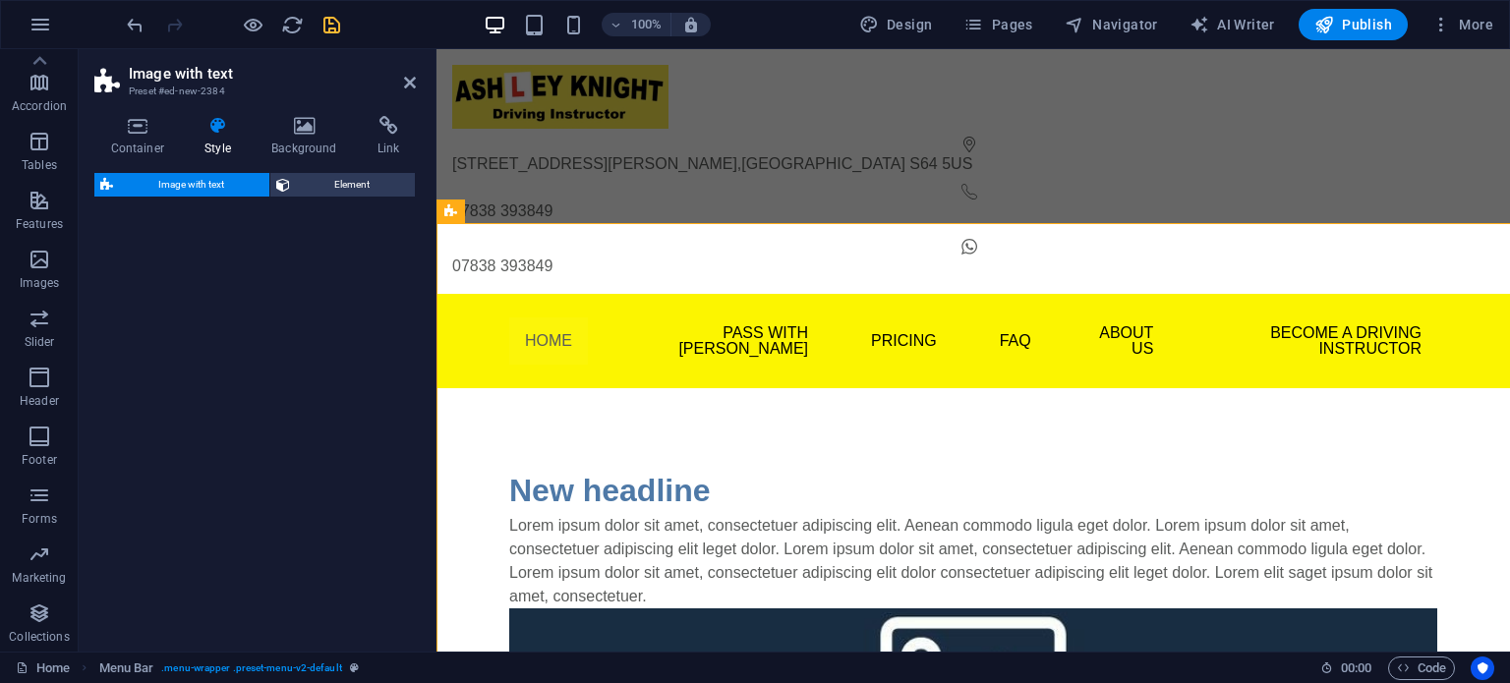
select select "rem"
select select "px"
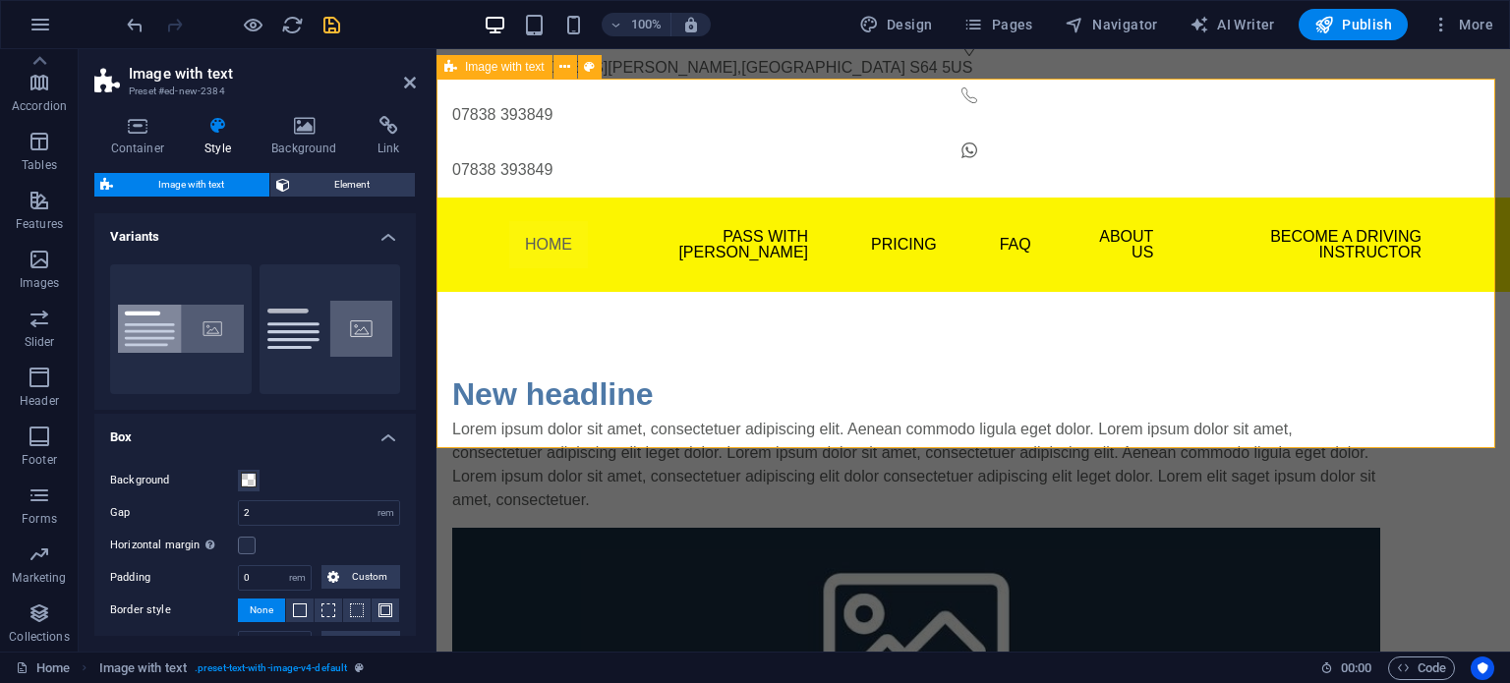
scroll to position [163, 0]
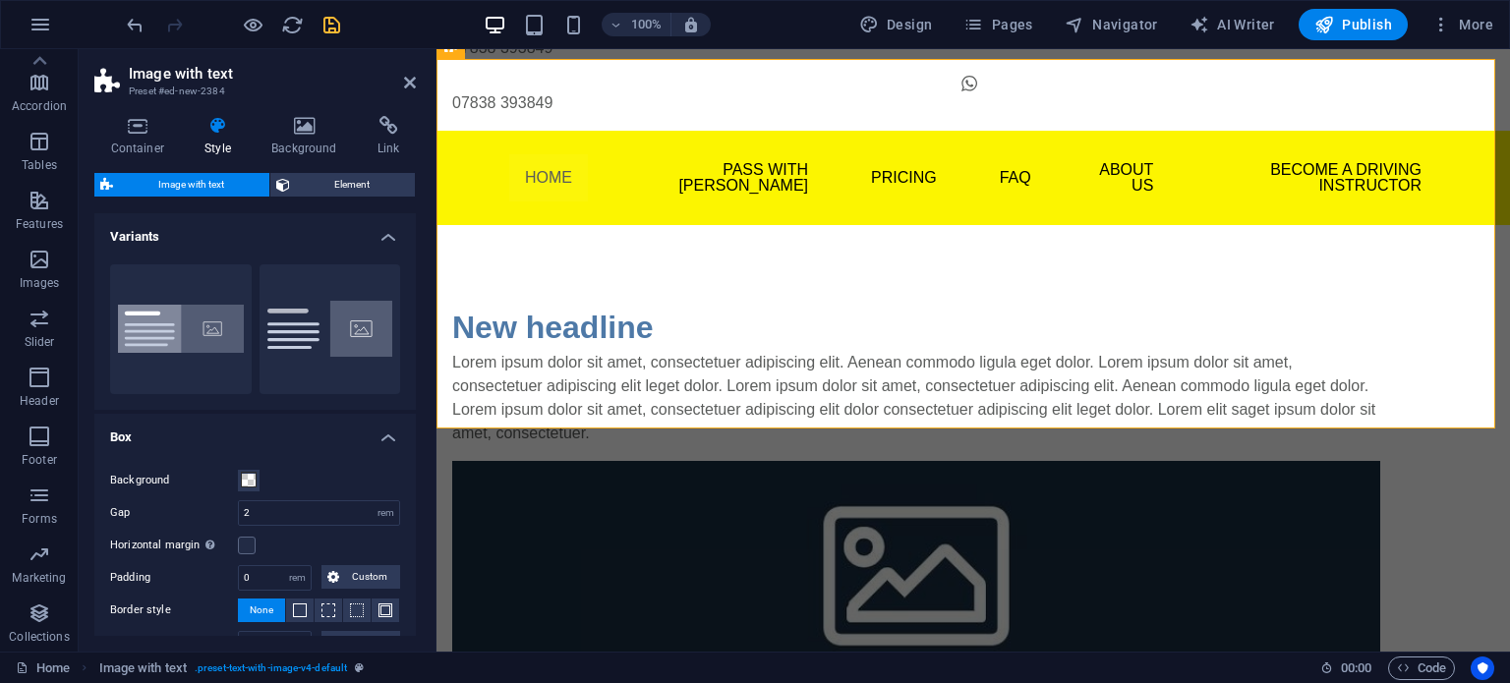
click at [402, 75] on h2 "Image with text" at bounding box center [272, 74] width 287 height 18
click at [406, 82] on icon at bounding box center [410, 83] width 12 height 16
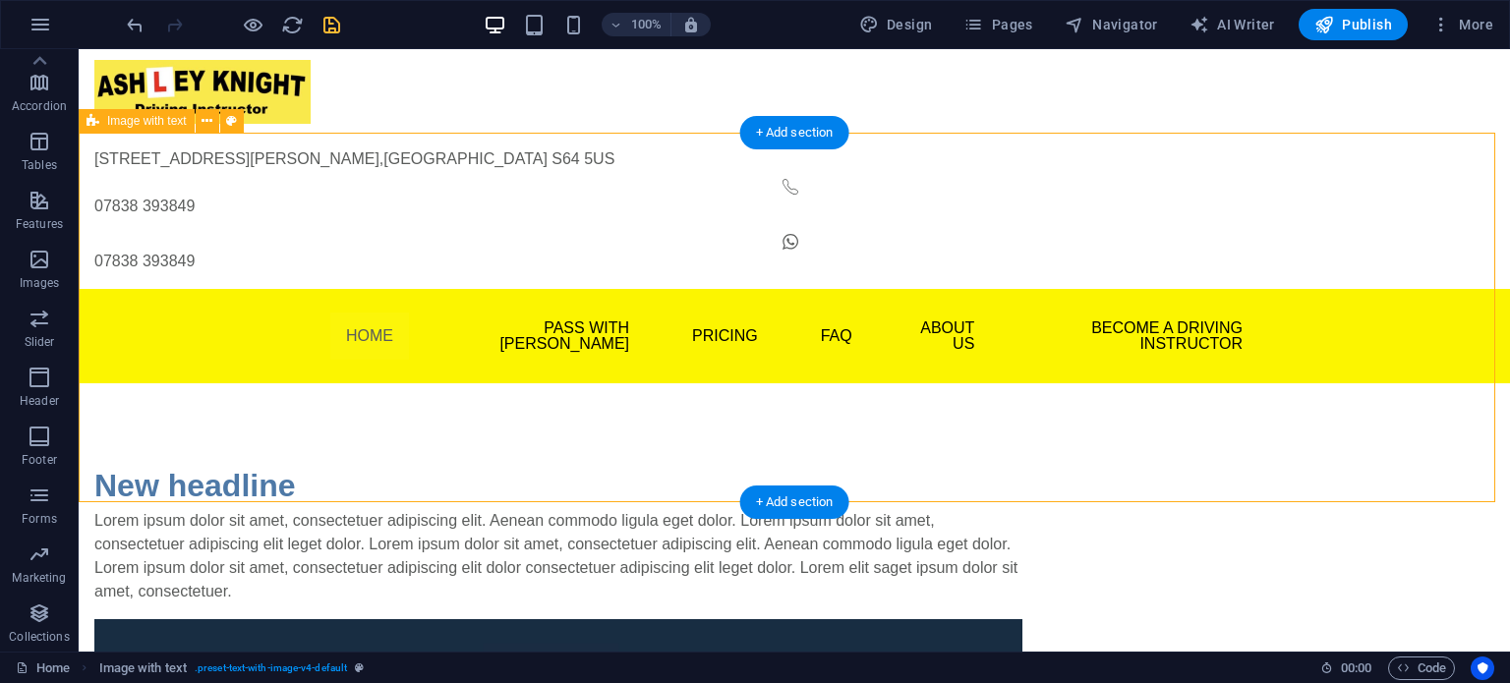
scroll to position [0, 0]
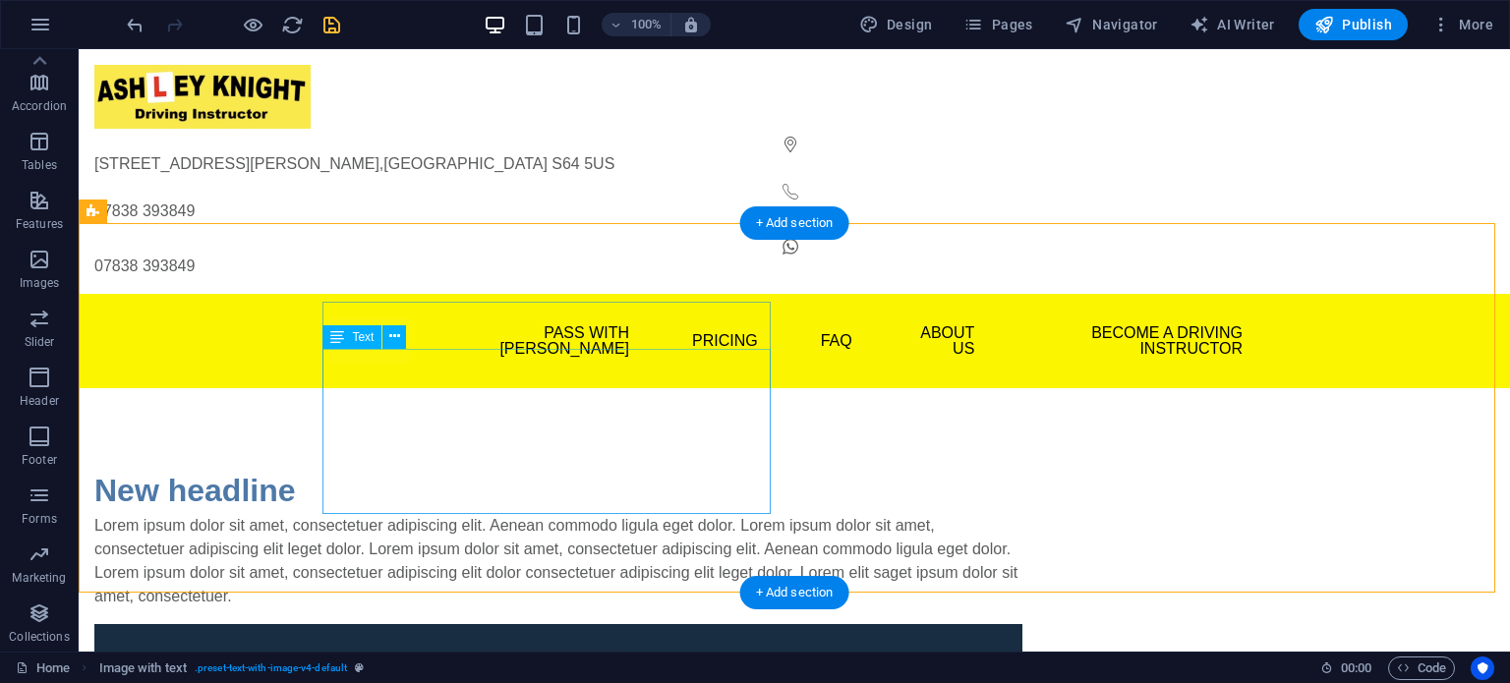
click at [405, 514] on div "Lorem ipsum dolor sit amet, consectetuer adipiscing elit. Aenean commodo ligula…" at bounding box center [558, 561] width 928 height 94
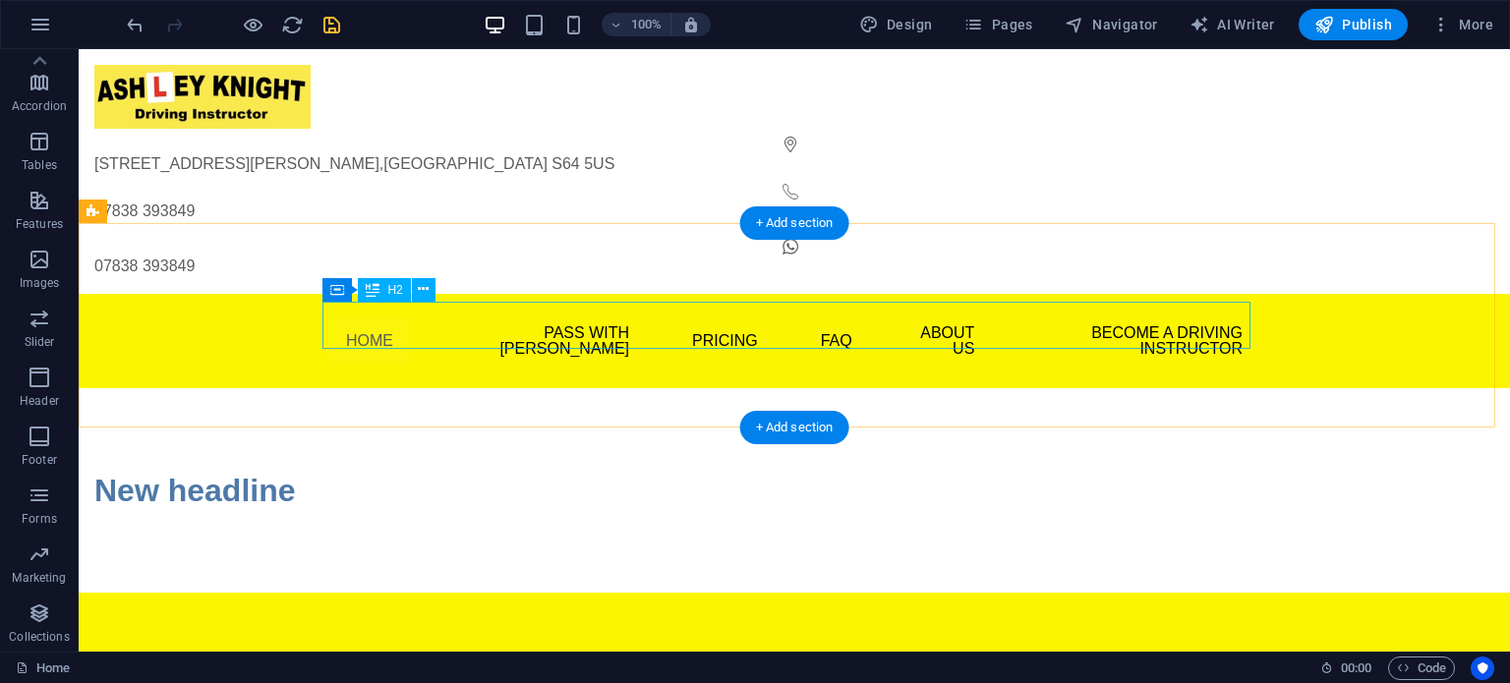
click at [489, 467] on div "New headline" at bounding box center [558, 490] width 928 height 47
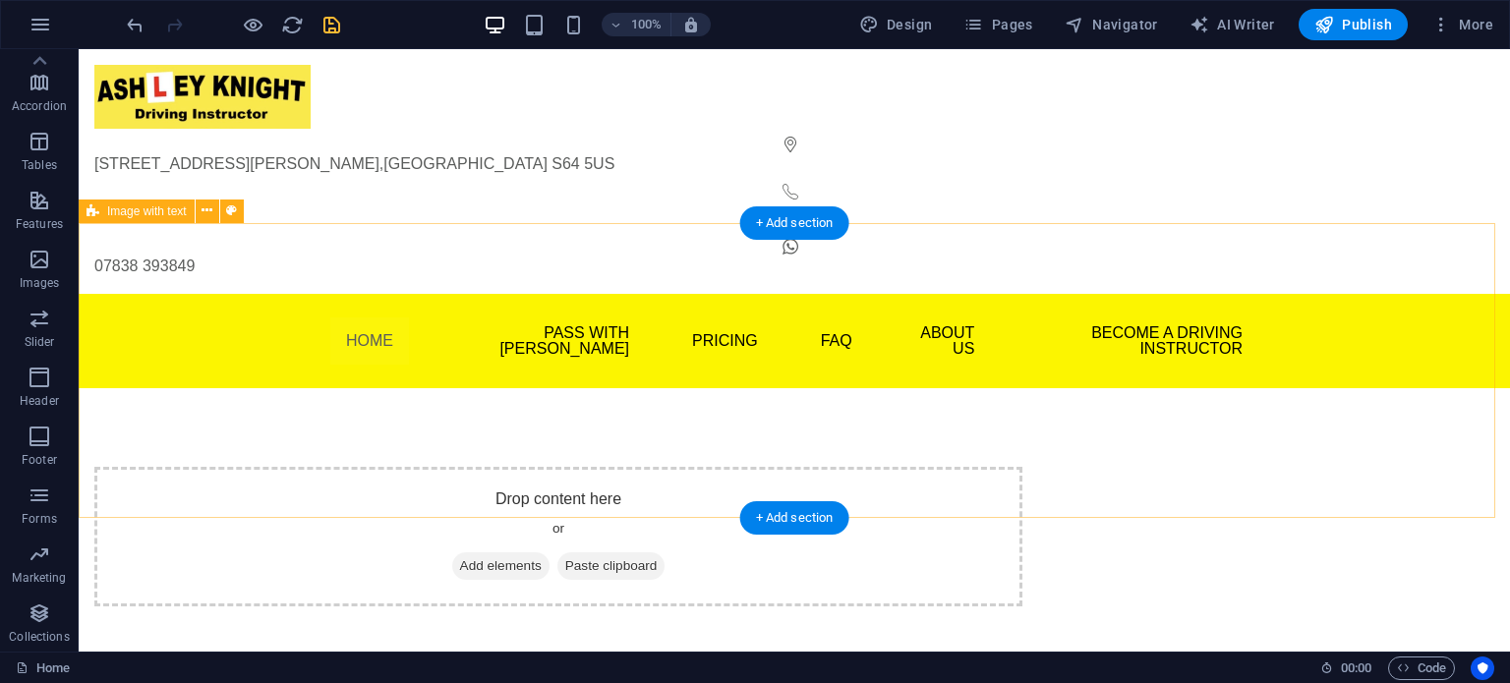
click at [189, 388] on div "Drop content here or Add elements Paste clipboard" at bounding box center [795, 536] width 1432 height 297
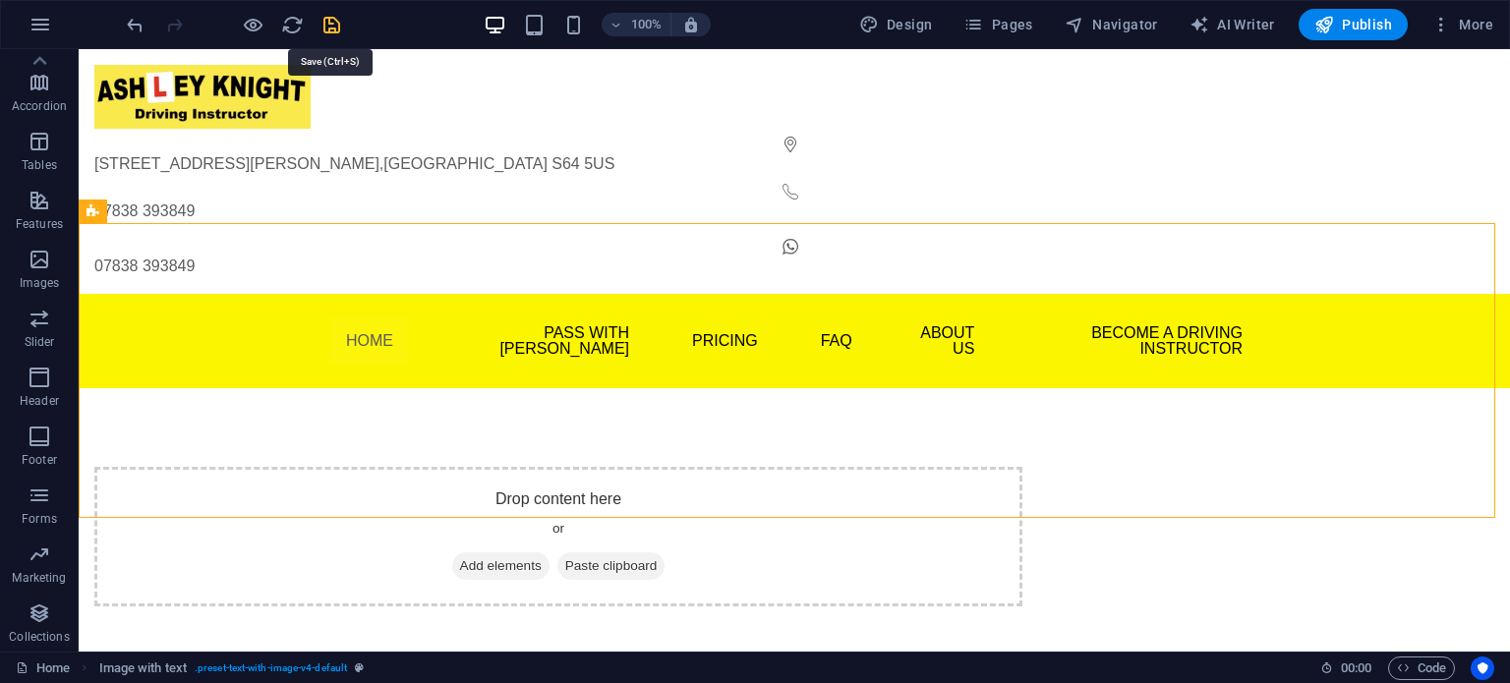
click at [333, 31] on icon "save" at bounding box center [332, 25] width 23 height 23
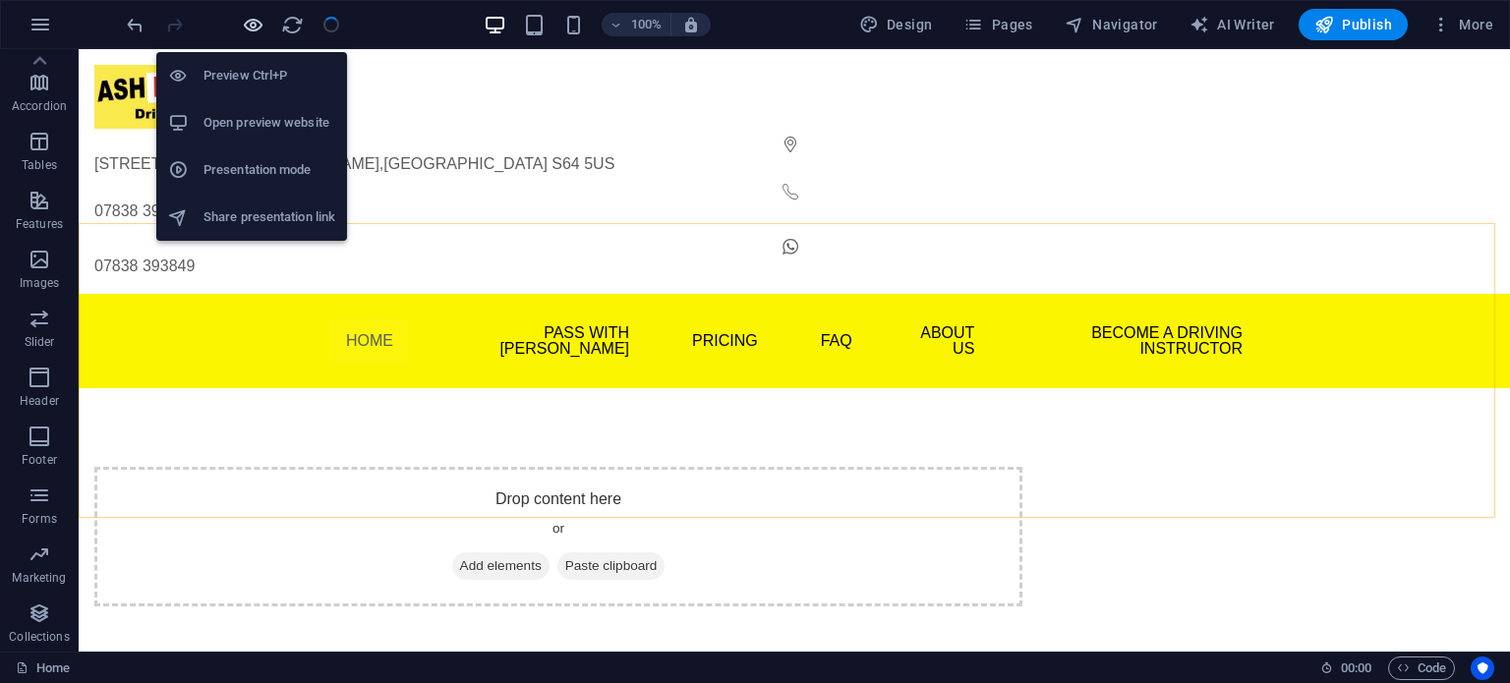
click at [250, 23] on icon "button" at bounding box center [253, 25] width 23 height 23
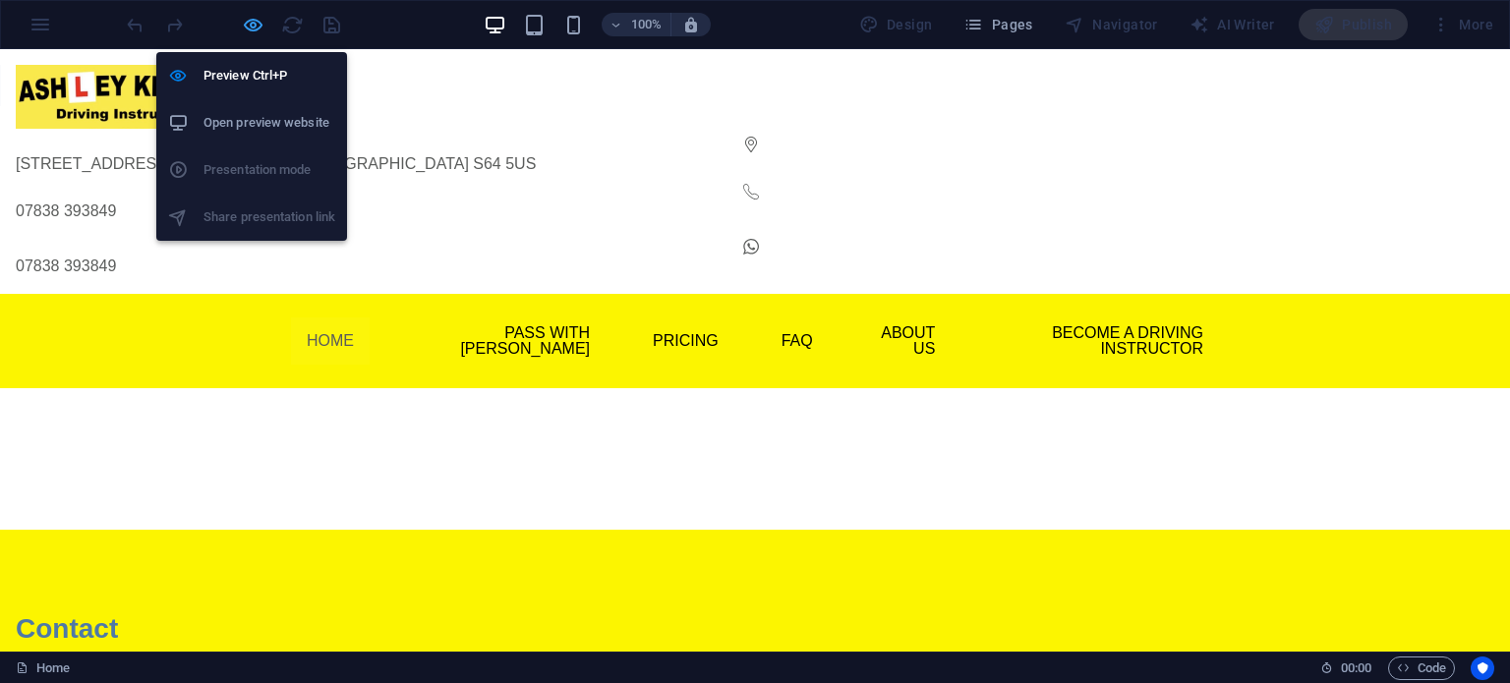
click at [247, 28] on icon "button" at bounding box center [253, 25] width 23 height 23
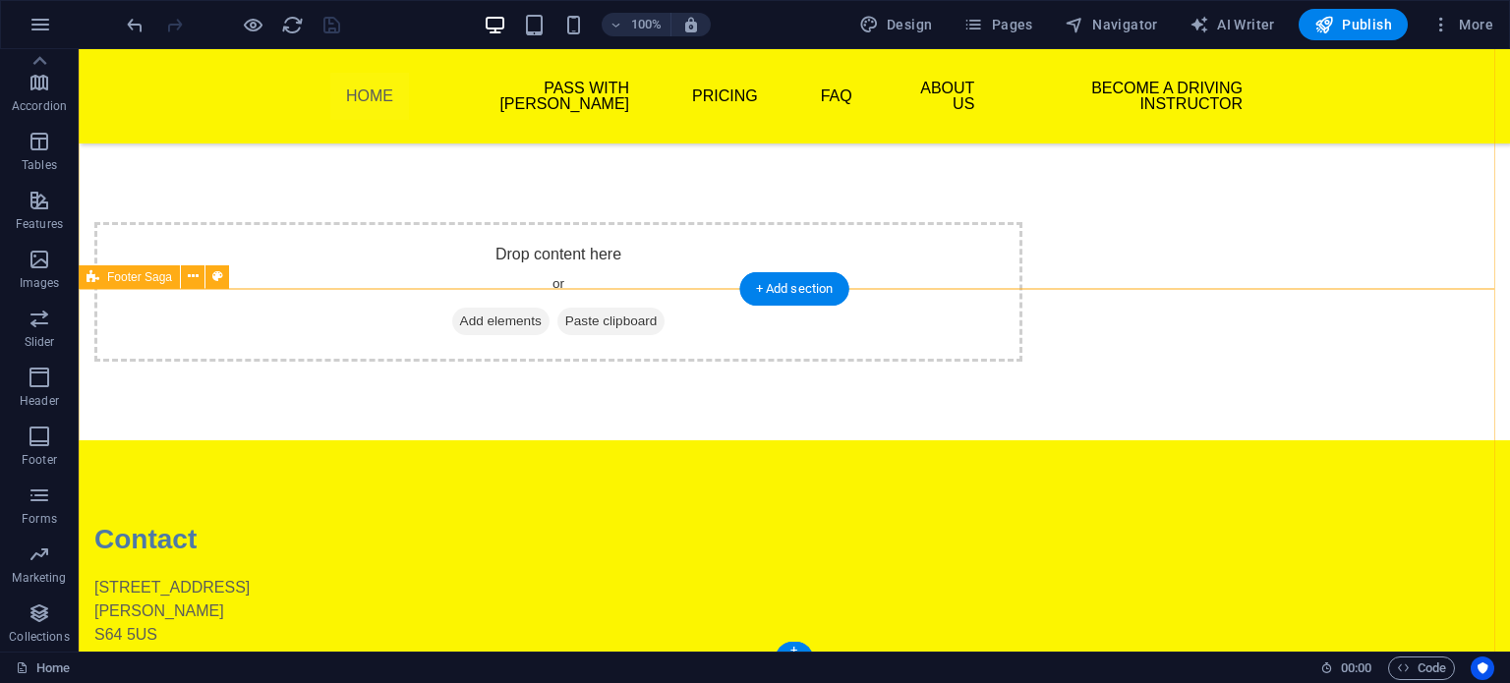
scroll to position [331, 0]
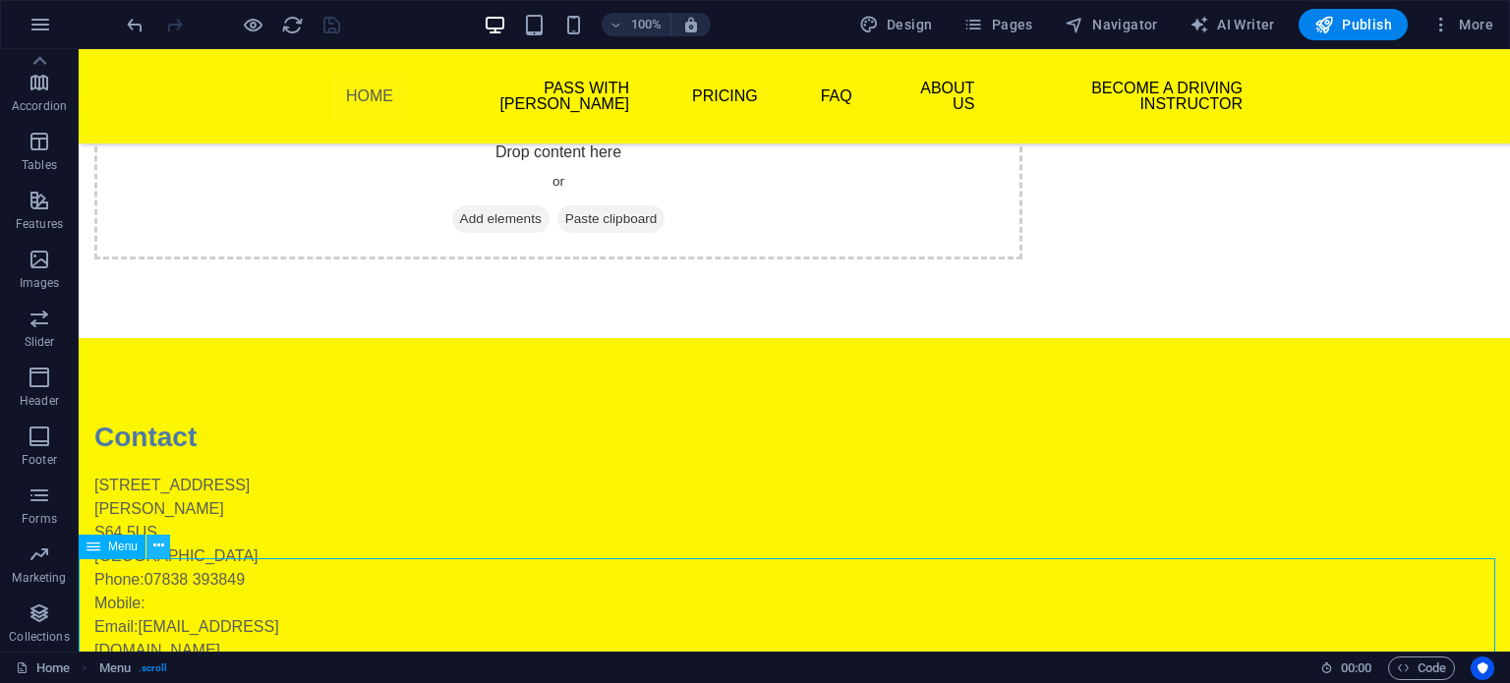
click at [166, 550] on button at bounding box center [159, 547] width 24 height 24
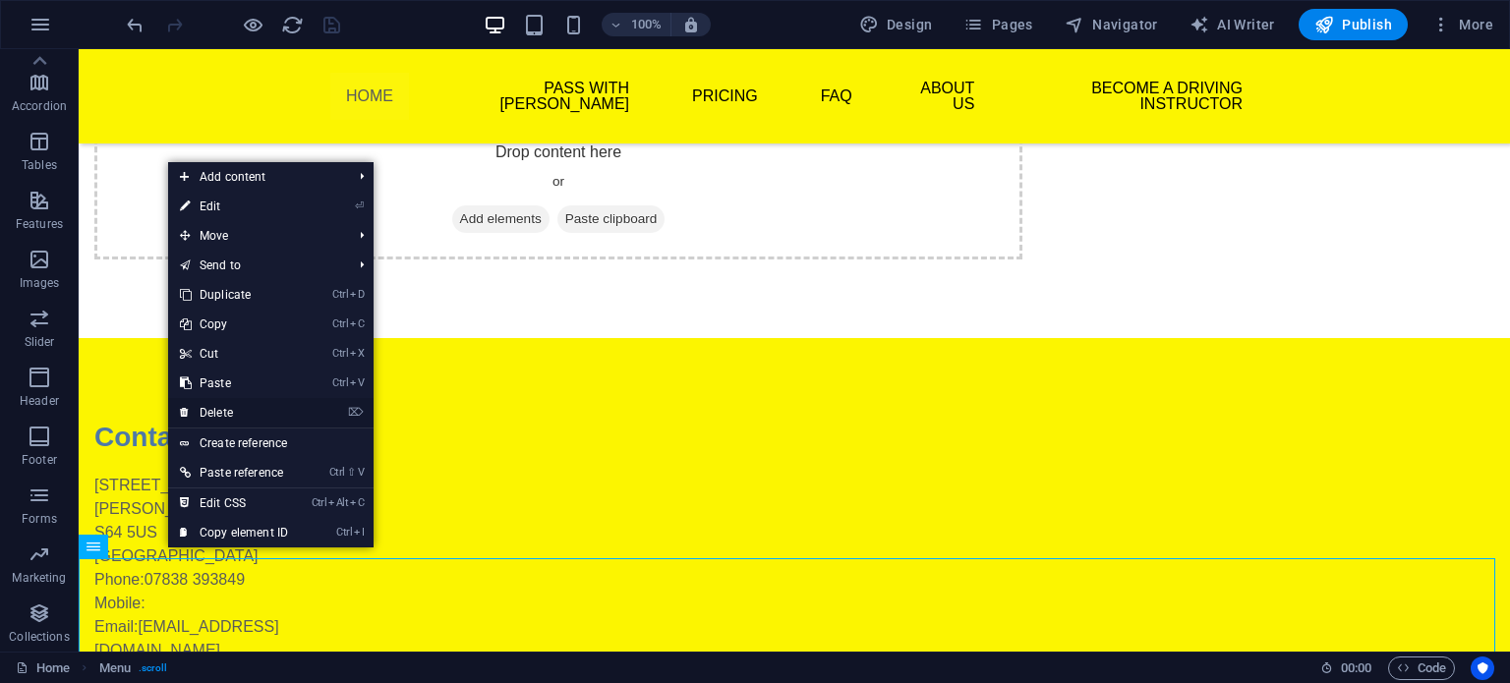
click at [211, 417] on link "⌦ Delete" at bounding box center [234, 412] width 132 height 29
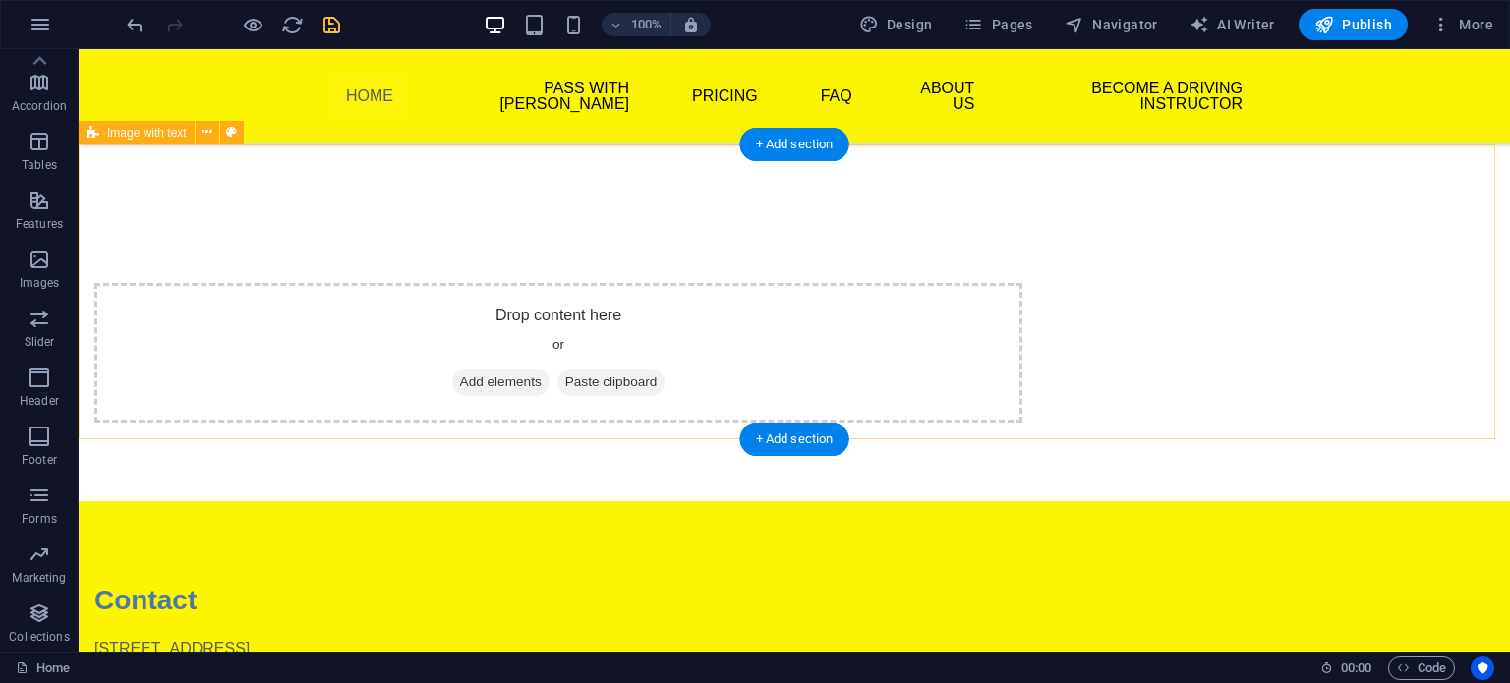
scroll to position [8, 0]
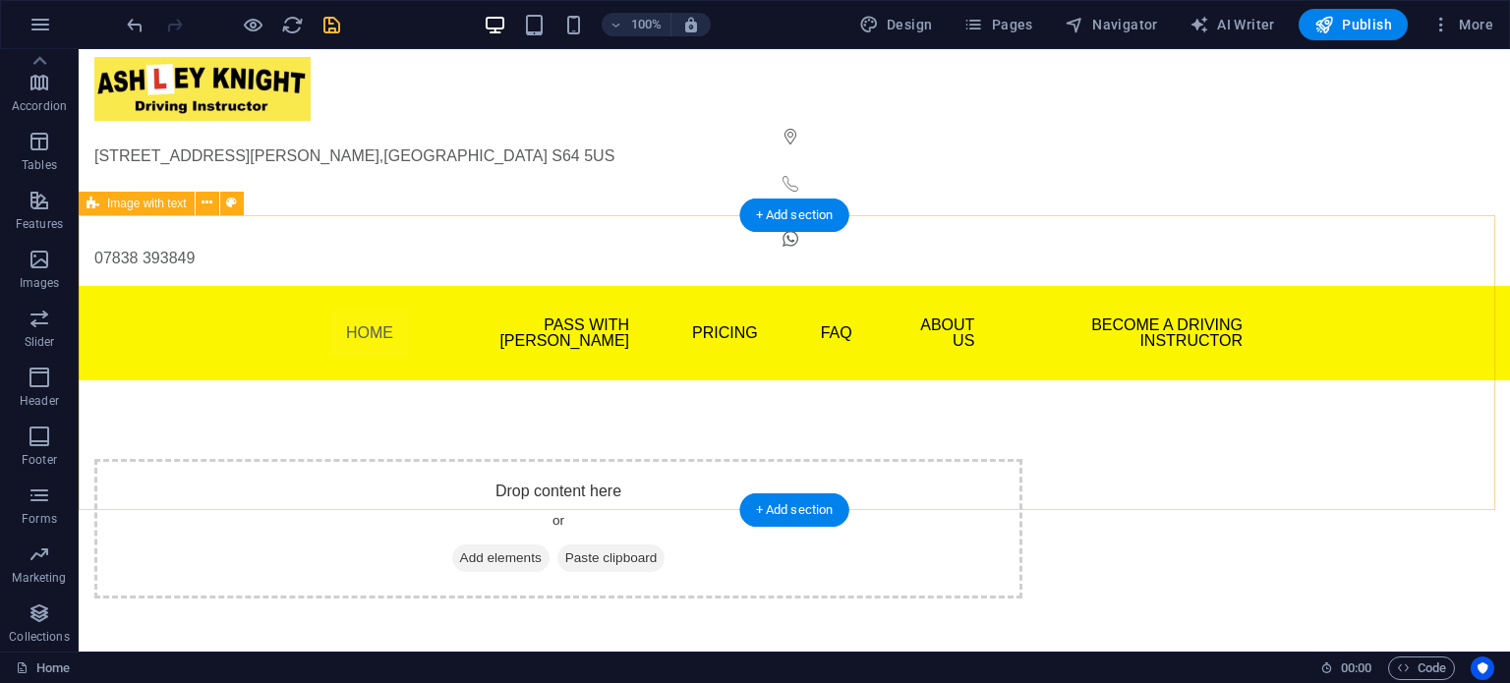
click at [482, 492] on div "Drop content here or Add elements Paste clipboard" at bounding box center [795, 529] width 1432 height 297
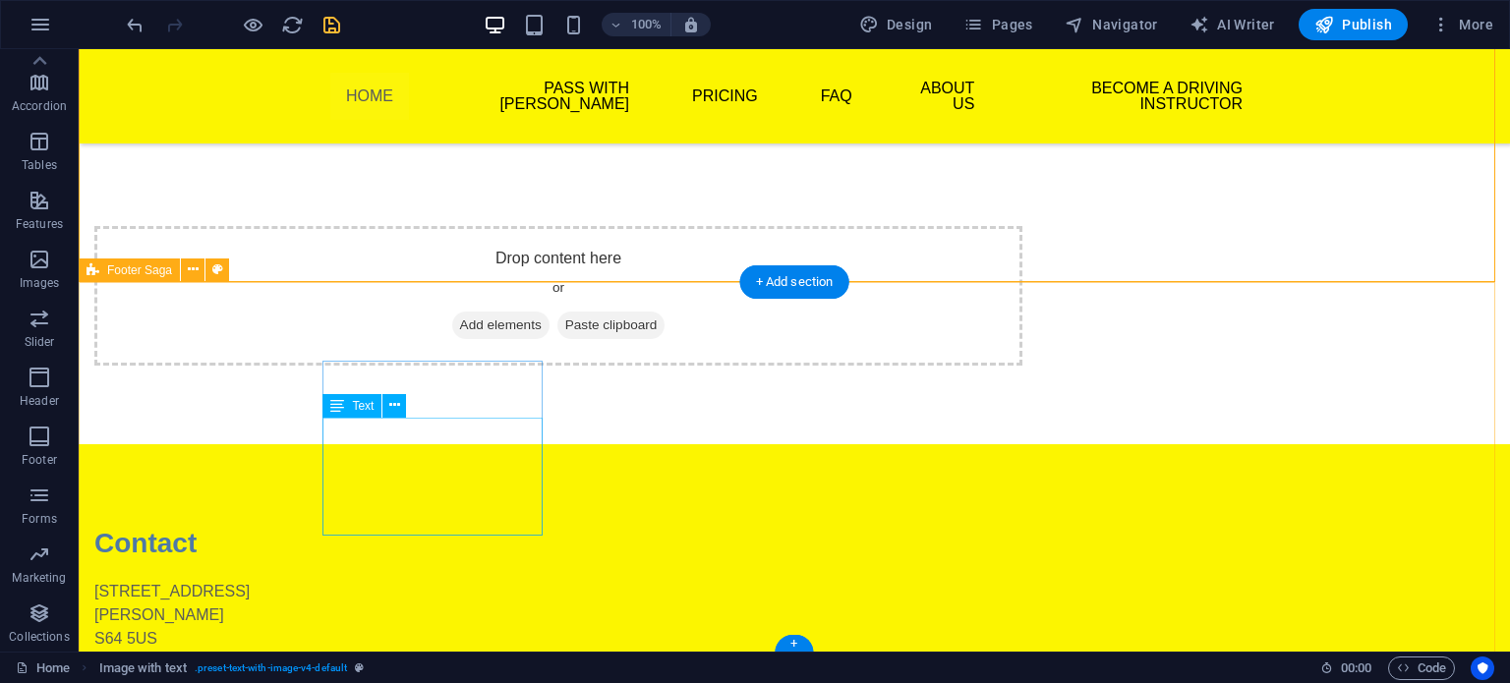
scroll to position [237, 0]
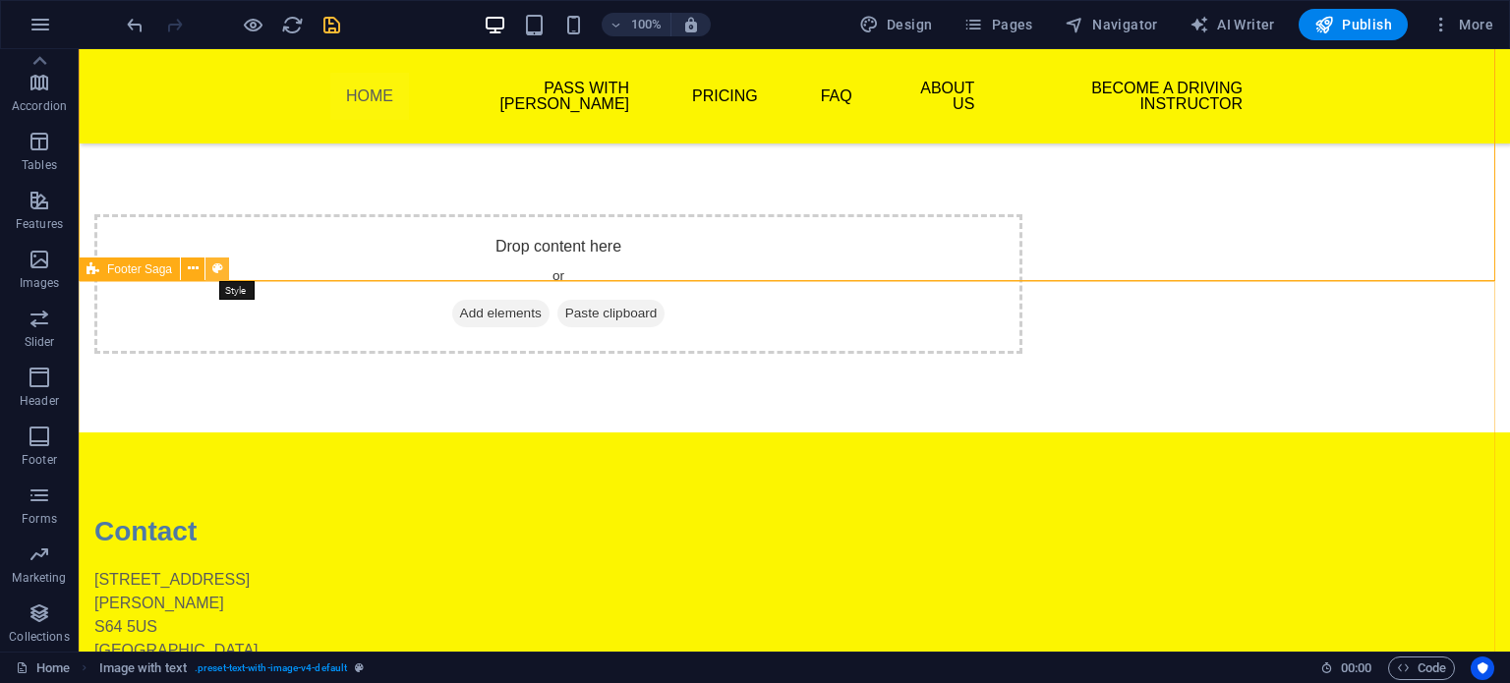
click at [220, 266] on icon at bounding box center [217, 269] width 11 height 21
select select "rem"
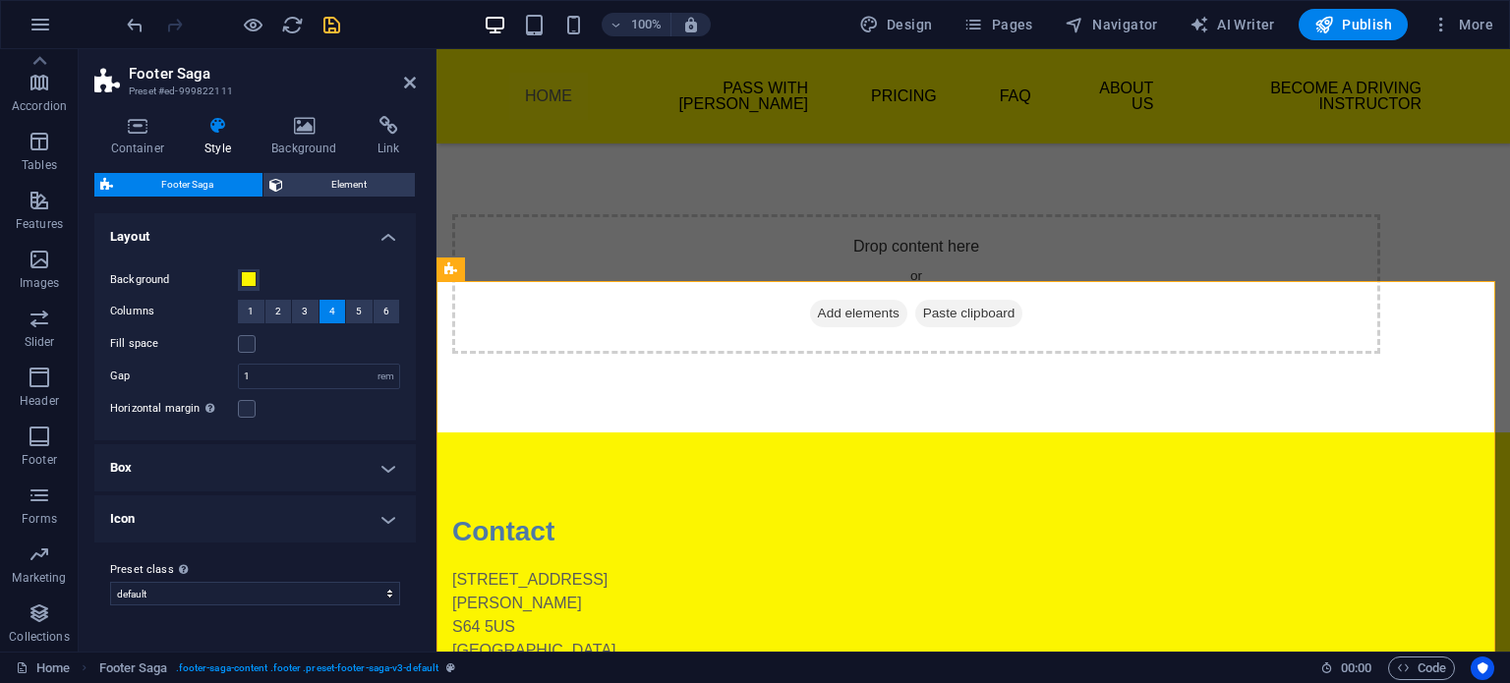
click at [223, 129] on icon at bounding box center [218, 126] width 59 height 20
click at [376, 464] on h4 "Box" at bounding box center [255, 467] width 322 height 47
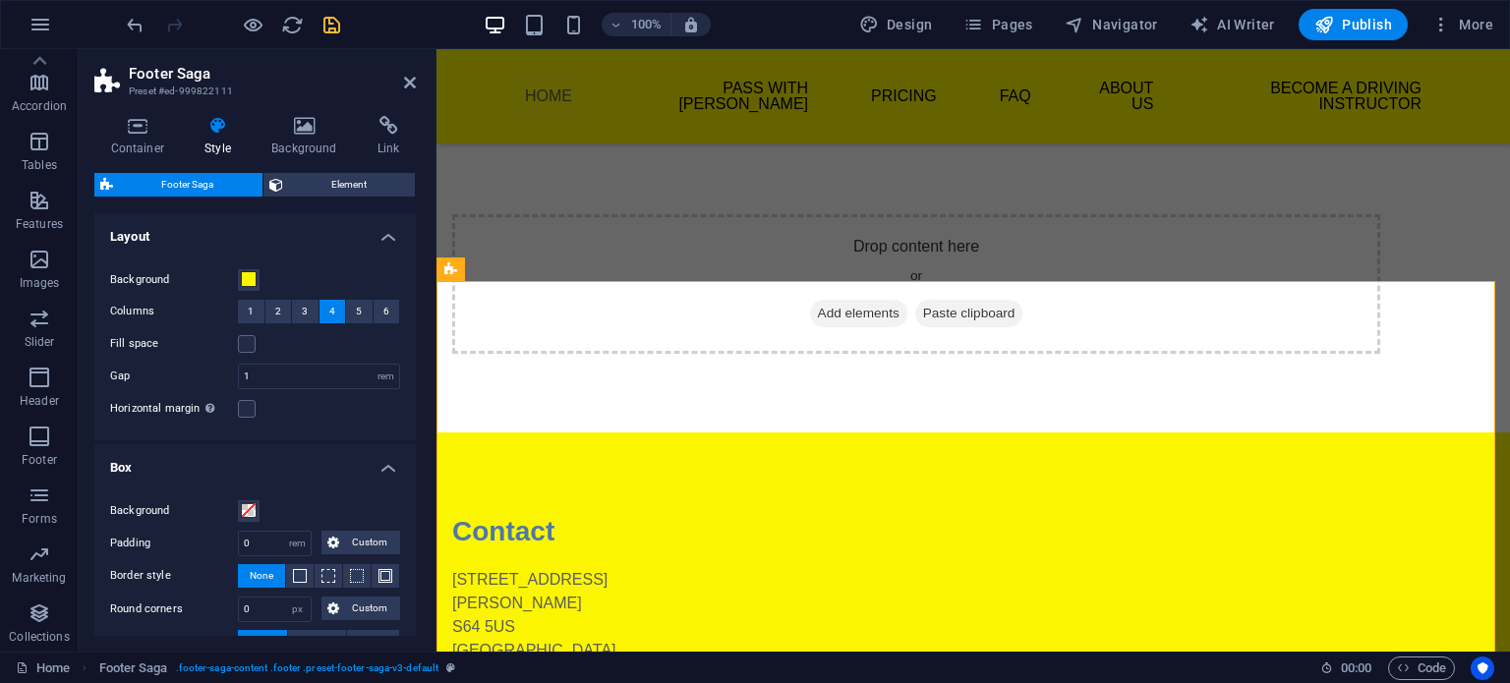
click at [376, 464] on h4 "Box" at bounding box center [255, 461] width 322 height 35
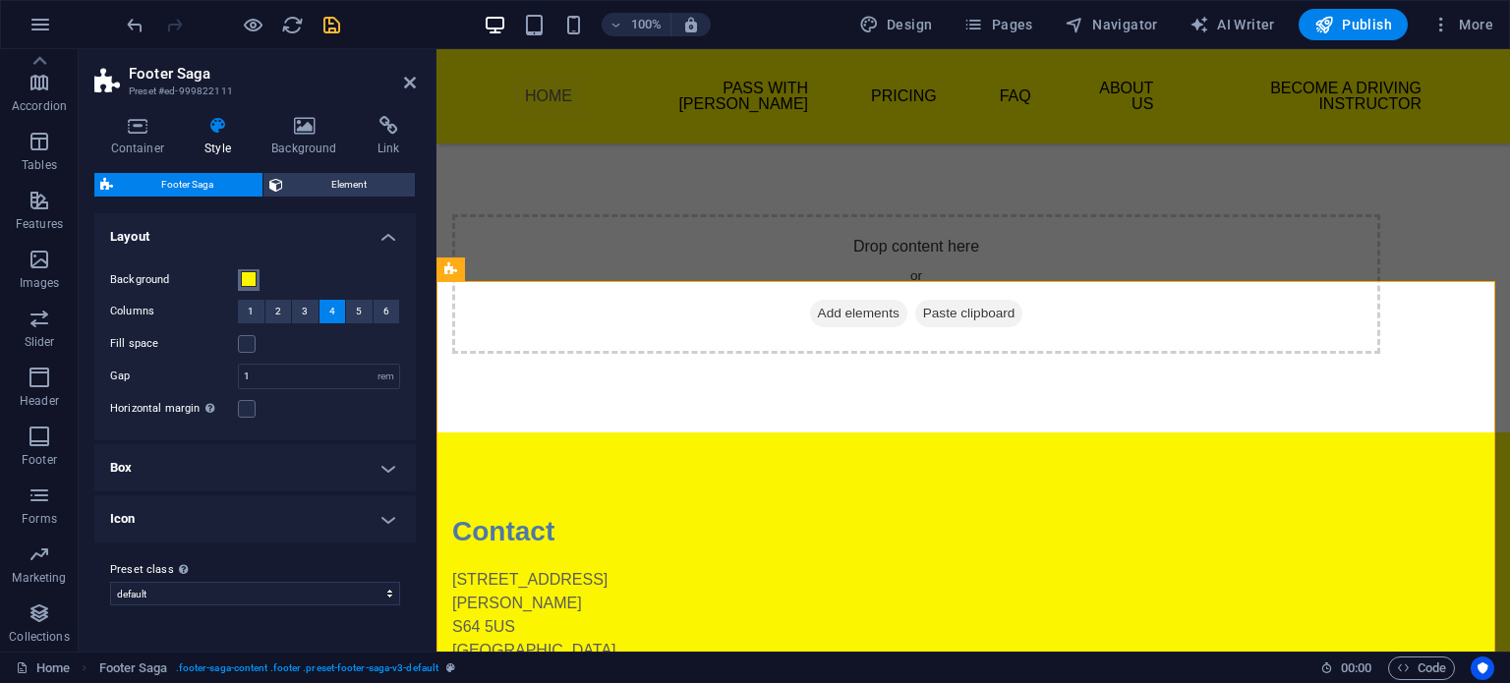
click at [254, 282] on span at bounding box center [249, 279] width 16 height 16
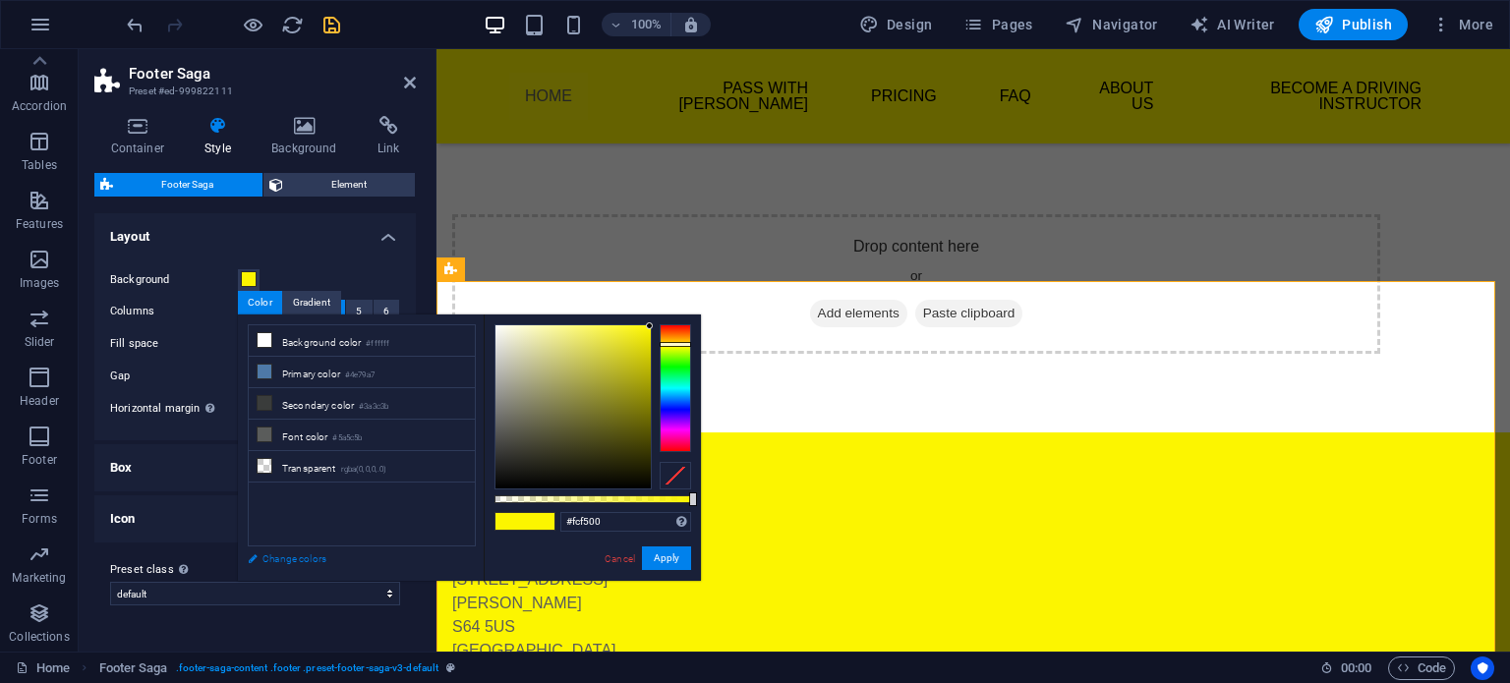
click at [276, 560] on link "Change colors" at bounding box center [352, 559] width 228 height 25
select select "px"
select select "400"
select select "px"
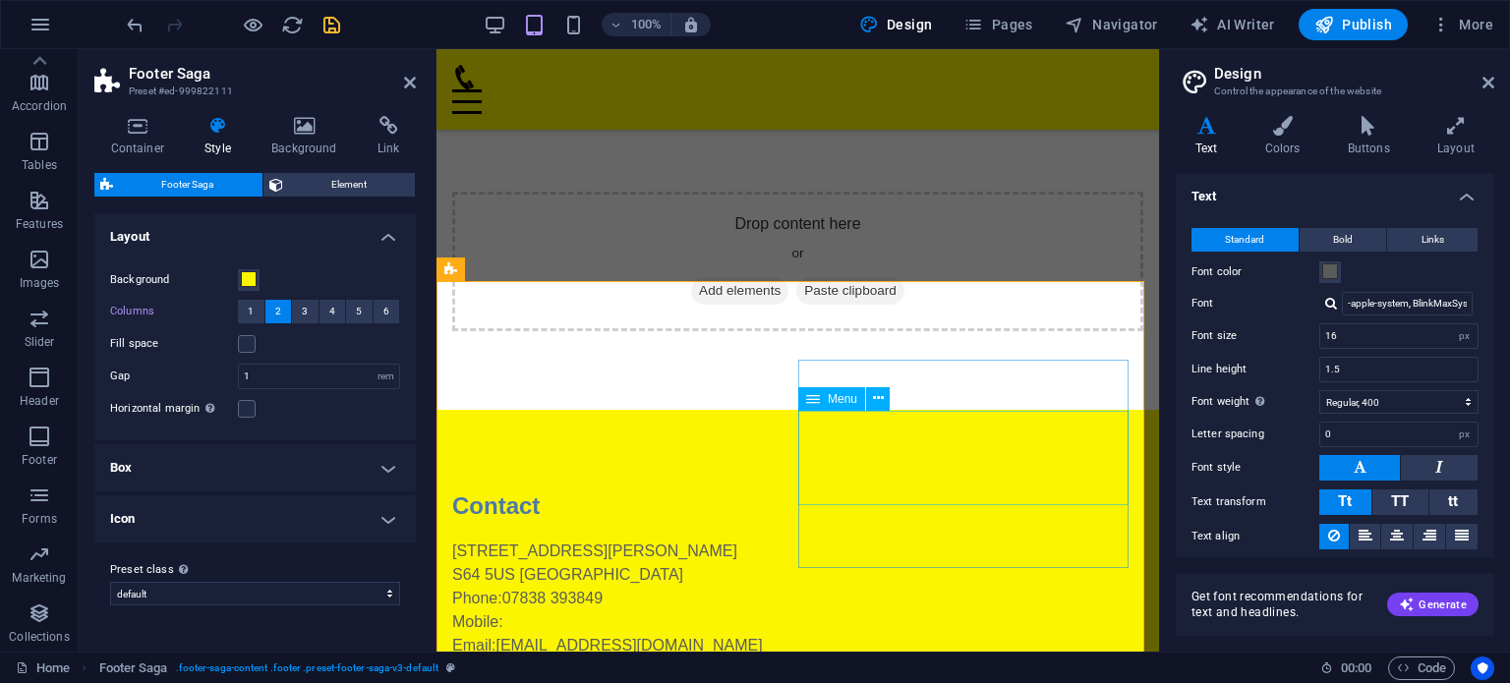
scroll to position [254, 0]
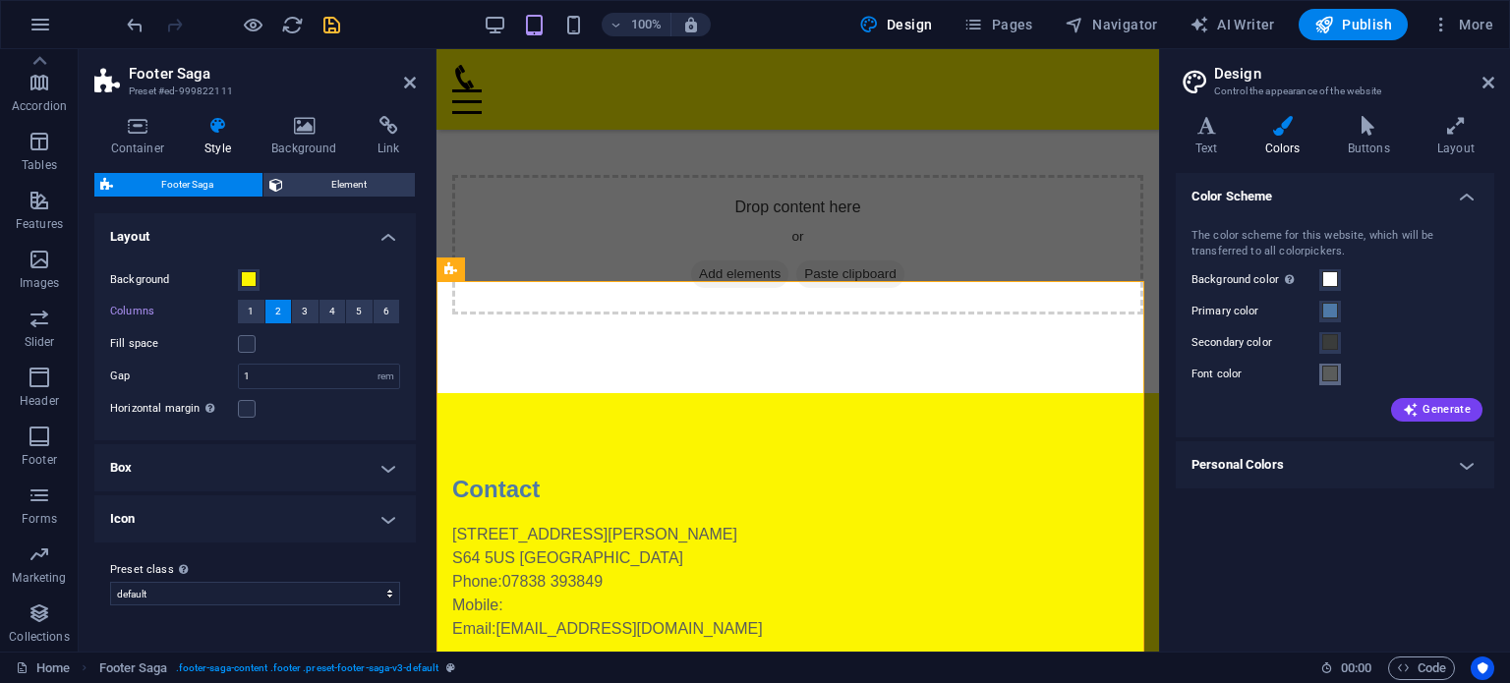
click at [1327, 373] on span at bounding box center [1331, 374] width 16 height 16
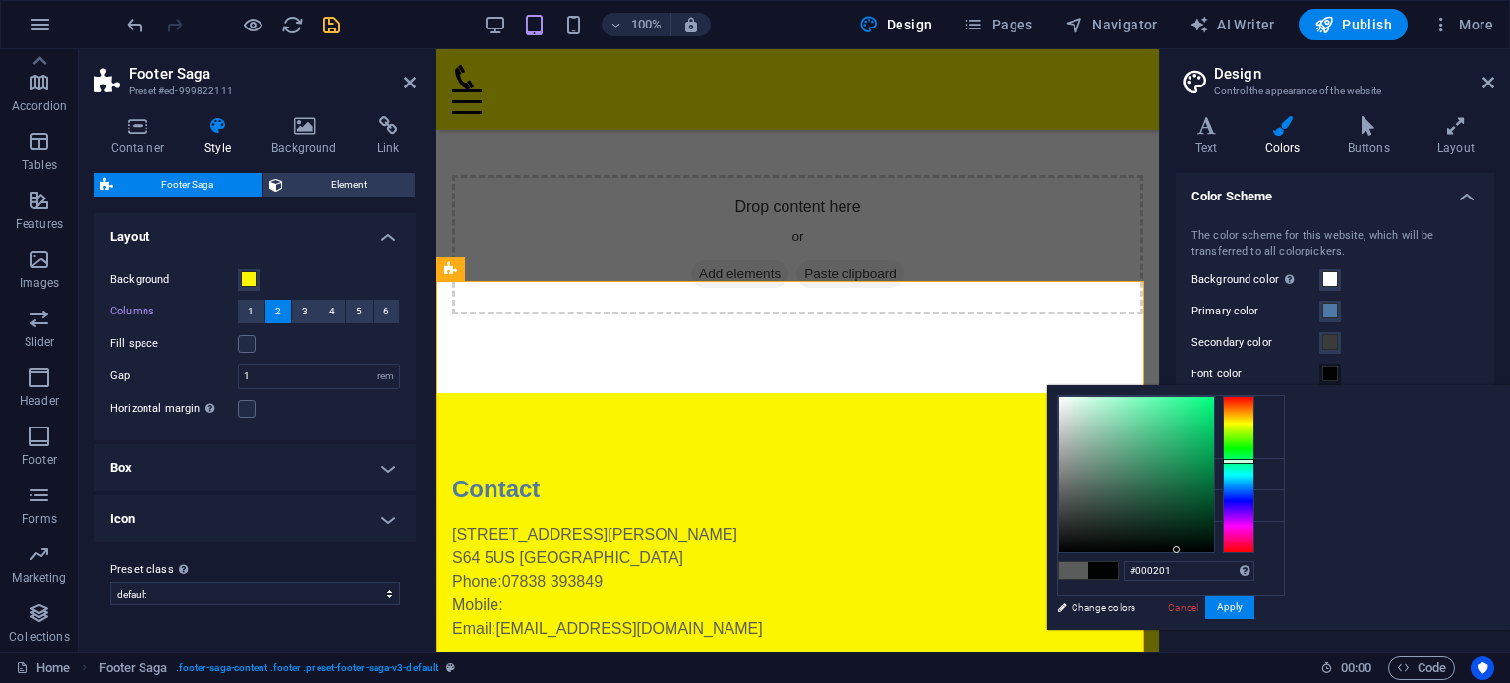
type input "#000000"
drag, startPoint x: 1407, startPoint y: 542, endPoint x: 1468, endPoint y: 558, distance: 63.0
click at [1265, 558] on div "#000000 Supported formats #0852ed rgb(8, 82, 237) rgba(8, 82, 237, 90%) hsv(221…" at bounding box center [1155, 650] width 217 height 529
click at [1255, 600] on button "Apply" at bounding box center [1230, 608] width 49 height 24
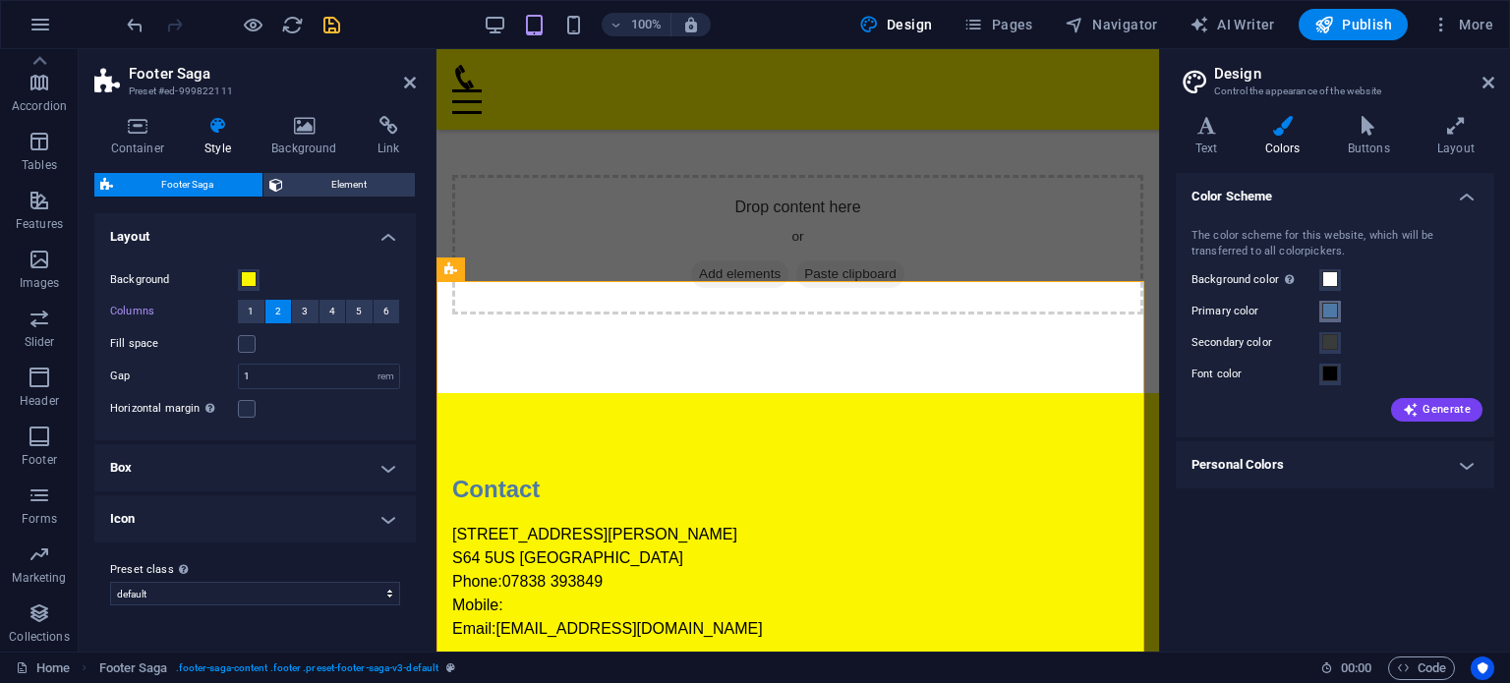
click at [1325, 314] on span at bounding box center [1331, 311] width 16 height 16
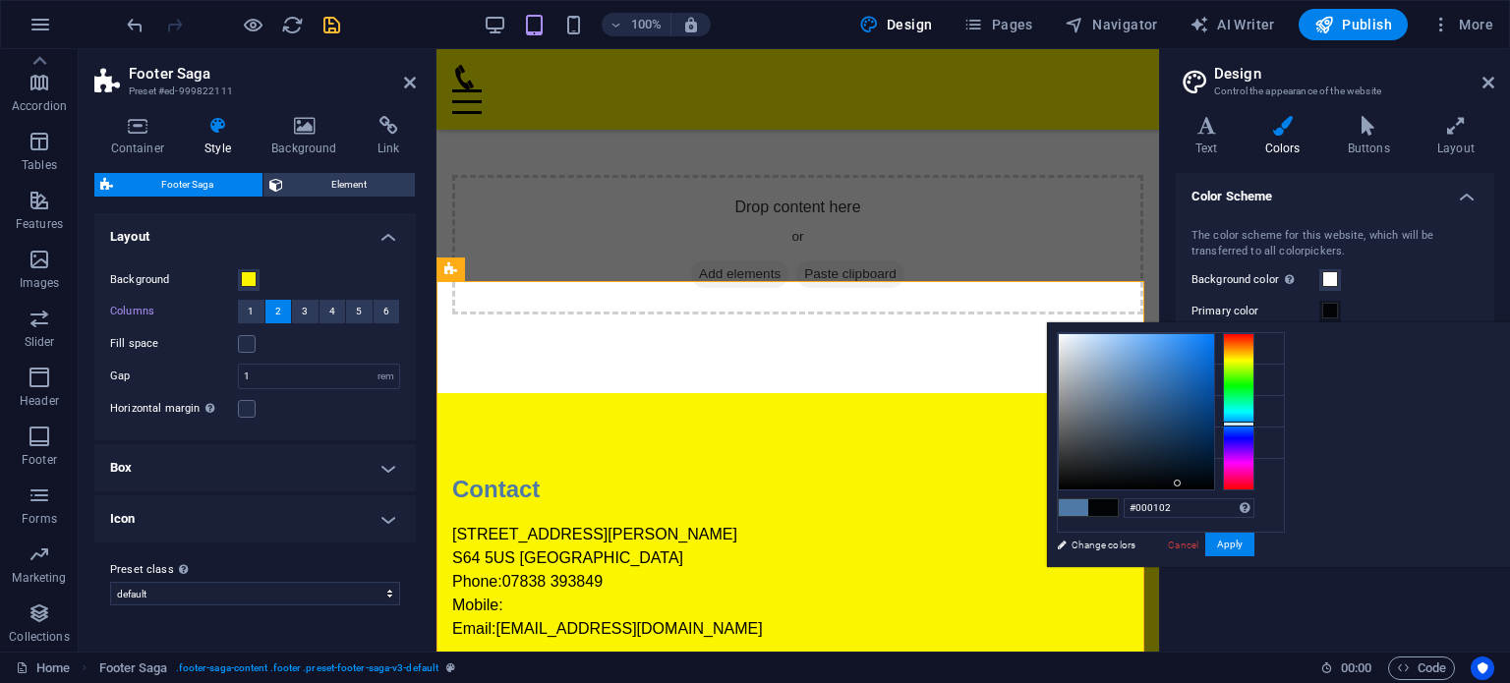
type input "#000000"
drag, startPoint x: 1384, startPoint y: 381, endPoint x: 1468, endPoint y: 501, distance: 146.8
click at [1265, 501] on div "#000000 Supported formats #0852ed rgb(8, 82, 237) rgba(8, 82, 237, 90%) hsv(221…" at bounding box center [1155, 588] width 217 height 529
click at [1255, 545] on button "Apply" at bounding box center [1230, 545] width 49 height 24
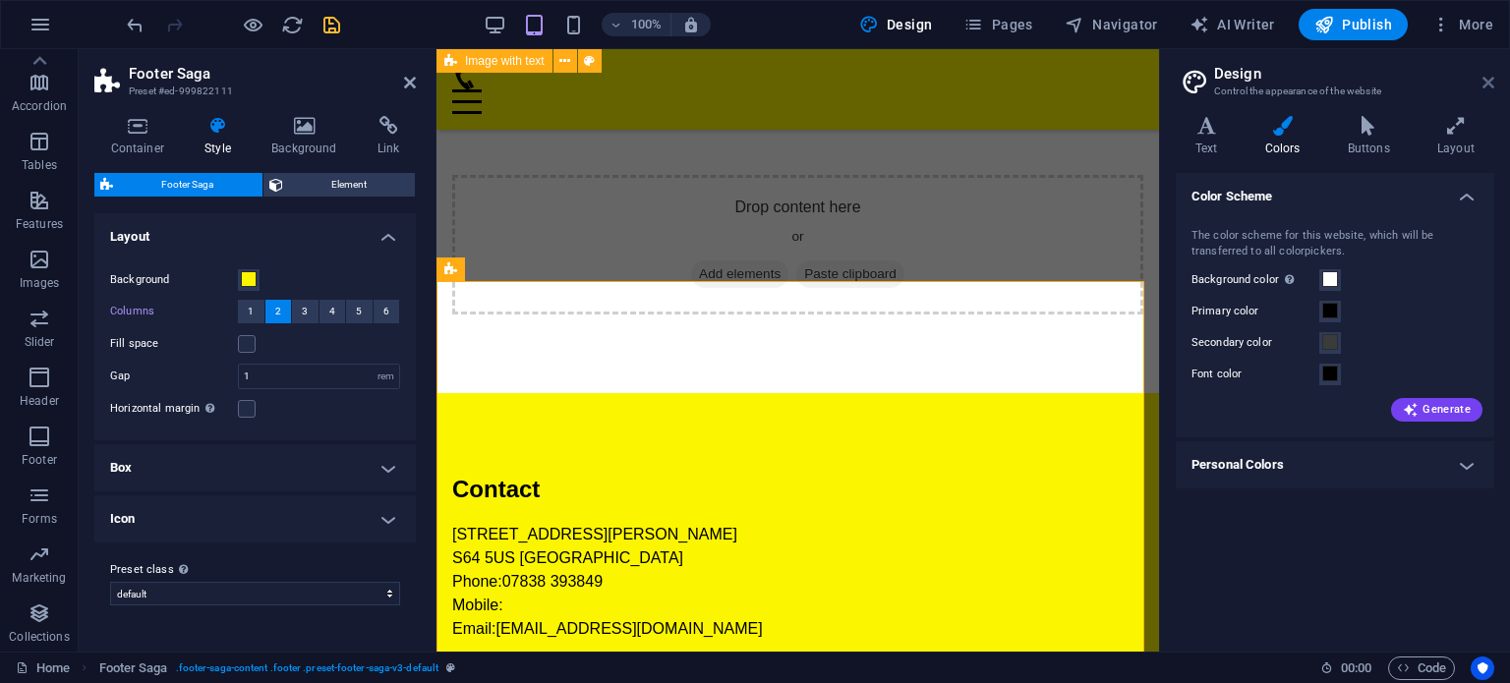
click at [1489, 84] on icon at bounding box center [1489, 83] width 12 height 16
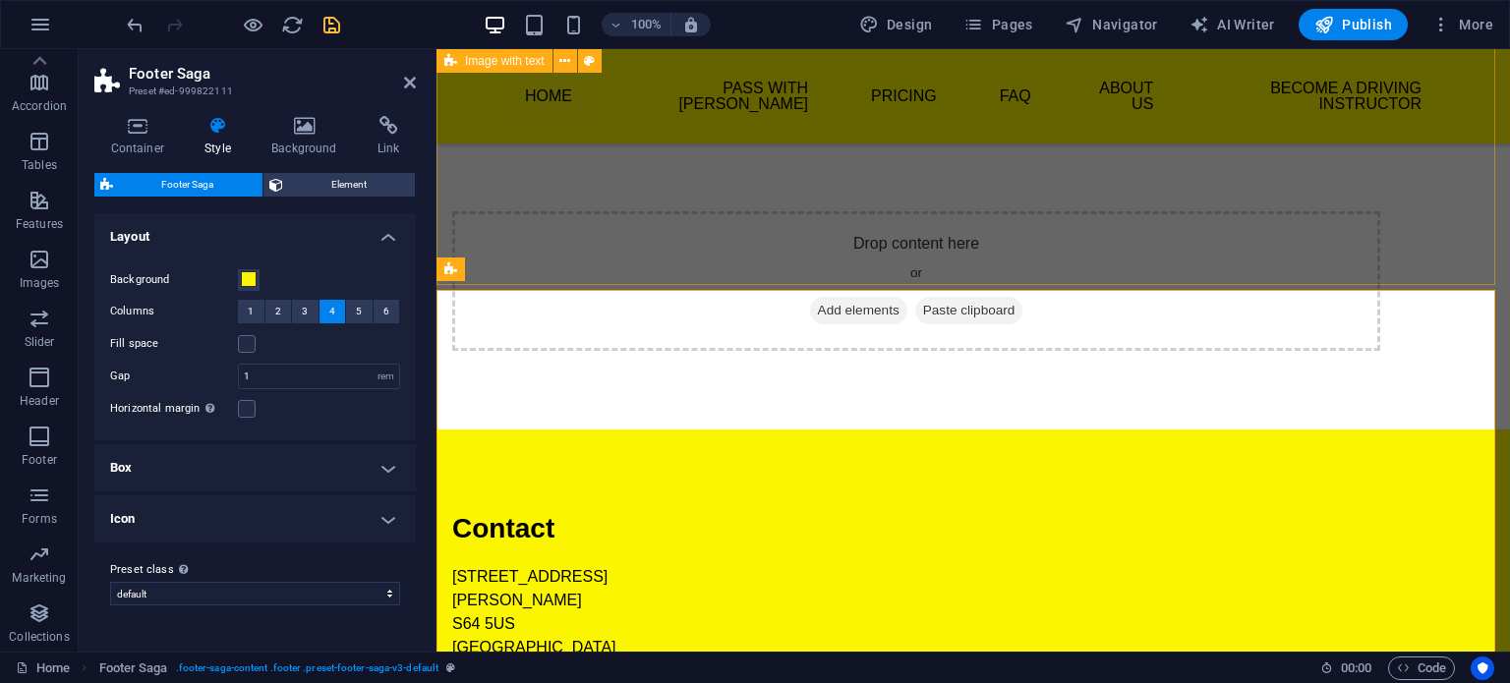
scroll to position [237, 0]
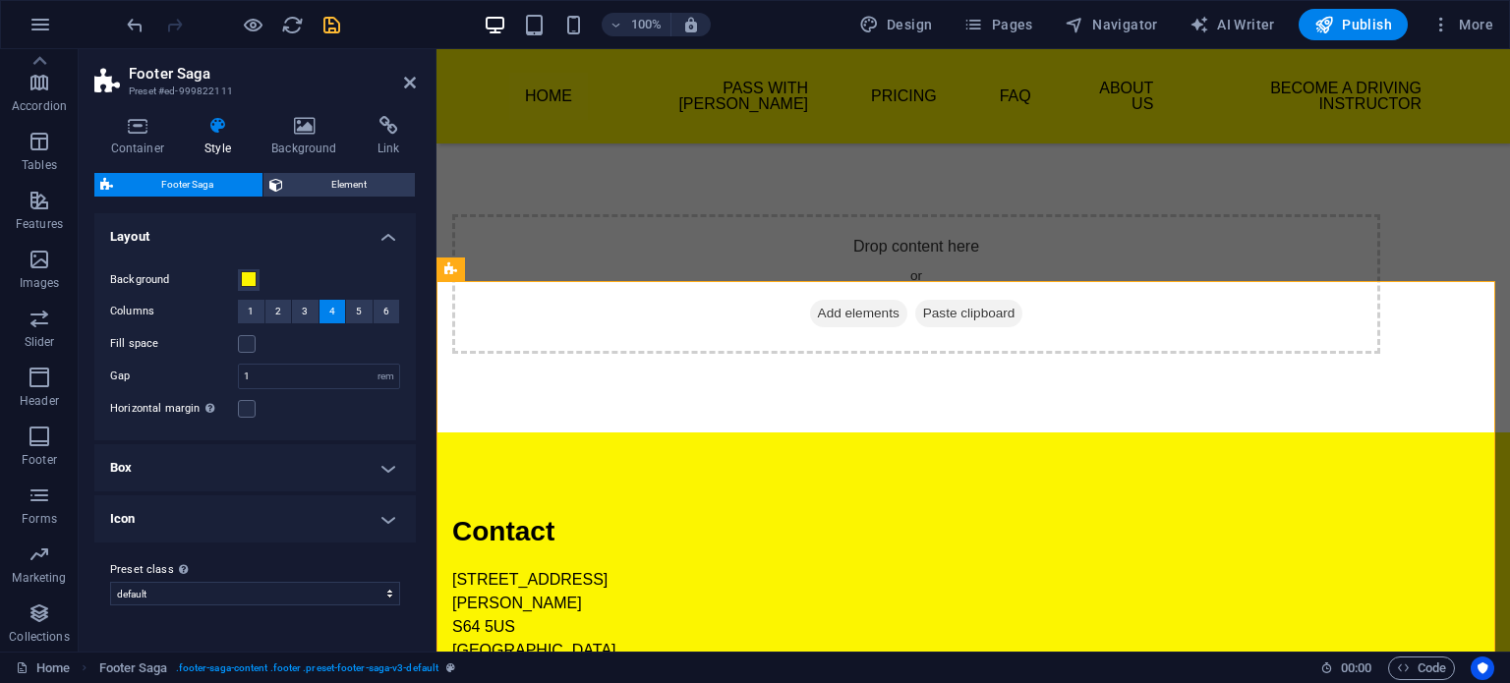
click at [402, 82] on h2 "Footer Saga" at bounding box center [272, 74] width 287 height 18
drag, startPoint x: 410, startPoint y: 78, endPoint x: 349, endPoint y: 137, distance: 84.8
click at [410, 78] on icon at bounding box center [410, 83] width 12 height 16
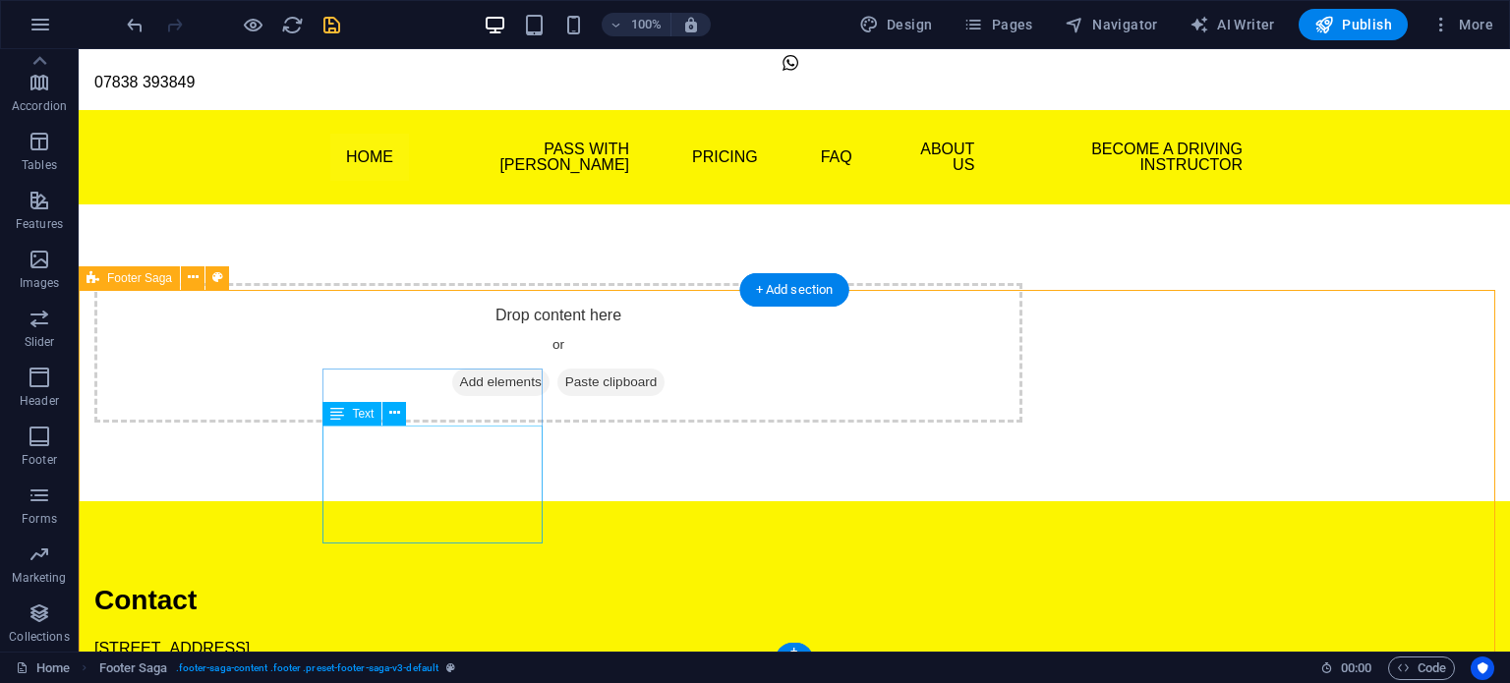
scroll to position [106, 0]
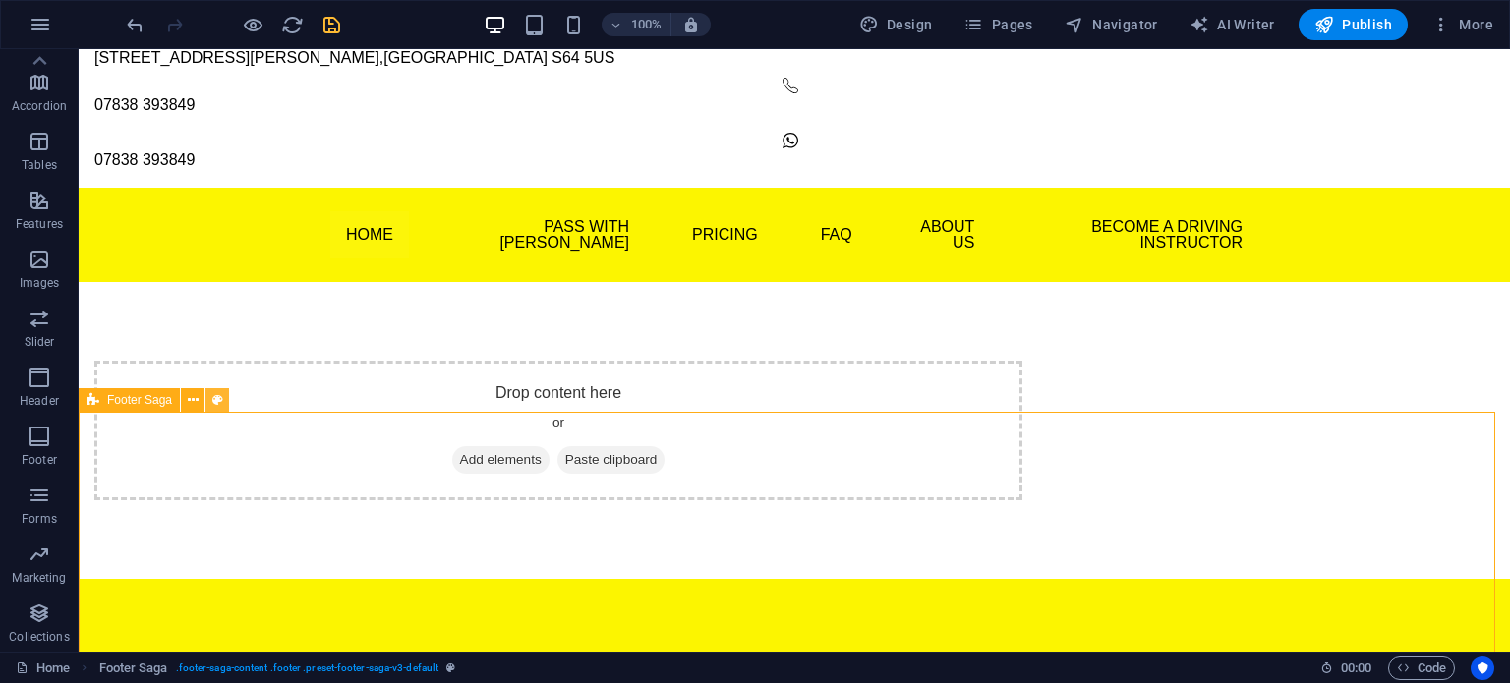
click at [217, 403] on icon at bounding box center [217, 400] width 11 height 21
select select "rem"
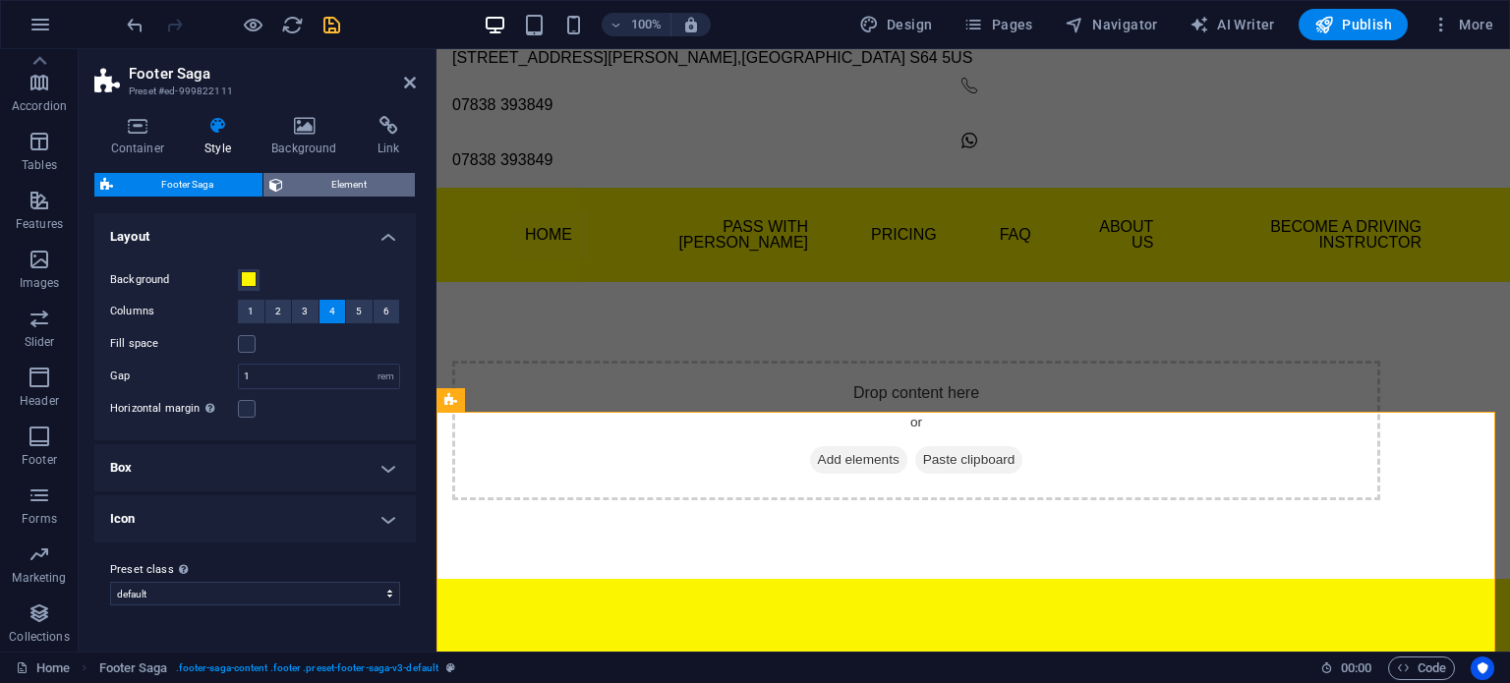
click at [309, 191] on span "Element" at bounding box center [349, 185] width 121 height 24
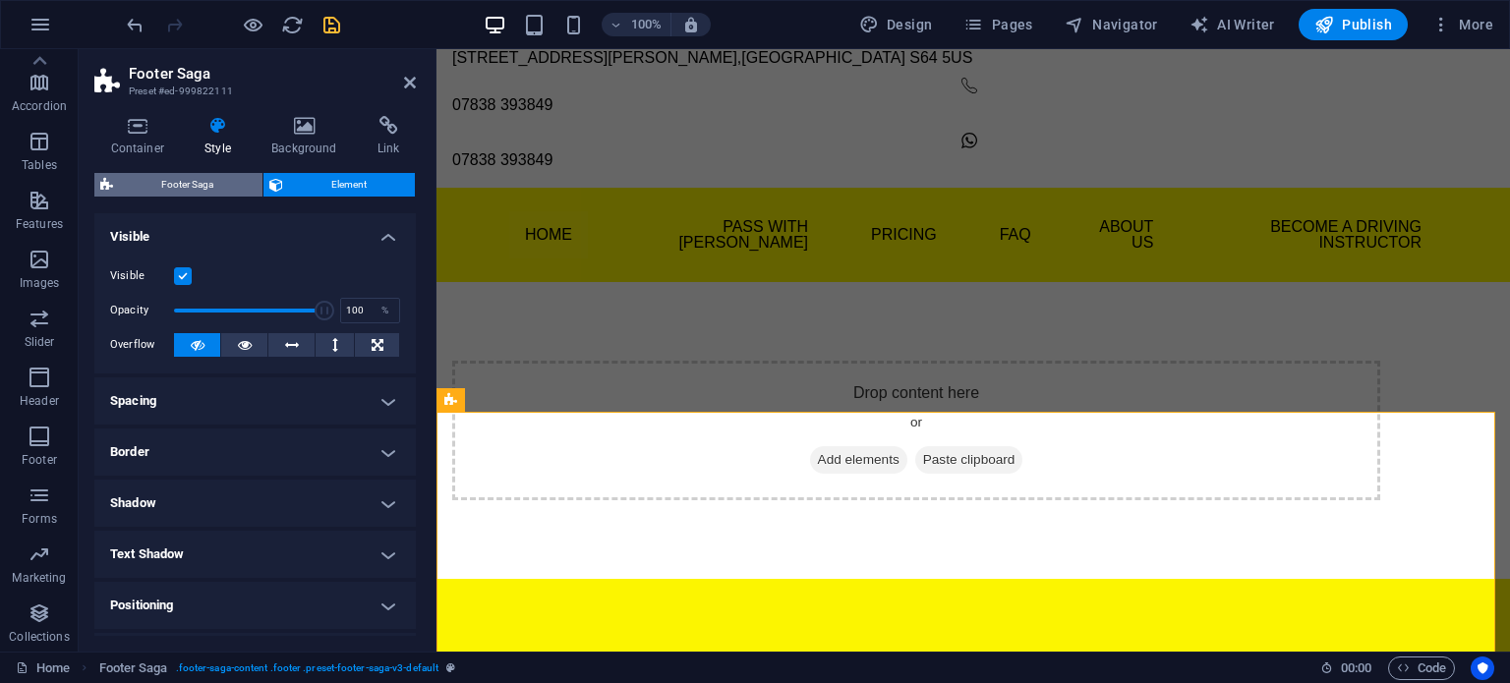
click at [226, 188] on span "Footer Saga" at bounding box center [188, 185] width 138 height 24
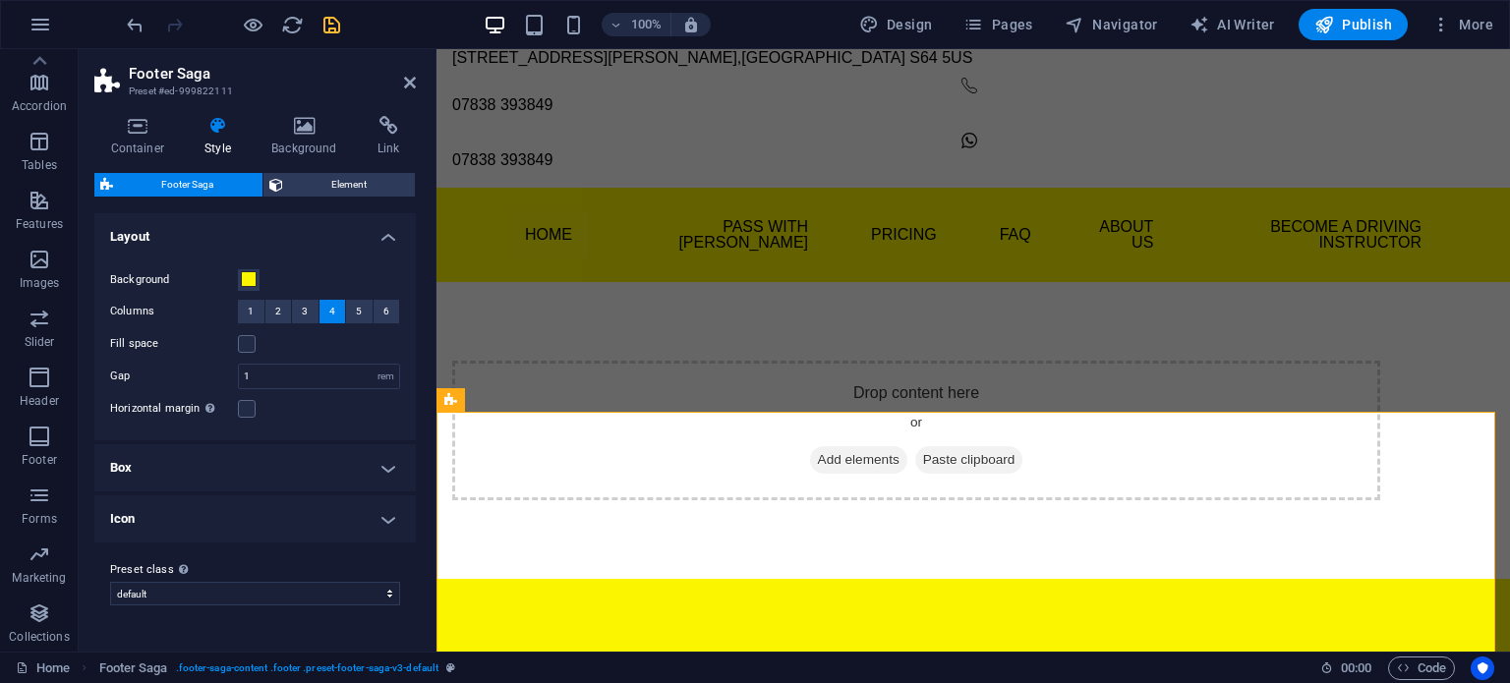
click at [210, 119] on icon at bounding box center [218, 126] width 59 height 20
click at [602, 482] on icon at bounding box center [602, 479] width 11 height 21
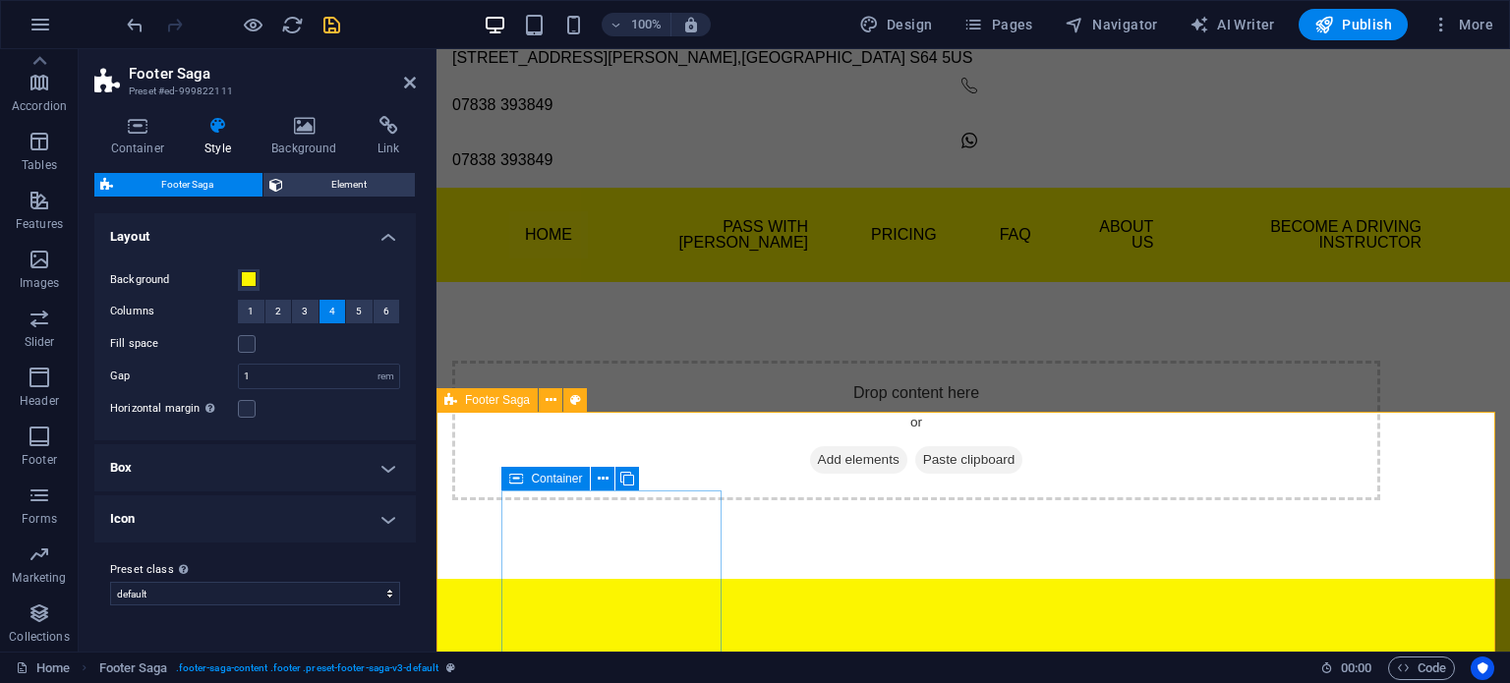
click at [511, 480] on icon at bounding box center [516, 479] width 14 height 24
click at [599, 484] on icon at bounding box center [603, 479] width 11 height 21
click at [578, 399] on icon at bounding box center [575, 400] width 11 height 21
click at [253, 281] on span at bounding box center [249, 279] width 16 height 16
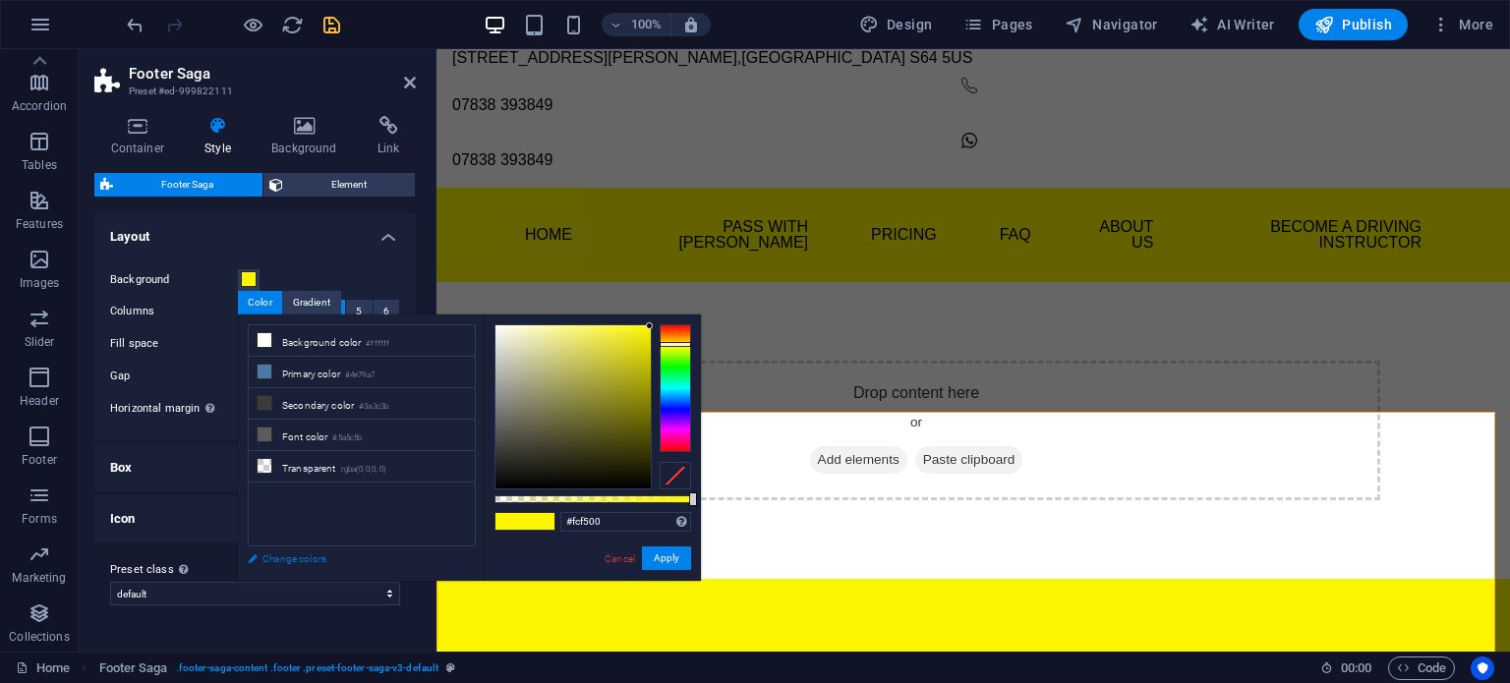
click at [294, 558] on link "Change colors" at bounding box center [352, 559] width 228 height 25
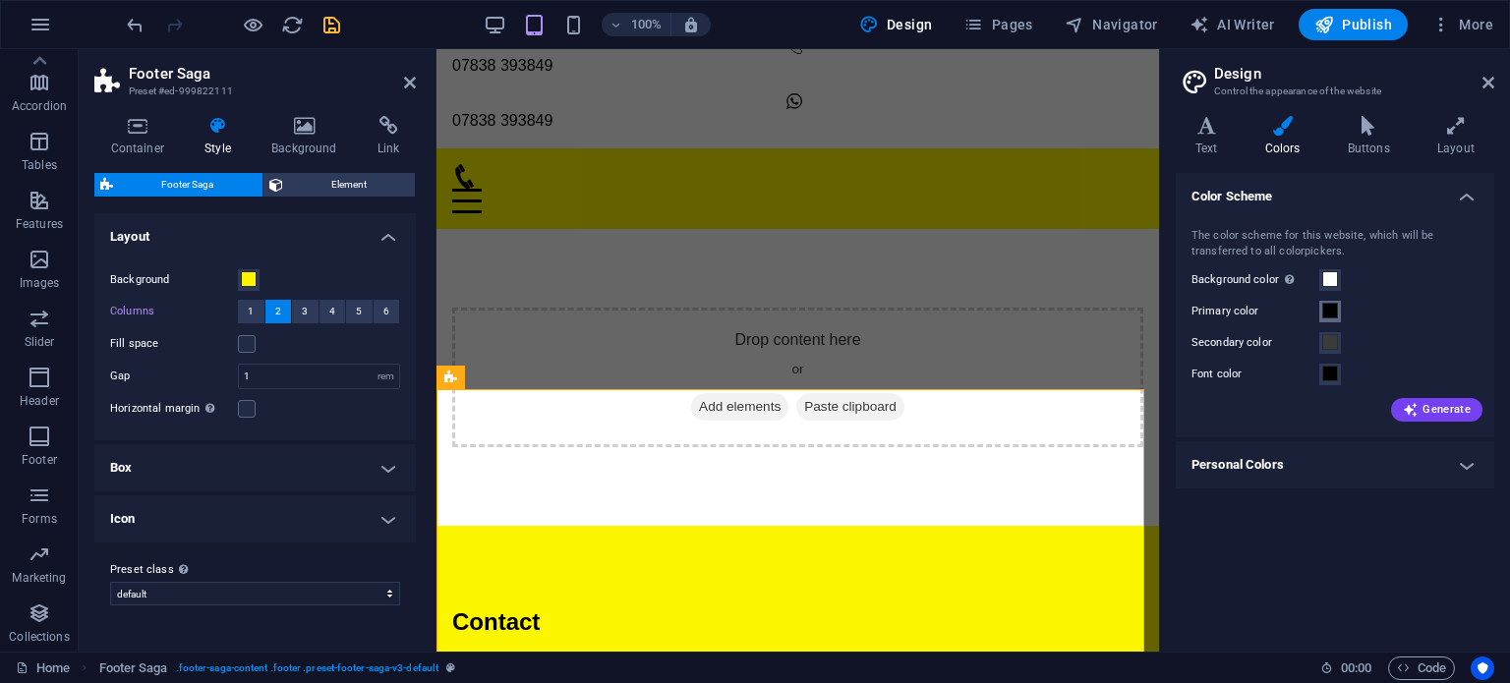
click at [1323, 312] on span at bounding box center [1331, 311] width 16 height 16
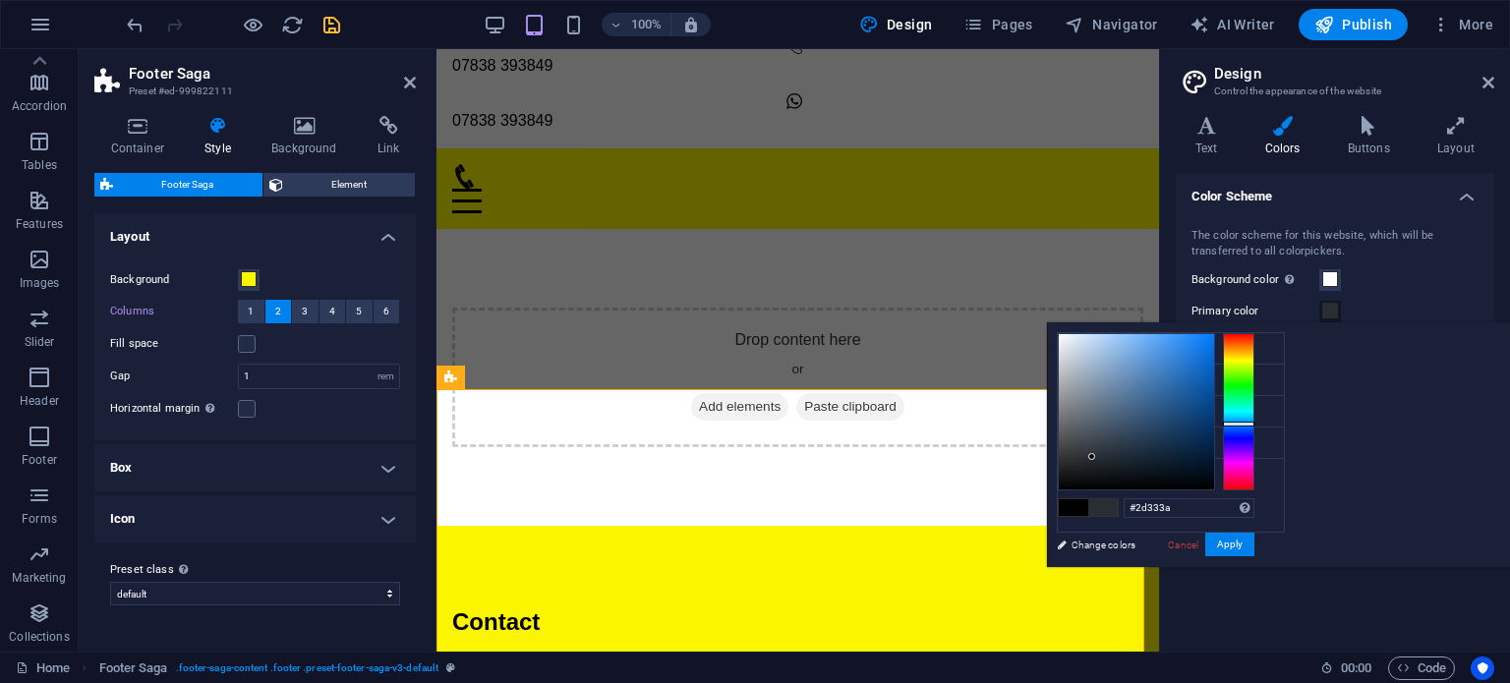
type input "#2e353c"
drag, startPoint x: 1348, startPoint y: 458, endPoint x: 1338, endPoint y: 451, distance: 12.0
click at [1214, 451] on div at bounding box center [1136, 411] width 155 height 155
click at [1255, 540] on button "Apply" at bounding box center [1230, 545] width 49 height 24
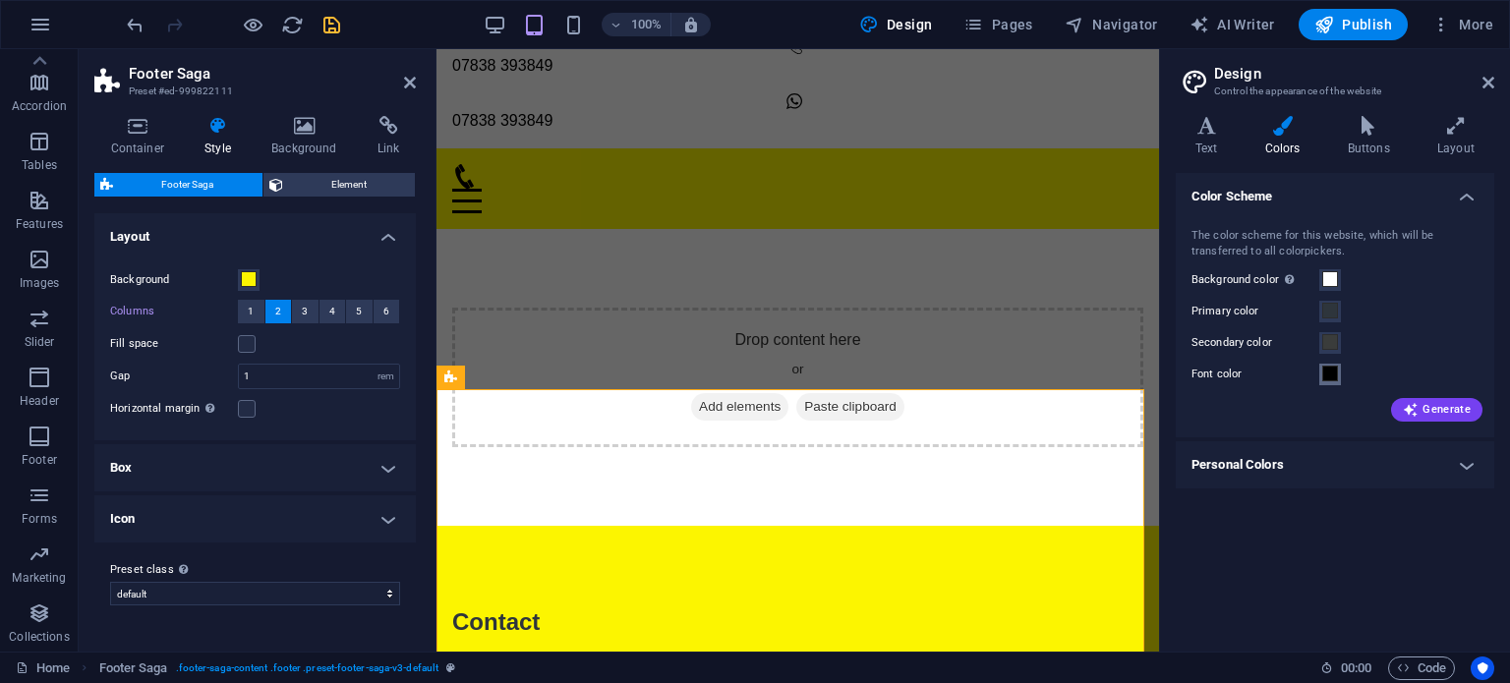
click at [1328, 376] on span at bounding box center [1331, 374] width 16 height 16
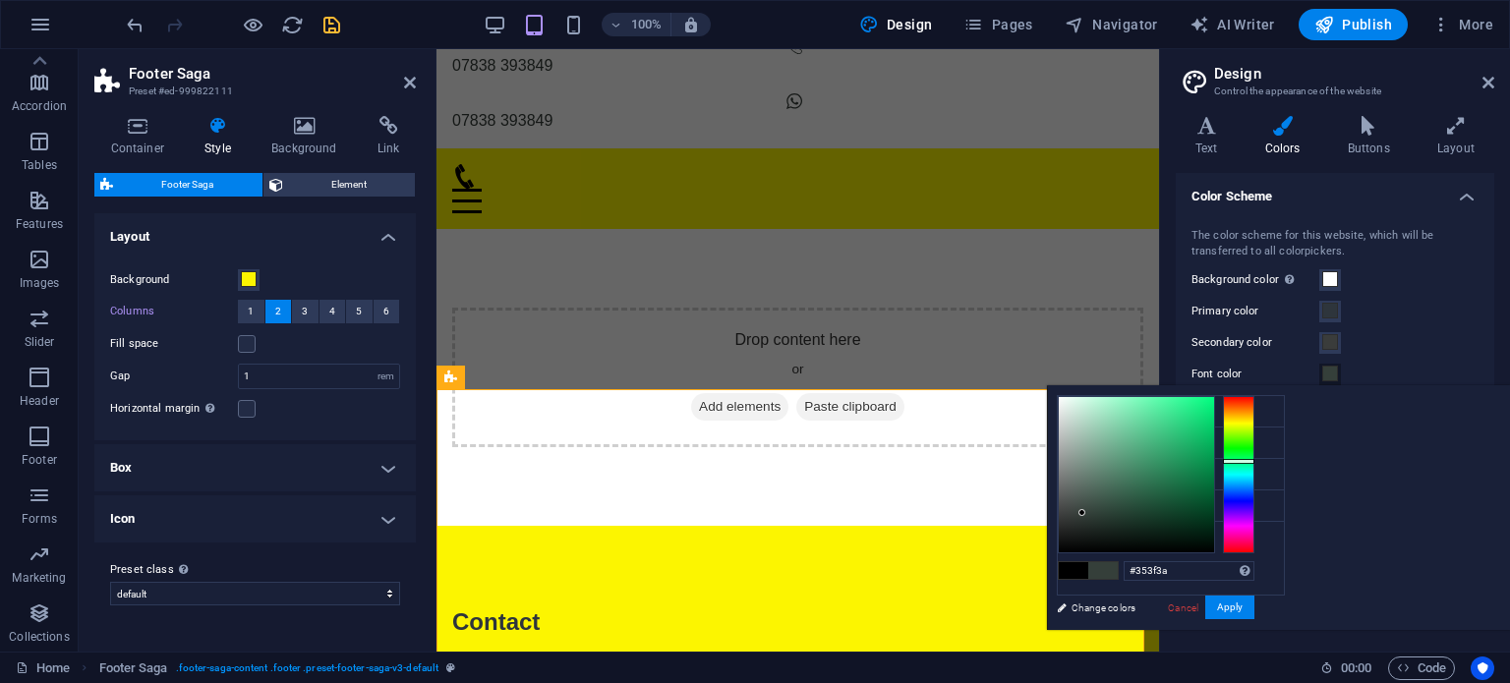
drag, startPoint x: 1330, startPoint y: 524, endPoint x: 1352, endPoint y: 499, distance: 33.5
click at [1214, 511] on div at bounding box center [1136, 474] width 155 height 155
type input "#36403b"
click at [1255, 604] on button "Apply" at bounding box center [1230, 608] width 49 height 24
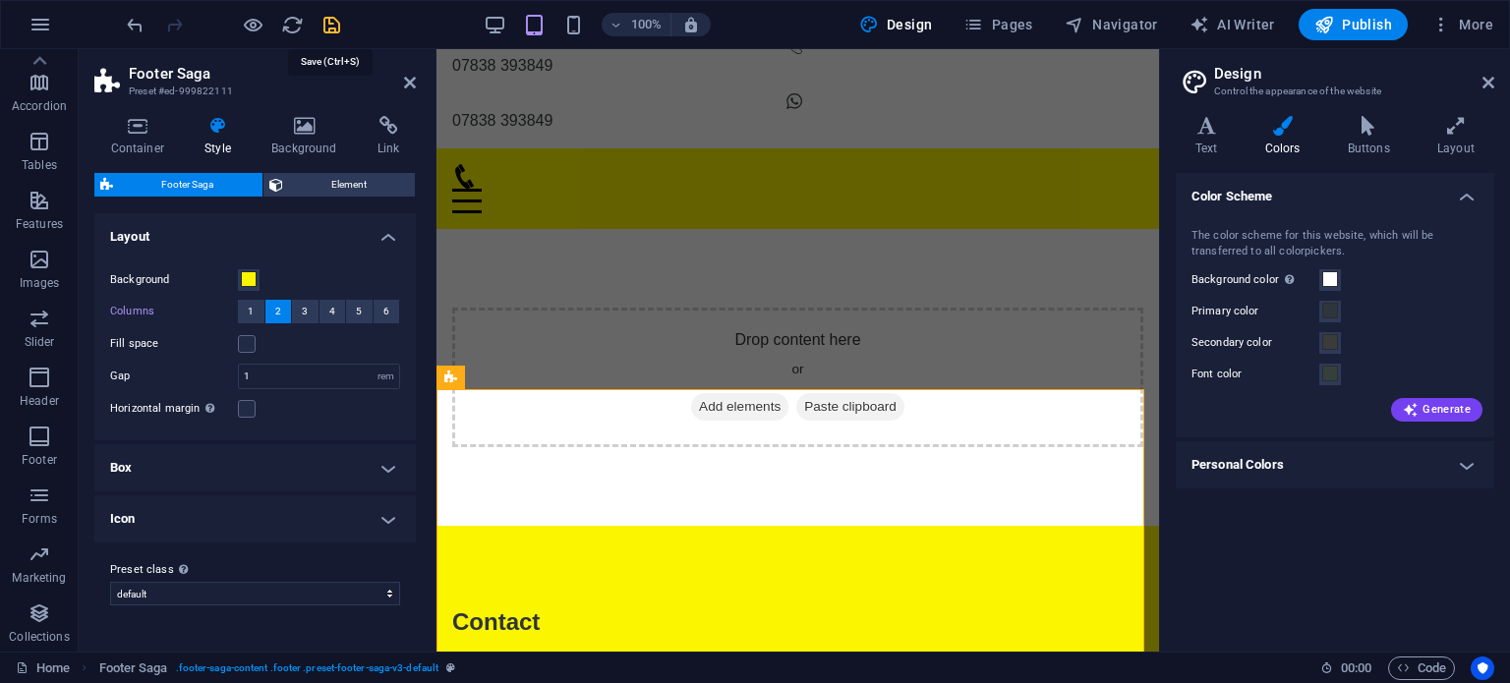
click at [332, 21] on icon "save" at bounding box center [332, 25] width 23 height 23
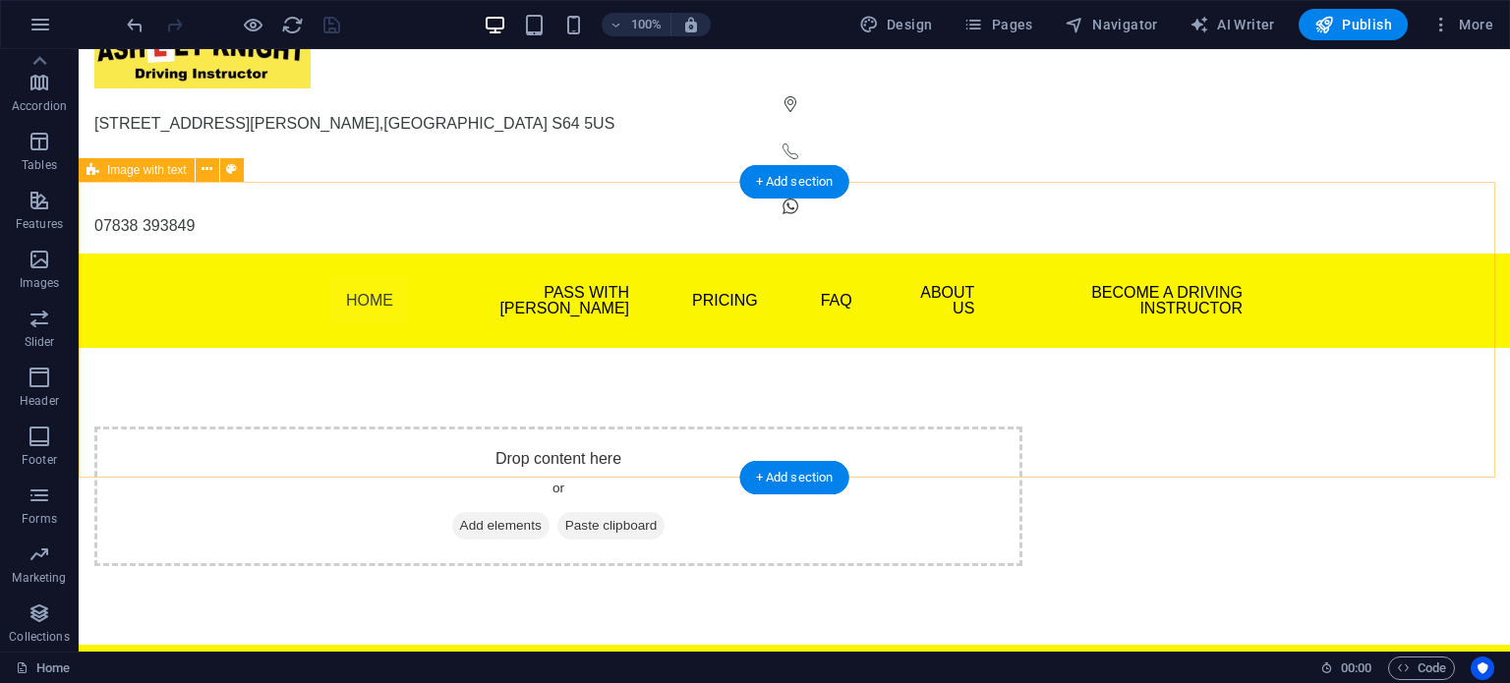
scroll to position [0, 0]
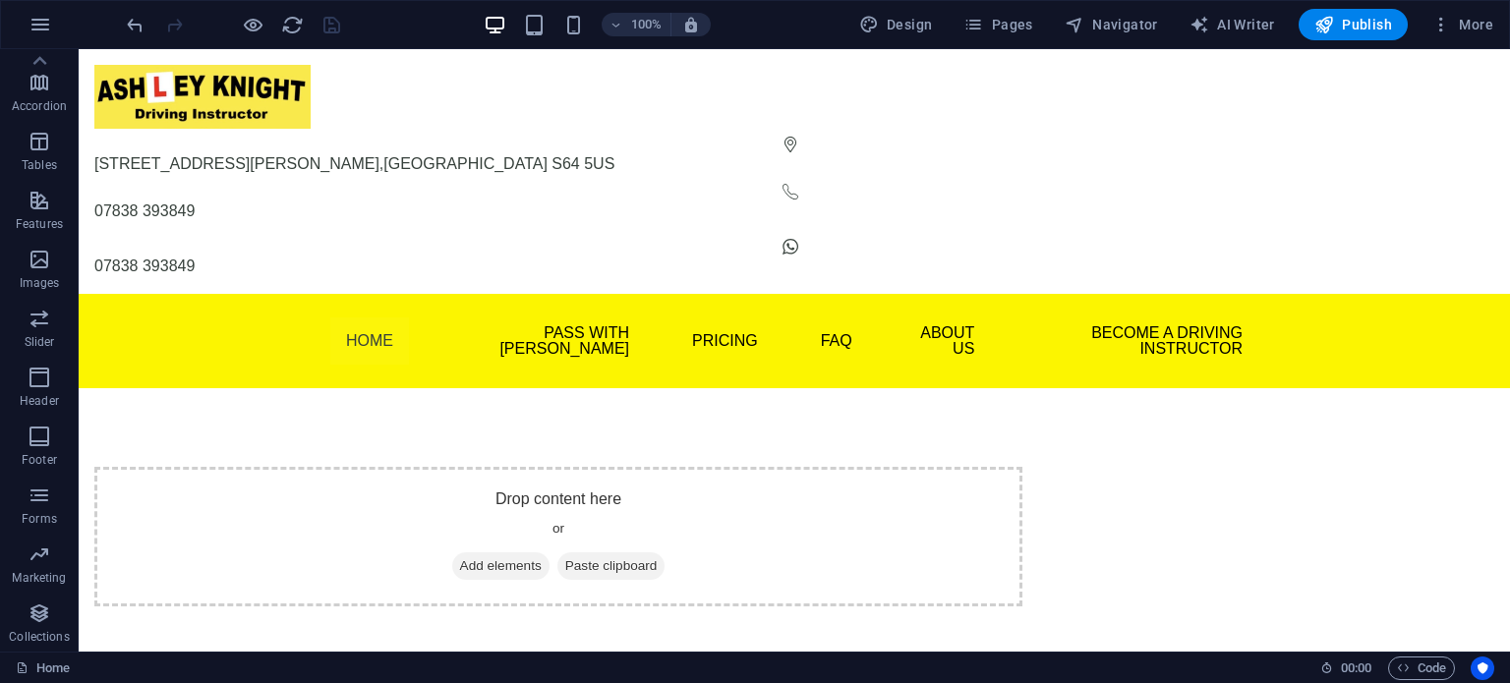
click at [236, 22] on div at bounding box center [233, 24] width 220 height 31
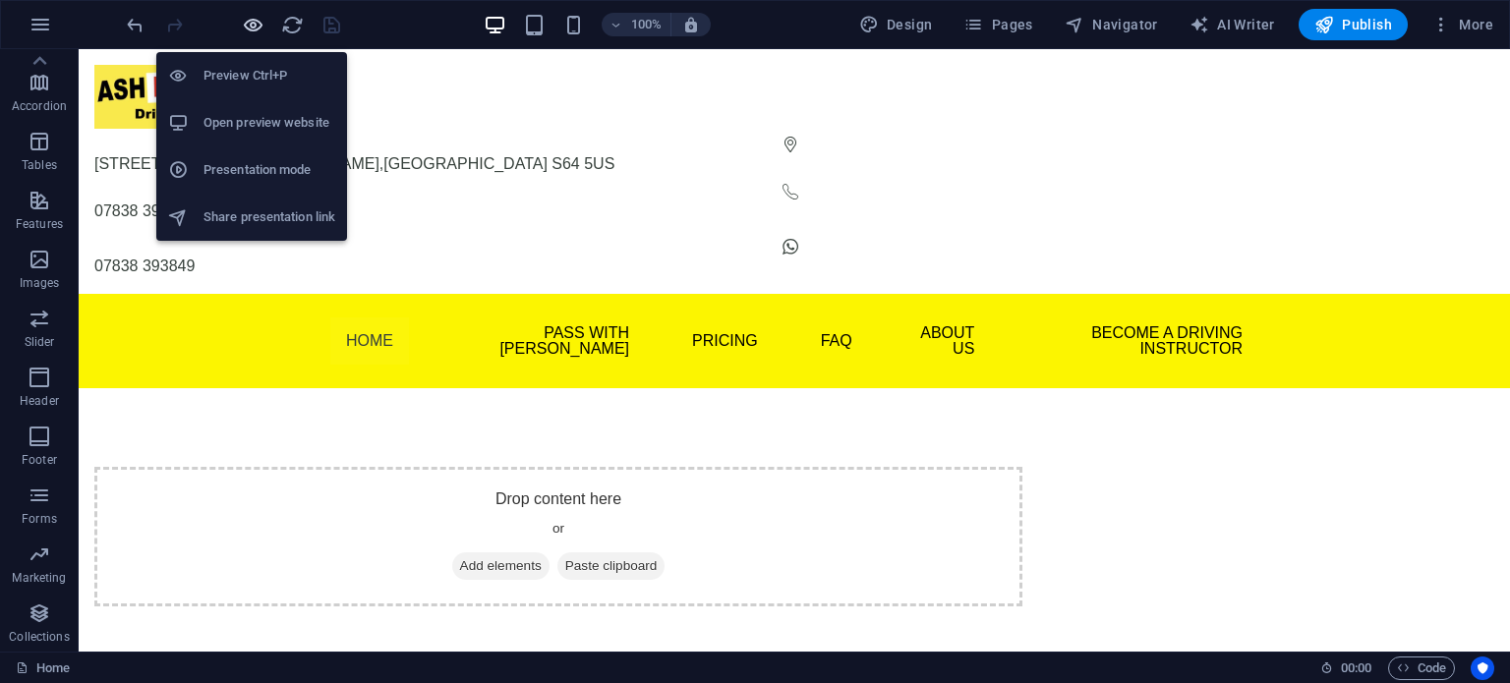
click at [249, 23] on icon "button" at bounding box center [253, 25] width 23 height 23
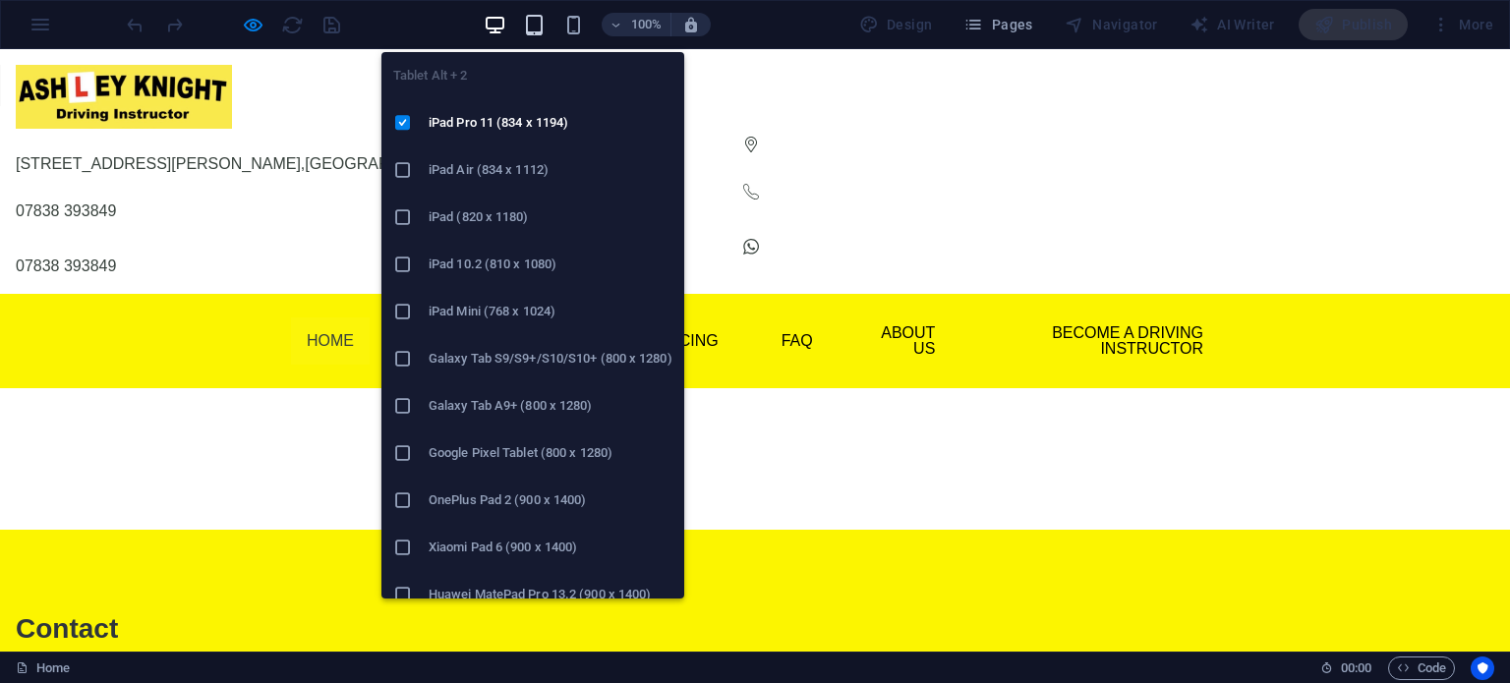
click at [531, 27] on icon "button" at bounding box center [534, 25] width 23 height 23
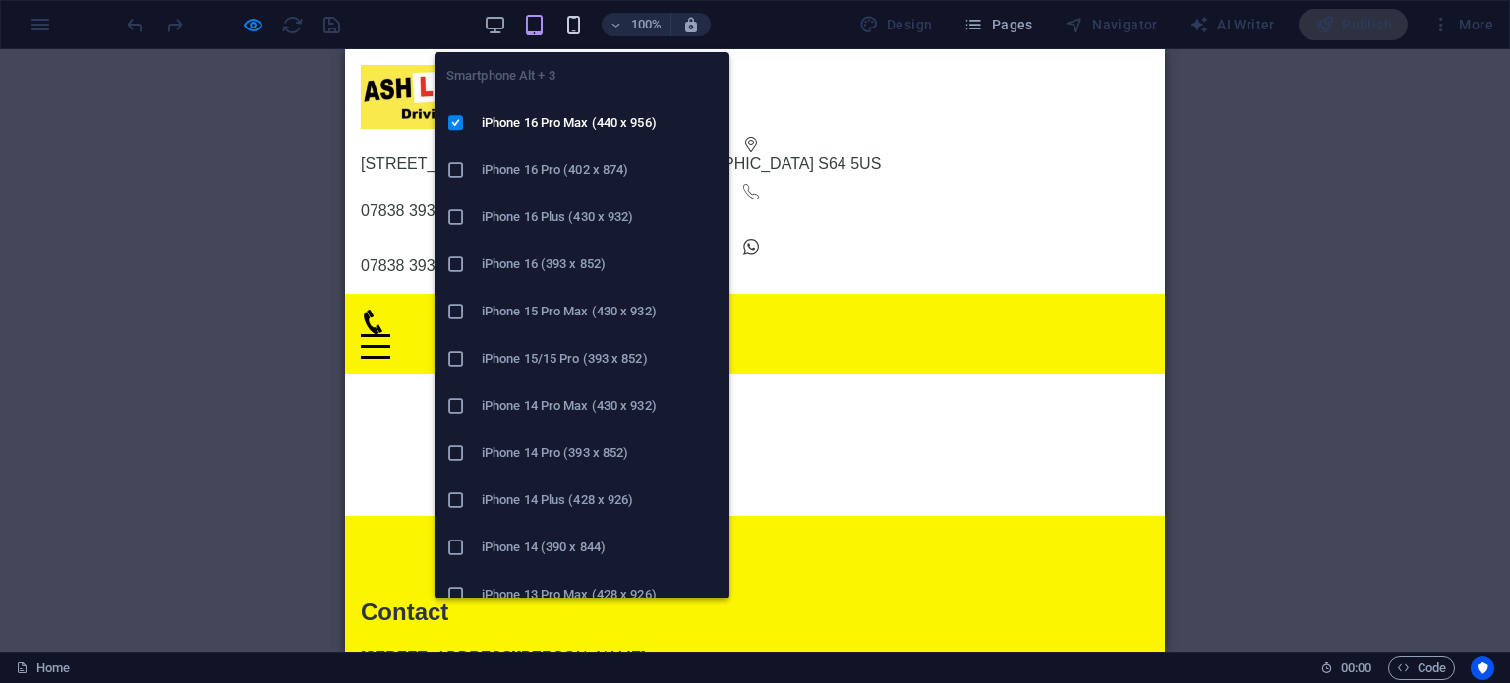
click at [583, 26] on icon "button" at bounding box center [573, 25] width 23 height 23
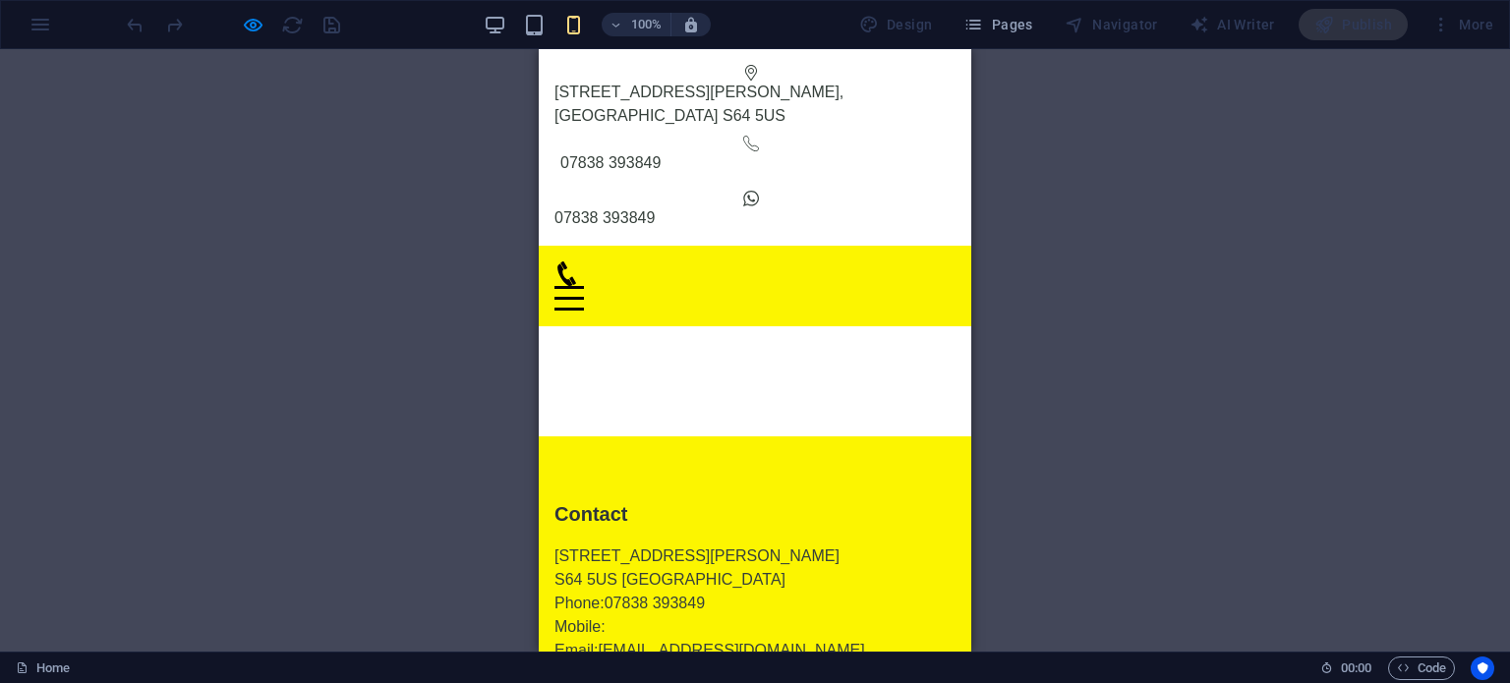
click at [576, 262] on icon at bounding box center [567, 274] width 19 height 25
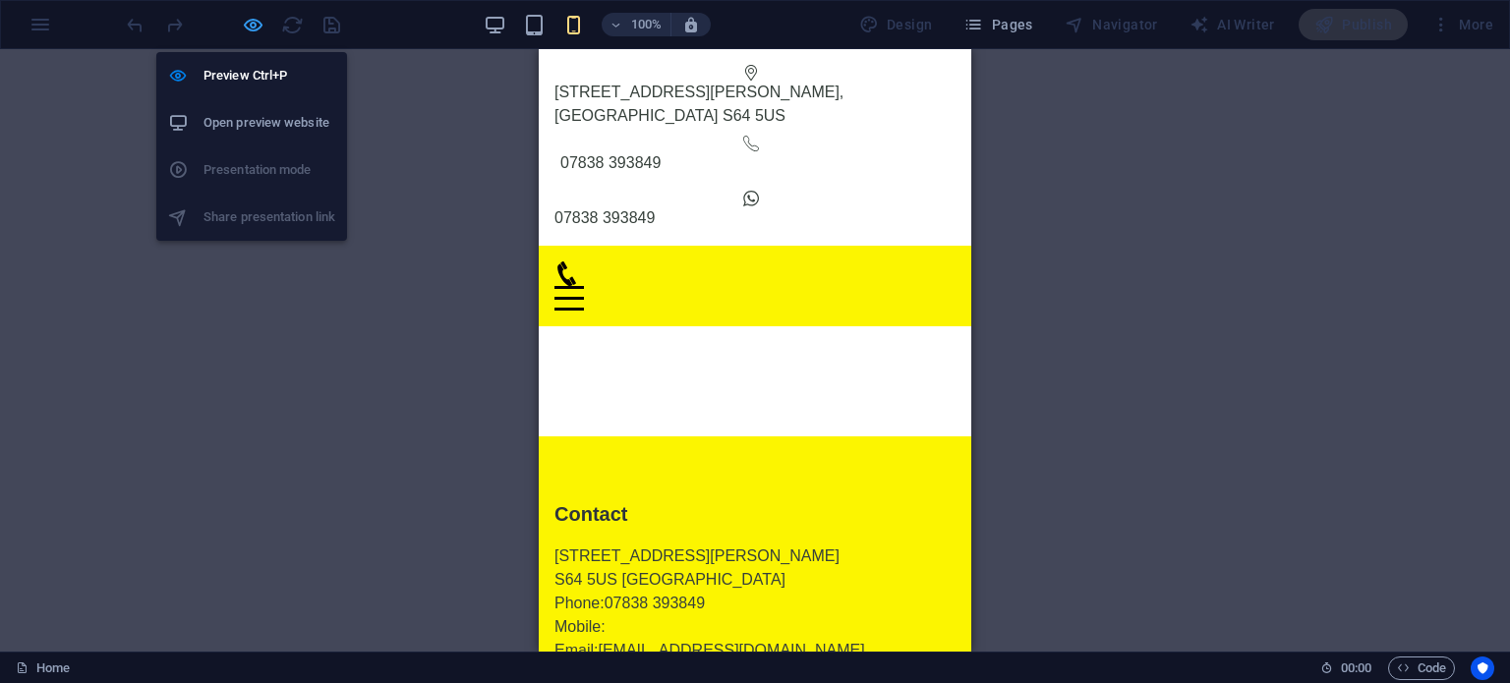
click at [246, 21] on icon "button" at bounding box center [253, 25] width 23 height 23
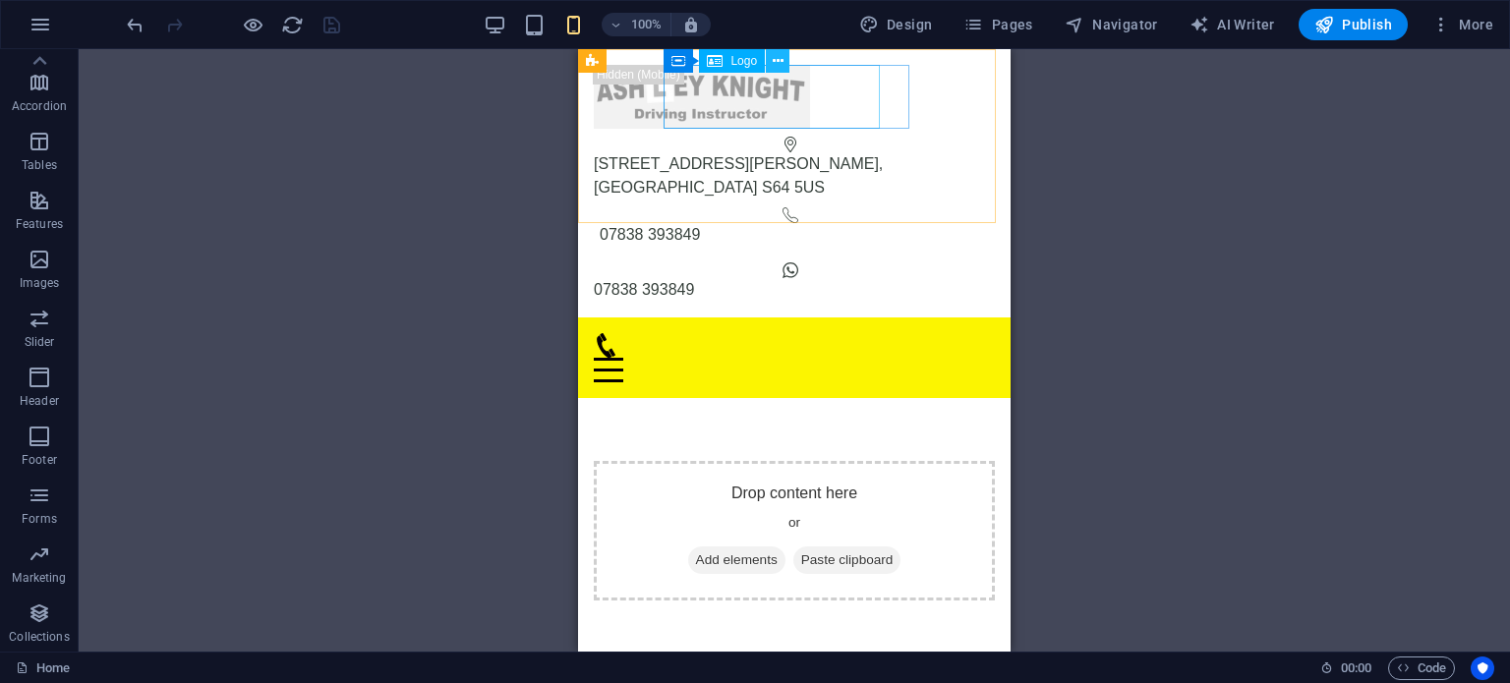
click at [778, 61] on icon at bounding box center [778, 61] width 11 height 21
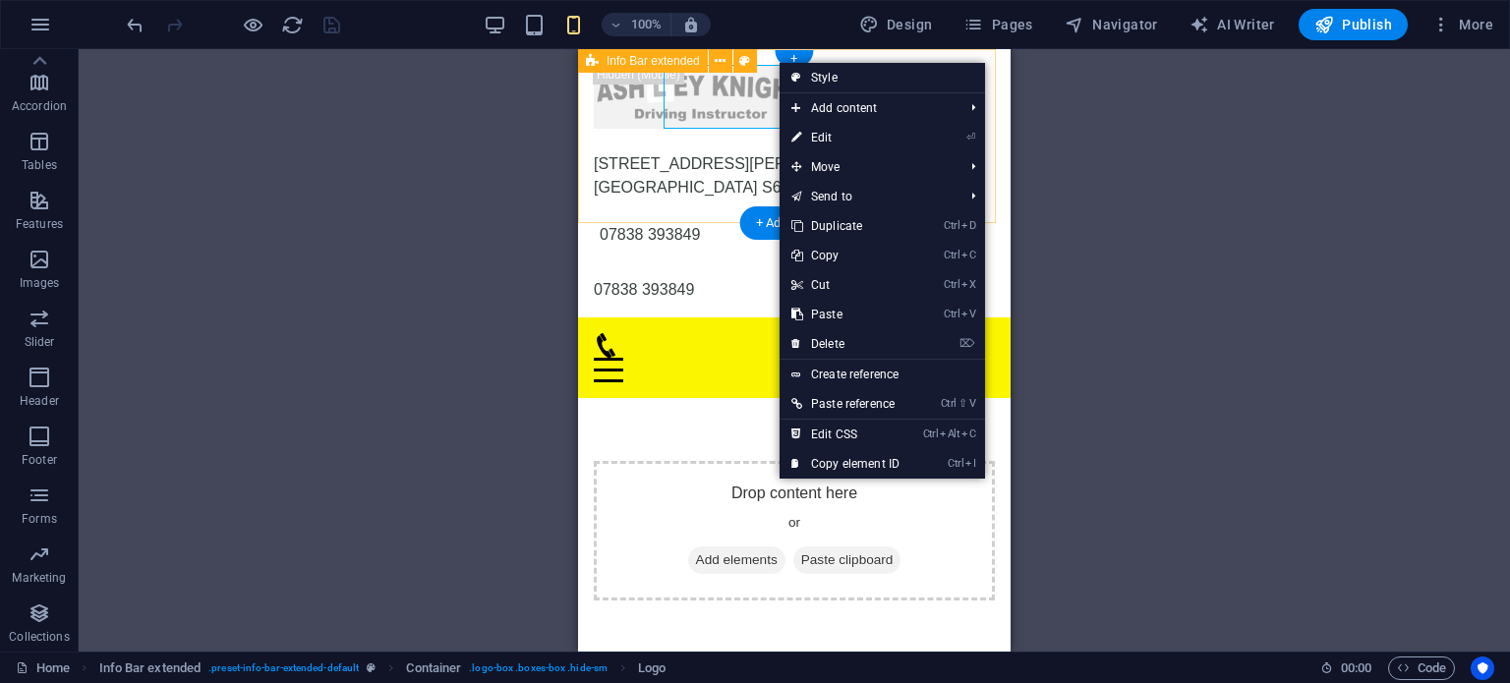
click at [615, 114] on div "4 Hartley Close , Mexborough S64 5US 07838 393849 07838 393849" at bounding box center [794, 183] width 433 height 268
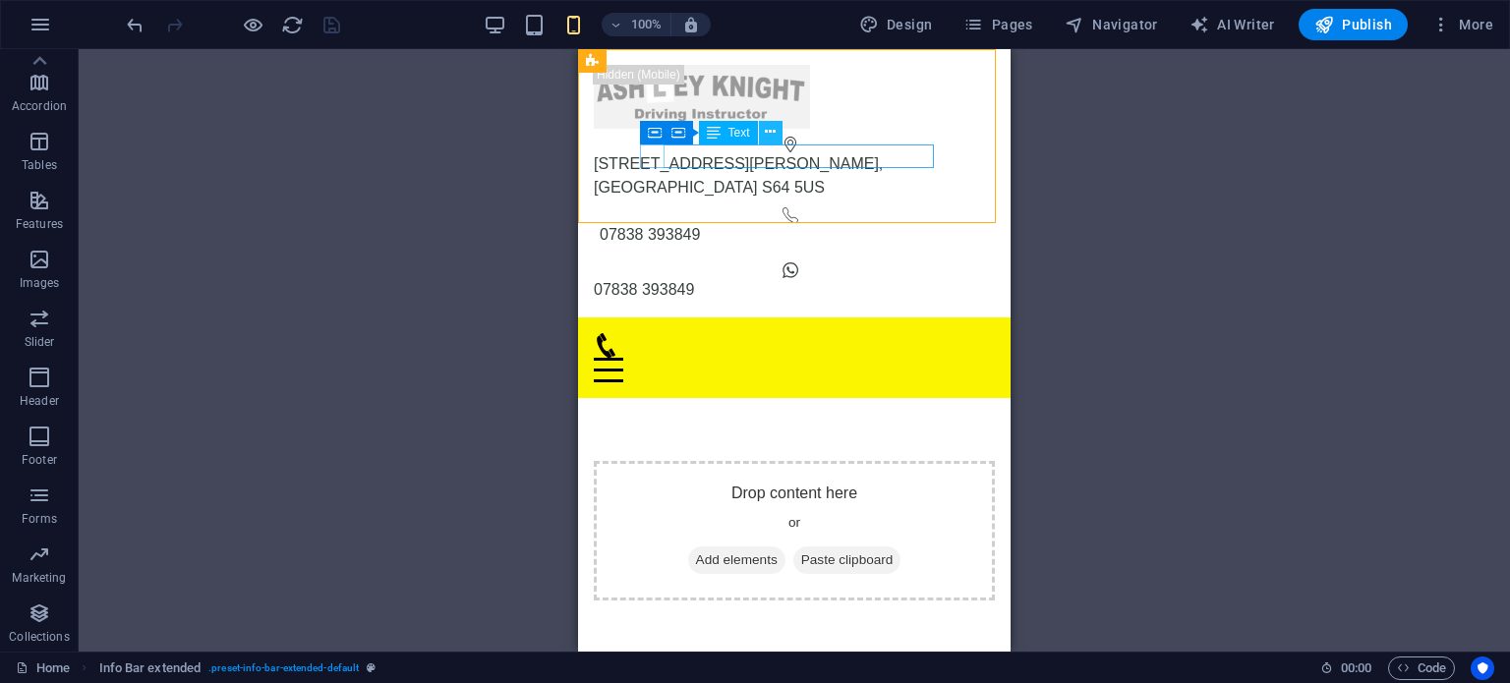
click at [771, 137] on icon at bounding box center [770, 132] width 11 height 21
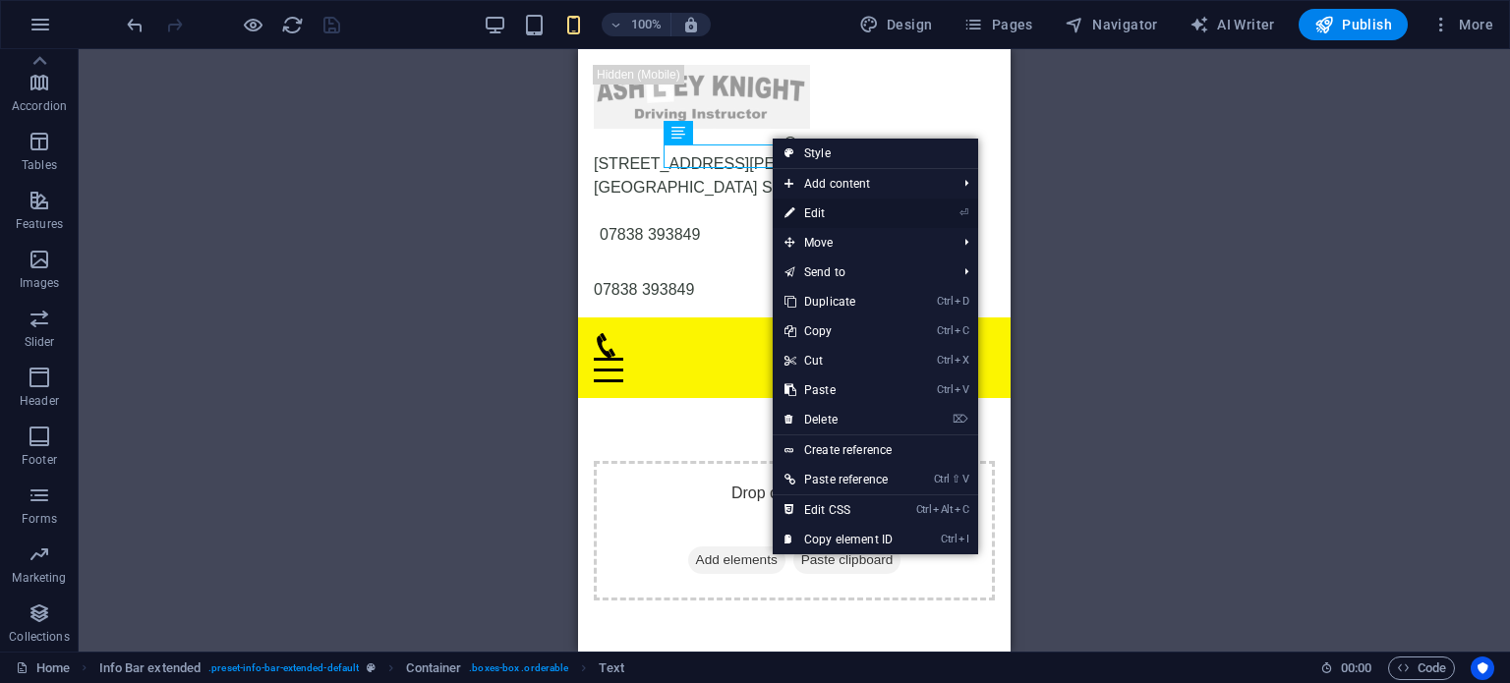
click at [821, 207] on link "⏎ Edit" at bounding box center [839, 213] width 132 height 29
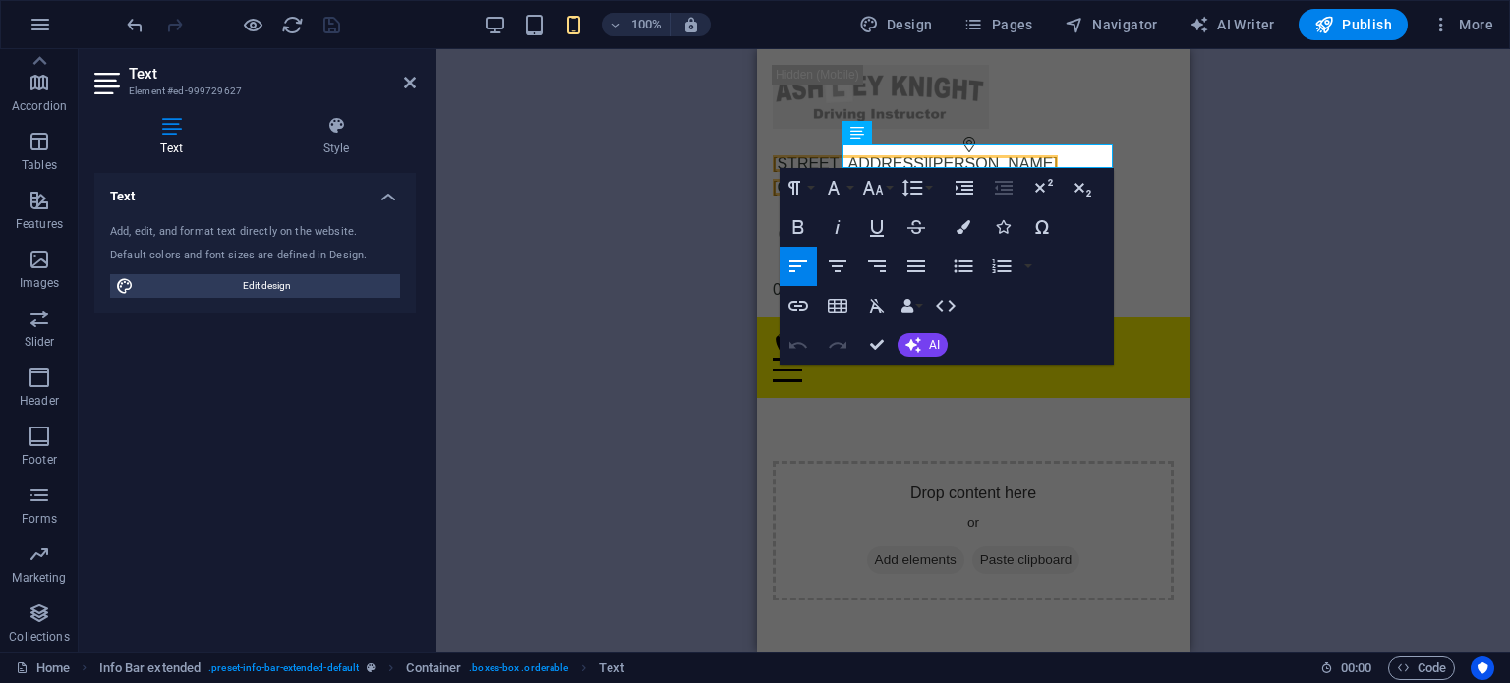
click at [653, 203] on div "Info Bar extended Container Text Container Menu Bar Menu Container Logo Contain…" at bounding box center [974, 350] width 1074 height 603
click at [404, 77] on icon at bounding box center [410, 83] width 12 height 16
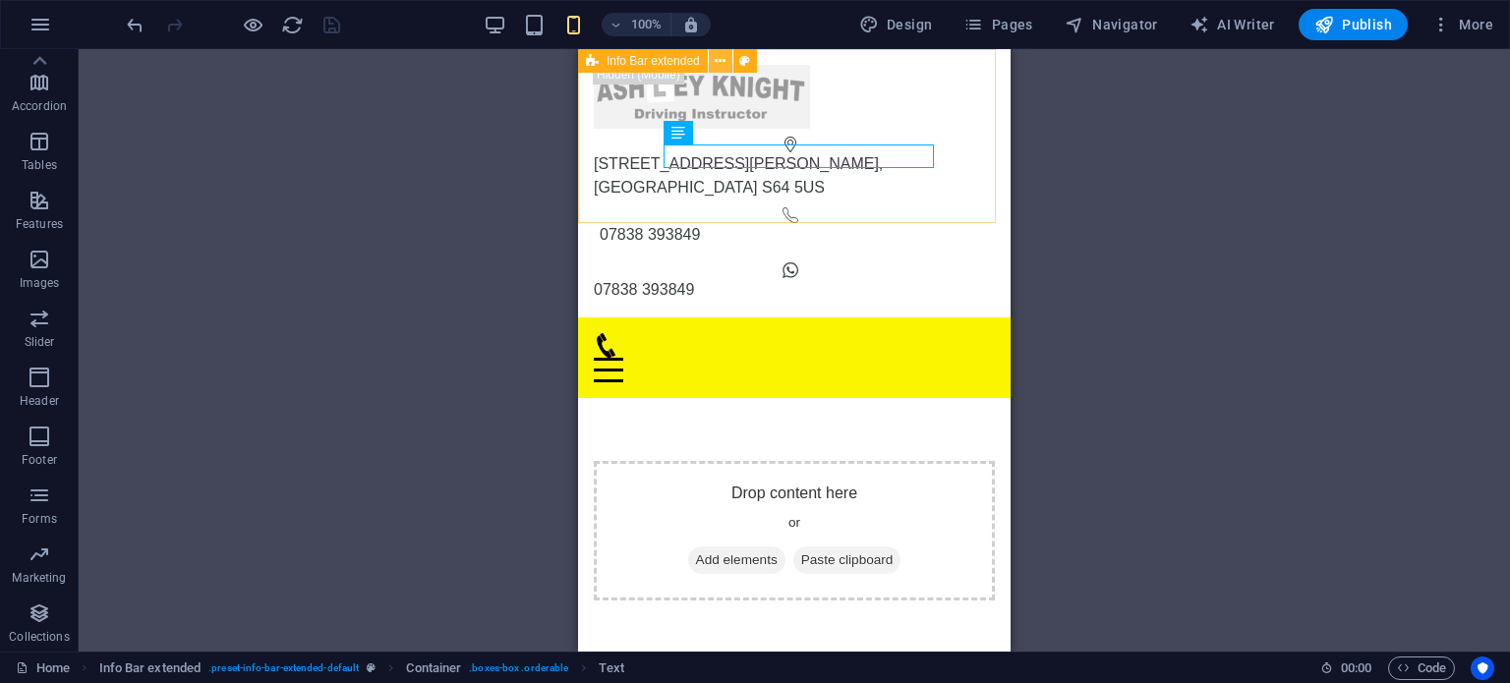
click at [720, 62] on icon at bounding box center [720, 61] width 11 height 21
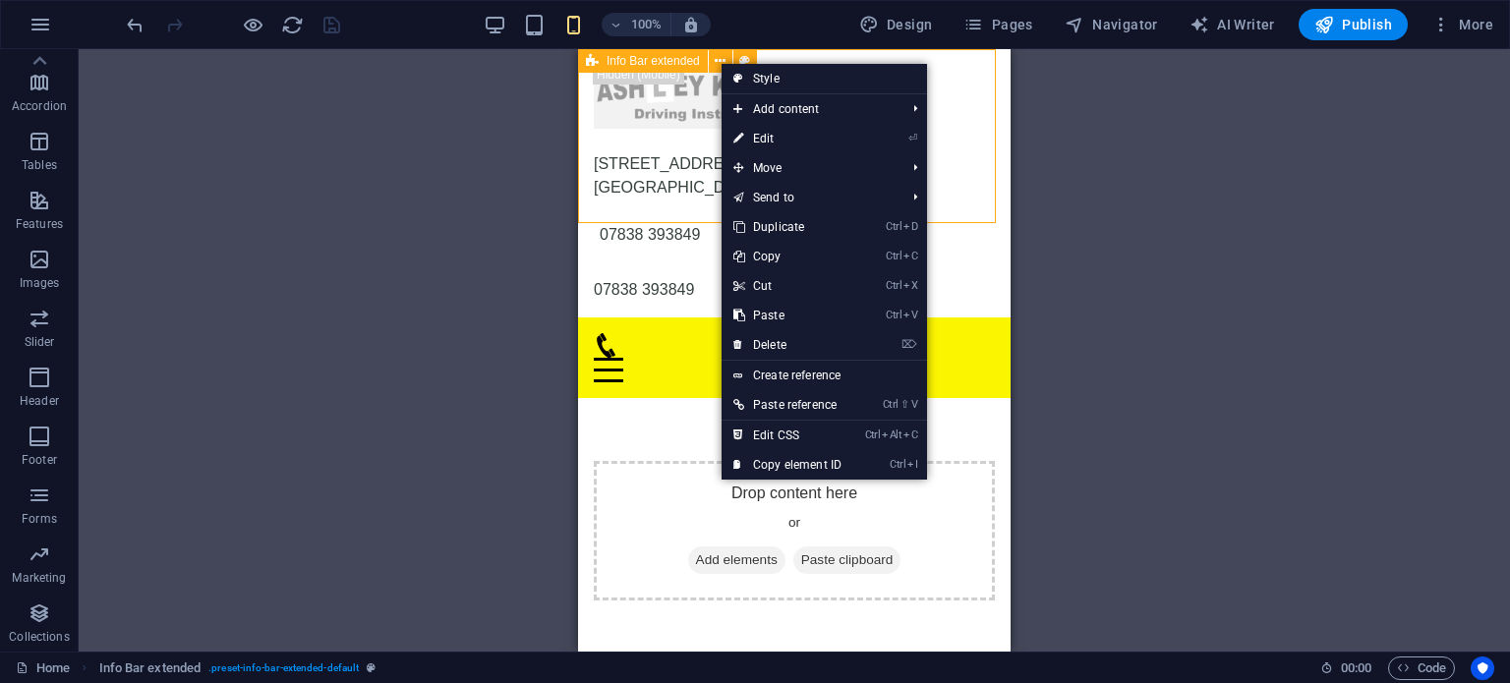
click at [656, 58] on span "Info Bar extended" at bounding box center [653, 61] width 93 height 12
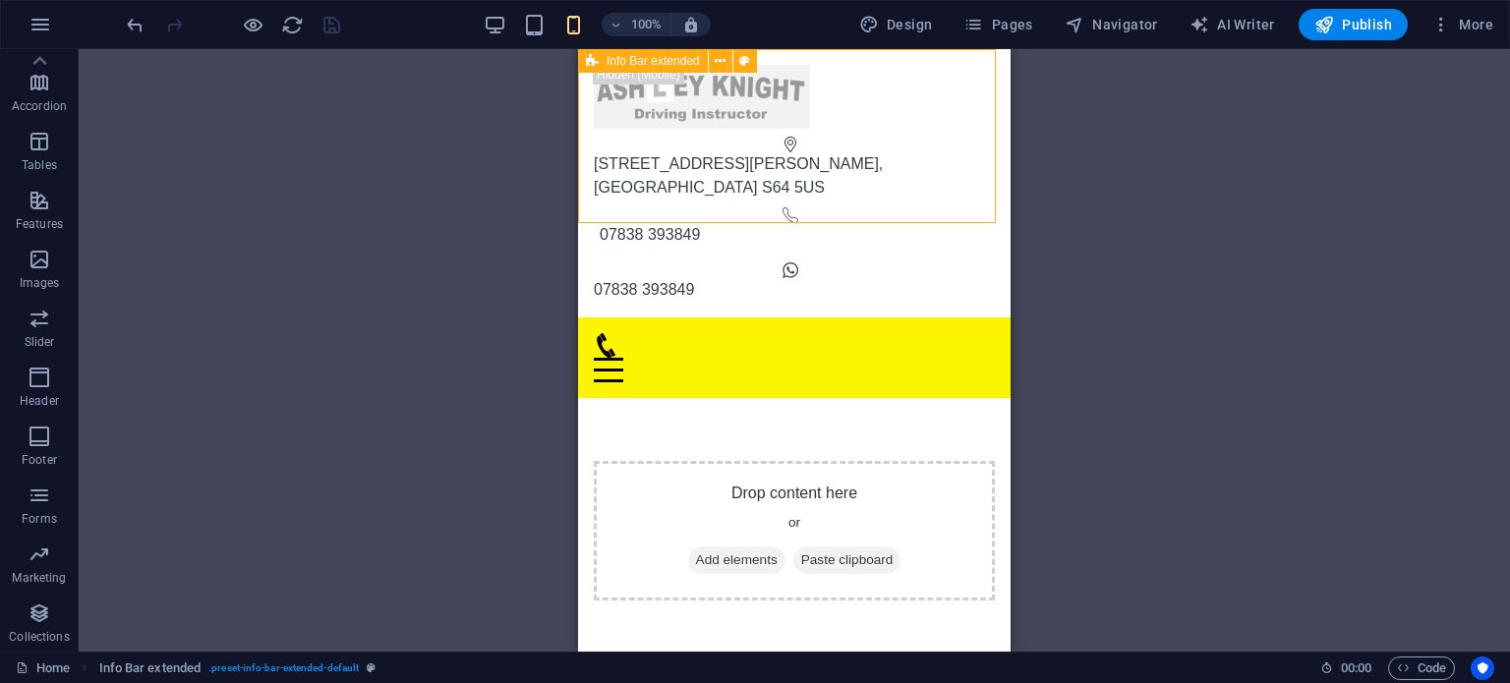
click at [645, 64] on span "Info Bar extended" at bounding box center [653, 61] width 93 height 12
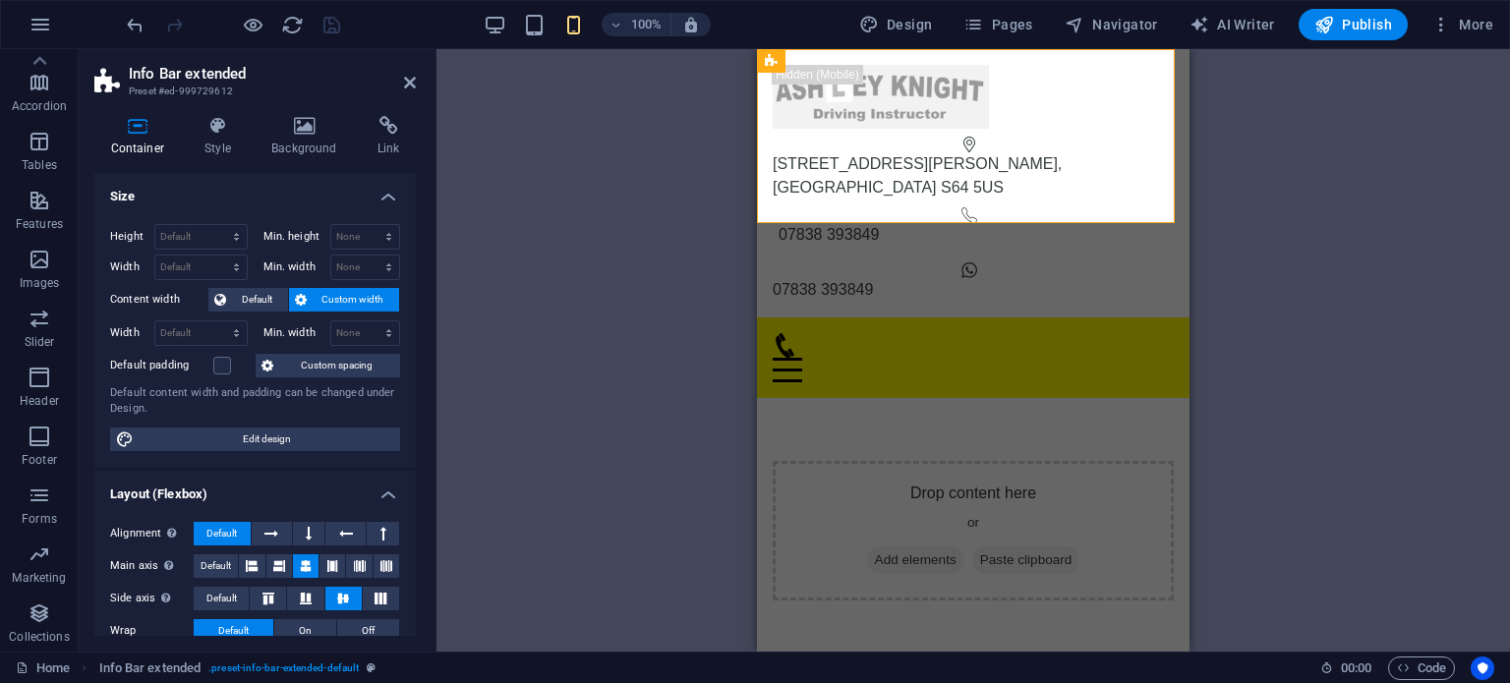
click at [444, 203] on div "Drag here to replace the existing content. Press “Ctrl” if you want to create a…" at bounding box center [974, 350] width 1074 height 603
click at [410, 80] on icon at bounding box center [410, 83] width 12 height 16
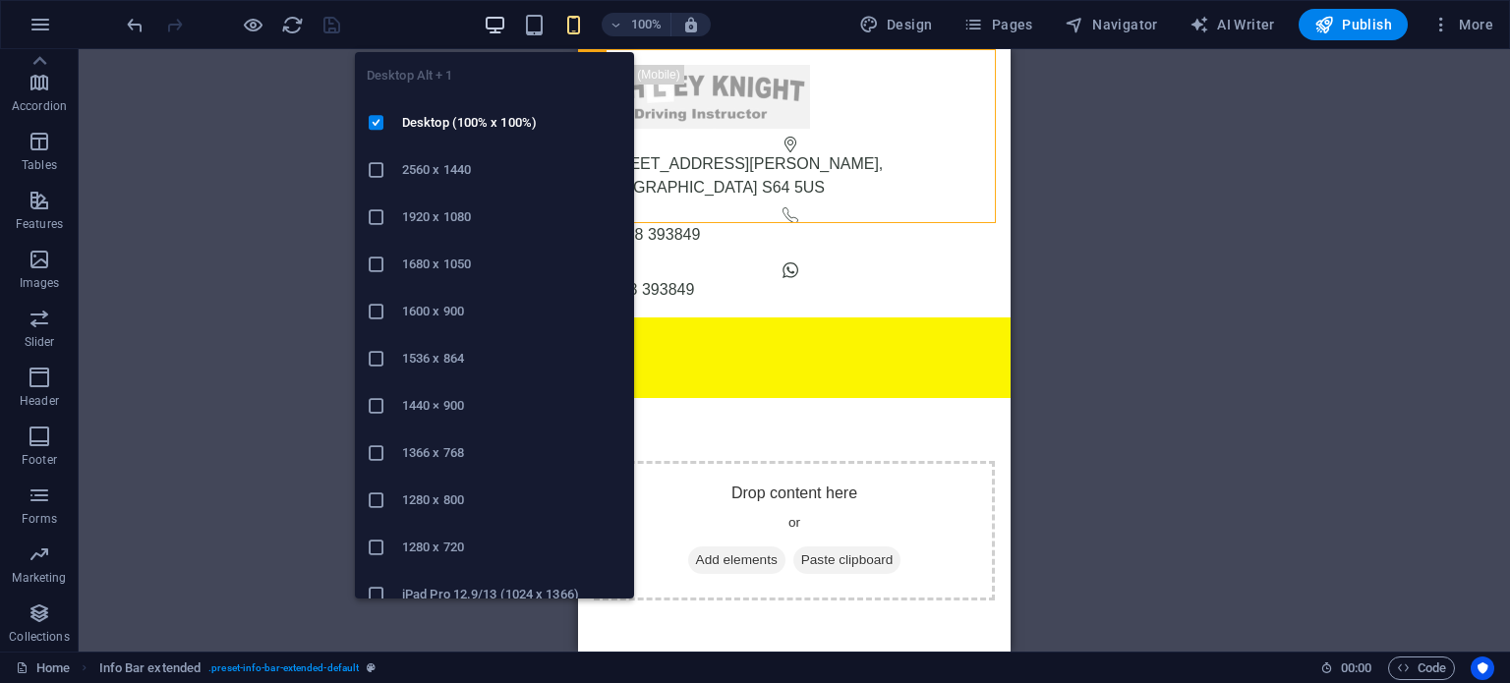
click at [503, 17] on icon "button" at bounding box center [495, 25] width 23 height 23
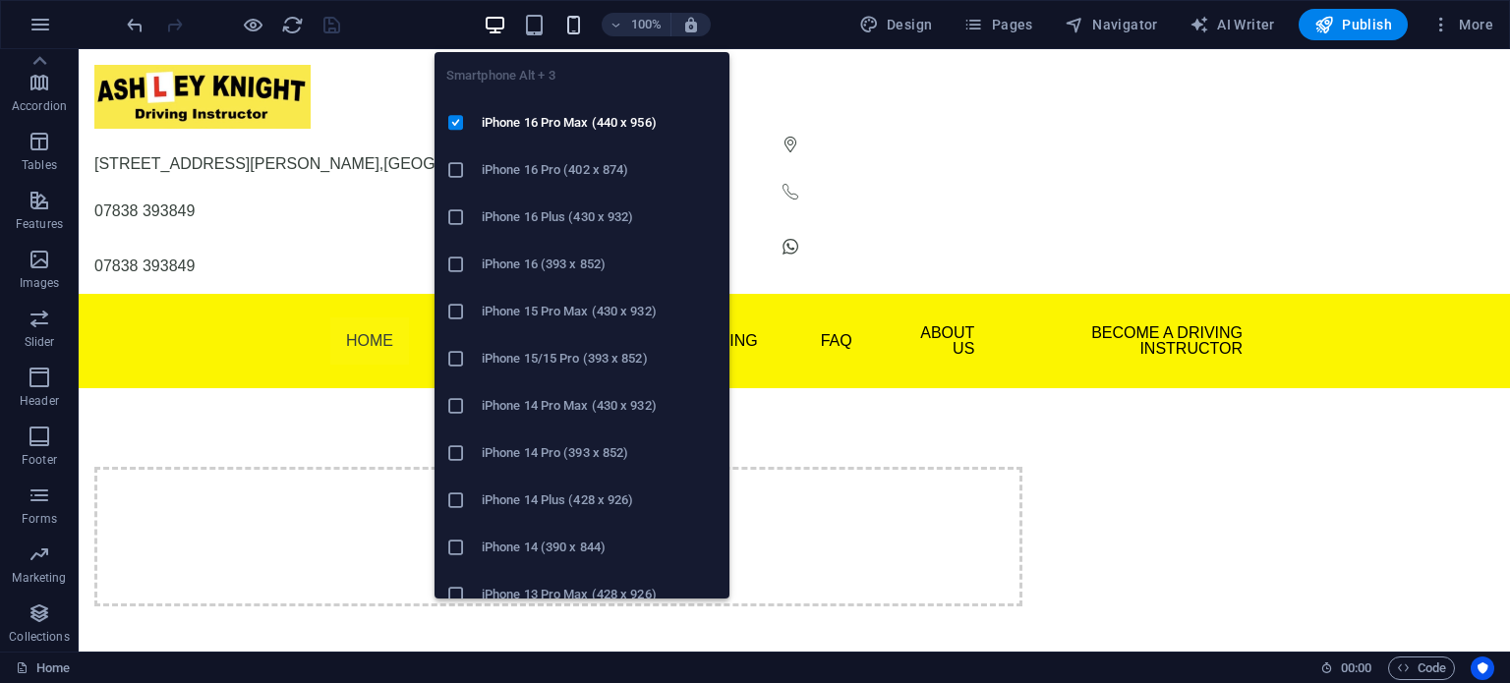
click at [578, 32] on icon "button" at bounding box center [573, 25] width 23 height 23
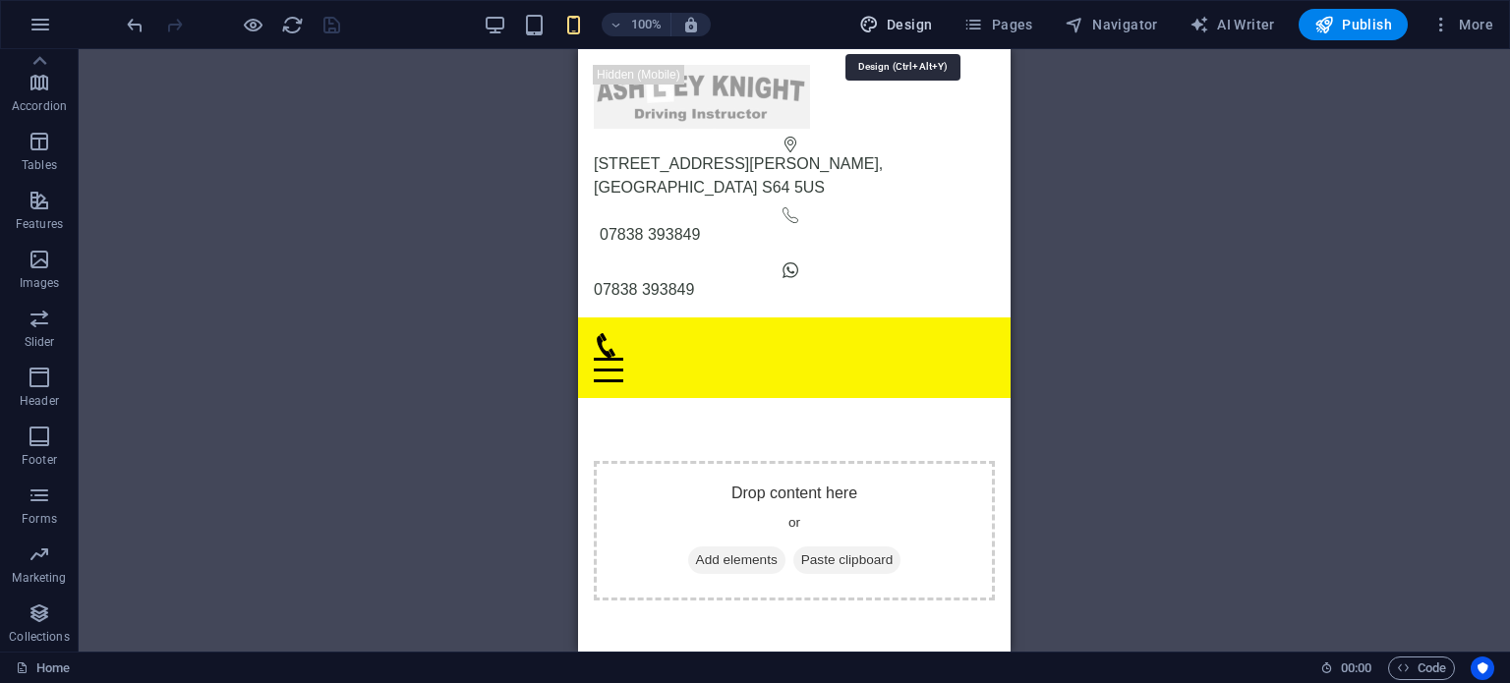
click at [923, 32] on span "Design" at bounding box center [896, 25] width 74 height 20
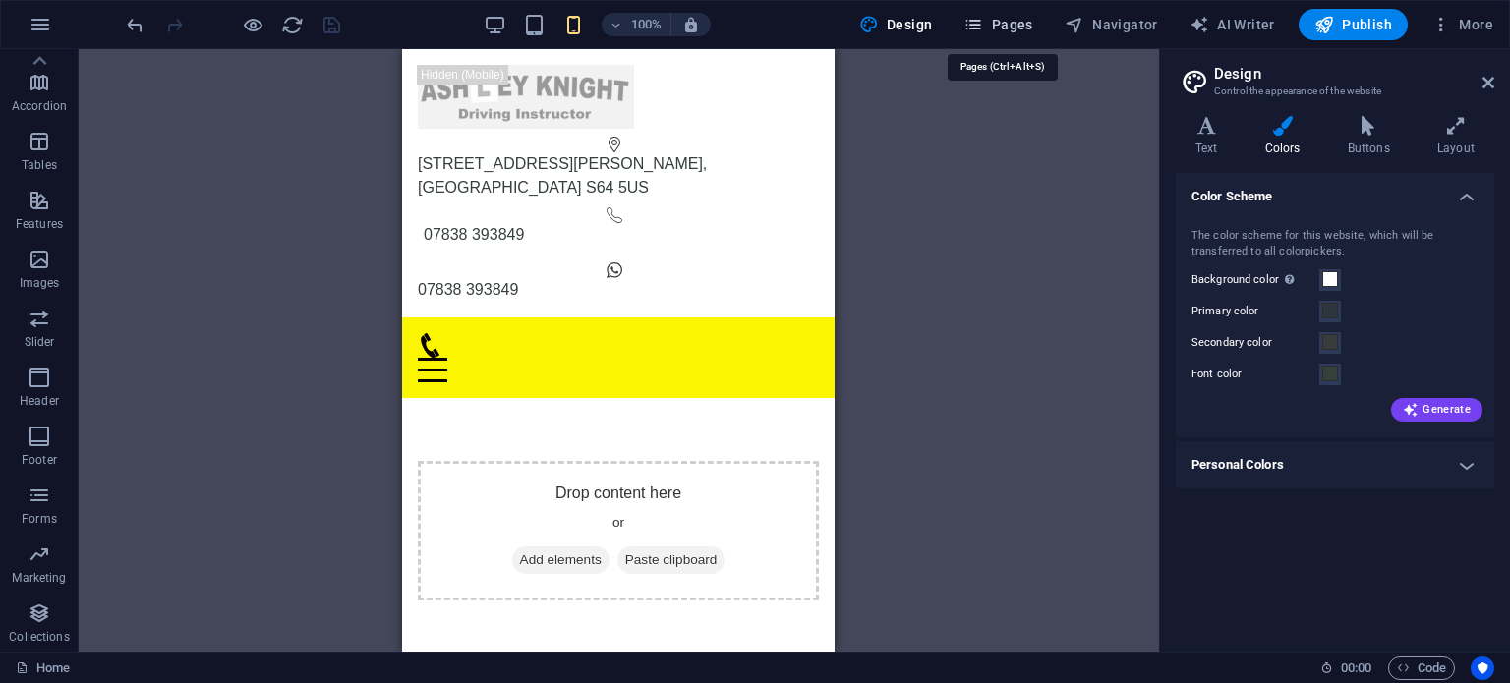
click at [999, 23] on span "Pages" at bounding box center [998, 25] width 69 height 20
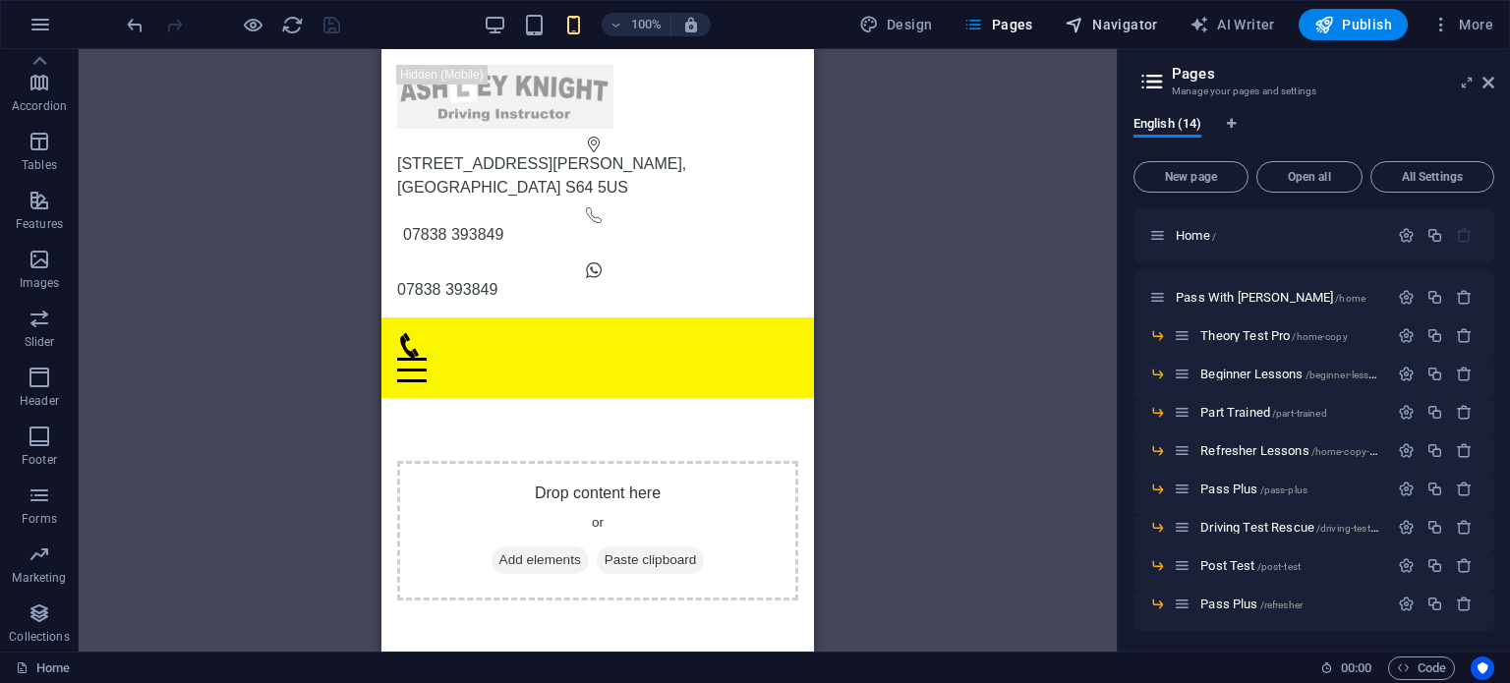
click at [1100, 31] on span "Navigator" at bounding box center [1111, 25] width 93 height 20
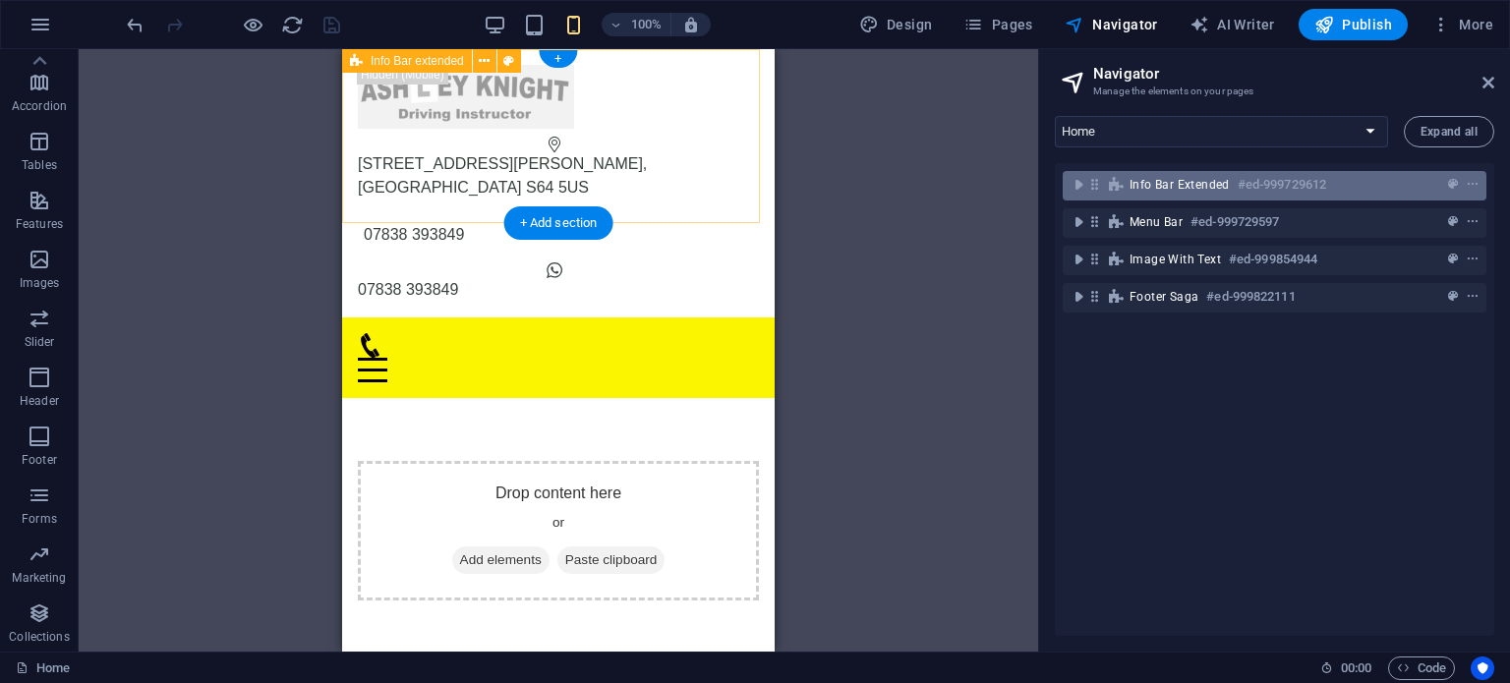
click at [1480, 180] on div "Info Bar extended #ed-999729612" at bounding box center [1275, 185] width 424 height 29
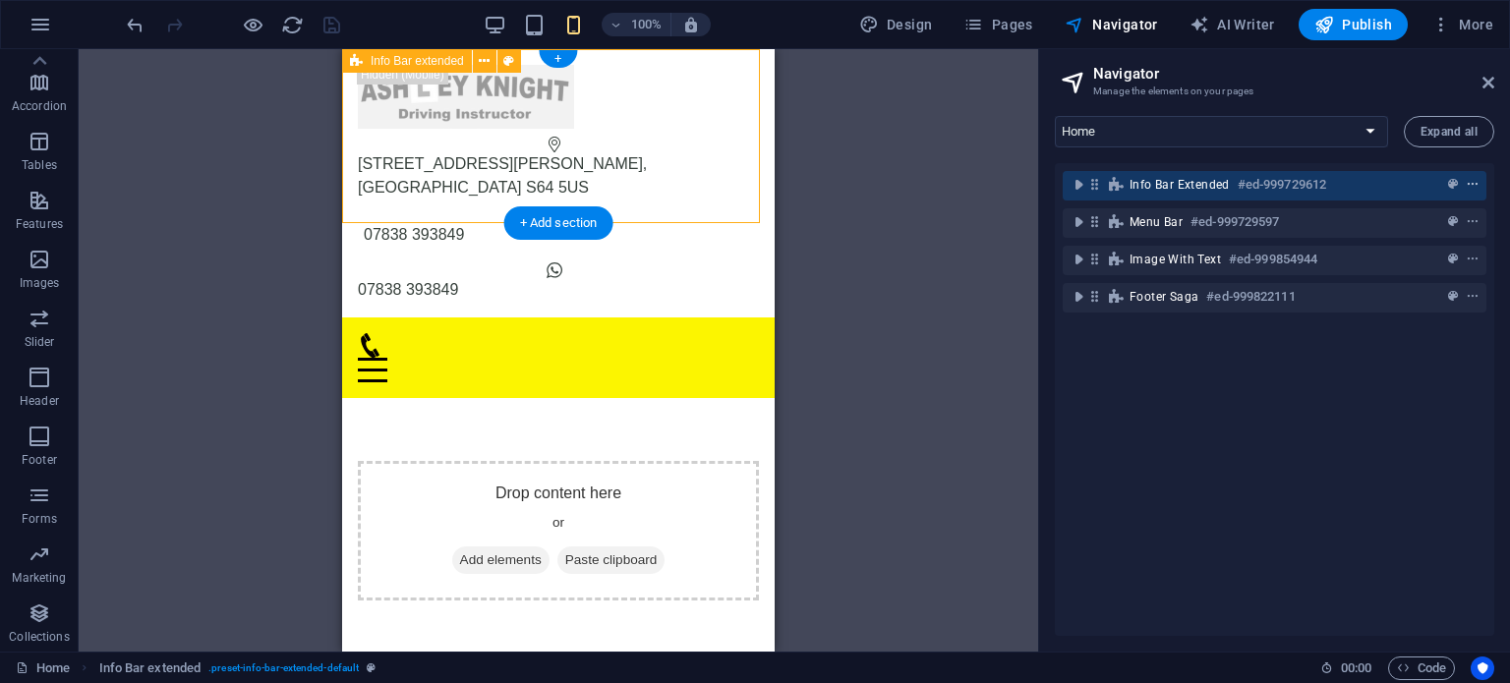
click at [1475, 180] on span "context-menu" at bounding box center [1473, 185] width 20 height 14
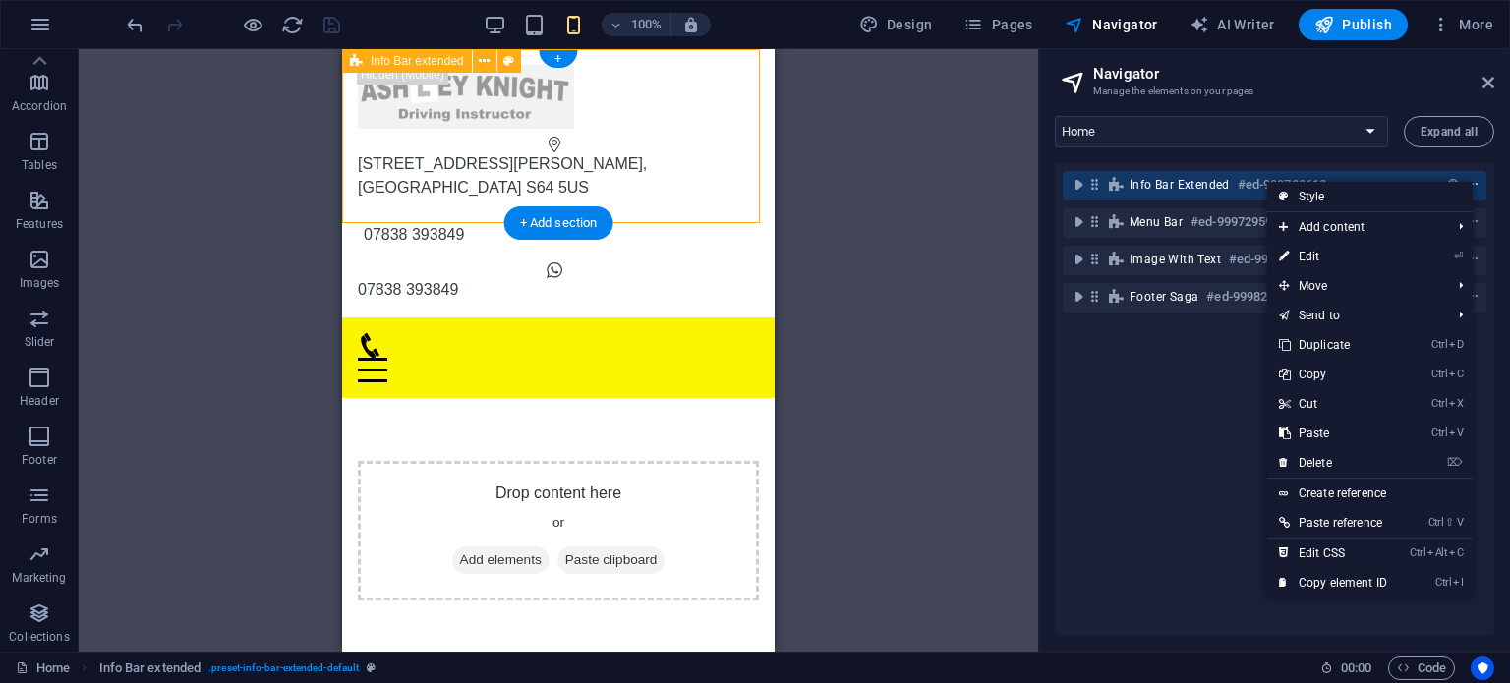
click at [1475, 180] on icon "context-menu" at bounding box center [1473, 185] width 14 height 14
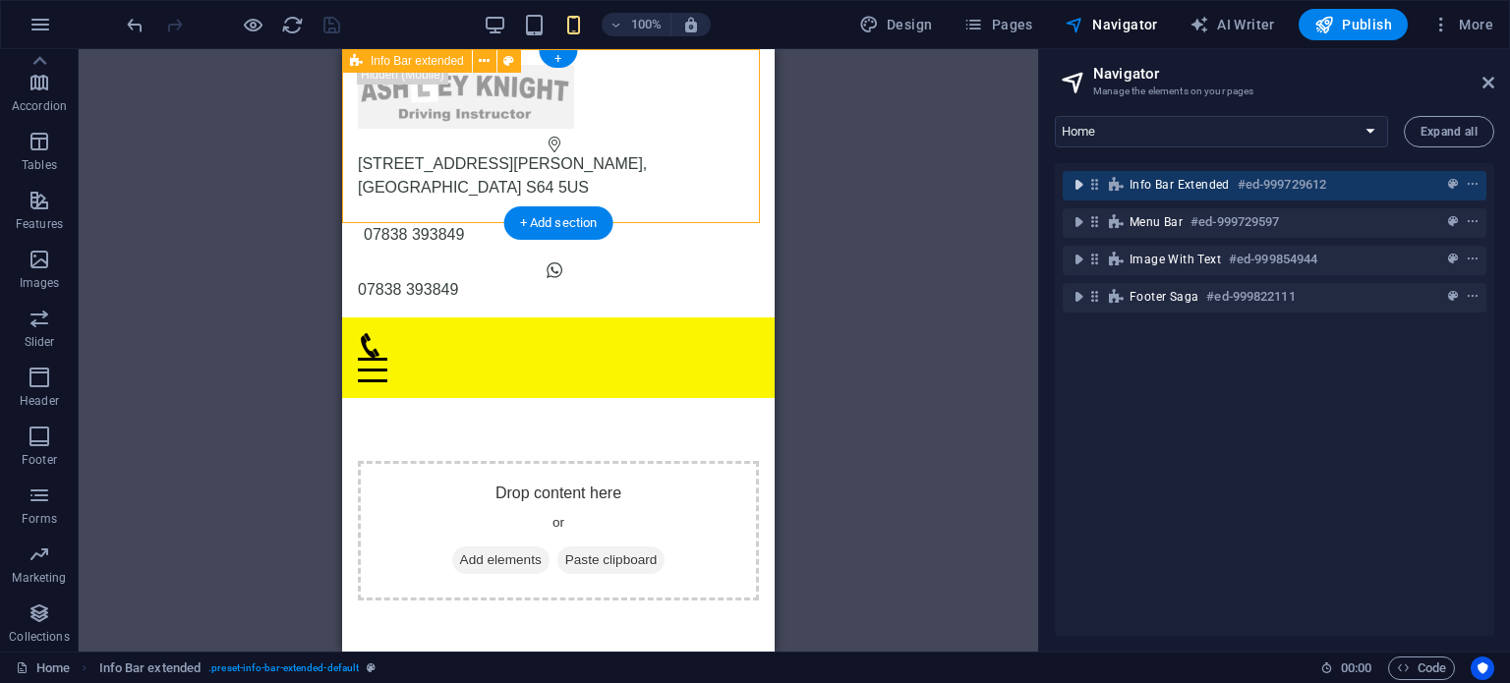
click at [1082, 185] on icon "toggle-expand" at bounding box center [1079, 185] width 20 height 20
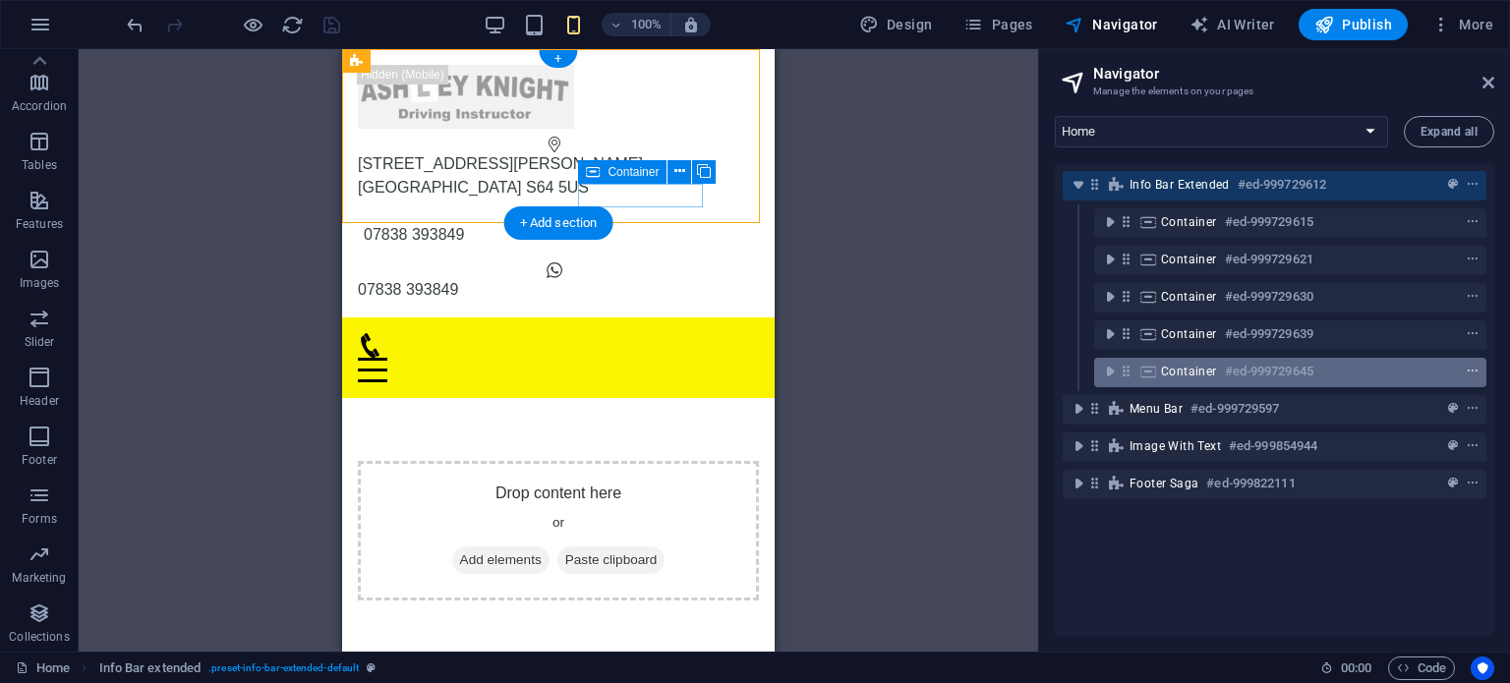
click at [1467, 367] on icon "context-menu" at bounding box center [1473, 372] width 14 height 14
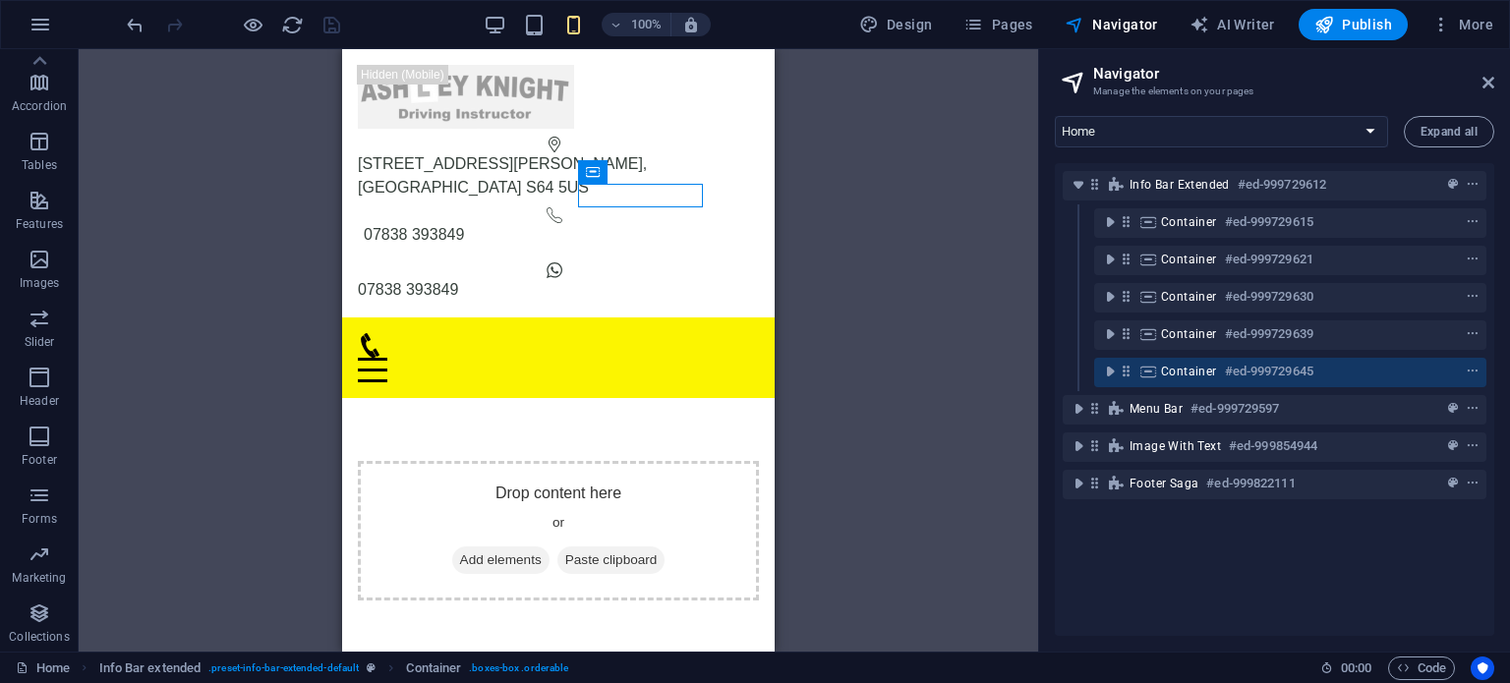
click at [1246, 535] on div "Info Bar extended #ed-999729612 Container #ed-999729615 Container #ed-999729621…" at bounding box center [1275, 399] width 440 height 473
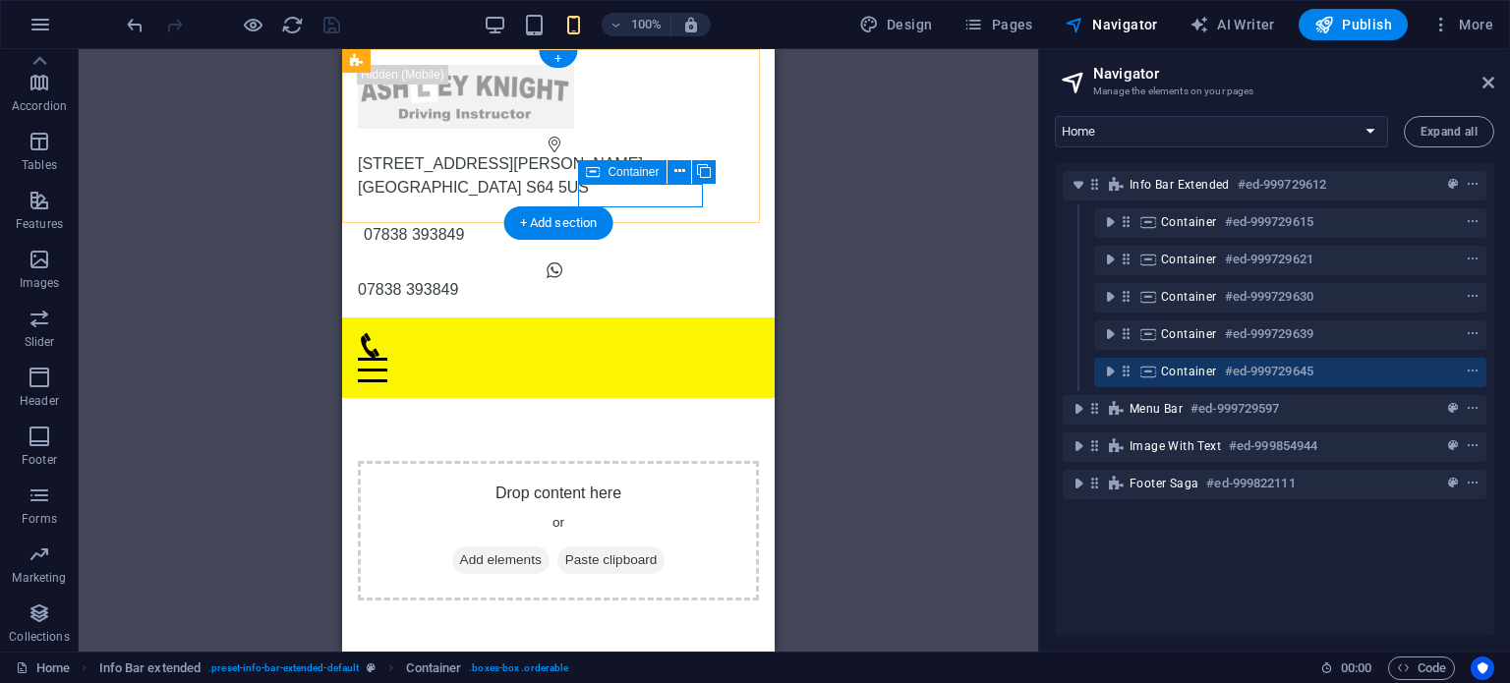
click at [1130, 378] on icon at bounding box center [1126, 371] width 17 height 17
click at [1470, 370] on icon "context-menu" at bounding box center [1473, 372] width 14 height 14
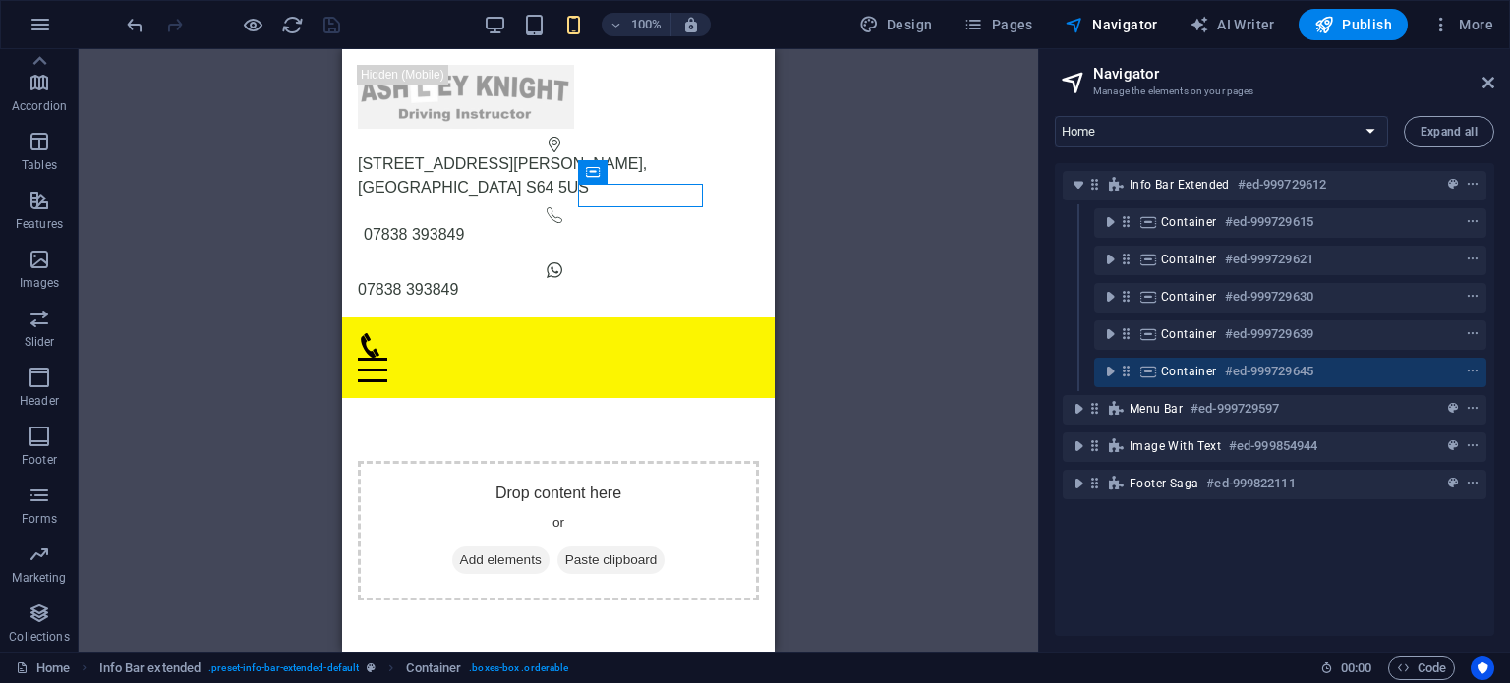
click at [948, 319] on div "Drag here to replace the existing content. Press “Ctrl” if you want to create a…" at bounding box center [559, 350] width 960 height 603
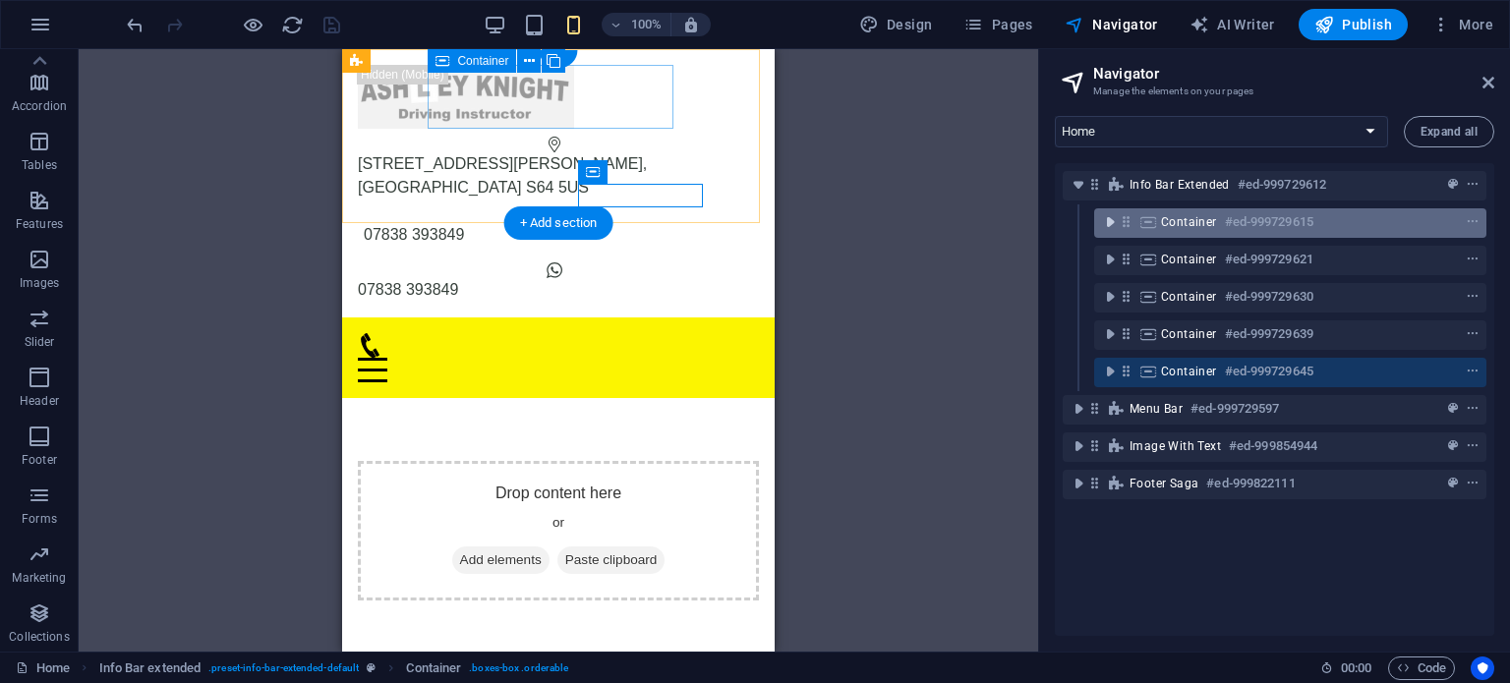
click at [1109, 227] on icon "toggle-expand" at bounding box center [1110, 222] width 20 height 20
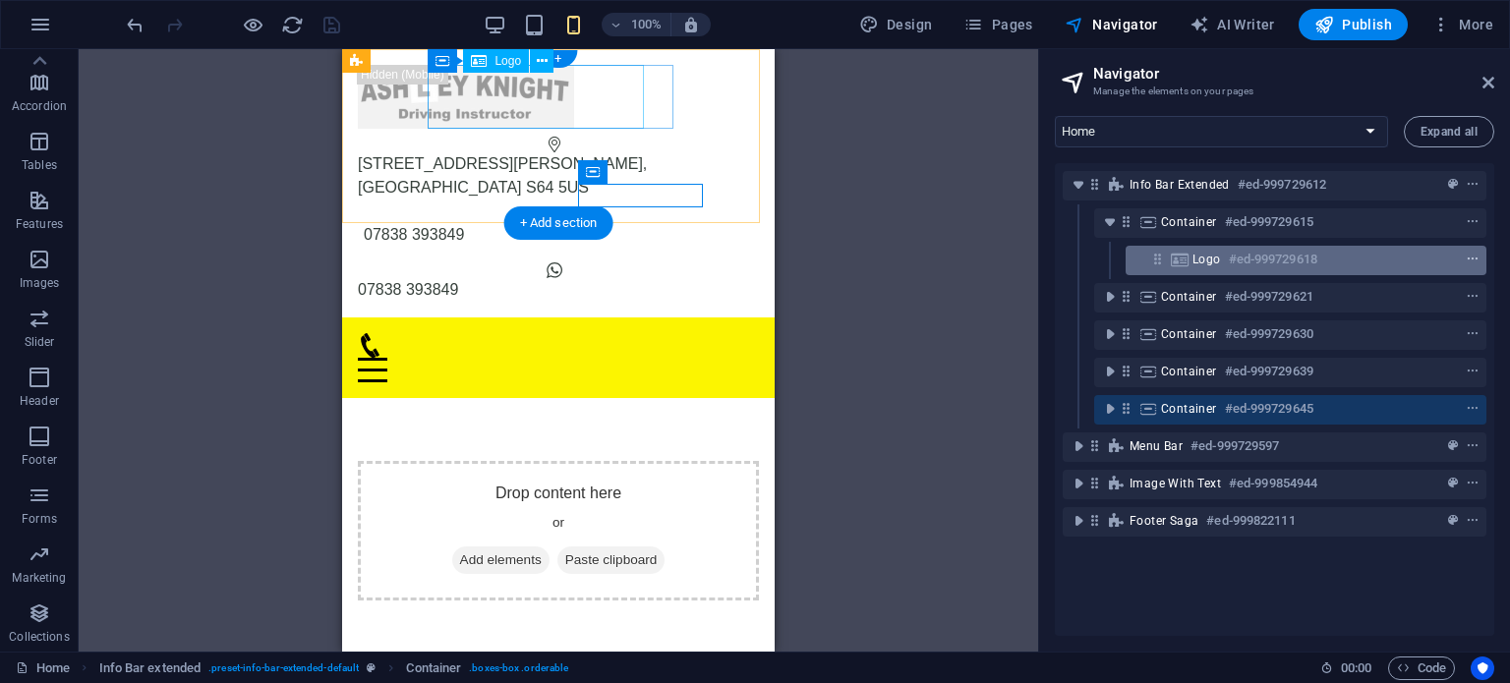
click at [1473, 259] on icon "context-menu" at bounding box center [1473, 260] width 14 height 14
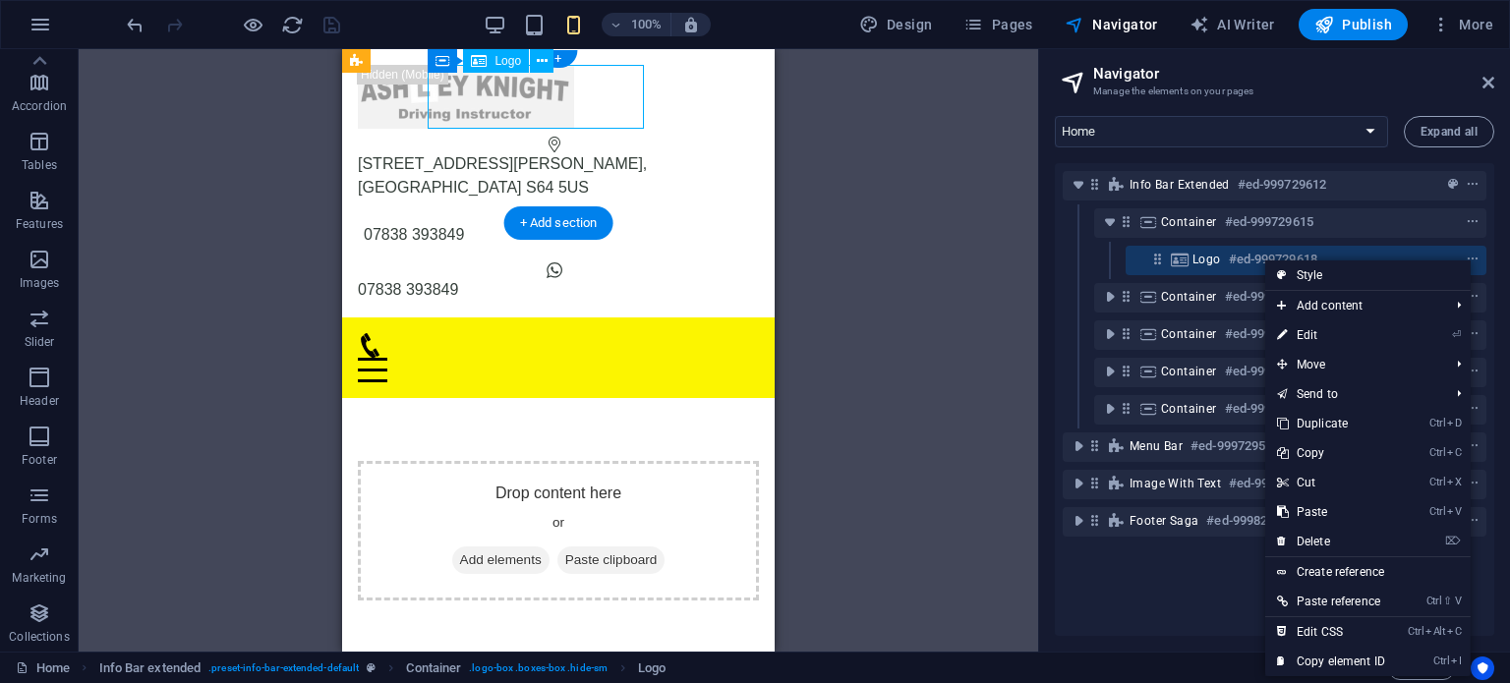
click at [1163, 259] on icon at bounding box center [1157, 259] width 17 height 17
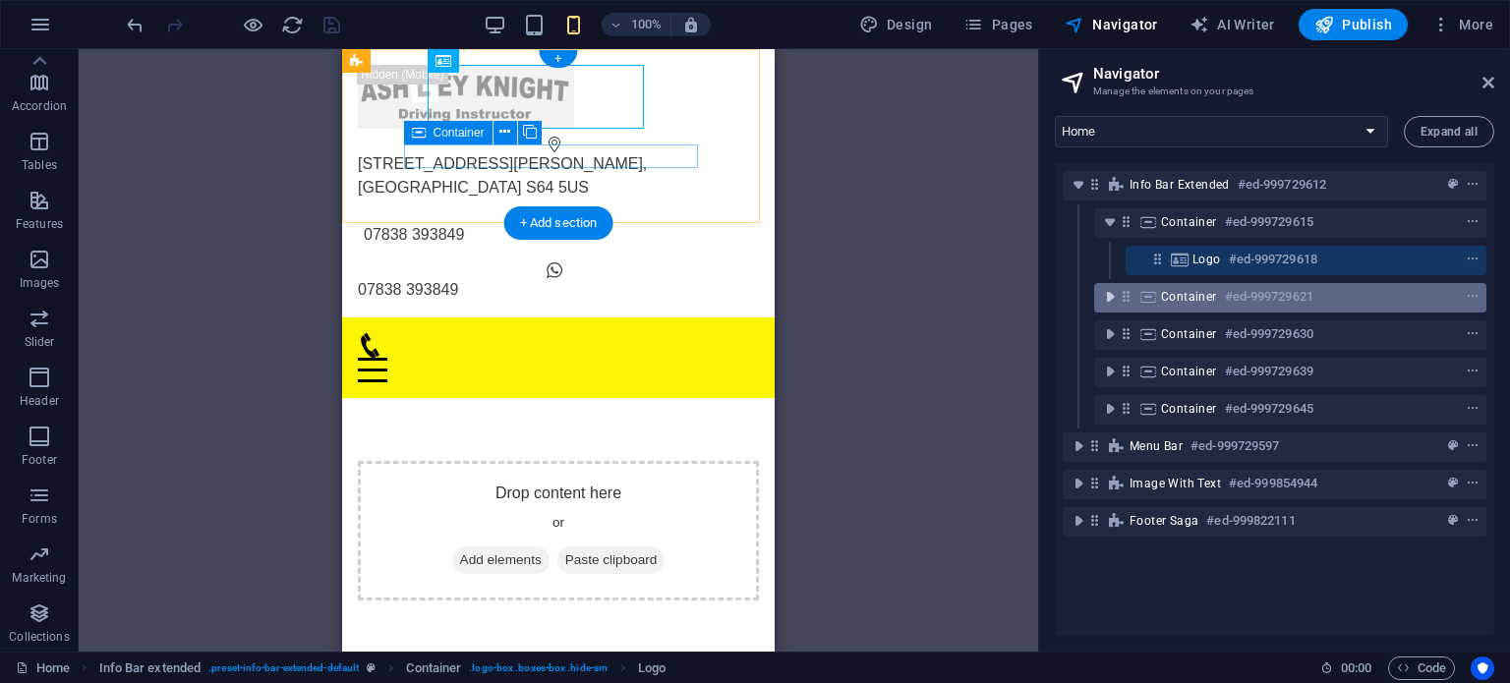
click at [1105, 303] on icon "toggle-expand" at bounding box center [1110, 297] width 20 height 20
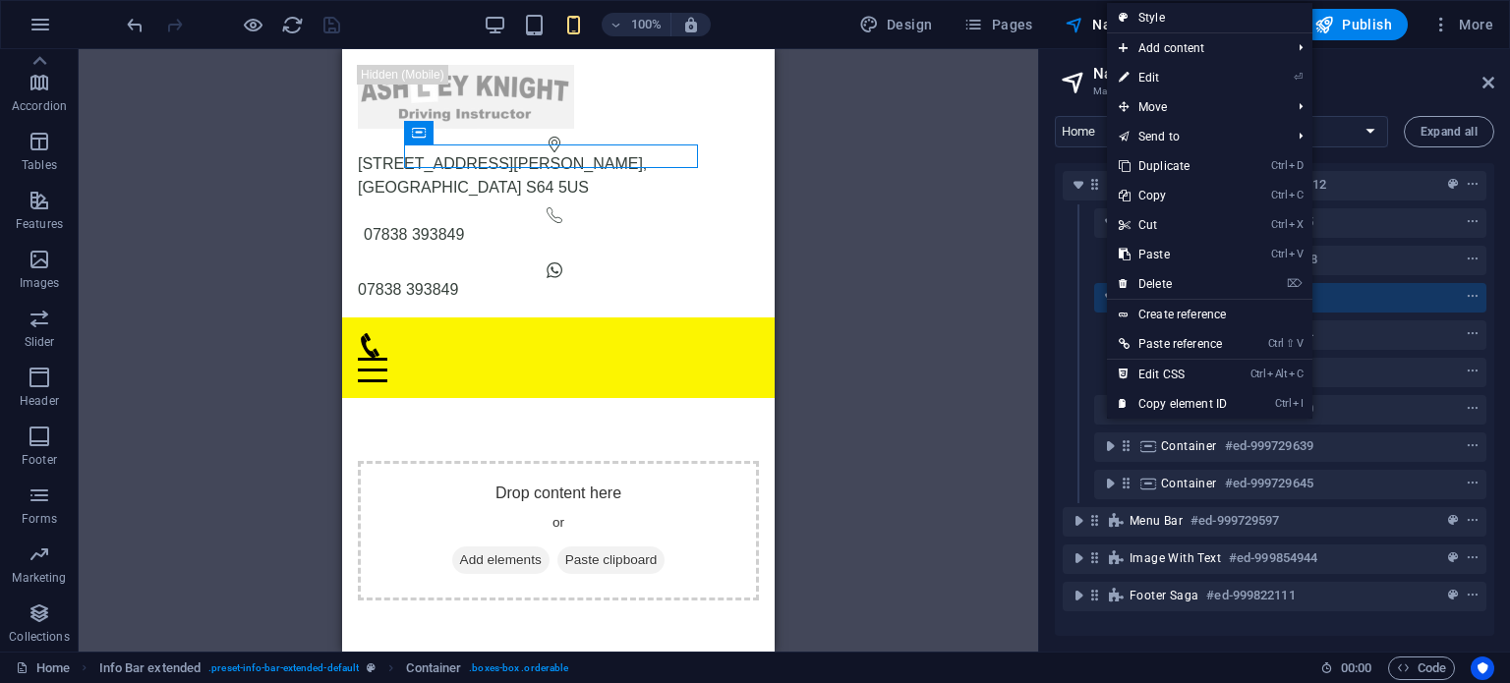
click at [1056, 339] on div "Info Bar extended #ed-999729612 Container #ed-999729615 Logo #ed-999729618 Cont…" at bounding box center [1275, 399] width 440 height 473
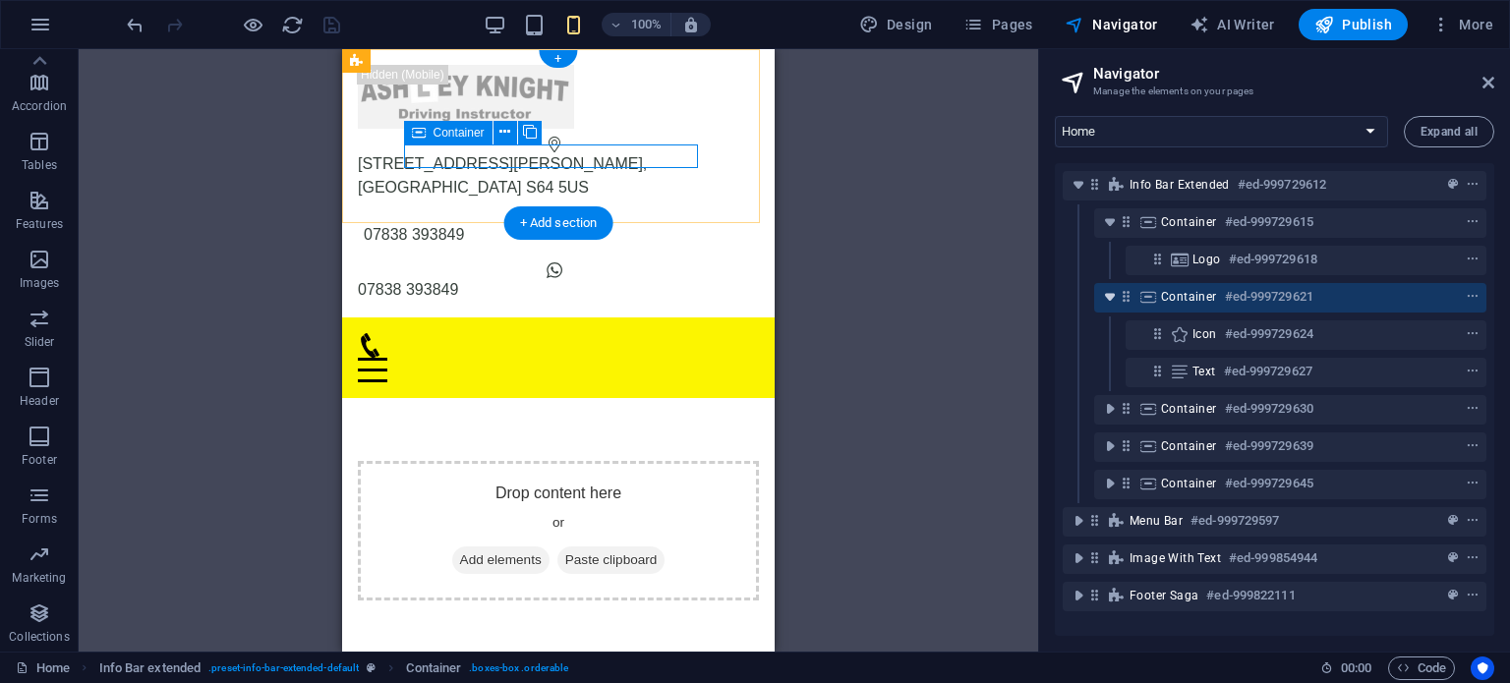
click at [1103, 305] on icon "toggle-expand" at bounding box center [1110, 297] width 20 height 20
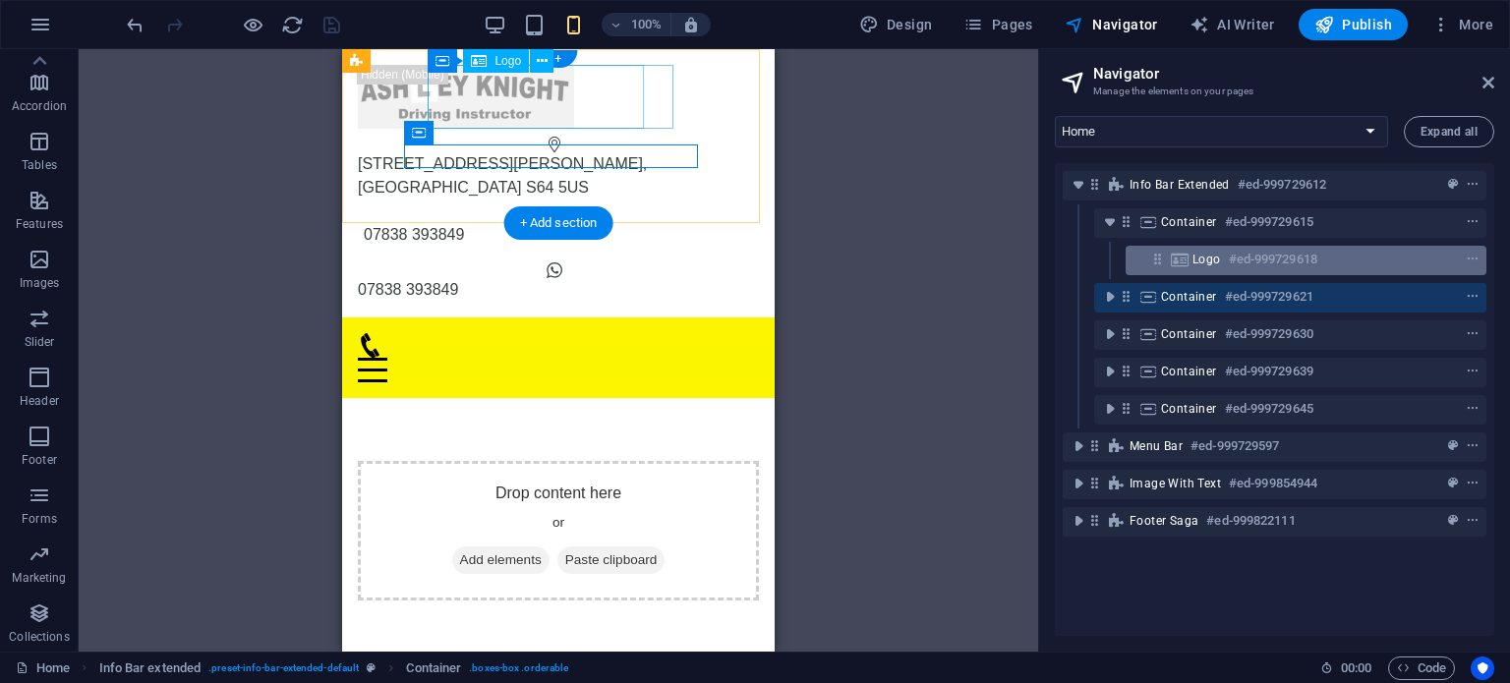
click at [1242, 265] on h6 "#ed-999729618" at bounding box center [1273, 260] width 88 height 24
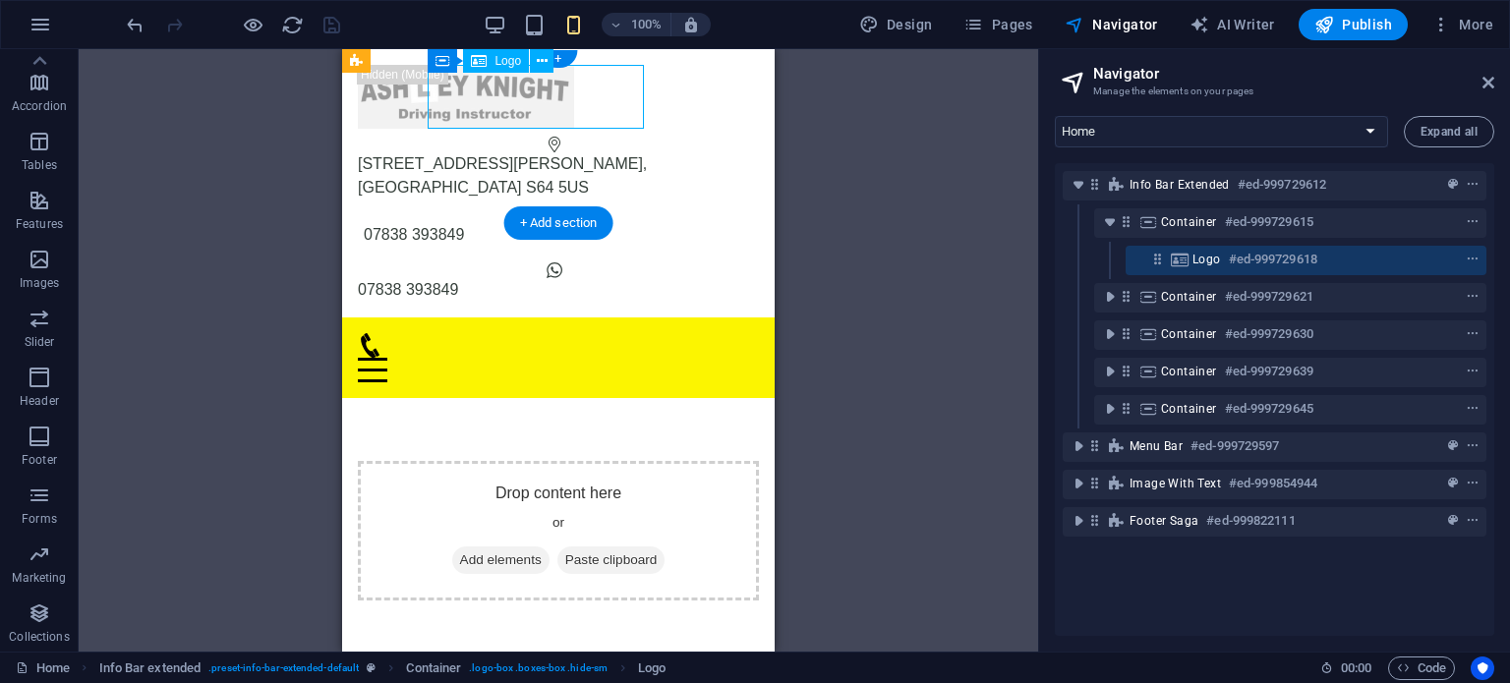
click at [1242, 265] on h6 "#ed-999729618" at bounding box center [1273, 260] width 88 height 24
select select "px"
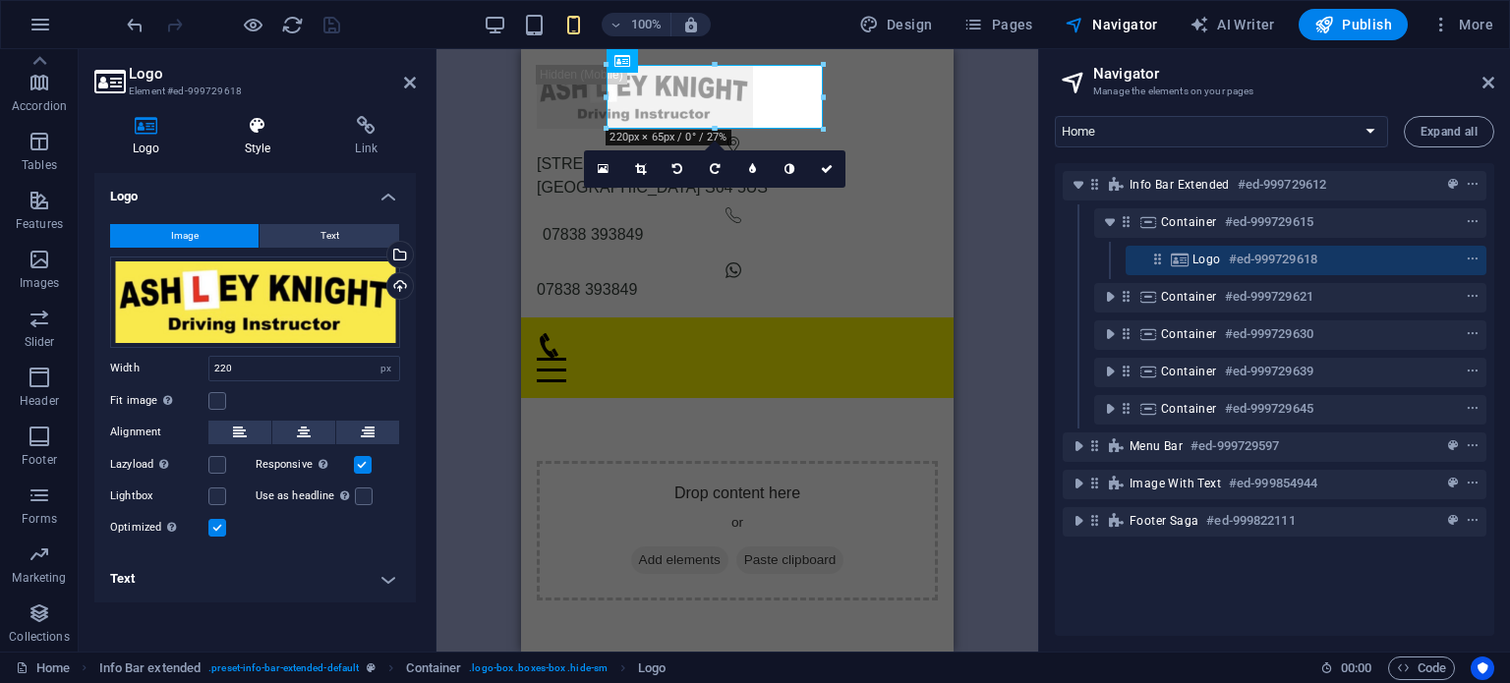
click at [249, 134] on icon at bounding box center [257, 126] width 103 height 20
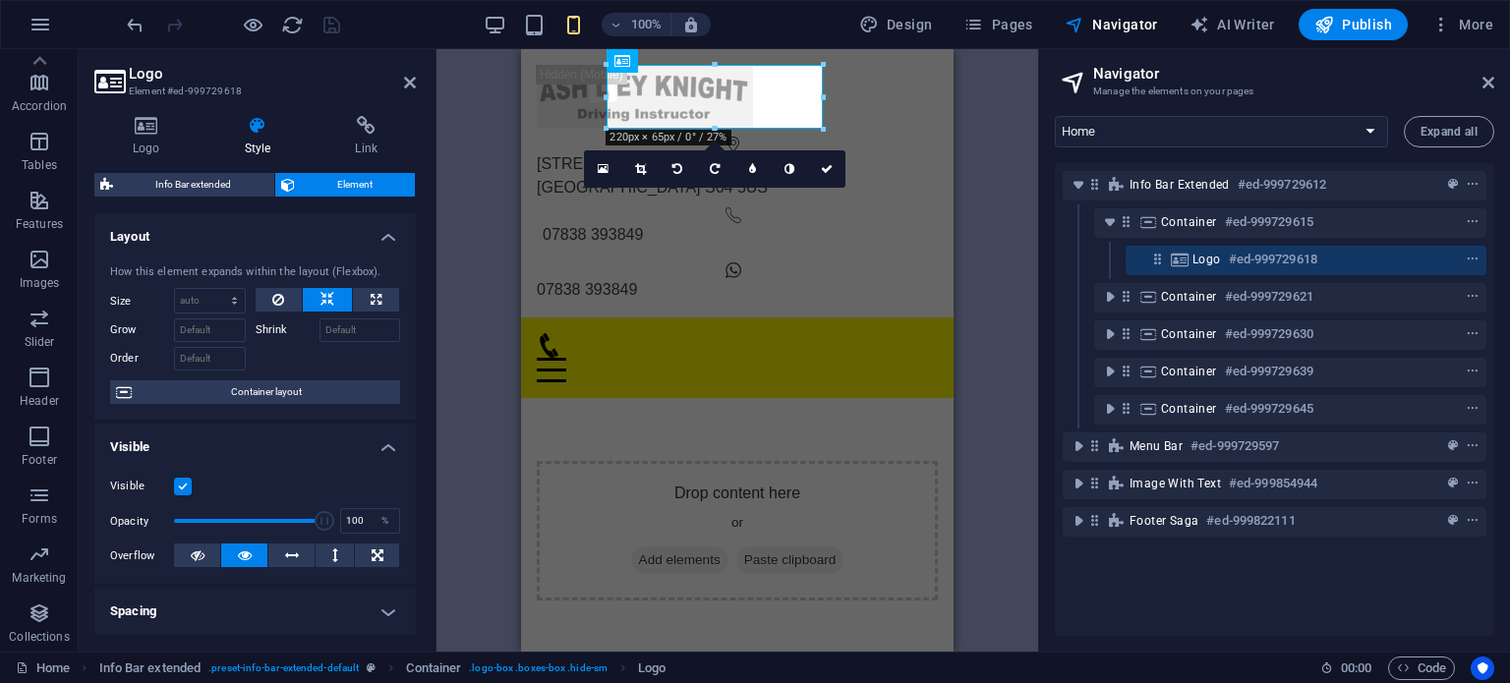
click at [182, 481] on label at bounding box center [183, 487] width 18 height 18
click at [0, 0] on input "Visible" at bounding box center [0, 0] width 0 height 0
click at [181, 481] on label at bounding box center [183, 487] width 18 height 18
click at [0, 0] on input "Visible" at bounding box center [0, 0] width 0 height 0
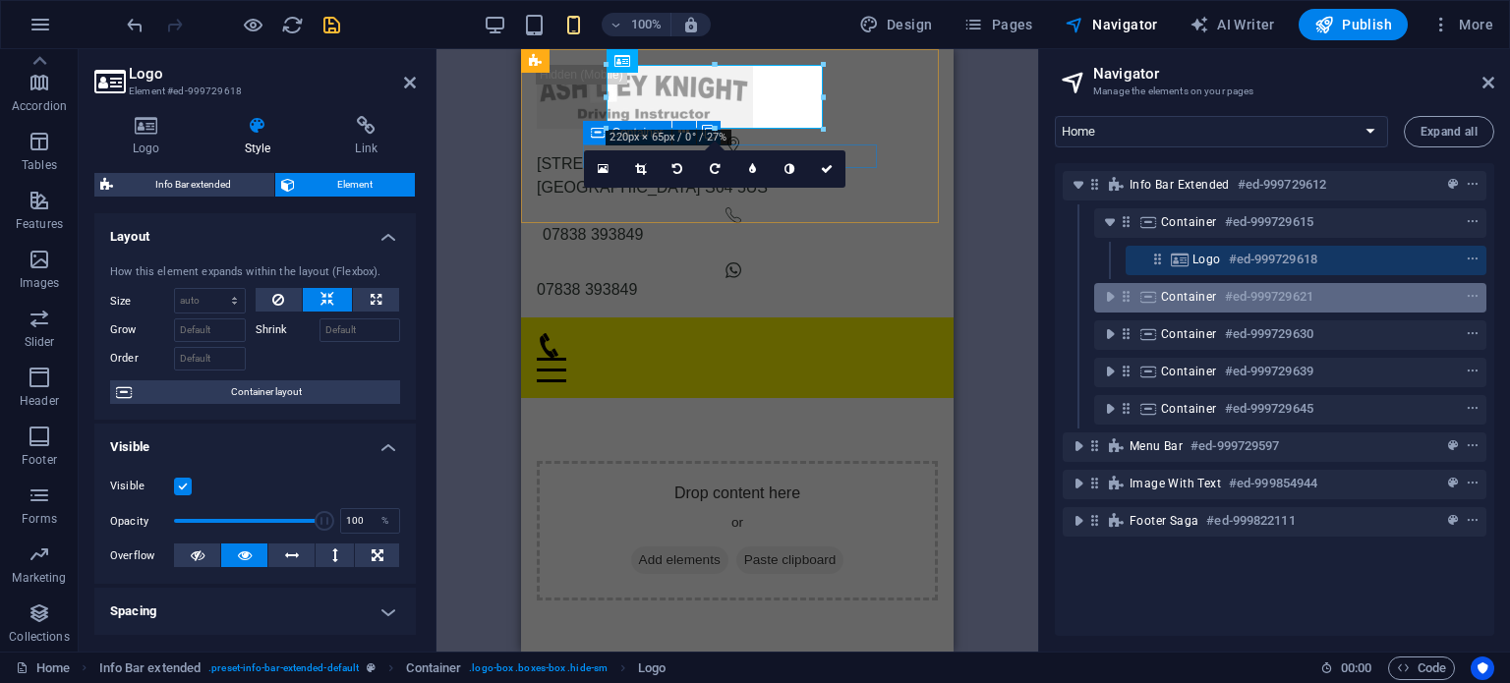
click at [1148, 292] on icon at bounding box center [1149, 297] width 22 height 16
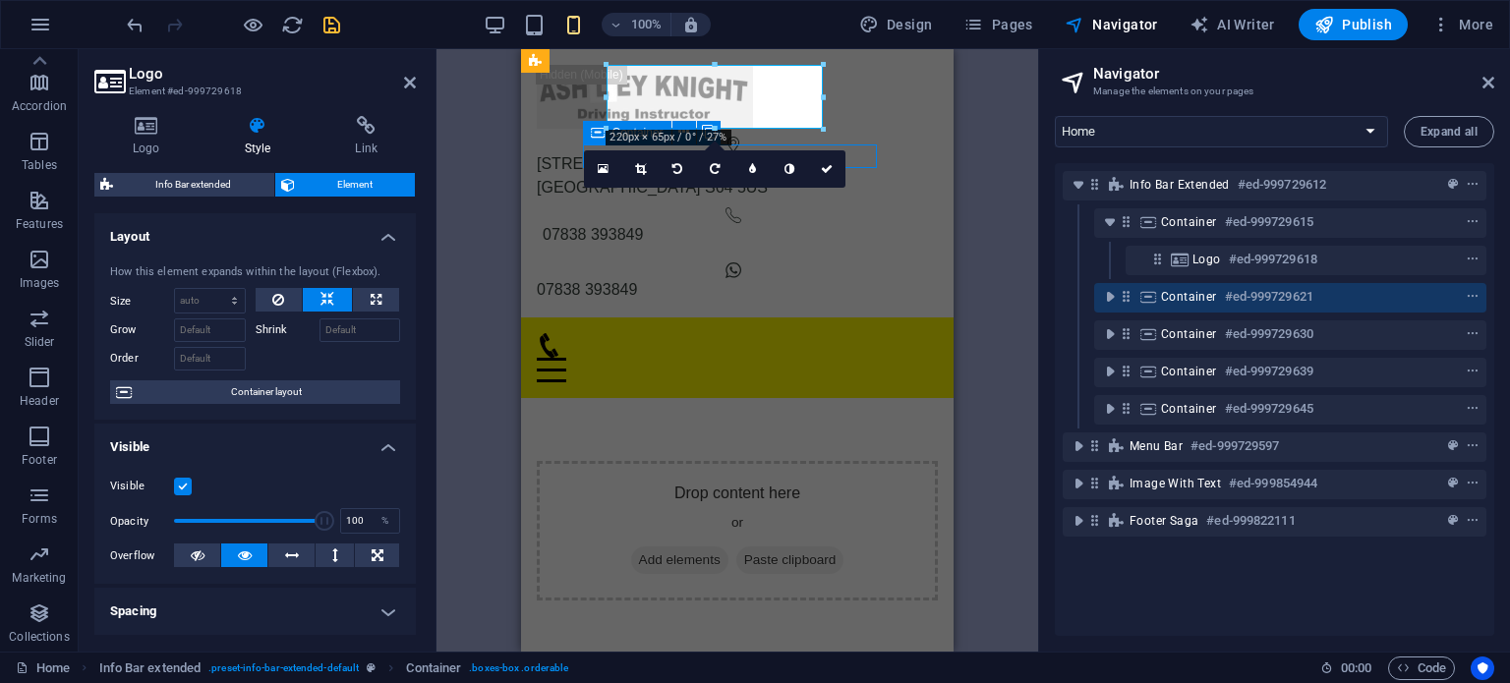
click at [1148, 292] on icon at bounding box center [1149, 297] width 22 height 16
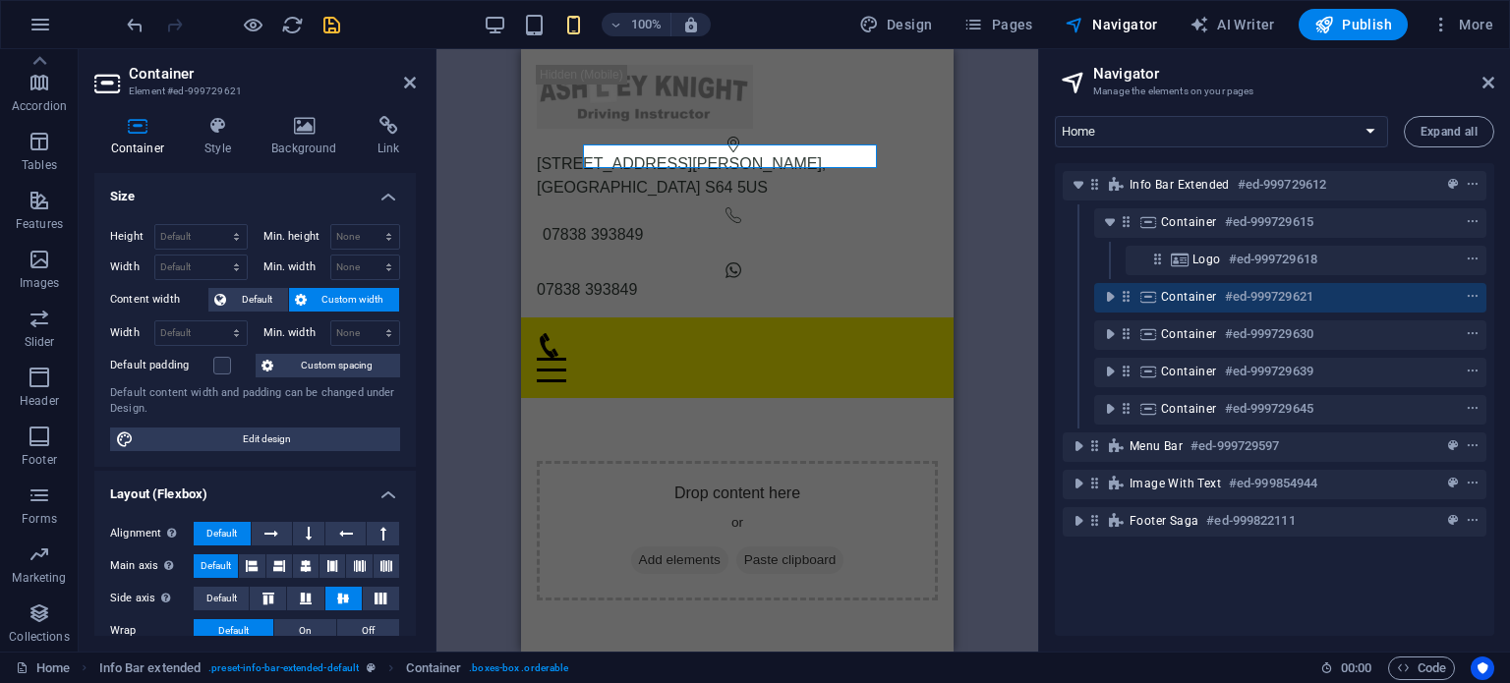
click at [494, 231] on div "Info Bar extended Container Text Container Menu Bar Menu Container Logo Contain…" at bounding box center [738, 350] width 602 height 603
click at [925, 21] on span "Design" at bounding box center [896, 25] width 74 height 20
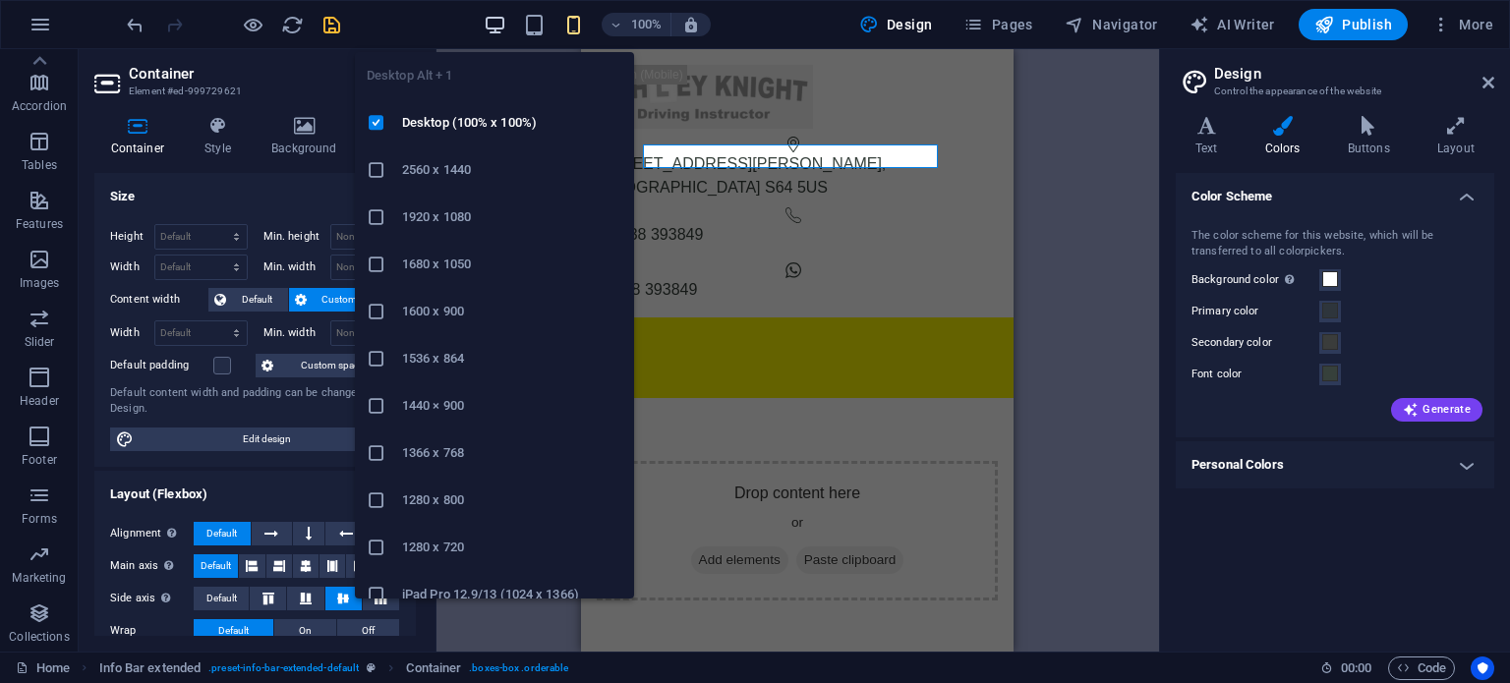
click at [505, 30] on icon "button" at bounding box center [495, 25] width 23 height 23
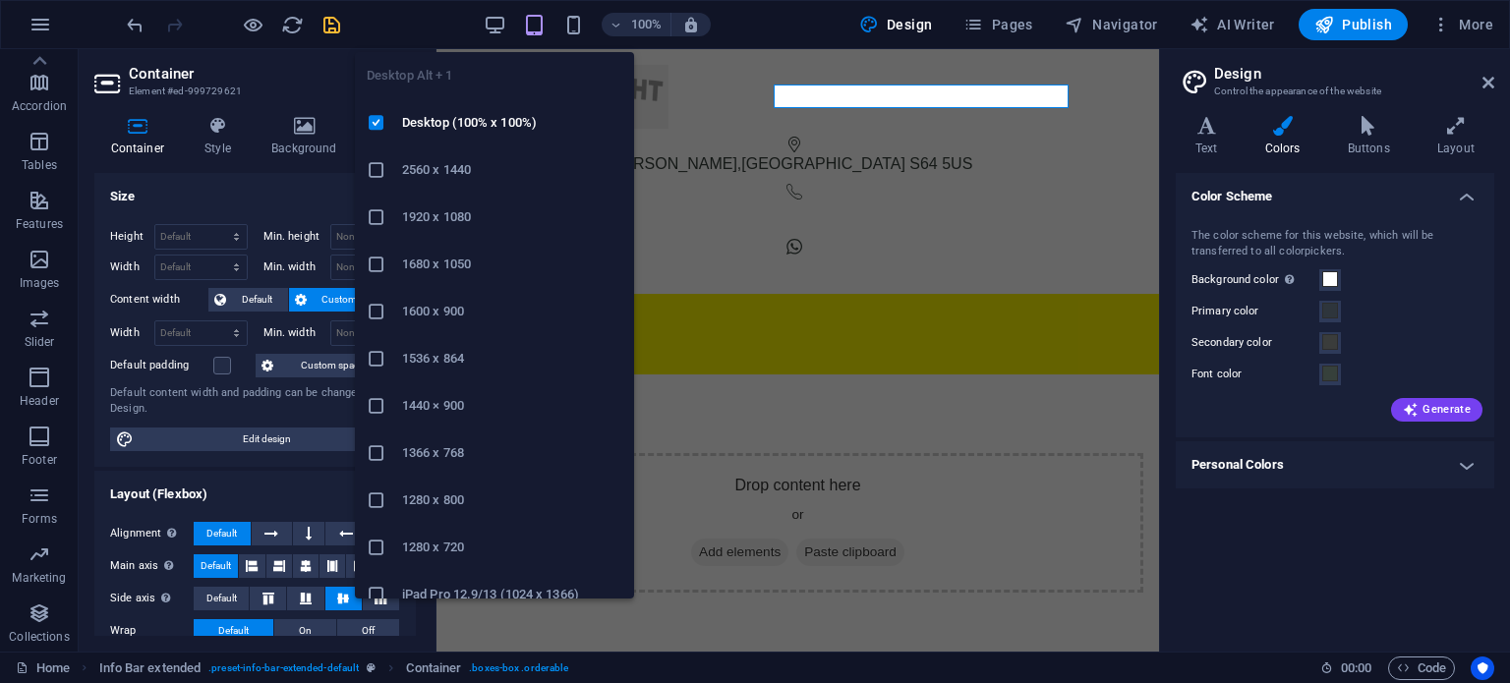
click at [499, 36] on div "Desktop Alt + 1 Desktop (100% x 100%) 2560 x 1440 1920 x 1080 1680 x 1050 1600 …" at bounding box center [494, 317] width 279 height 562
click at [500, 20] on icon "button" at bounding box center [495, 25] width 23 height 23
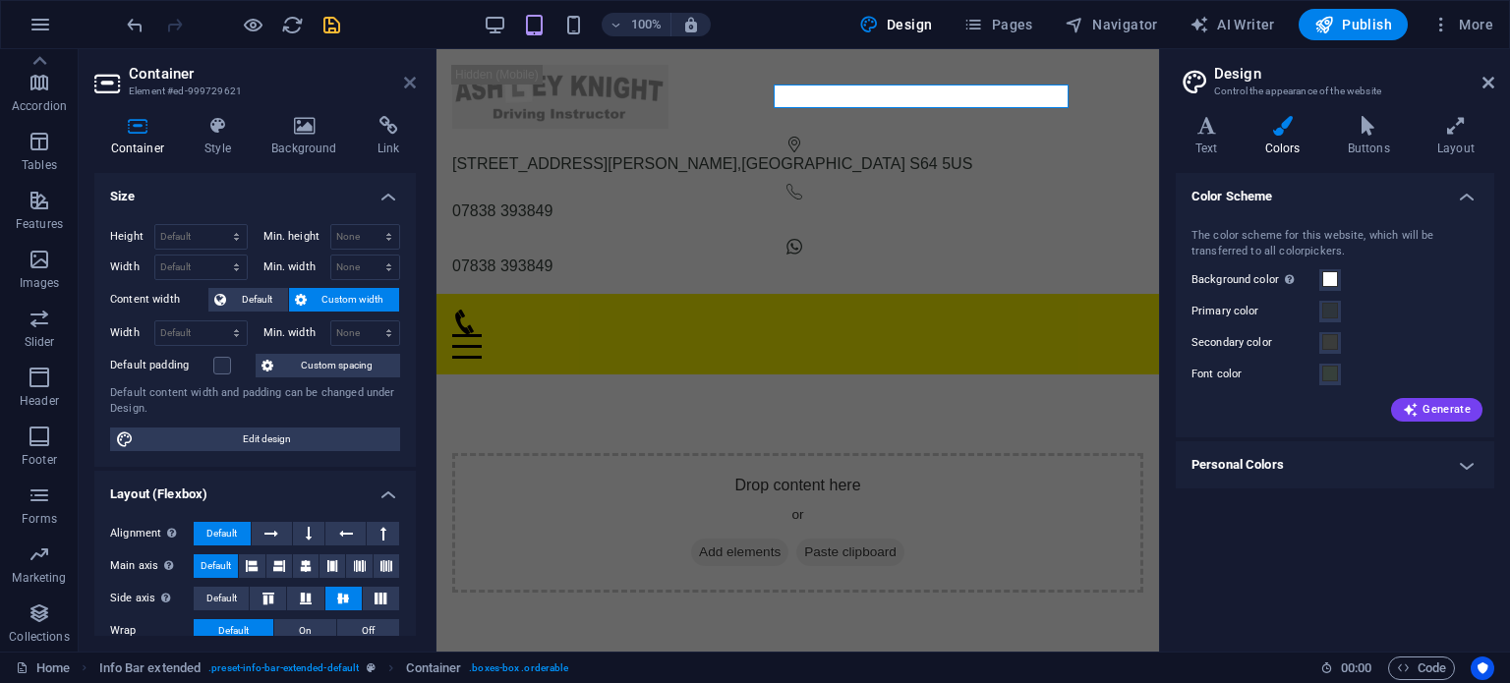
click at [405, 83] on icon at bounding box center [410, 83] width 12 height 16
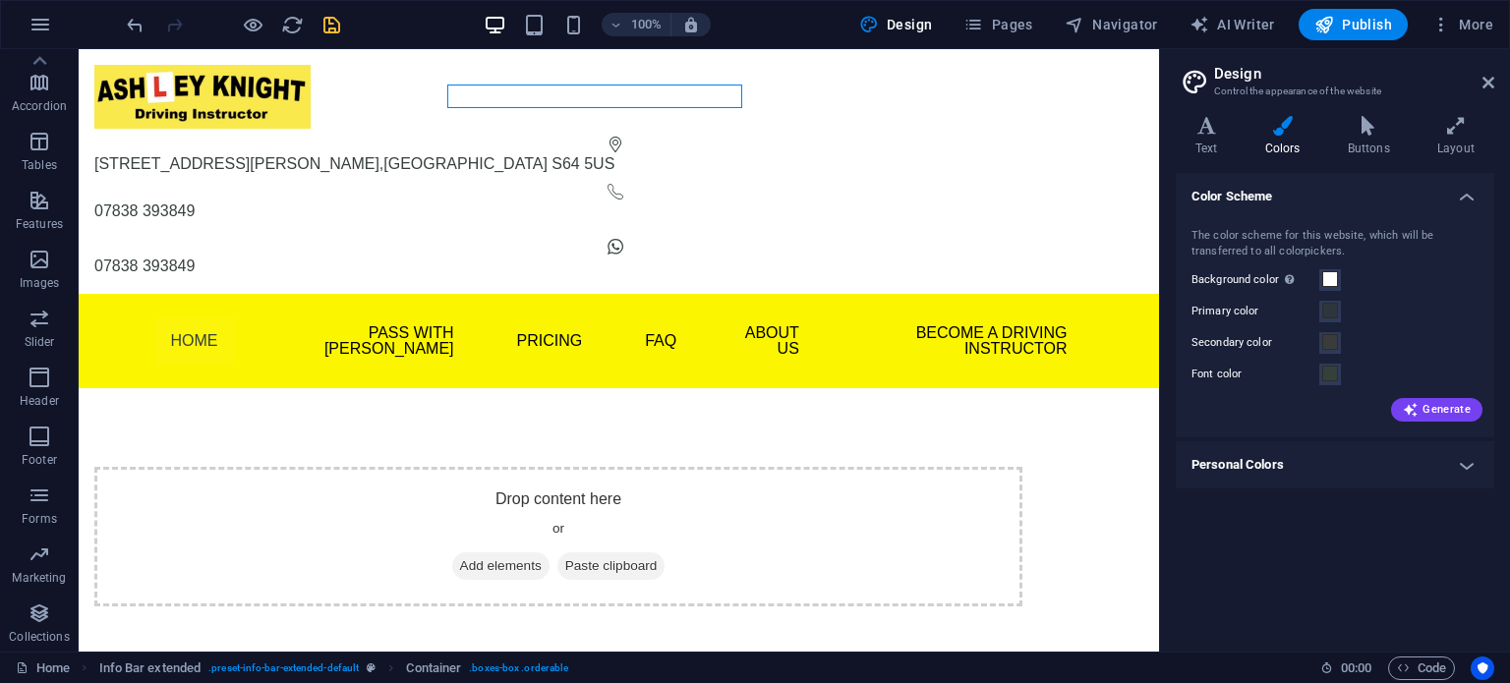
click at [1485, 73] on h2 "Design" at bounding box center [1354, 74] width 280 height 18
click at [1481, 79] on h2 "Design" at bounding box center [1354, 74] width 280 height 18
click at [1488, 79] on icon at bounding box center [1489, 83] width 12 height 16
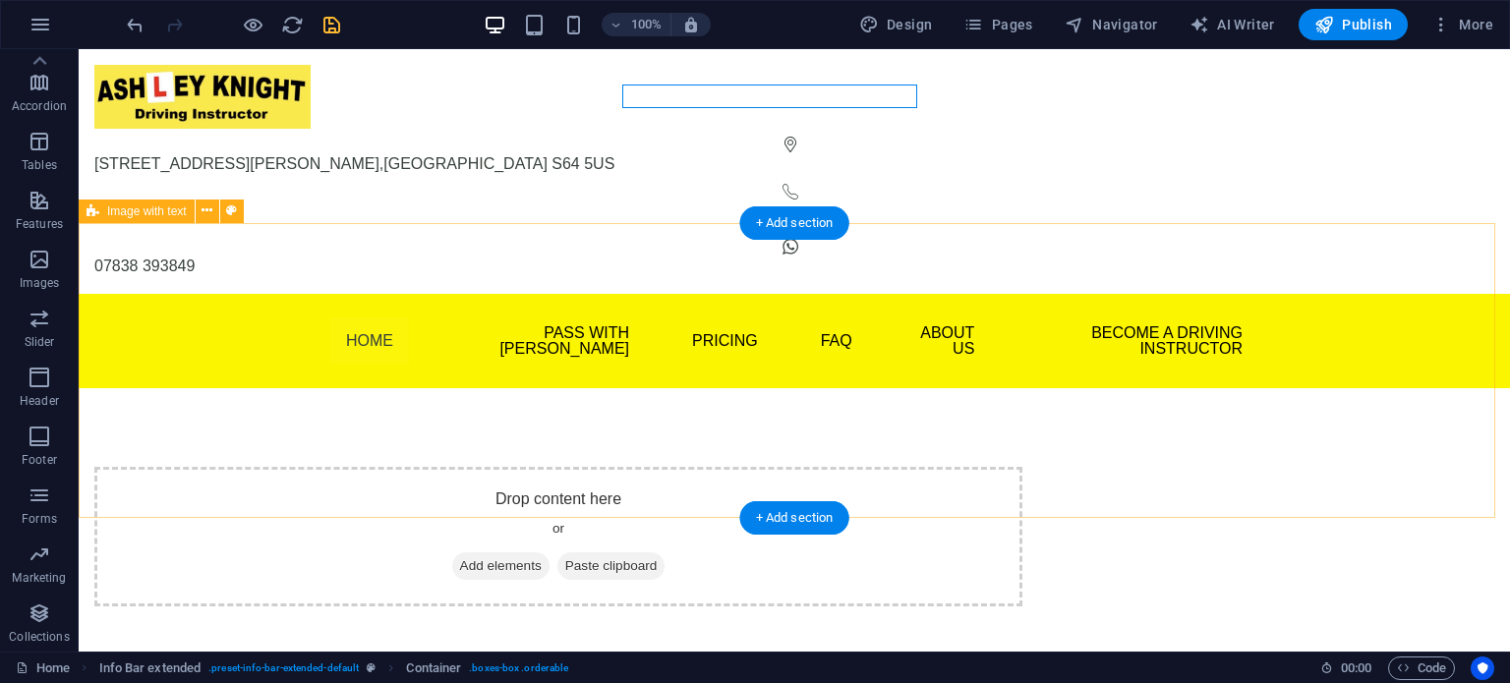
click at [1353, 440] on div "Drop content here or Add elements Paste clipboard" at bounding box center [795, 536] width 1432 height 297
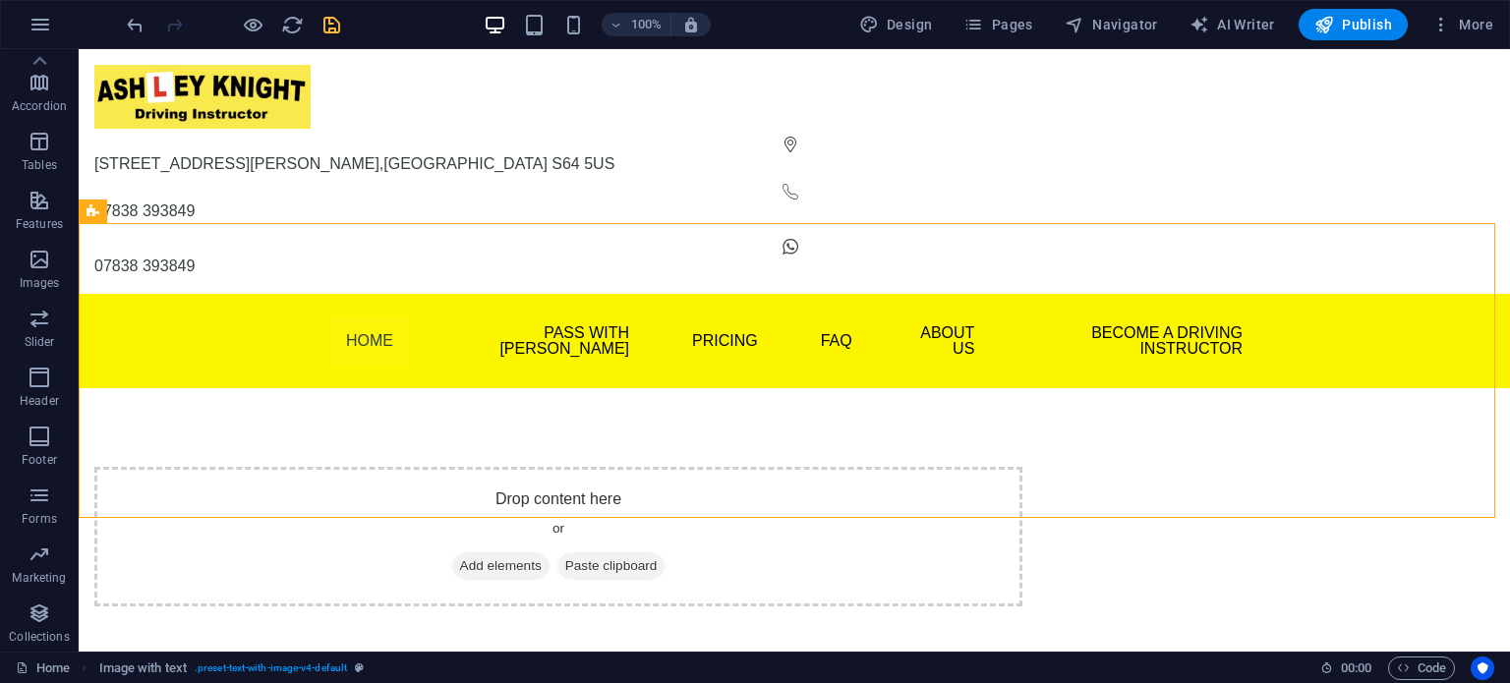
click at [331, 24] on icon "save" at bounding box center [332, 25] width 23 height 23
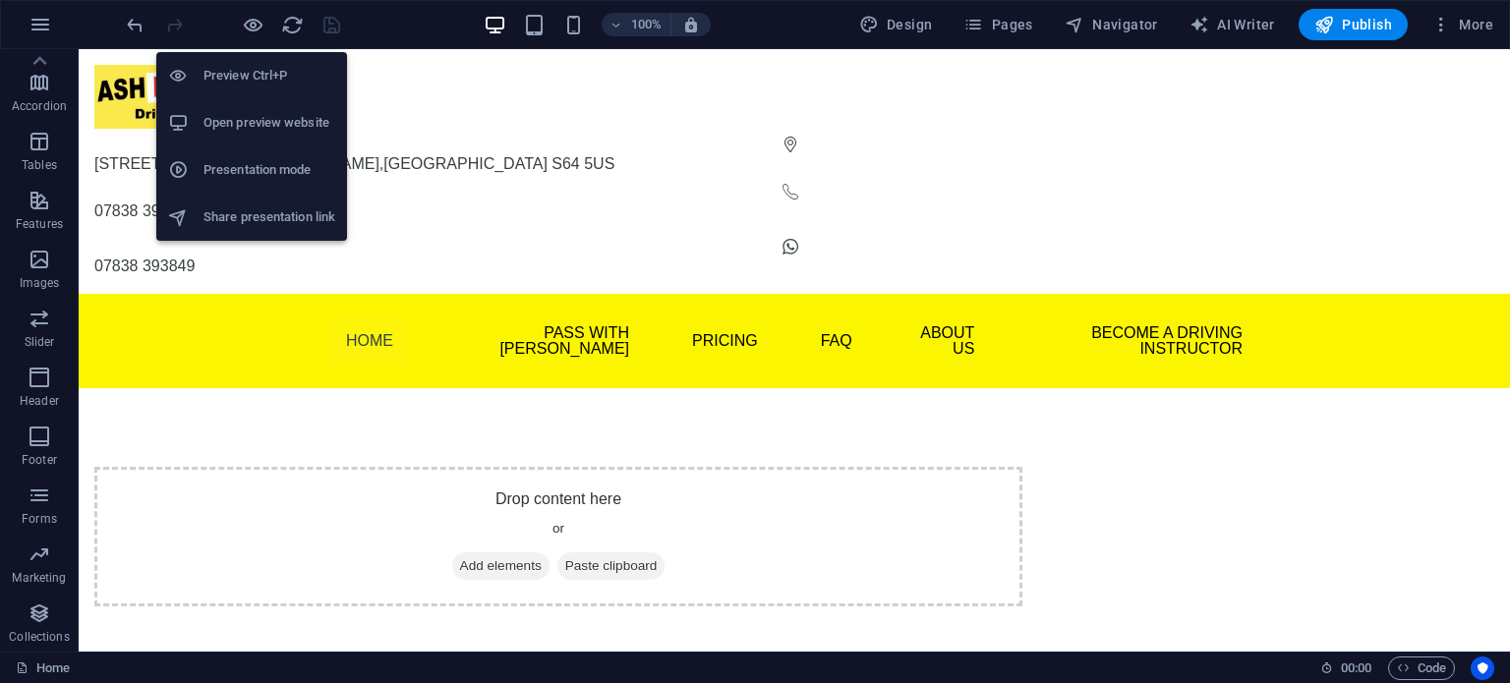
click at [255, 115] on h6 "Open preview website" at bounding box center [270, 123] width 132 height 24
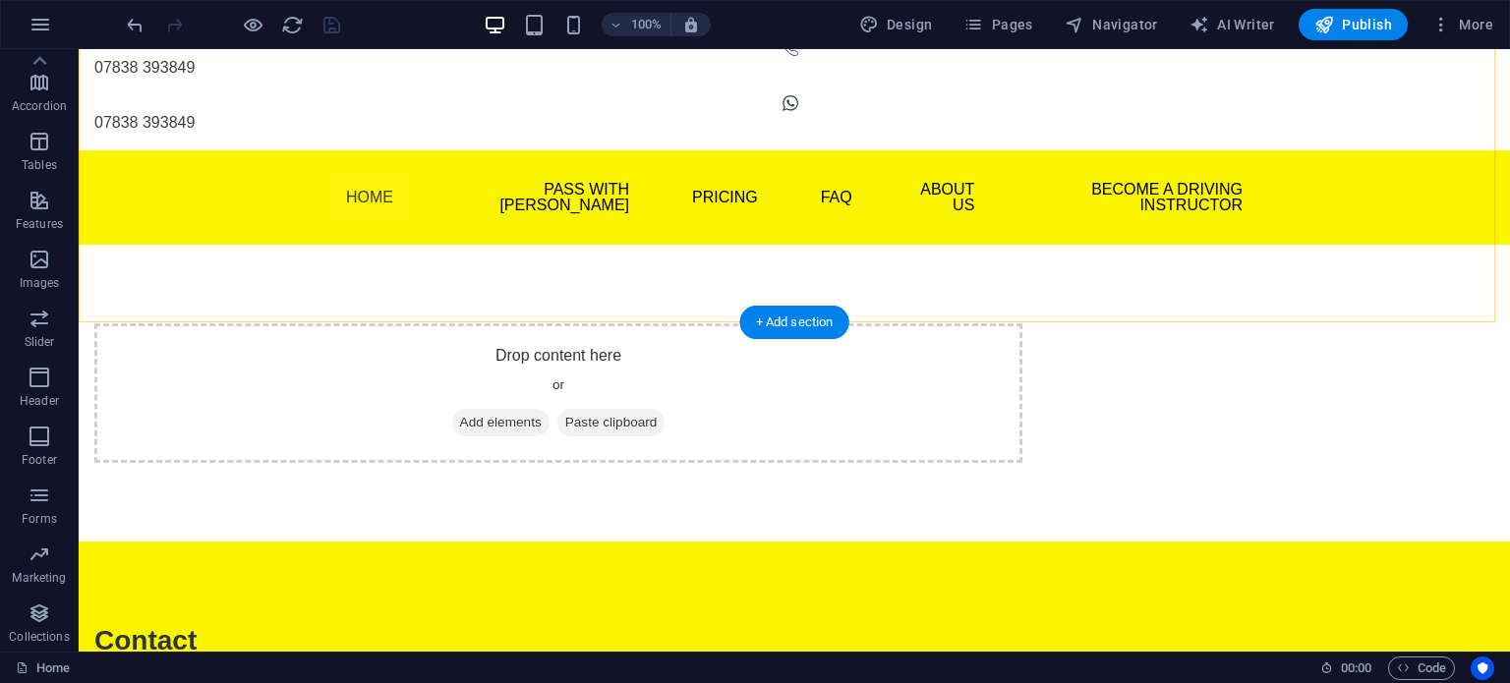
scroll to position [197, 0]
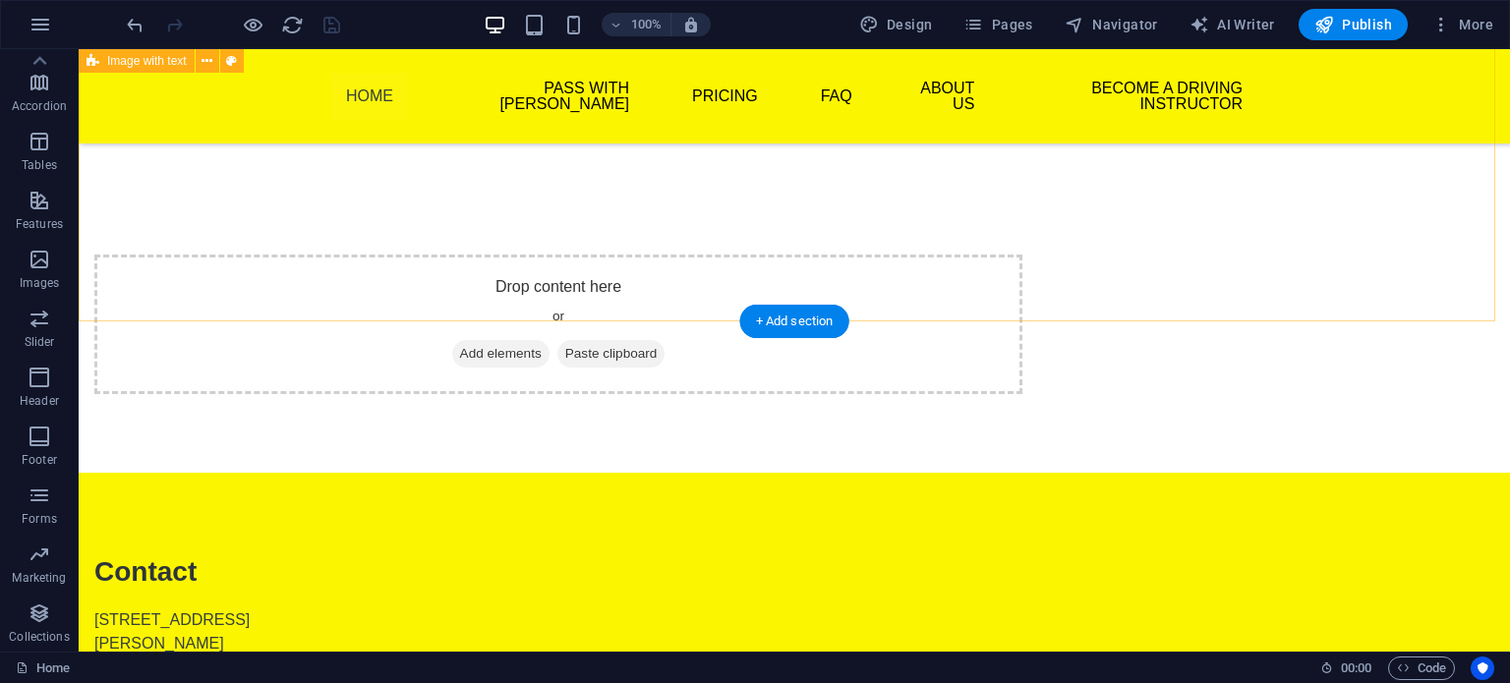
click at [245, 315] on div "Drop content here or Add elements Paste clipboard" at bounding box center [795, 285] width 1432 height 376
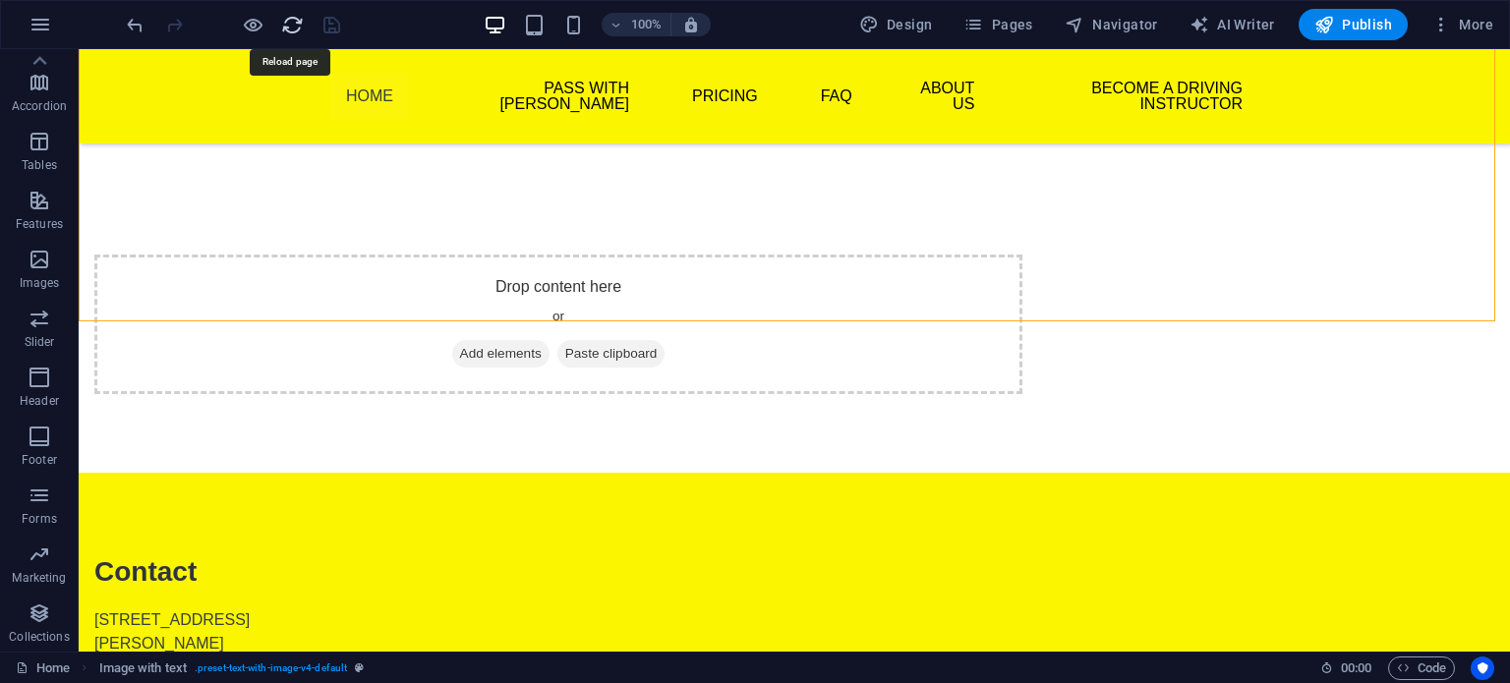
click at [289, 23] on icon "reload" at bounding box center [292, 25] width 23 height 23
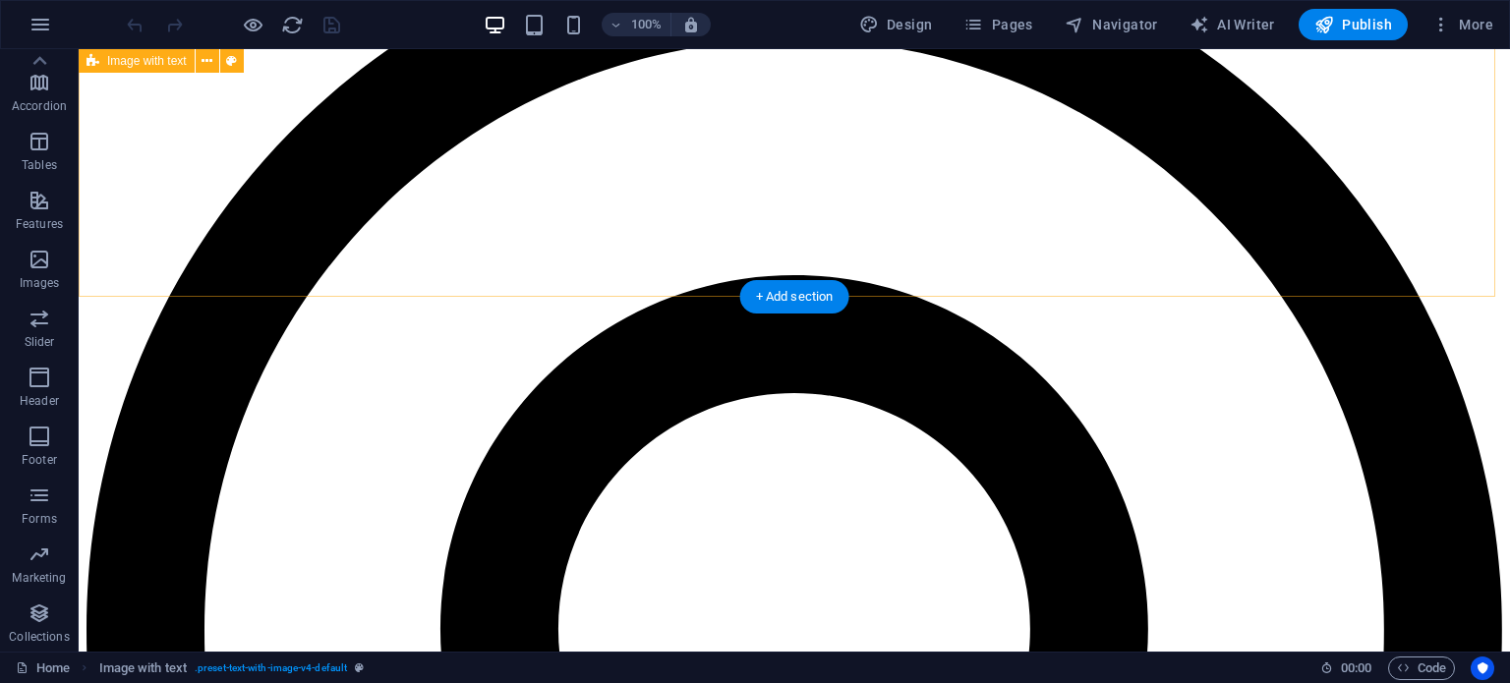
scroll to position [237, 0]
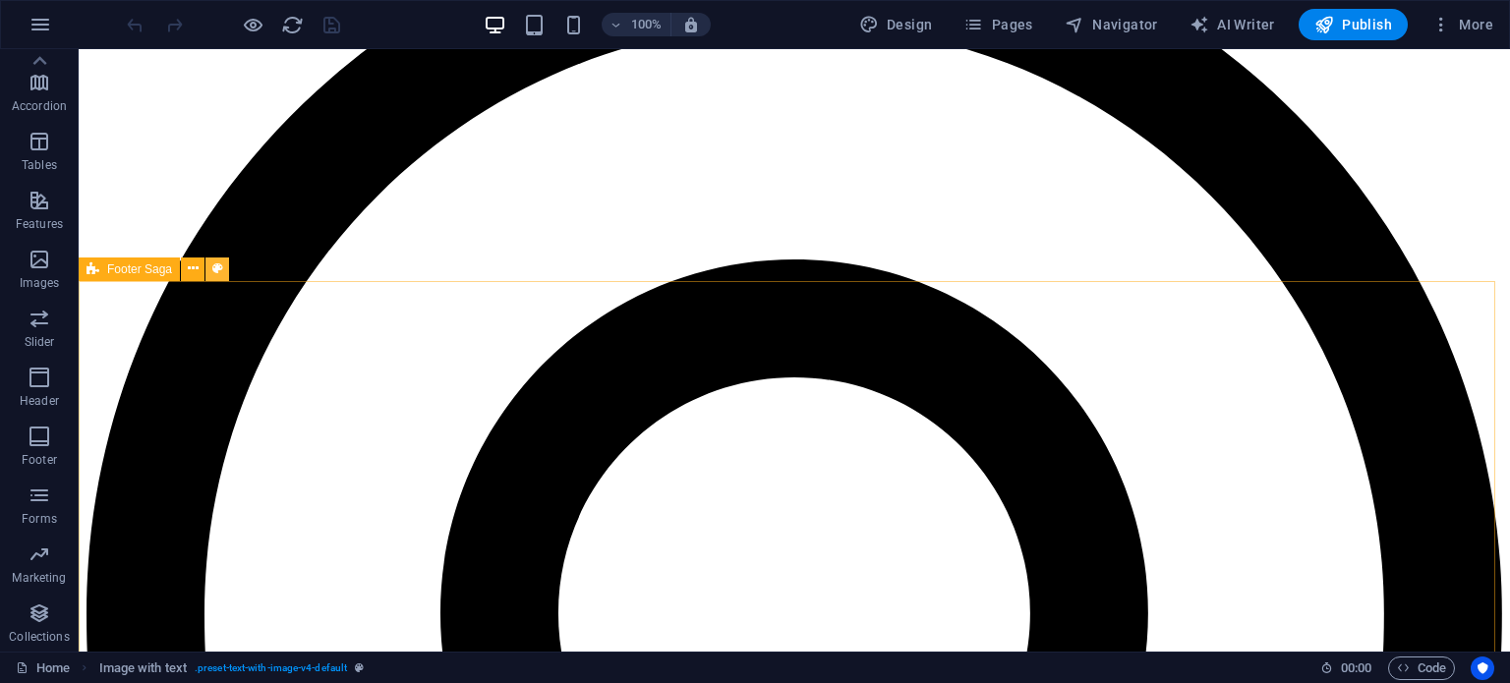
click at [216, 273] on icon at bounding box center [217, 269] width 11 height 21
select select "rem"
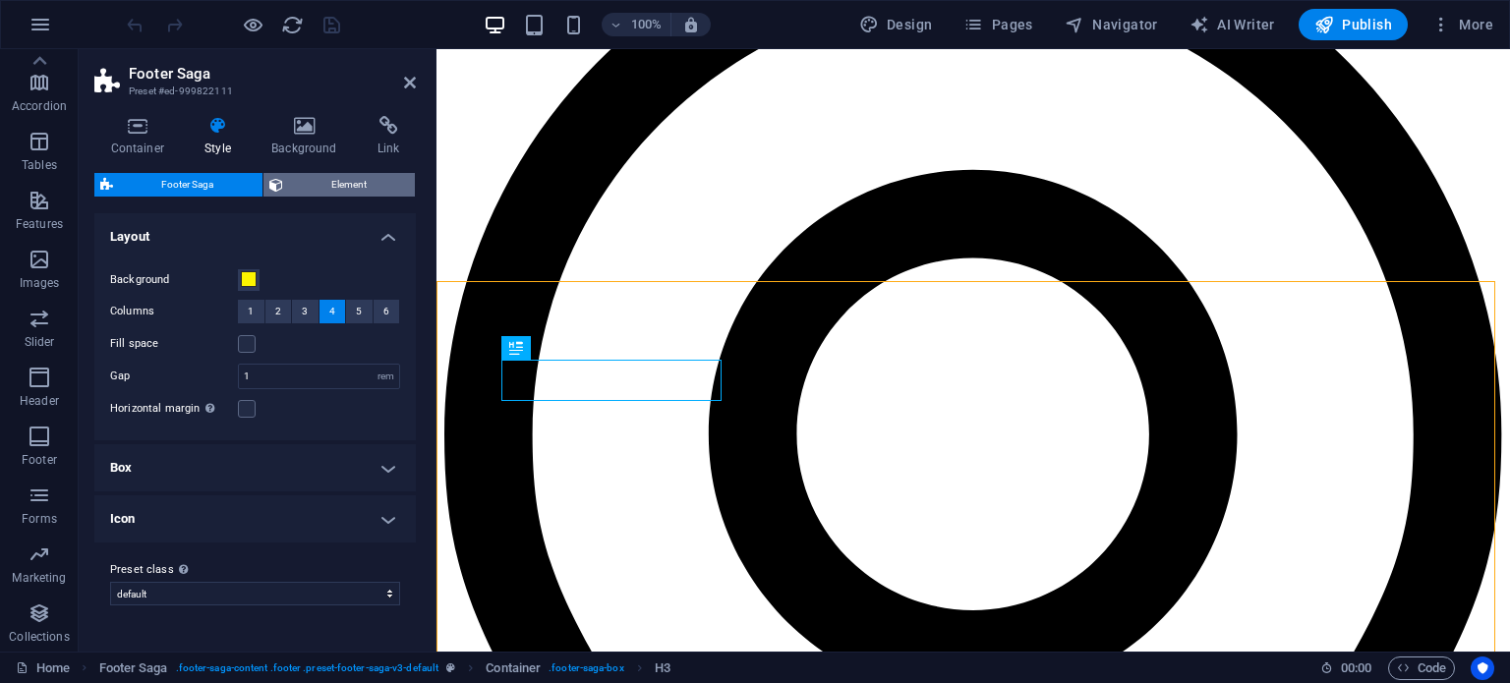
click at [331, 188] on span "Element" at bounding box center [349, 185] width 121 height 24
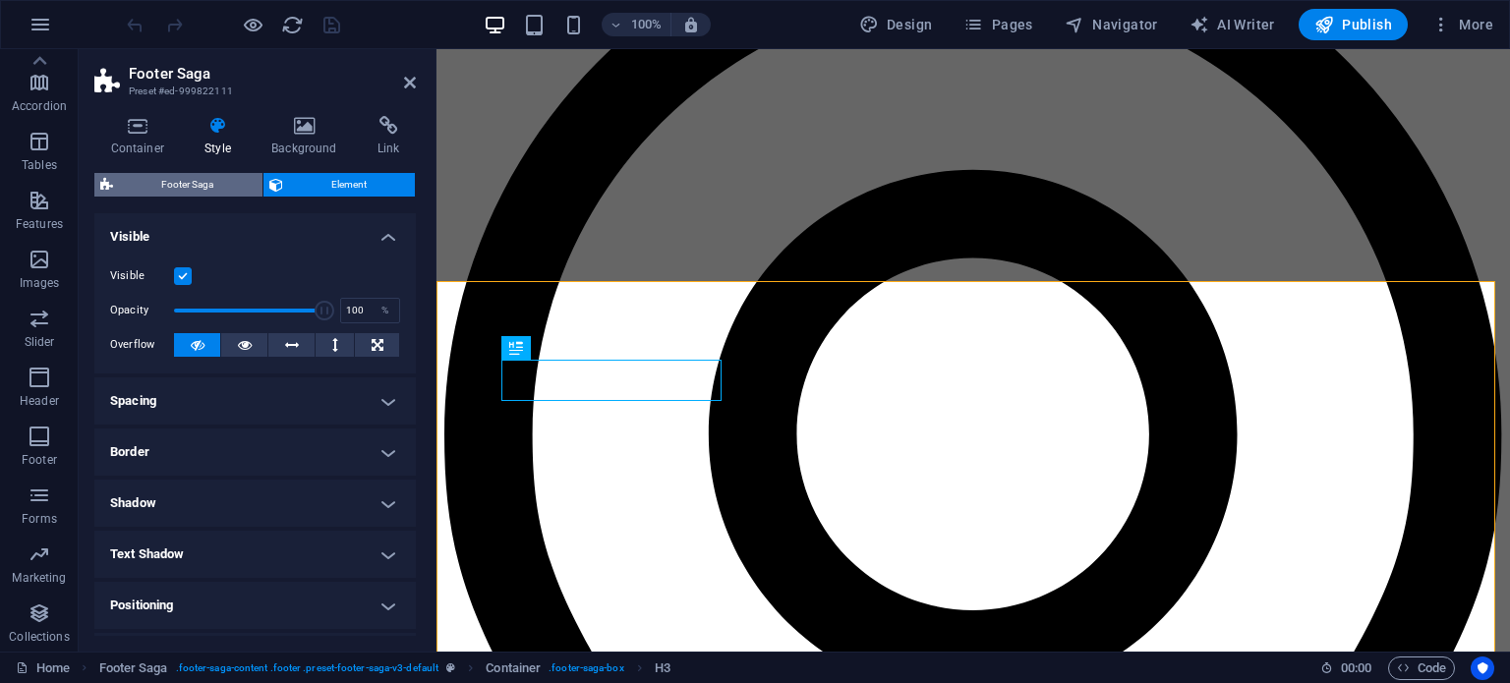
click at [220, 182] on span "Footer Saga" at bounding box center [188, 185] width 138 height 24
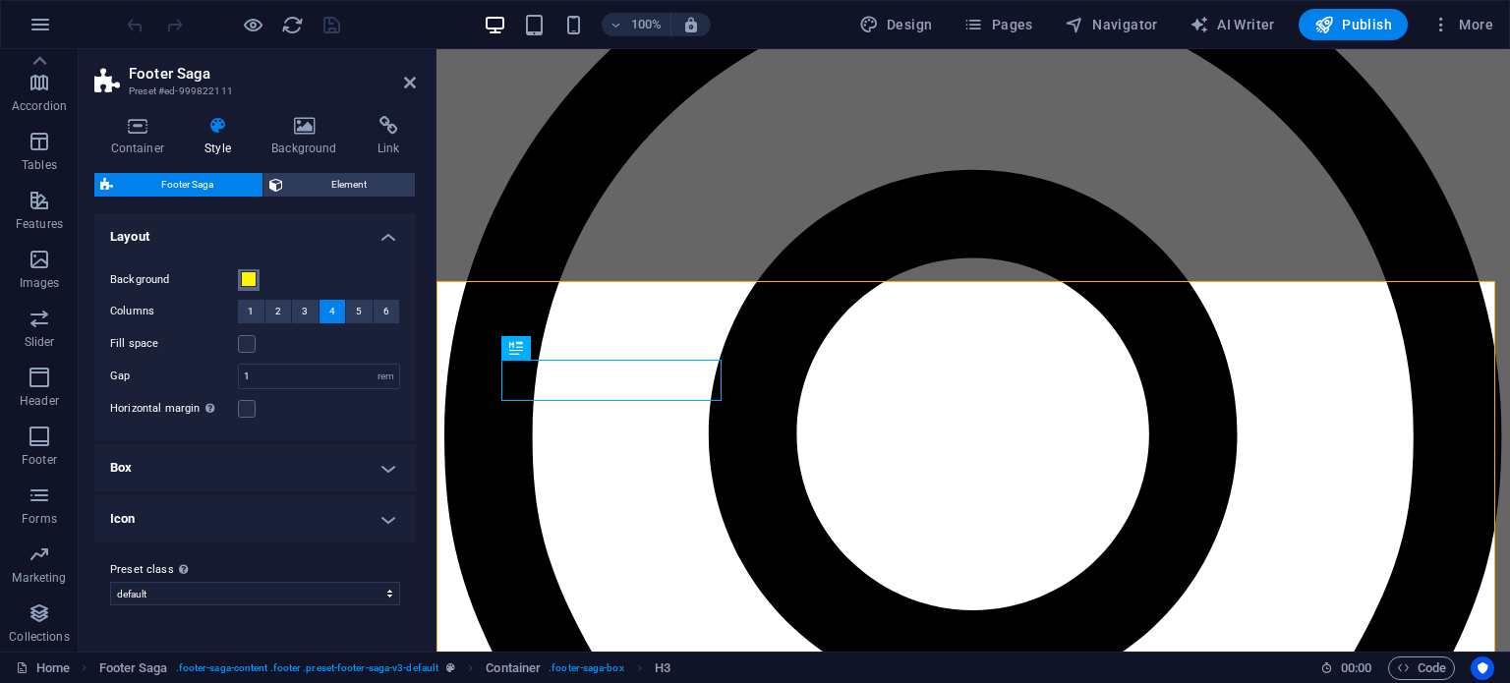
click at [247, 281] on span at bounding box center [249, 279] width 16 height 16
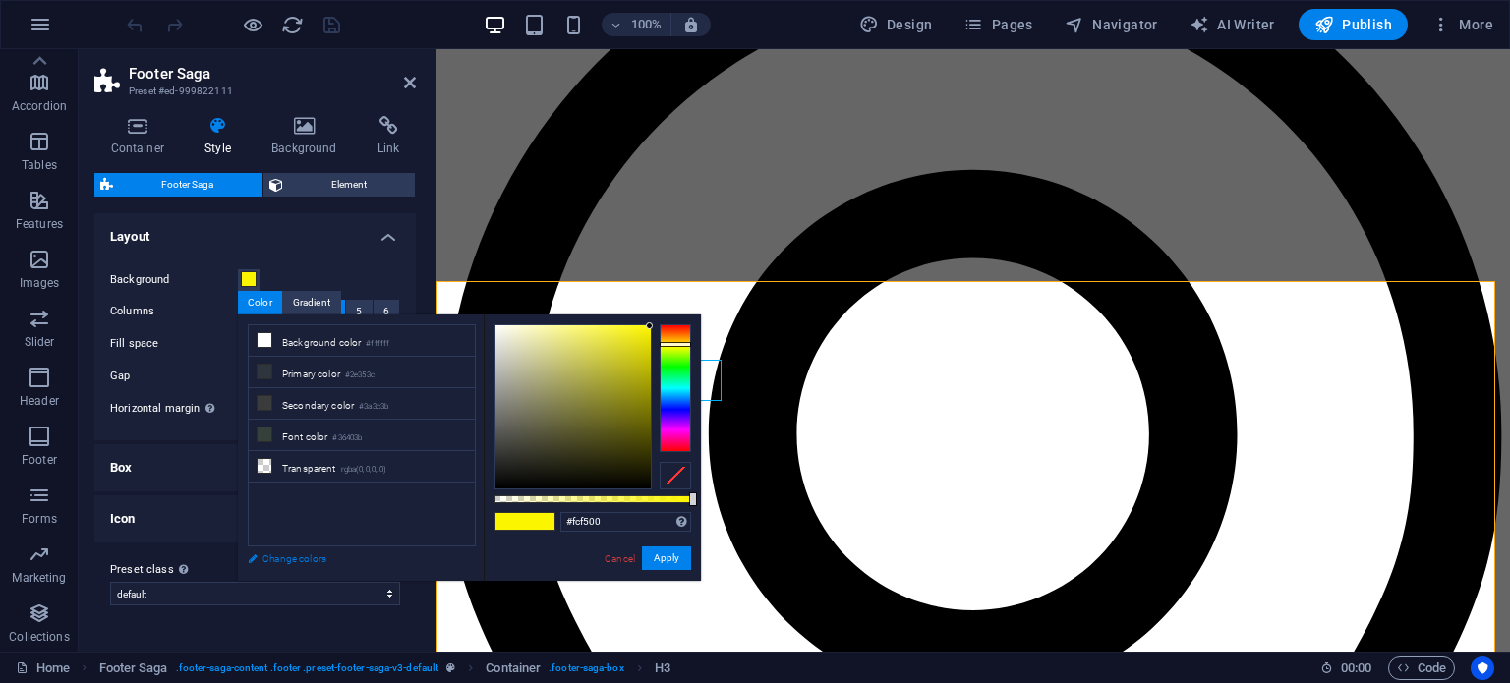
click at [289, 560] on link "Change colors" at bounding box center [352, 559] width 228 height 25
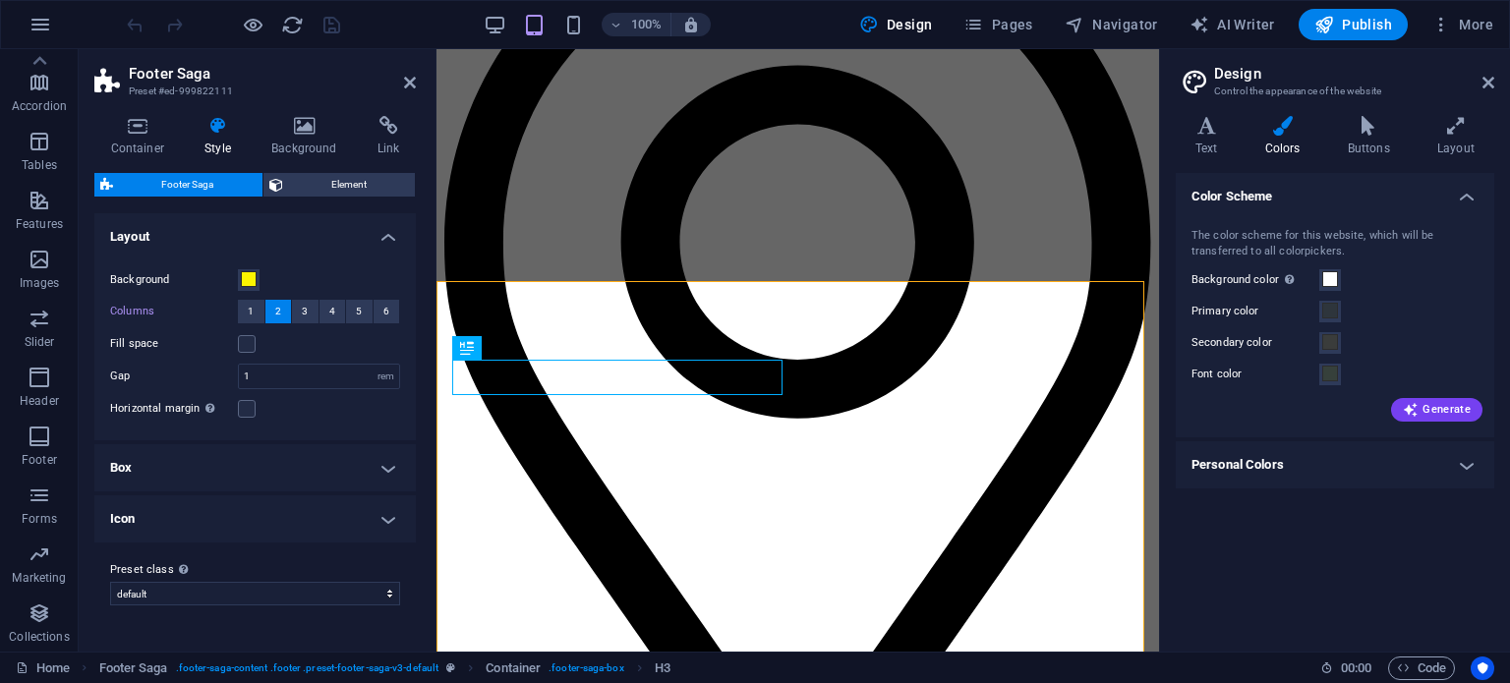
click at [1302, 459] on h4 "Personal Colors" at bounding box center [1335, 465] width 319 height 47
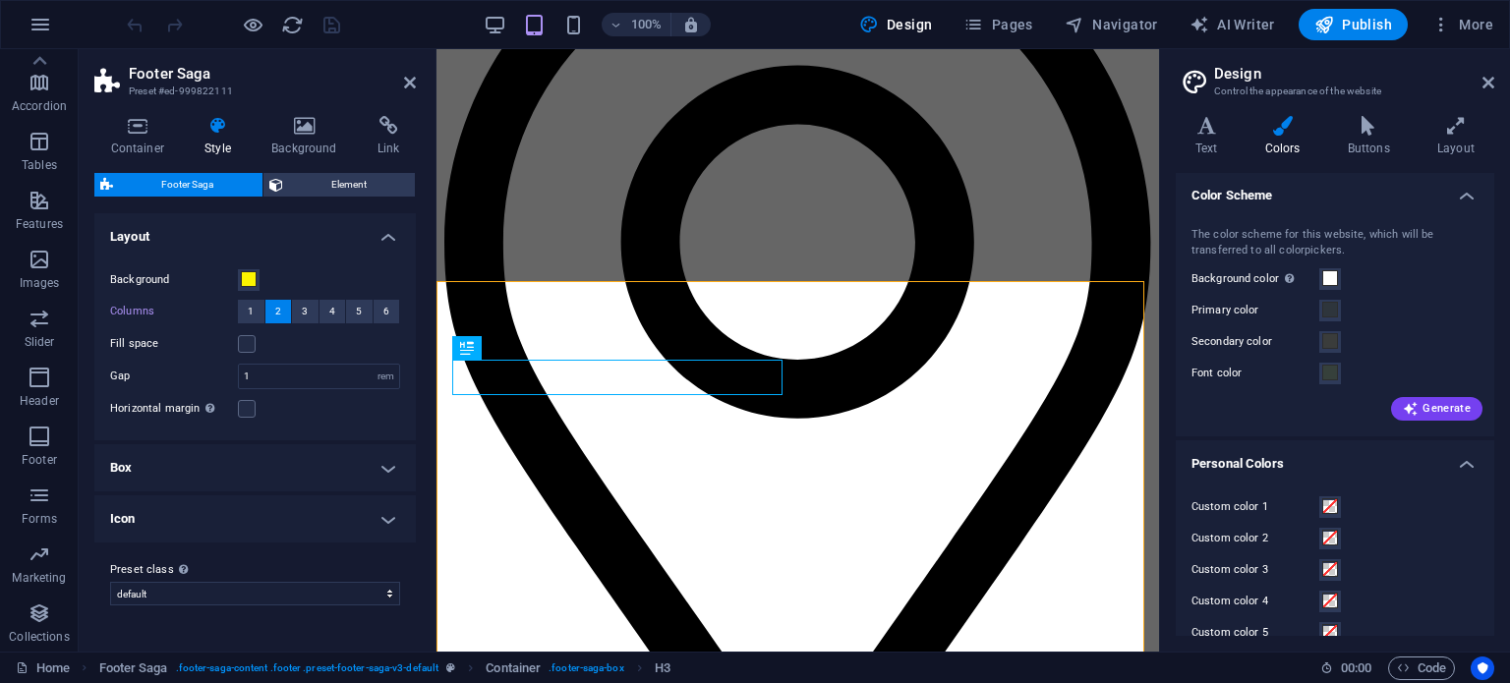
scroll to position [0, 0]
click at [1211, 147] on h4 "Text" at bounding box center [1211, 136] width 70 height 41
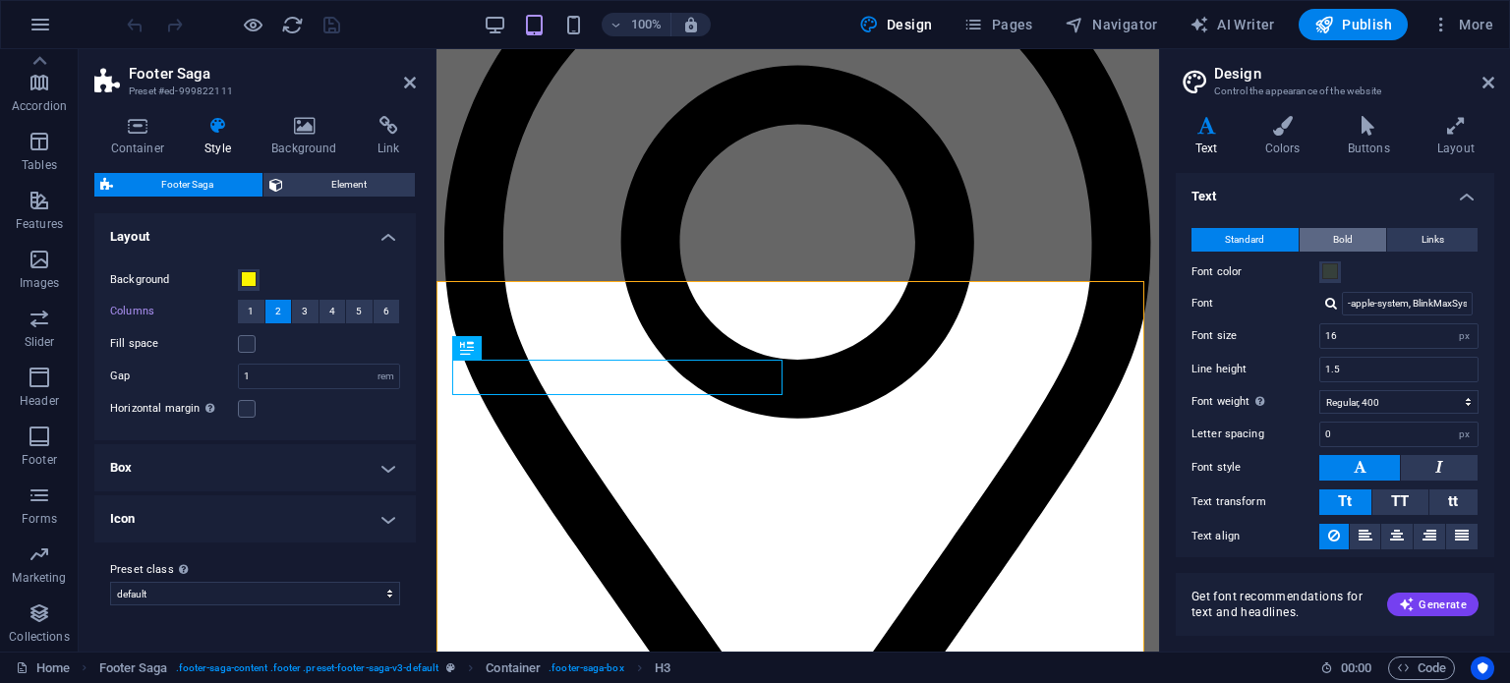
click at [1337, 238] on span "Bold" at bounding box center [1343, 240] width 20 height 24
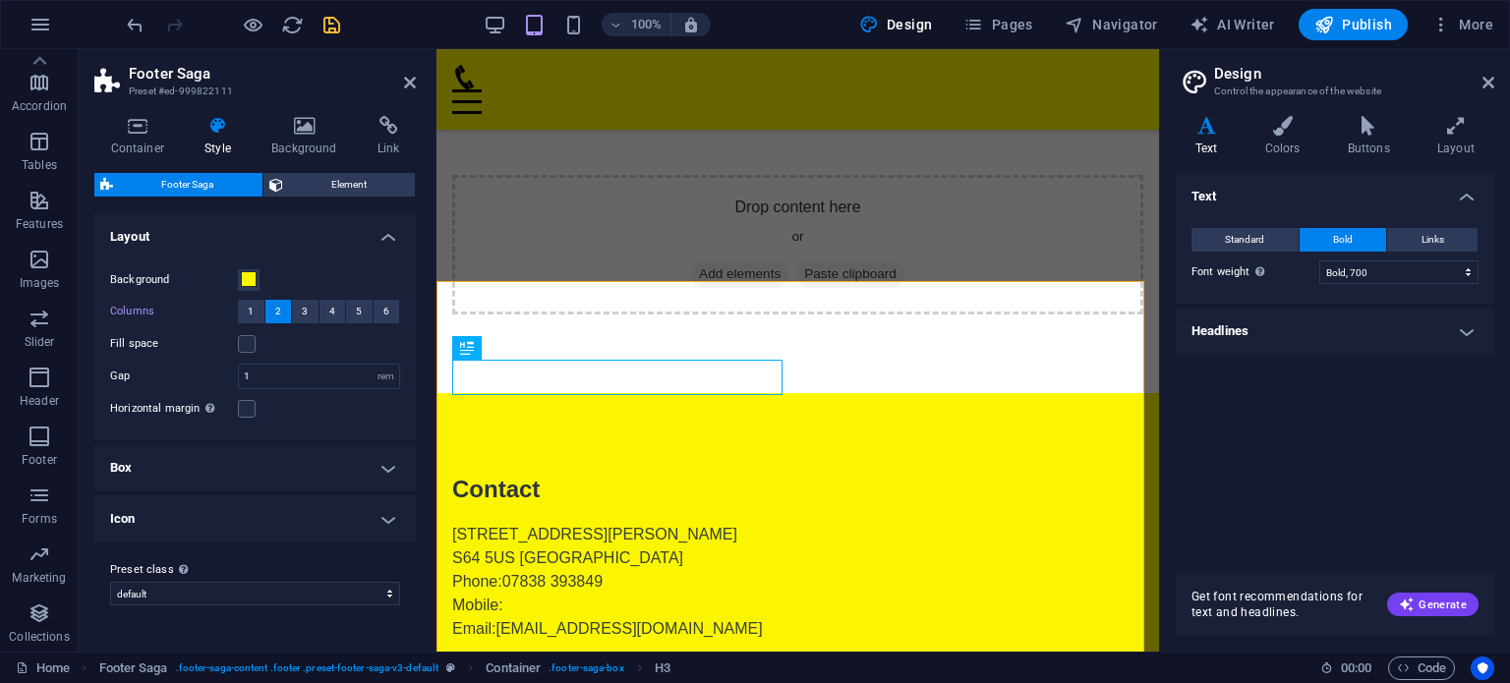
click at [1341, 324] on h4 "Headlines" at bounding box center [1335, 331] width 319 height 47
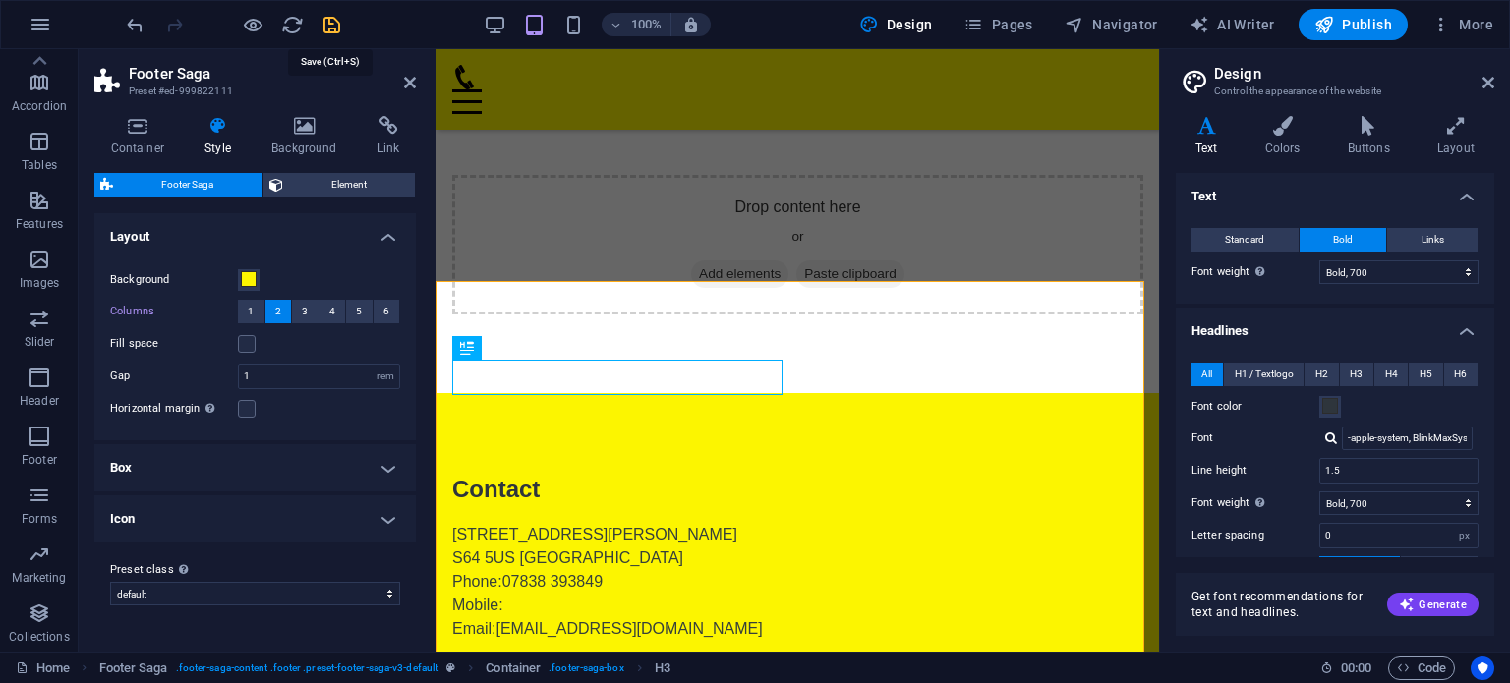
click at [323, 22] on icon "save" at bounding box center [332, 25] width 23 height 23
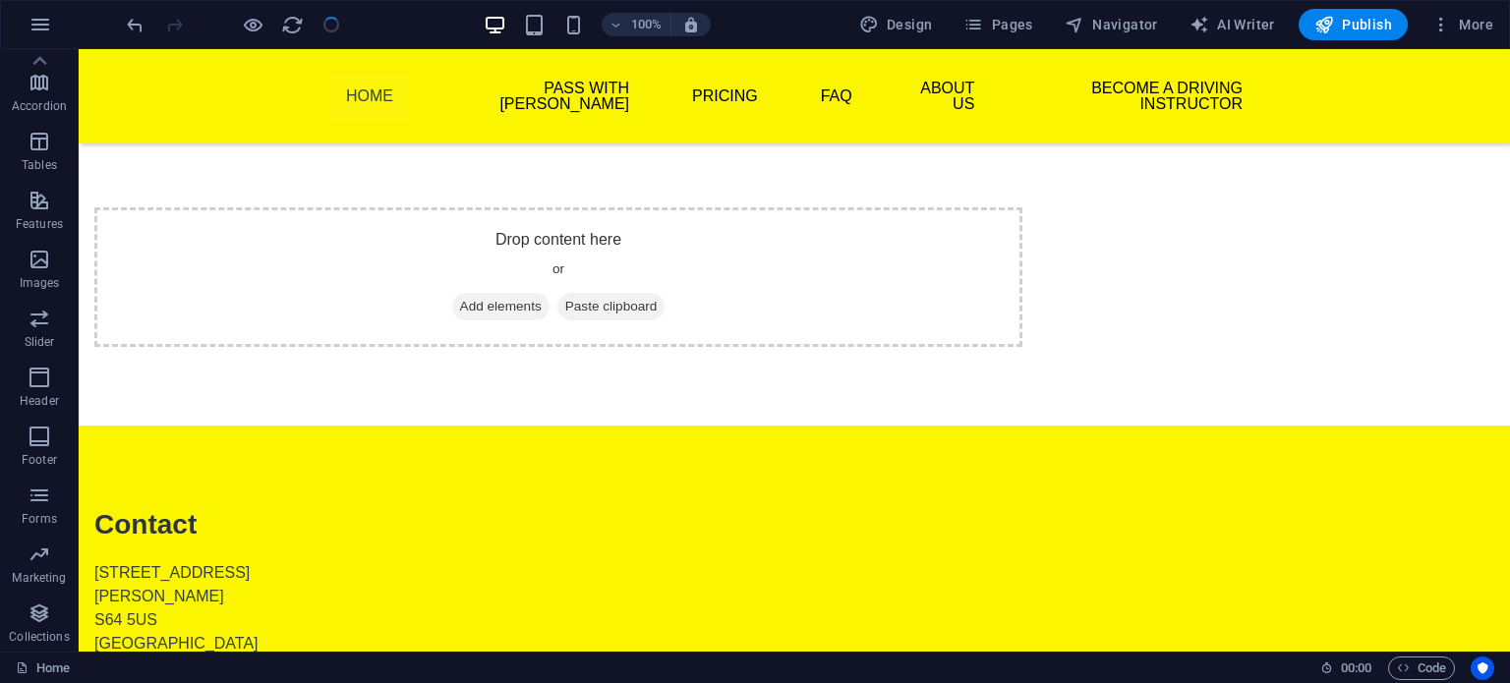
scroll to position [237, 0]
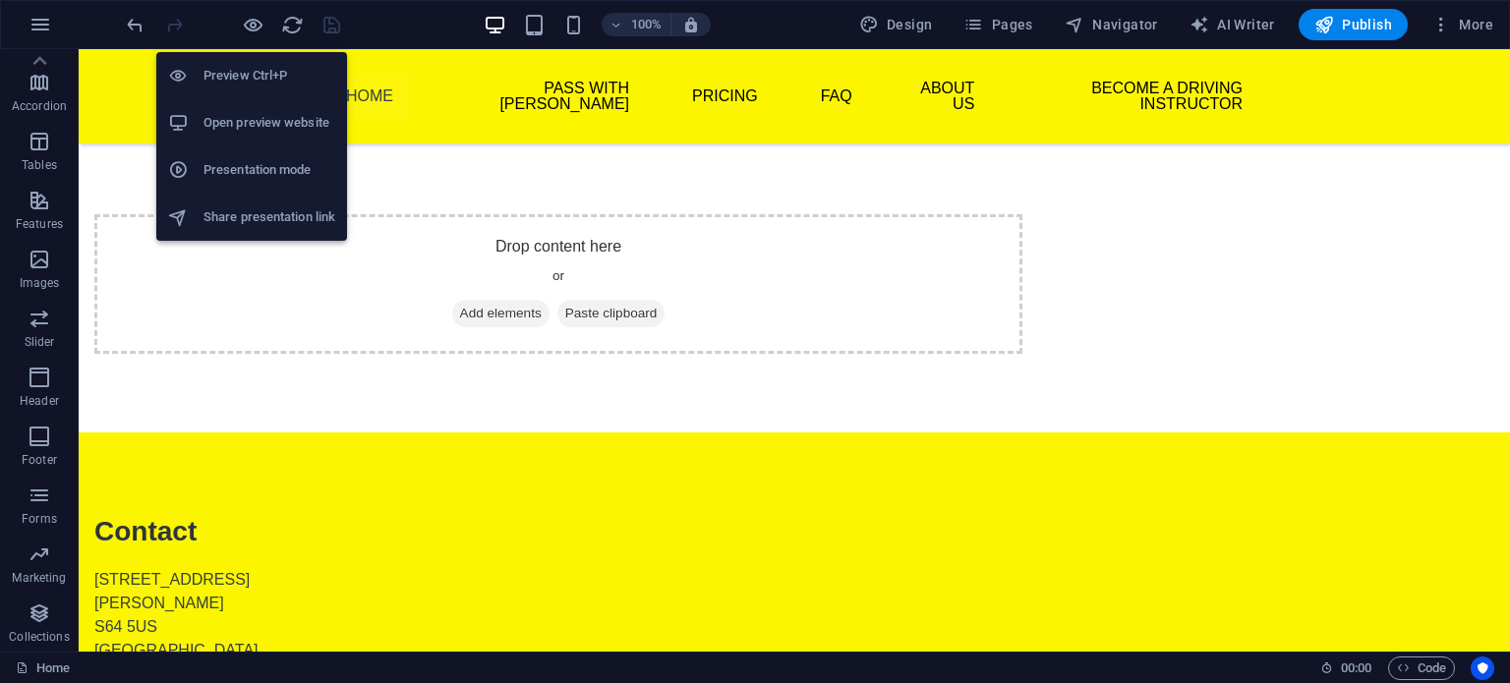
click at [240, 111] on h6 "Open preview website" at bounding box center [270, 123] width 132 height 24
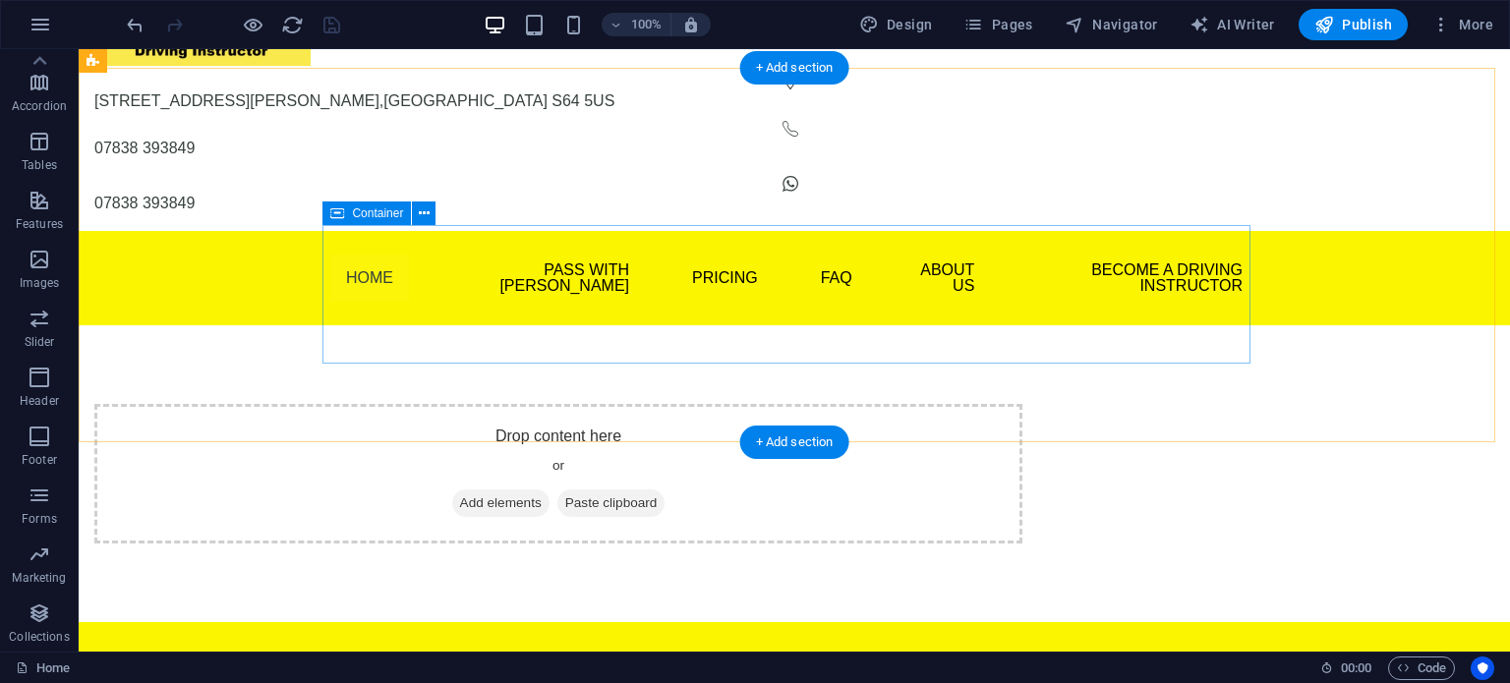
scroll to position [0, 0]
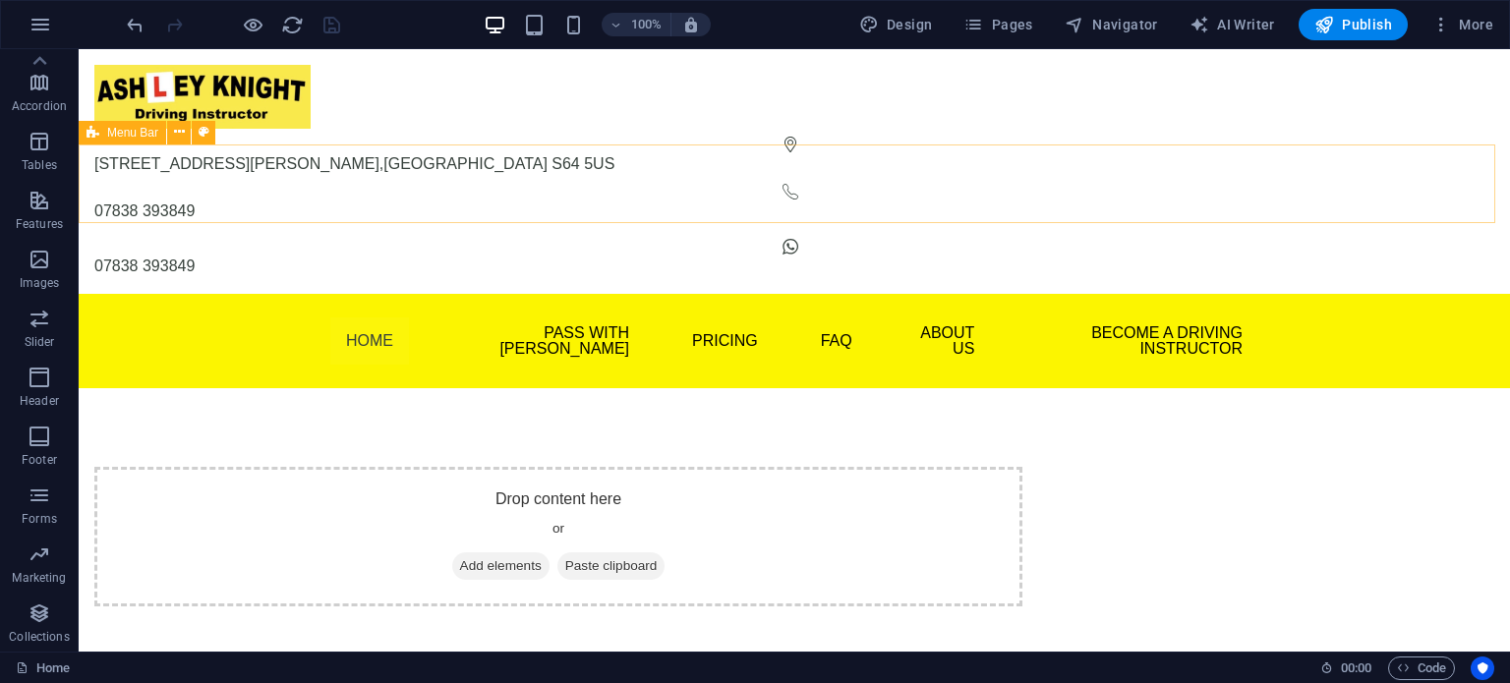
click at [141, 135] on span "Menu Bar" at bounding box center [132, 133] width 51 height 12
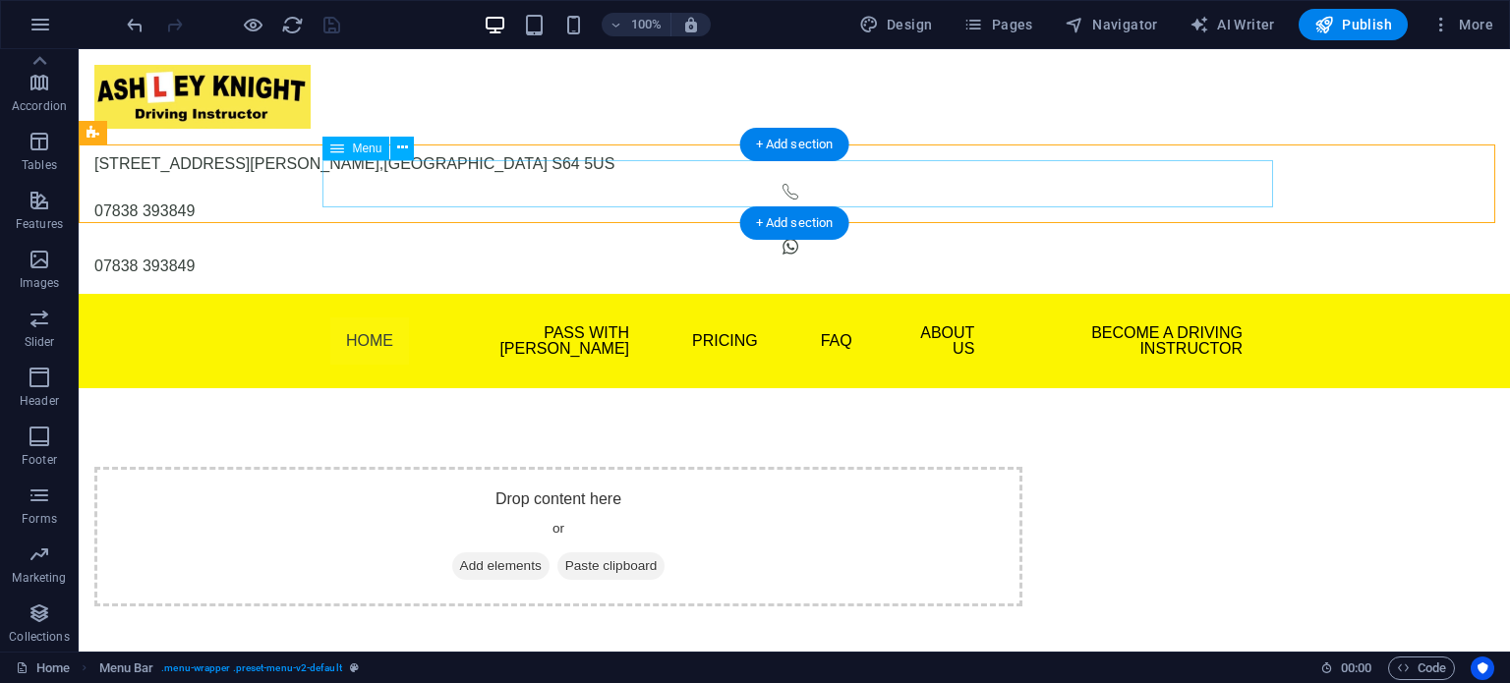
click at [903, 310] on nav "Home Pass With Ash Theory Test Pro Beginner Lessons Part Trained Refresher Less…" at bounding box center [794, 341] width 928 height 63
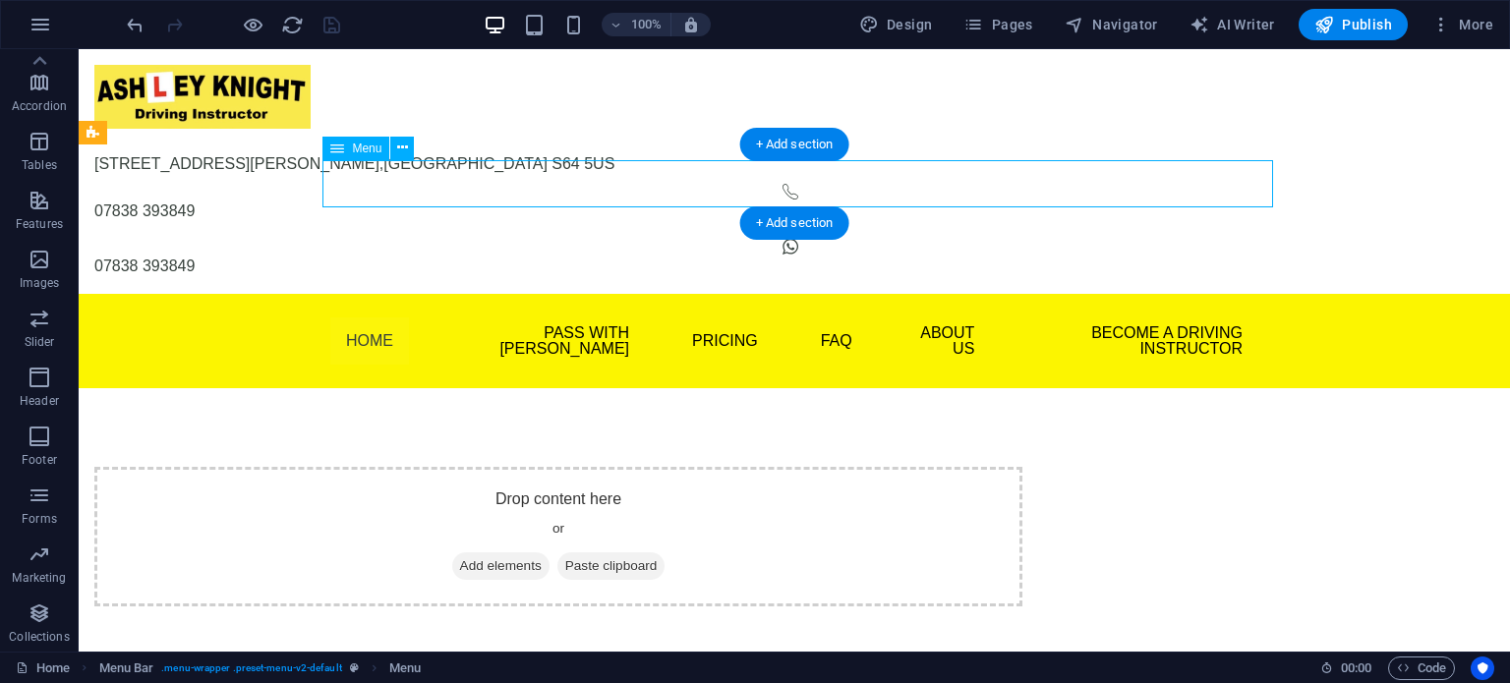
click at [903, 310] on nav "Home Pass With Ash Theory Test Pro Beginner Lessons Part Trained Refresher Less…" at bounding box center [794, 341] width 928 height 63
select select
select select "1"
select select
select select "2"
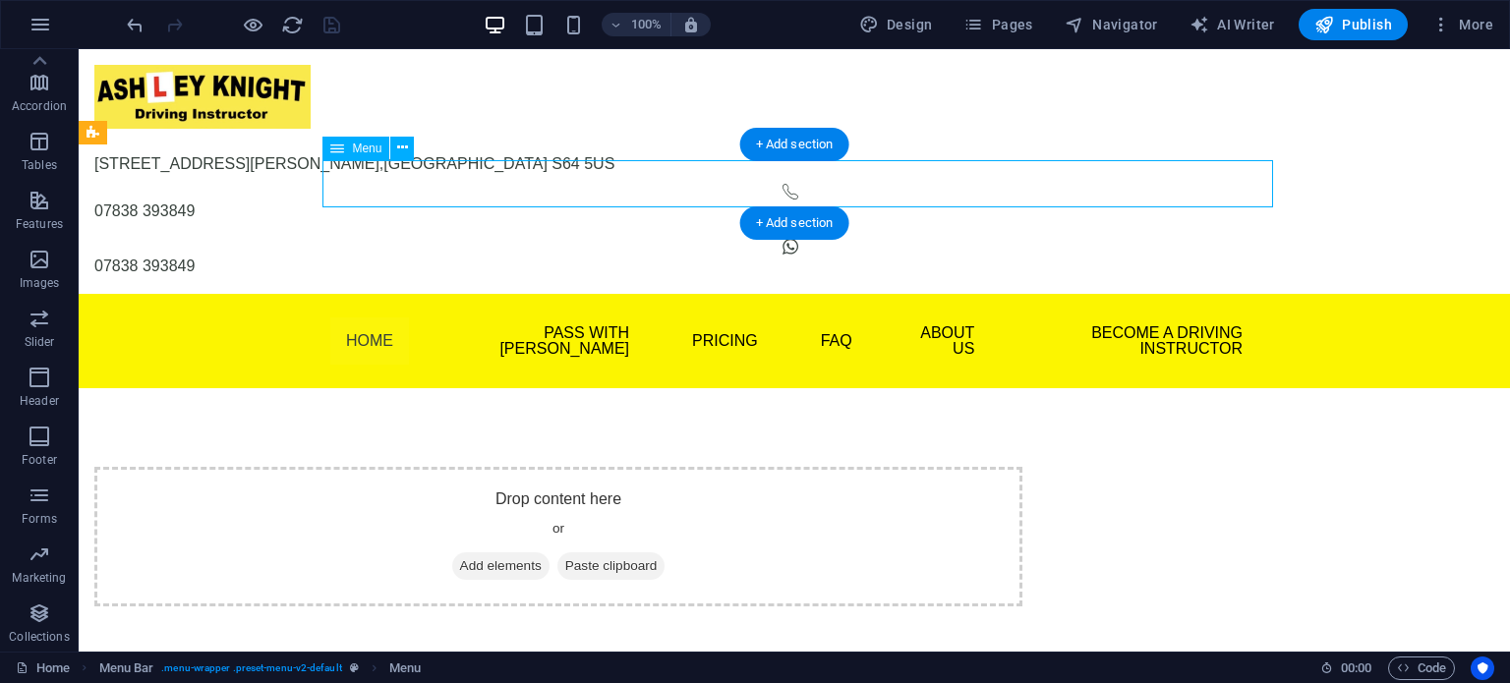
select select
select select "3"
select select
select select "4"
select select
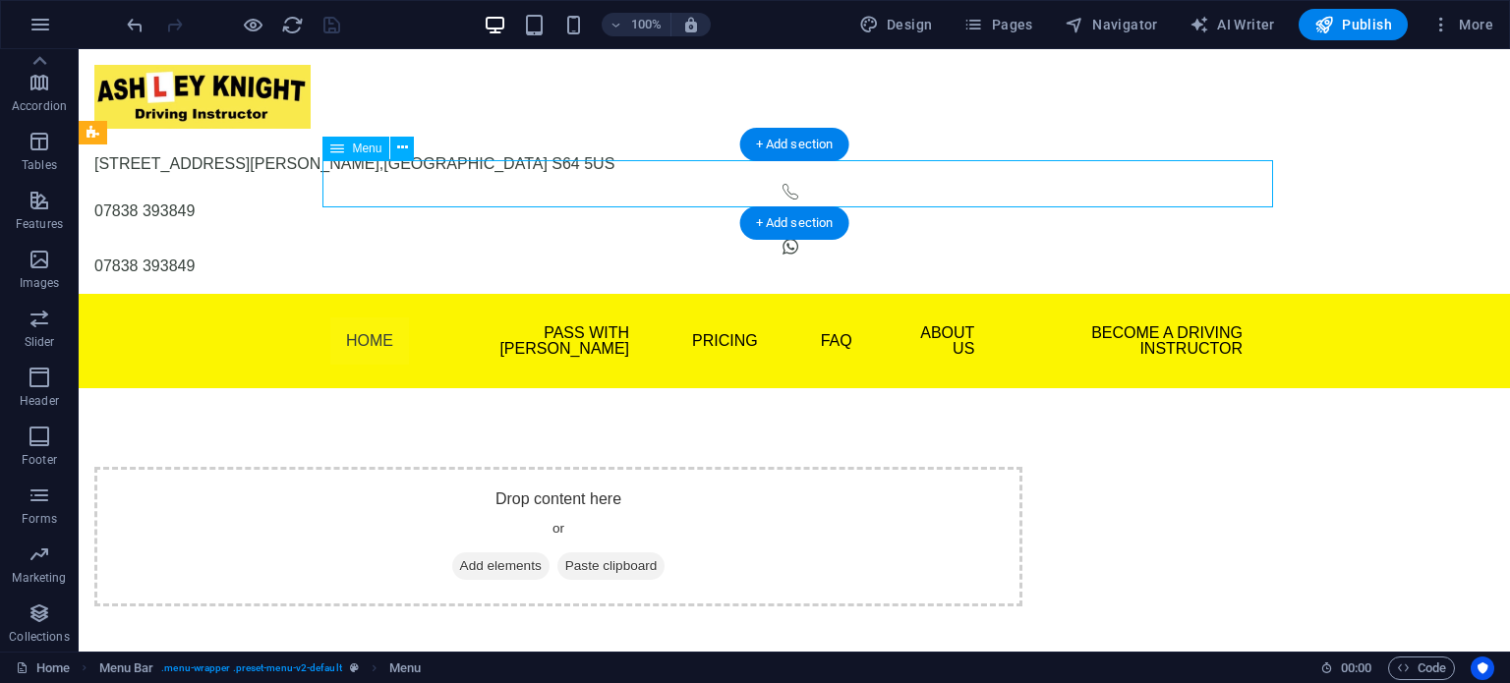
select select "5"
select select
select select "6"
select select
select select "7"
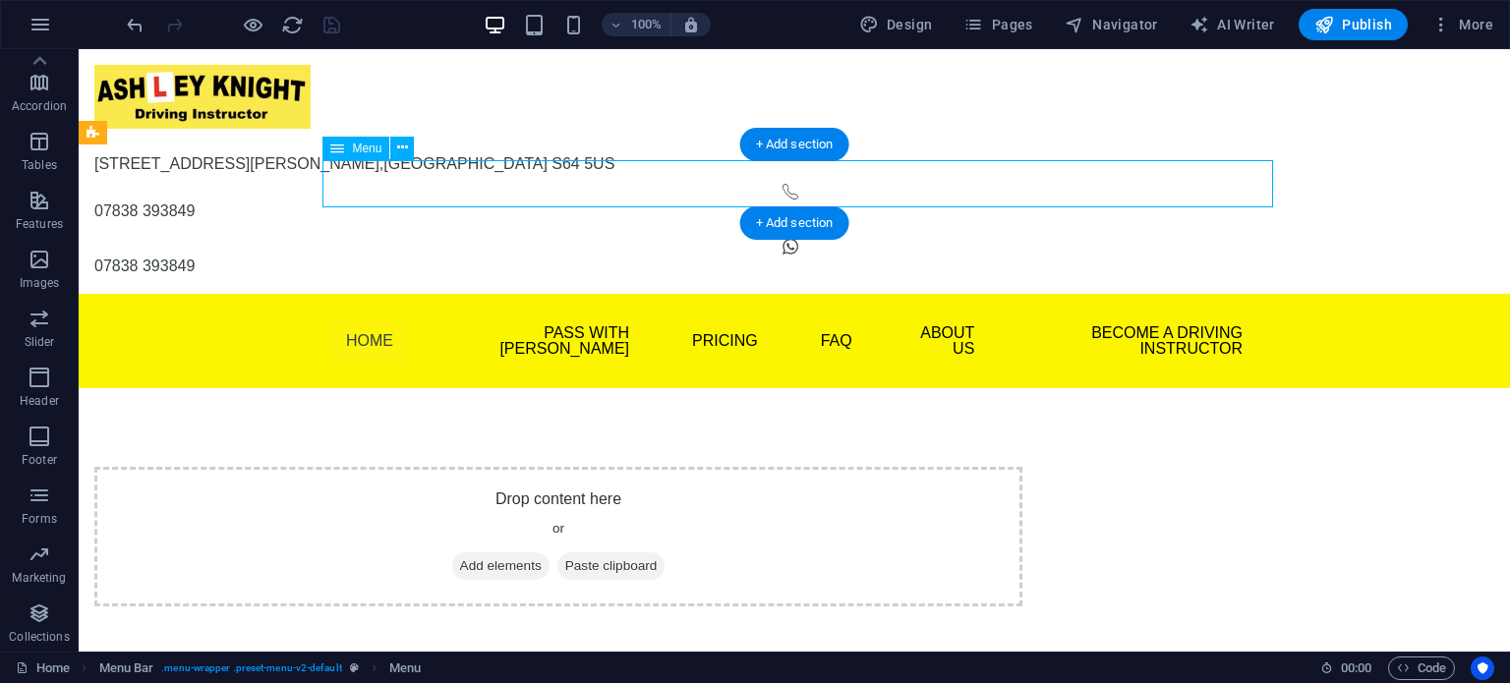
select select
select select "8"
select select
select select "9"
select select
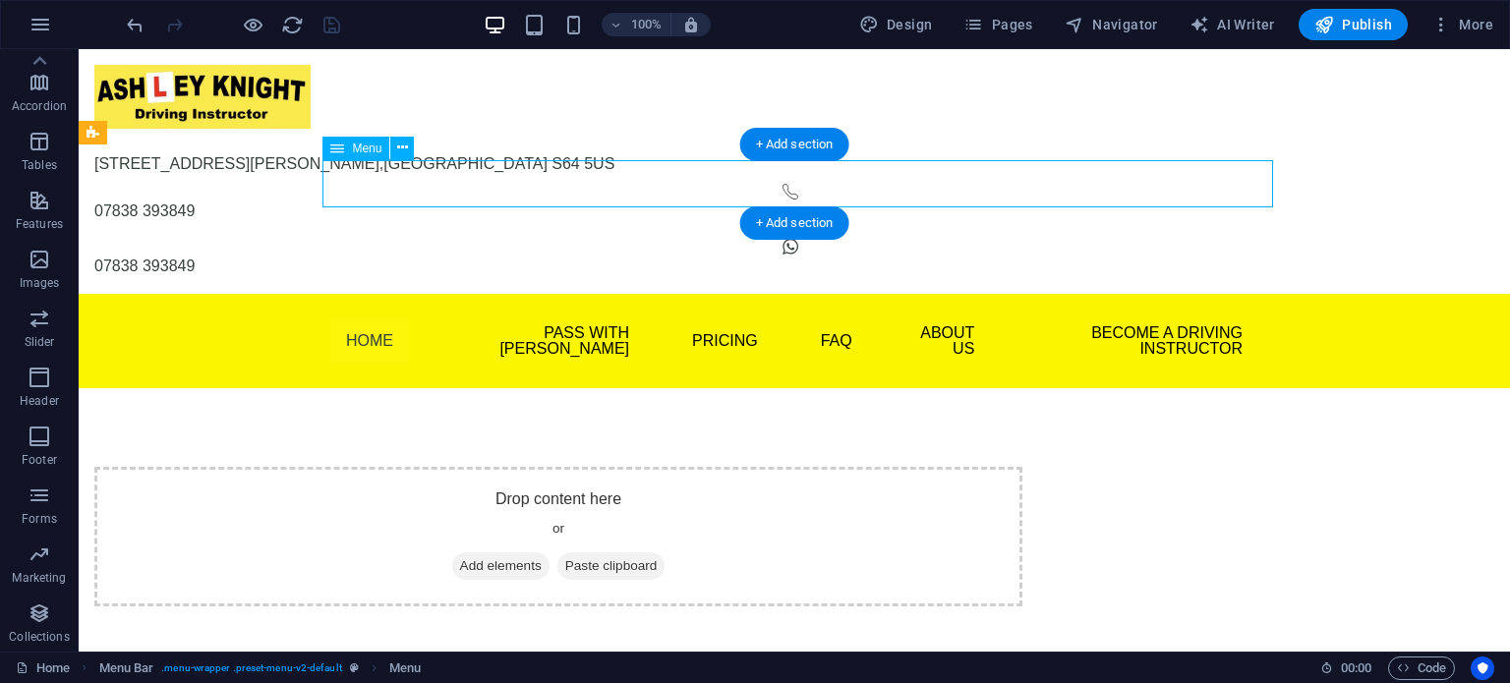
select select "10"
select select
select select "11"
select select
select select "12"
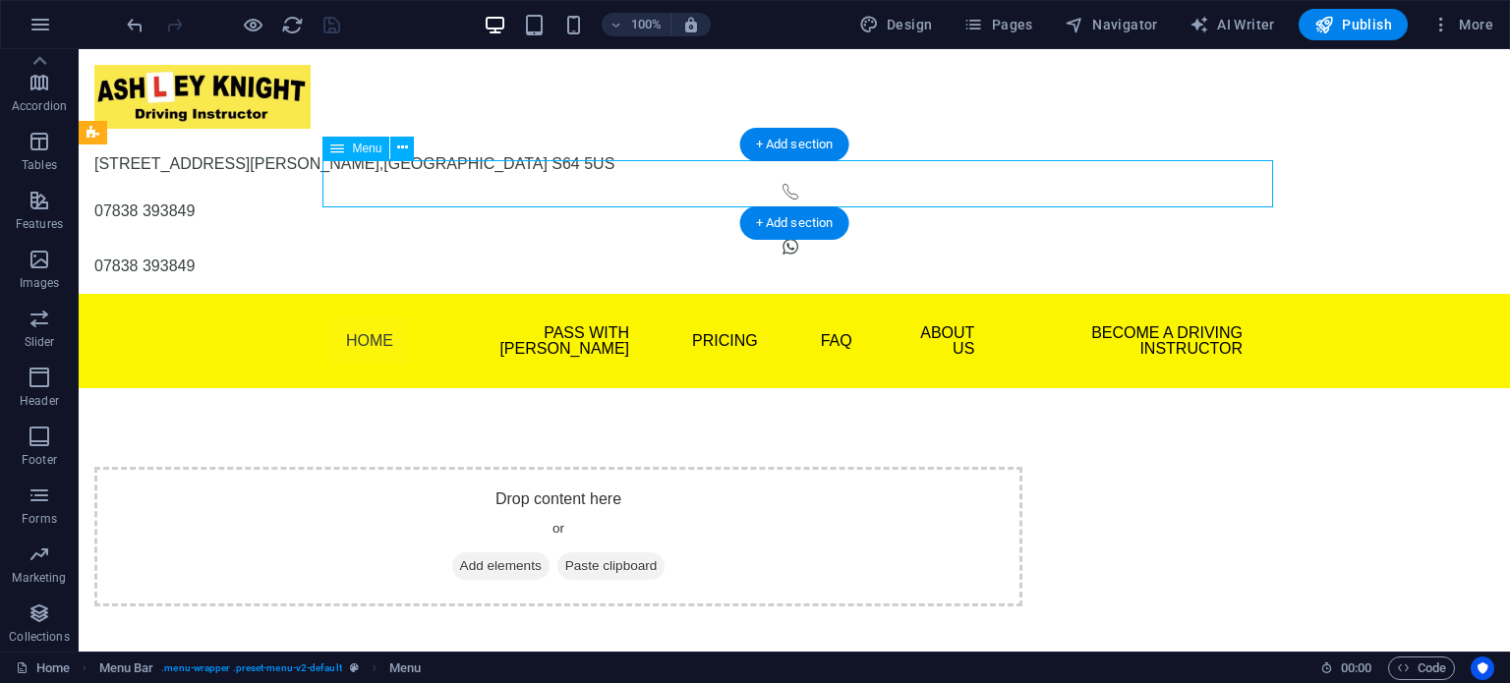
select select
select select "13"
select select
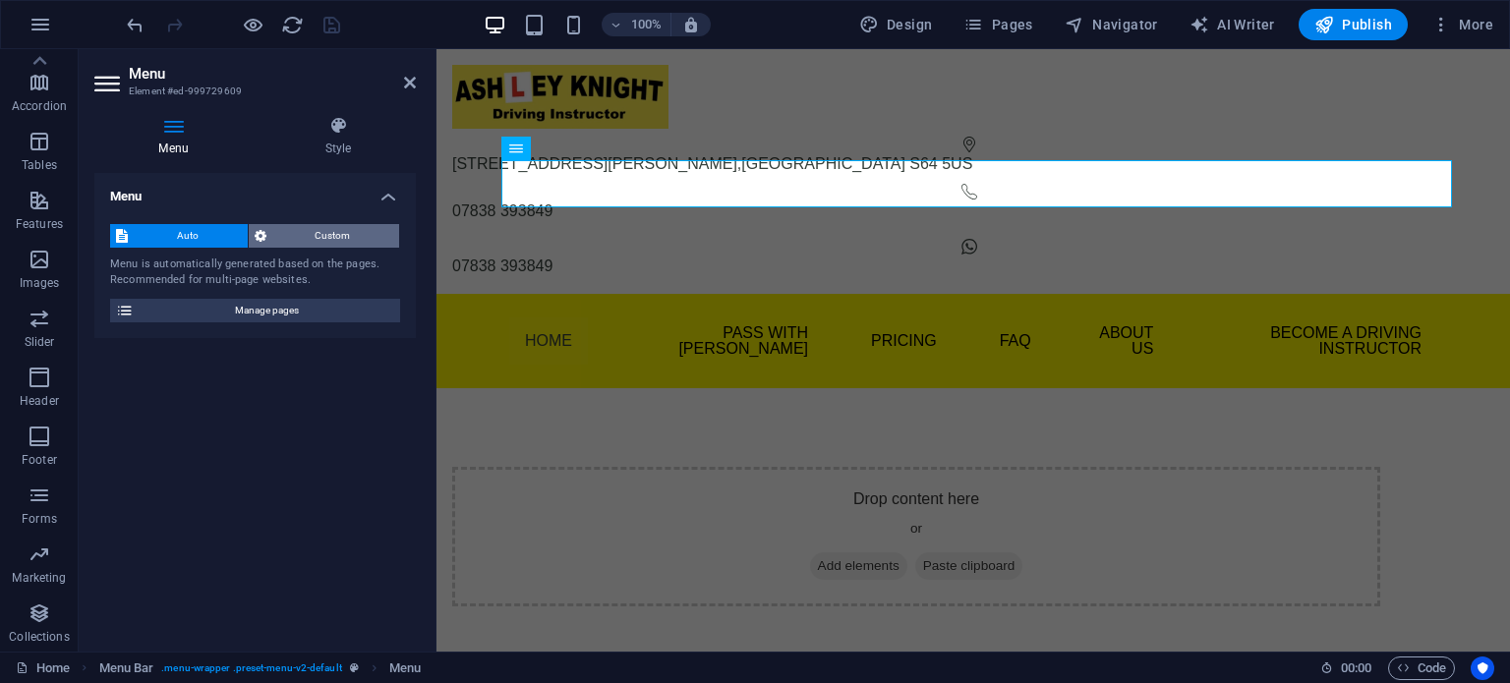
click at [318, 232] on span "Custom" at bounding box center [333, 236] width 122 height 24
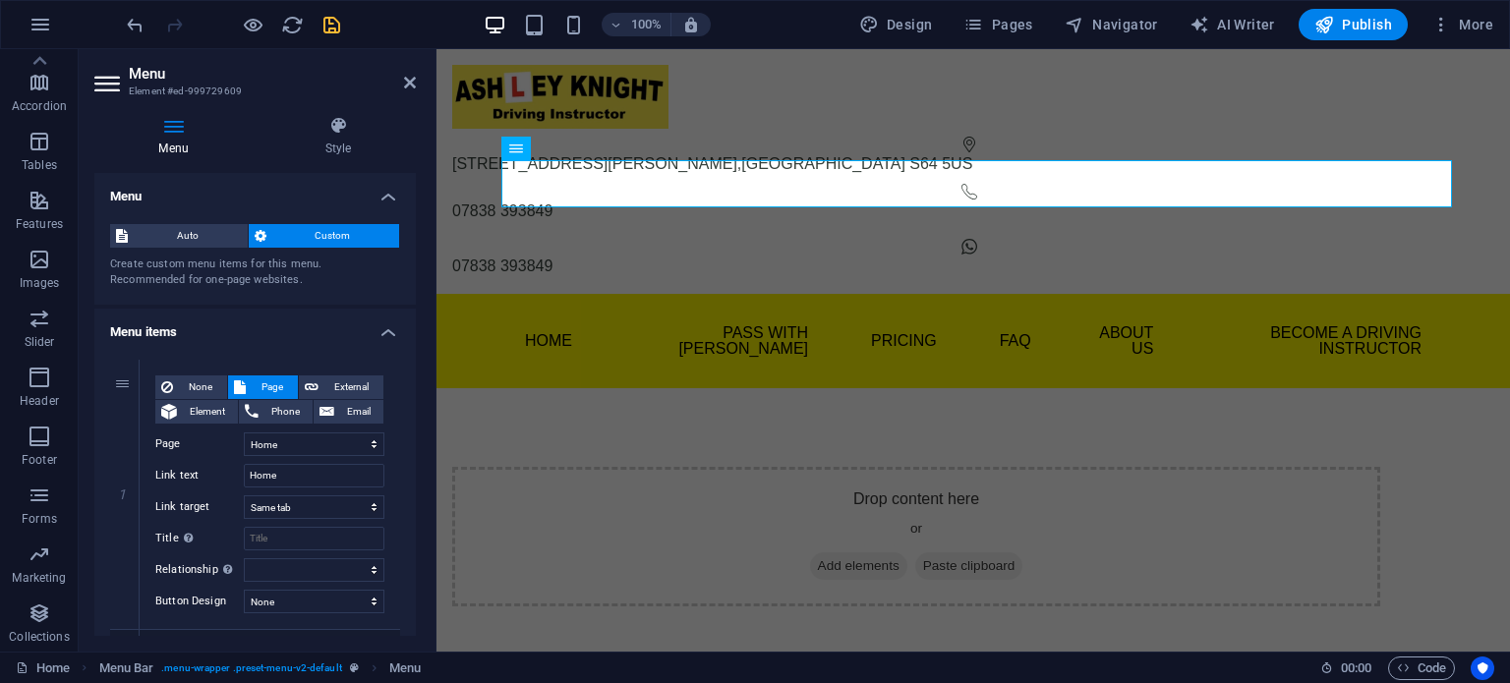
click at [318, 232] on span "Custom" at bounding box center [333, 236] width 122 height 24
click at [1021, 29] on span "Pages" at bounding box center [998, 25] width 69 height 20
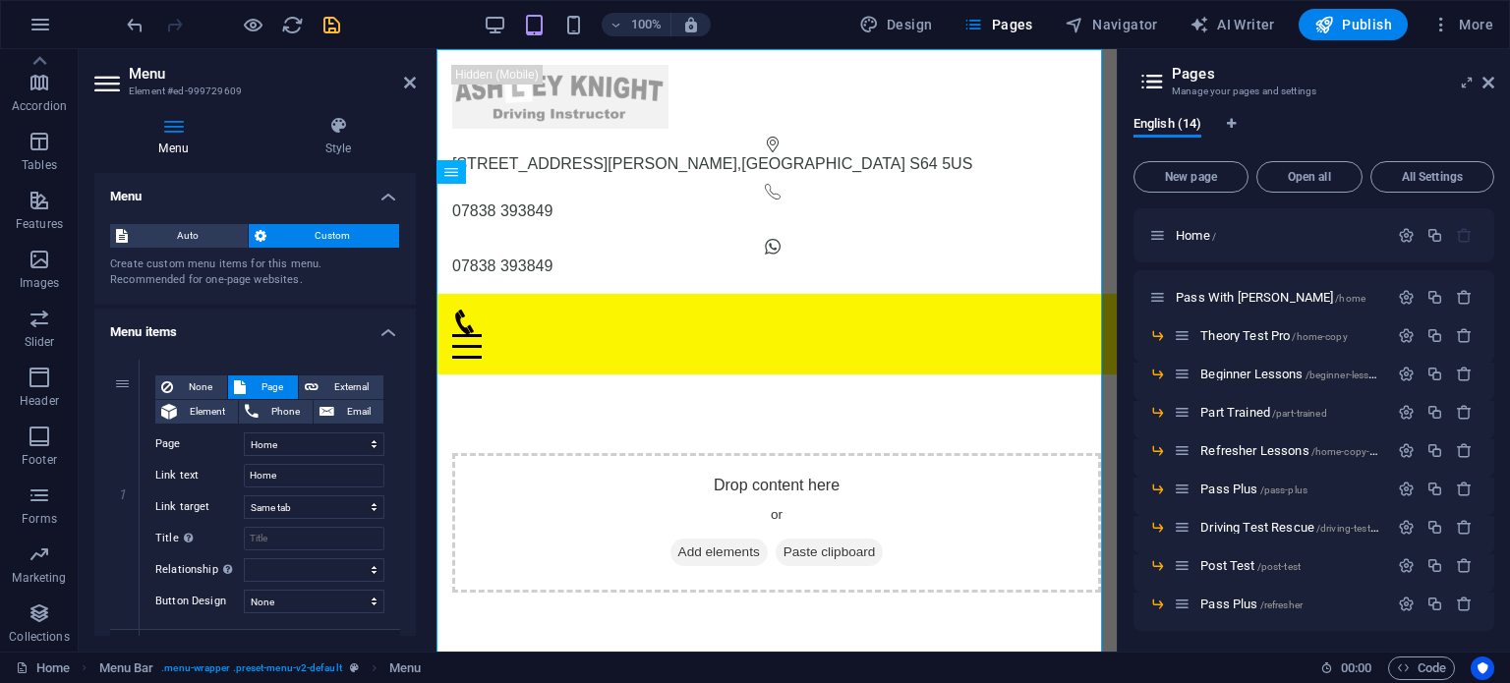
click at [416, 82] on aside "Menu Element #ed-999729609 Menu Style Menu Auto Custom Create custom menu items…" at bounding box center [258, 350] width 358 height 603
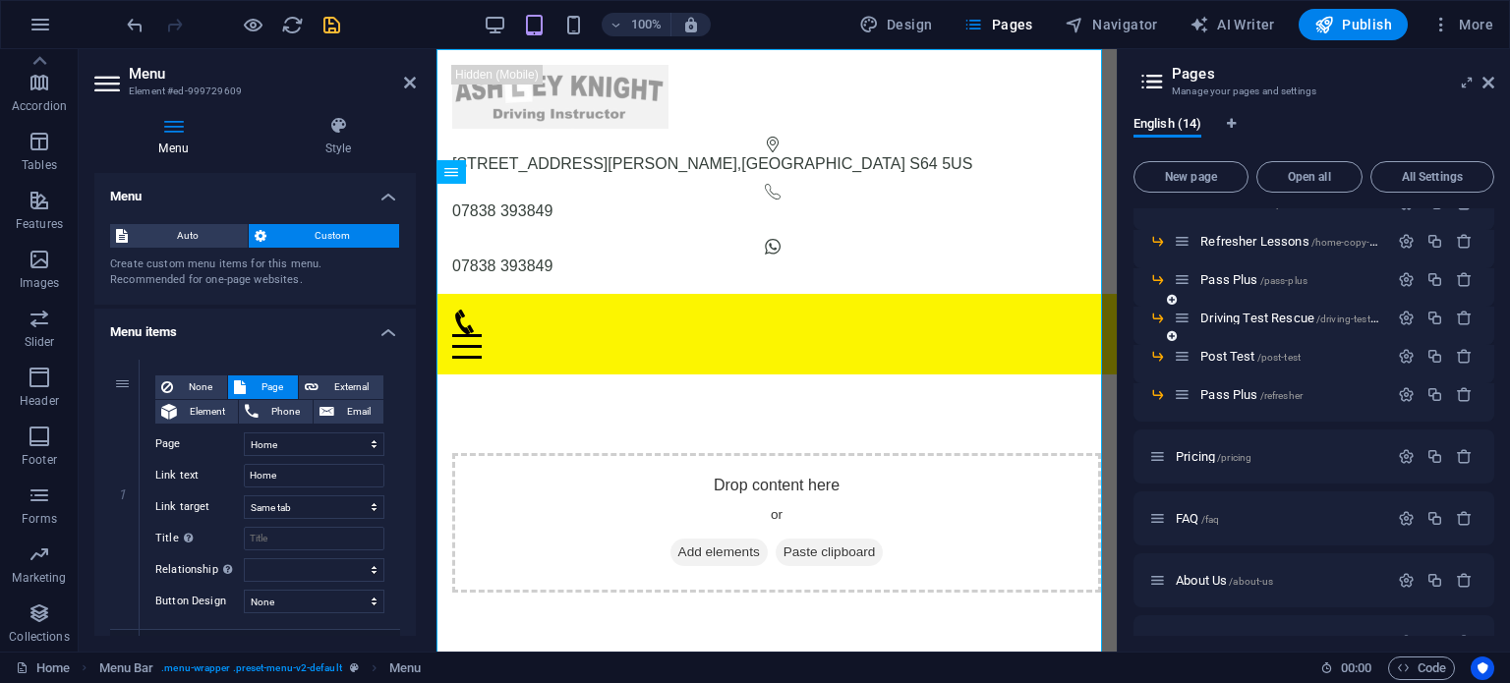
scroll to position [251, 0]
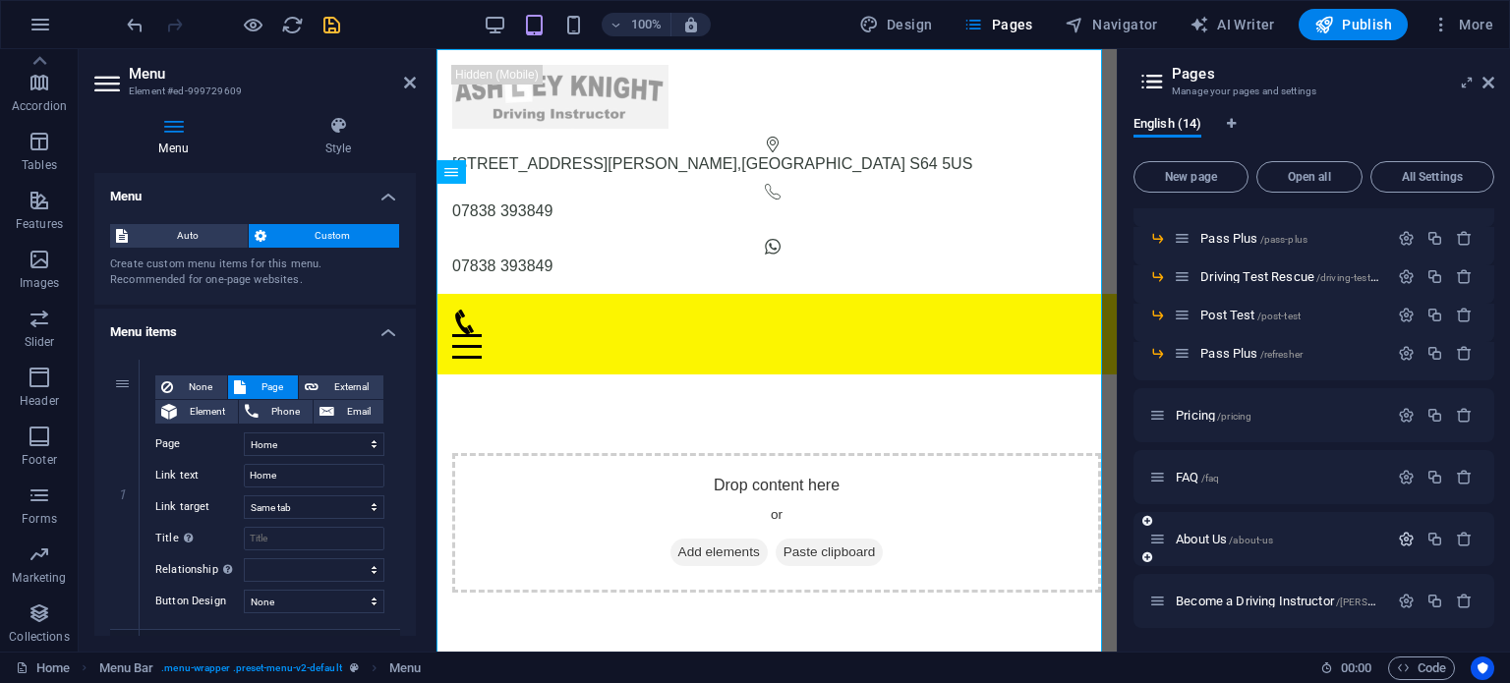
click at [1398, 538] on icon "button" at bounding box center [1406, 539] width 17 height 17
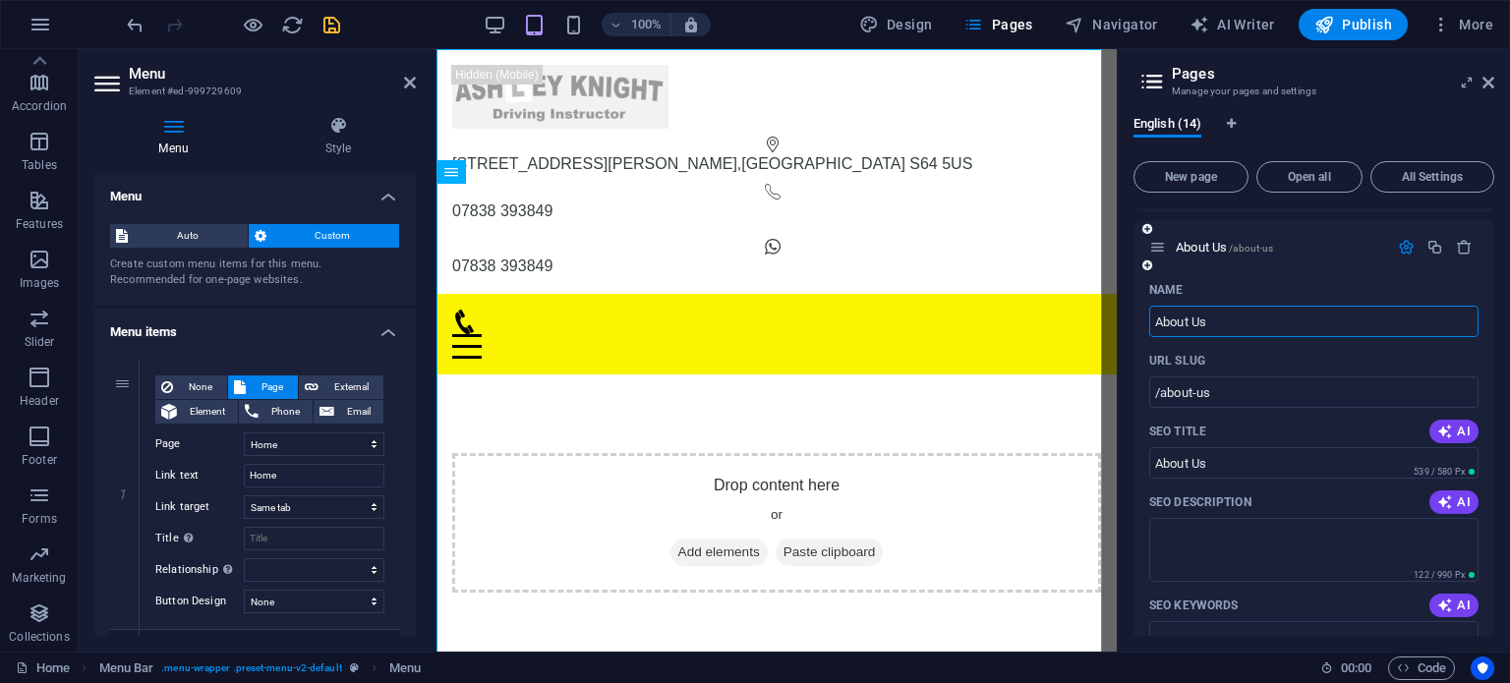
scroll to position [546, 0]
drag, startPoint x: 1227, startPoint y: 318, endPoint x: 1145, endPoint y: 307, distance: 83.3
click at [1145, 307] on div "Name About Us ​ URL SLUG /about-us ​ SEO Title AI About Us ​ 539 / 580 Px SEO D…" at bounding box center [1314, 665] width 361 height 788
type input "Are"
type input "/a"
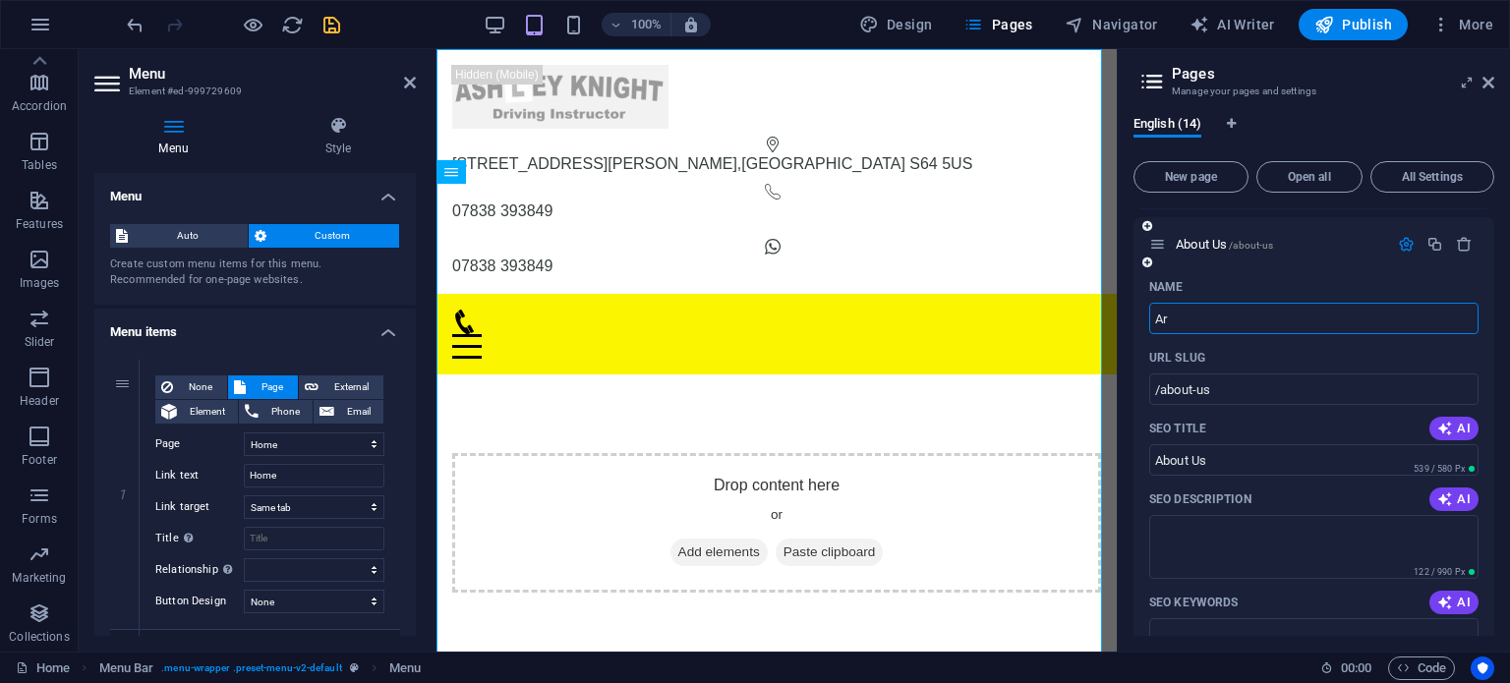
type input "A"
select select "1"
select select "2"
select select "3"
select select "4"
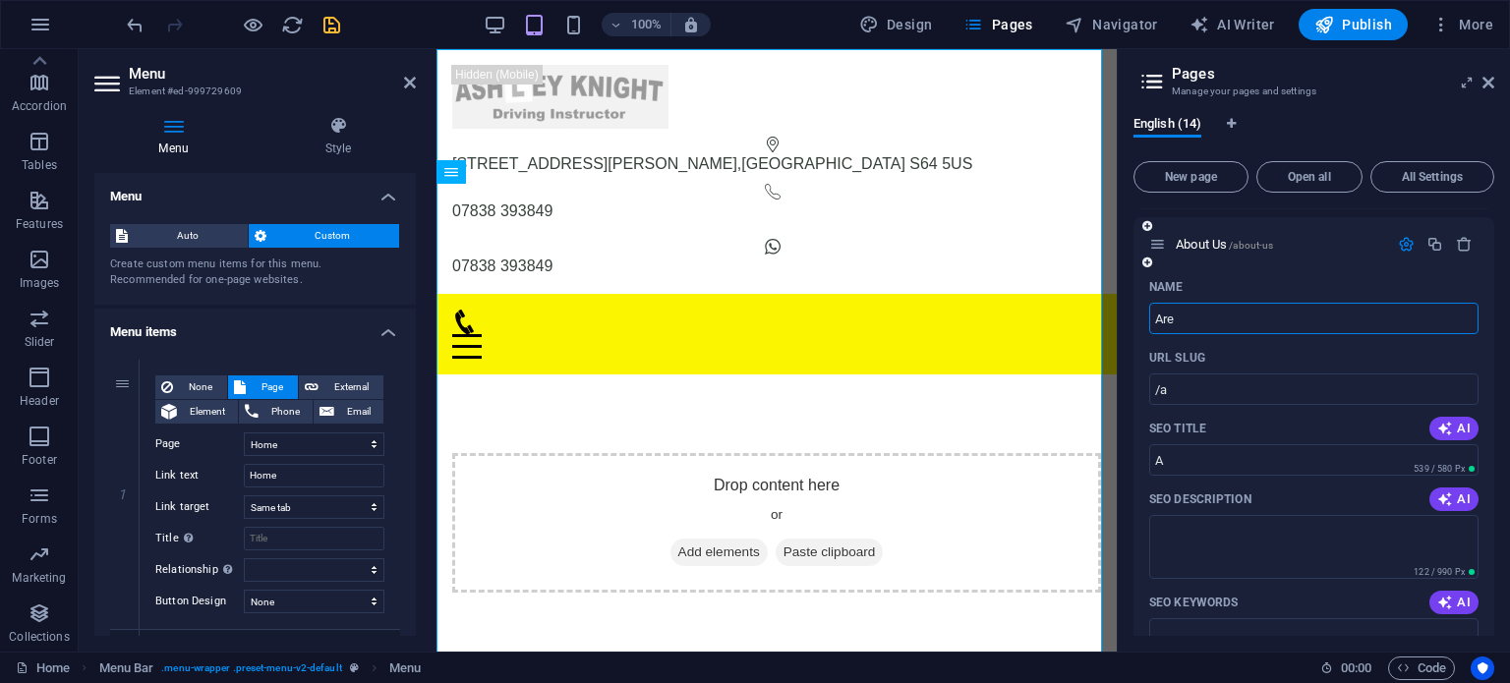
select select "5"
select select "6"
select select "7"
select select "8"
select select "9"
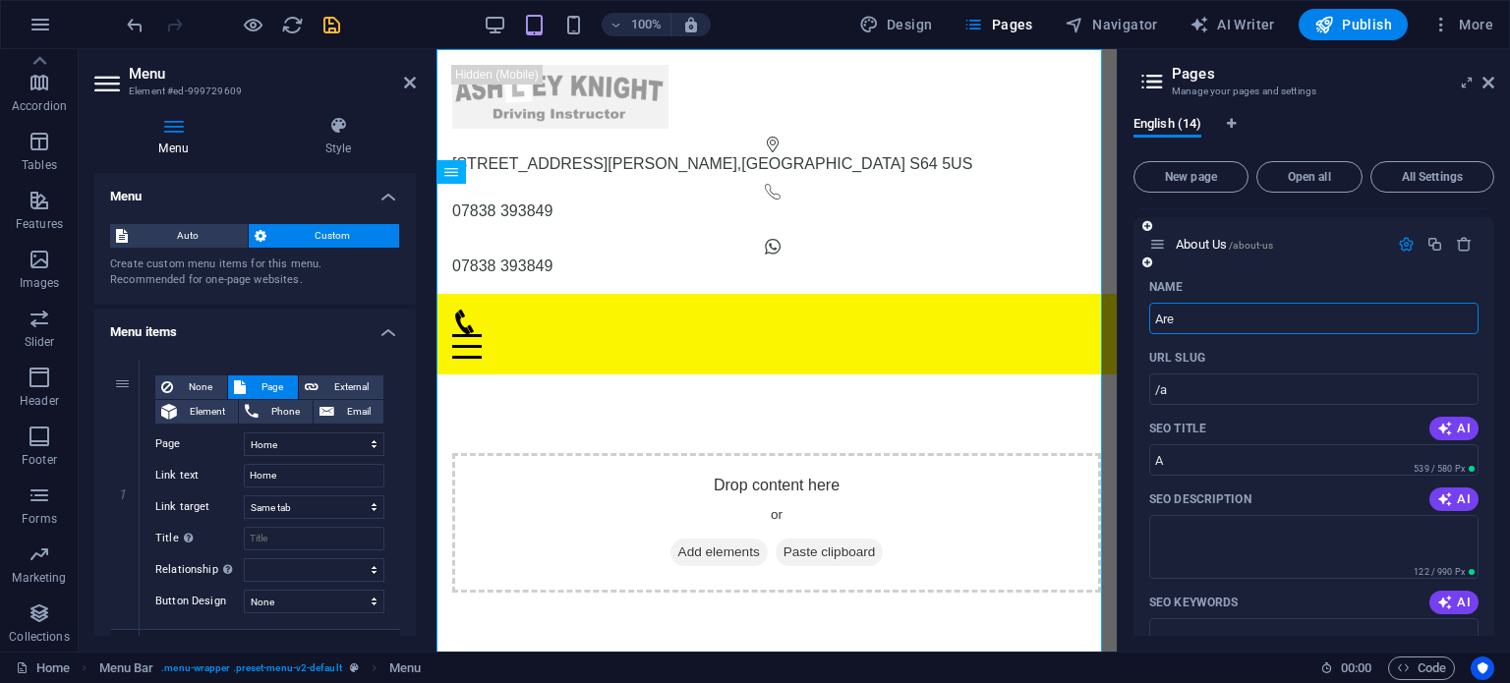
select select "10"
select select "11"
select select "12"
type input "Areas"
type input "/areas"
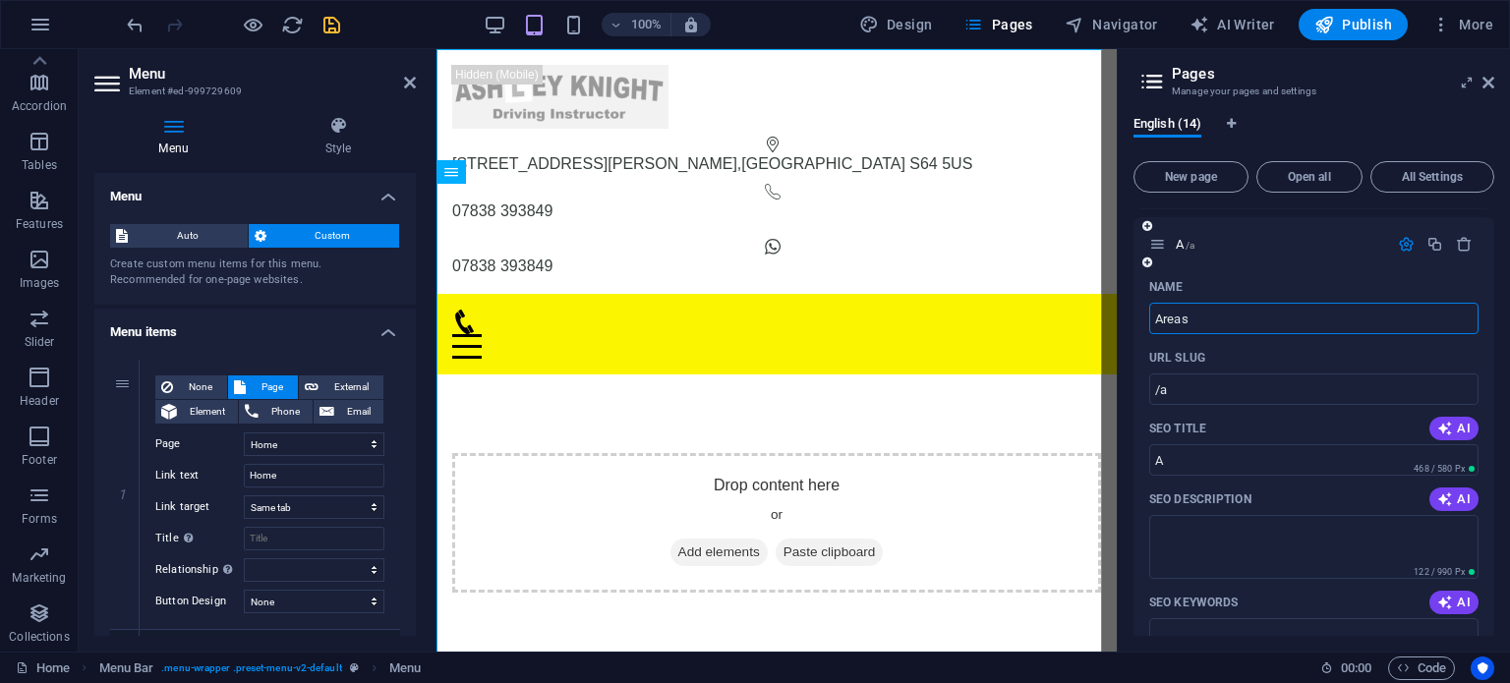
type input "Areas"
select select "1"
select select "2"
select select "3"
select select "4"
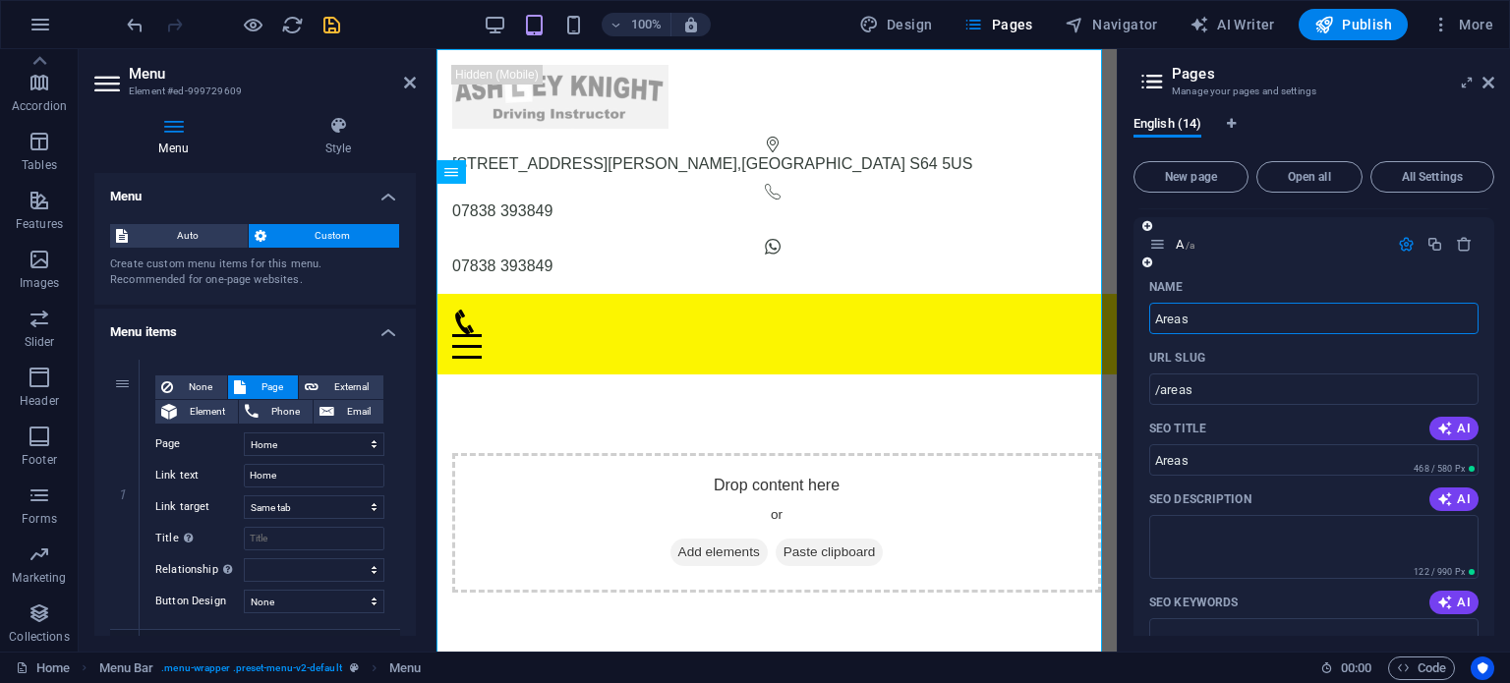
select select "5"
select select "6"
select select "7"
select select "8"
select select "9"
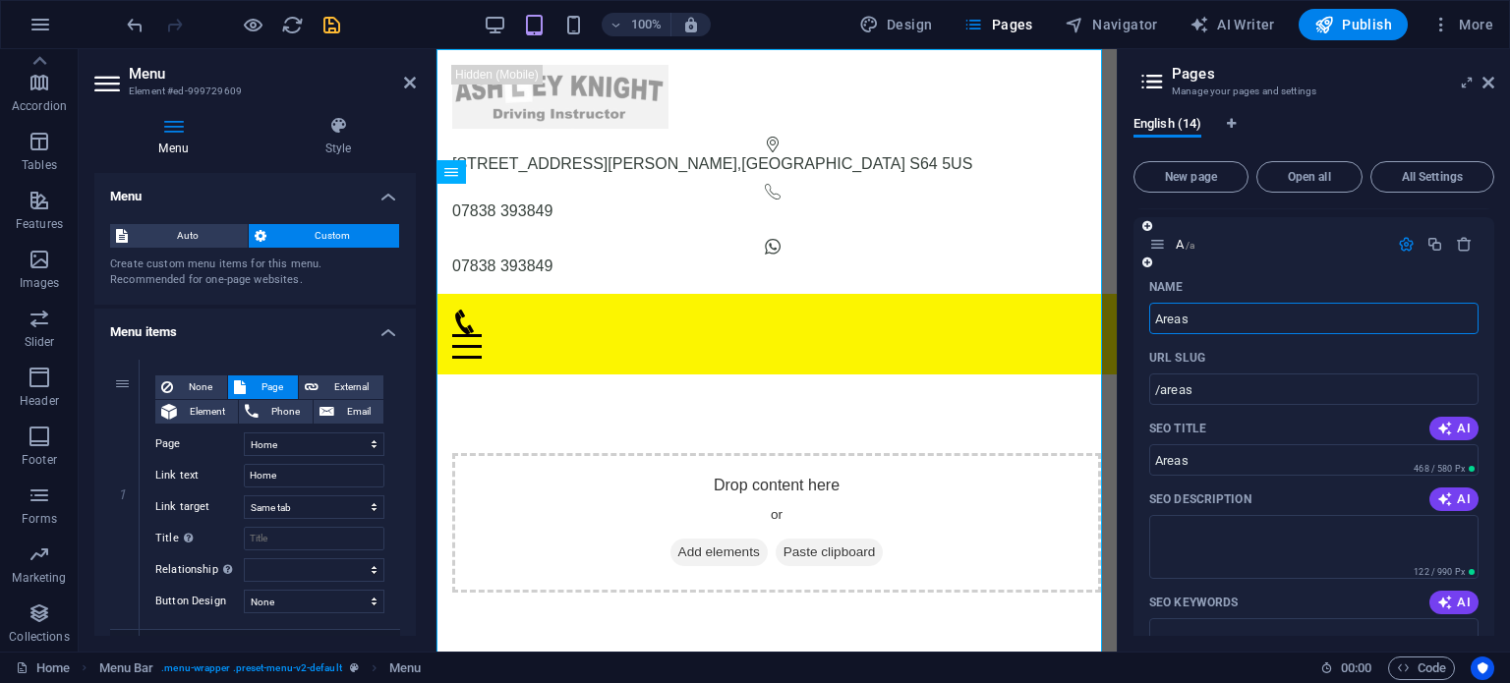
select select "10"
select select "11"
select select "12"
type input "Areas"
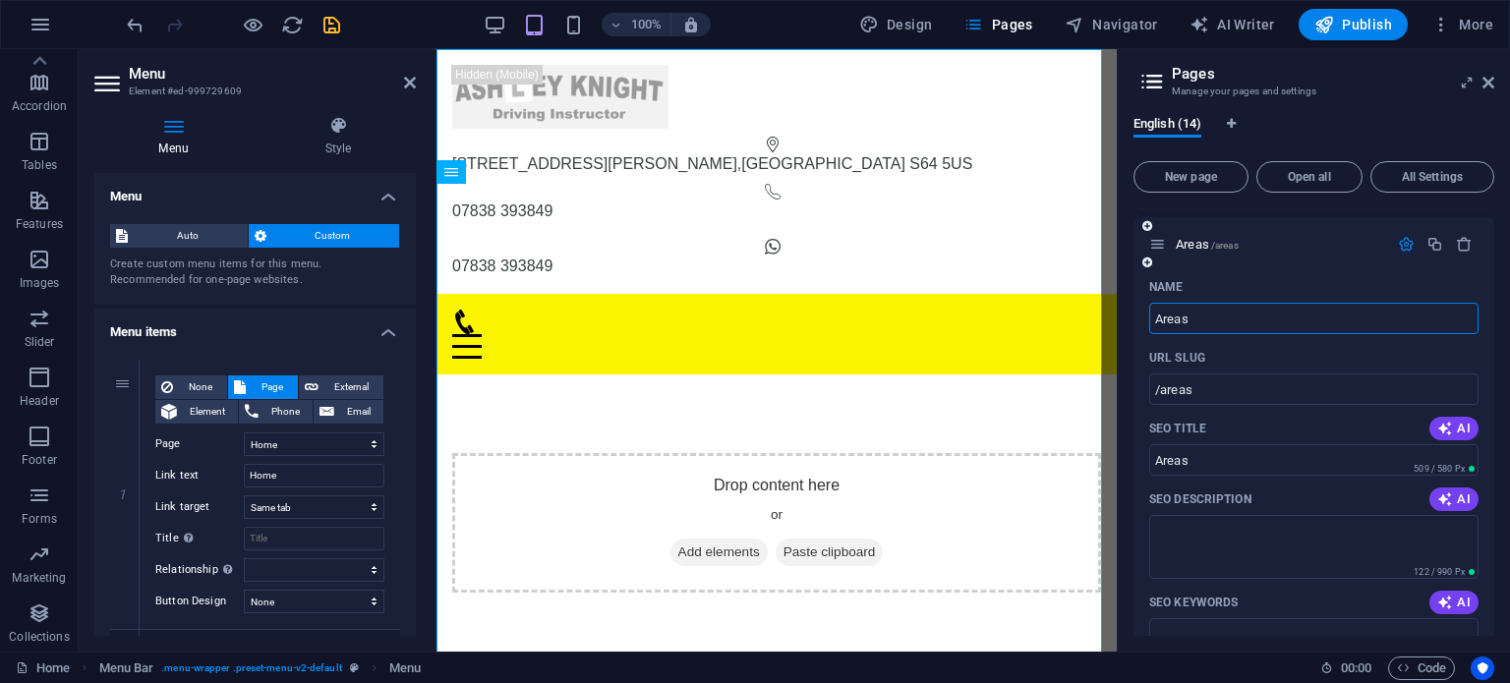
select select "1"
select select "2"
select select "3"
select select "4"
select select "5"
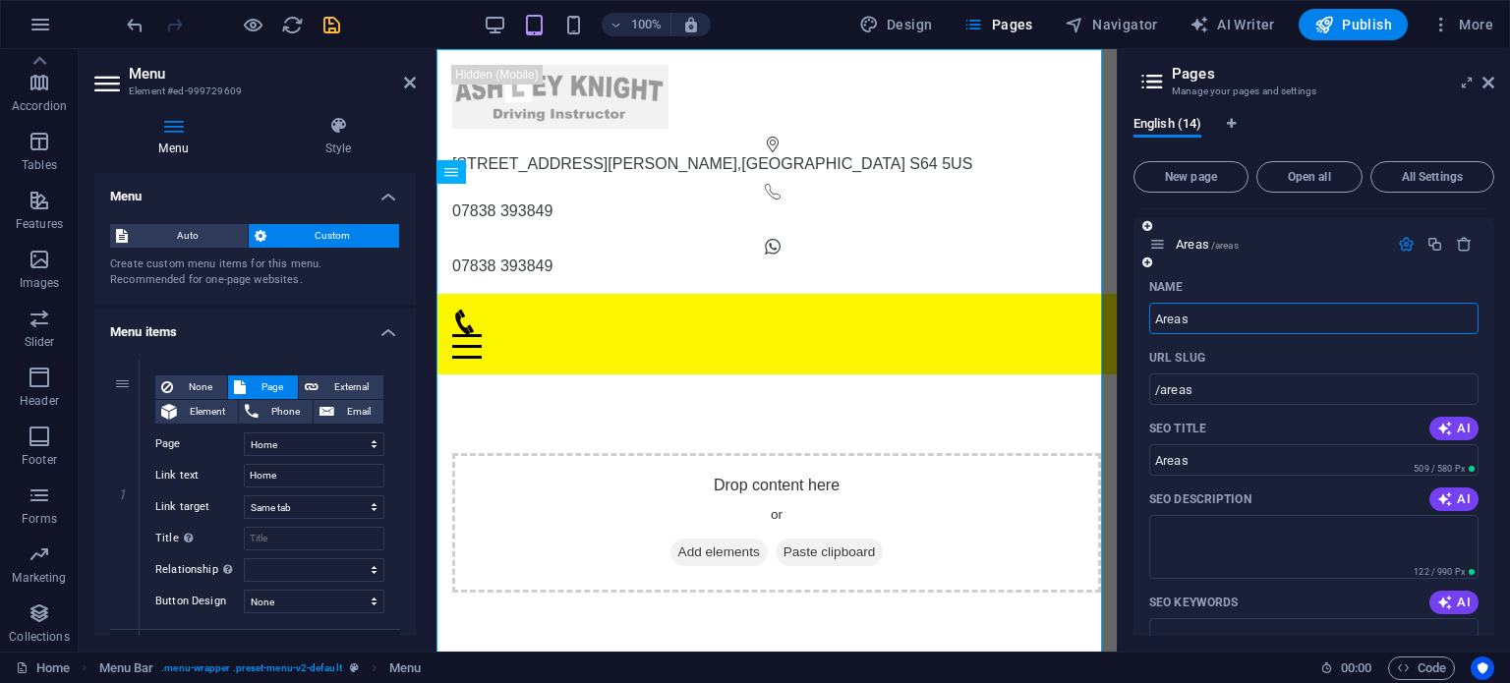
select select "6"
select select "7"
select select "8"
select select "9"
select select "10"
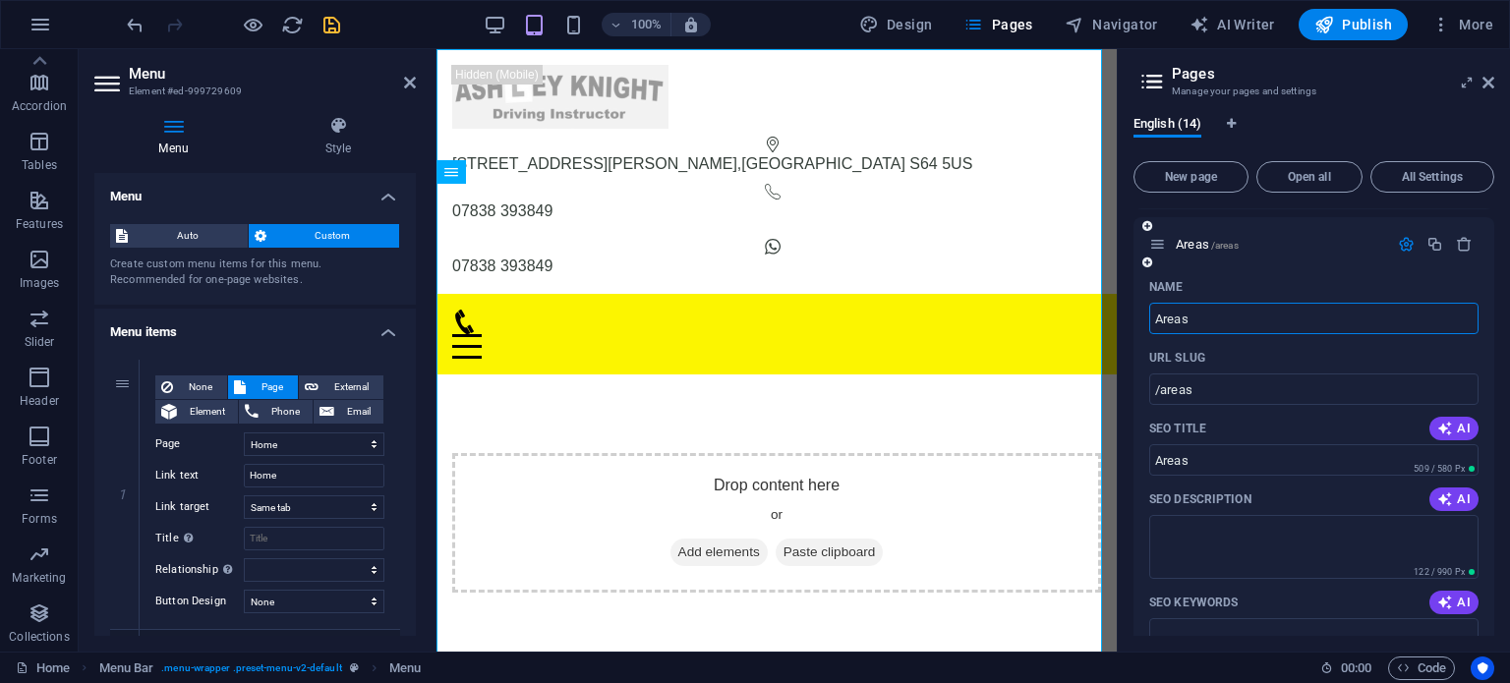
select select "11"
select select "12"
type input "Areas Covered"
type input "/areas-covered"
type input "Areas Covered"
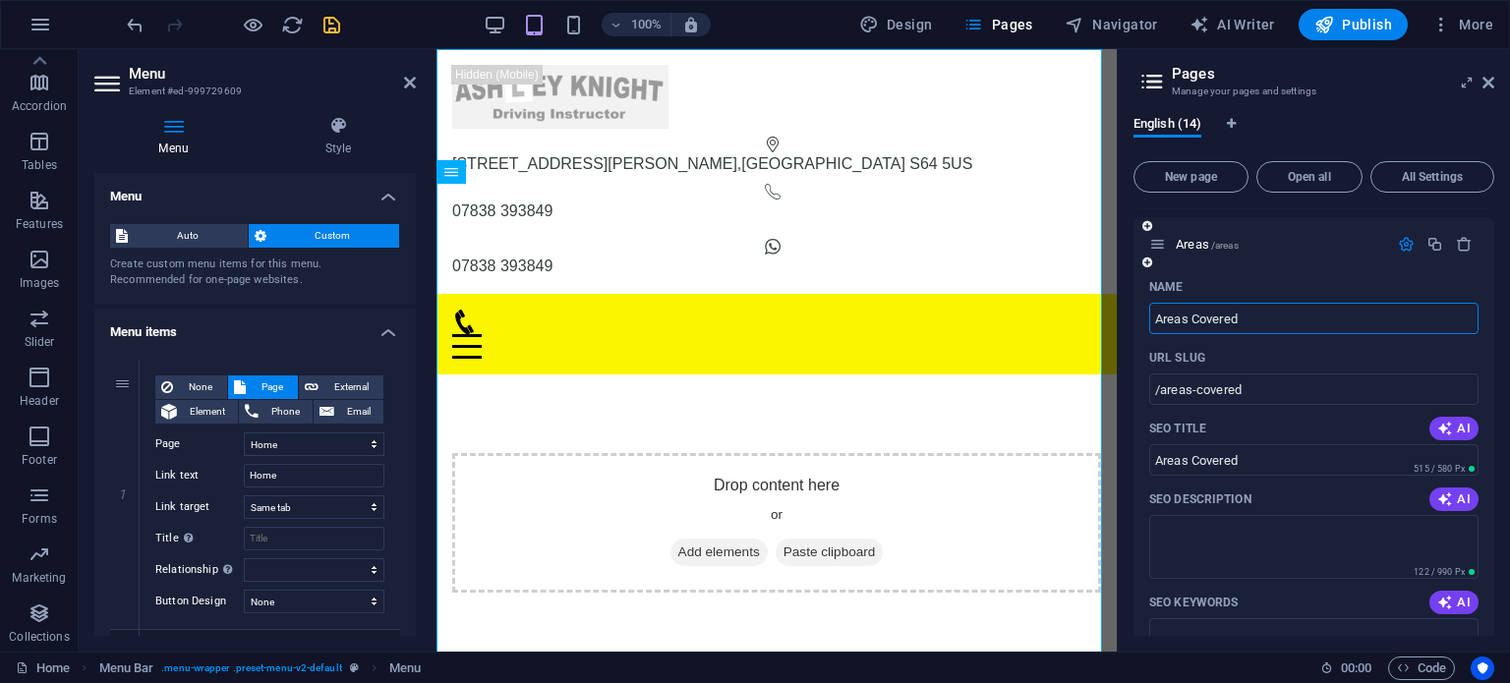
select select "1"
select select "2"
select select "3"
select select "4"
select select "5"
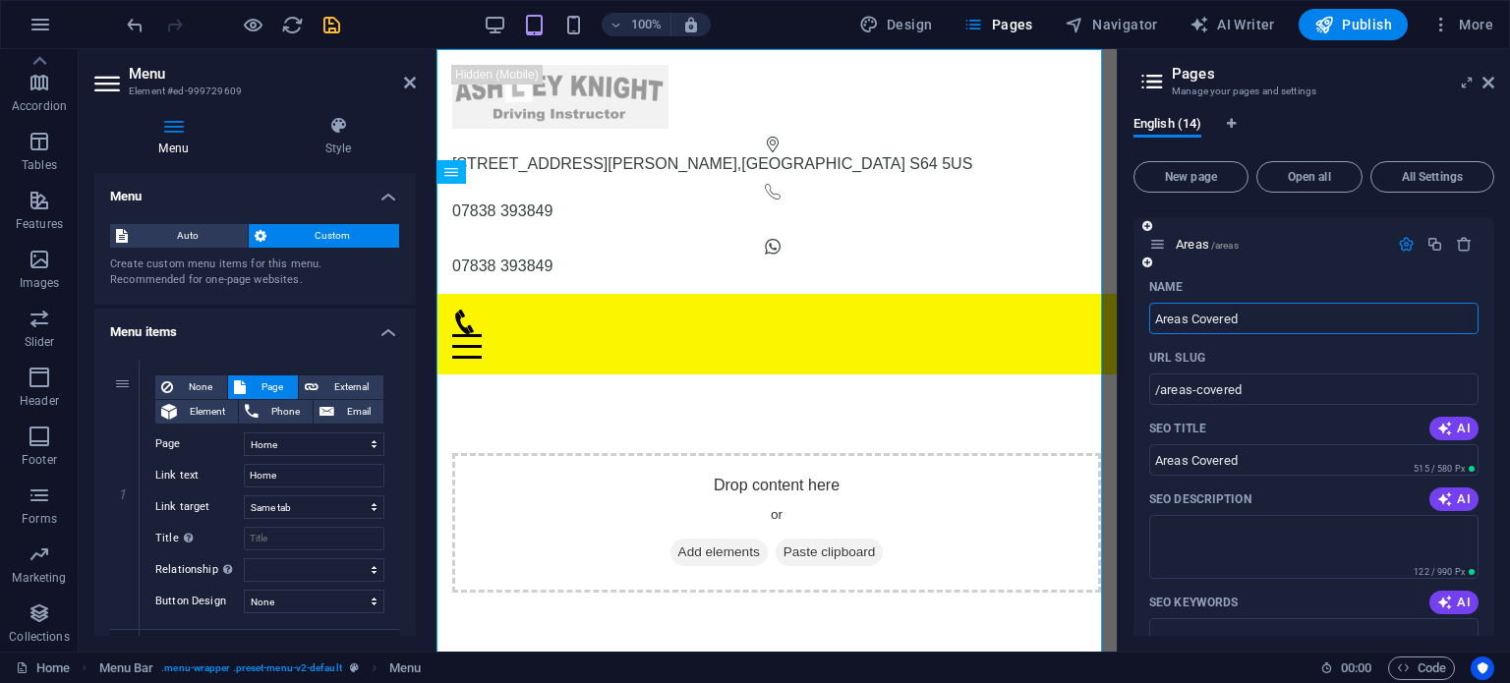
select select "6"
select select "7"
select select "8"
select select "9"
select select "10"
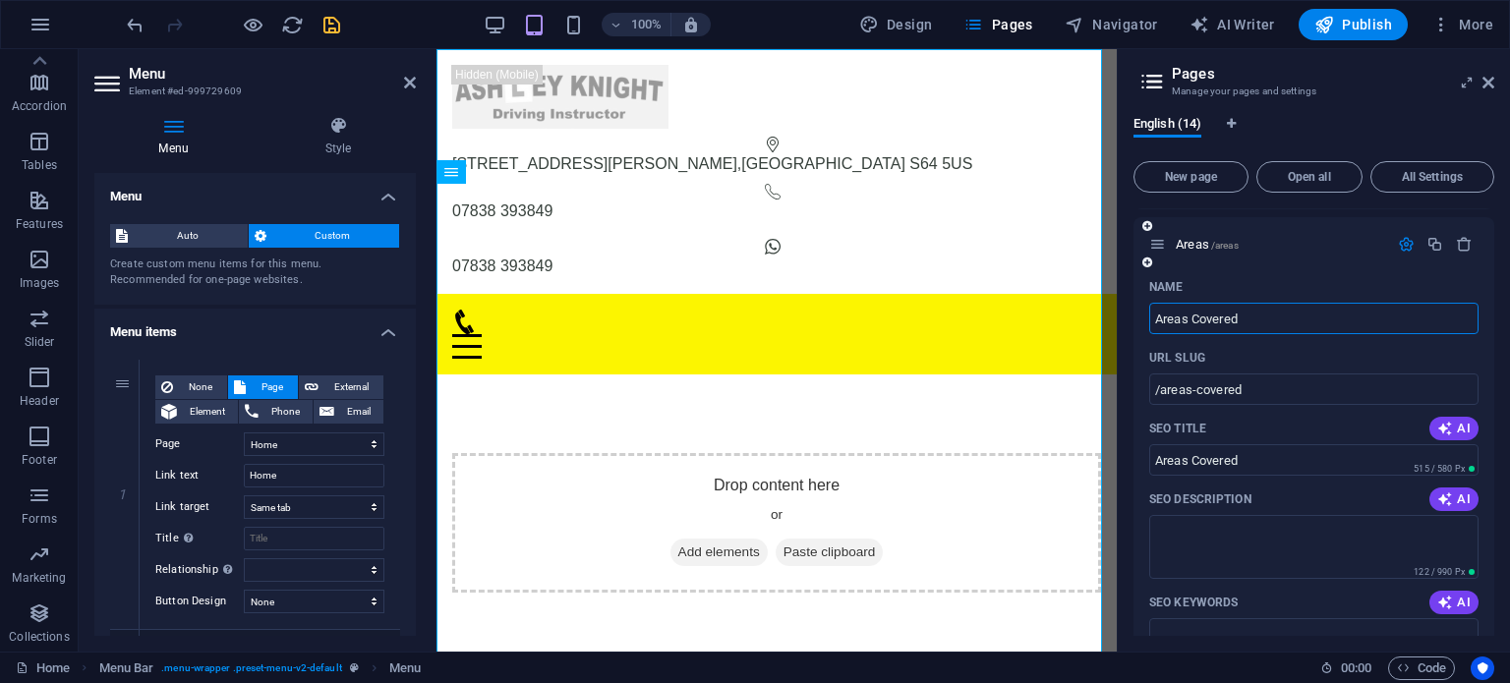
select select "11"
select select "12"
type input "Areas Covered"
click at [405, 82] on icon at bounding box center [410, 83] width 12 height 16
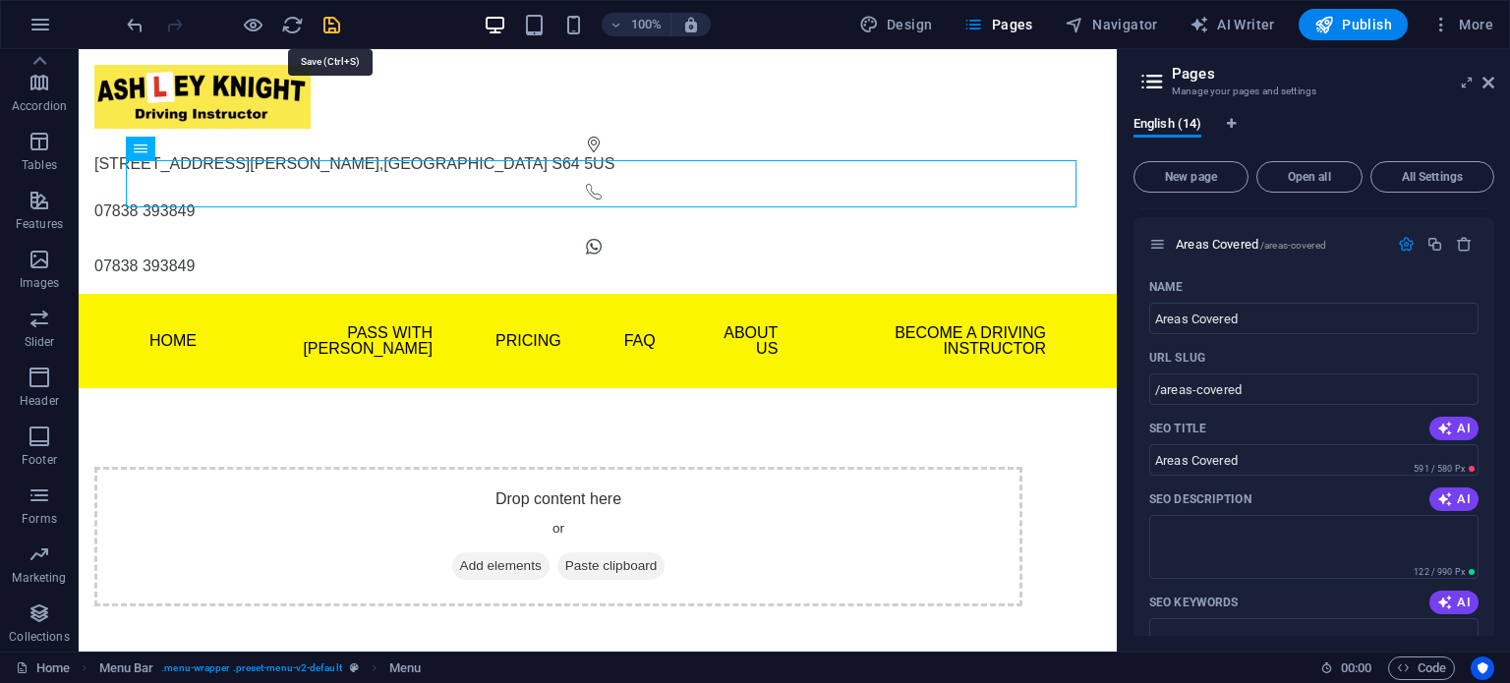
click at [325, 29] on icon "save" at bounding box center [332, 25] width 23 height 23
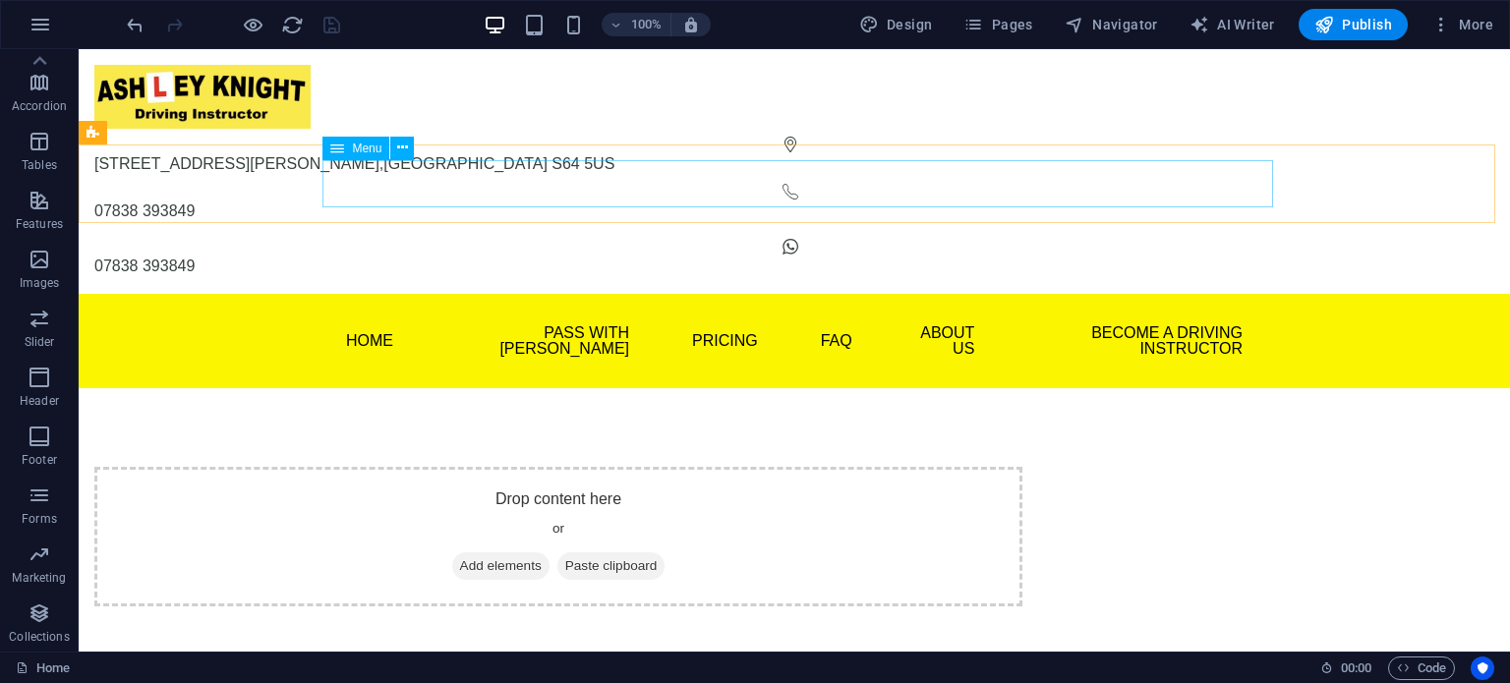
click at [380, 150] on span "Menu" at bounding box center [366, 149] width 29 height 12
select select
select select "1"
select select
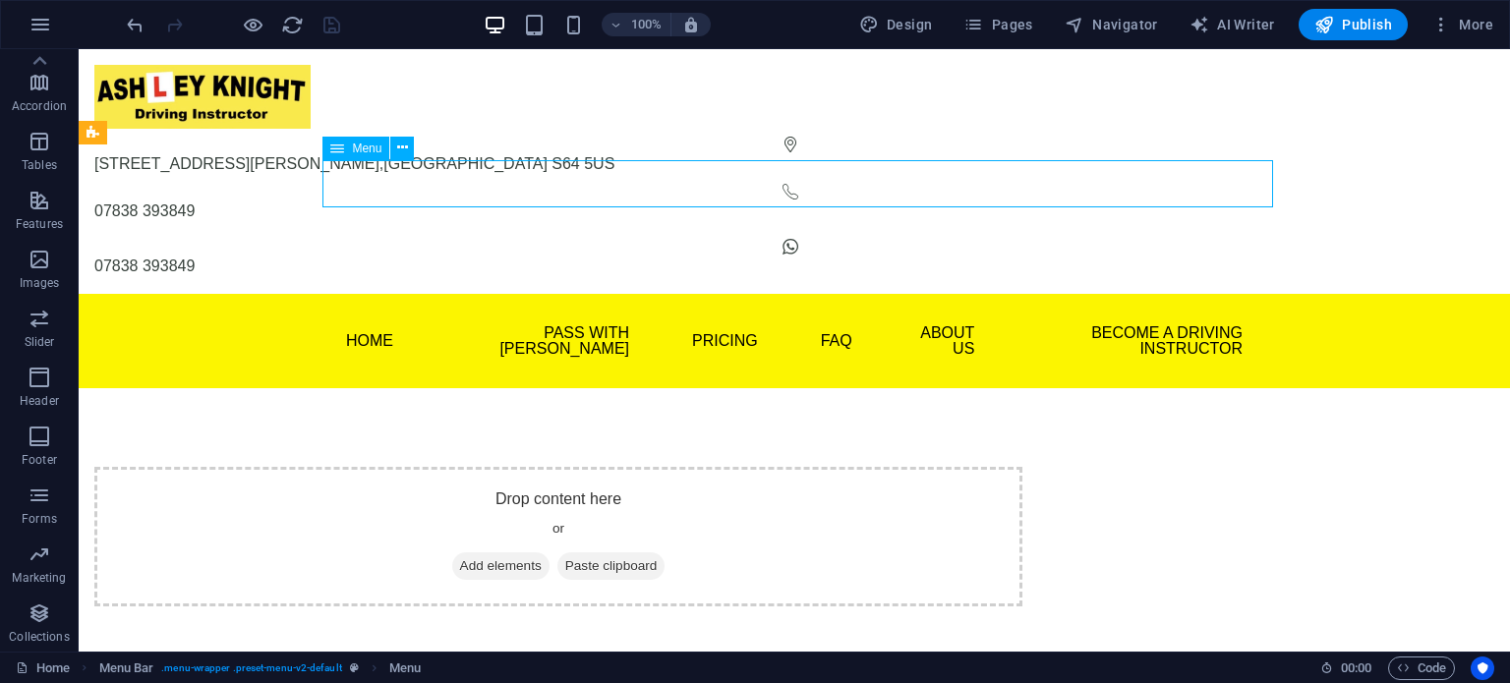
select select "2"
select select
select select "3"
select select
select select "4"
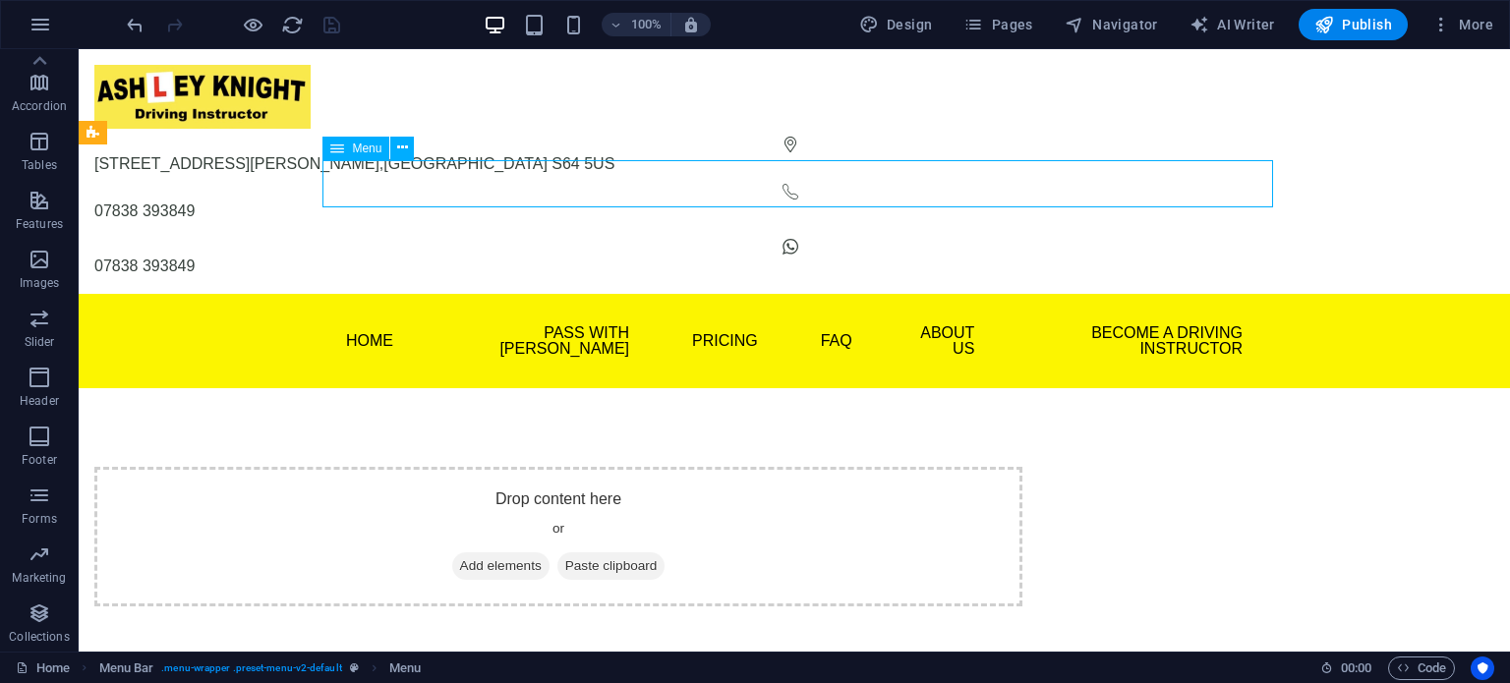
select select
select select "5"
select select
select select "6"
select select
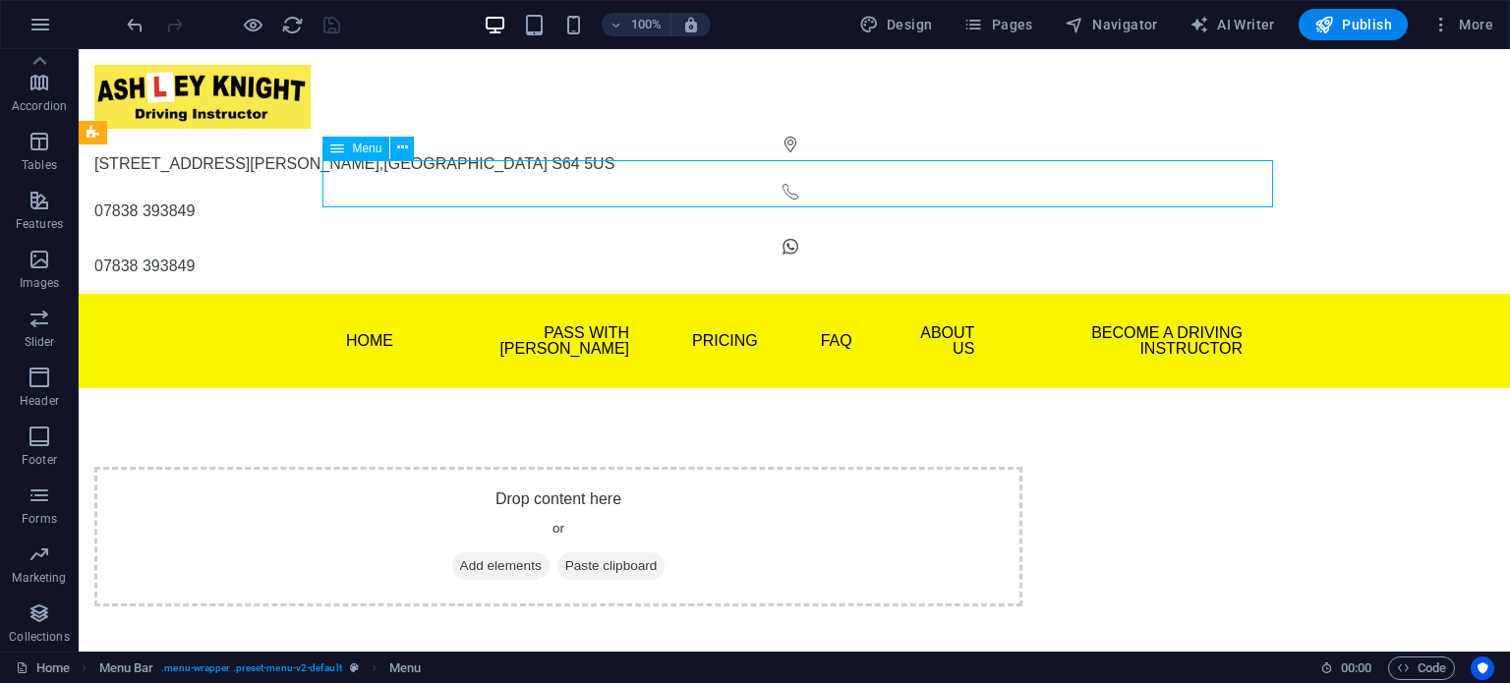
select select "7"
select select
select select "8"
select select
select select "9"
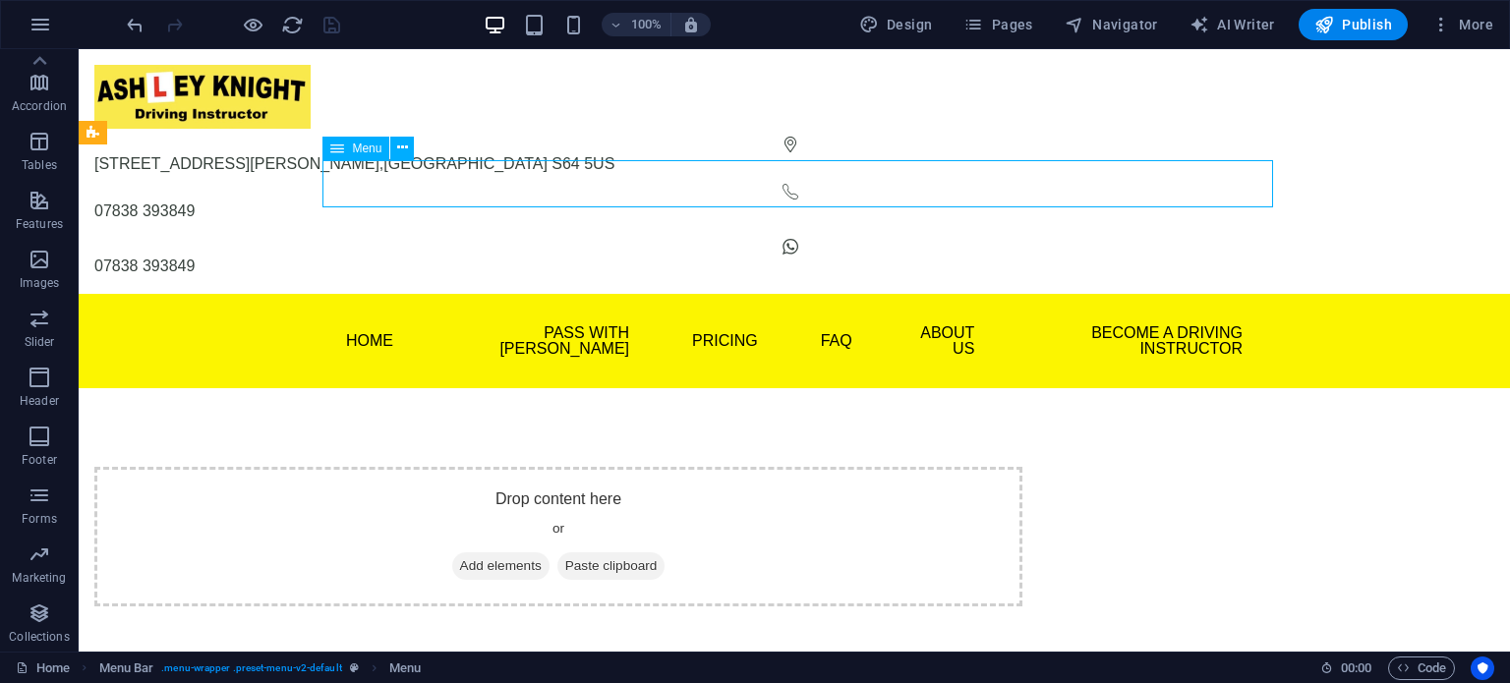
select select
select select "10"
select select
select select "11"
select select
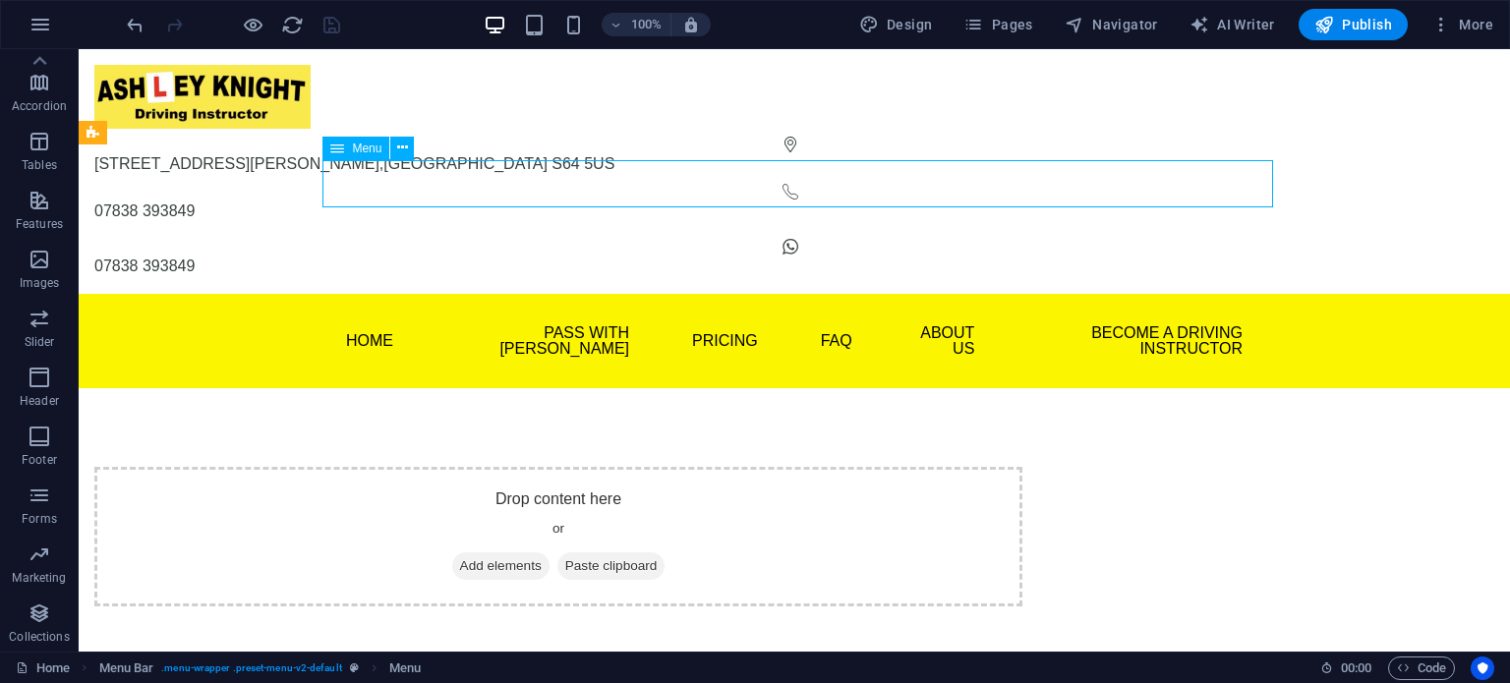
select select "12"
select select
select select "13"
select select
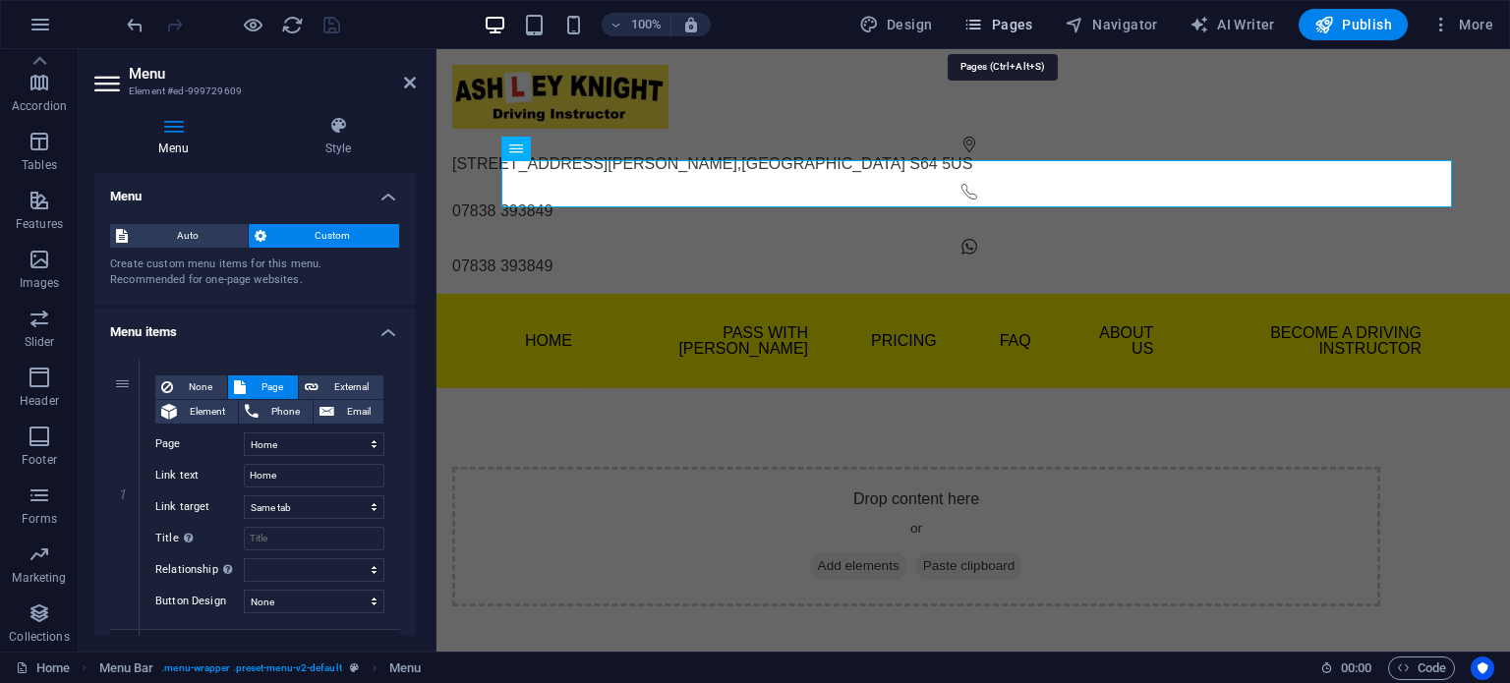
click at [1015, 28] on span "Pages" at bounding box center [998, 25] width 69 height 20
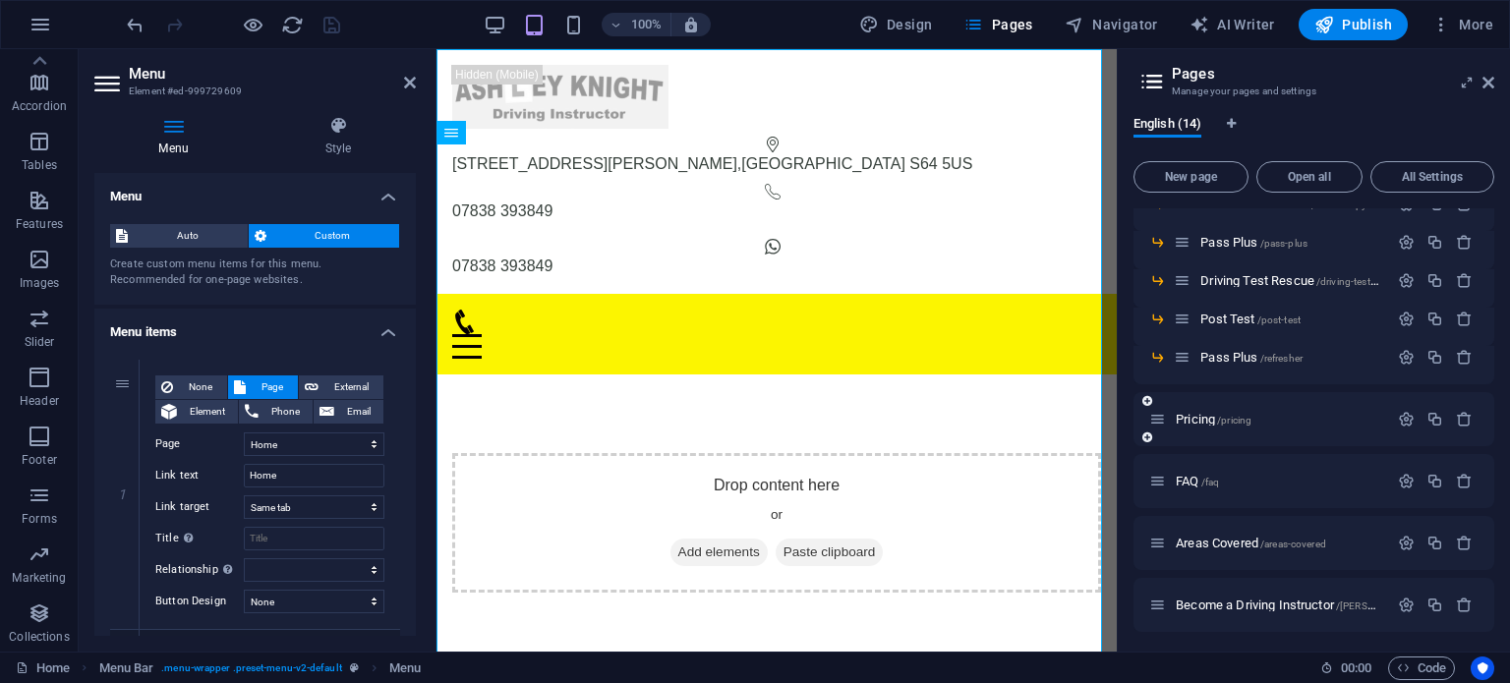
scroll to position [251, 0]
click at [1435, 536] on icon "button" at bounding box center [1435, 539] width 17 height 17
select select "1"
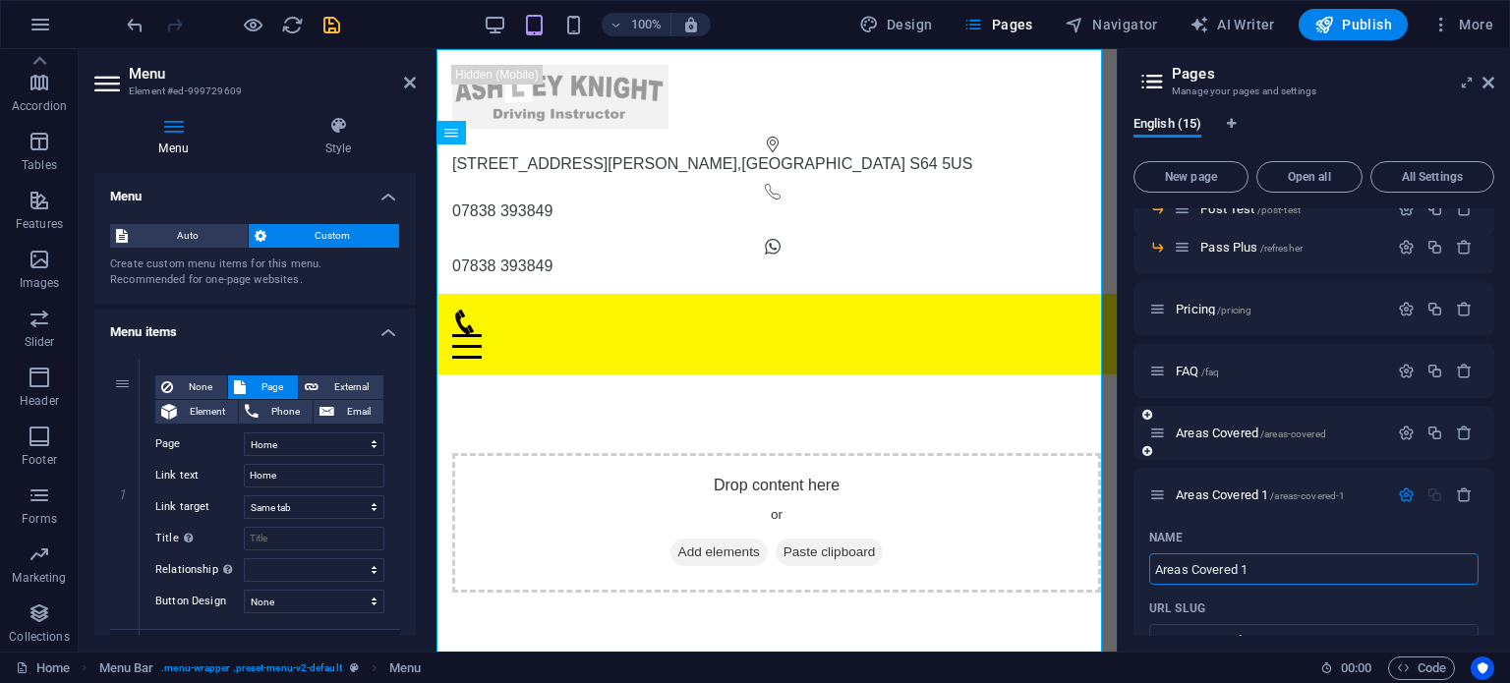
scroll to position [340, 0]
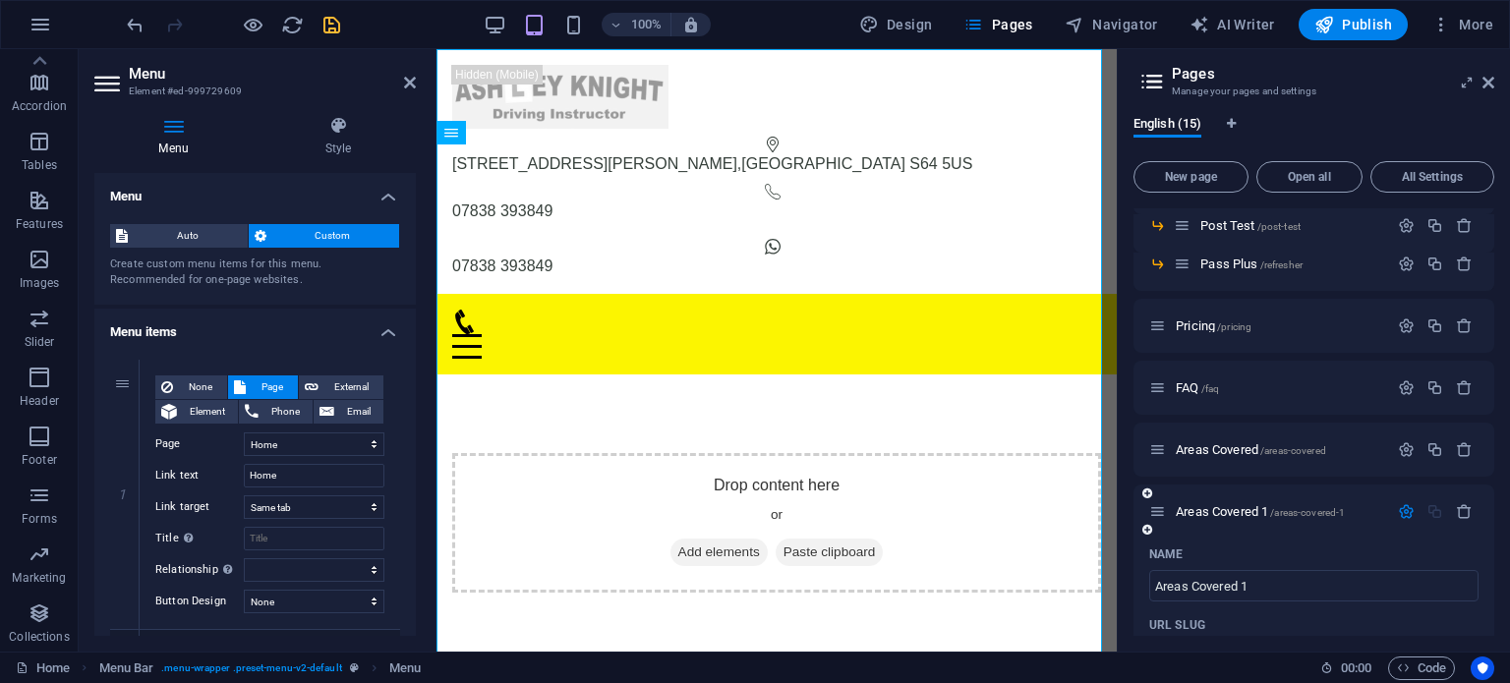
drag, startPoint x: 1180, startPoint y: 510, endPoint x: 1167, endPoint y: 502, distance: 15.0
click at [1170, 501] on div "Areas Covered 1 /areas-covered-1" at bounding box center [1268, 512] width 239 height 23
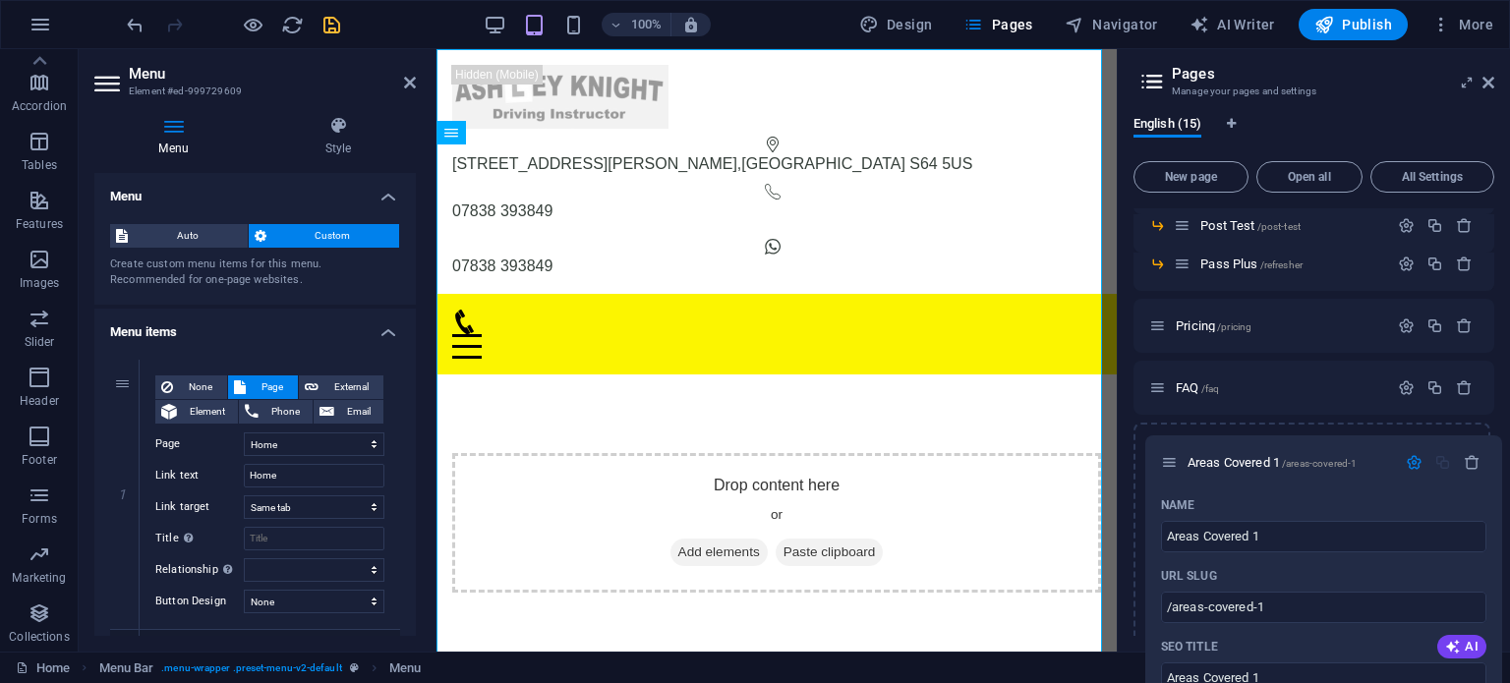
drag, startPoint x: 1156, startPoint y: 518, endPoint x: 1171, endPoint y: 463, distance: 57.0
click at [1171, 463] on div "Home / Pass With Ash /home Theory Test Pro /home-copy Beginner Lessons /beginne…" at bounding box center [1314, 628] width 361 height 1520
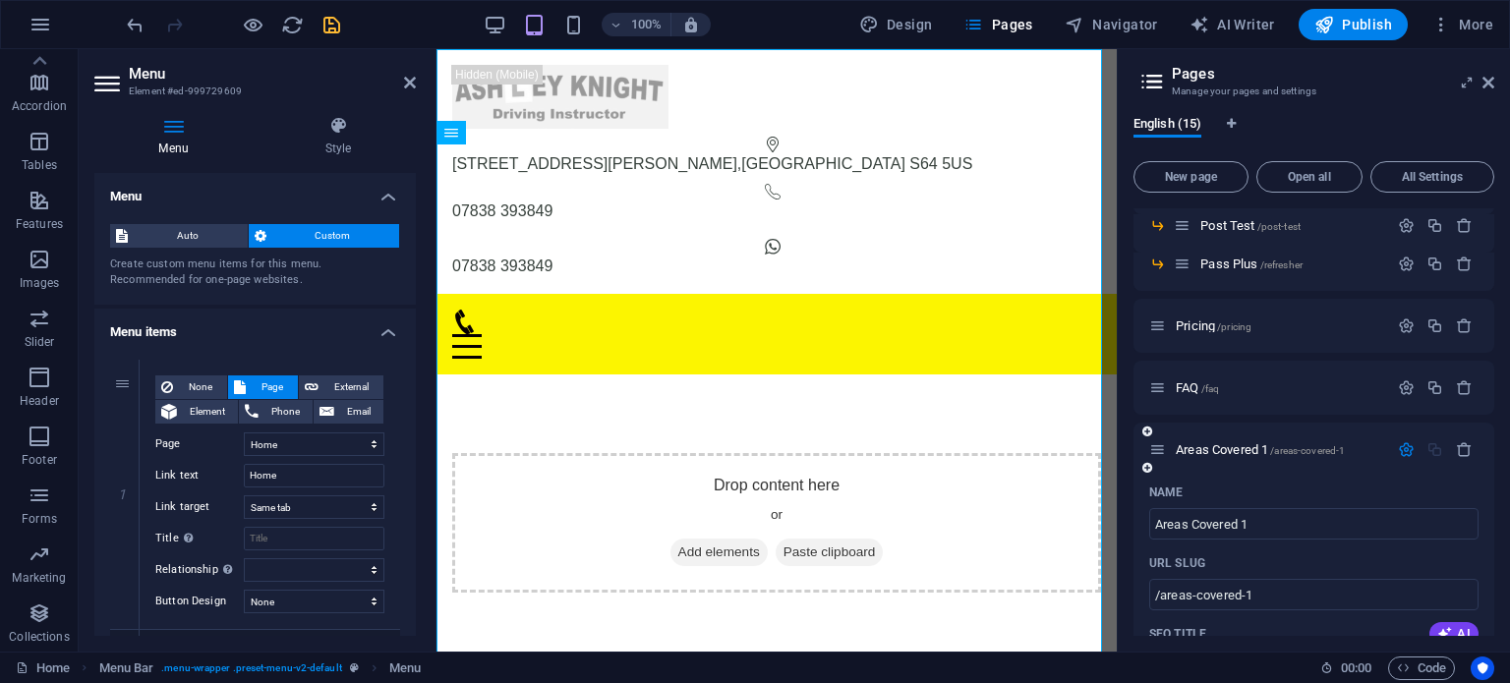
drag, startPoint x: 1167, startPoint y: 445, endPoint x: 1178, endPoint y: 501, distance: 56.1
click at [1400, 451] on icon "button" at bounding box center [1406, 450] width 17 height 17
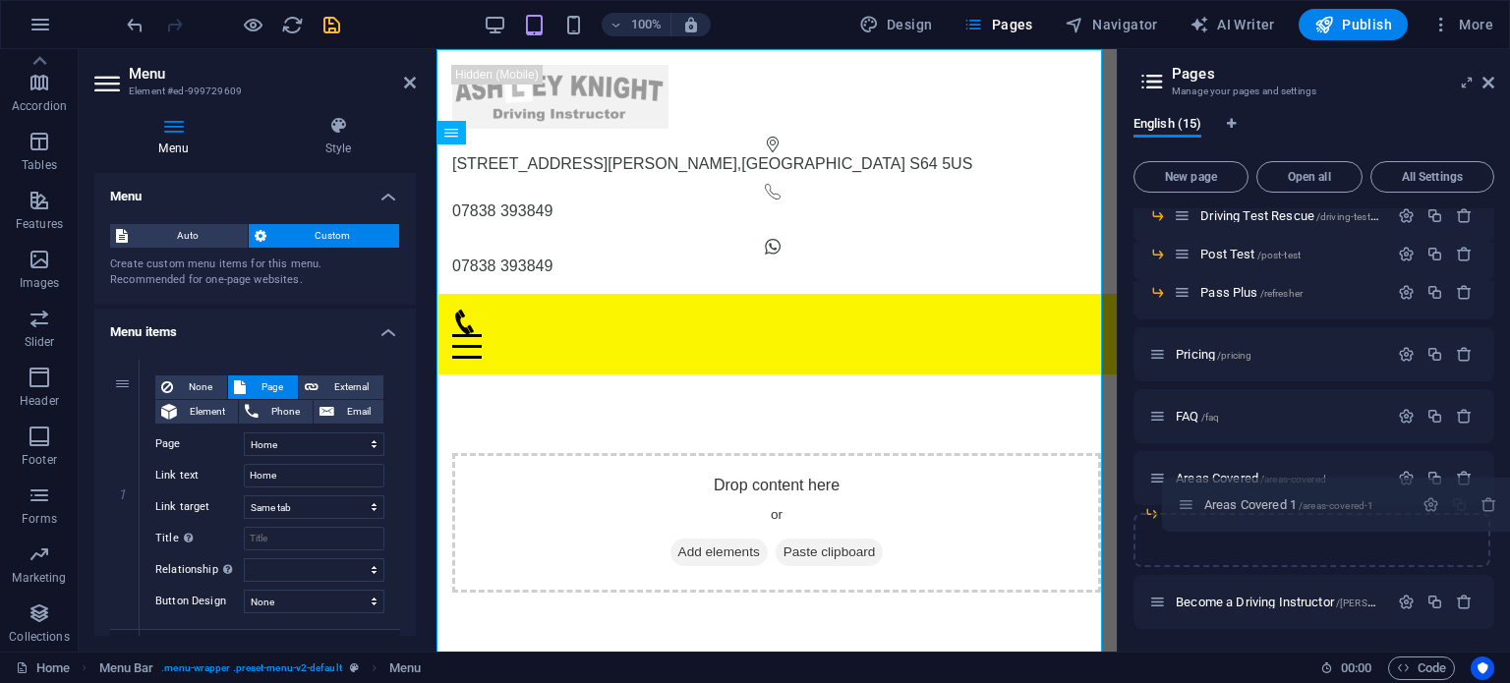
drag, startPoint x: 1161, startPoint y: 480, endPoint x: 1192, endPoint y: 514, distance: 46.0
click at [1192, 514] on div "Home / Pass With Ash /home Theory Test Pro /home-copy Beginner Lessons /beginne…" at bounding box center [1314, 263] width 361 height 733
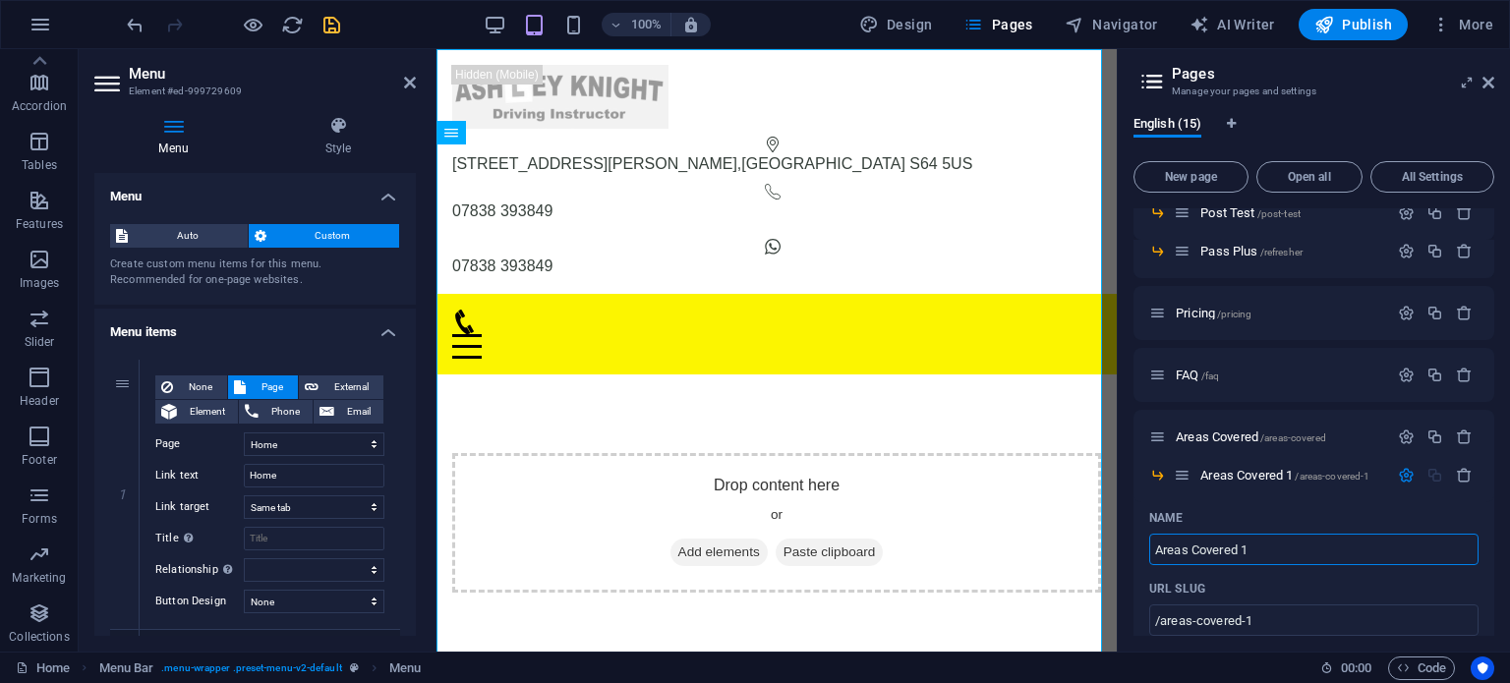
scroll to position [443, 0]
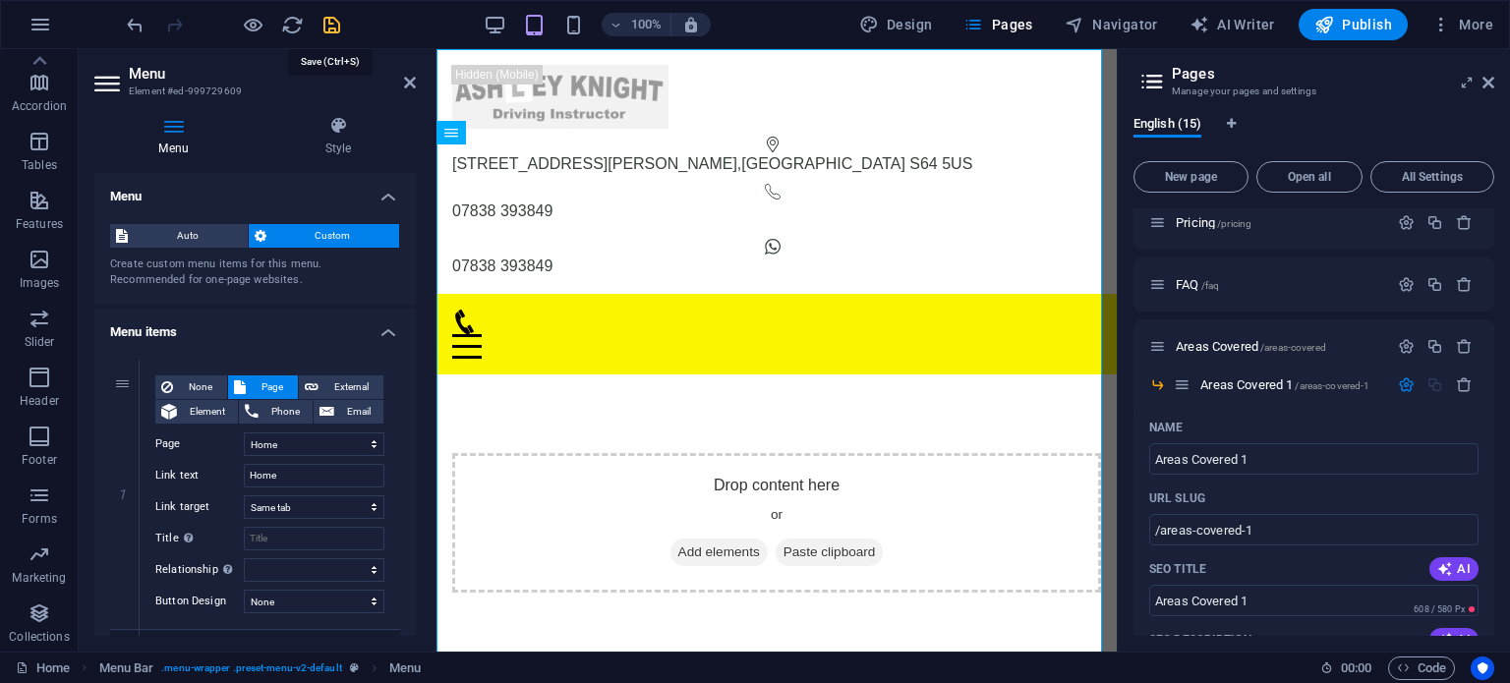
click at [328, 28] on icon "save" at bounding box center [332, 25] width 23 height 23
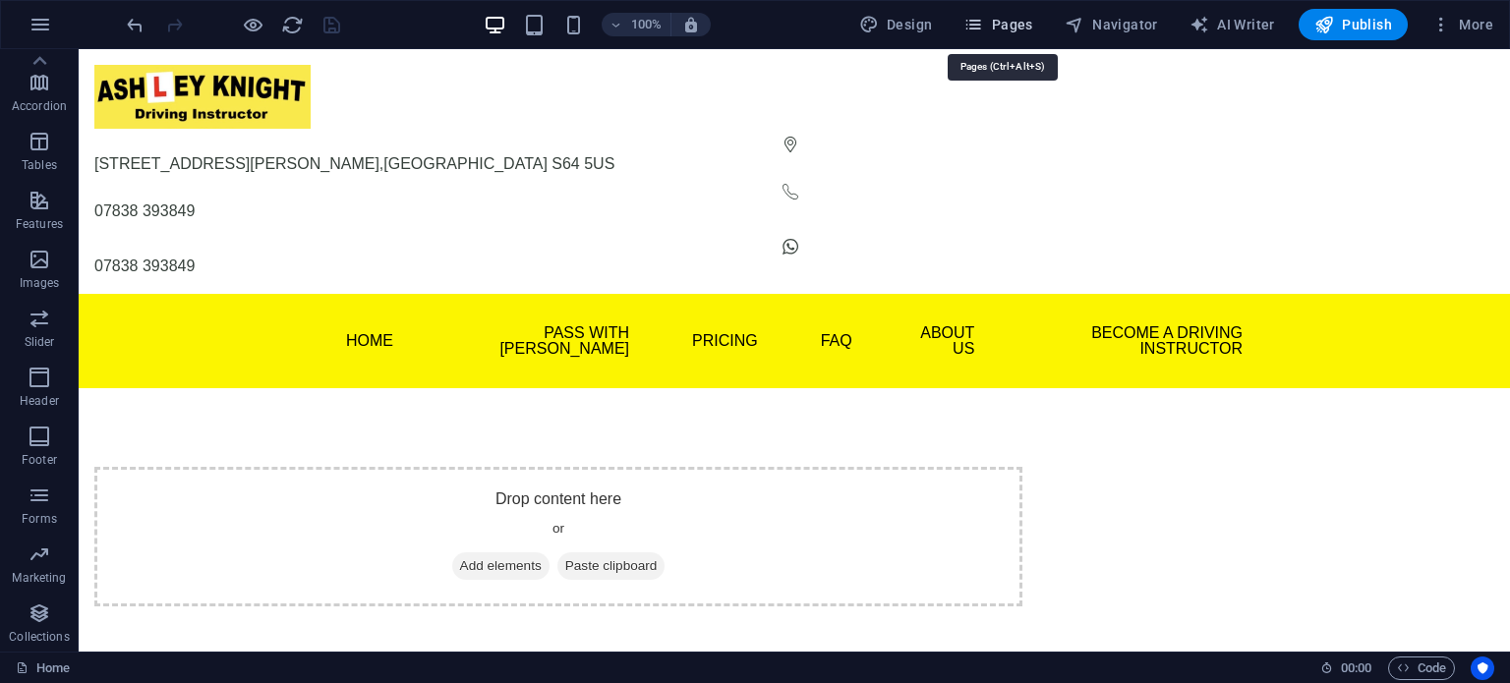
click at [1006, 27] on span "Pages" at bounding box center [998, 25] width 69 height 20
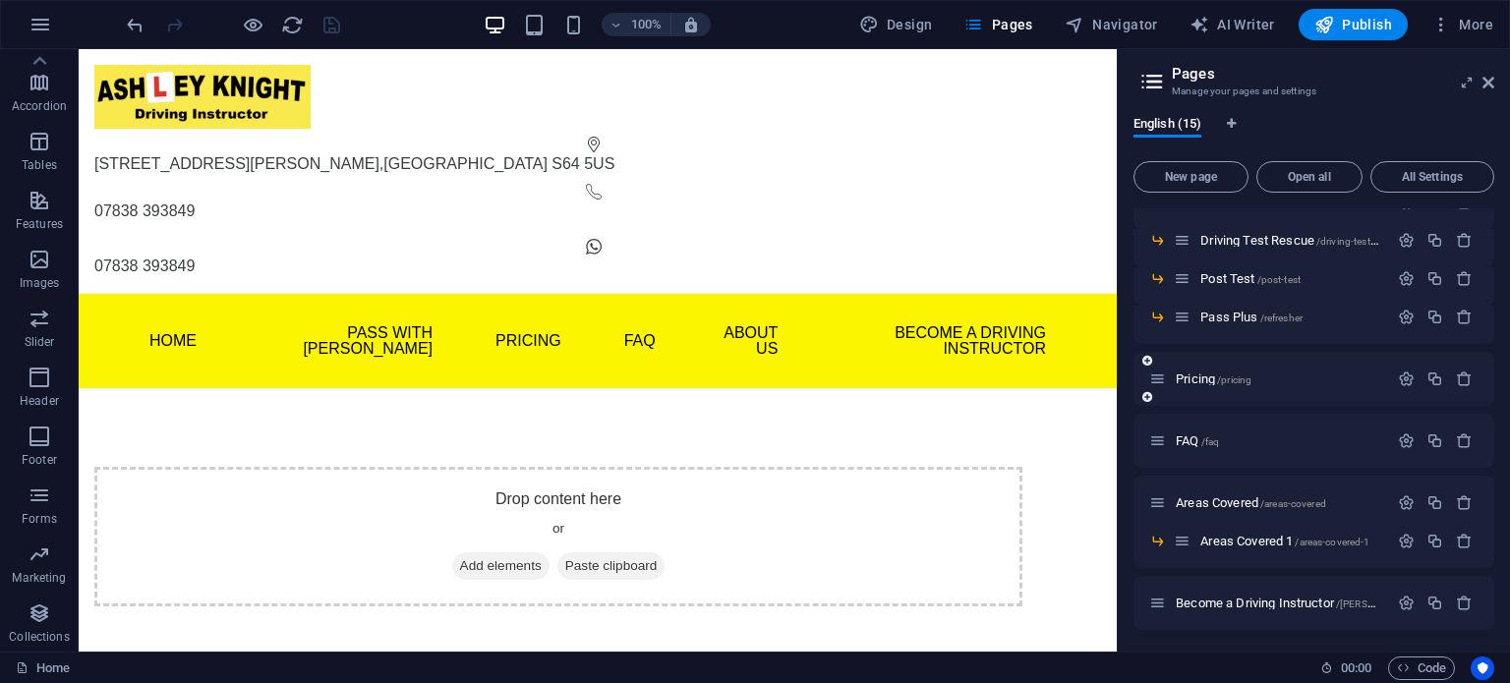
scroll to position [288, 0]
click at [1427, 539] on icon "button" at bounding box center [1435, 540] width 17 height 17
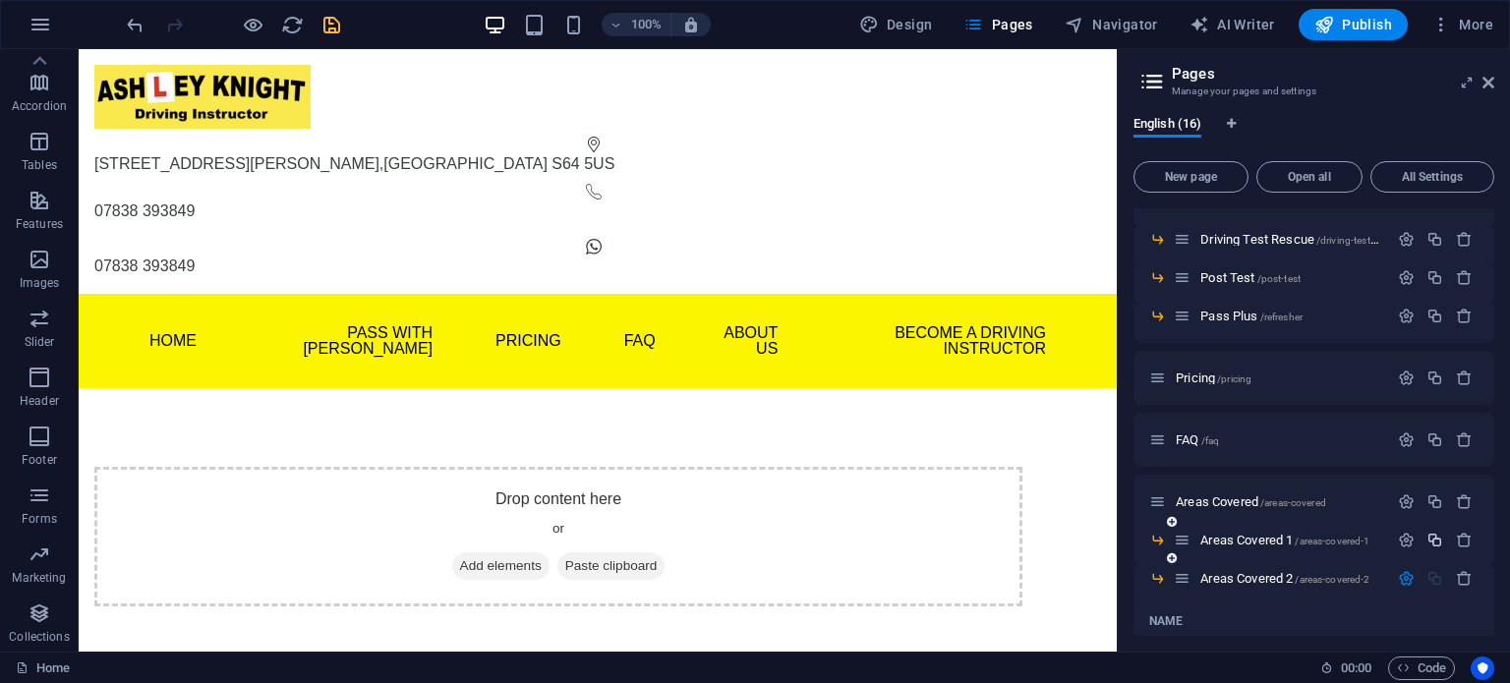
scroll to position [518, 0]
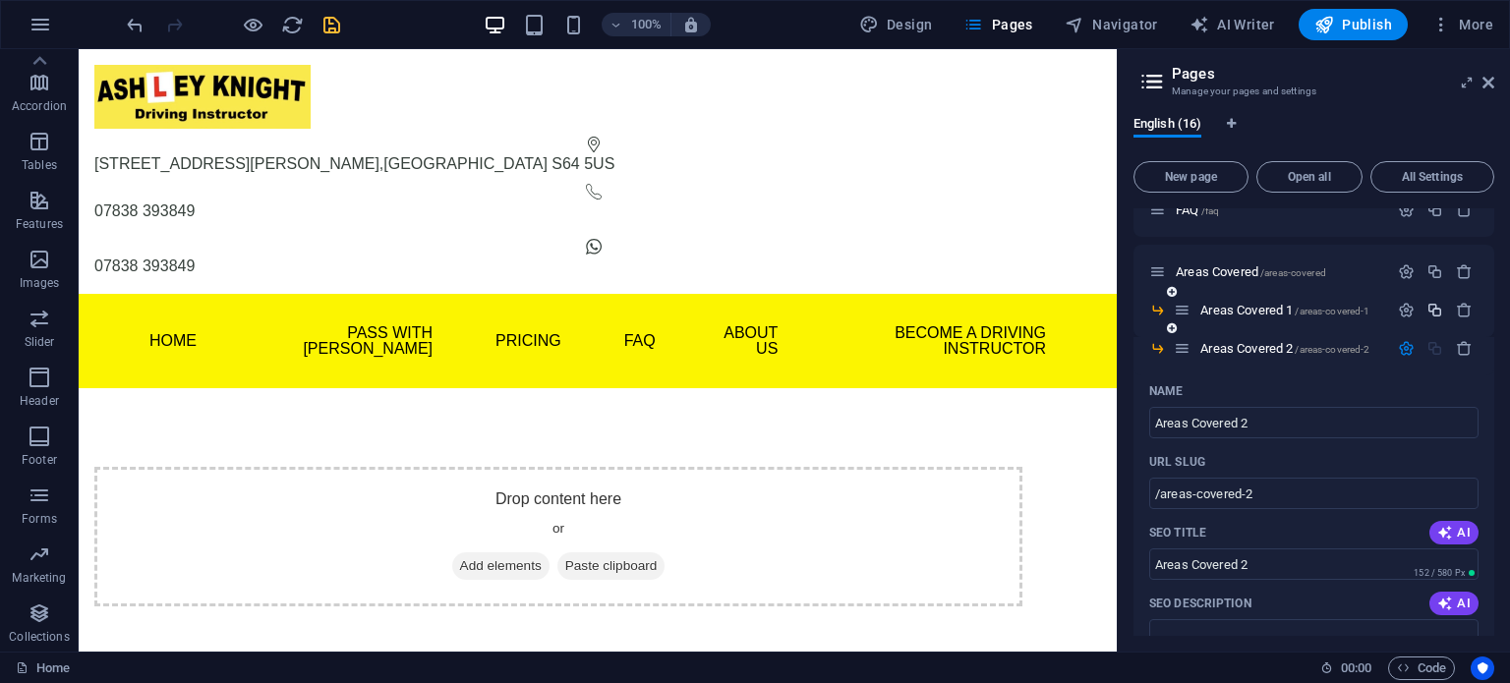
click at [1428, 306] on icon "button" at bounding box center [1435, 310] width 17 height 17
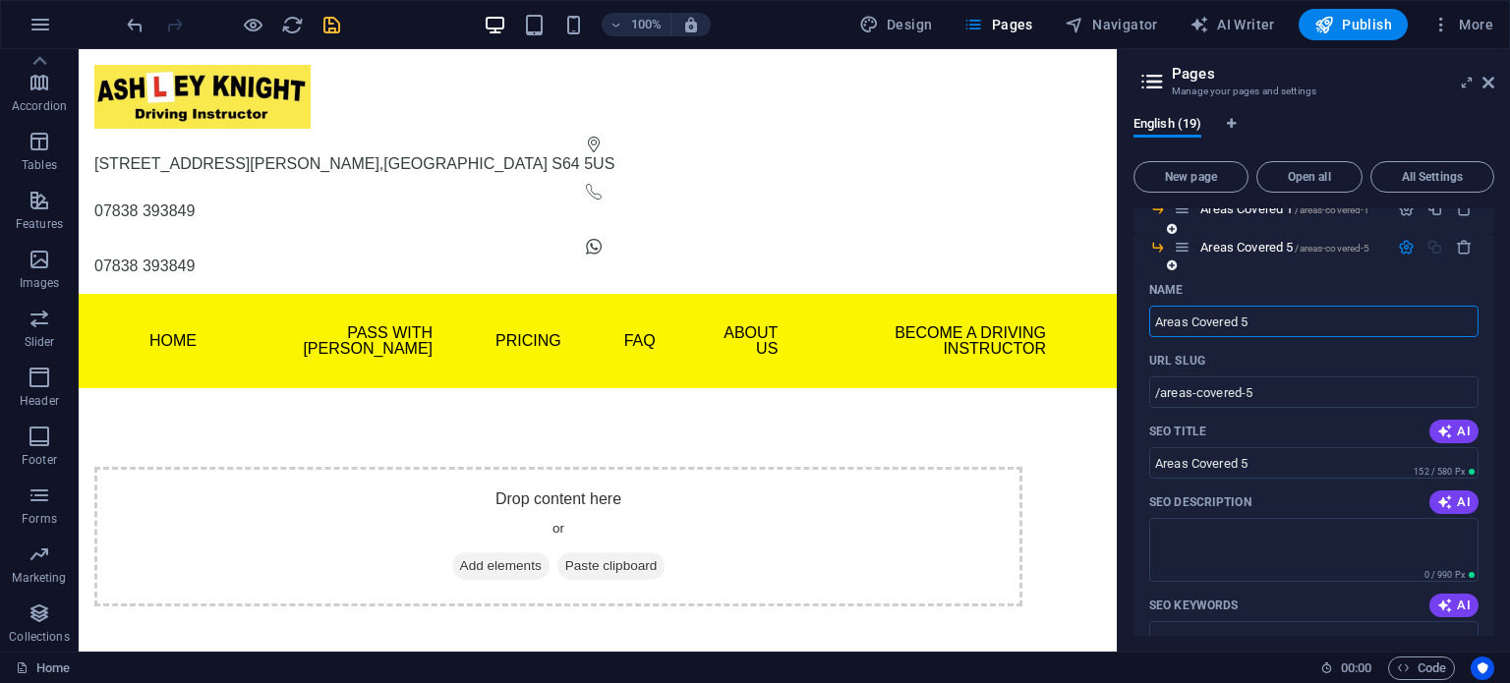
scroll to position [583, 0]
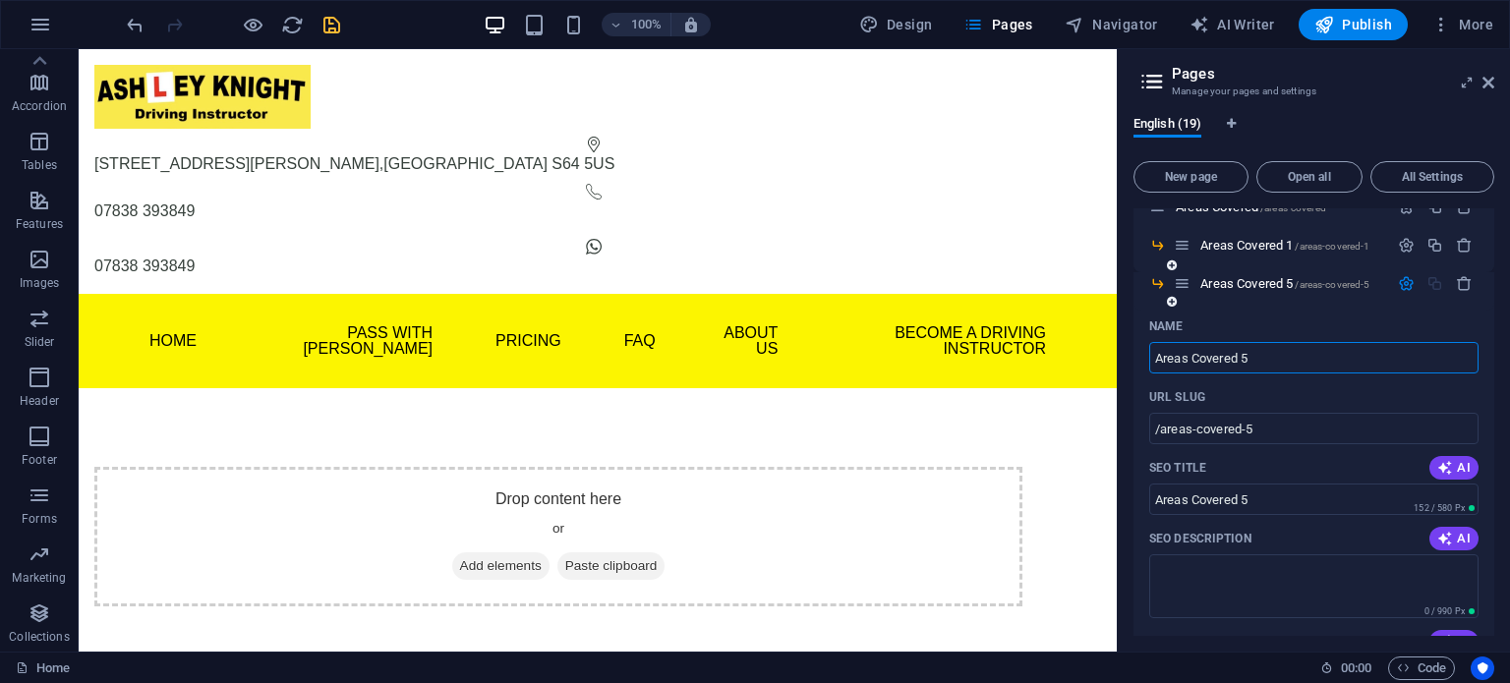
click at [1404, 282] on icon "button" at bounding box center [1406, 283] width 17 height 17
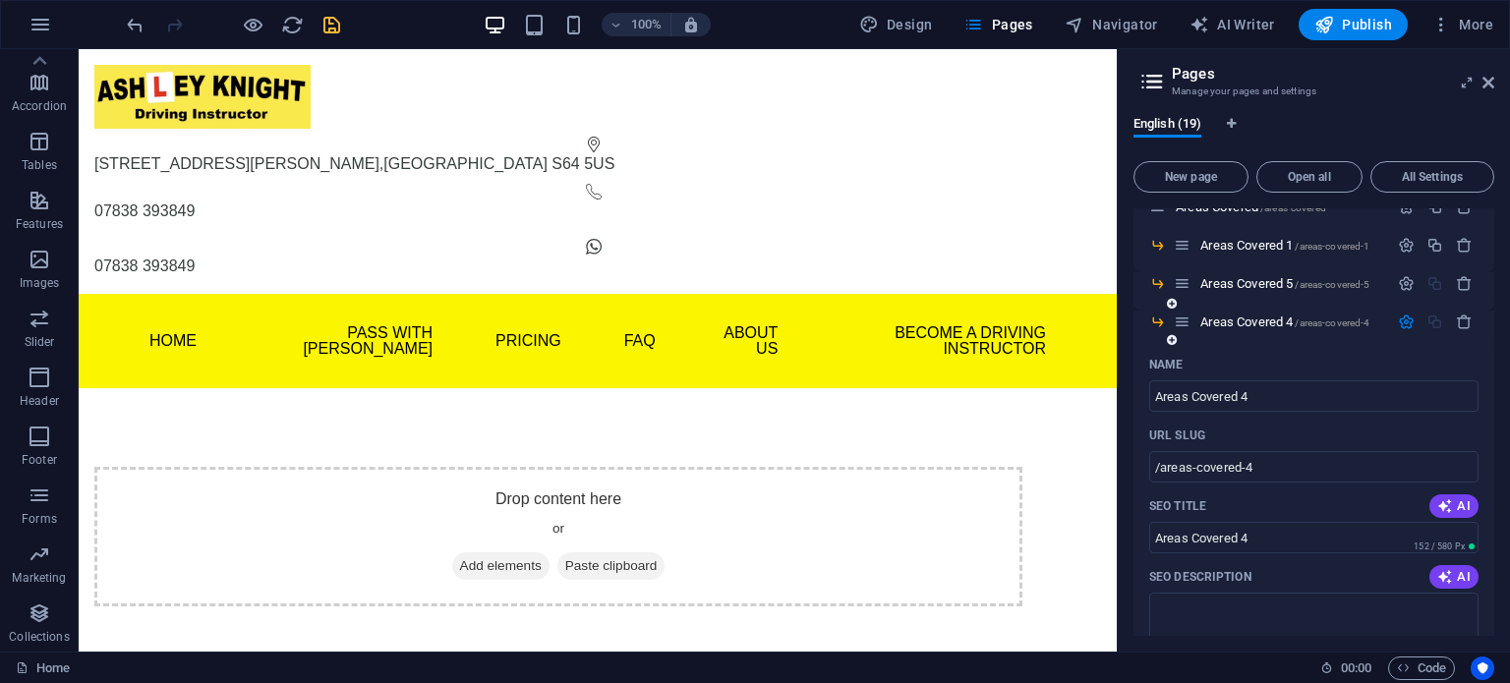
click at [1399, 322] on icon "button" at bounding box center [1406, 322] width 17 height 17
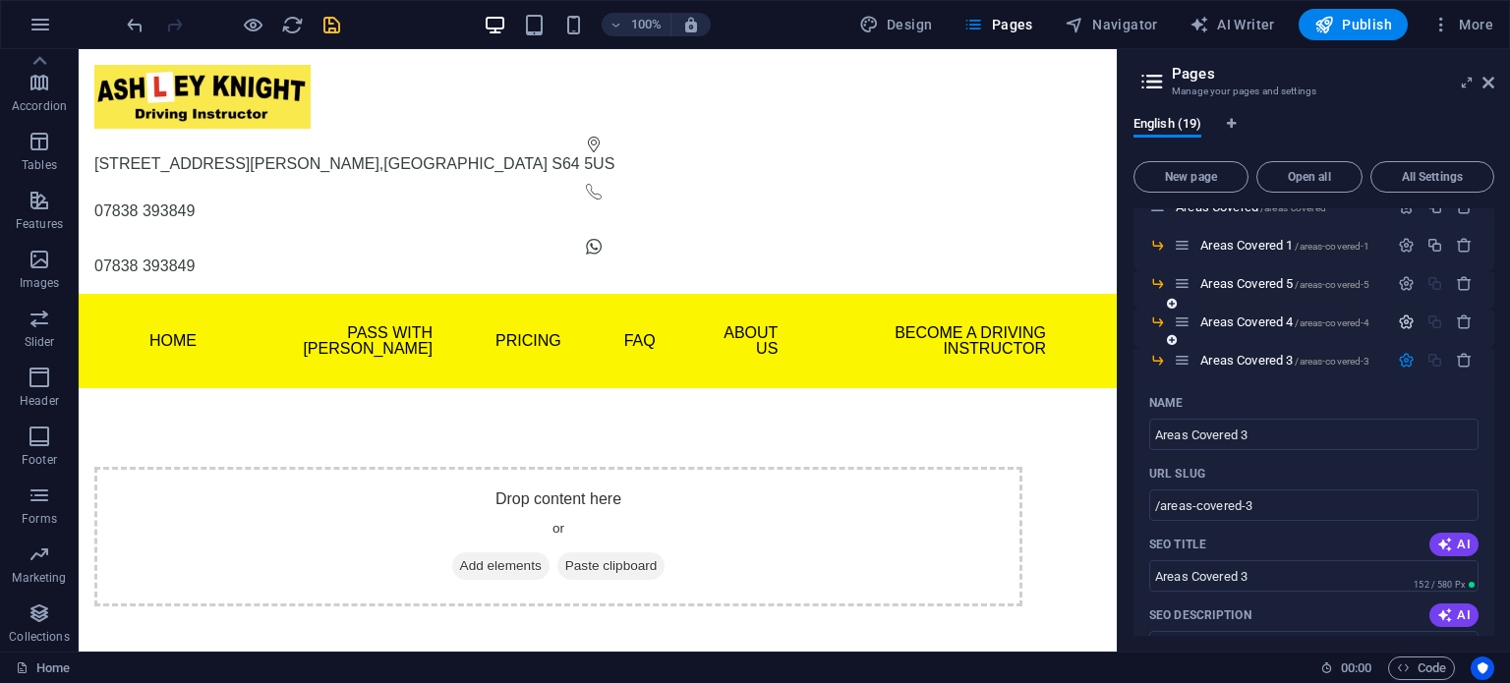
click at [1399, 322] on icon "button" at bounding box center [1406, 322] width 17 height 17
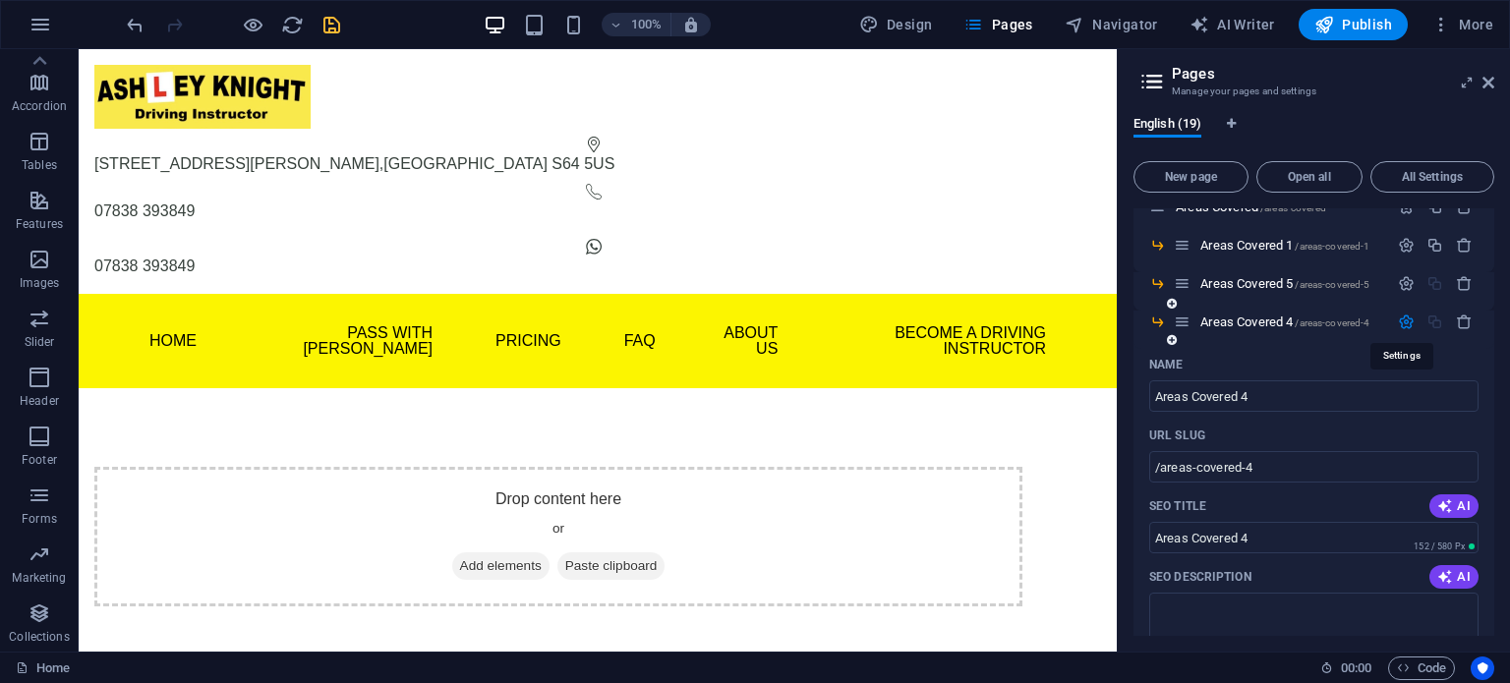
click at [1399, 320] on icon "button" at bounding box center [1406, 322] width 17 height 17
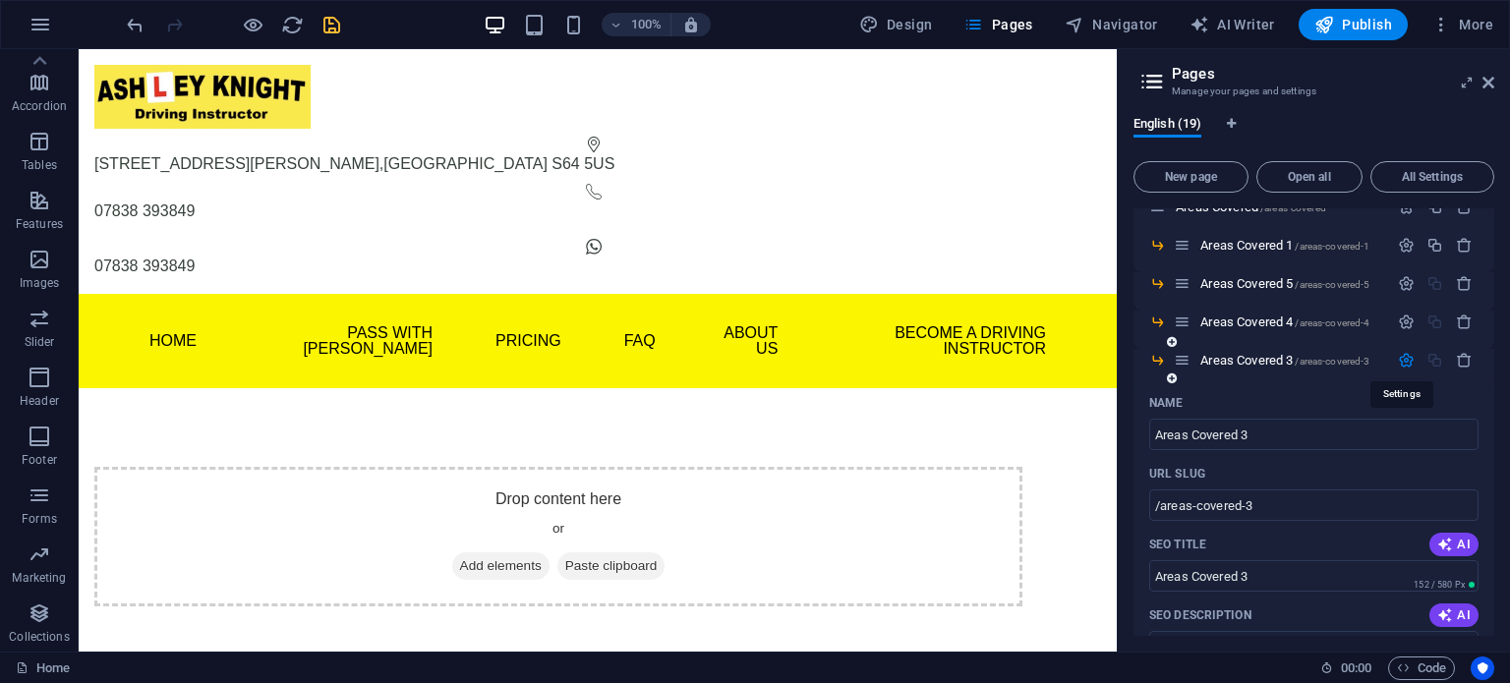
click at [1401, 357] on icon "button" at bounding box center [1406, 360] width 17 height 17
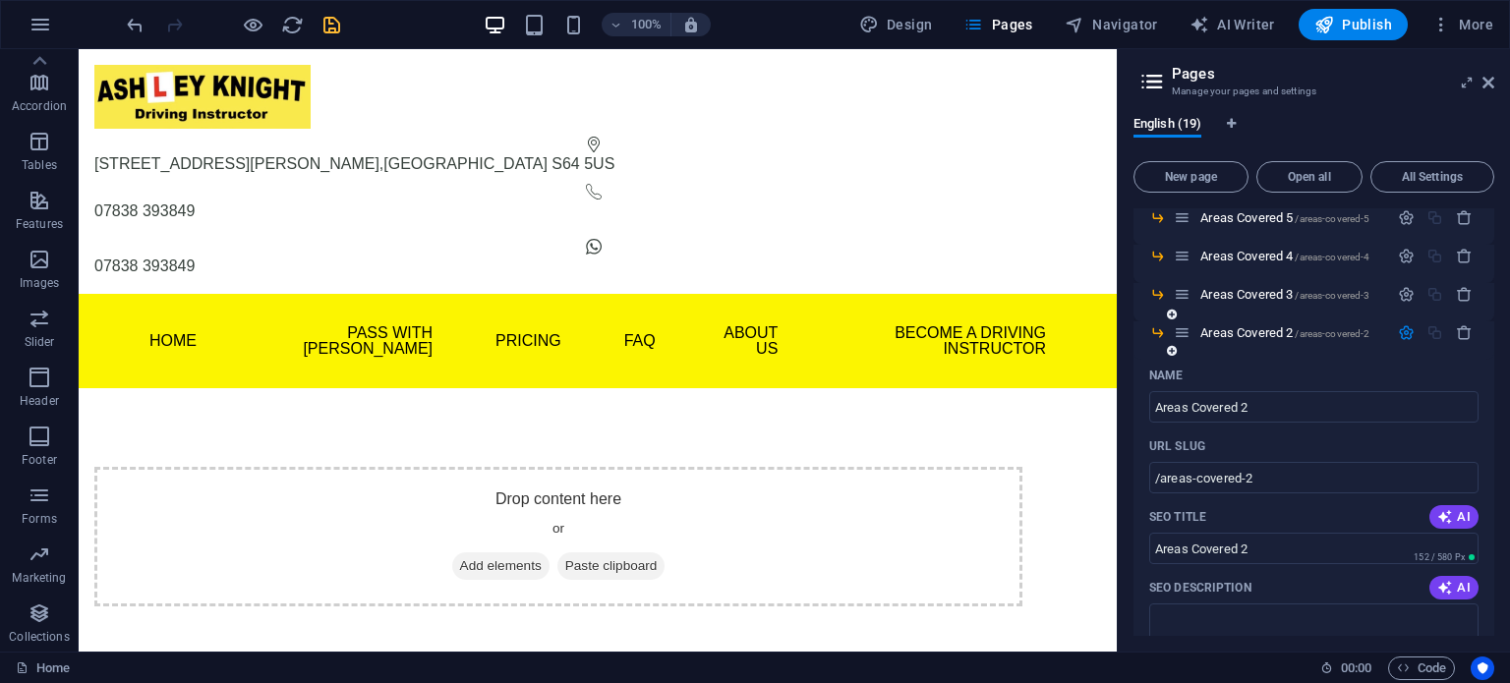
click at [1400, 337] on icon "button" at bounding box center [1406, 332] width 17 height 17
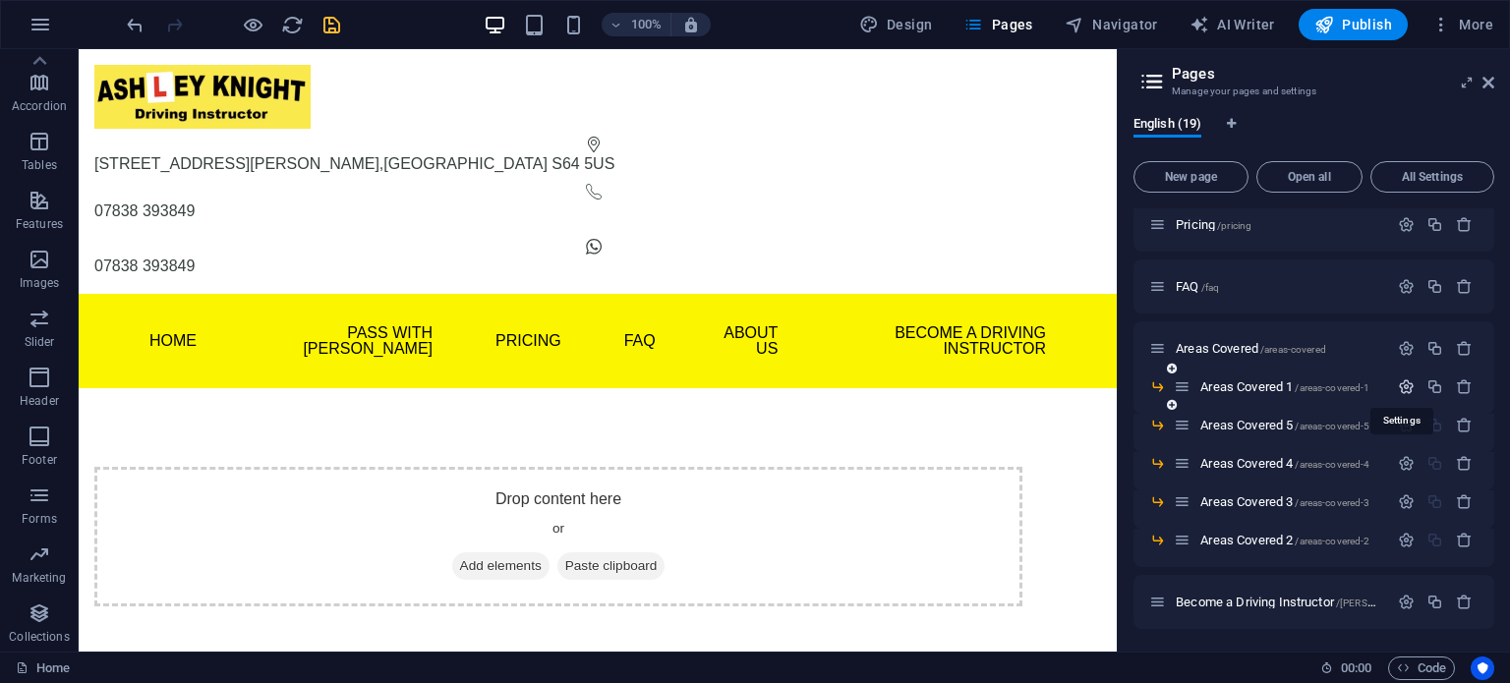
click at [1404, 382] on icon "button" at bounding box center [1406, 387] width 17 height 17
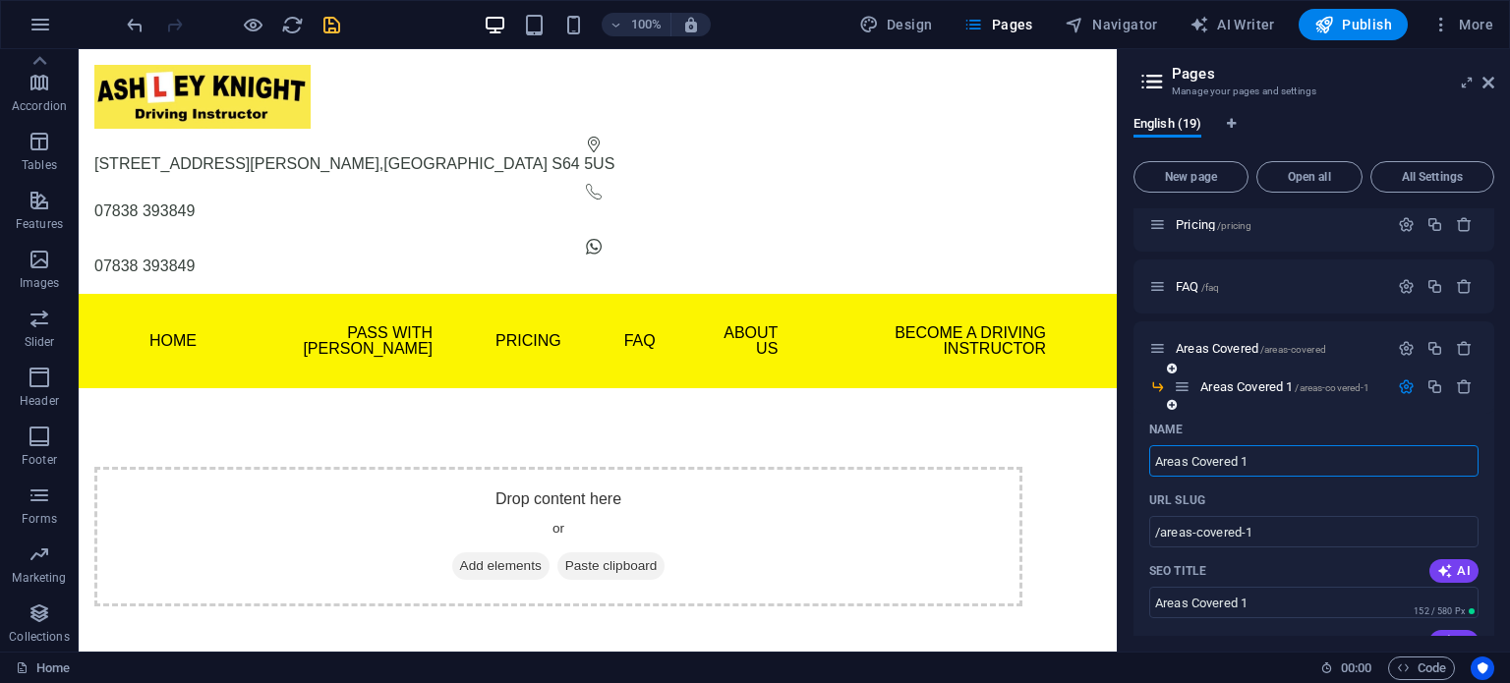
drag, startPoint x: 1263, startPoint y: 457, endPoint x: 1141, endPoint y: 454, distance: 122.0
click at [1234, 455] on input "Rotherham" at bounding box center [1313, 460] width 329 height 31
click at [1159, 458] on input "Rotherham" at bounding box center [1313, 460] width 329 height 31
click at [1153, 463] on input "Rotherham" at bounding box center [1313, 460] width 329 height 31
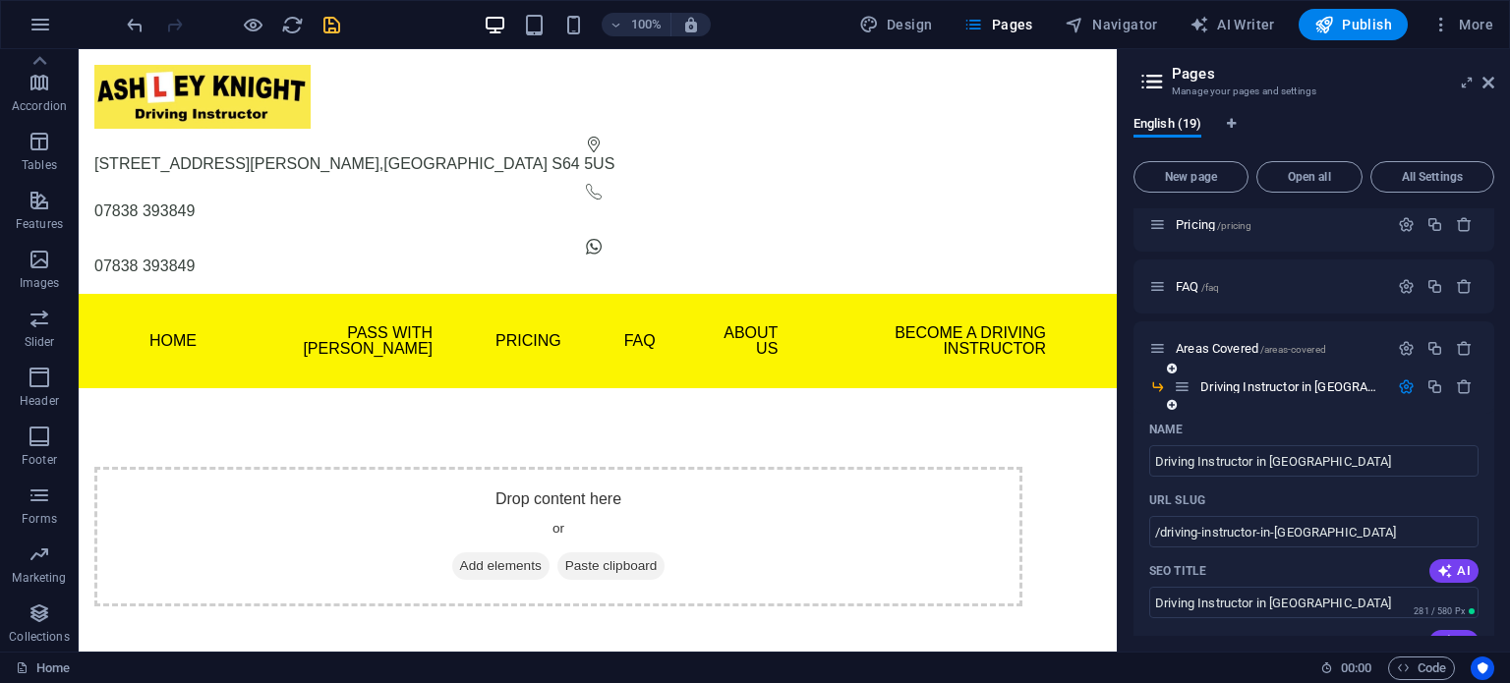
click at [1401, 383] on icon "button" at bounding box center [1406, 387] width 17 height 17
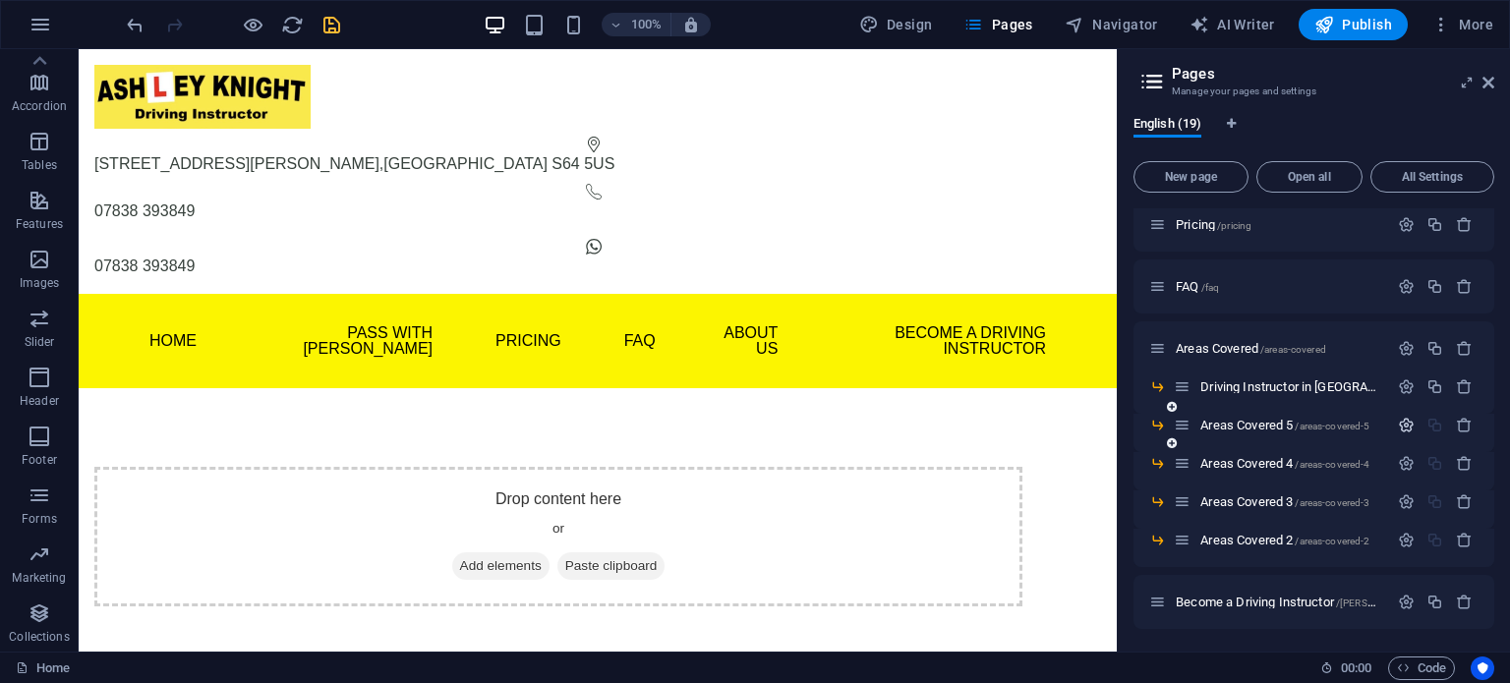
click at [1404, 426] on icon "button" at bounding box center [1406, 425] width 17 height 17
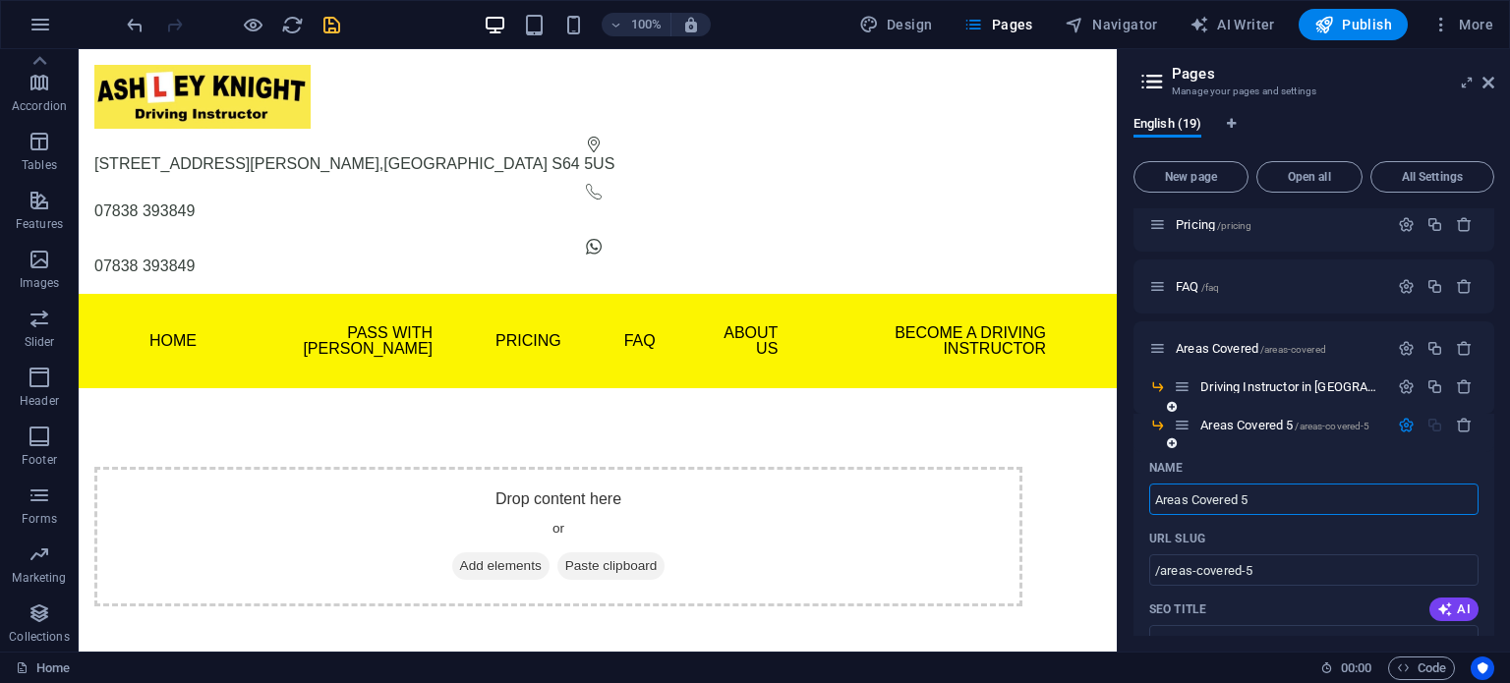
click at [1266, 499] on input "Areas Covered 5" at bounding box center [1313, 499] width 329 height 31
drag, startPoint x: 1266, startPoint y: 499, endPoint x: 1130, endPoint y: 487, distance: 136.2
click at [1131, 488] on div "English (19) New page Open all All Settings Home / Pass With Ash /home Theory T…" at bounding box center [1314, 376] width 392 height 552
click at [1400, 424] on icon "button" at bounding box center [1406, 425] width 17 height 17
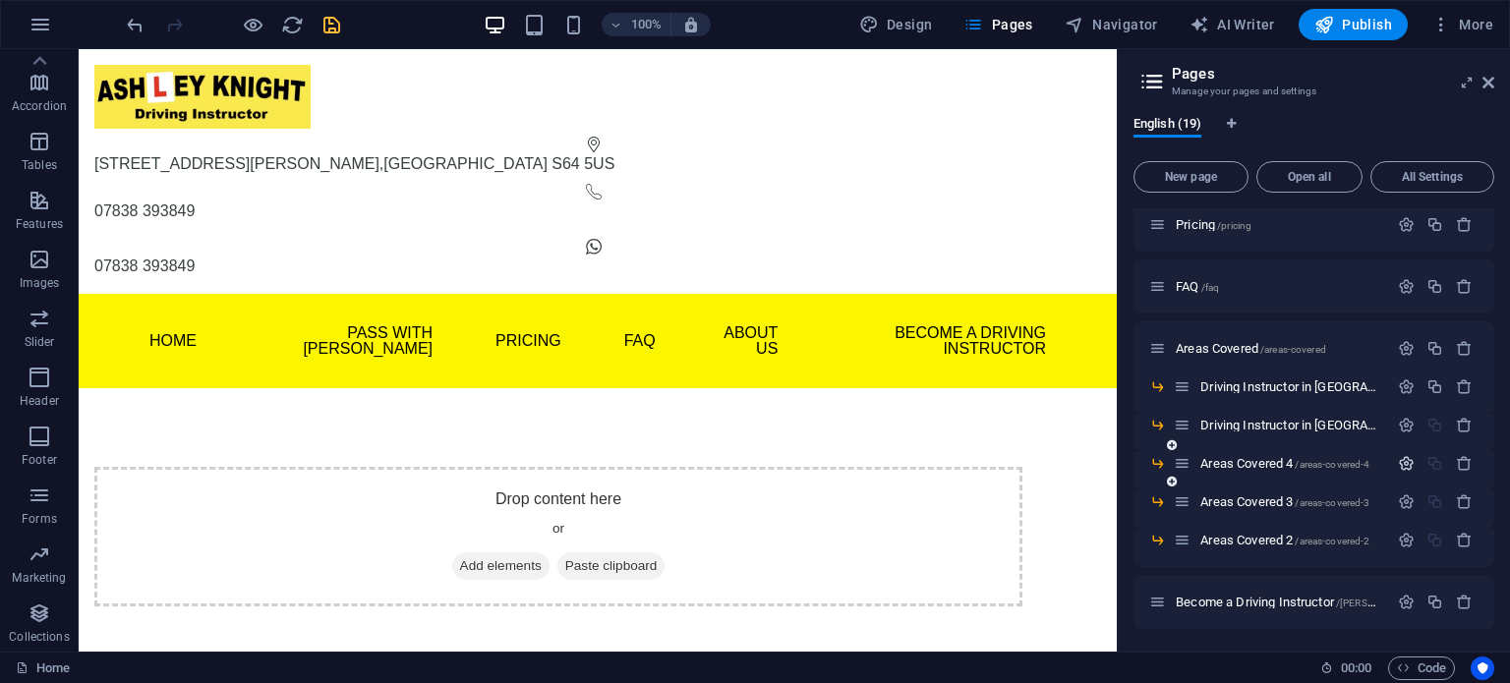
click at [1401, 466] on icon "button" at bounding box center [1406, 463] width 17 height 17
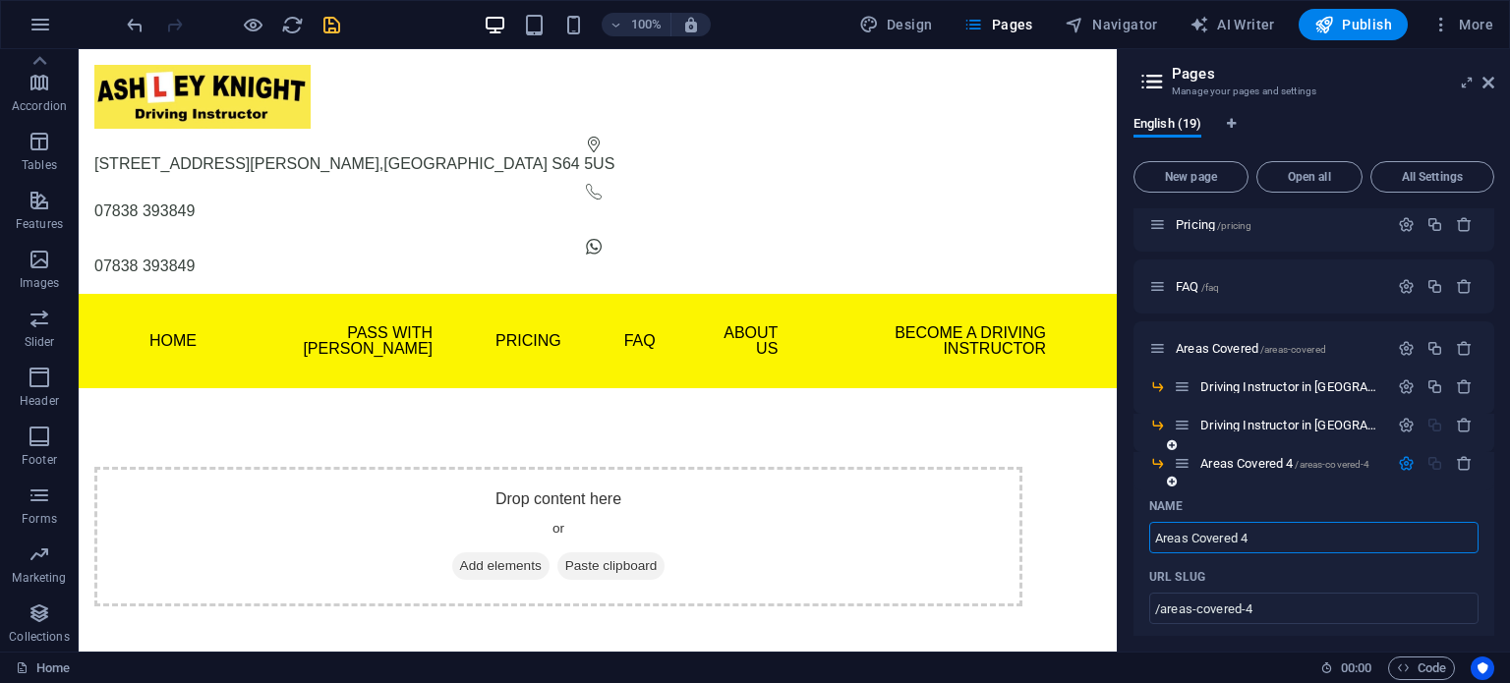
click at [1286, 544] on input "Areas Covered 4" at bounding box center [1313, 537] width 329 height 31
drag, startPoint x: 1282, startPoint y: 542, endPoint x: 1126, endPoint y: 542, distance: 156.3
click at [1117, 544] on aside "Pages Manage your pages and settings English (19) New page Open all All Setting…" at bounding box center [1313, 350] width 393 height 603
drag, startPoint x: 1294, startPoint y: 543, endPoint x: 1141, endPoint y: 532, distance: 153.8
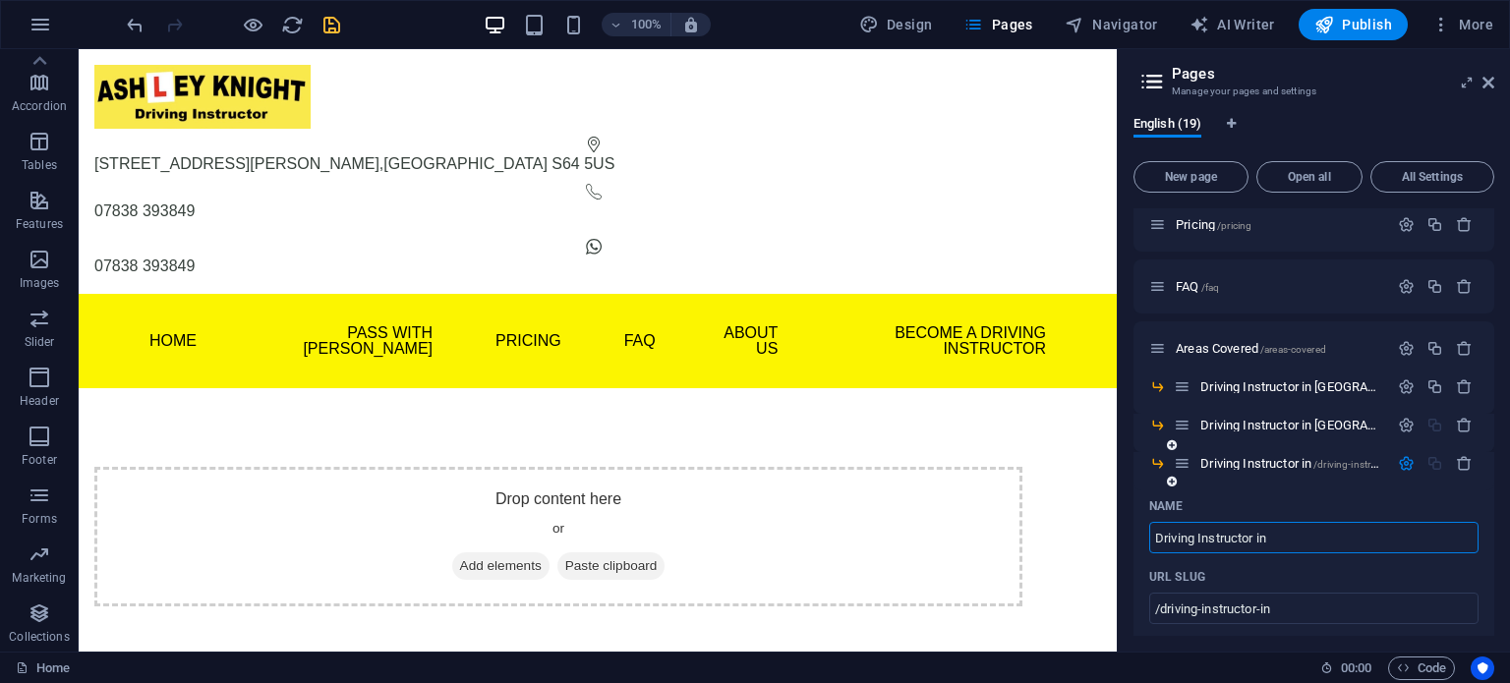
click at [1292, 534] on input "Driving Instructor in" at bounding box center [1313, 537] width 329 height 31
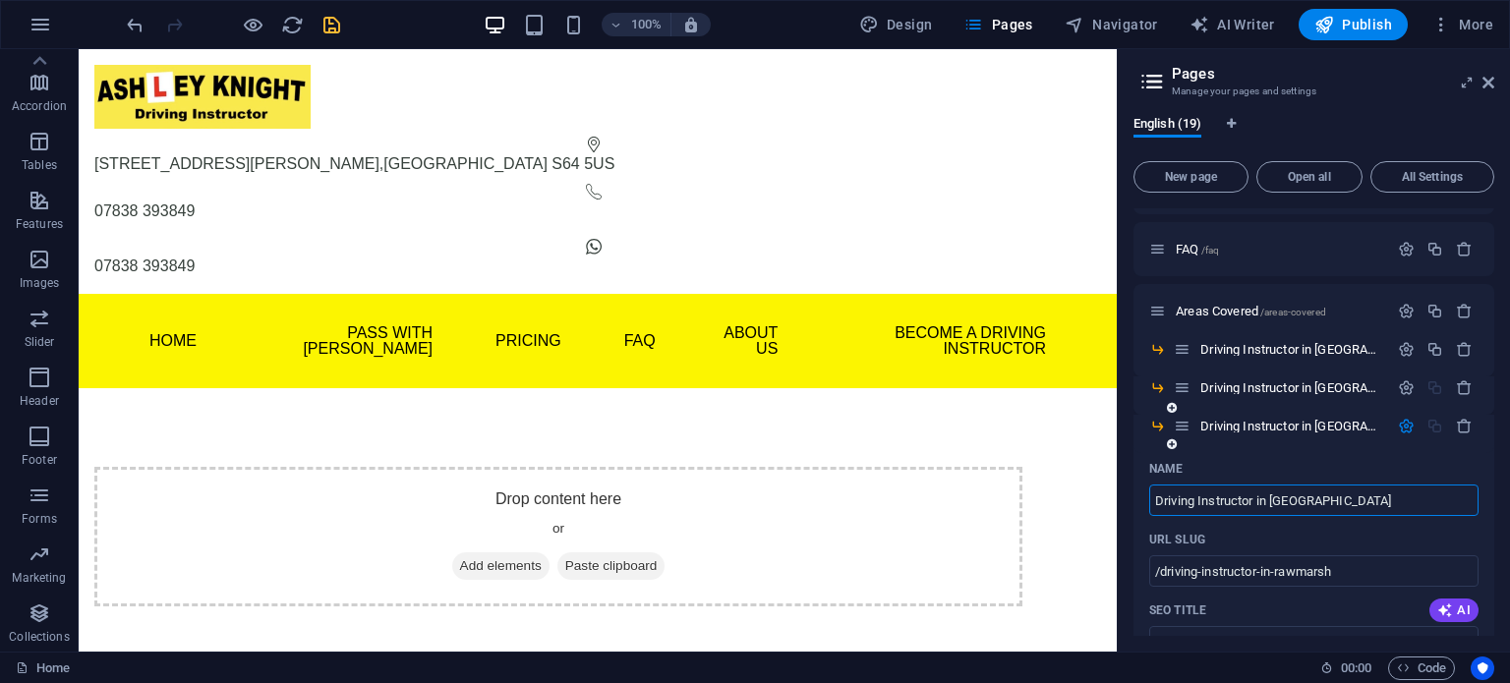
scroll to position [573, 0]
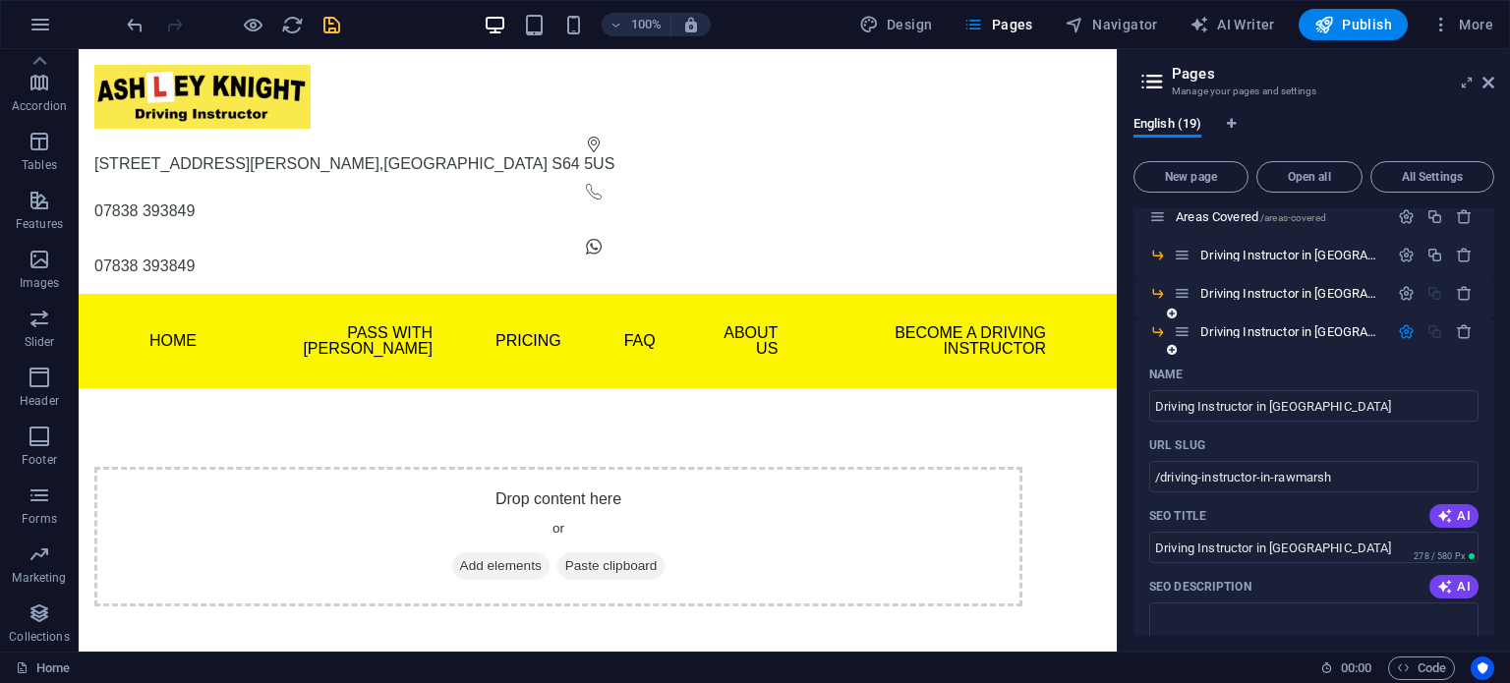
click at [1401, 329] on icon "button" at bounding box center [1406, 332] width 17 height 17
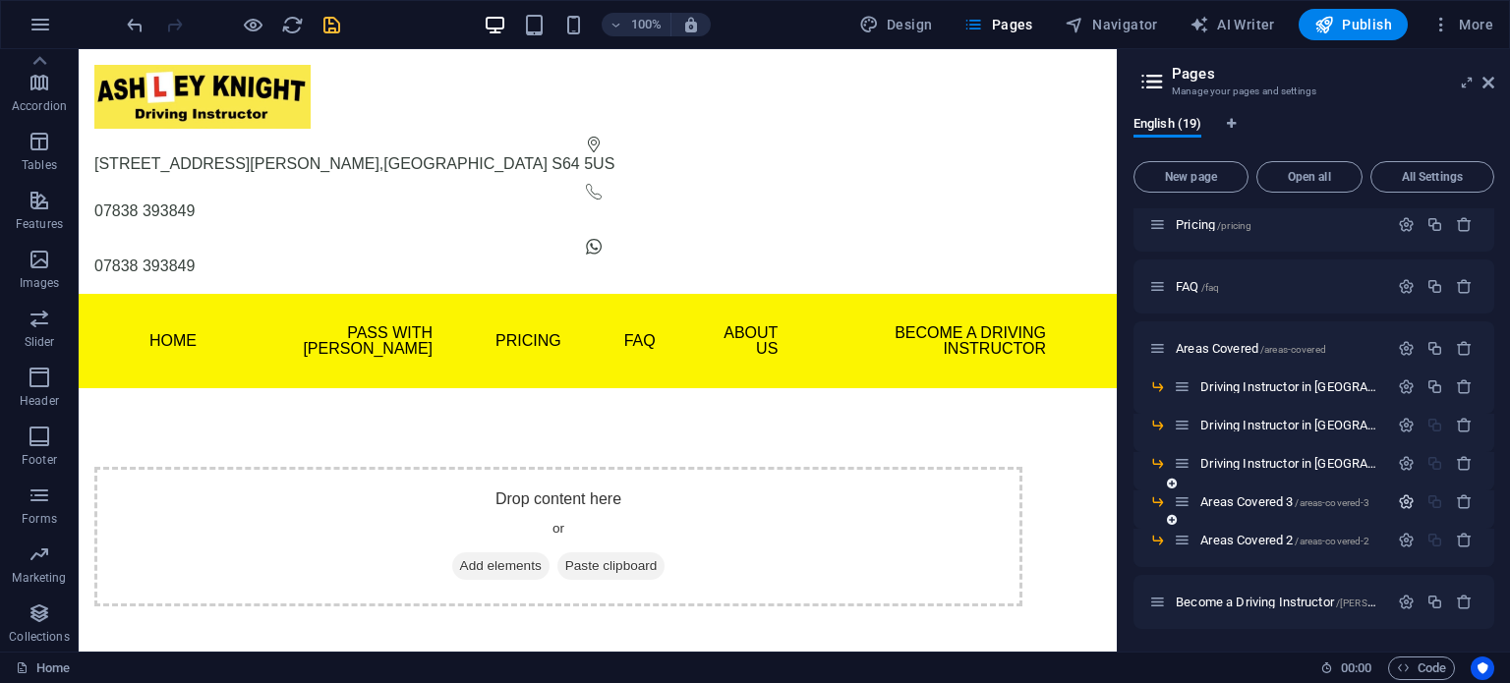
click at [1404, 502] on icon "button" at bounding box center [1406, 502] width 17 height 17
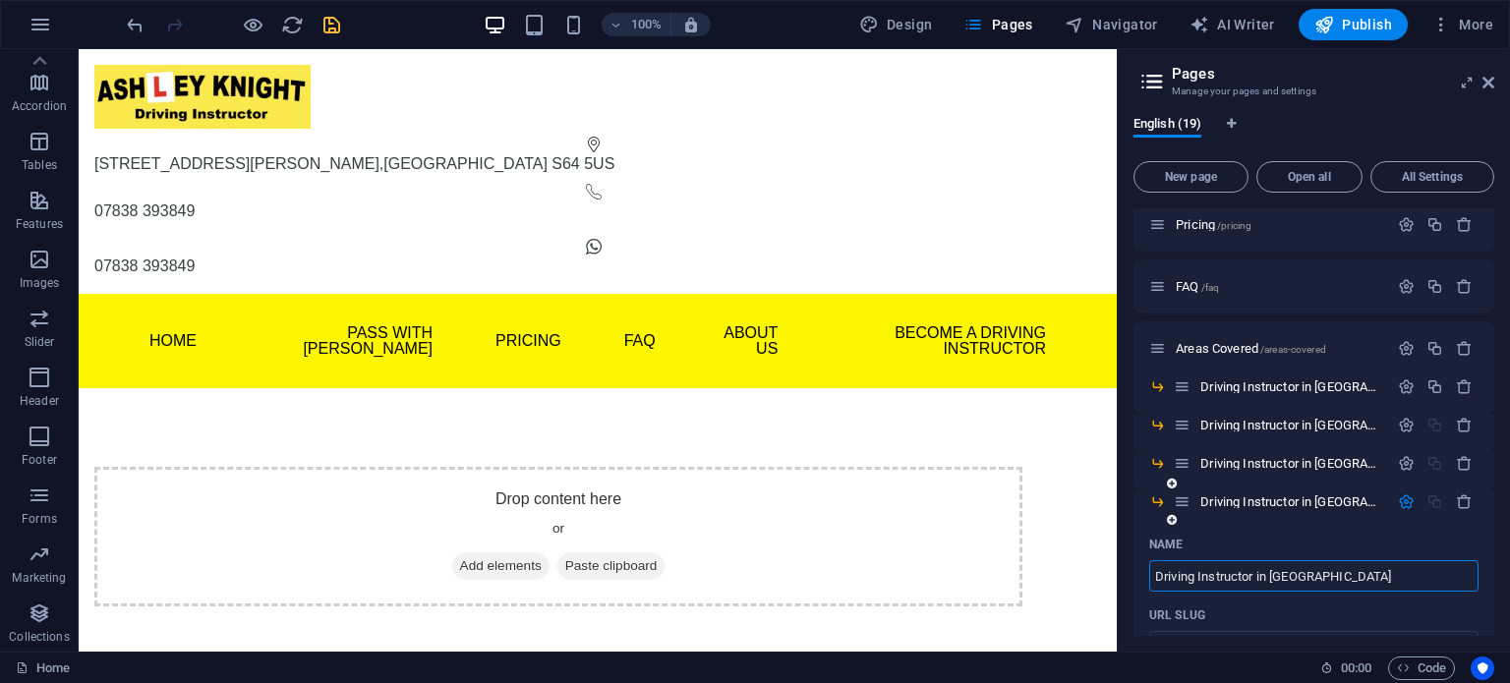
click at [1404, 581] on input "Driving Instructor in Wath Upon Deanre" at bounding box center [1313, 575] width 329 height 31
click at [1400, 496] on icon "button" at bounding box center [1406, 502] width 17 height 17
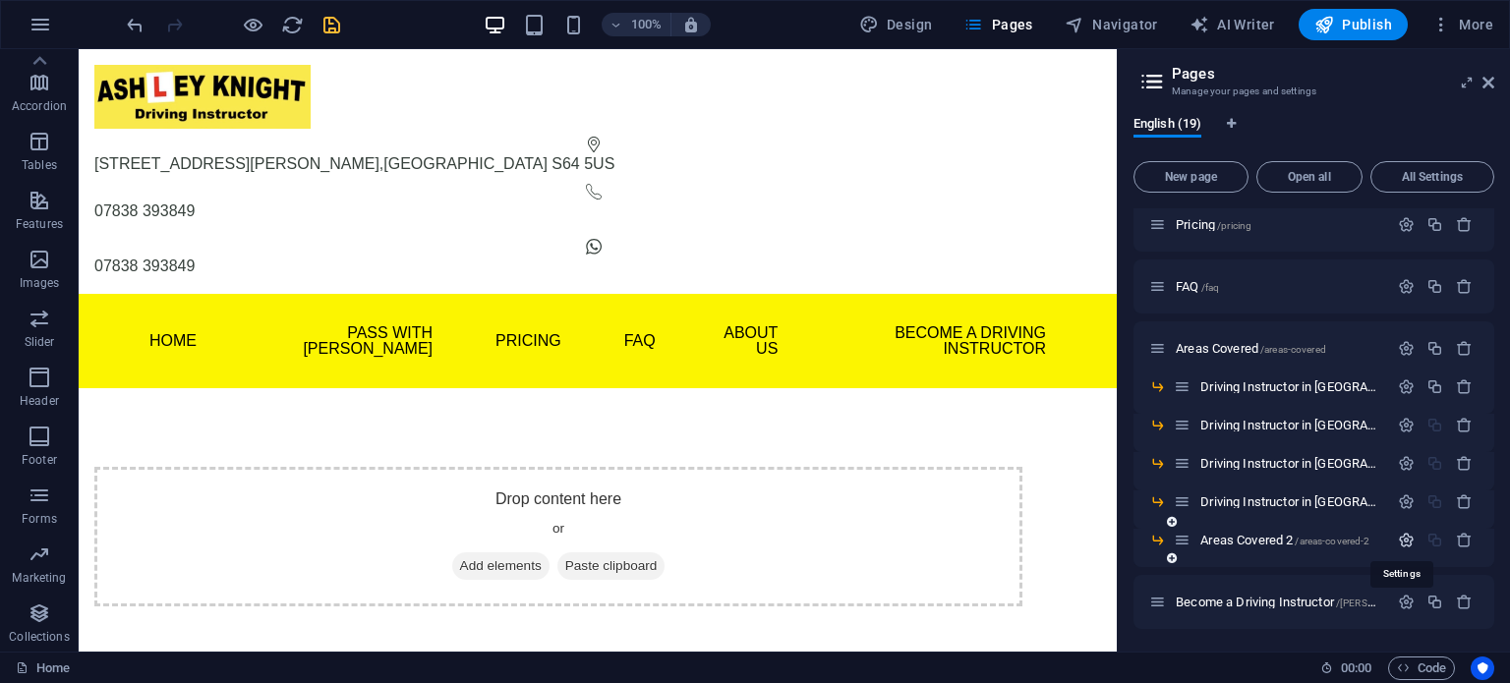
click at [1399, 540] on icon "button" at bounding box center [1406, 540] width 17 height 17
click at [1251, 612] on input "Areas Covered 2" at bounding box center [1313, 614] width 329 height 31
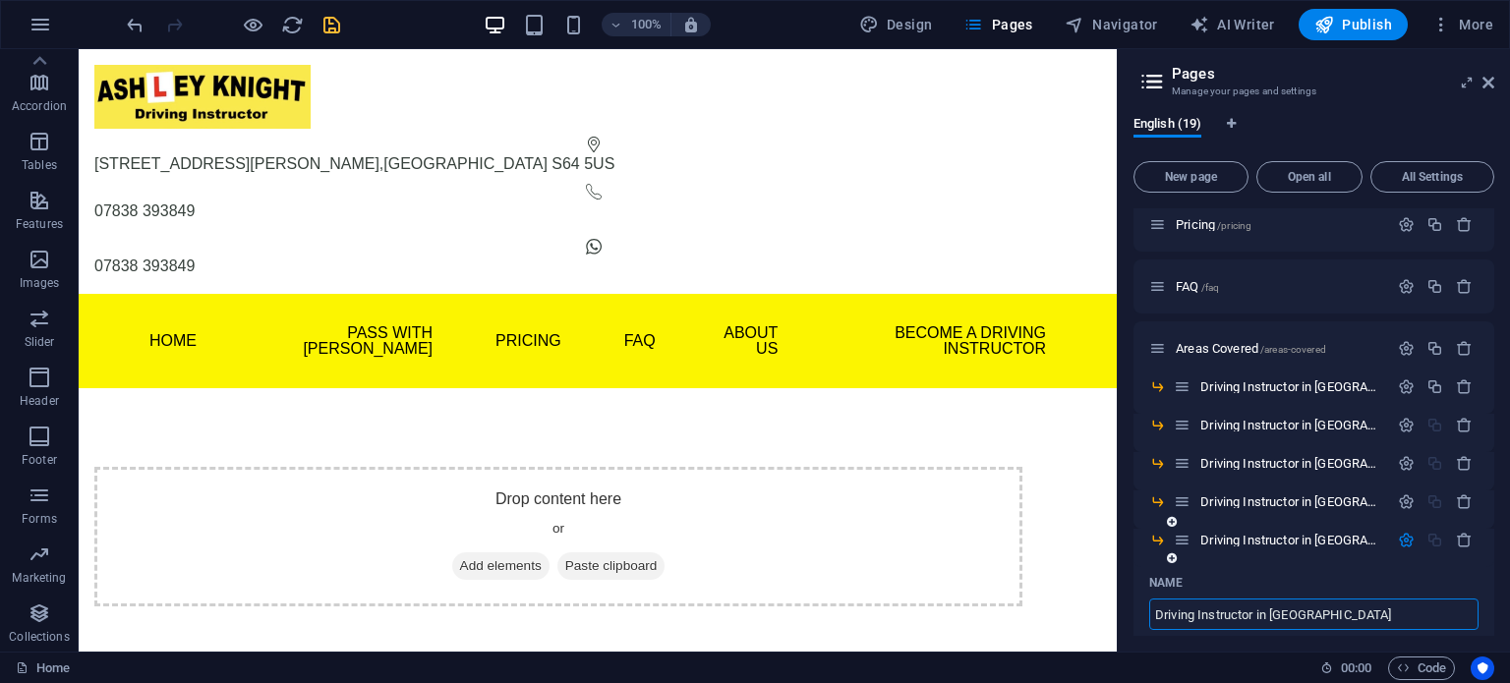
click at [1402, 543] on icon "button" at bounding box center [1406, 540] width 17 height 17
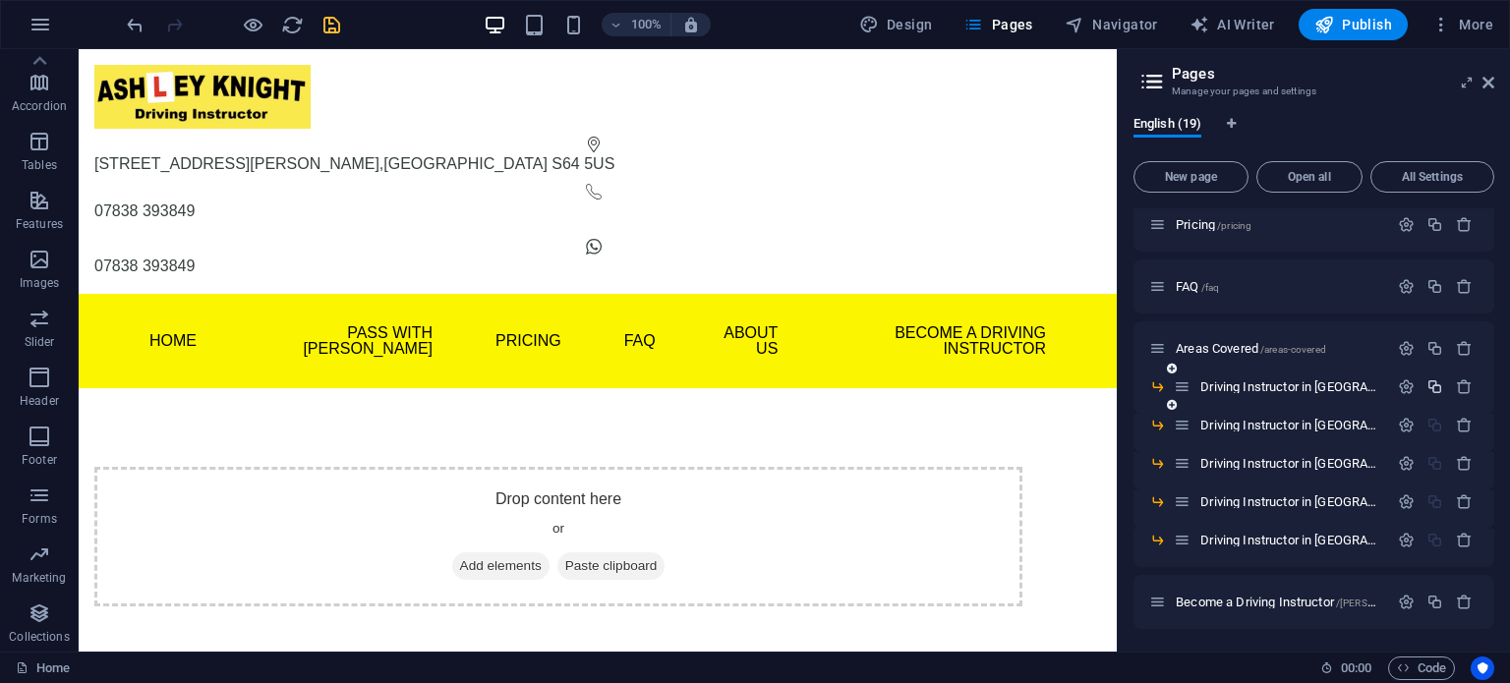
click at [1427, 386] on icon "button" at bounding box center [1435, 387] width 17 height 17
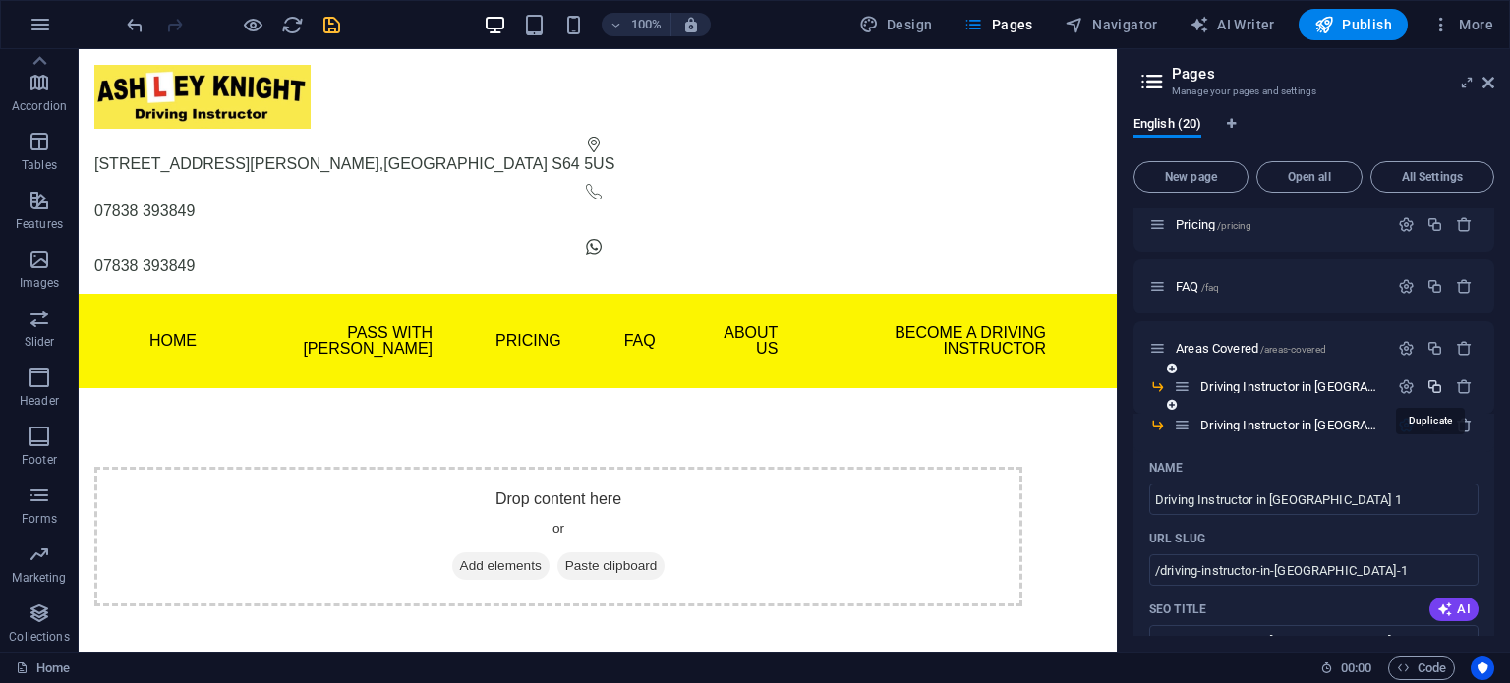
click at [1430, 388] on icon "button" at bounding box center [1435, 387] width 17 height 17
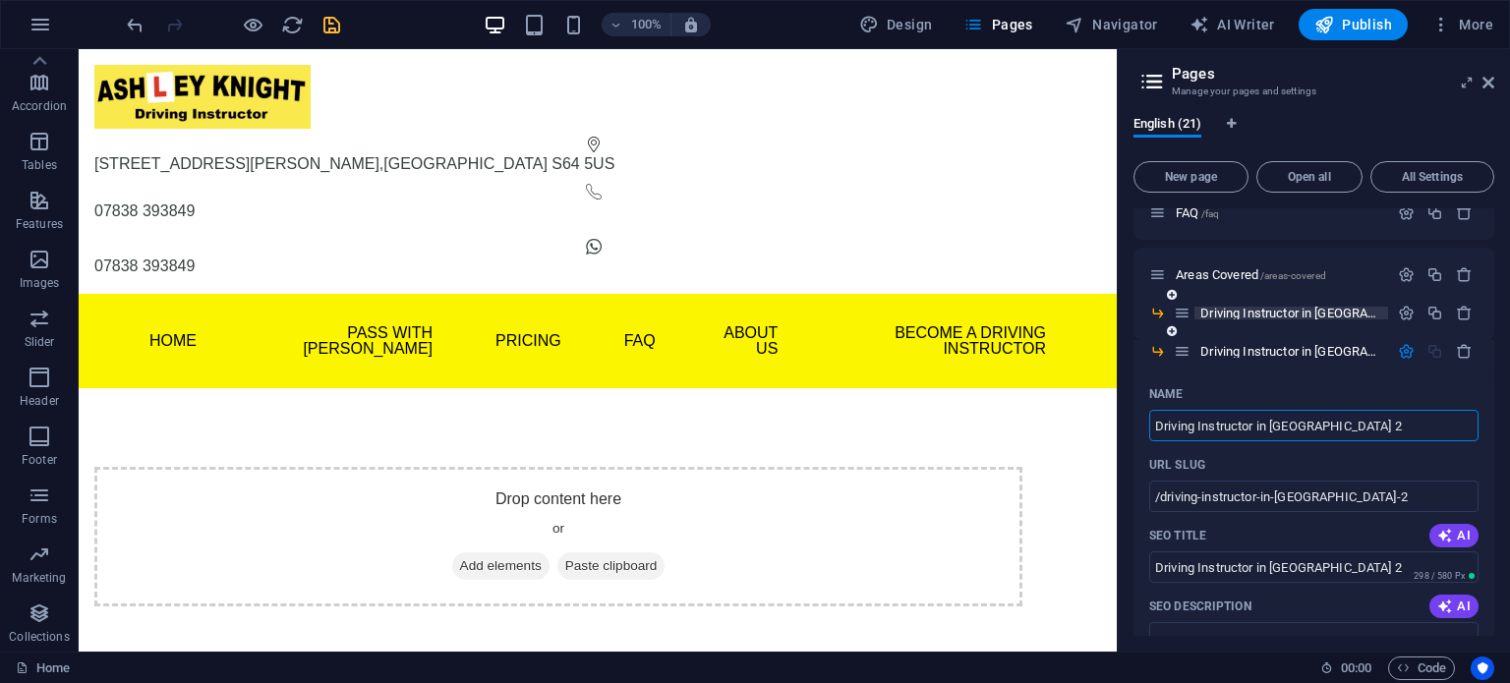
scroll to position [507, 0]
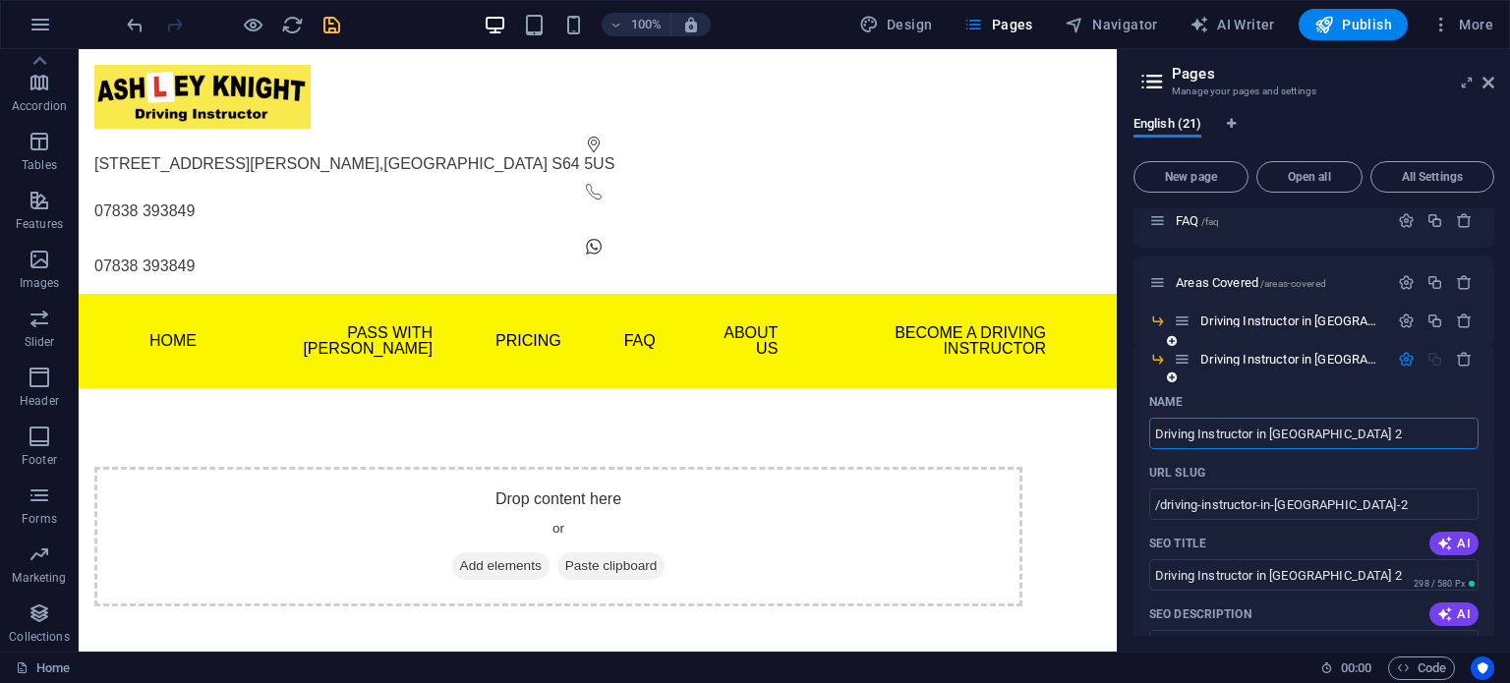
click at [1398, 361] on icon "button" at bounding box center [1406, 359] width 17 height 17
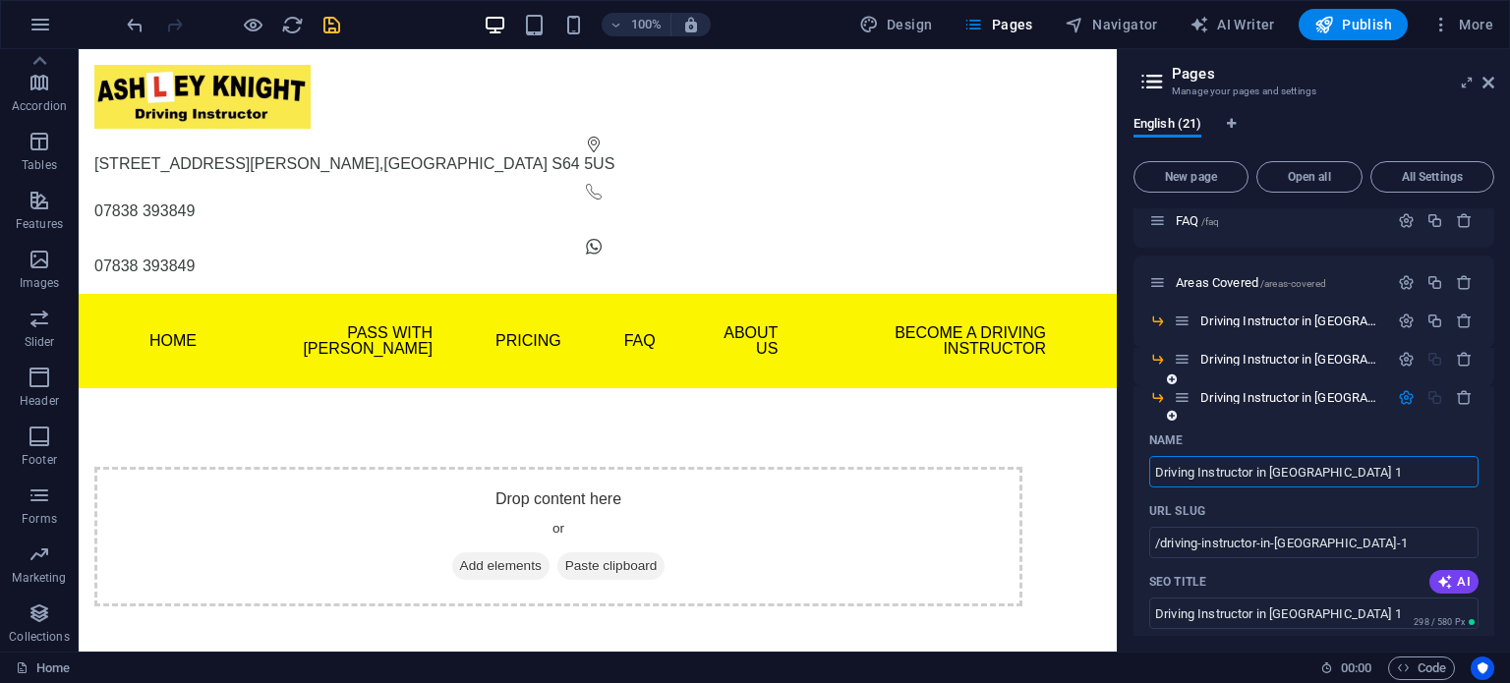
click at [1293, 467] on input "Driving Instructor in Rotherham 1" at bounding box center [1313, 471] width 329 height 31
drag, startPoint x: 1270, startPoint y: 471, endPoint x: 1371, endPoint y: 473, distance: 100.3
click at [1369, 474] on input "Driving Instructor in Rotherham 1" at bounding box center [1313, 471] width 329 height 31
click at [1404, 401] on icon "button" at bounding box center [1406, 397] width 17 height 17
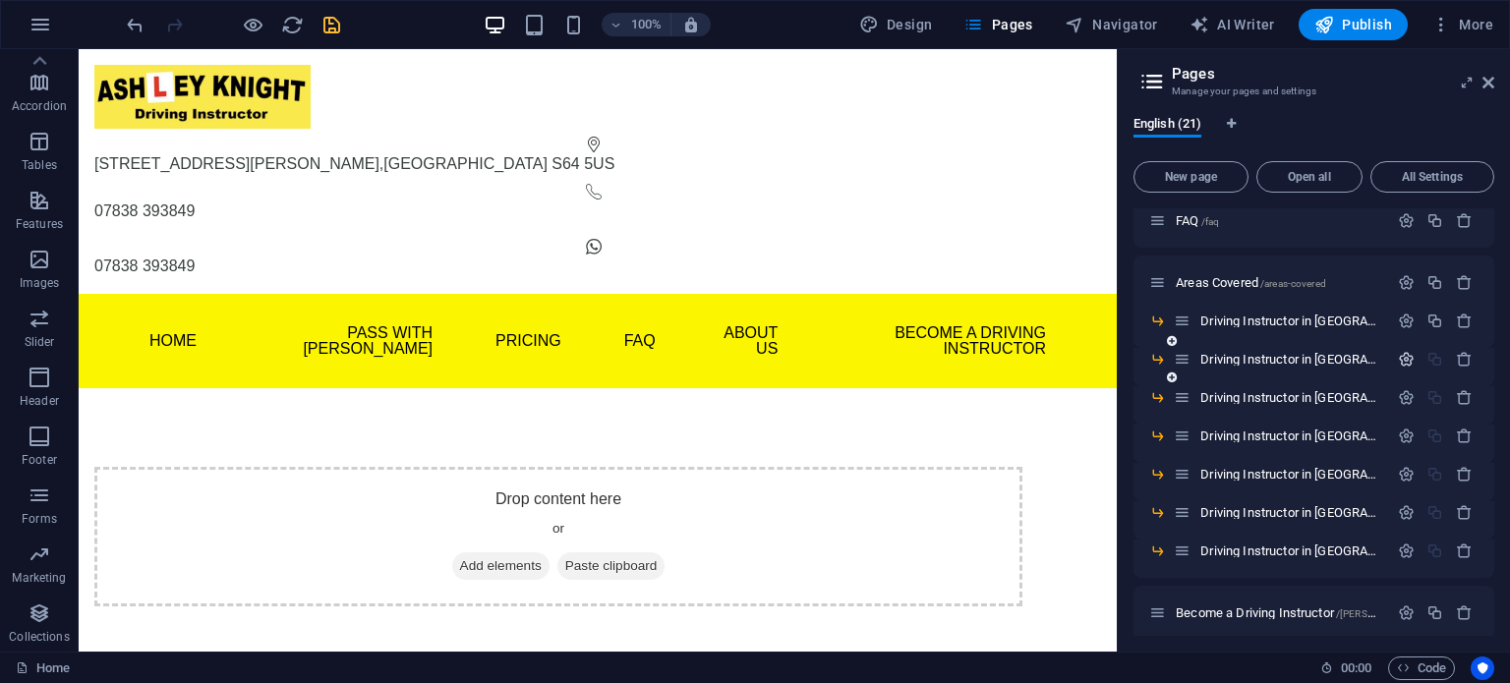
click at [1404, 360] on icon "button" at bounding box center [1406, 359] width 17 height 17
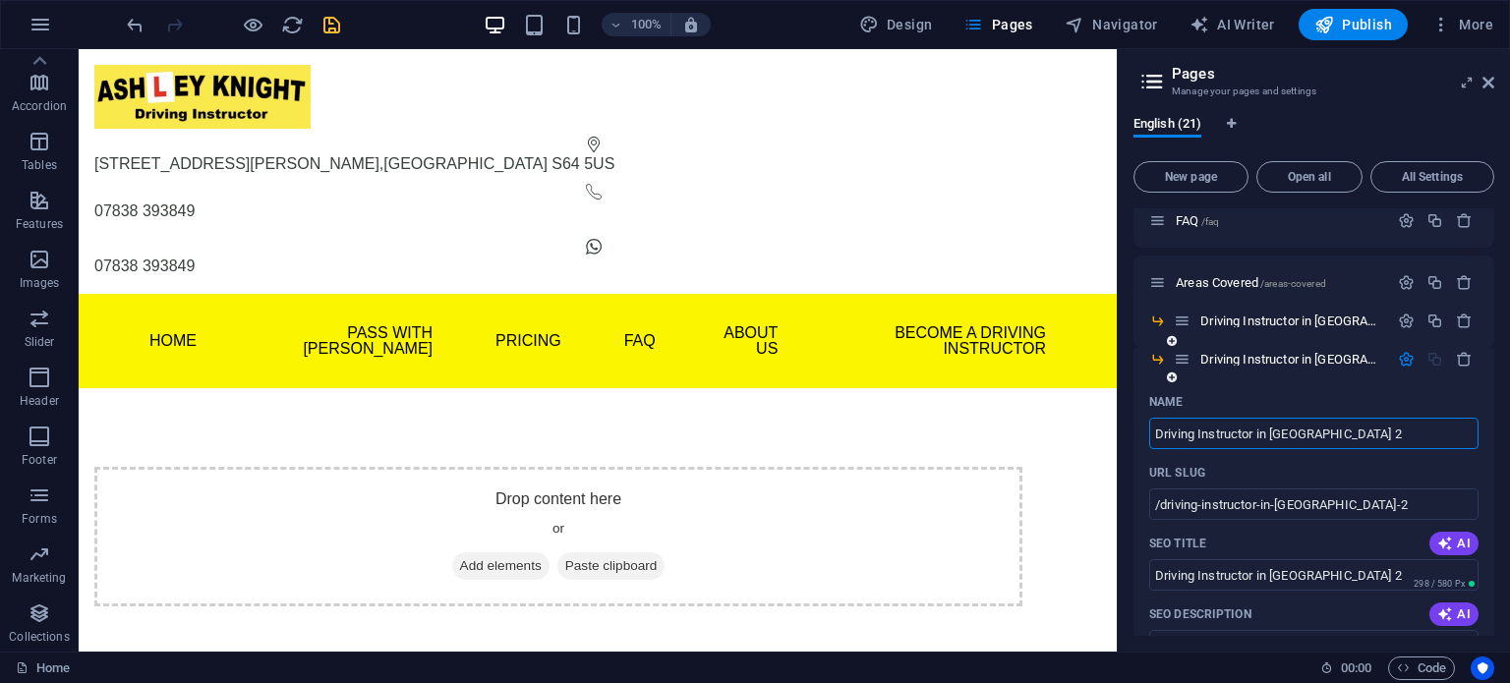
click at [1285, 421] on input "Driving Instructor in Rotherham 2" at bounding box center [1313, 433] width 329 height 31
drag, startPoint x: 1273, startPoint y: 432, endPoint x: 1362, endPoint y: 432, distance: 88.5
click at [1362, 432] on input "Driving Instructor in Rotherham 2" at bounding box center [1313, 433] width 329 height 31
click at [1322, 440] on input "Driving Instructor in Conis" at bounding box center [1313, 433] width 329 height 31
click at [1398, 363] on icon "button" at bounding box center [1406, 359] width 17 height 17
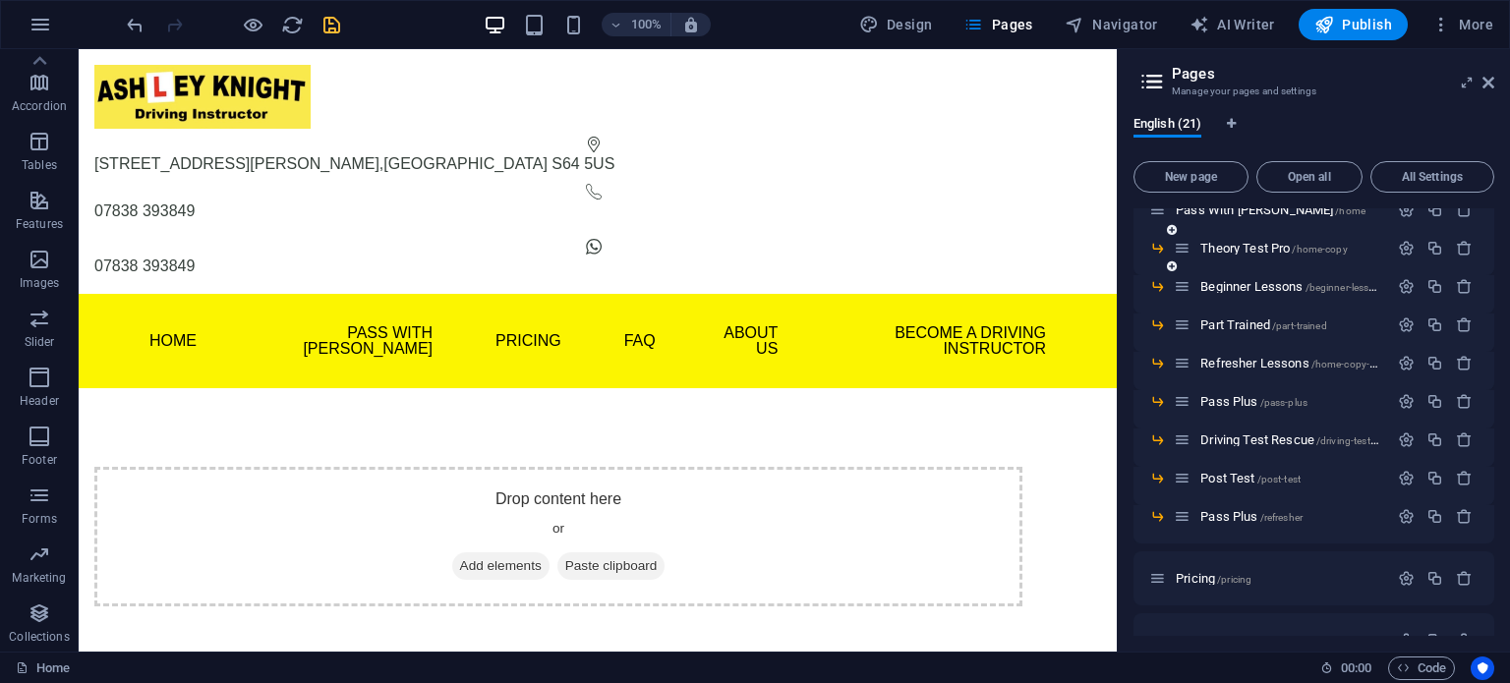
scroll to position [0, 0]
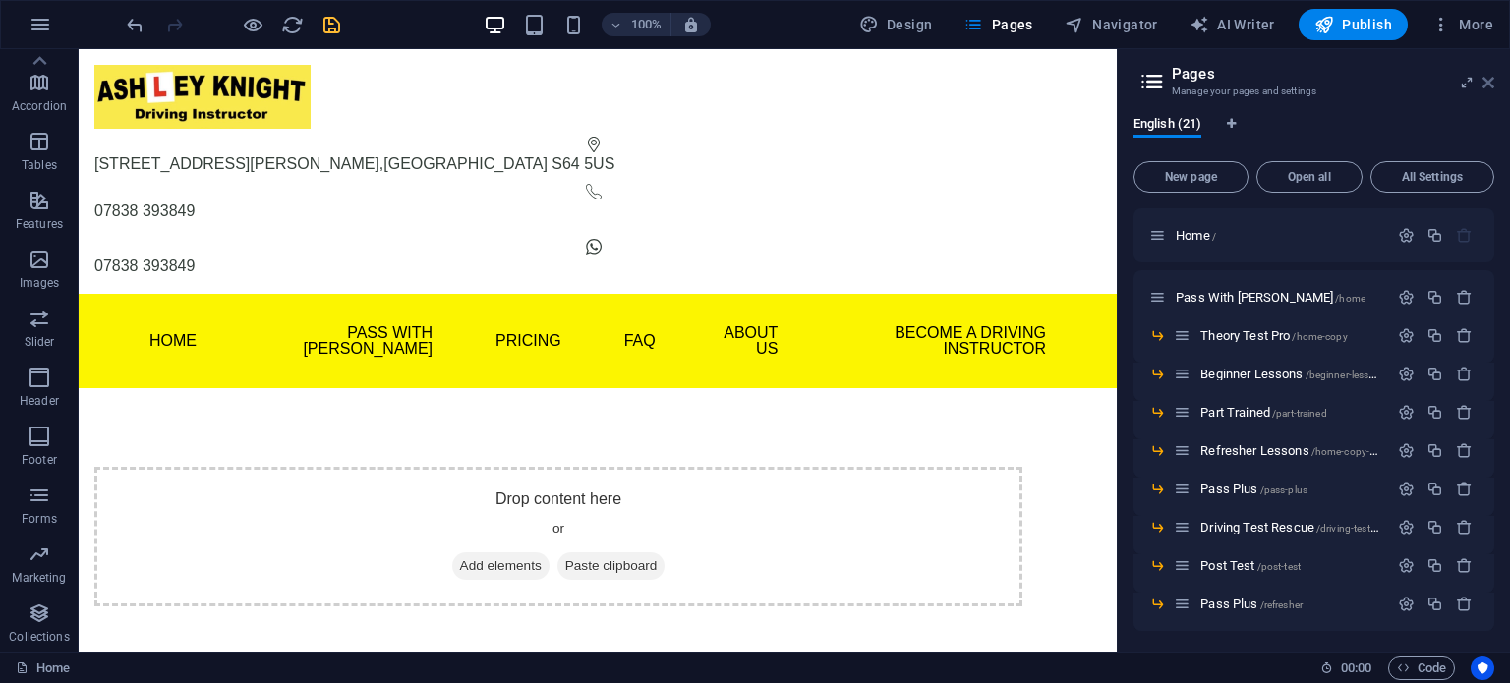
click at [1490, 80] on icon at bounding box center [1489, 83] width 12 height 16
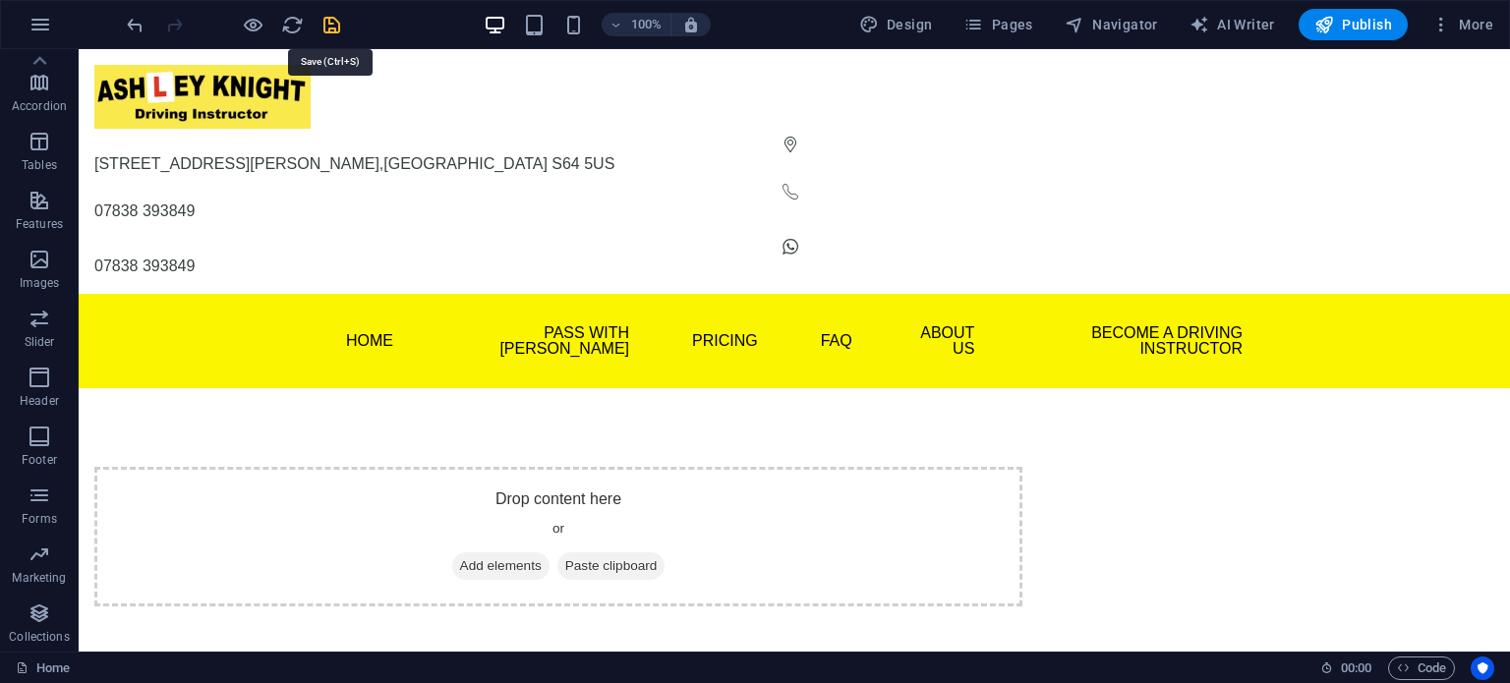
click at [330, 26] on icon "save" at bounding box center [332, 25] width 23 height 23
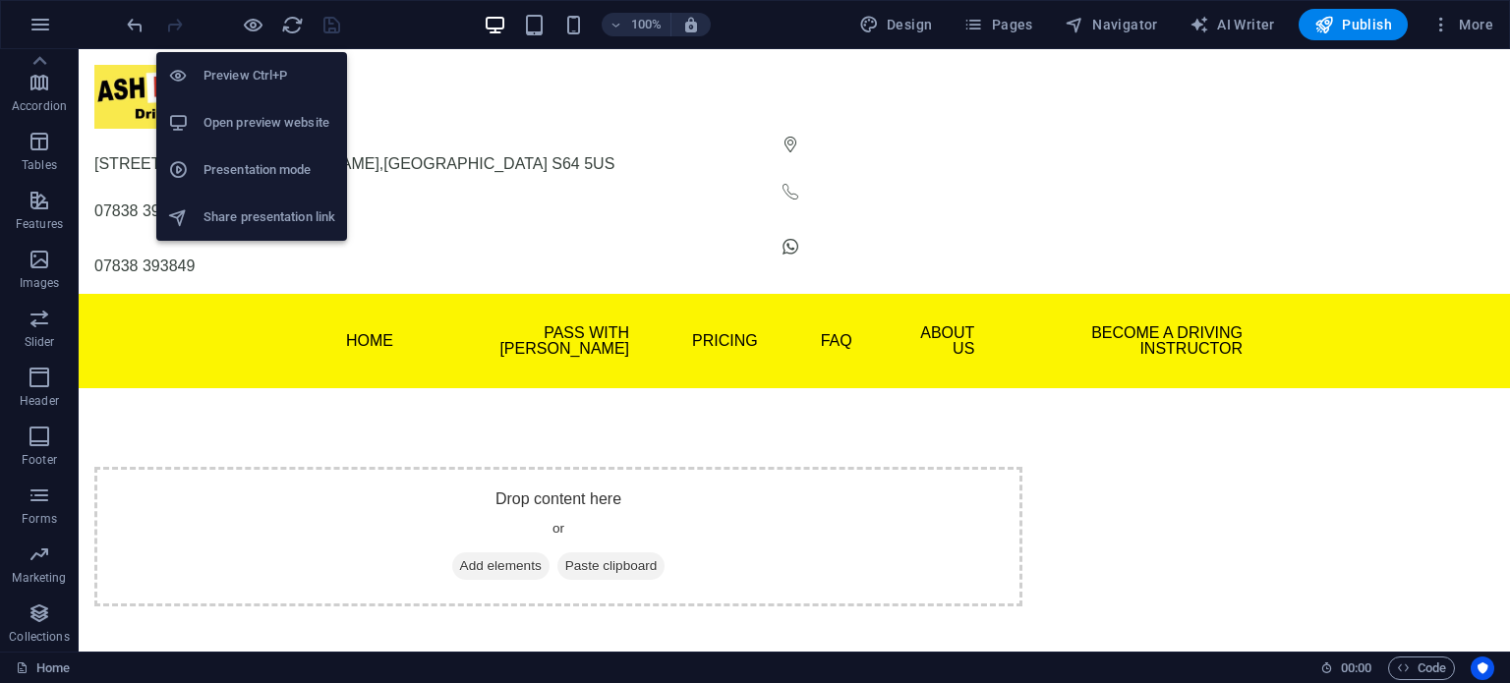
click at [222, 132] on h6 "Open preview website" at bounding box center [270, 123] width 132 height 24
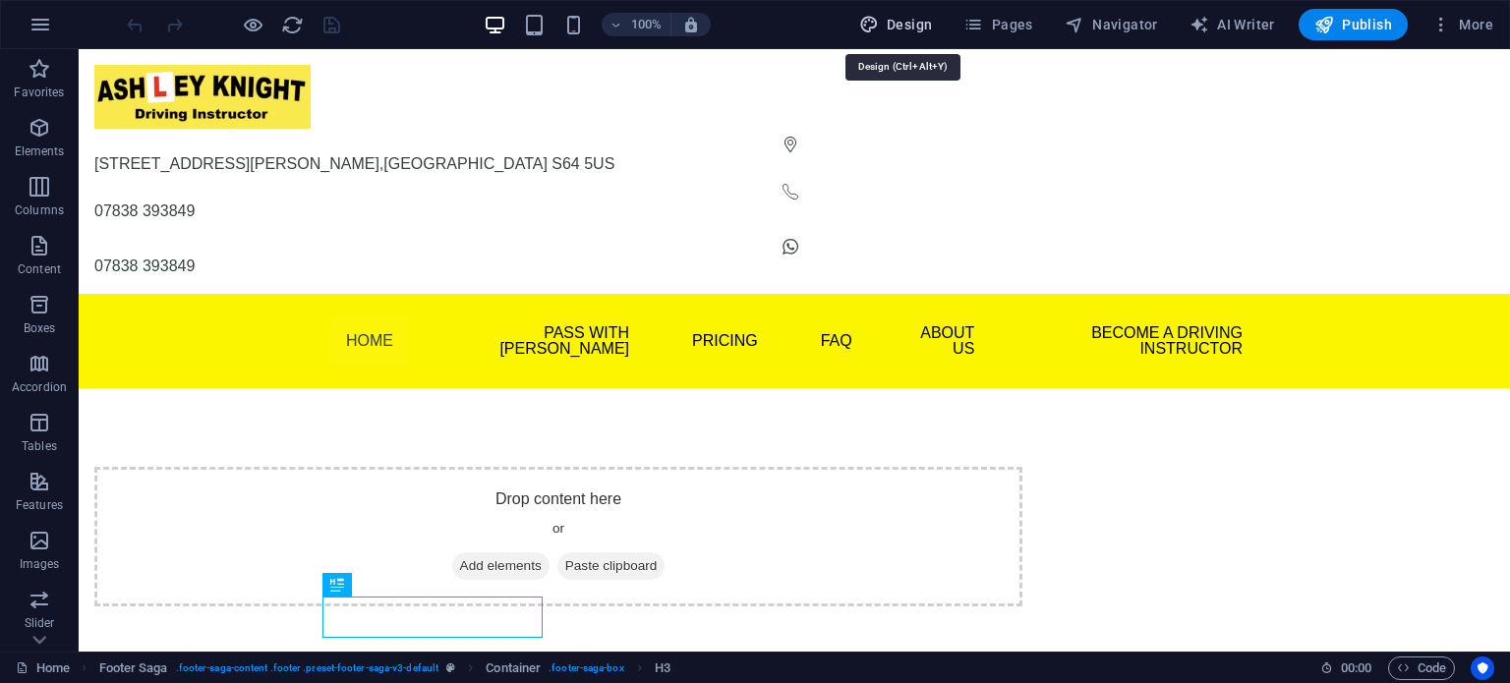
click at [909, 27] on span "Design" at bounding box center [896, 25] width 74 height 20
select select "700"
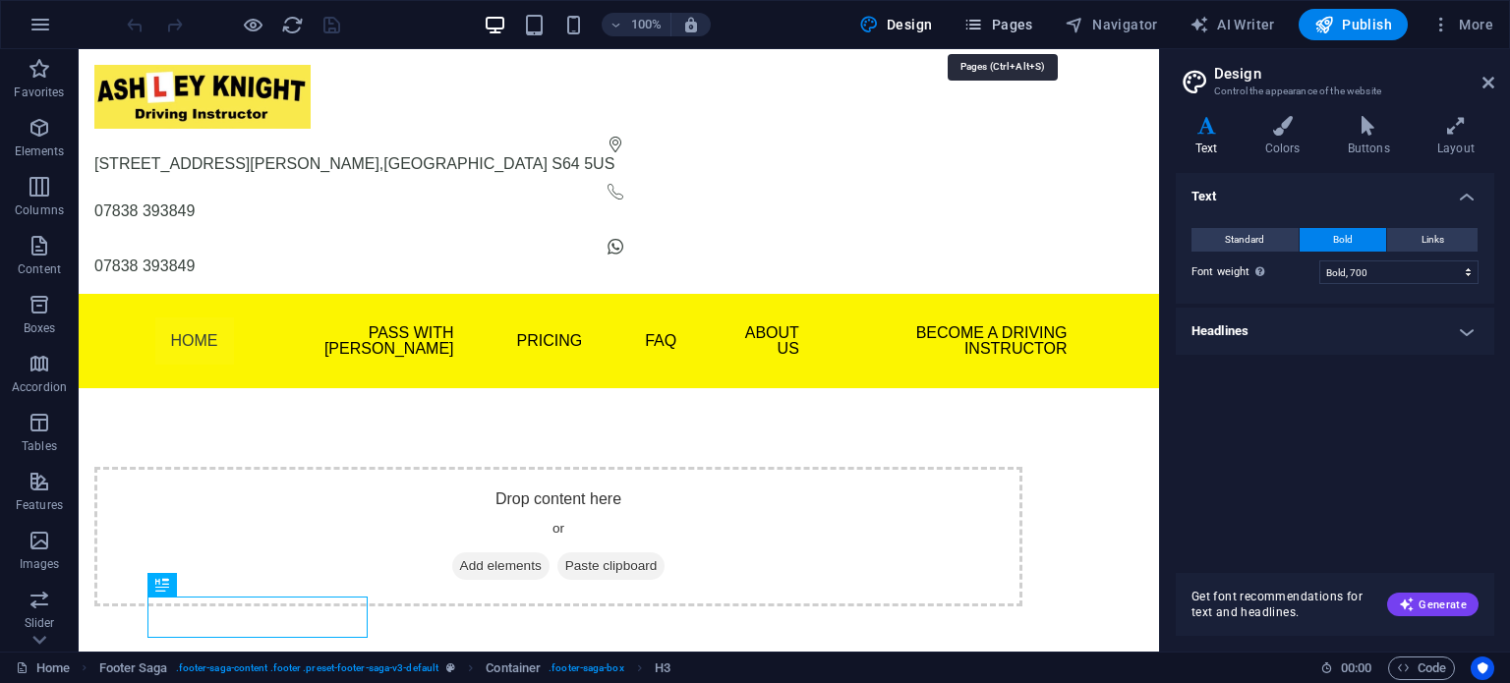
click at [1004, 21] on span "Pages" at bounding box center [998, 25] width 69 height 20
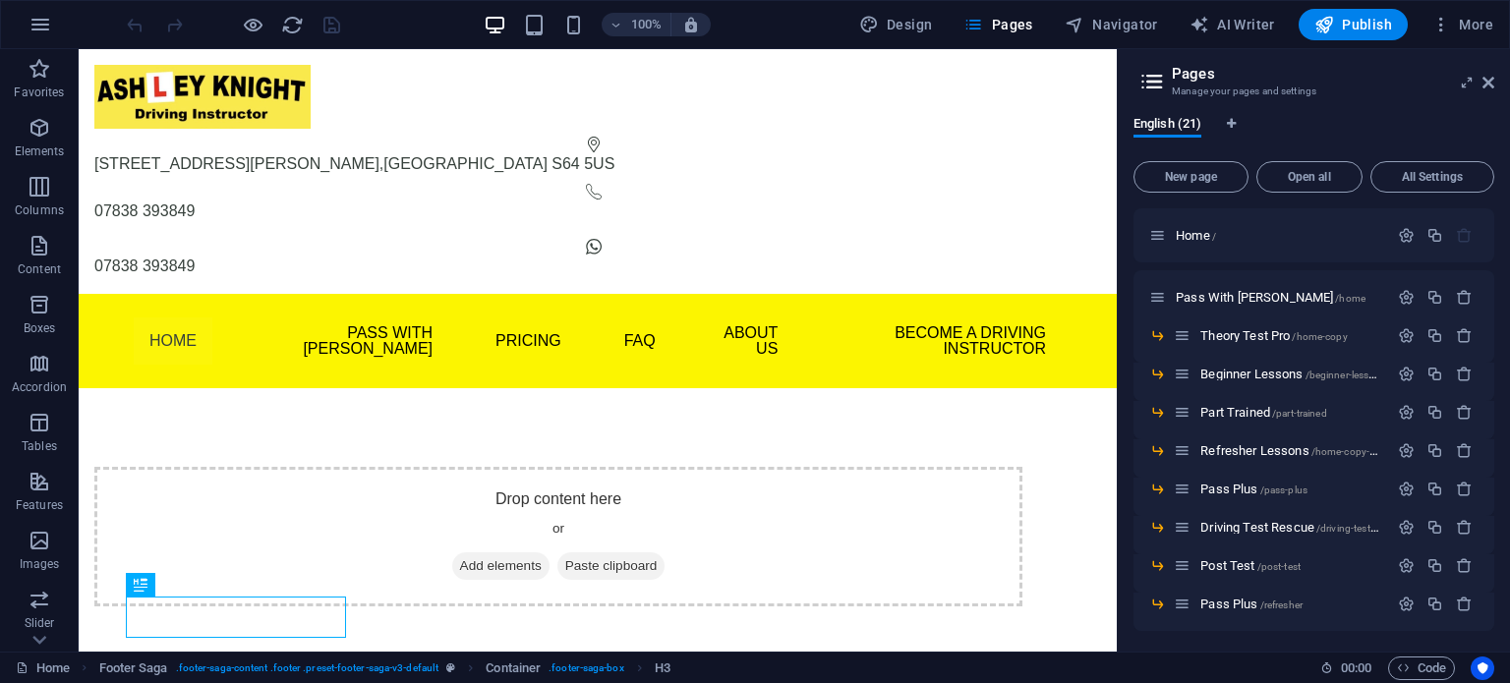
click at [332, 29] on div at bounding box center [233, 24] width 220 height 31
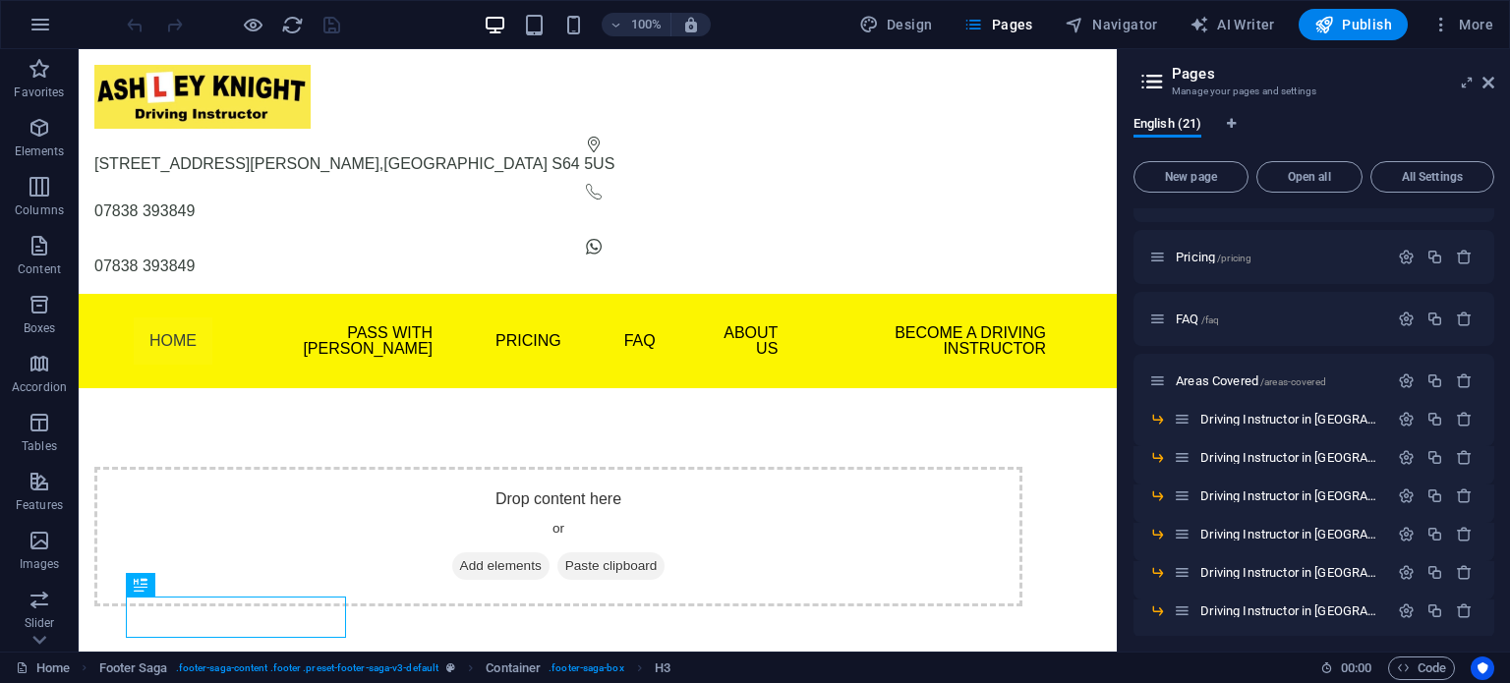
scroll to position [519, 0]
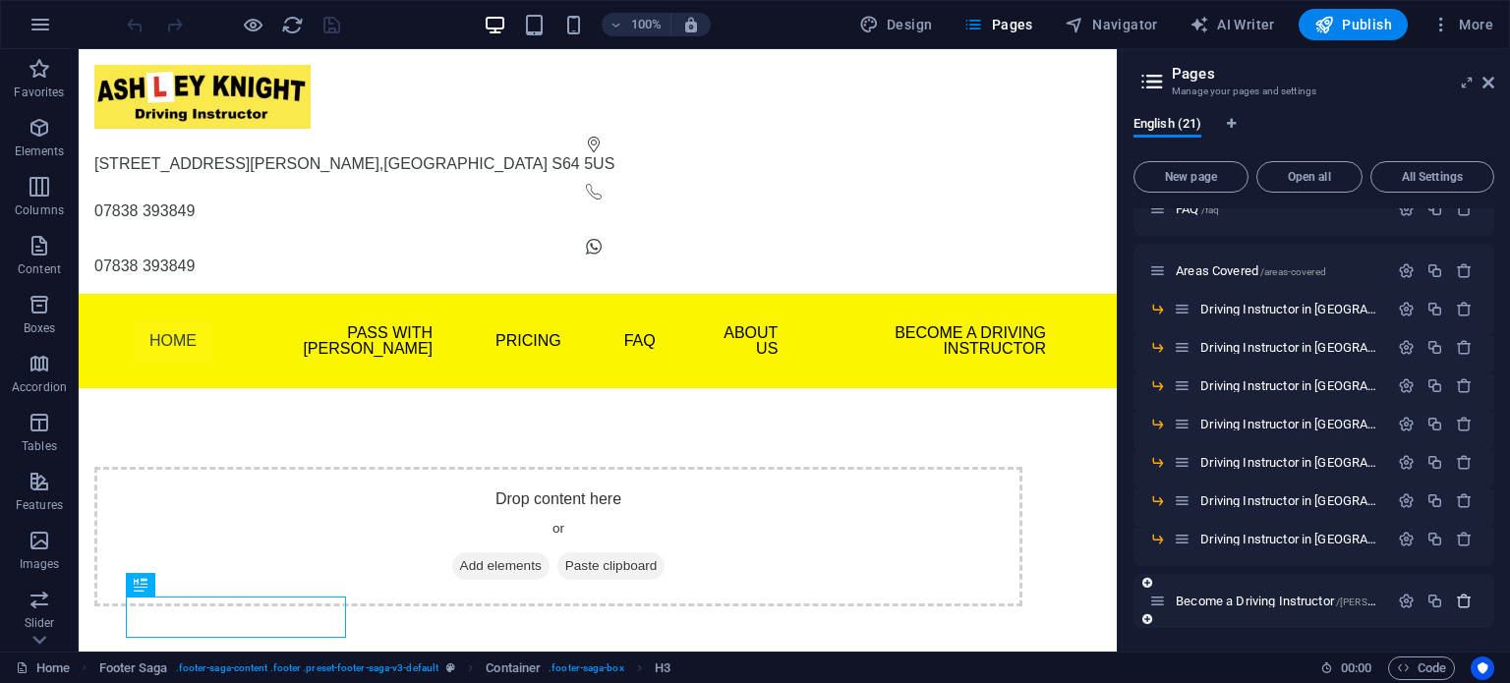
click at [1458, 600] on icon "button" at bounding box center [1464, 601] width 17 height 17
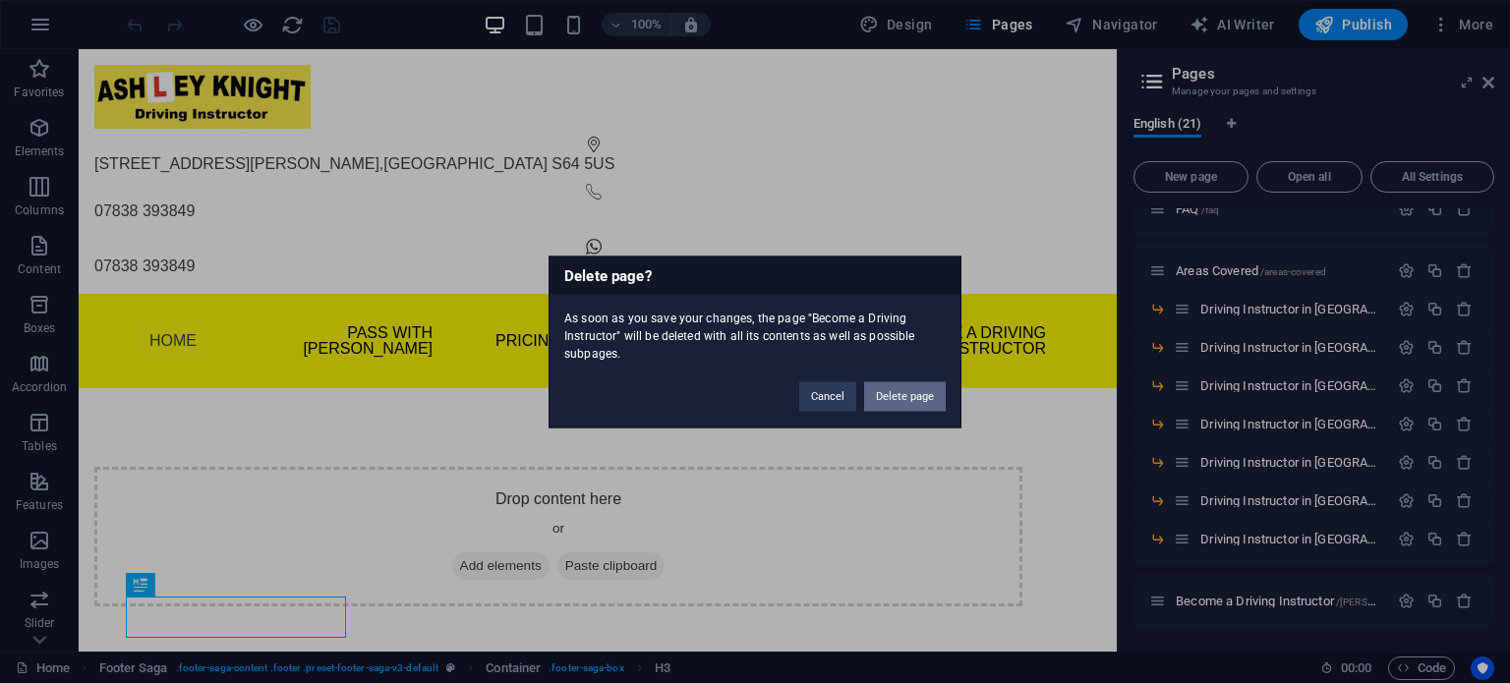
click at [883, 390] on button "Delete page" at bounding box center [905, 396] width 82 height 29
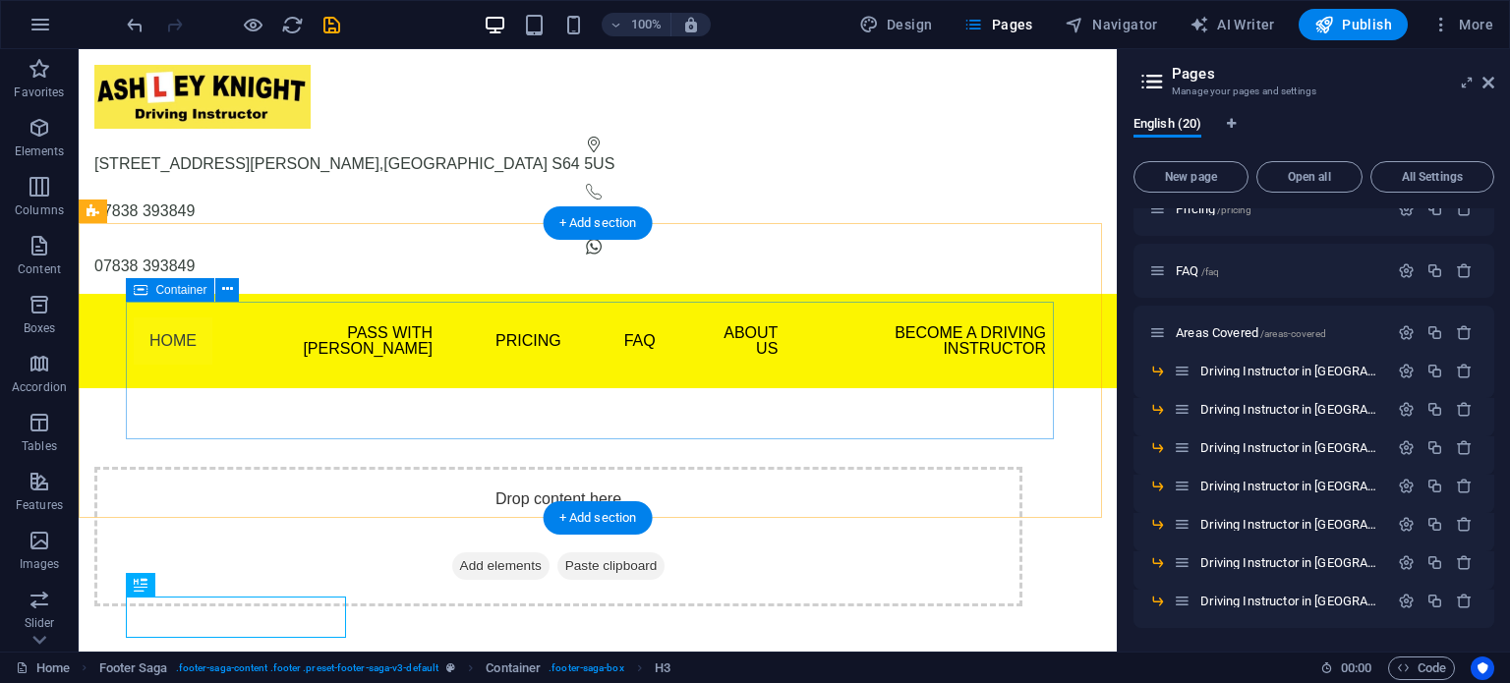
scroll to position [456, 0]
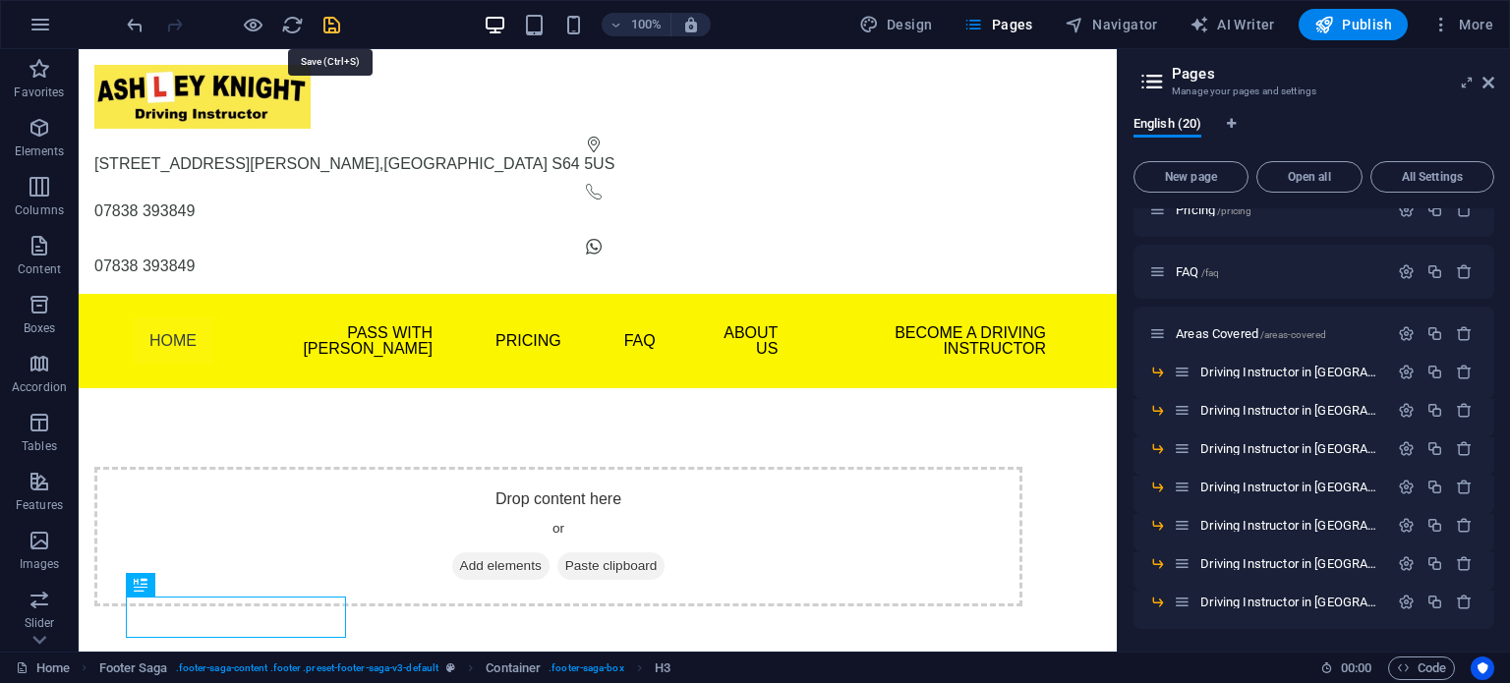
click at [326, 29] on icon "save" at bounding box center [332, 25] width 23 height 23
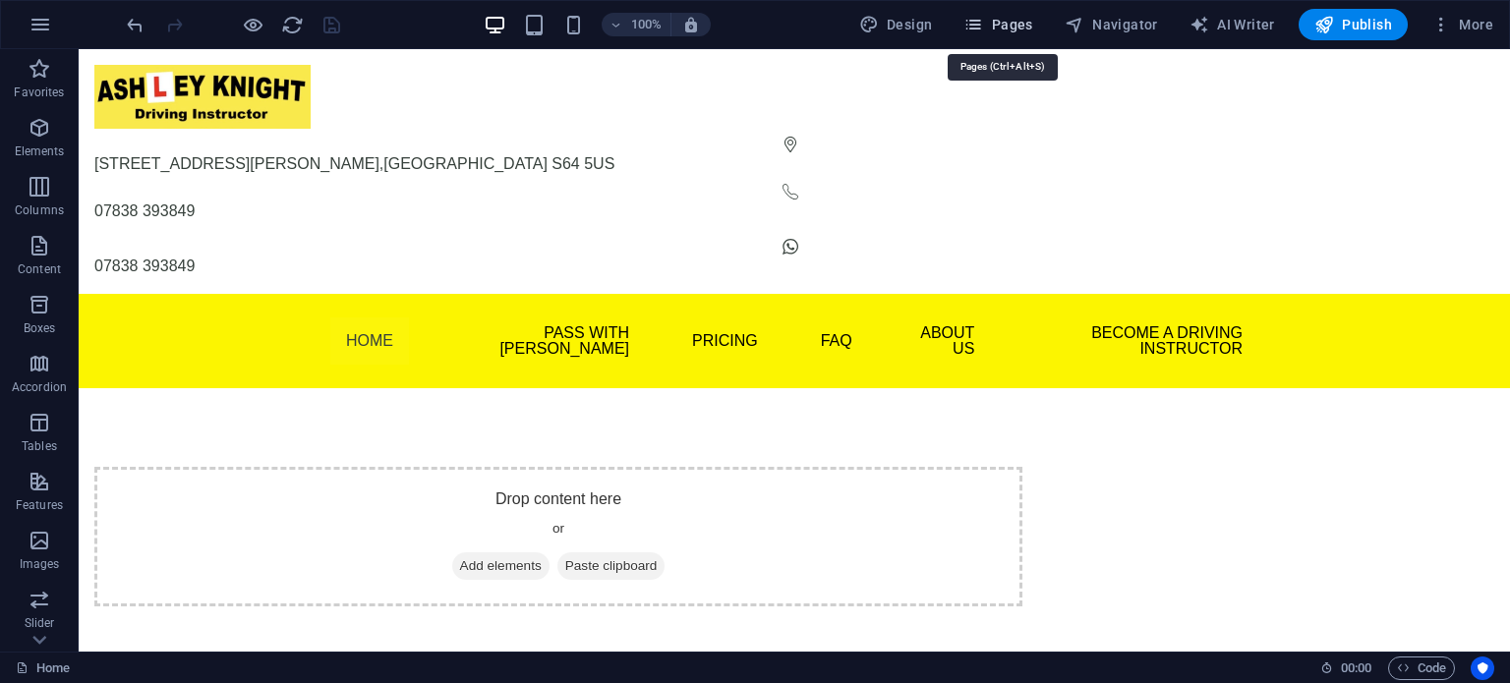
click at [1011, 15] on span "Pages" at bounding box center [998, 25] width 69 height 20
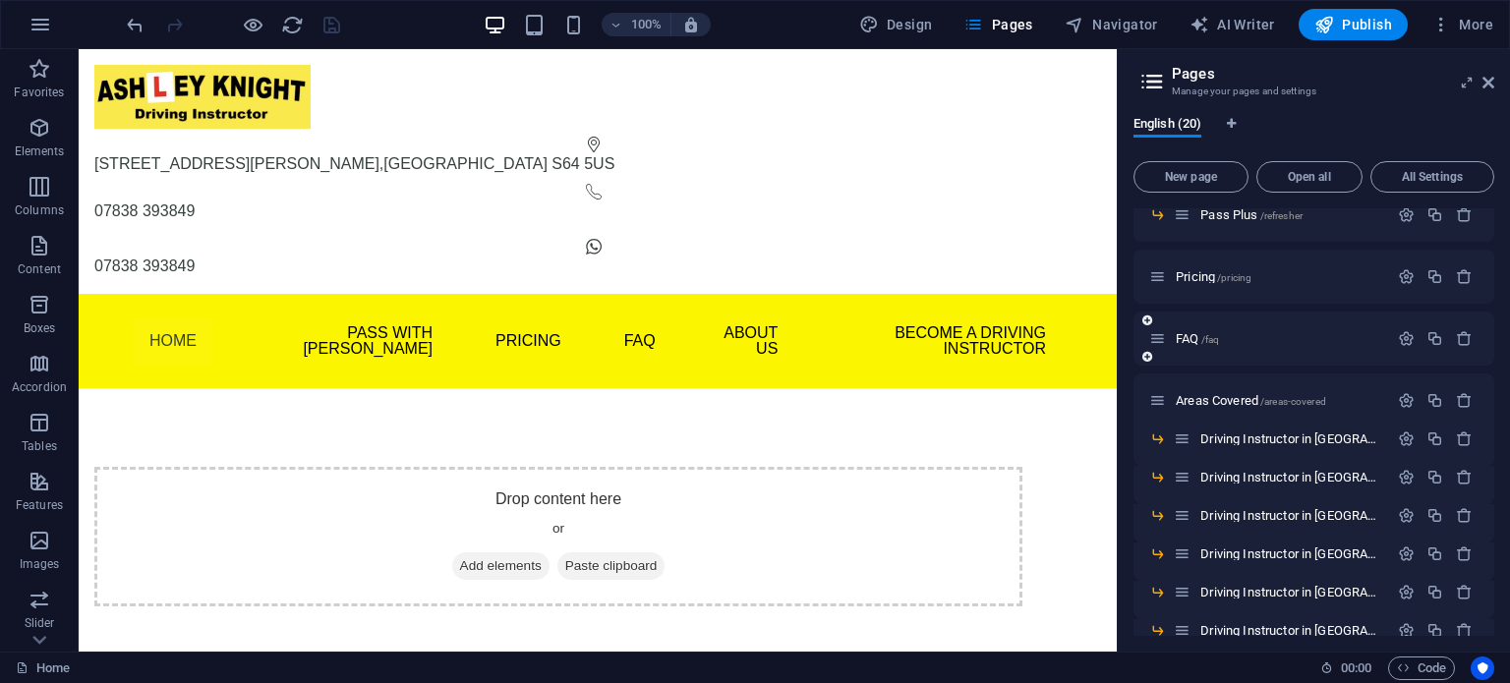
scroll to position [393, 0]
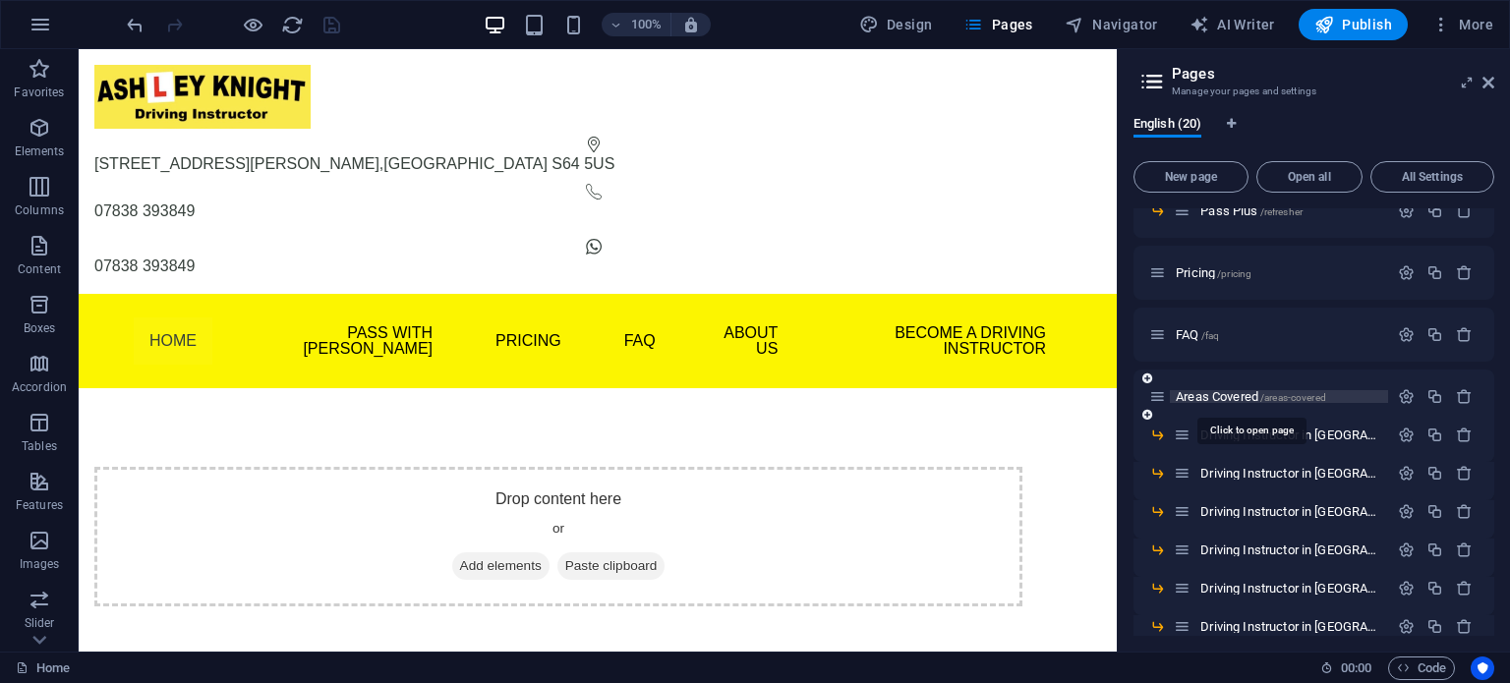
click at [1182, 389] on span "Areas Covered /areas-covered" at bounding box center [1251, 396] width 150 height 15
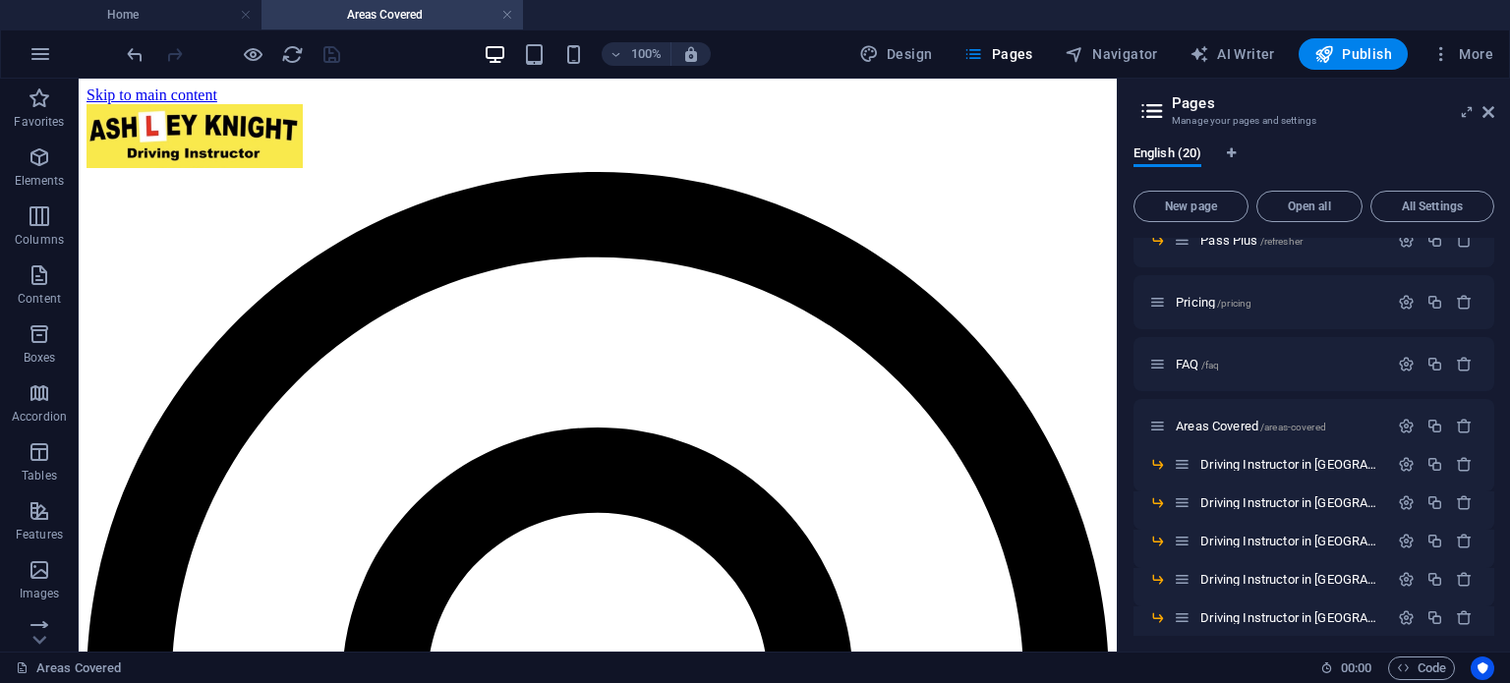
scroll to position [0, 0]
click at [1197, 358] on span "FAQ /faq" at bounding box center [1197, 364] width 43 height 15
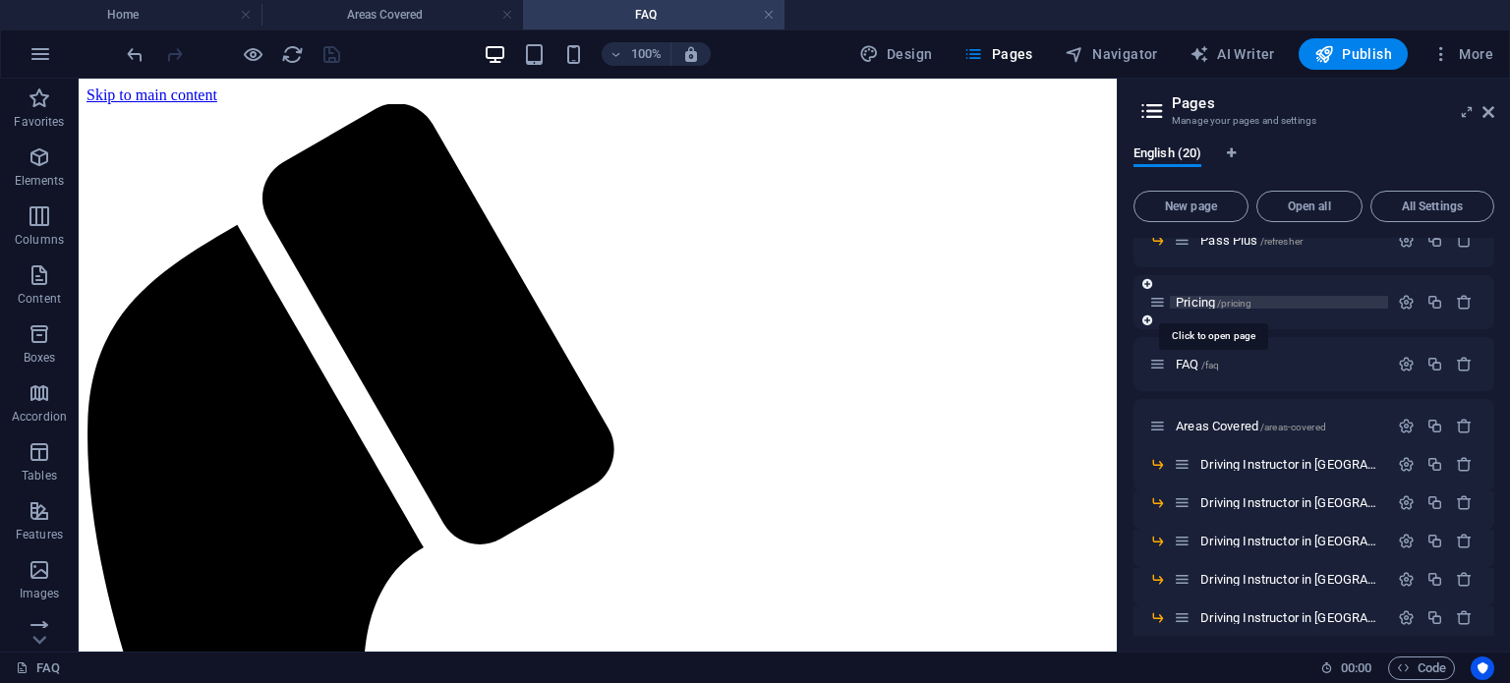
click at [1212, 306] on span "Pricing /pricing" at bounding box center [1214, 302] width 76 height 15
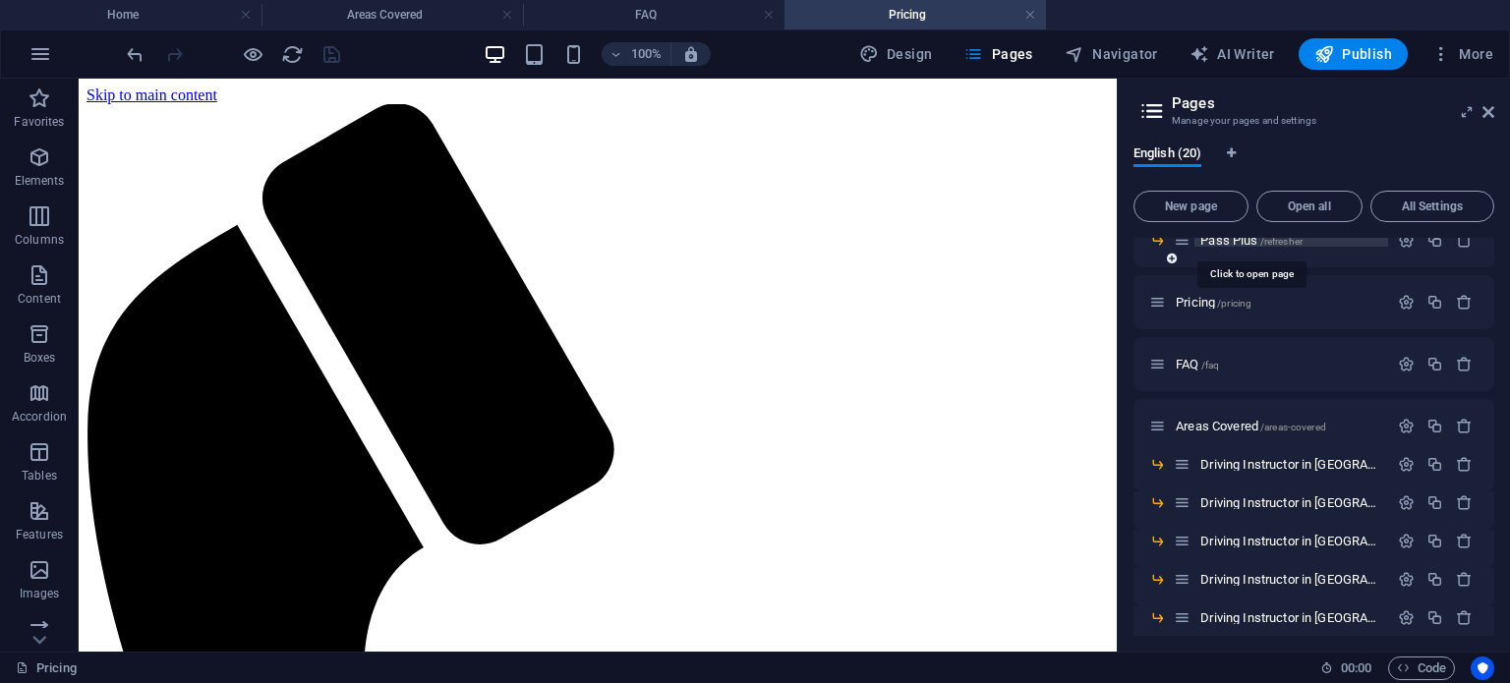
click at [1219, 243] on span "Pass Plus /refresher" at bounding box center [1252, 240] width 102 height 15
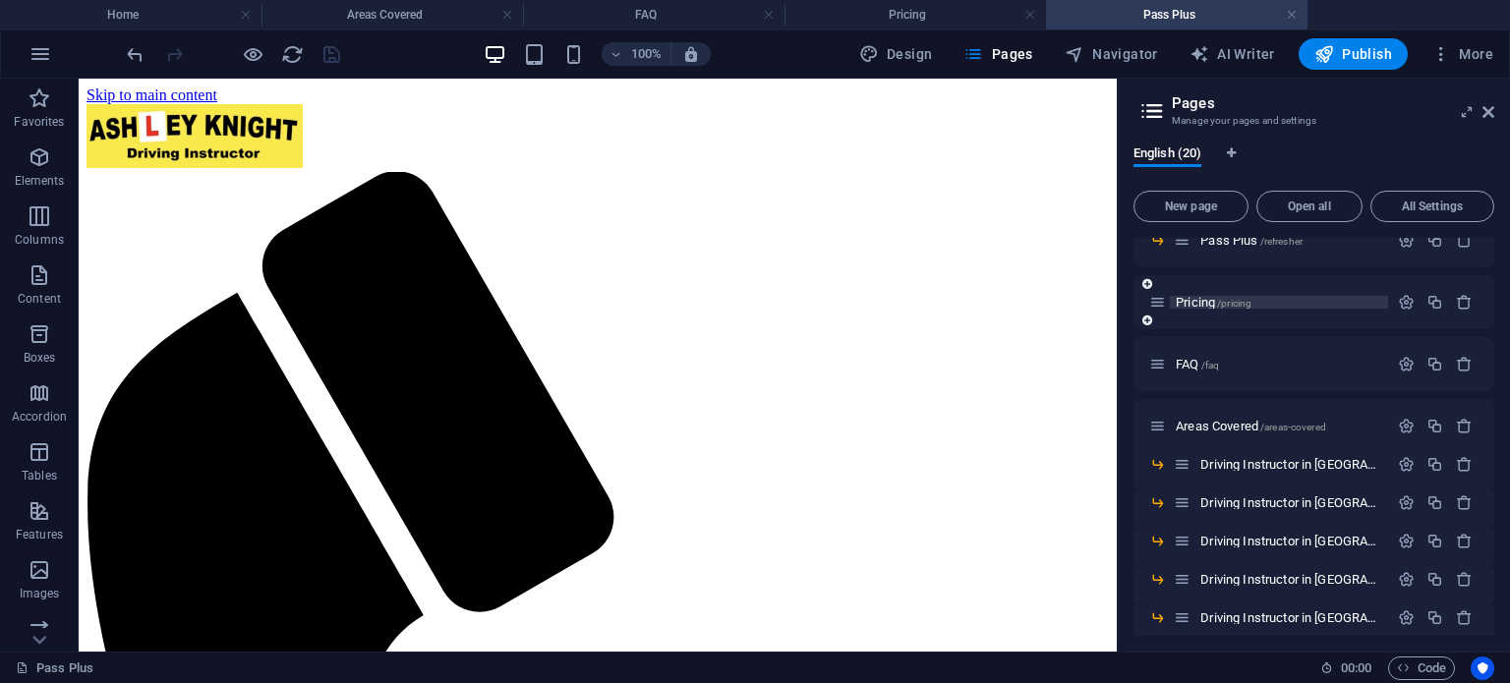
click at [1209, 302] on span "Pricing /pricing" at bounding box center [1214, 302] width 76 height 15
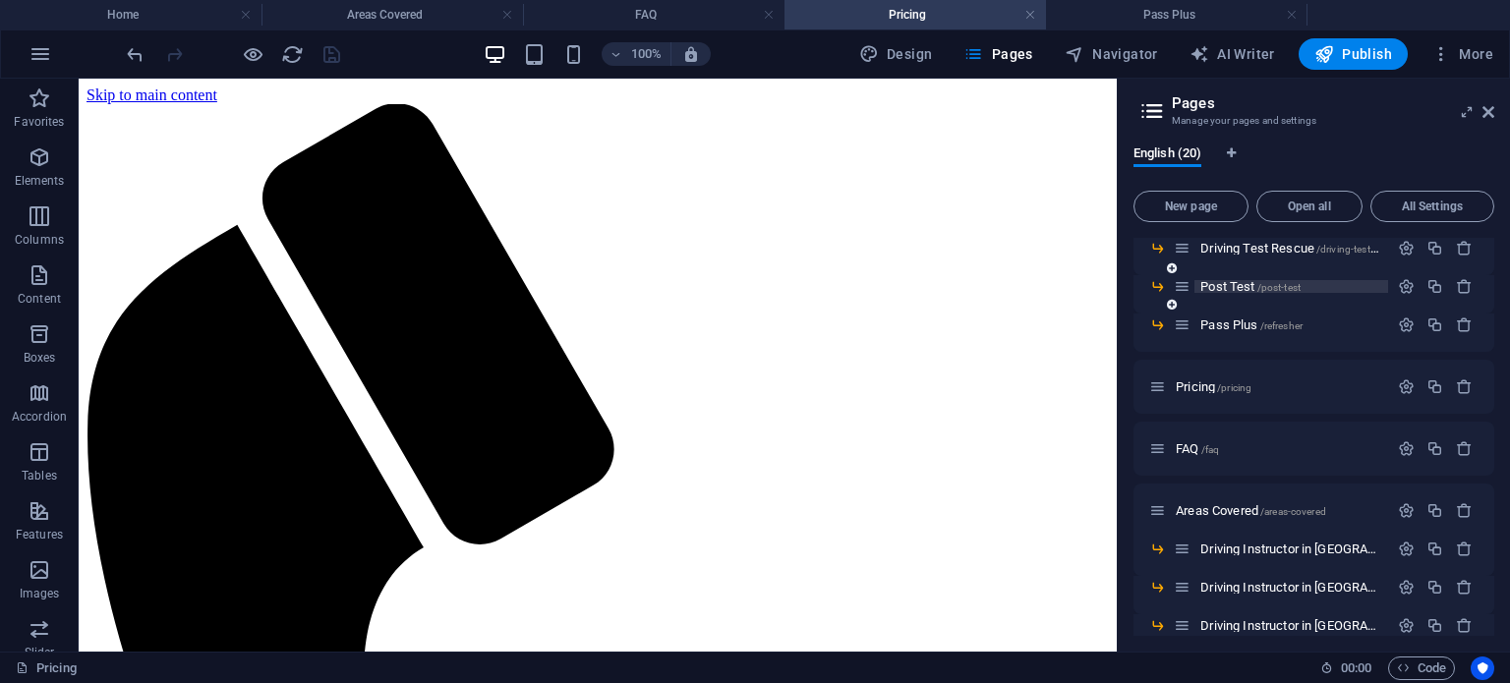
scroll to position [295, 0]
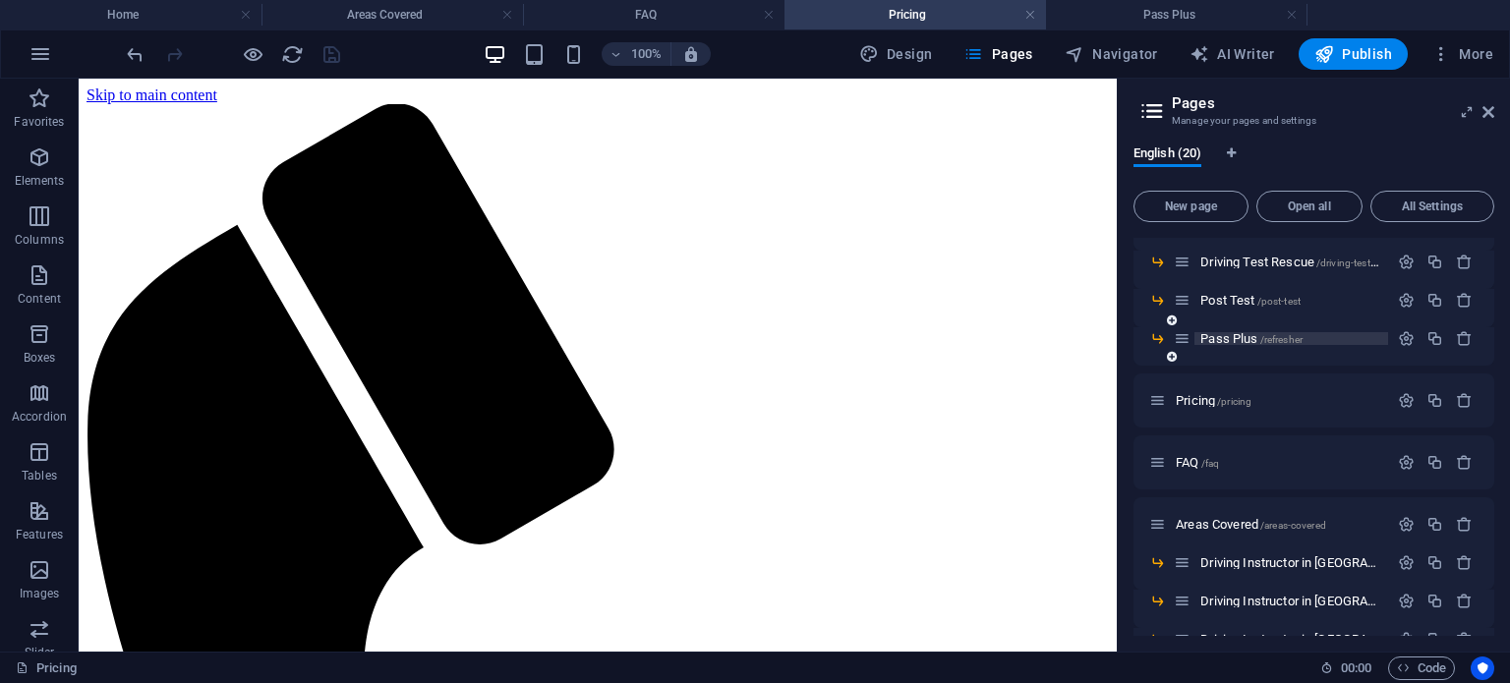
click at [1219, 331] on span "Pass Plus /refresher" at bounding box center [1252, 338] width 102 height 15
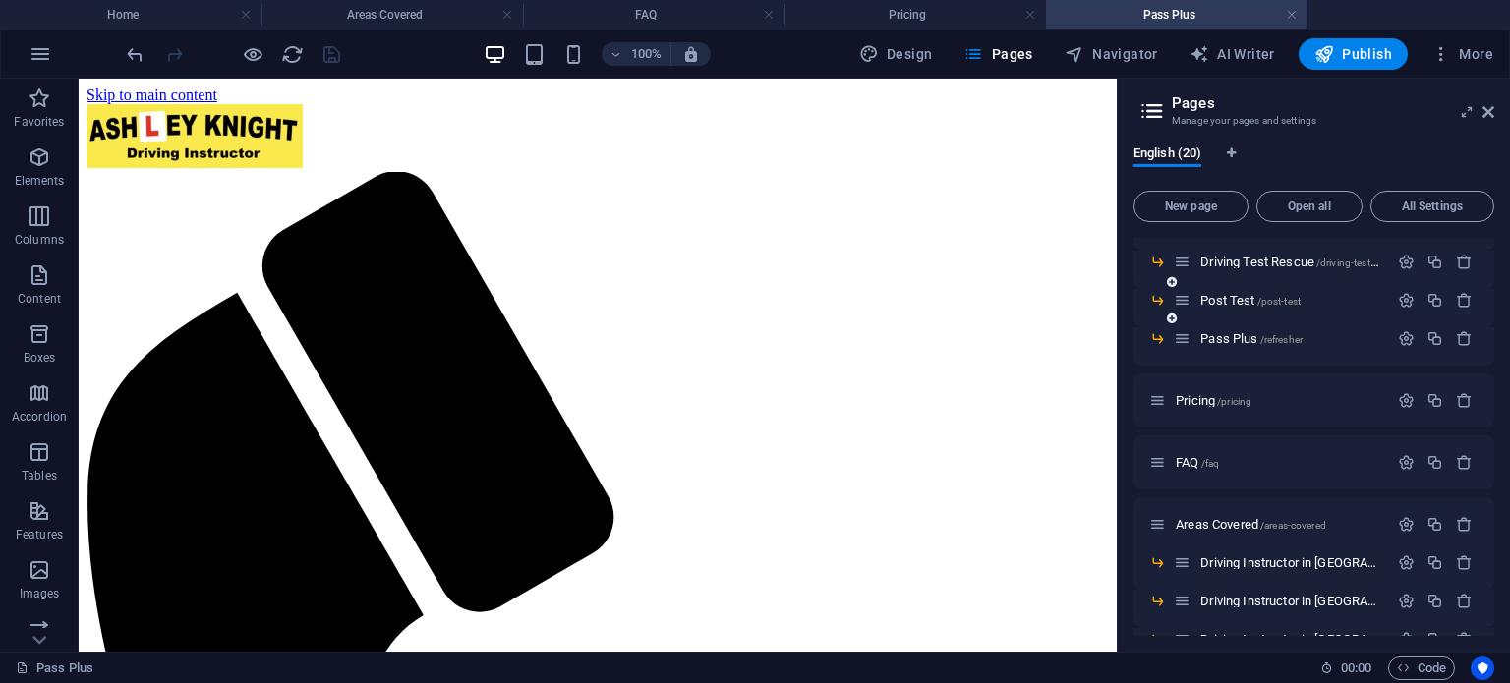
click at [1215, 312] on div "Post Test /post-test" at bounding box center [1314, 308] width 361 height 38
click at [1217, 296] on span "Post Test /post-test" at bounding box center [1251, 300] width 100 height 15
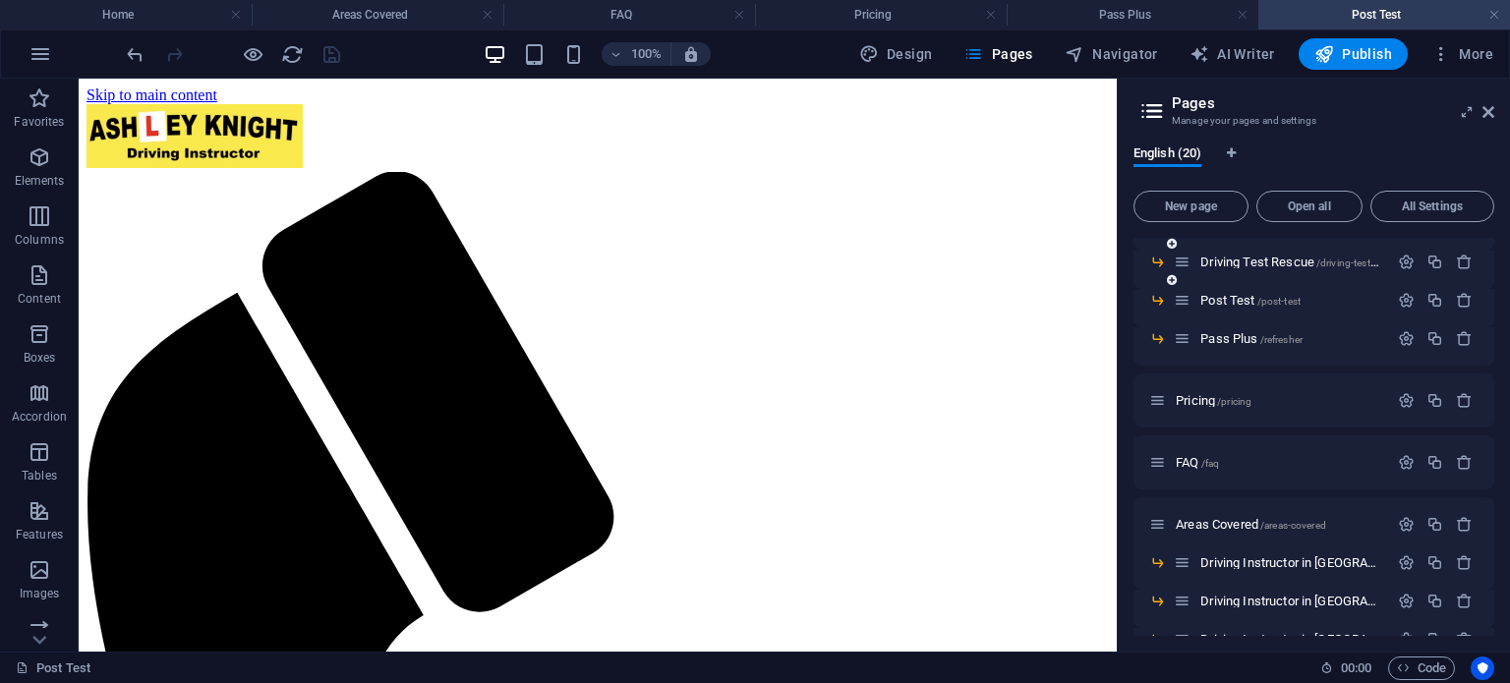
scroll to position [0, 0]
click at [1220, 255] on div "Driving Test Rescue /driving-test-rescue" at bounding box center [1281, 262] width 214 height 23
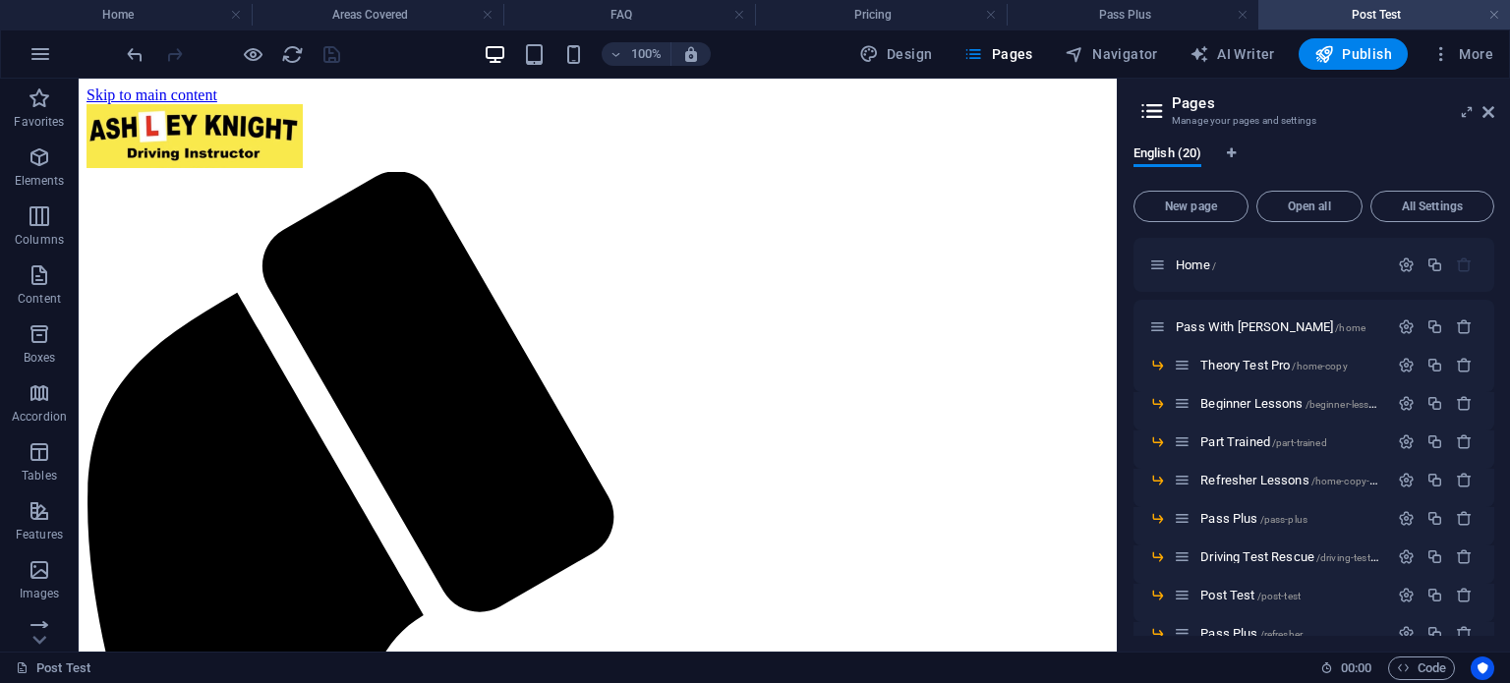
drag, startPoint x: 1509, startPoint y: 184, endPoint x: 1506, endPoint y: 315, distance: 130.8
click at [1508, 329] on div "English (20) New page Open all All Settings Home / Pass With Ash /home Theory T…" at bounding box center [1314, 391] width 392 height 522
drag, startPoint x: 1489, startPoint y: 282, endPoint x: 1509, endPoint y: 615, distance: 333.0
click at [1509, 615] on div "English (20) New page Open all All Settings Home / Pass With Ash /home Theory T…" at bounding box center [1314, 391] width 392 height 522
drag, startPoint x: 1495, startPoint y: 403, endPoint x: 1426, endPoint y: 536, distance: 149.5
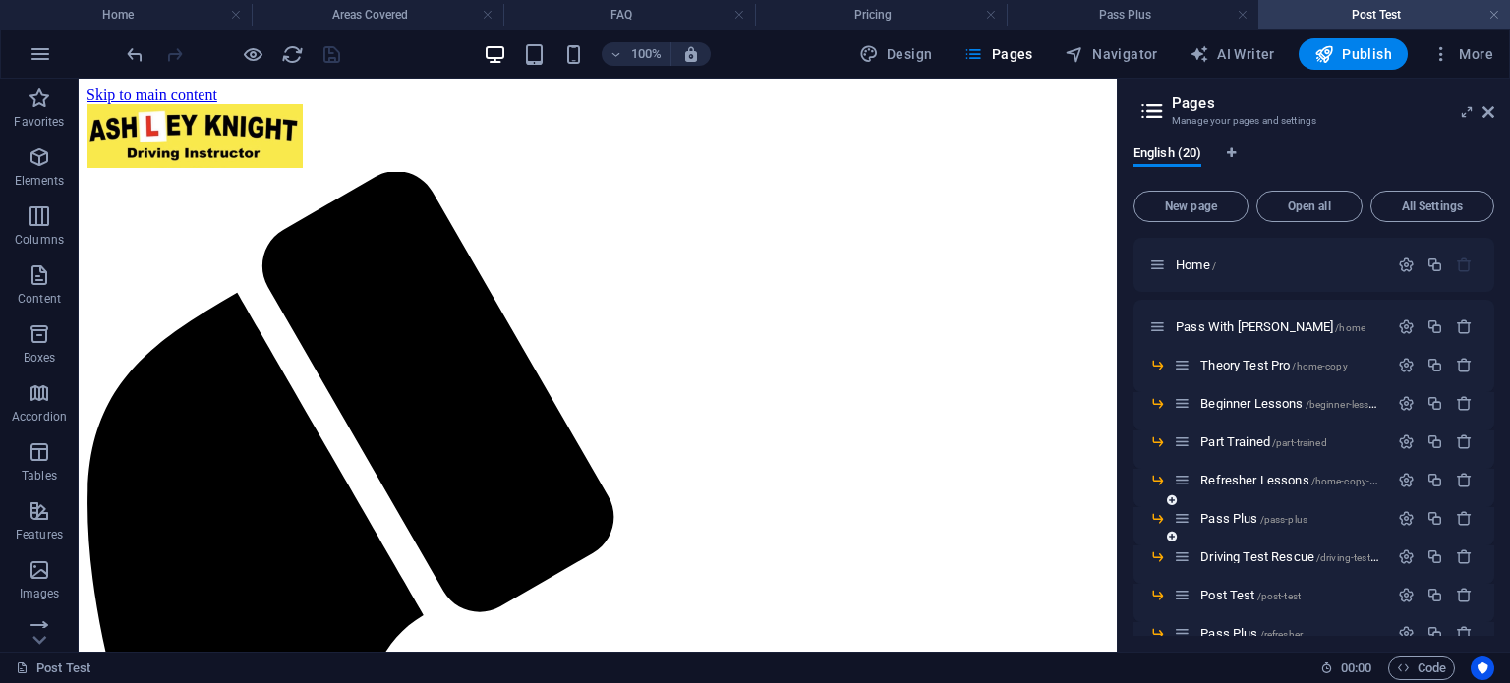
click at [1502, 652] on div "Home Areas Covered FAQ Pricing Pass Plus Post Test Favorites Elements Columns C…" at bounding box center [755, 365] width 1510 height 573
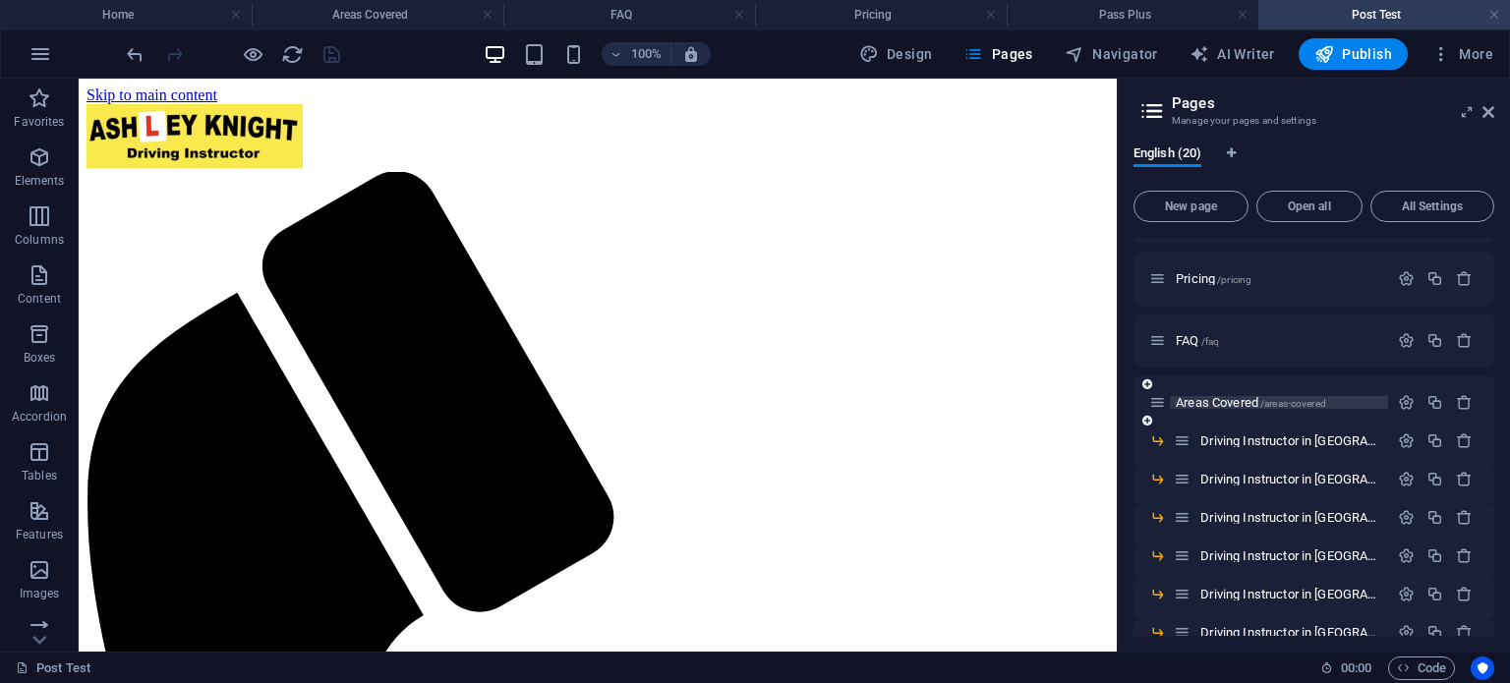
scroll to position [486, 0]
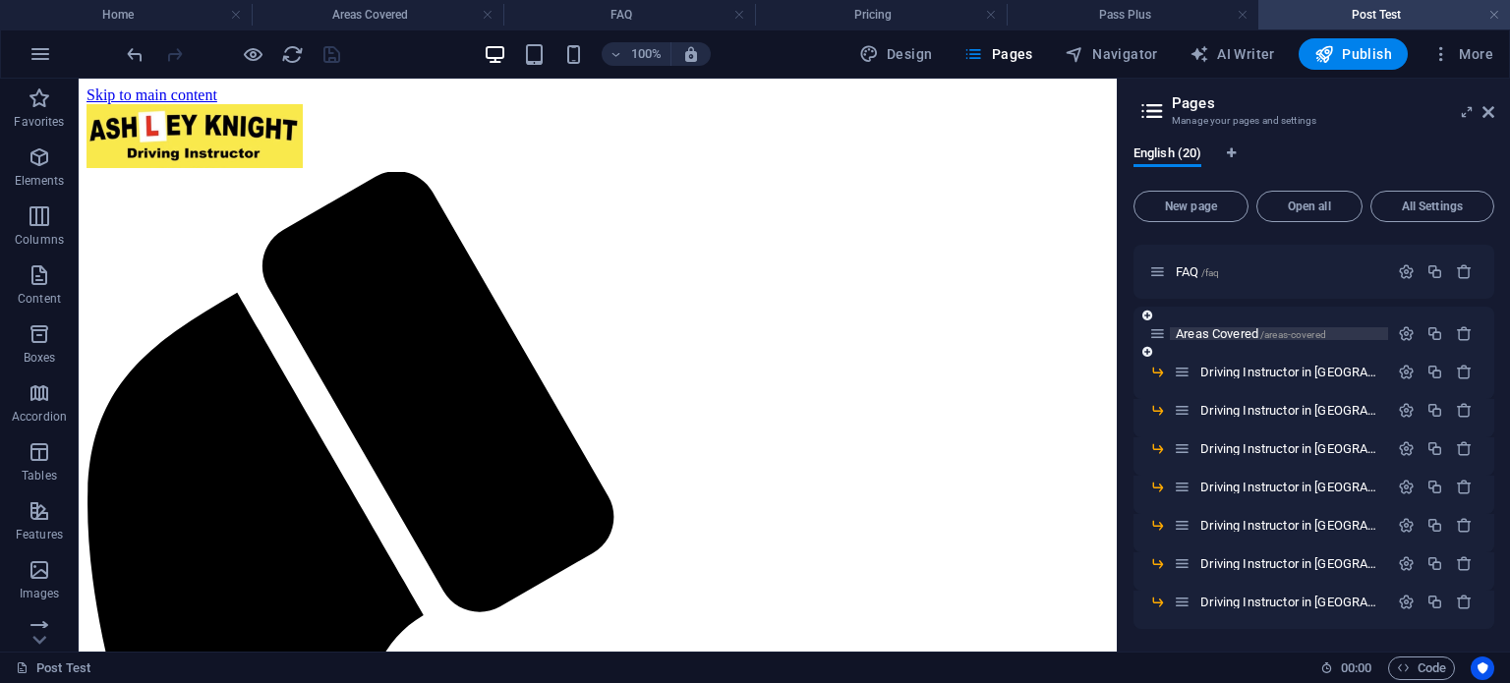
click at [1186, 329] on span "Areas Covered /areas-covered" at bounding box center [1251, 333] width 150 height 15
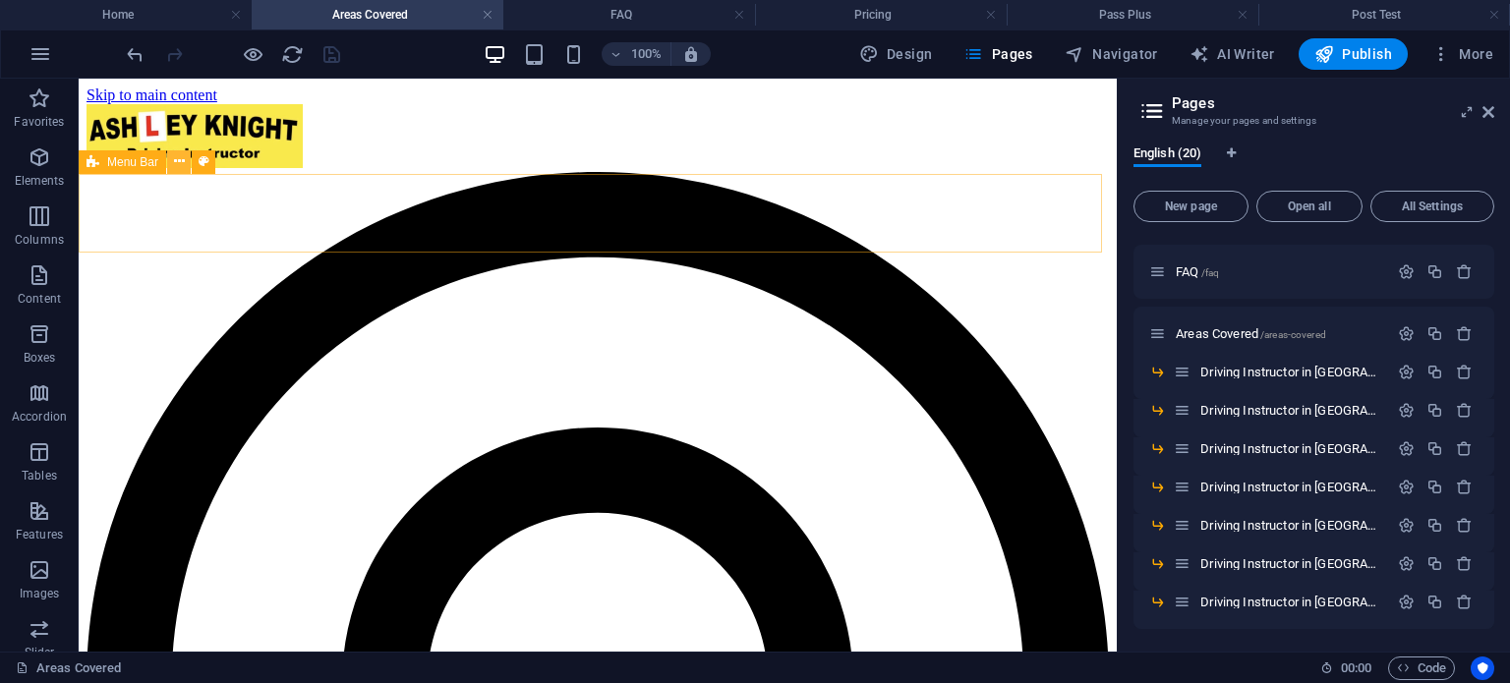
click at [179, 164] on icon at bounding box center [179, 161] width 11 height 21
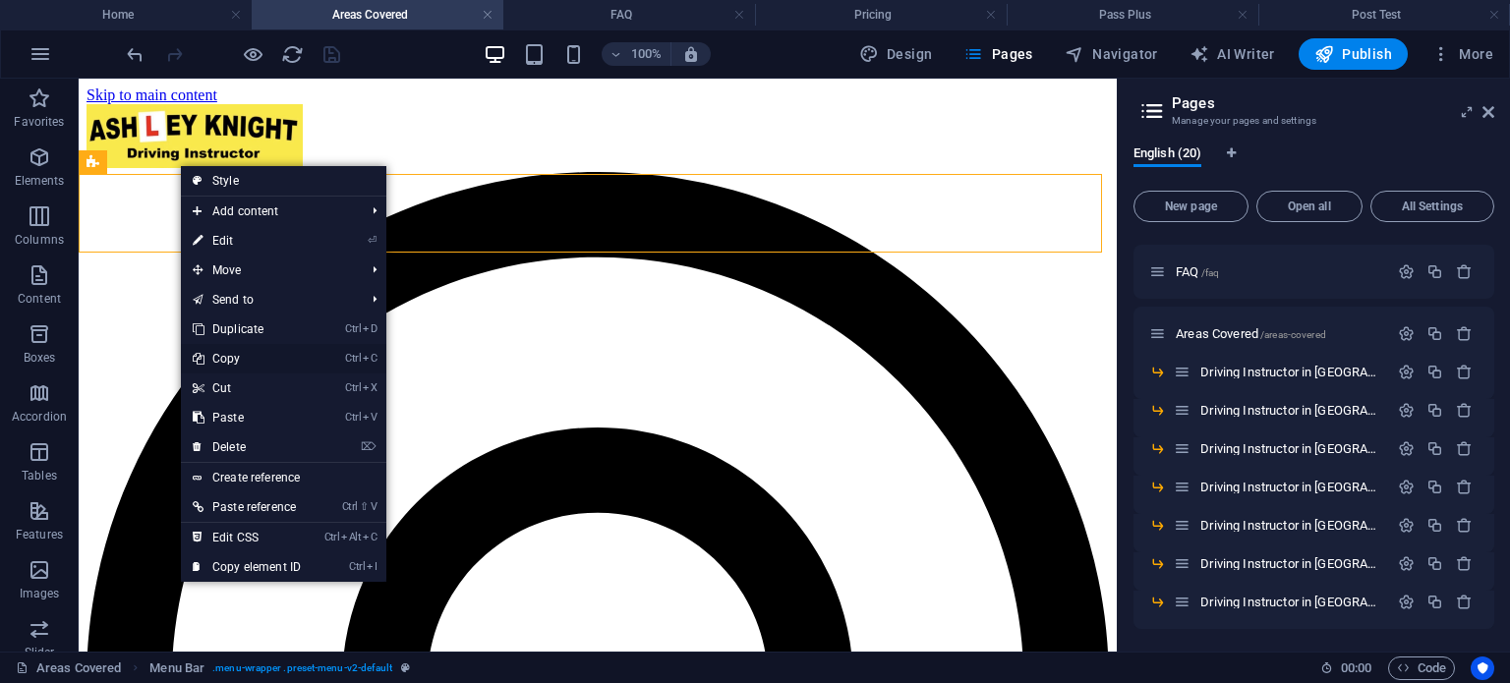
click at [229, 351] on link "Ctrl C Copy" at bounding box center [247, 358] width 132 height 29
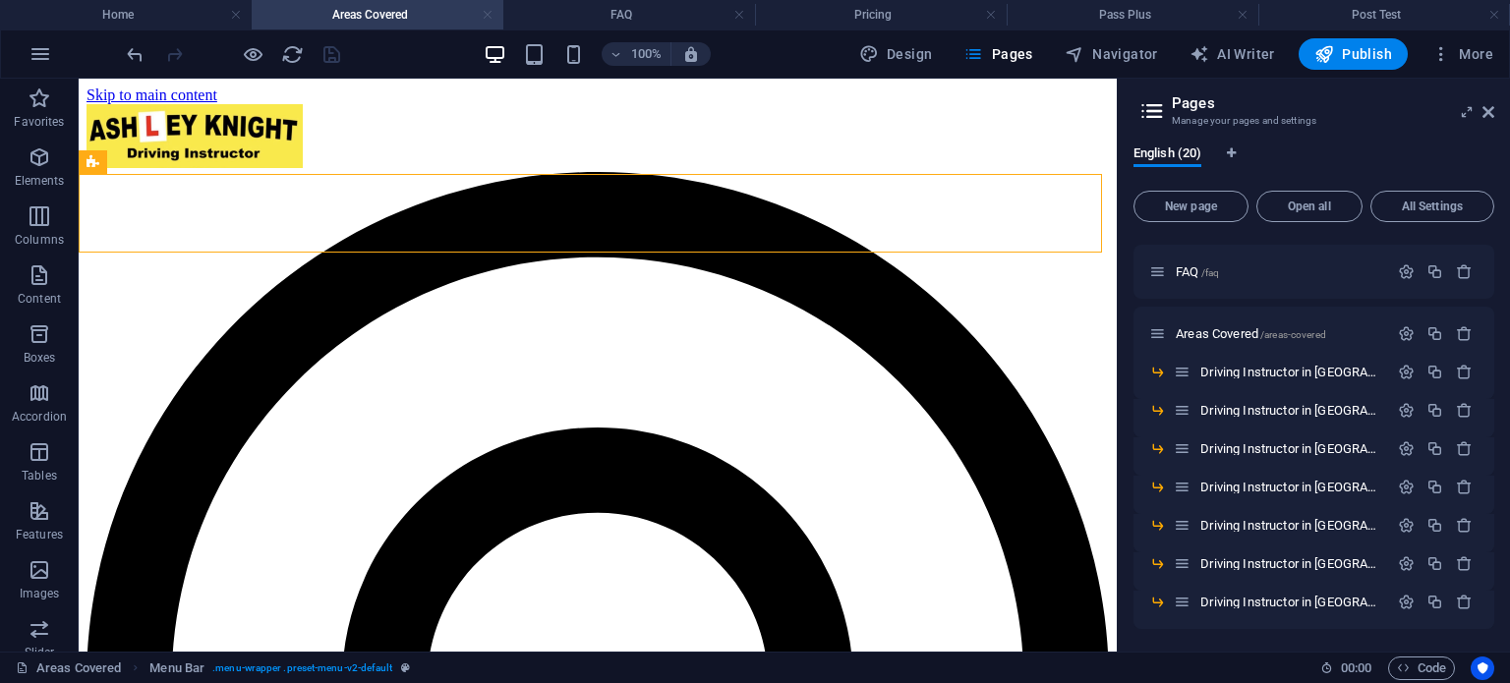
click at [488, 15] on link at bounding box center [488, 15] width 12 height 19
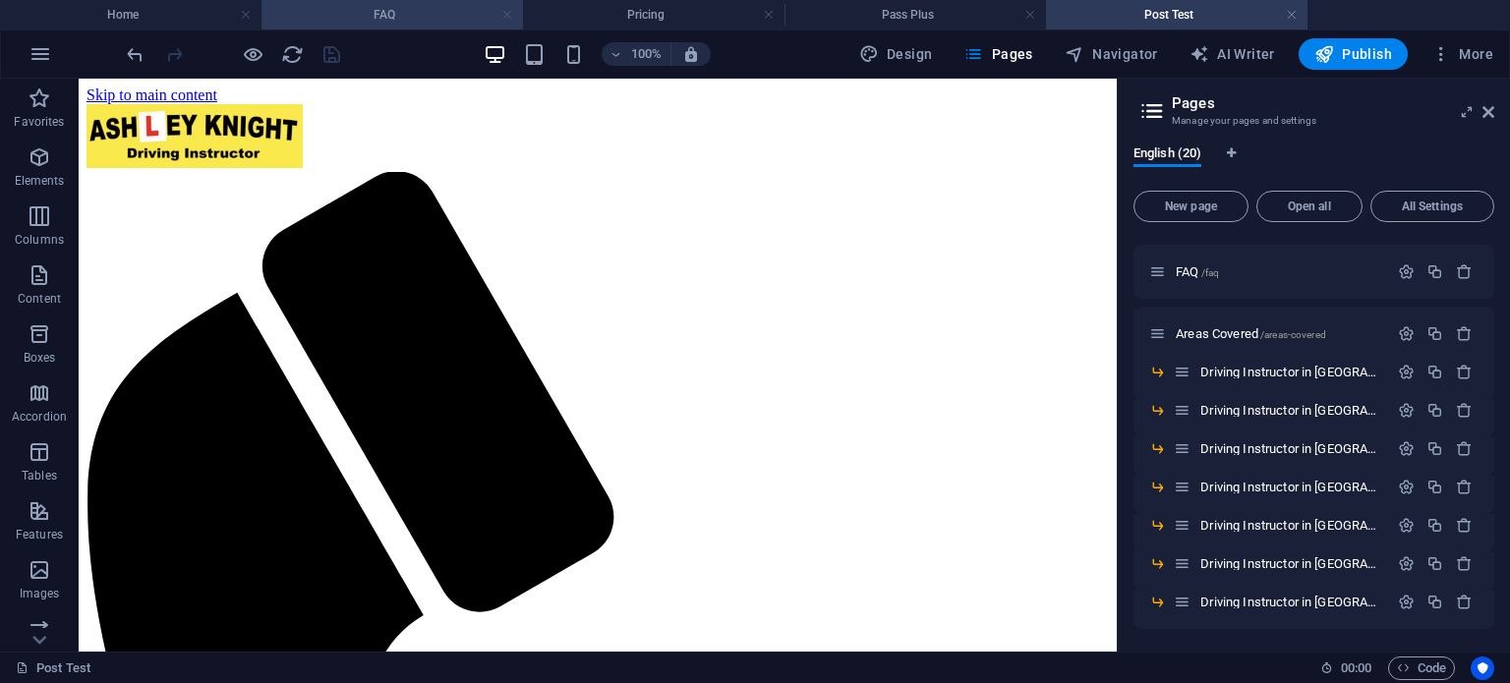
click at [507, 15] on link at bounding box center [507, 15] width 12 height 19
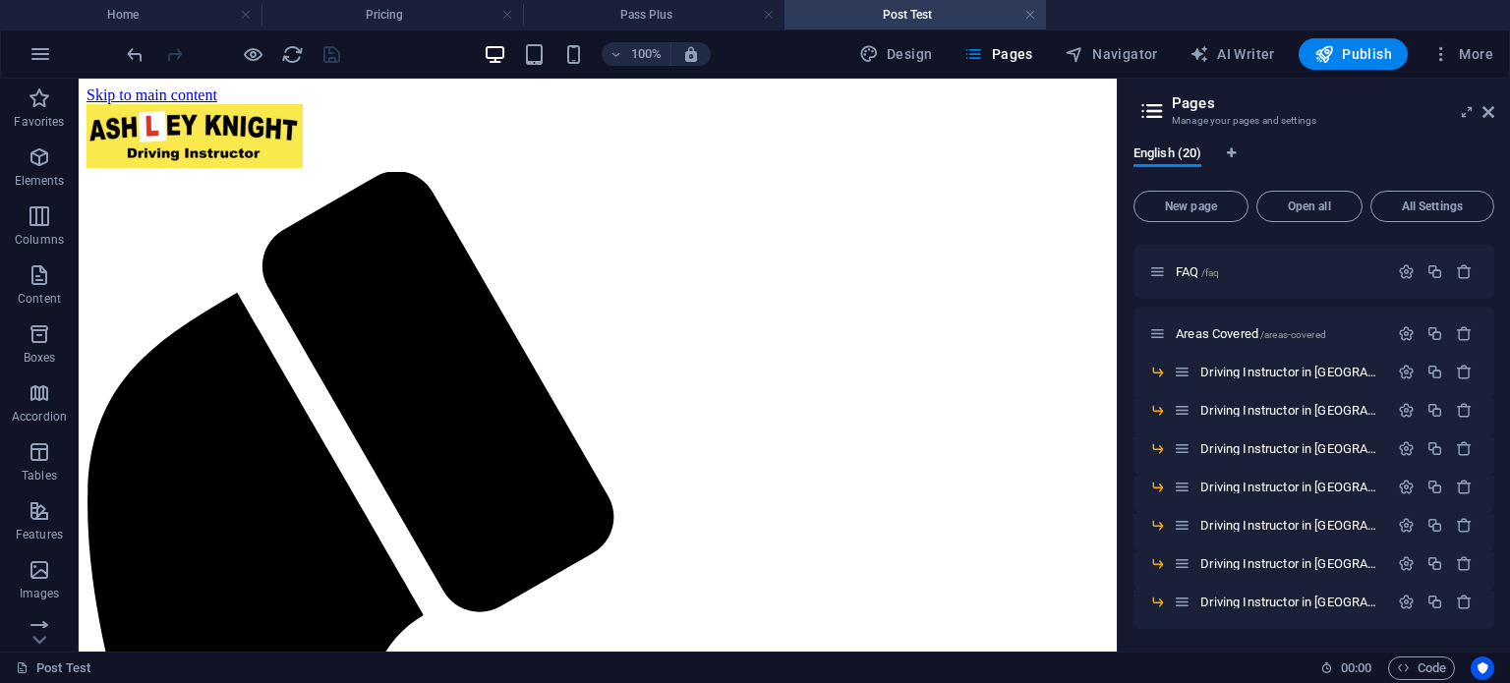
click at [507, 15] on link at bounding box center [507, 15] width 12 height 19
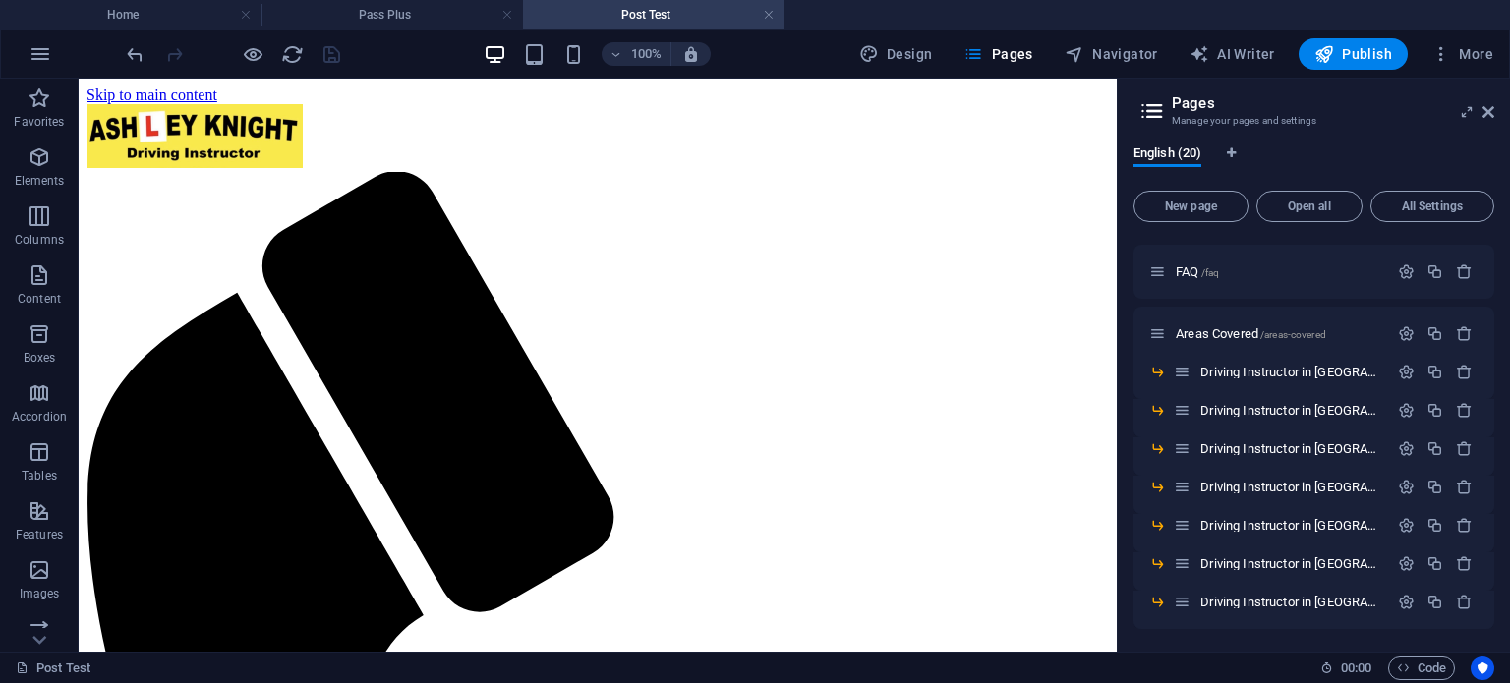
click at [507, 15] on link at bounding box center [507, 15] width 12 height 19
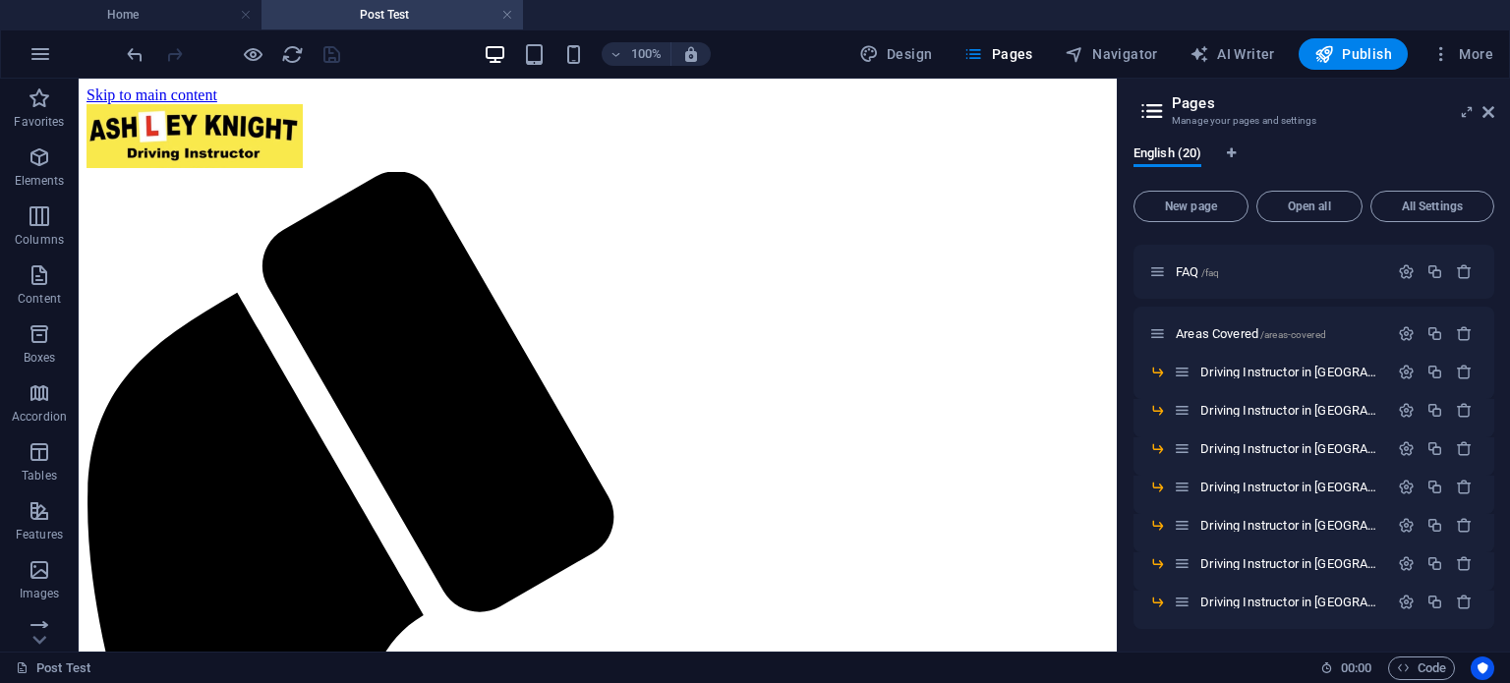
click at [507, 15] on link at bounding box center [507, 15] width 12 height 19
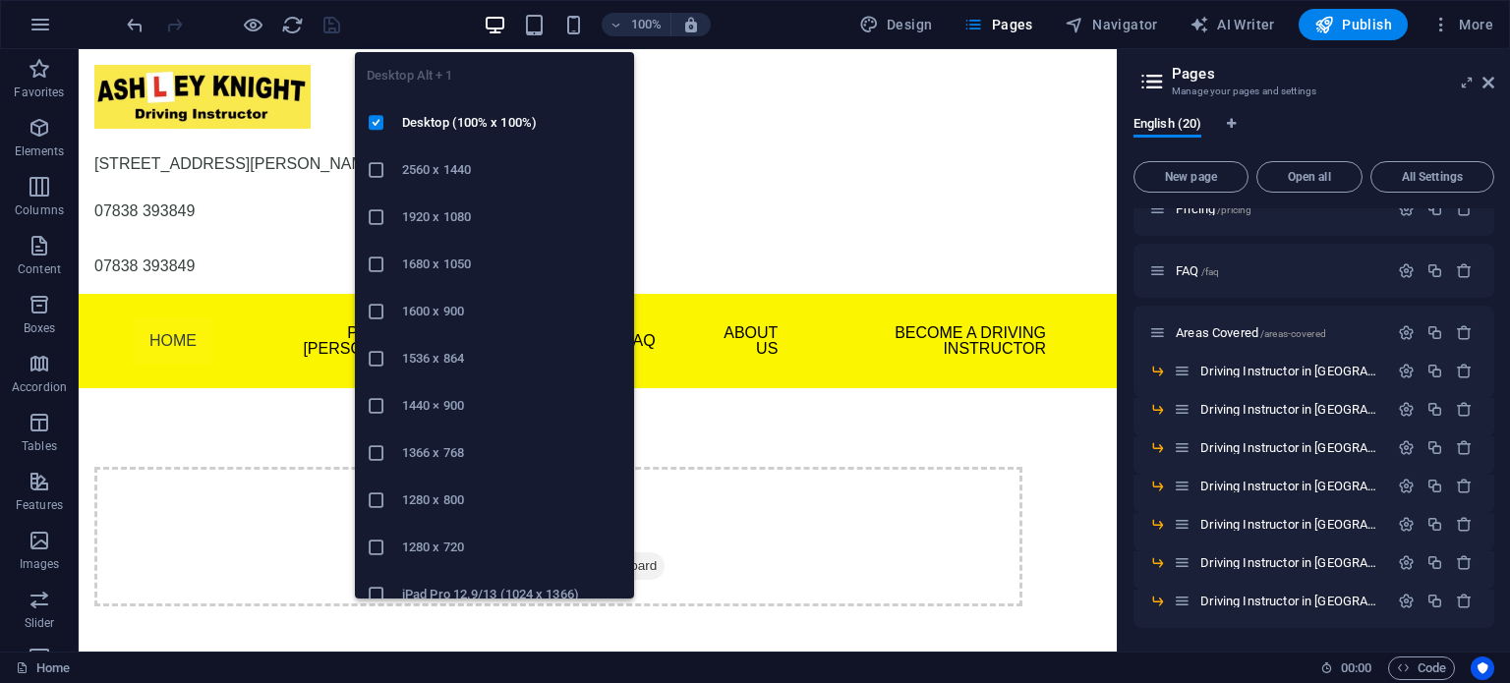
scroll to position [456, 0]
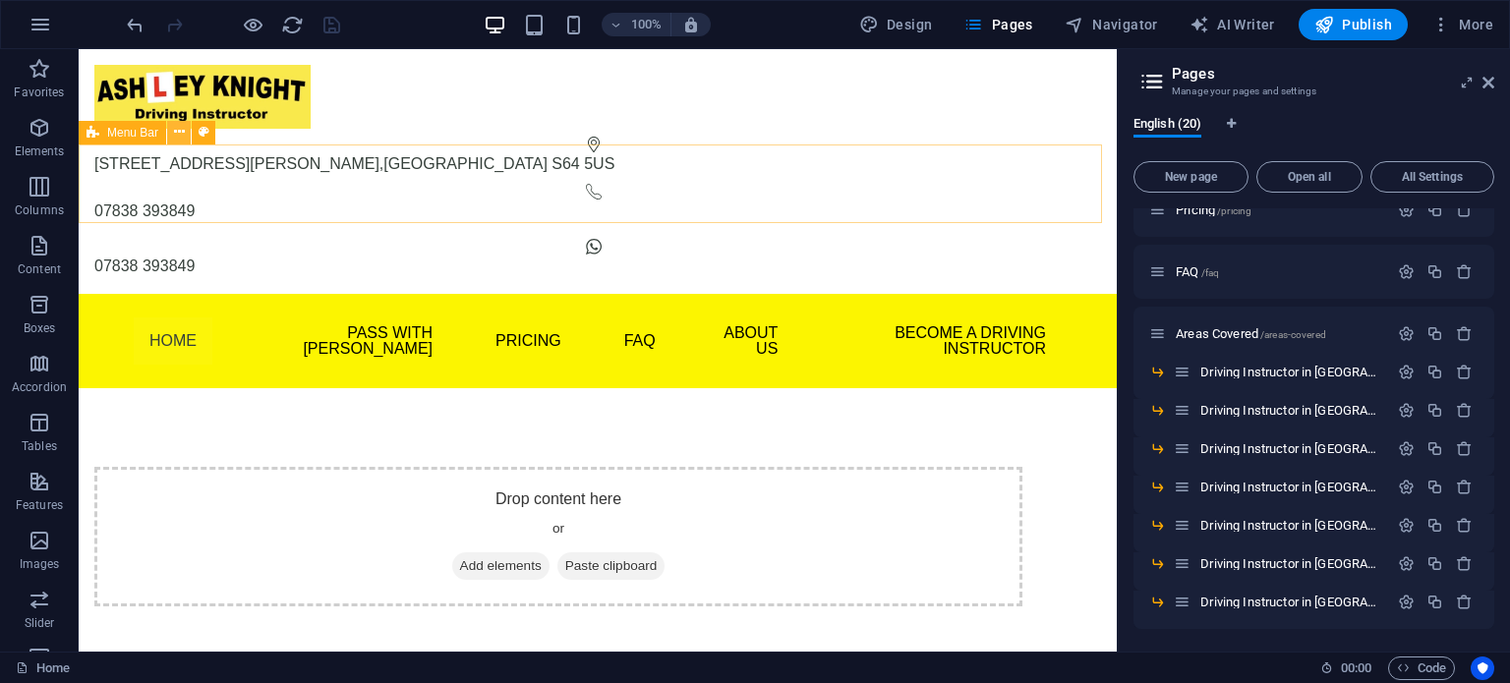
click at [180, 132] on icon at bounding box center [179, 132] width 11 height 21
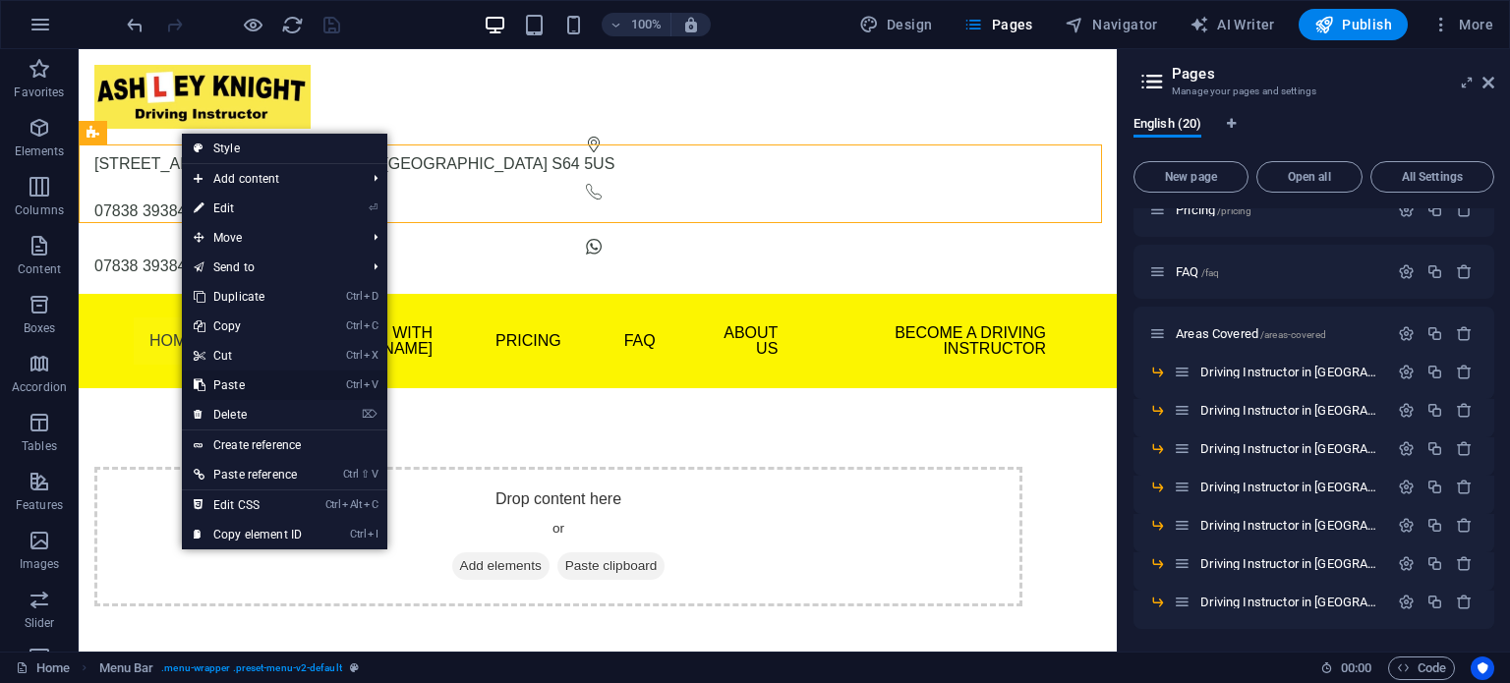
click at [229, 375] on link "Ctrl V Paste" at bounding box center [248, 385] width 132 height 29
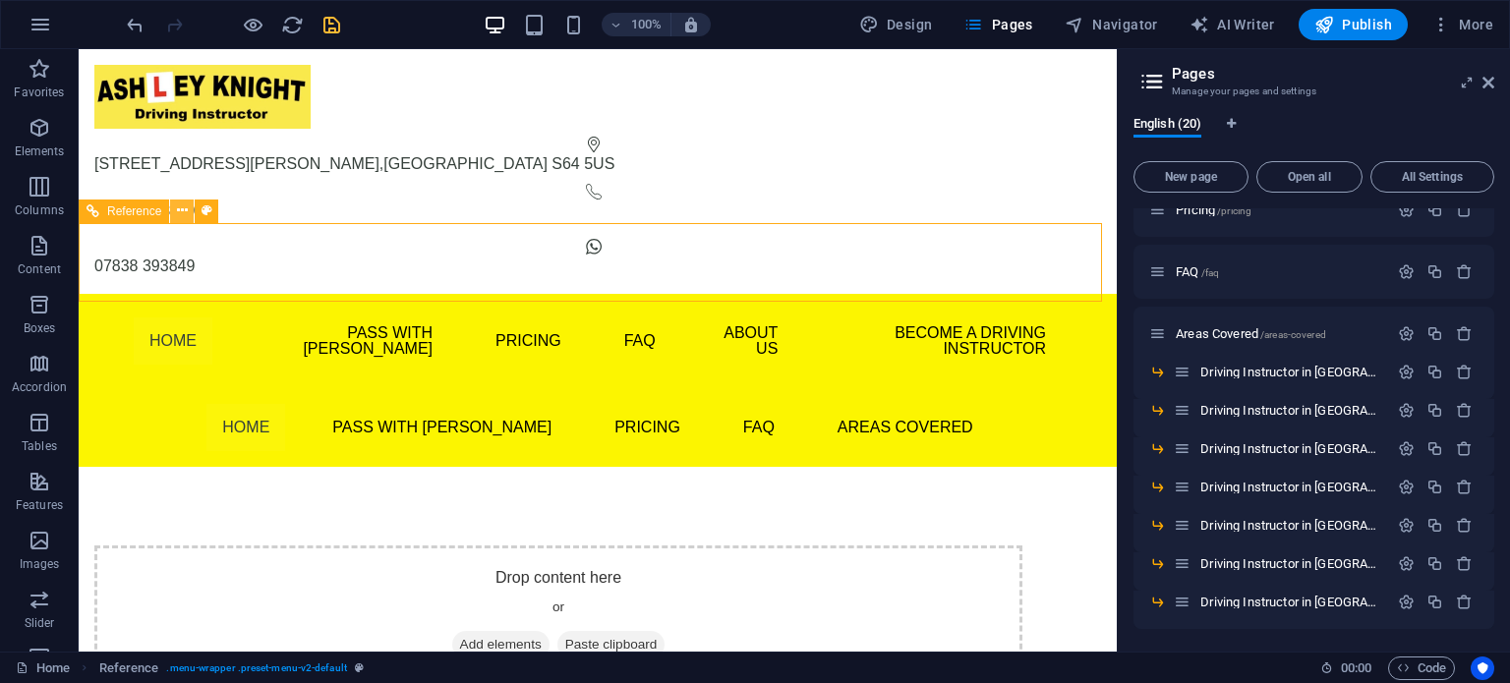
click at [189, 215] on button at bounding box center [182, 212] width 24 height 24
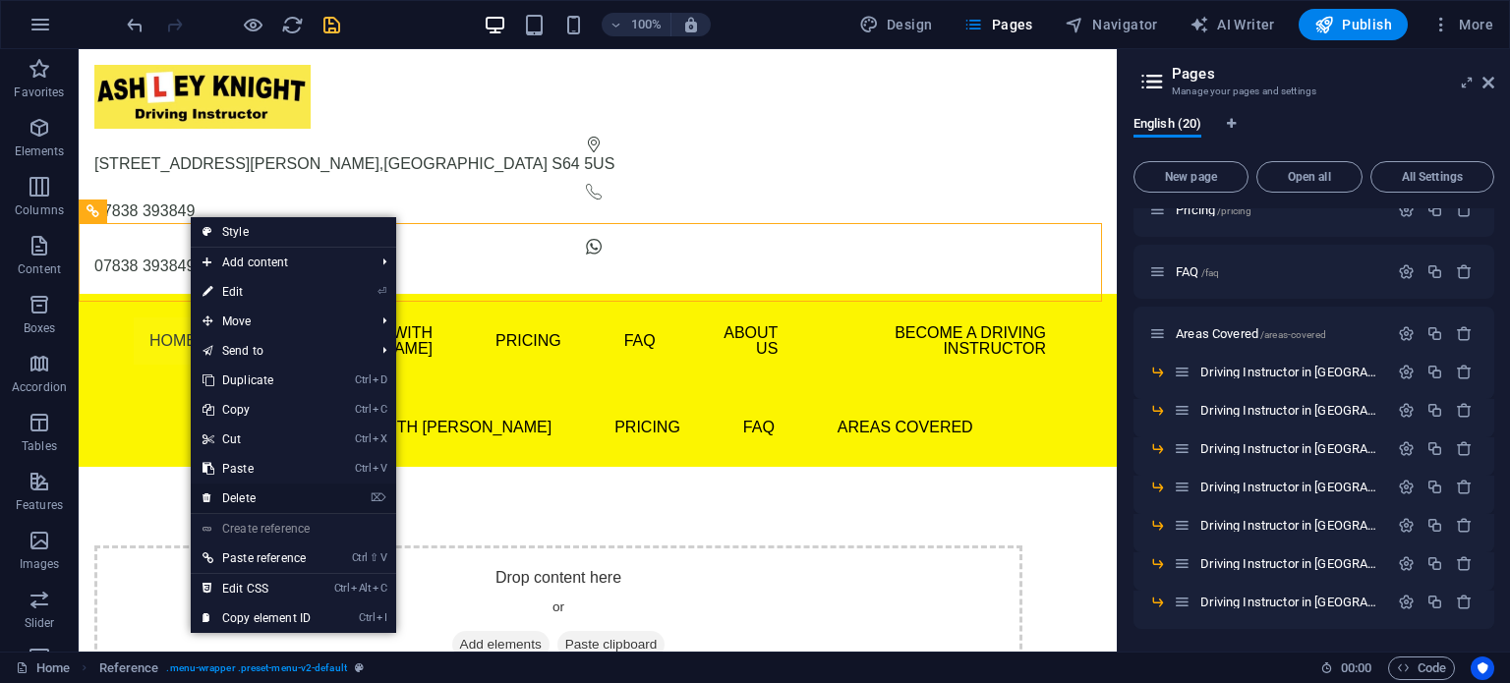
click at [243, 491] on link "⌦ Delete" at bounding box center [257, 498] width 132 height 29
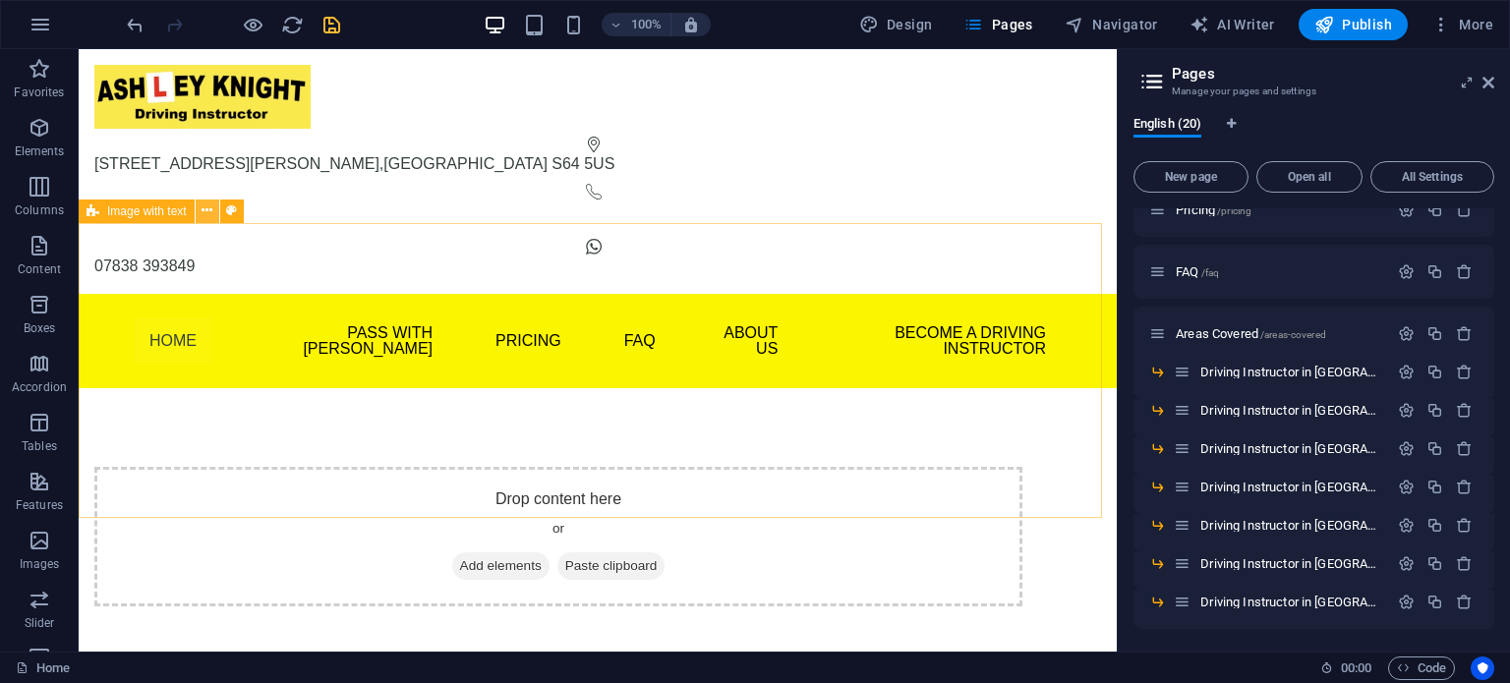
click at [212, 211] on button at bounding box center [208, 212] width 24 height 24
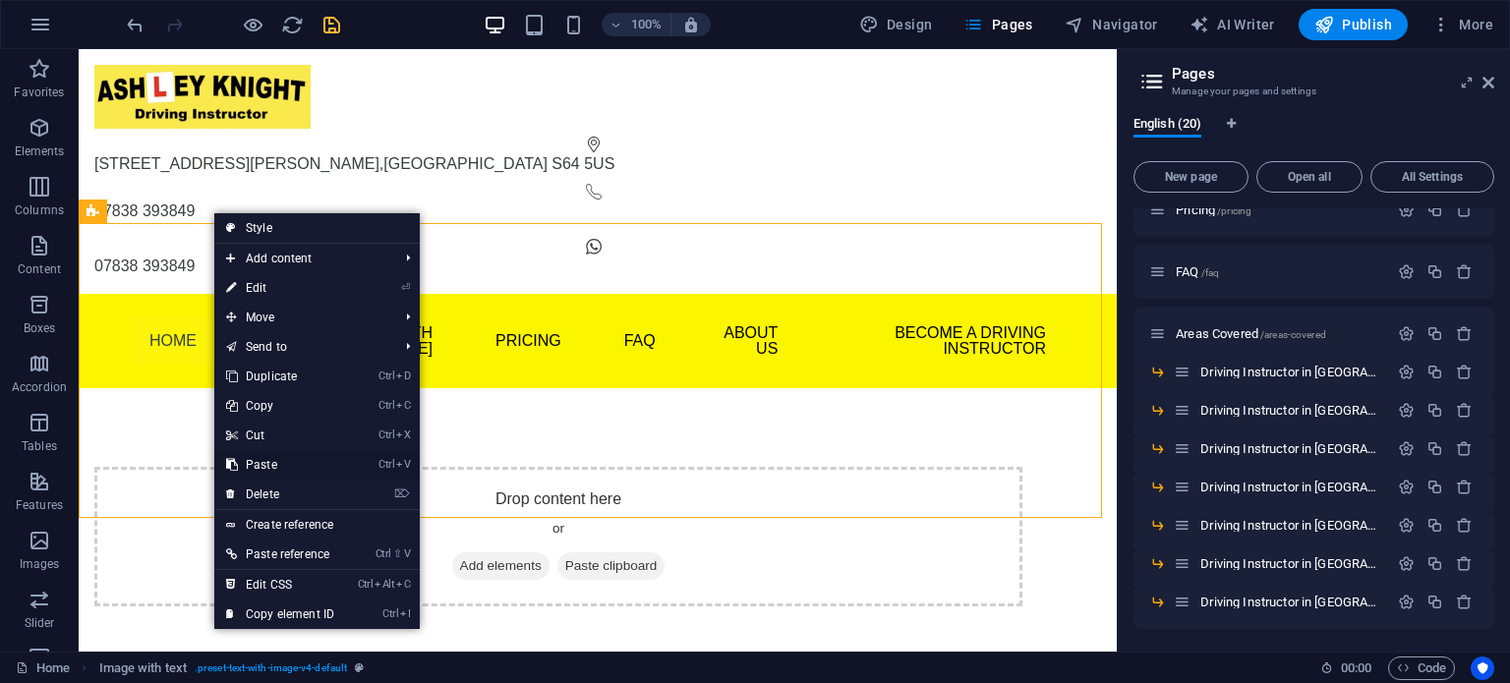
click at [259, 455] on link "Ctrl V Paste" at bounding box center [280, 464] width 132 height 29
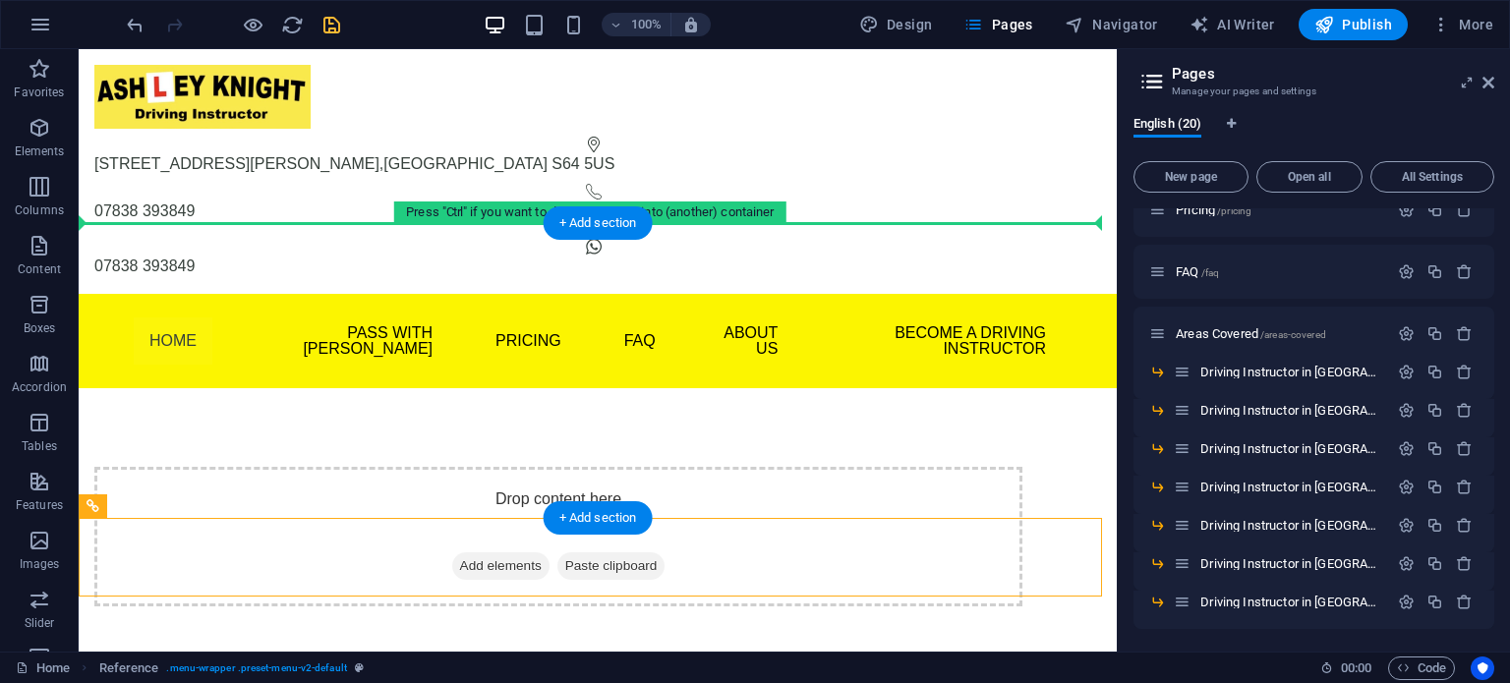
drag, startPoint x: 201, startPoint y: 553, endPoint x: 220, endPoint y: 276, distance: 277.0
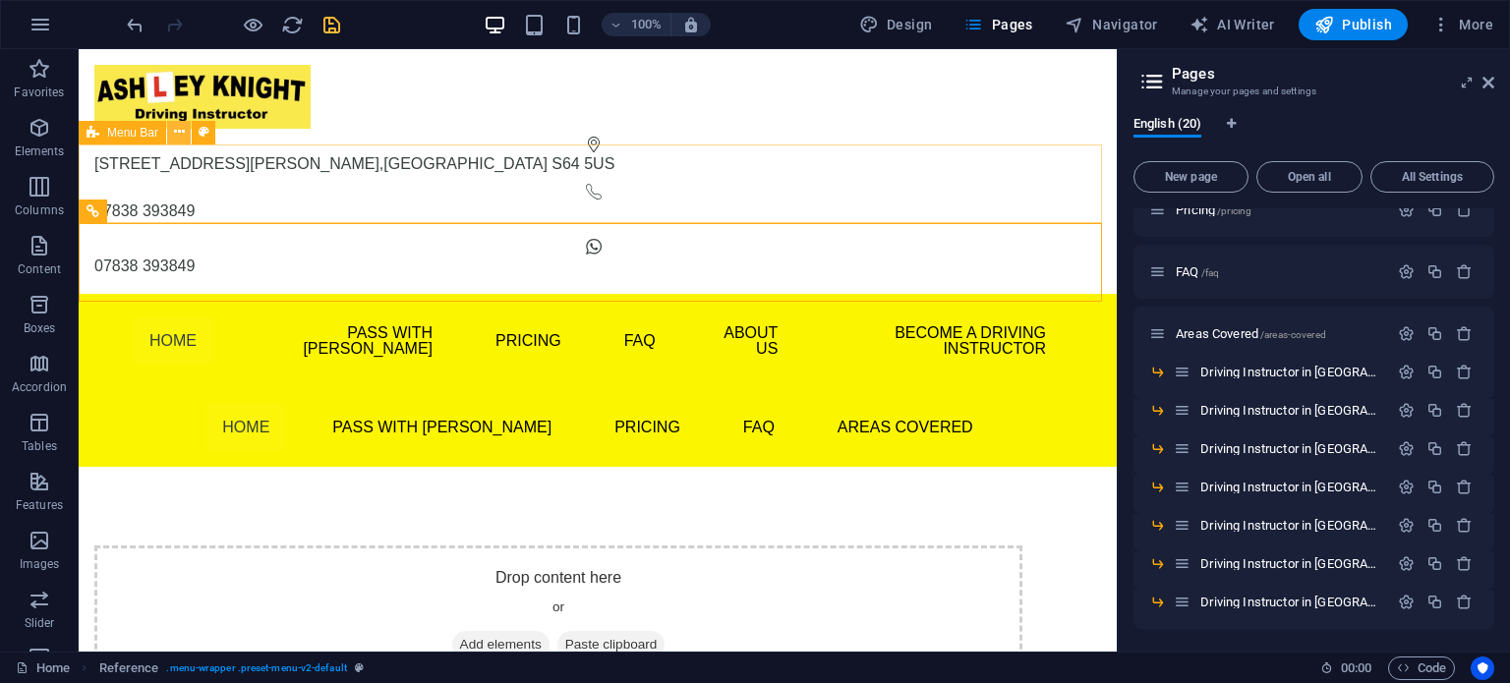
click at [183, 130] on icon at bounding box center [179, 132] width 11 height 21
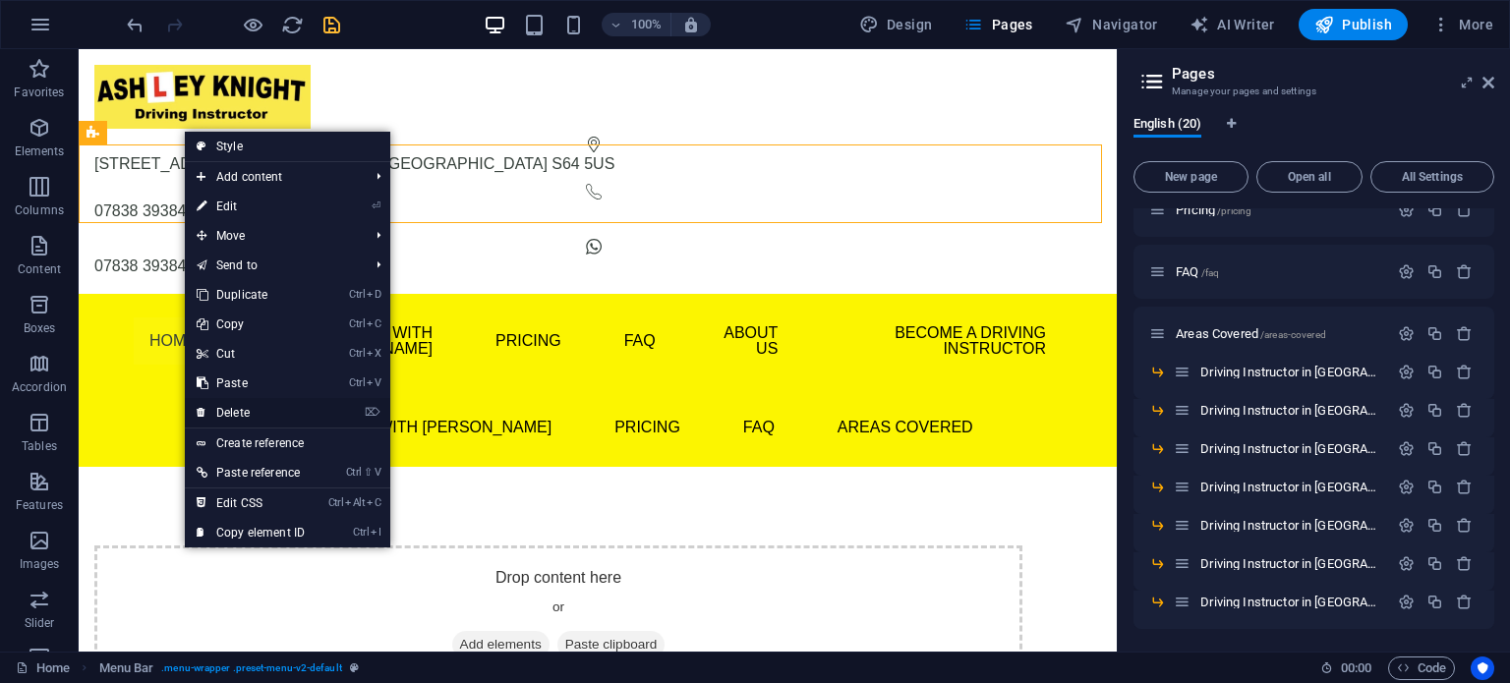
click at [241, 406] on link "⌦ Delete" at bounding box center [251, 412] width 132 height 29
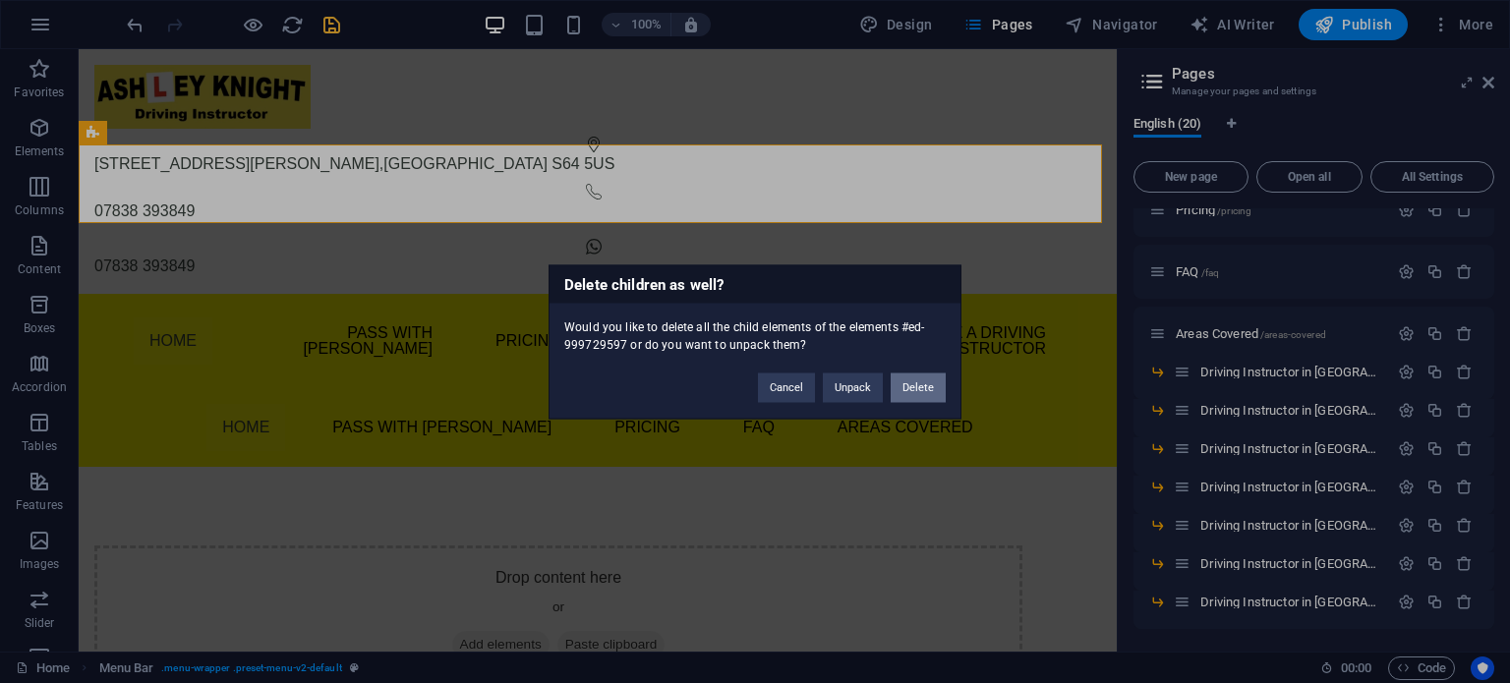
click at [914, 384] on button "Delete" at bounding box center [918, 387] width 55 height 29
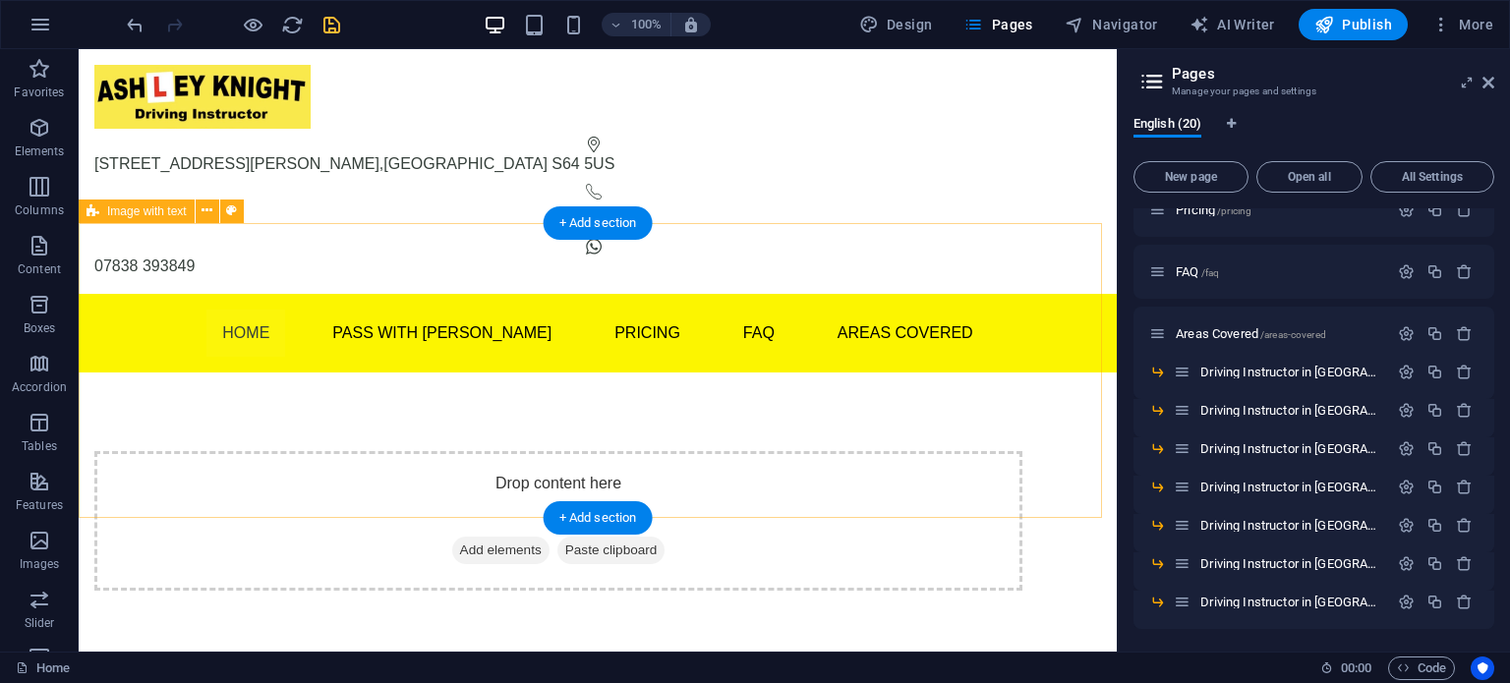
click at [540, 373] on div "Drop content here or Add elements Paste clipboard" at bounding box center [598, 521] width 1038 height 297
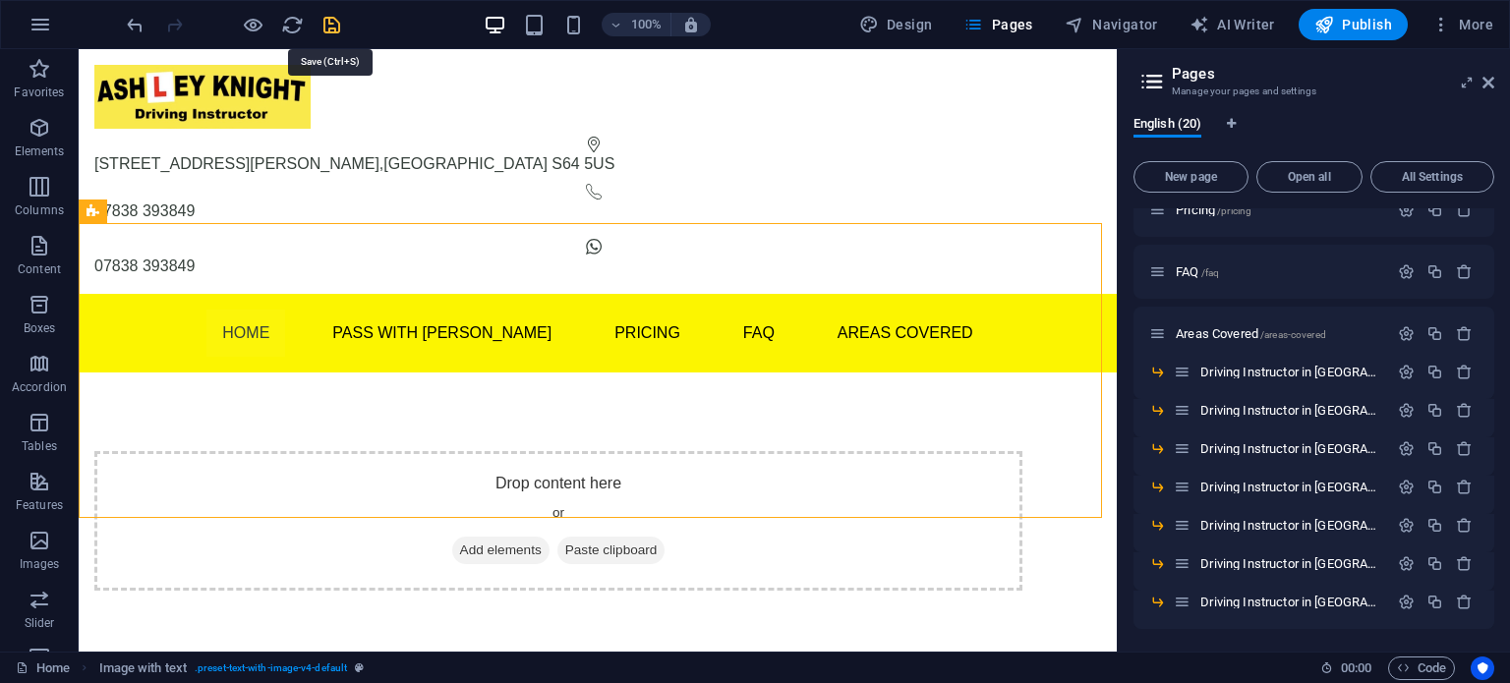
click at [324, 23] on icon "save" at bounding box center [332, 25] width 23 height 23
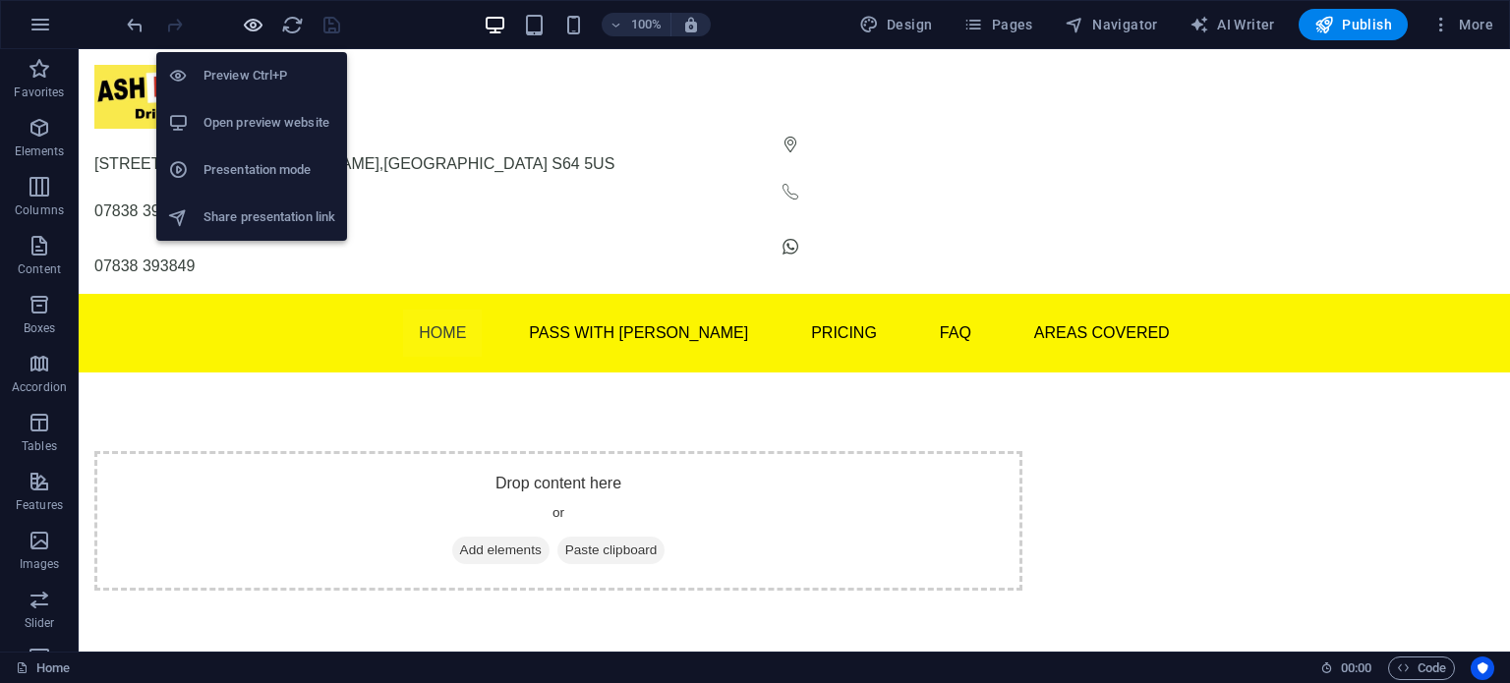
click at [251, 22] on icon "button" at bounding box center [253, 25] width 23 height 23
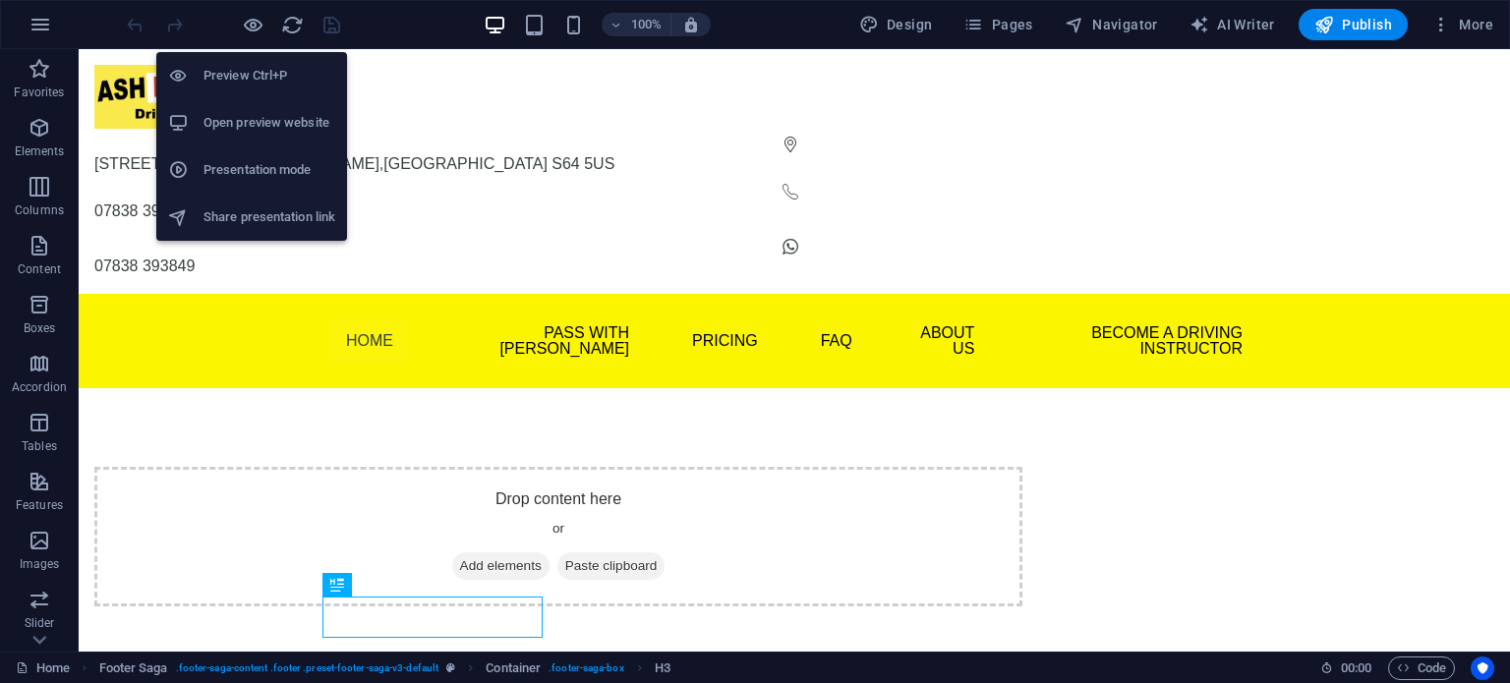
click at [233, 119] on h6 "Open preview website" at bounding box center [270, 123] width 132 height 24
